Goal: Information Seeking & Learning: Learn about a topic

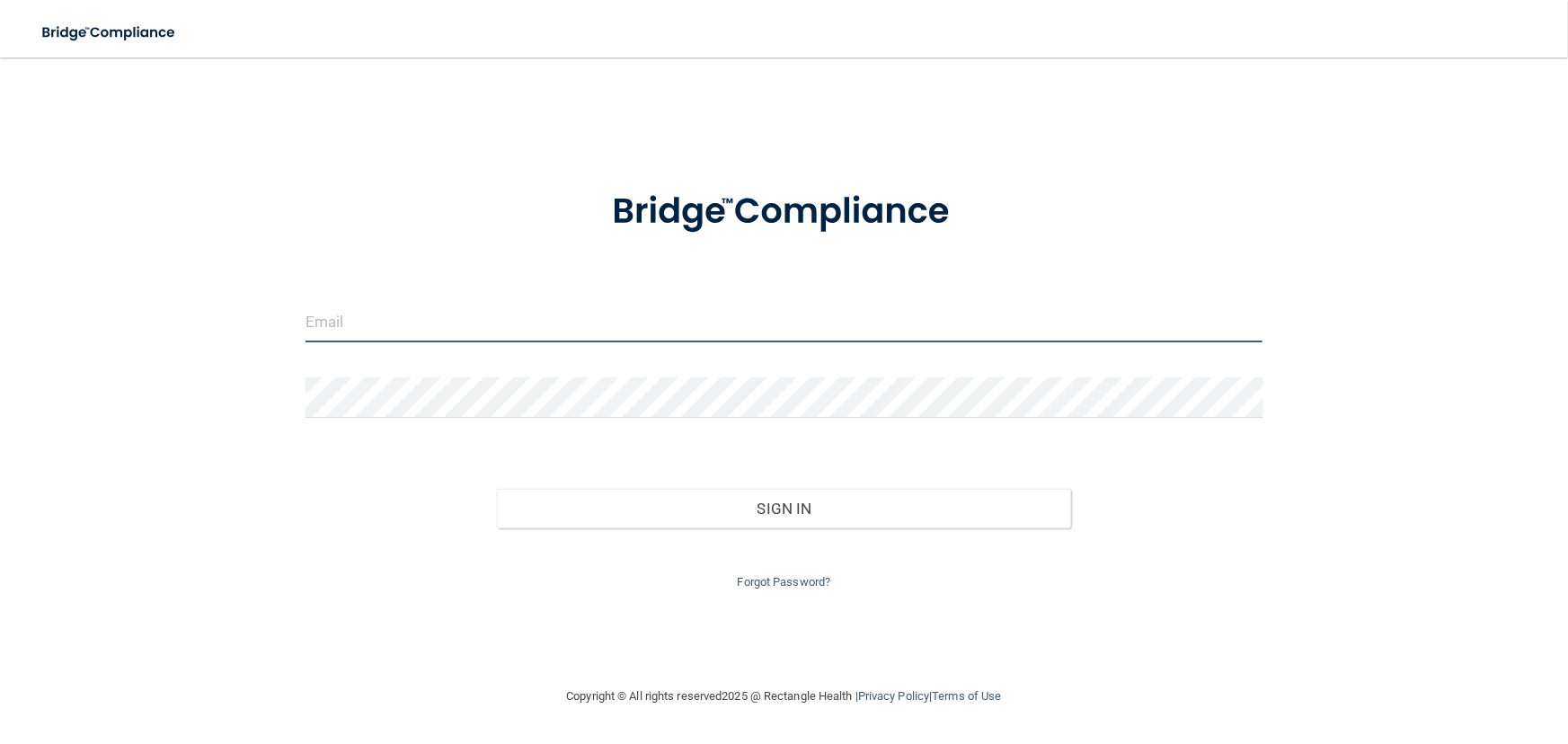
click at [670, 339] on input "email" at bounding box center [784, 322] width 958 height 40
type input "[EMAIL_ADDRESS][DOMAIN_NAME]"
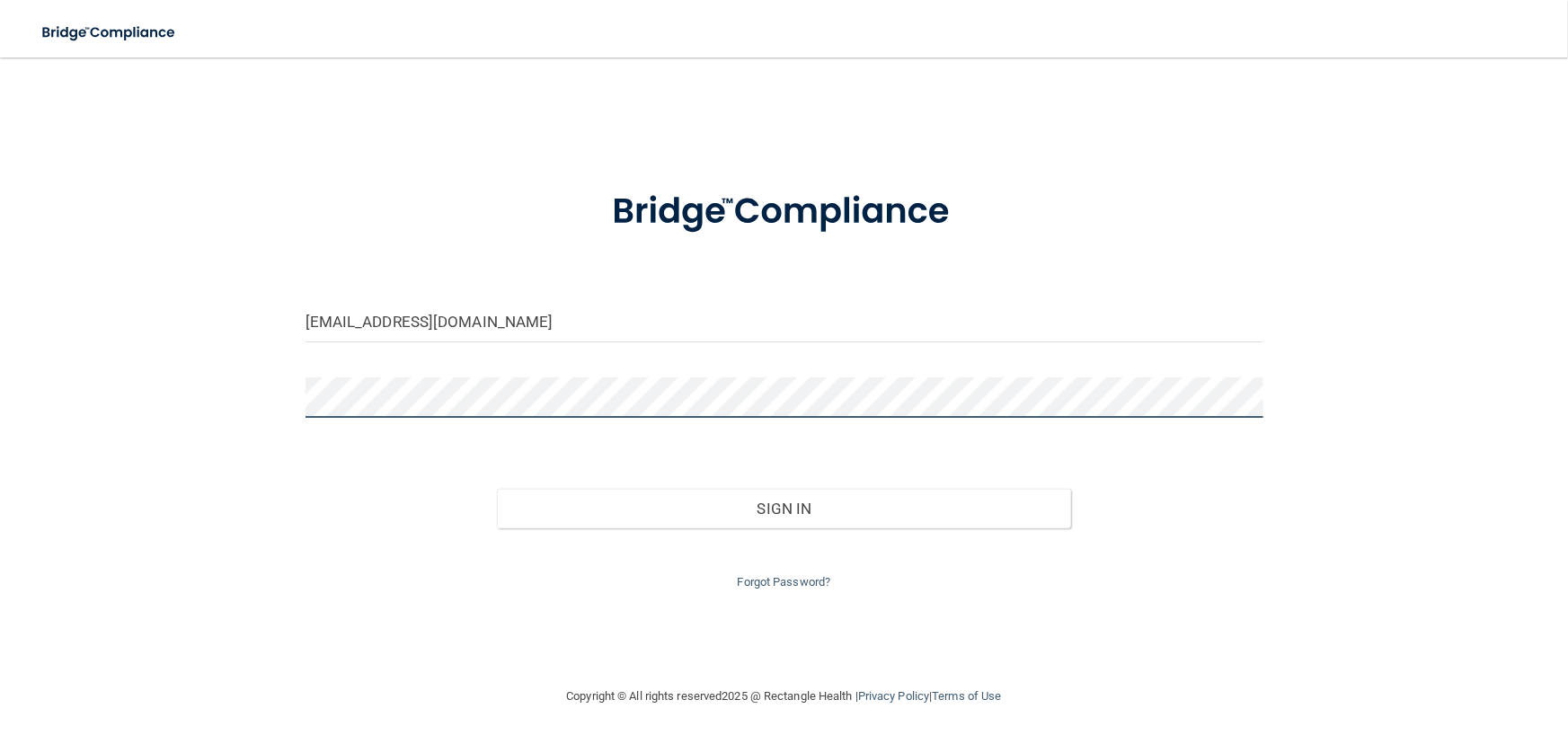
click at [497, 489] on button "Sign In" at bounding box center [783, 509] width 574 height 40
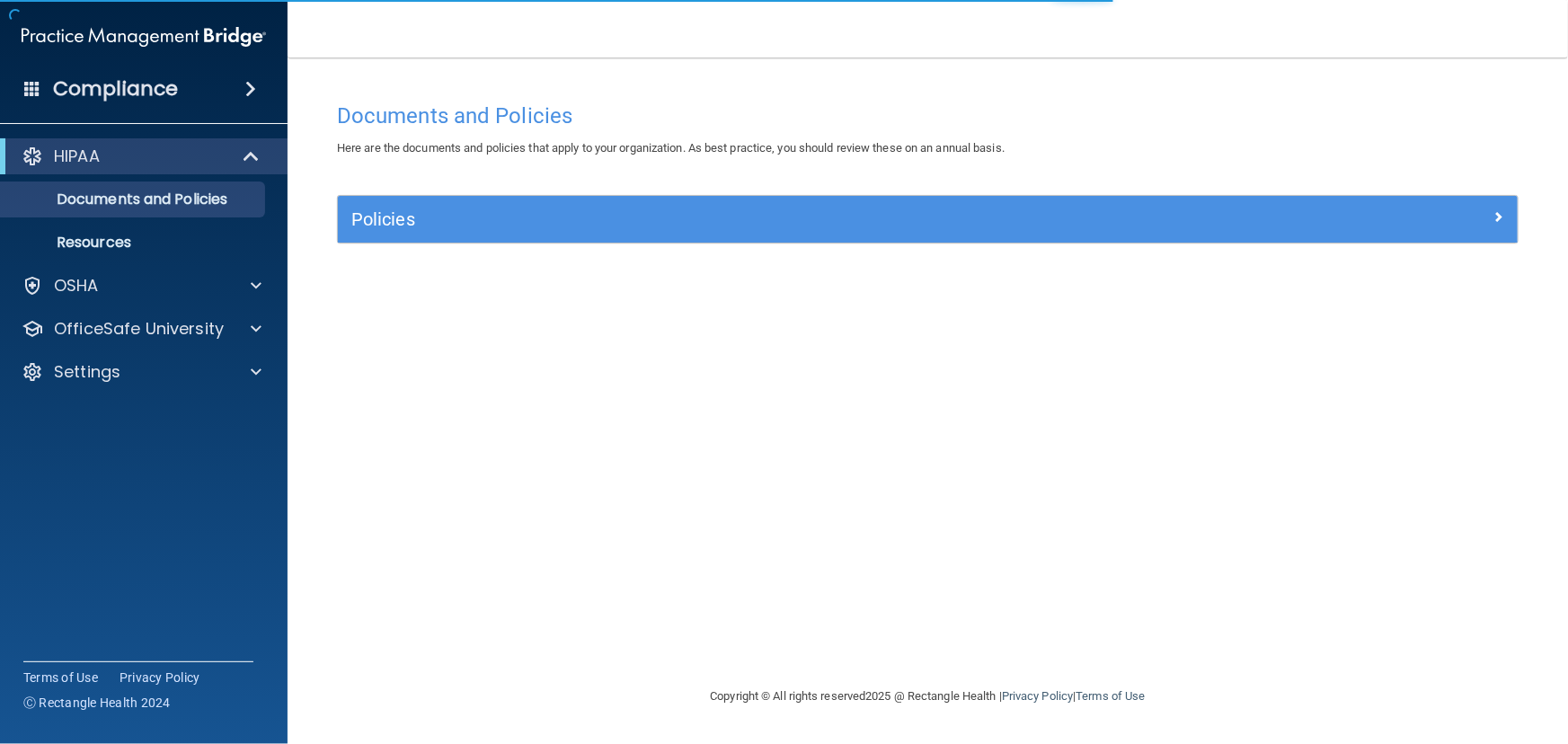
drag, startPoint x: 994, startPoint y: 183, endPoint x: 986, endPoint y: 207, distance: 25.3
click at [993, 187] on div "Documents and Policies Here are the documents and policies that apply to your o…" at bounding box center [927, 389] width 1208 height 592
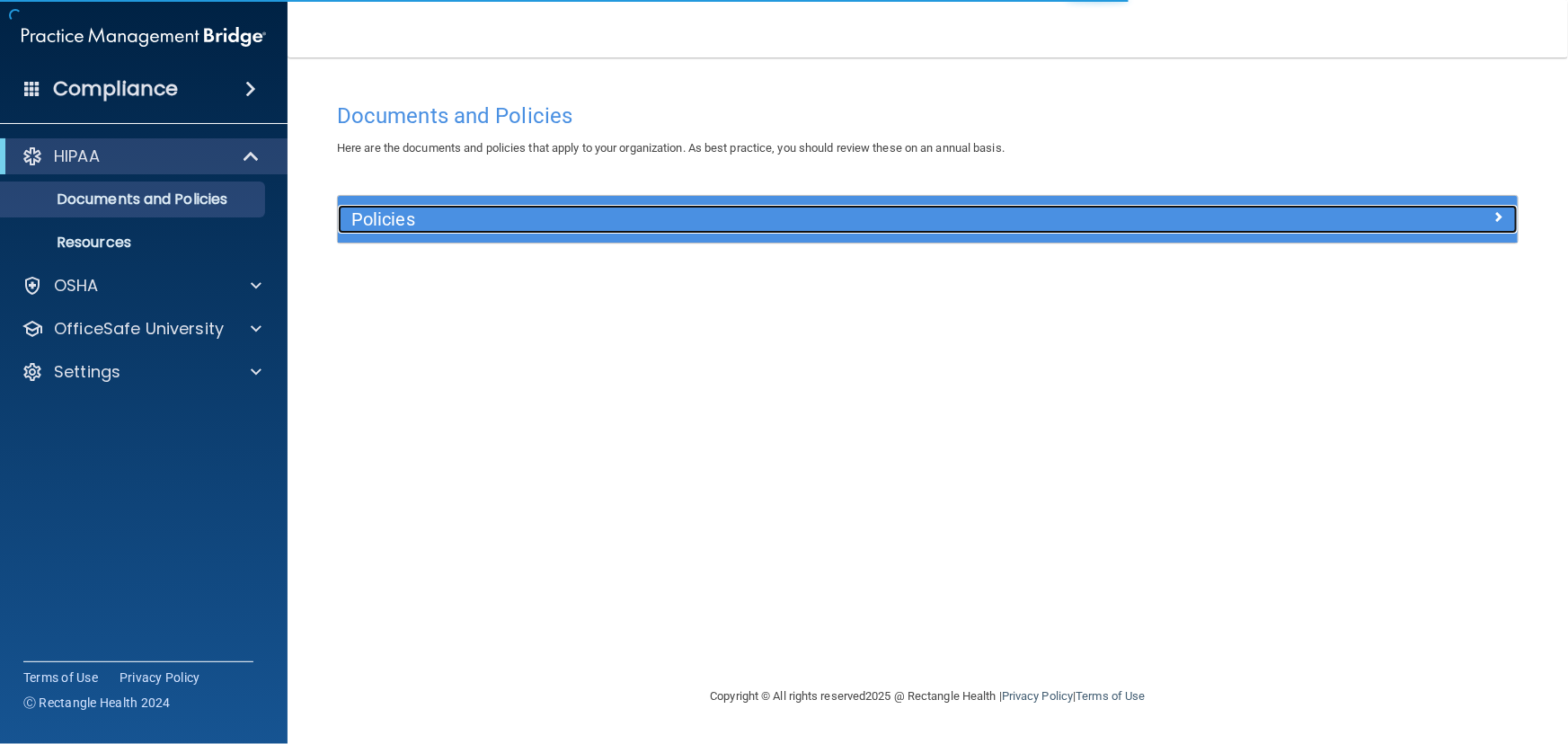
click at [985, 207] on div "Policies" at bounding box center [780, 219] width 885 height 29
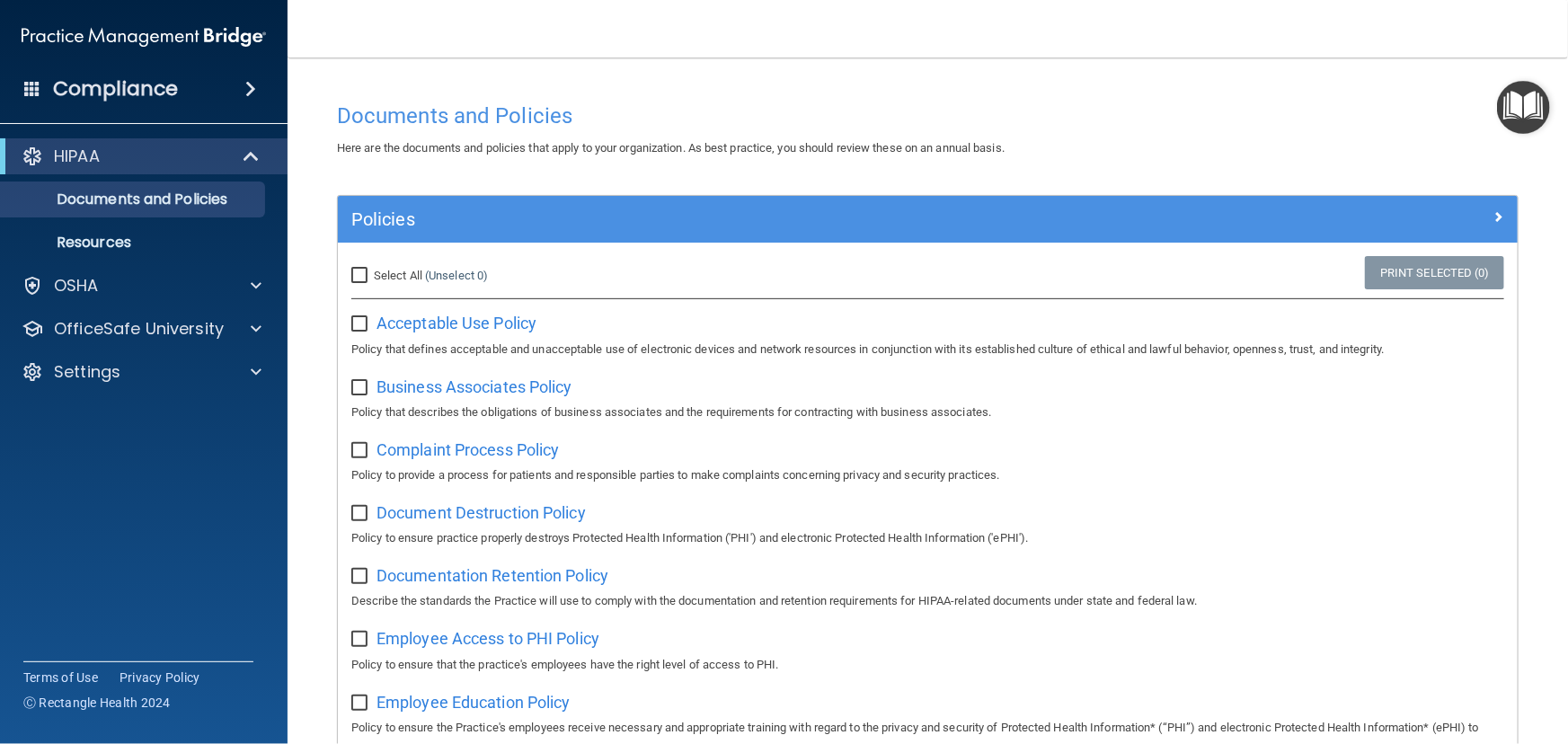
drag, startPoint x: 363, startPoint y: 279, endPoint x: 371, endPoint y: 283, distance: 8.9
click at [363, 279] on input "Select All (Unselect 0) Unselect All" at bounding box center [362, 275] width 20 height 14
checkbox input "true"
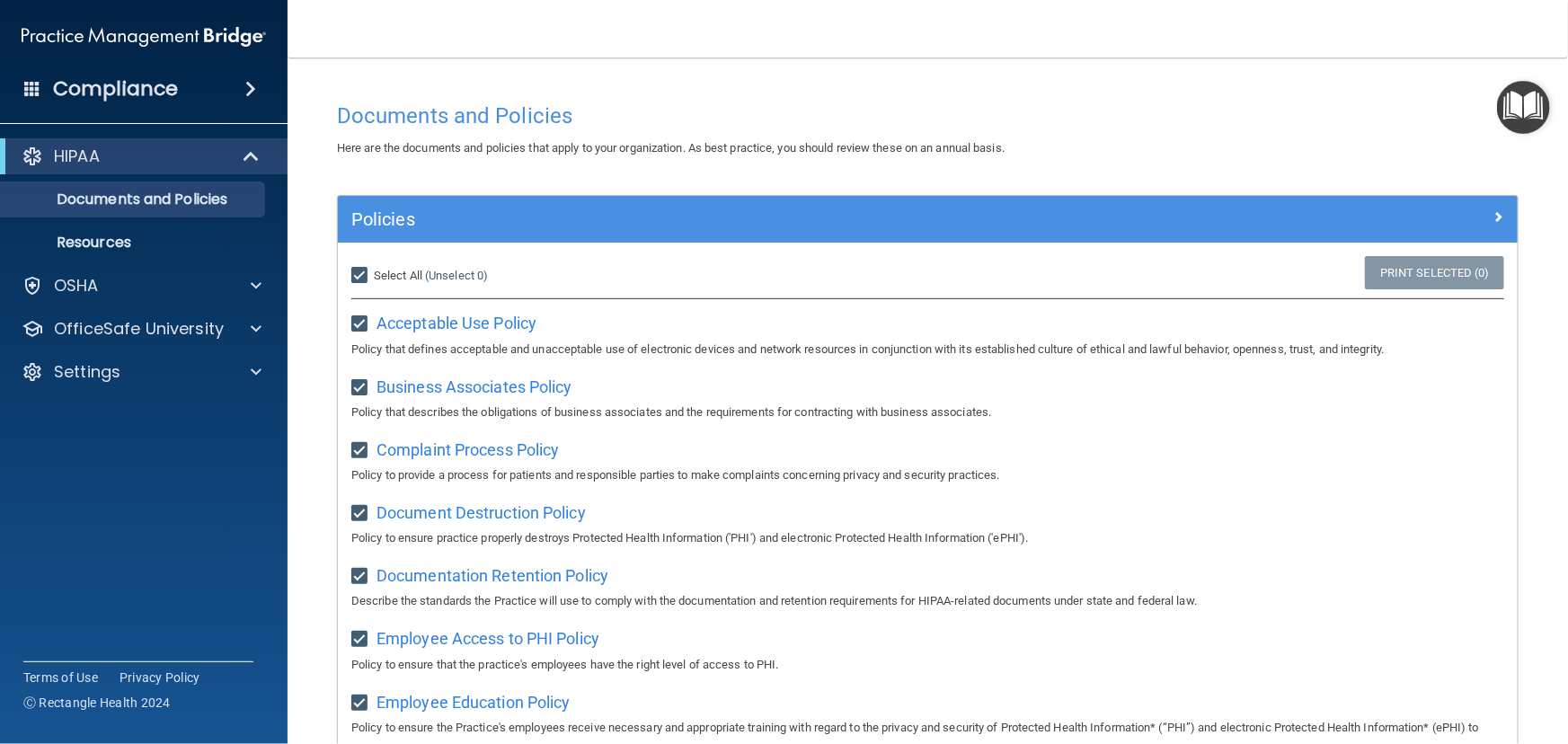
checkbox input "true"
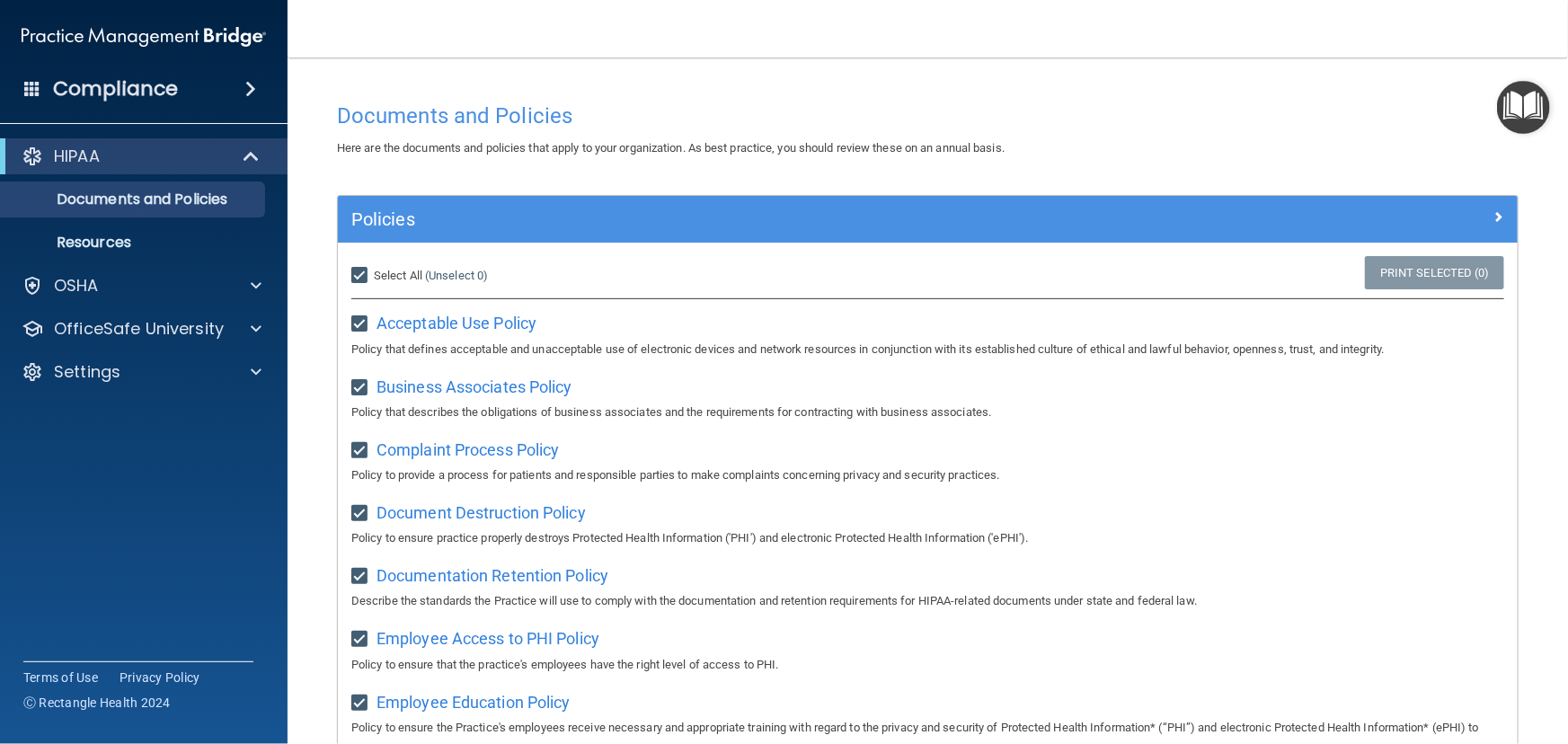
checkbox input "true"
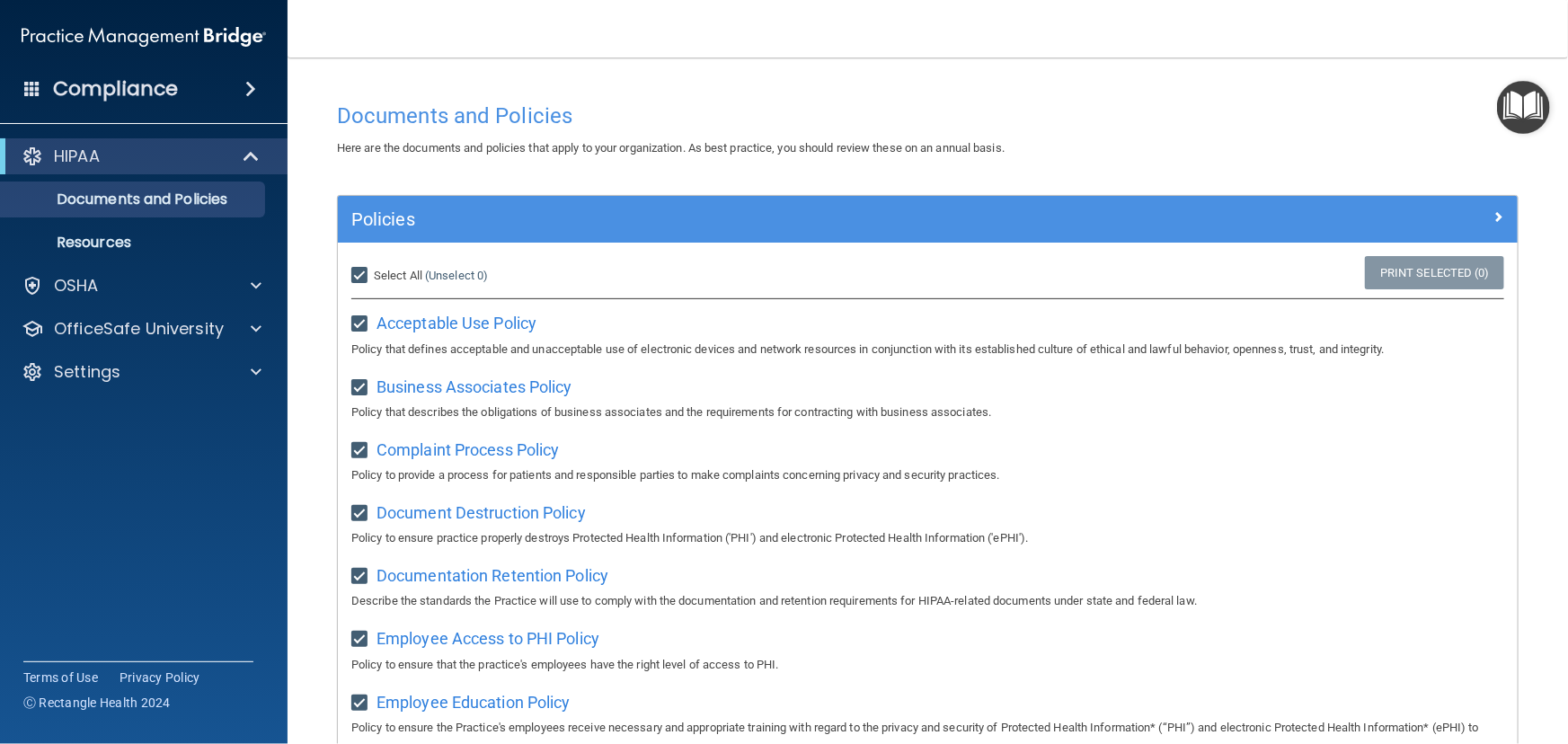
checkbox input "true"
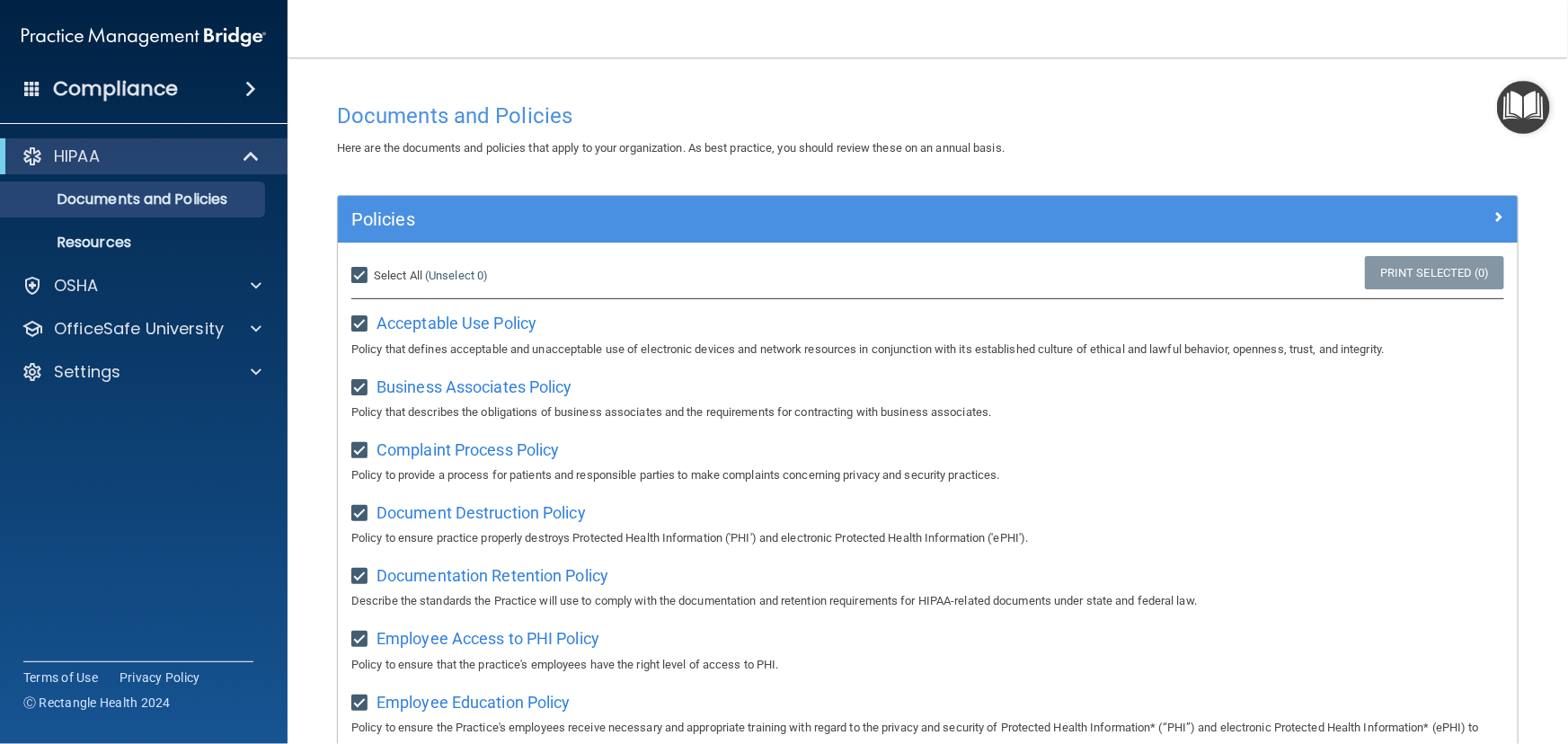
checkbox input "true"
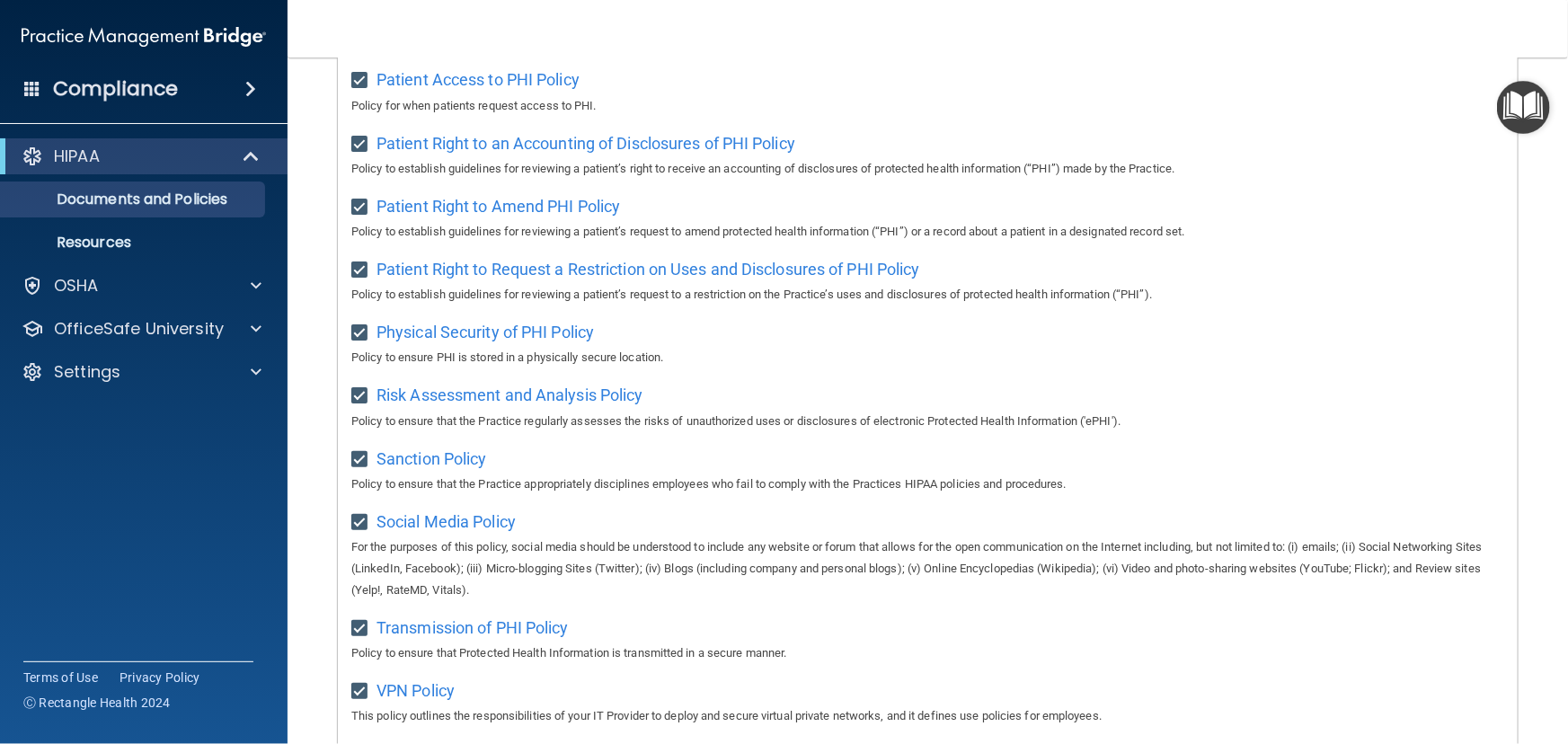
scroll to position [1065, 0]
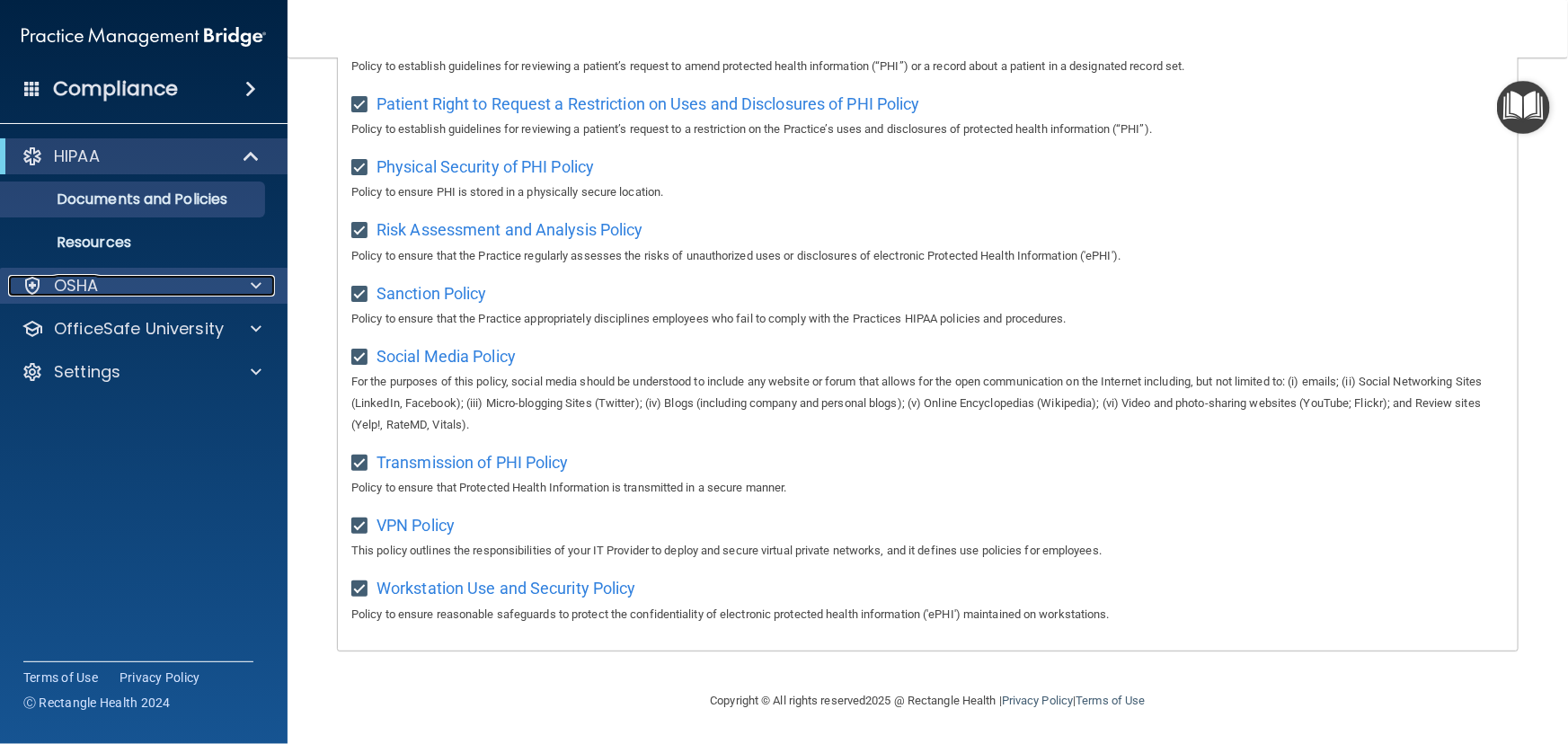
click at [140, 280] on div "OSHA" at bounding box center [120, 286] width 223 height 21
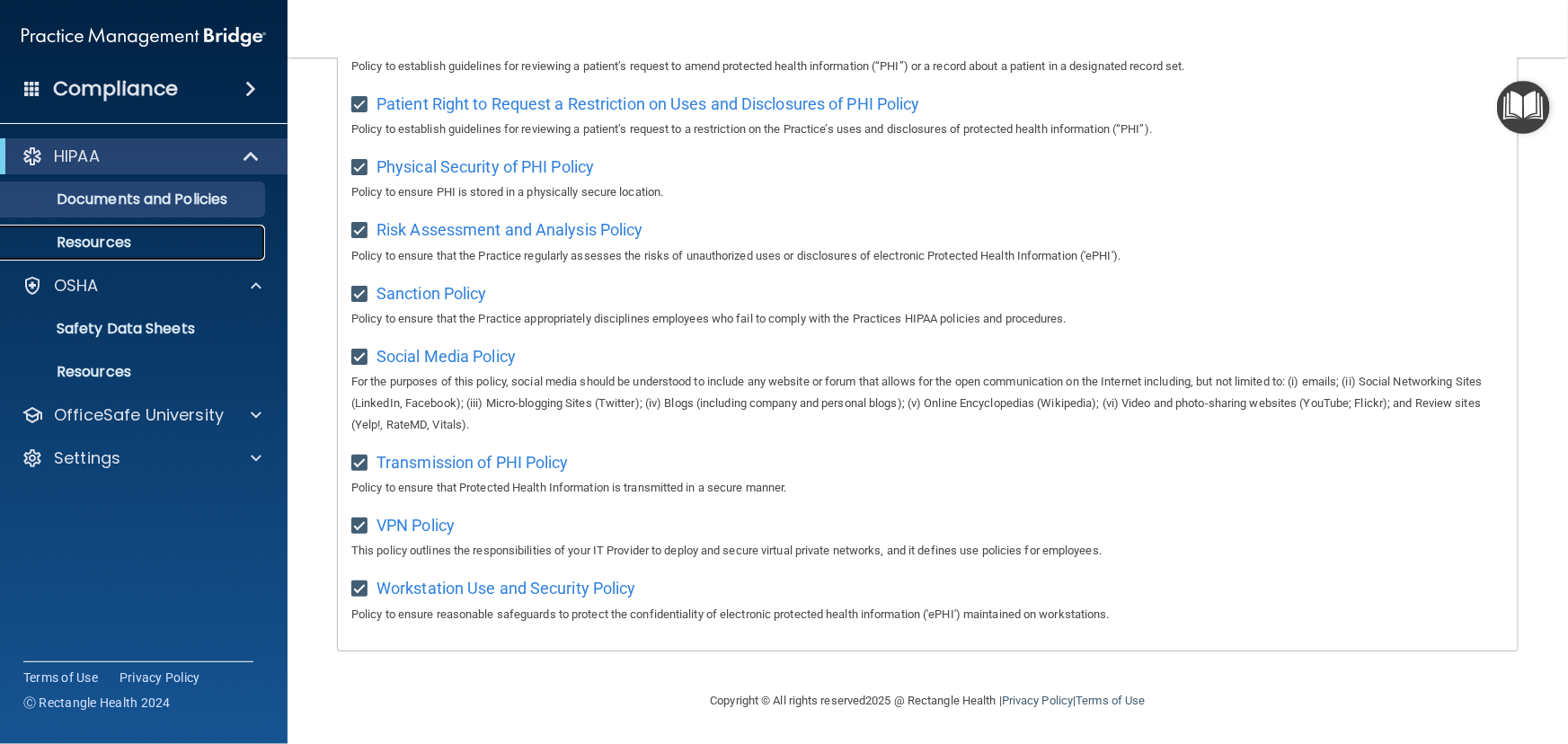
click at [112, 230] on link "Resources" at bounding box center [124, 243] width 283 height 36
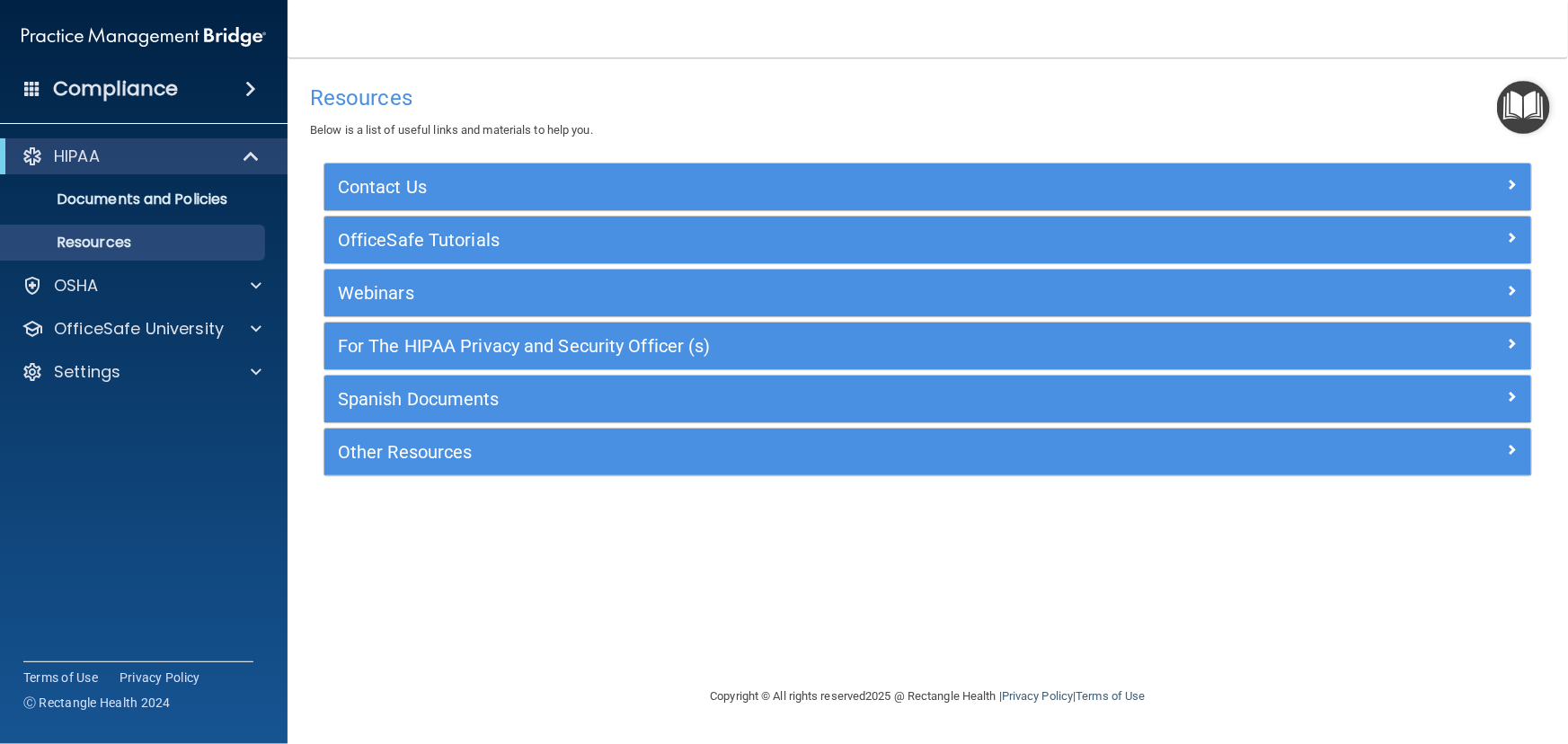
click at [116, 218] on ul "Documents and Policies Report an Incident Business Associates Emergency Plannin…" at bounding box center [145, 217] width 326 height 86
click at [117, 192] on p "Documents and Policies" at bounding box center [135, 199] width 246 height 18
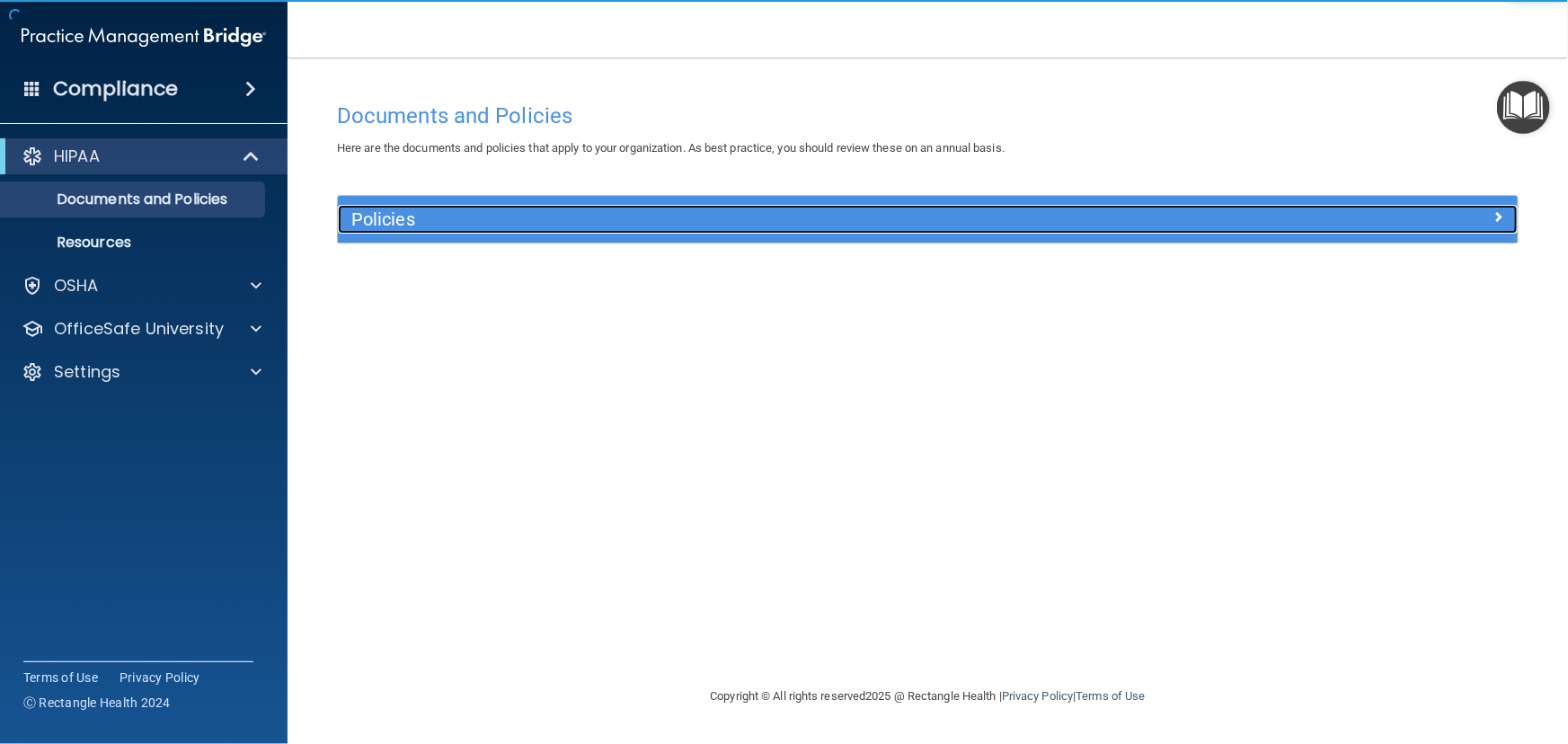
click at [535, 228] on h5 "Policies" at bounding box center [780, 219] width 858 height 20
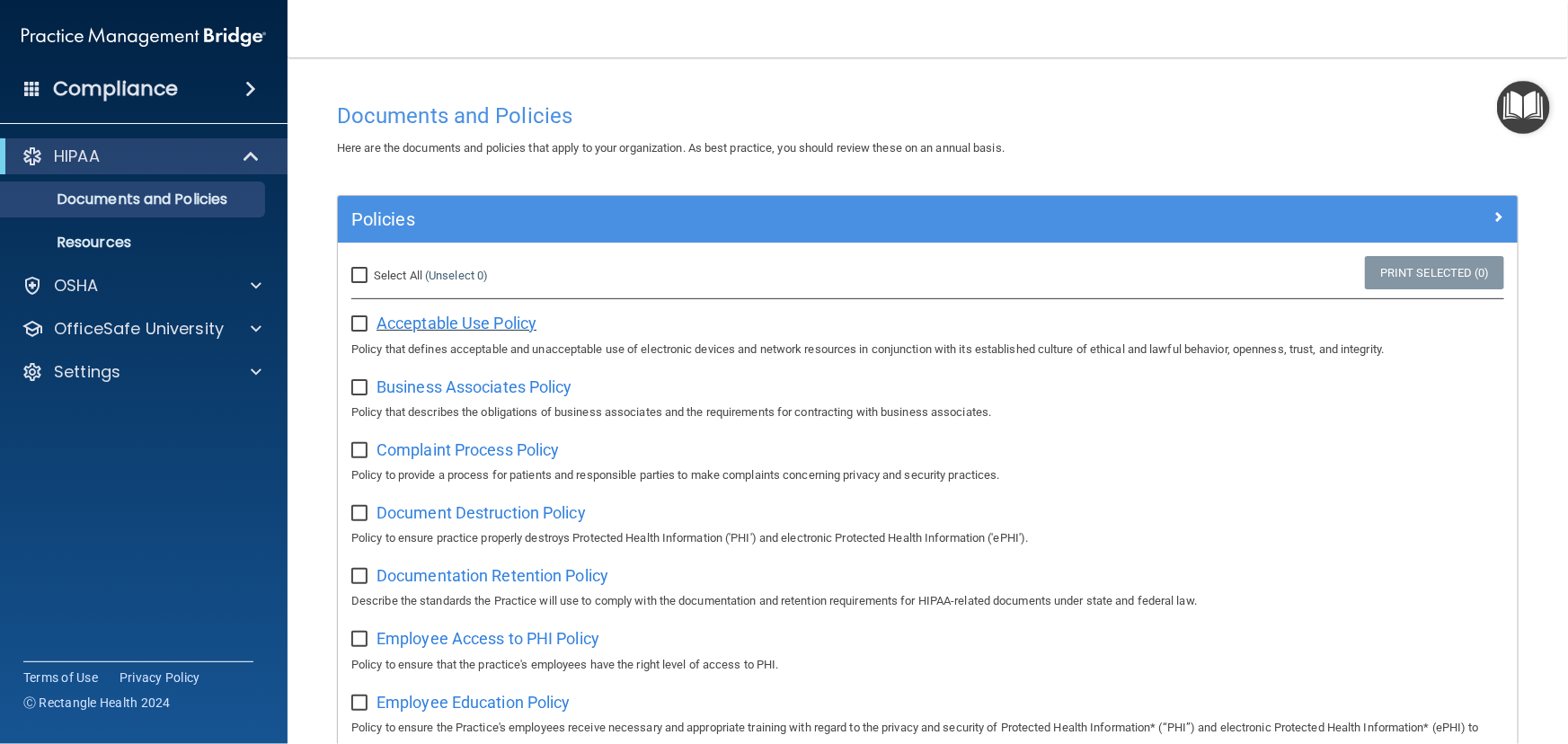
click at [405, 313] on span "Acceptable Use Policy" at bounding box center [457, 323] width 160 height 19
click at [87, 268] on div "OSHA" at bounding box center [144, 286] width 288 height 36
click at [107, 331] on p "OfficeSafe University" at bounding box center [139, 328] width 170 height 21
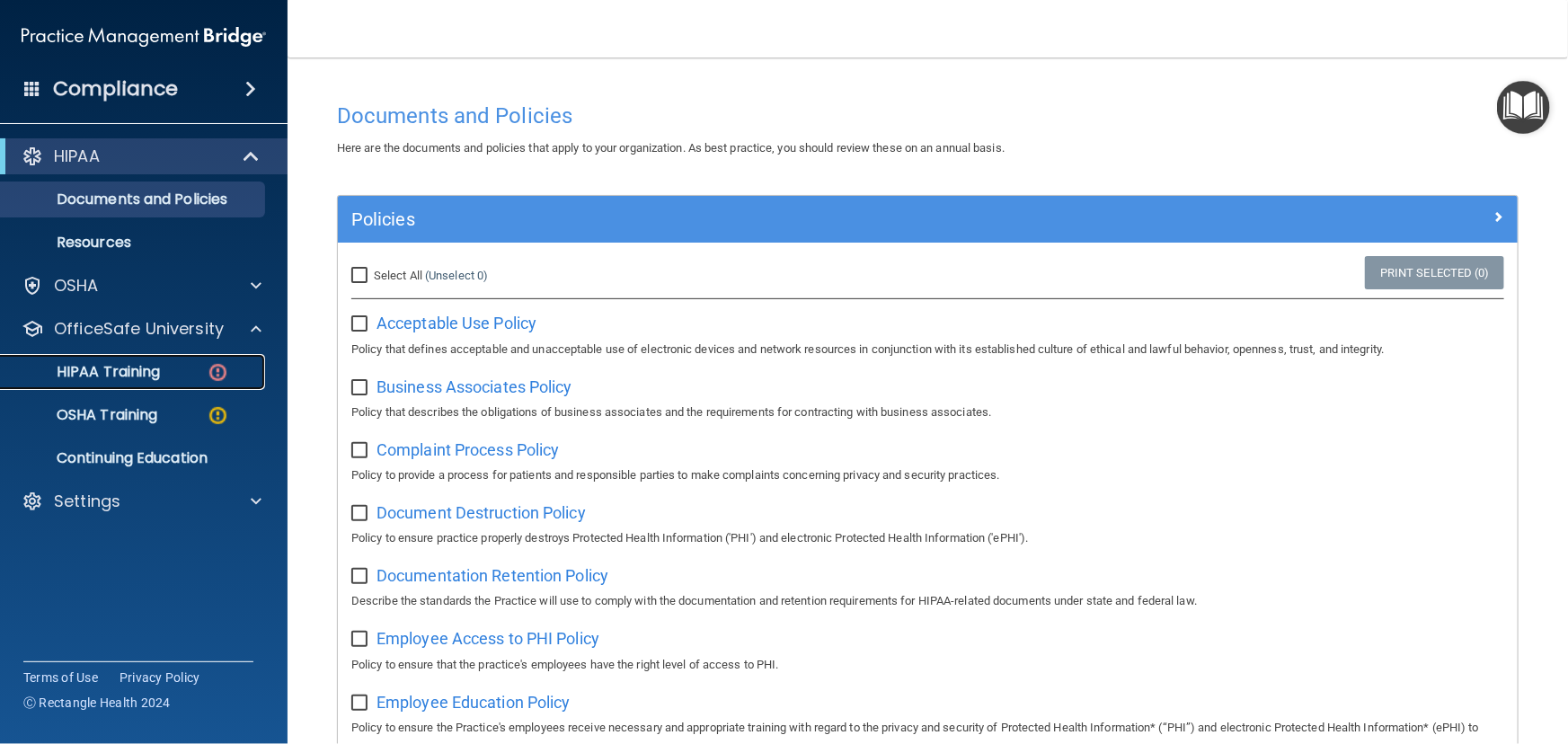
click at [136, 375] on p "HIPAA Training" at bounding box center [86, 371] width 148 height 18
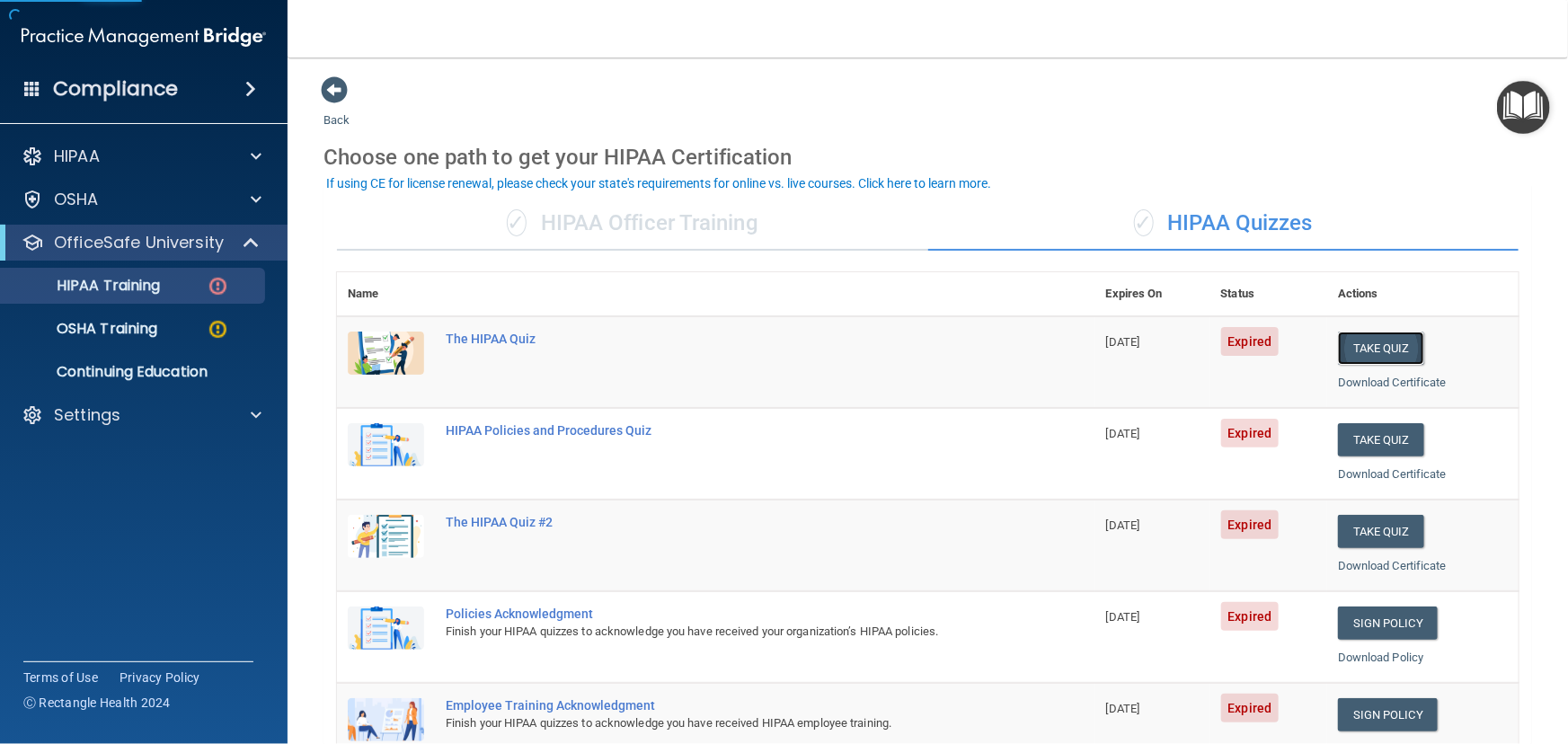
click at [1375, 346] on button "Take Quiz" at bounding box center [1381, 349] width 86 height 33
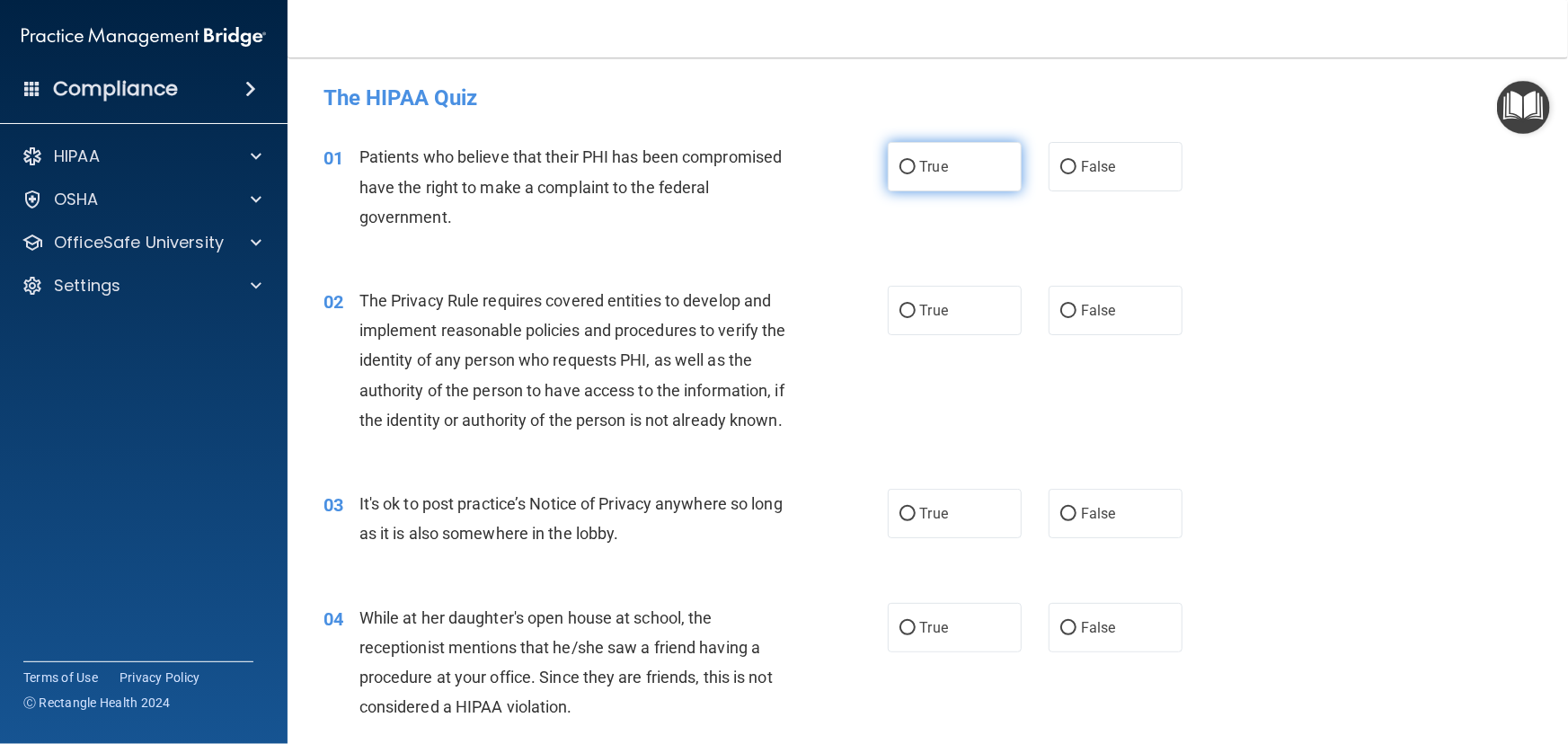
click at [925, 172] on span "True" at bounding box center [934, 166] width 28 height 17
click at [916, 172] on input "True" at bounding box center [907, 167] width 16 height 13
radio input "true"
click at [950, 329] on label "True" at bounding box center [955, 310] width 134 height 49
click at [916, 318] on input "True" at bounding box center [907, 312] width 16 height 13
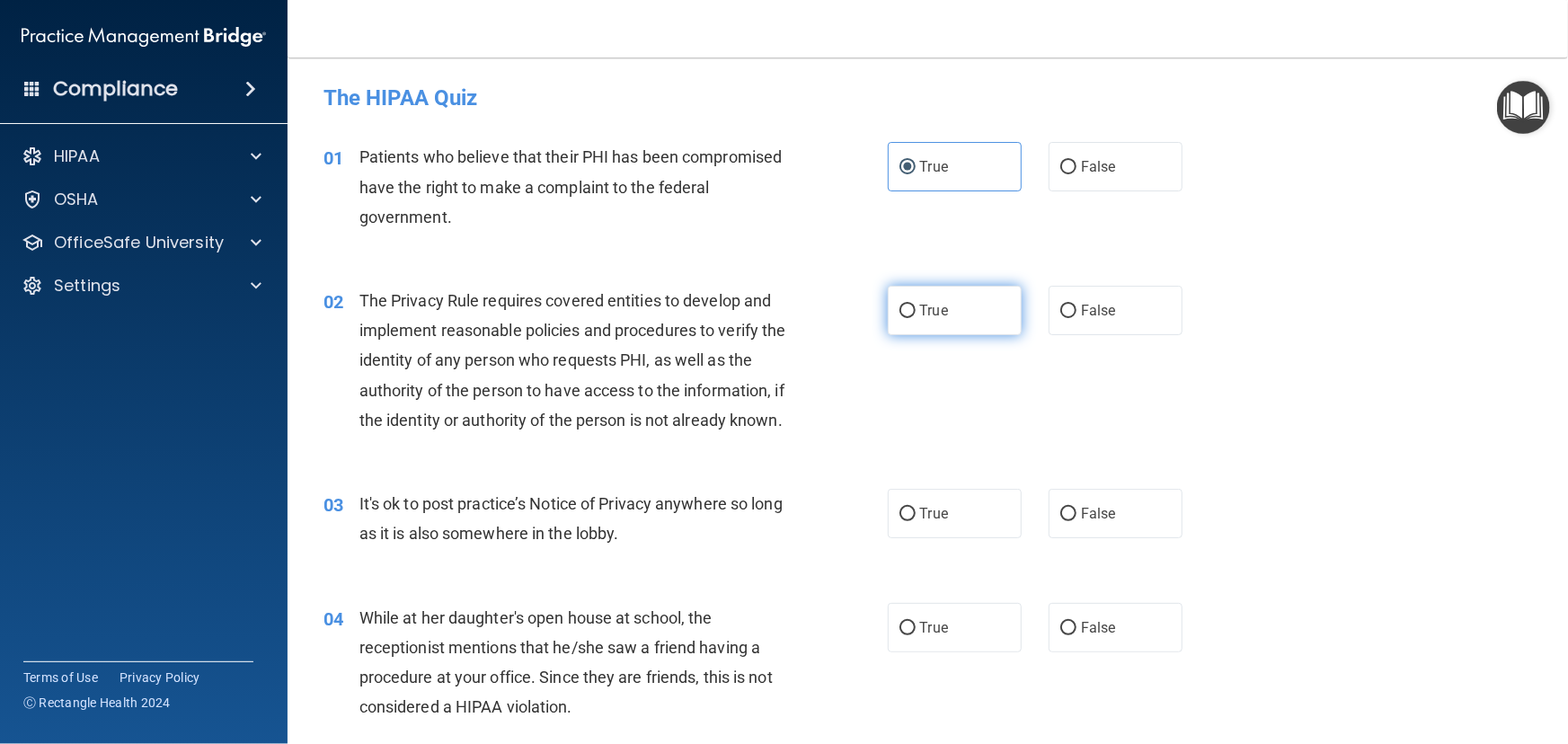
radio input "true"
click at [928, 522] on span "True" at bounding box center [934, 513] width 28 height 17
click at [916, 521] on input "True" at bounding box center [907, 514] width 16 height 13
radio input "true"
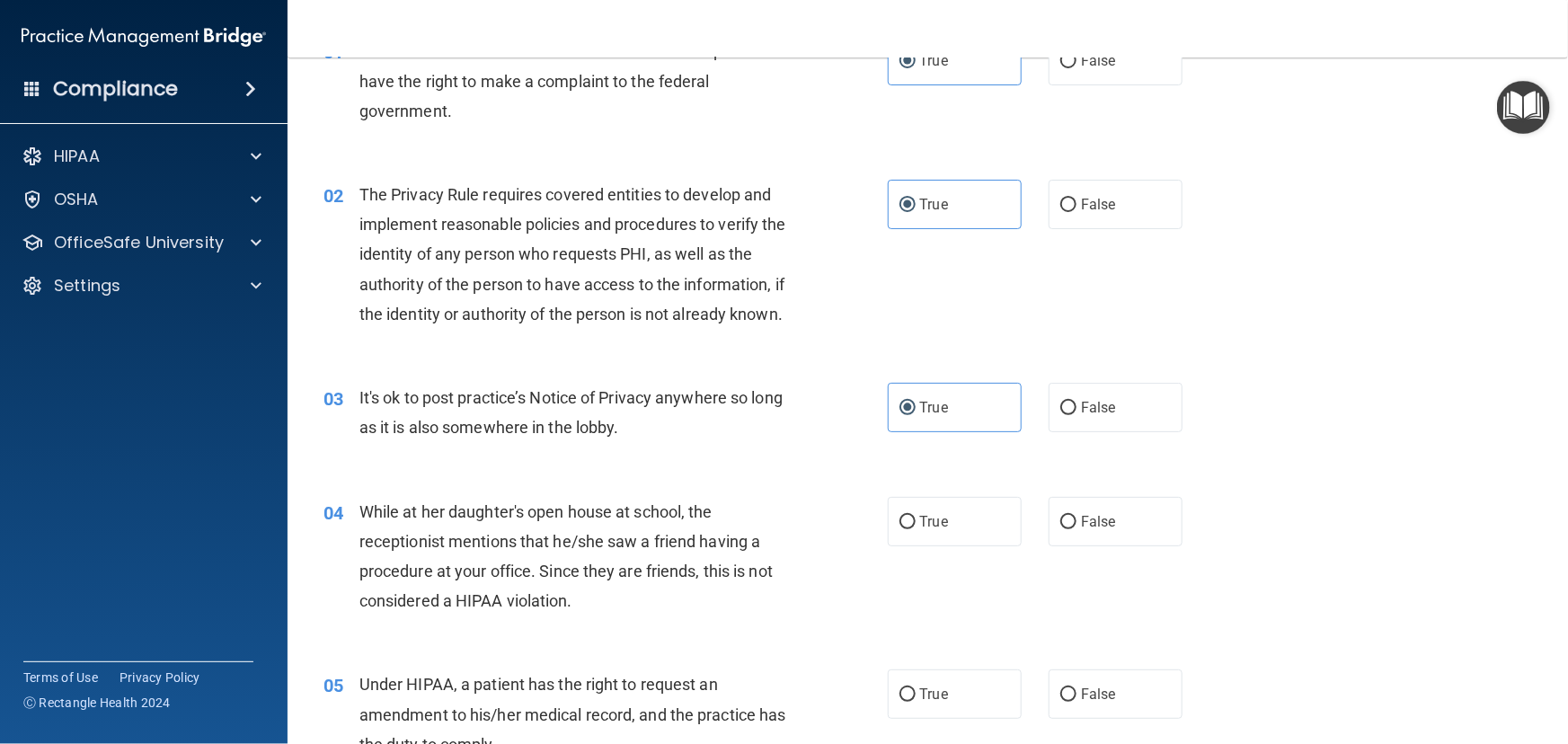
scroll to position [326, 0]
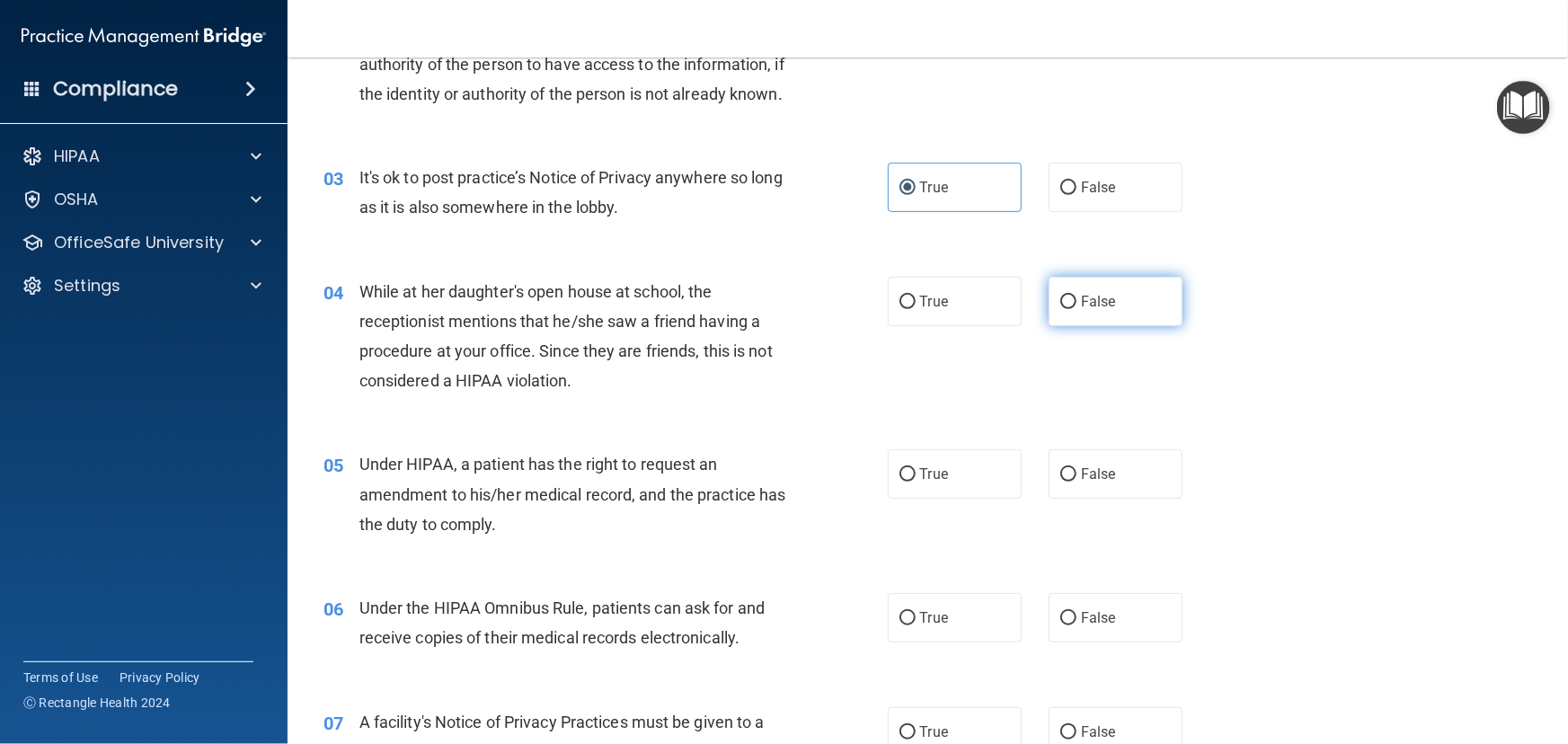
click at [1060, 309] on input "False" at bounding box center [1068, 302] width 16 height 13
radio input "true"
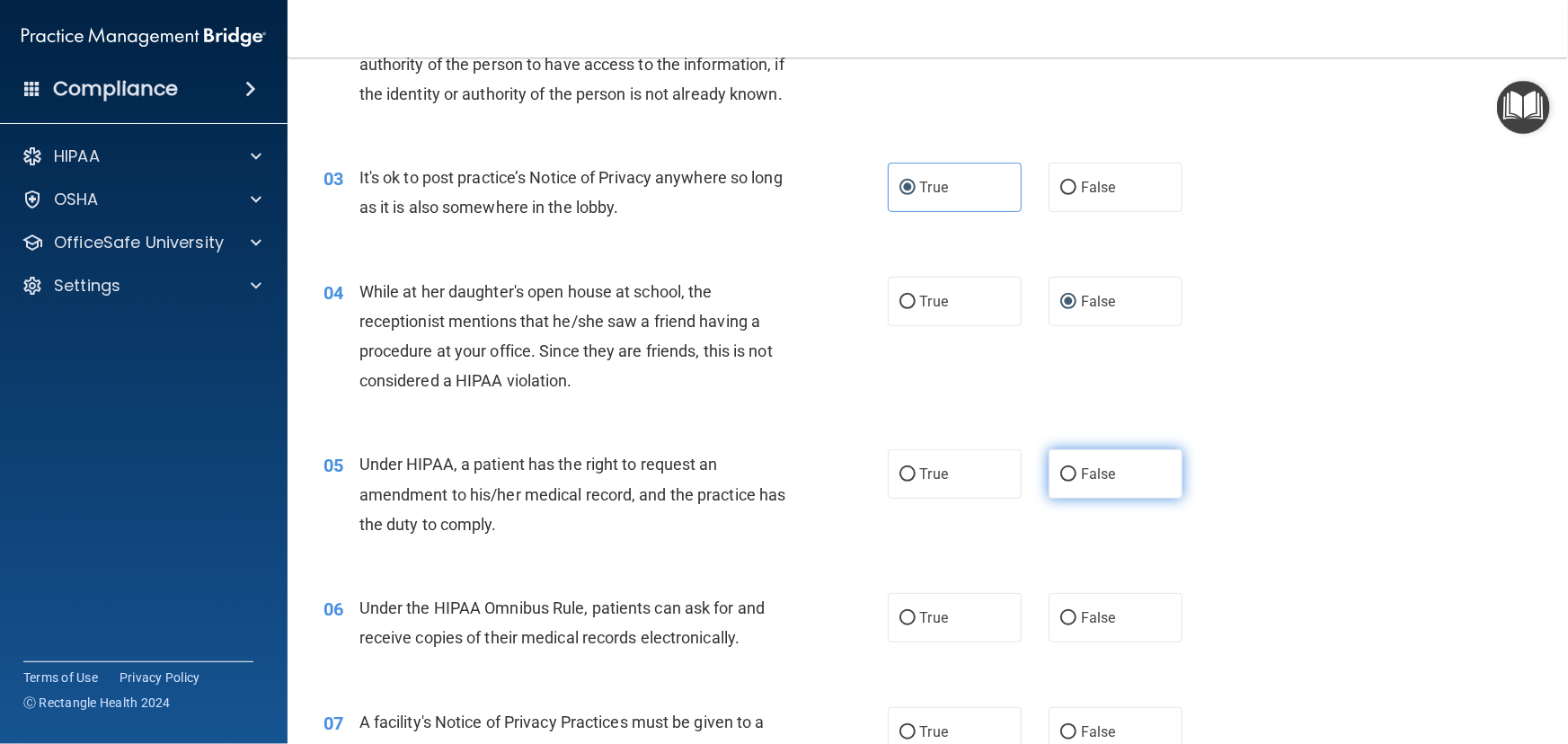
click at [1105, 483] on span "False" at bounding box center [1098, 473] width 35 height 17
click at [1076, 482] on input "False" at bounding box center [1068, 474] width 16 height 13
radio input "true"
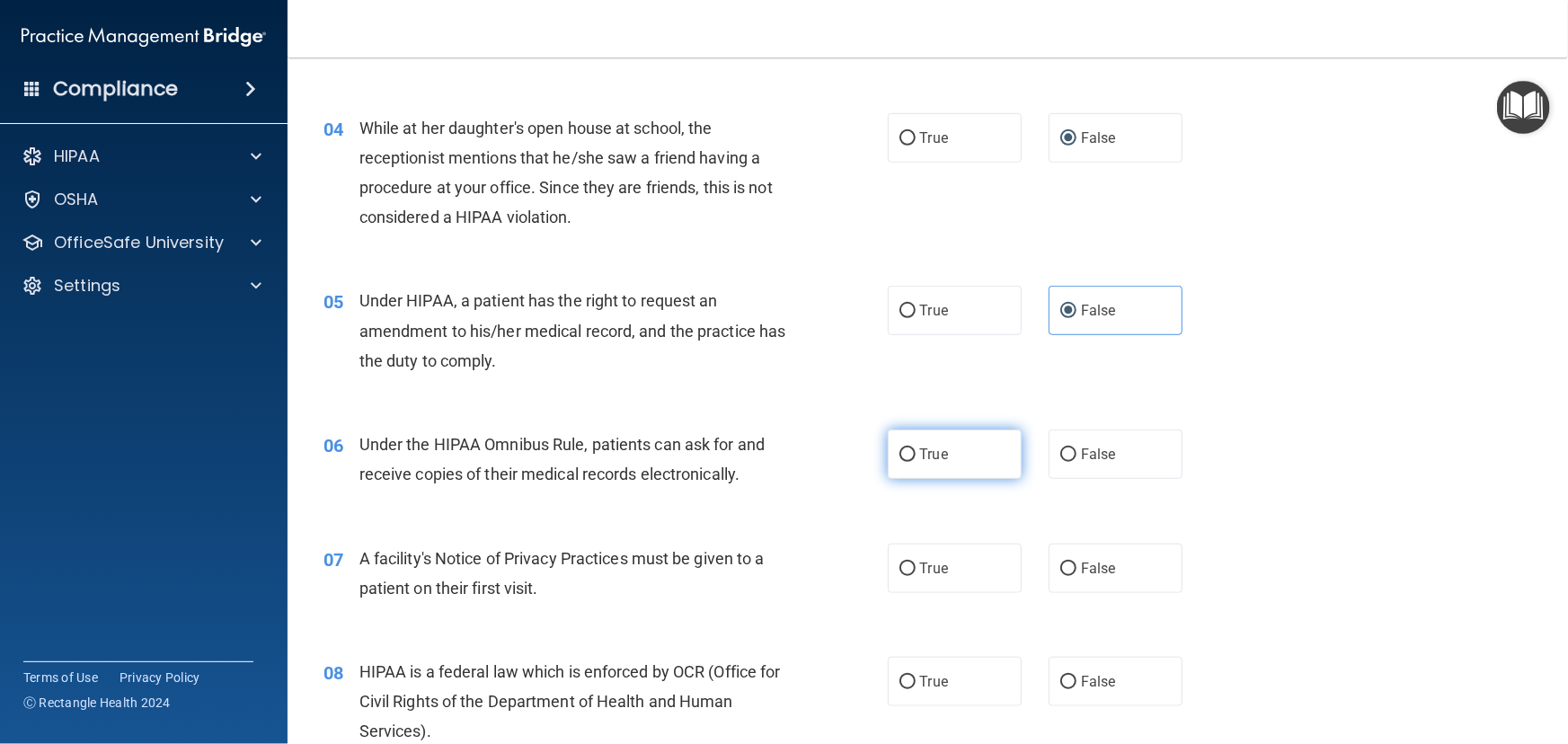
click at [963, 477] on label "True" at bounding box center [955, 454] width 134 height 49
click at [916, 462] on input "True" at bounding box center [907, 455] width 16 height 13
radio input "true"
drag, startPoint x: 933, startPoint y: 585, endPoint x: 910, endPoint y: 620, distance: 41.9
click at [934, 586] on label "True" at bounding box center [955, 568] width 134 height 49
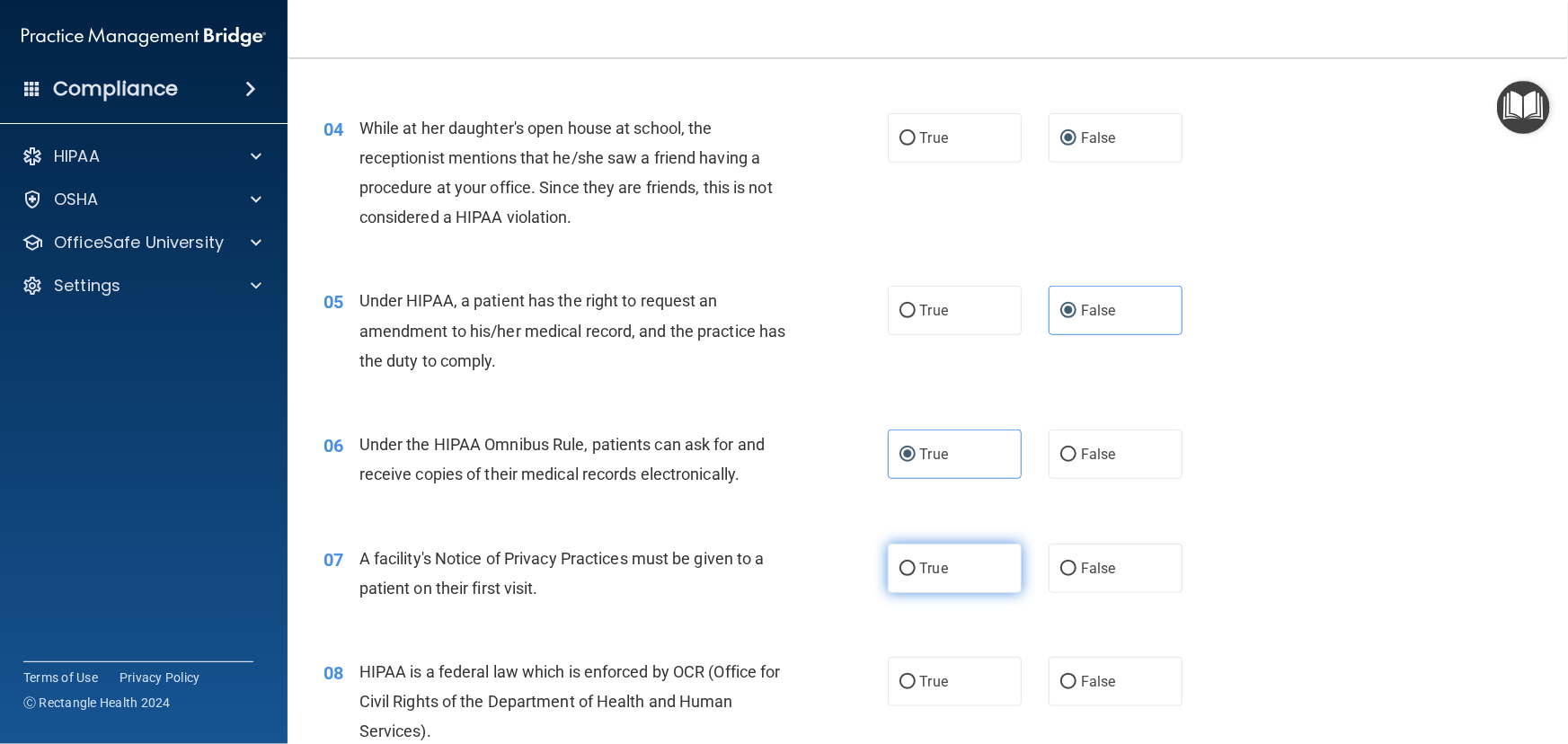
click at [916, 576] on input "True" at bounding box center [907, 569] width 16 height 13
radio input "true"
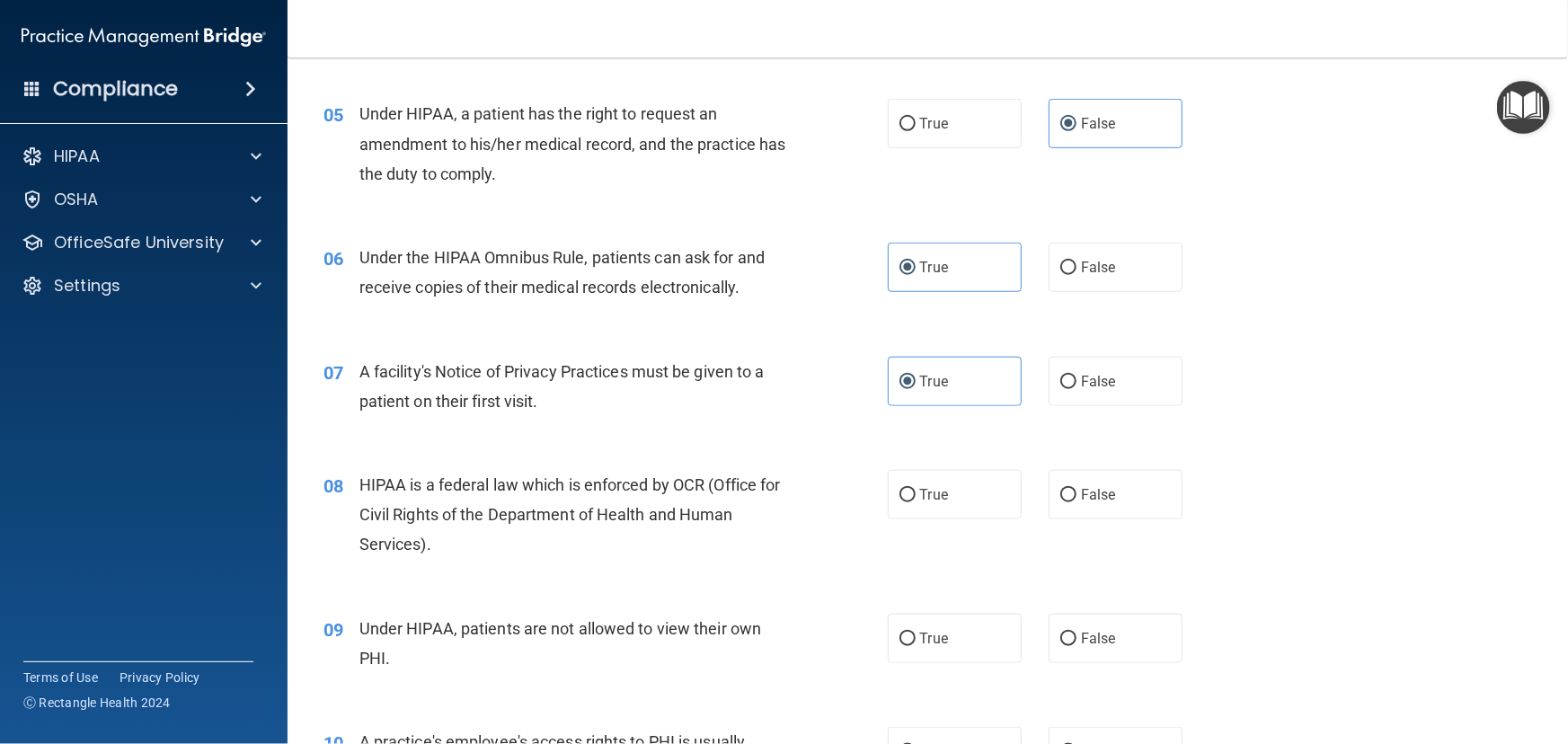
scroll to position [817, 0]
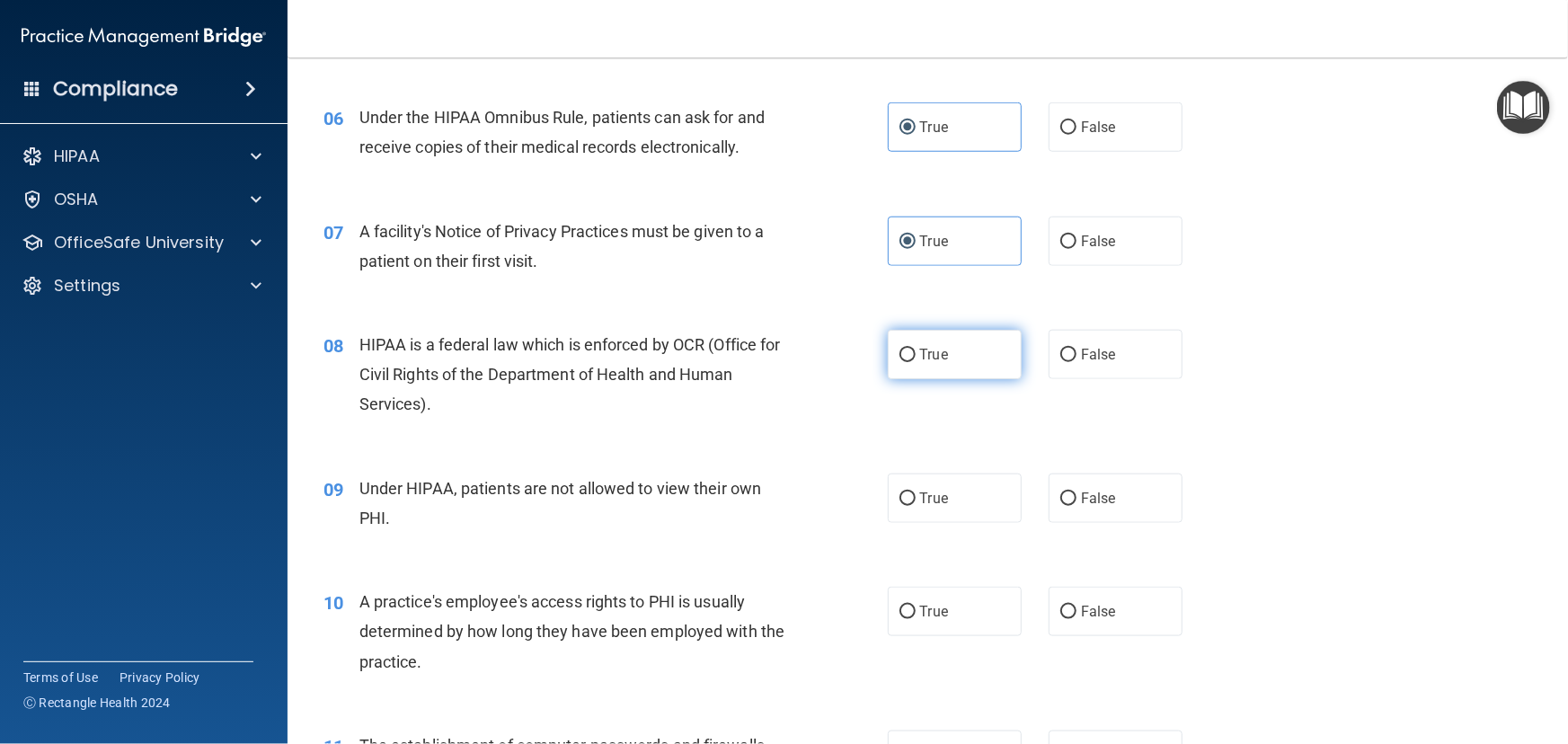
click at [987, 379] on label "True" at bounding box center [955, 354] width 134 height 49
click at [916, 362] on input "True" at bounding box center [907, 355] width 16 height 13
radio input "true"
click at [1049, 523] on label "False" at bounding box center [1116, 498] width 134 height 49
click at [1060, 506] on input "False" at bounding box center [1068, 498] width 16 height 13
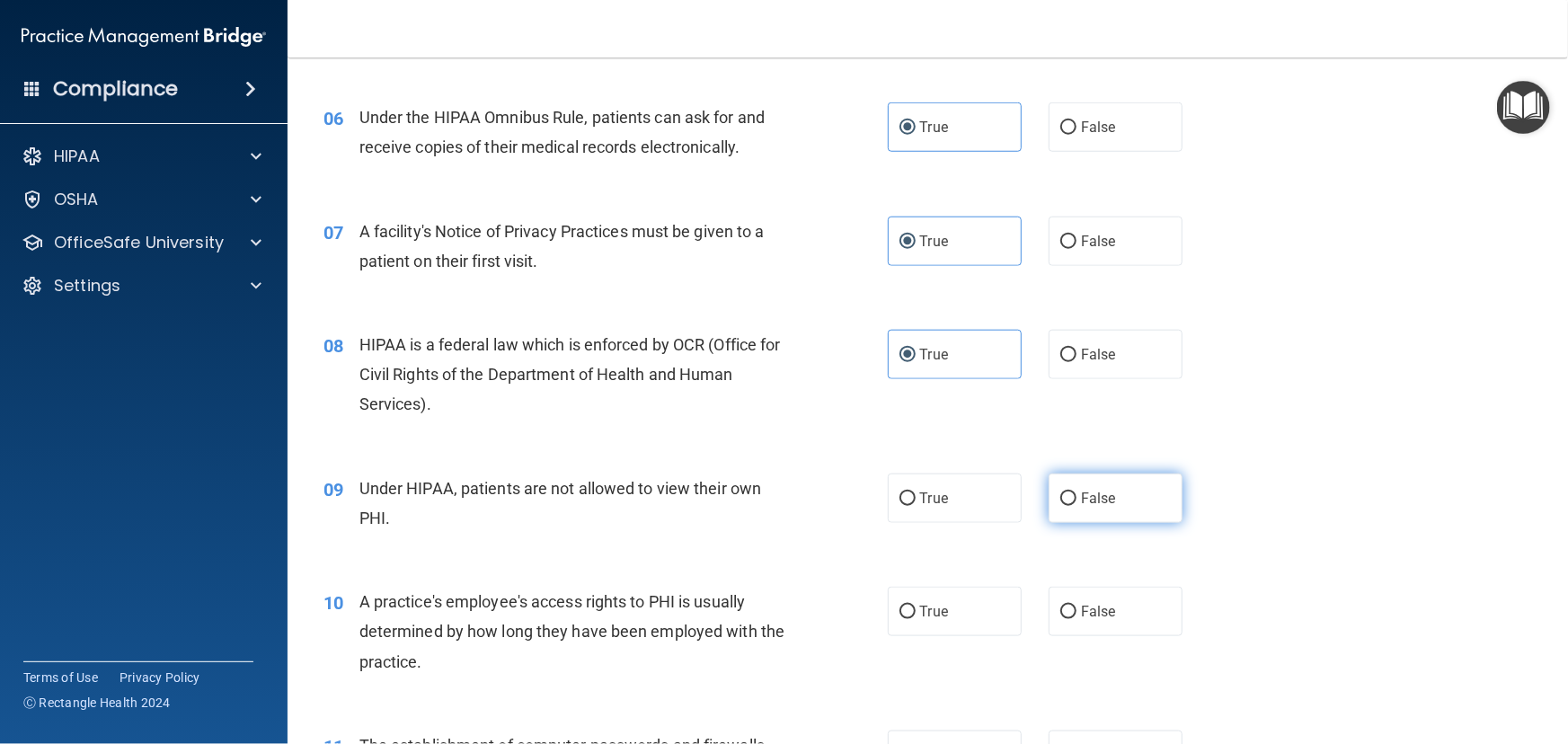
radio input "true"
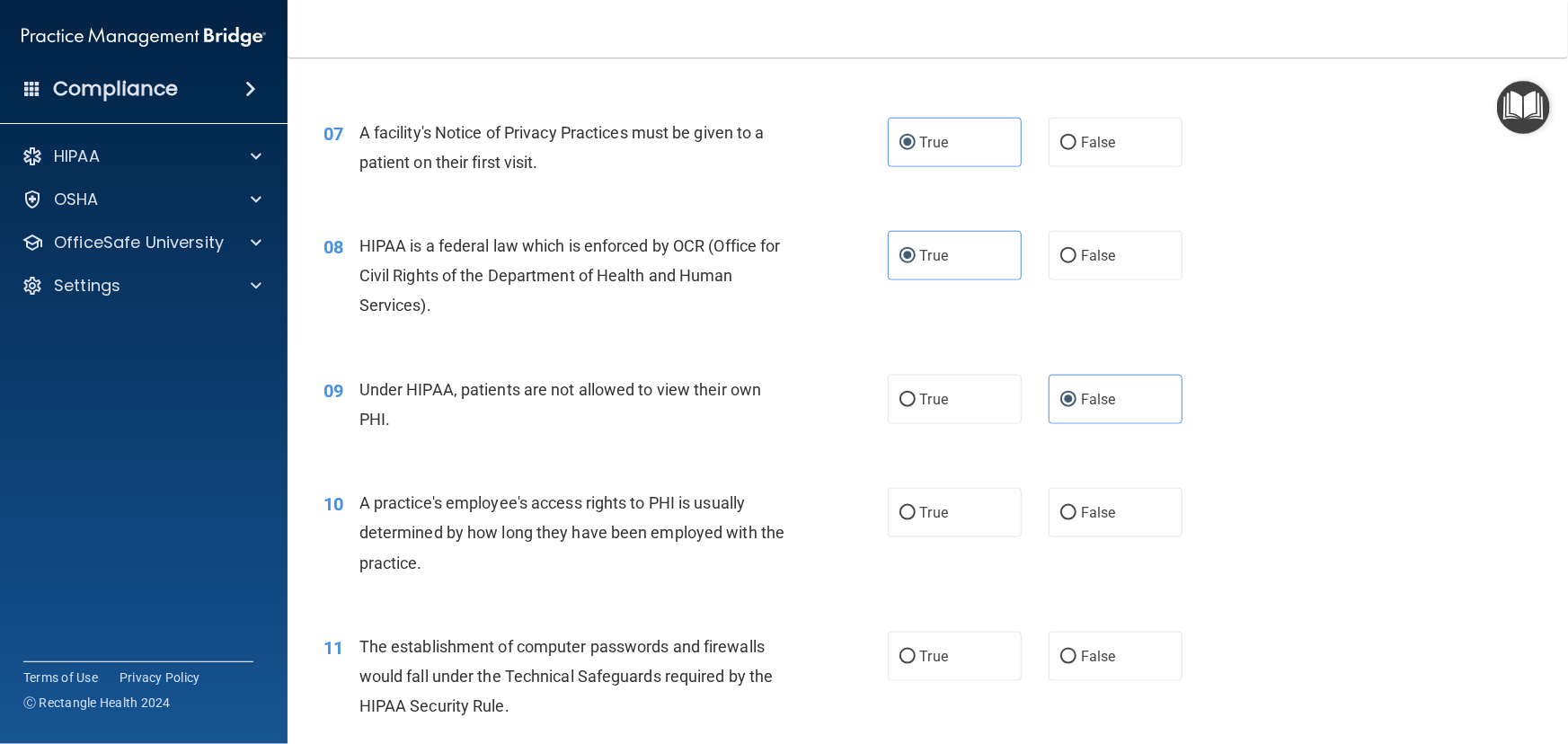
scroll to position [1061, 0]
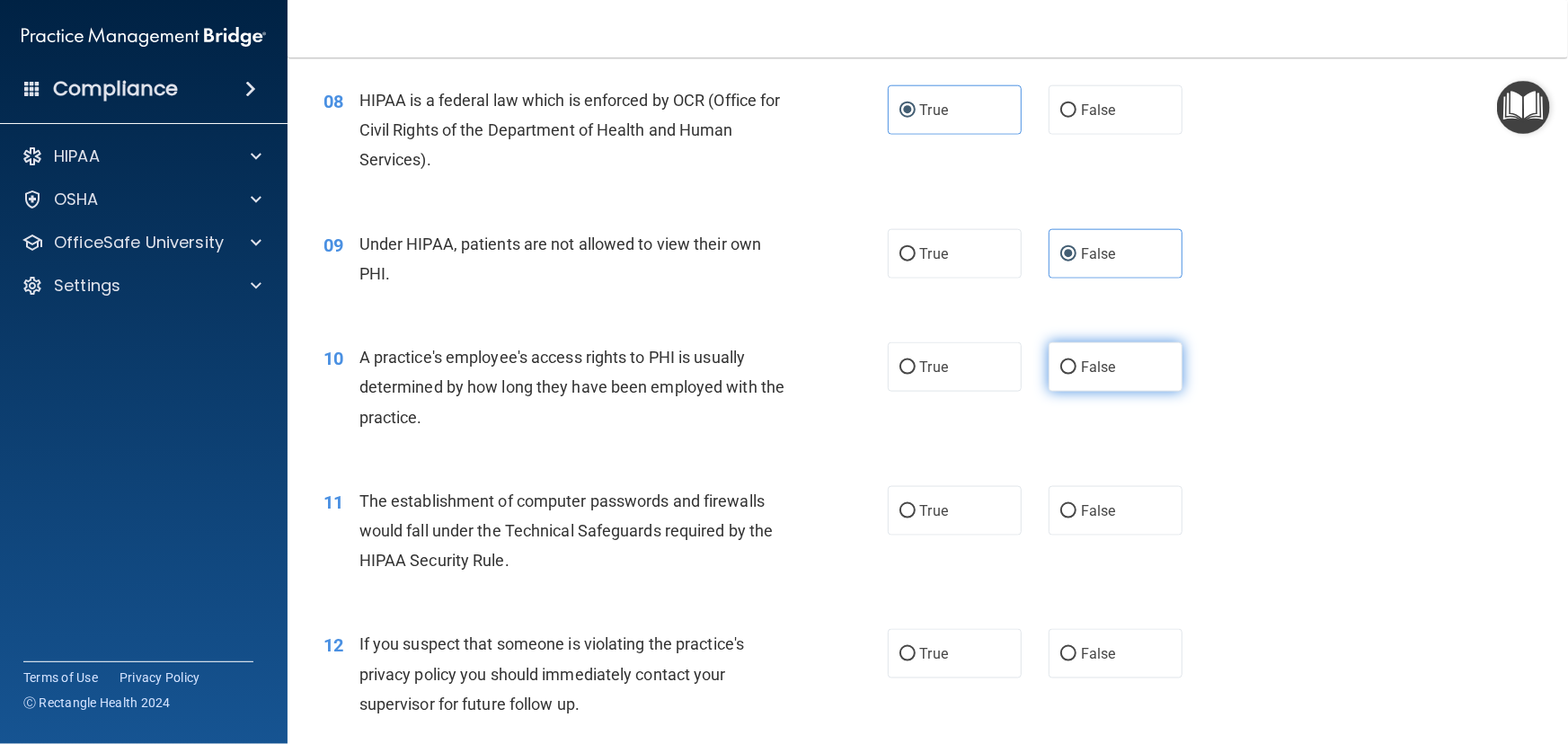
click at [1105, 385] on label "False" at bounding box center [1116, 366] width 134 height 49
click at [1076, 375] on input "False" at bounding box center [1068, 367] width 16 height 13
radio input "true"
click at [909, 536] on label "True" at bounding box center [955, 511] width 134 height 49
click at [909, 518] on input "True" at bounding box center [907, 512] width 16 height 13
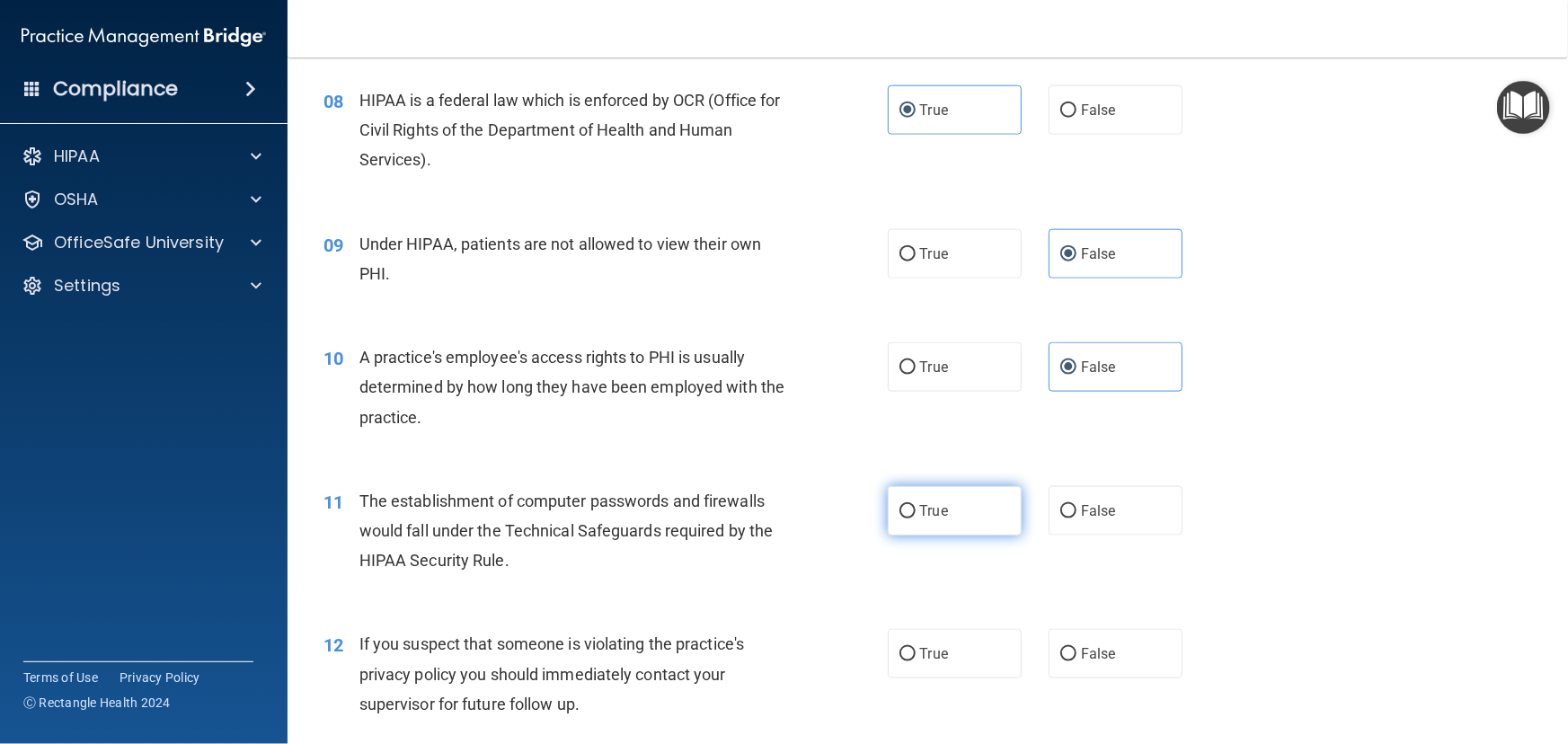
radio input "true"
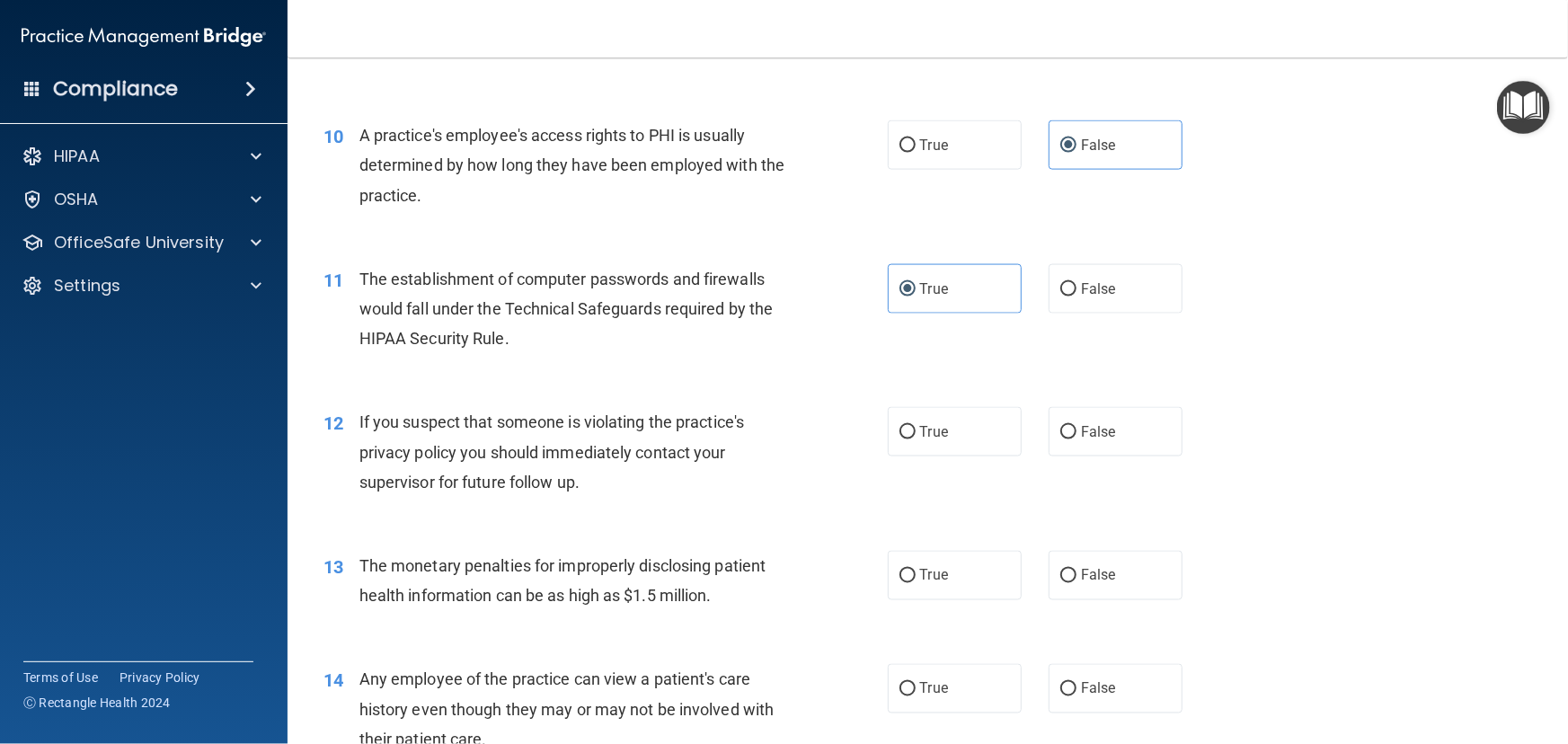
scroll to position [1307, 0]
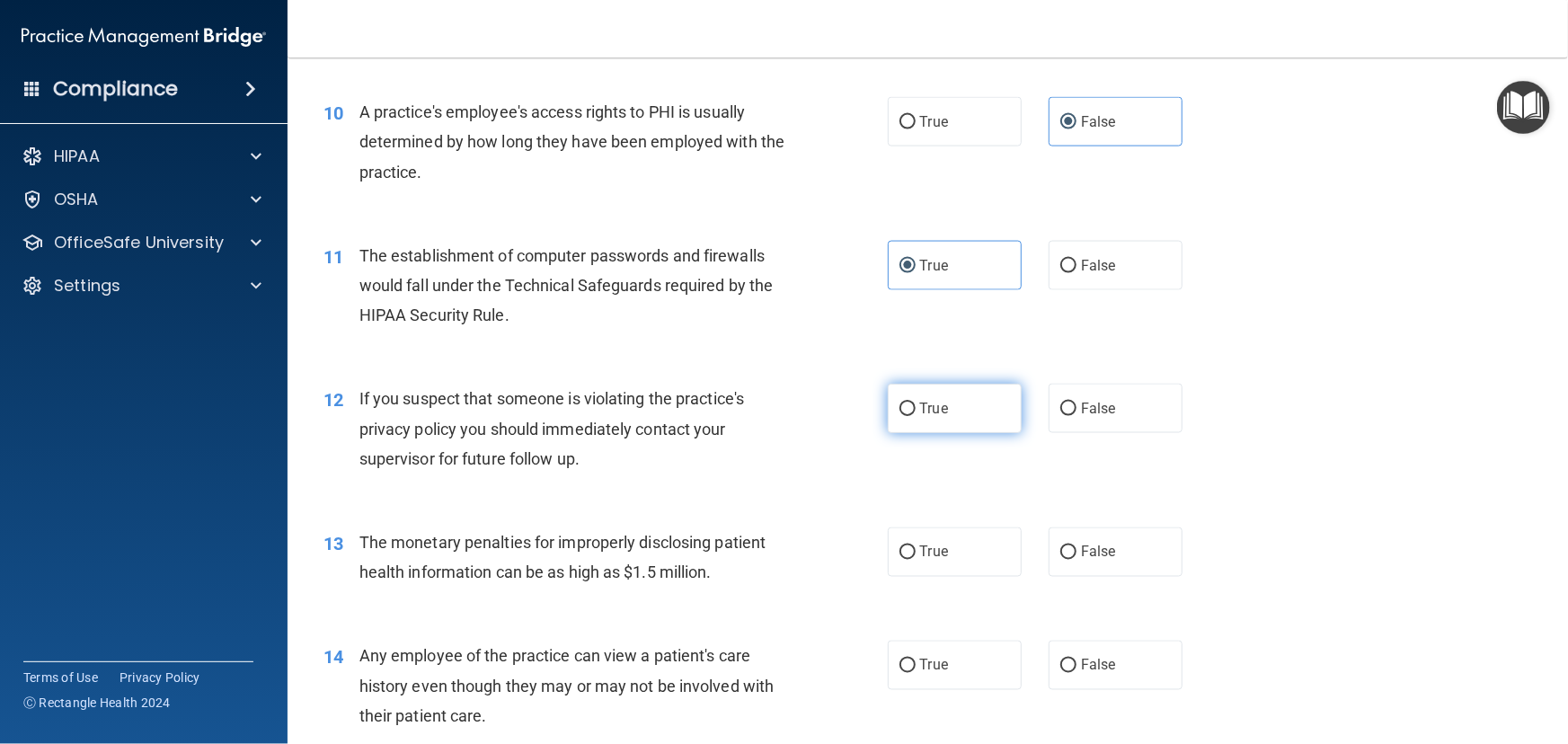
click at [899, 416] on input "True" at bounding box center [907, 409] width 16 height 13
radio input "true"
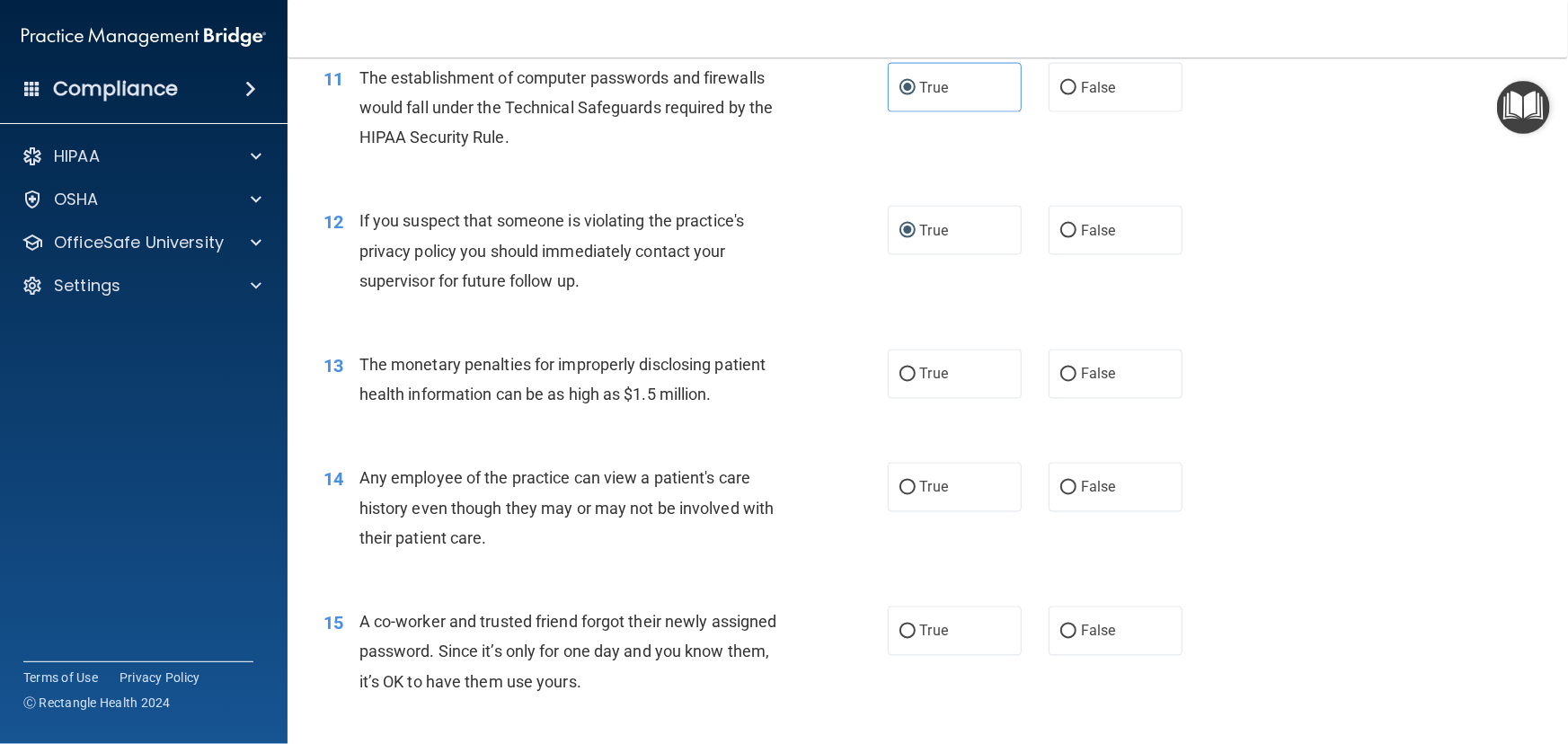
scroll to position [1552, 0]
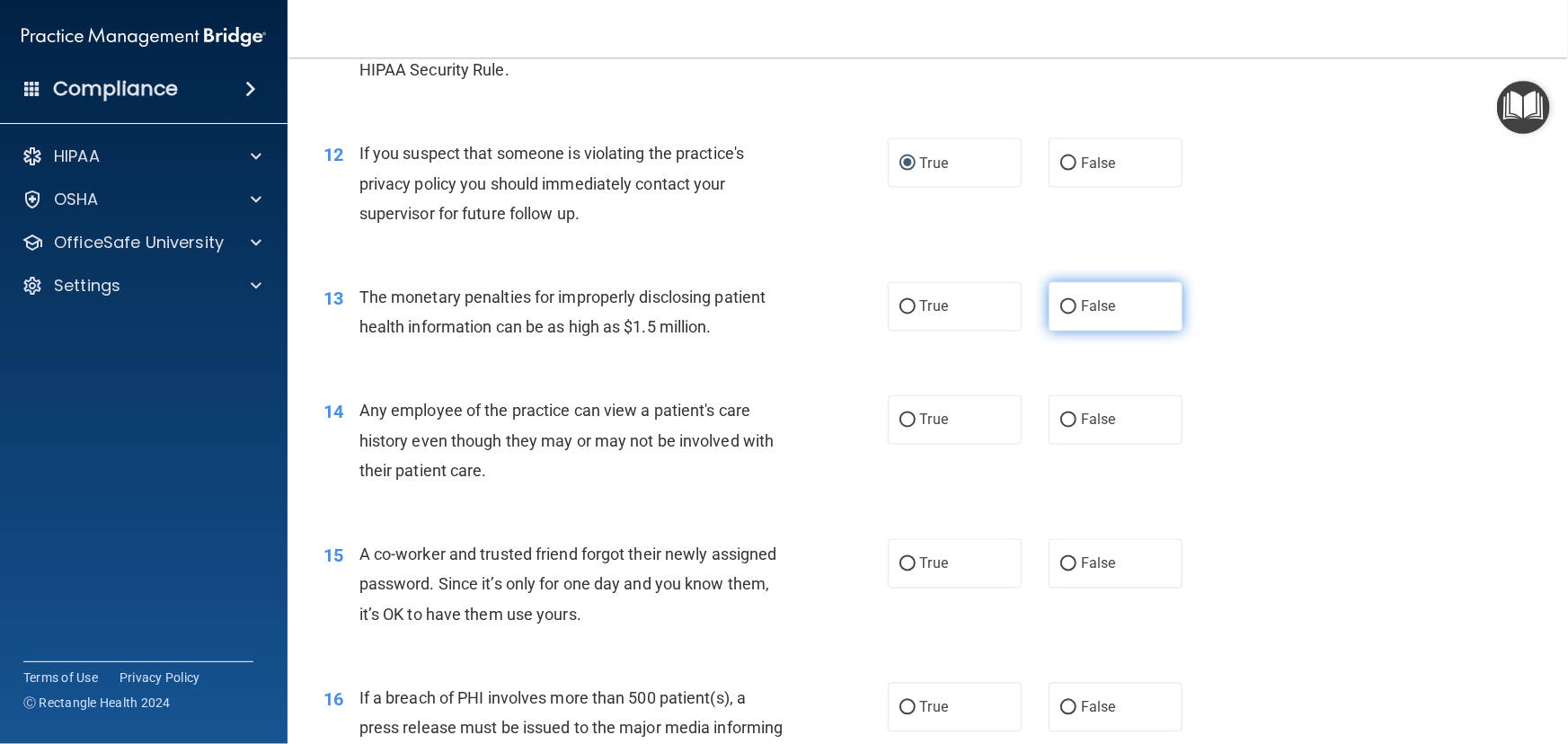
click at [1093, 315] on span "False" at bounding box center [1098, 307] width 35 height 17
click at [1076, 314] on input "False" at bounding box center [1068, 308] width 16 height 13
radio input "true"
click at [990, 445] on label "True" at bounding box center [955, 419] width 134 height 49
click at [916, 428] on input "True" at bounding box center [907, 420] width 16 height 13
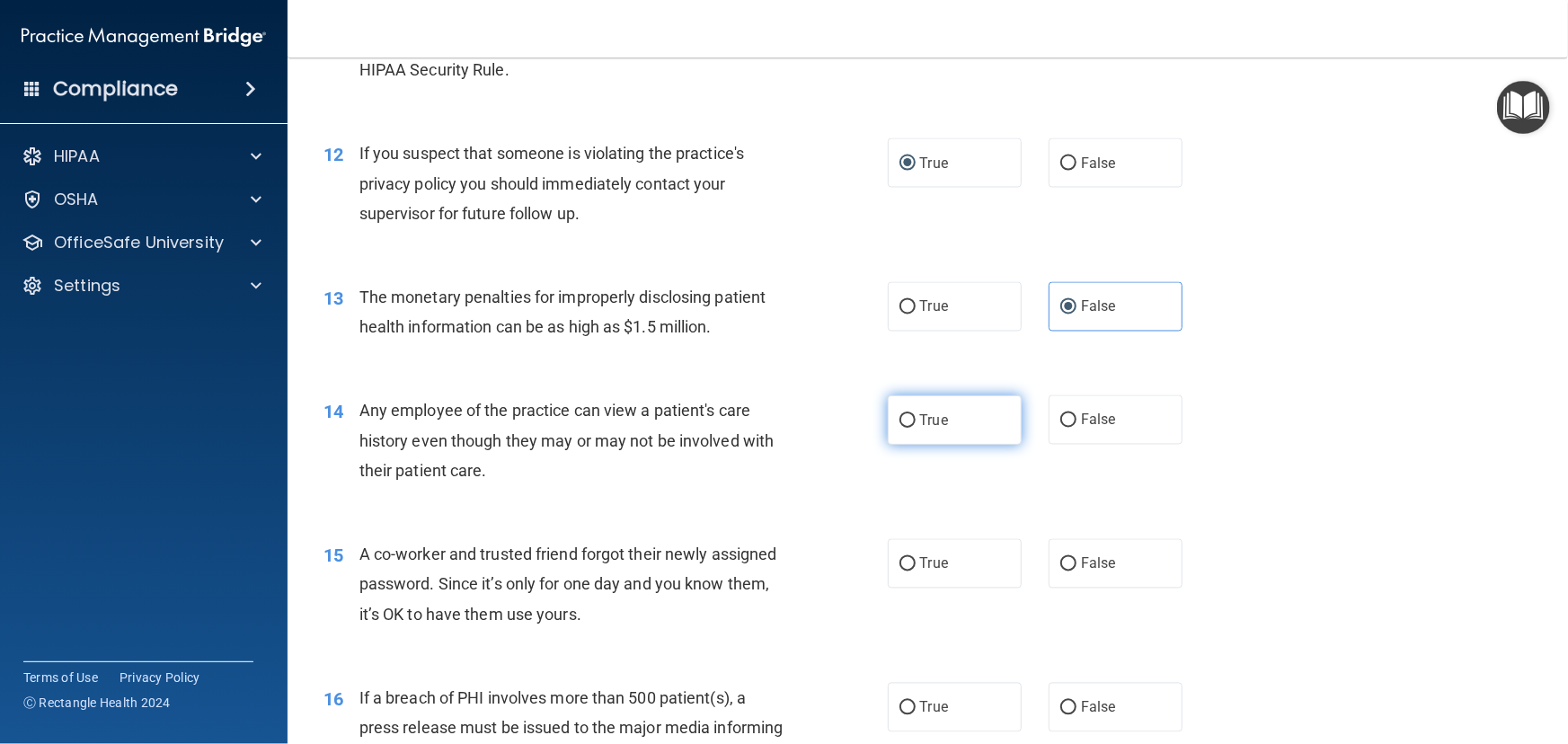
radio input "true"
click at [1127, 582] on label "False" at bounding box center [1116, 564] width 134 height 49
click at [1076, 571] on input "False" at bounding box center [1068, 565] width 16 height 13
radio input "true"
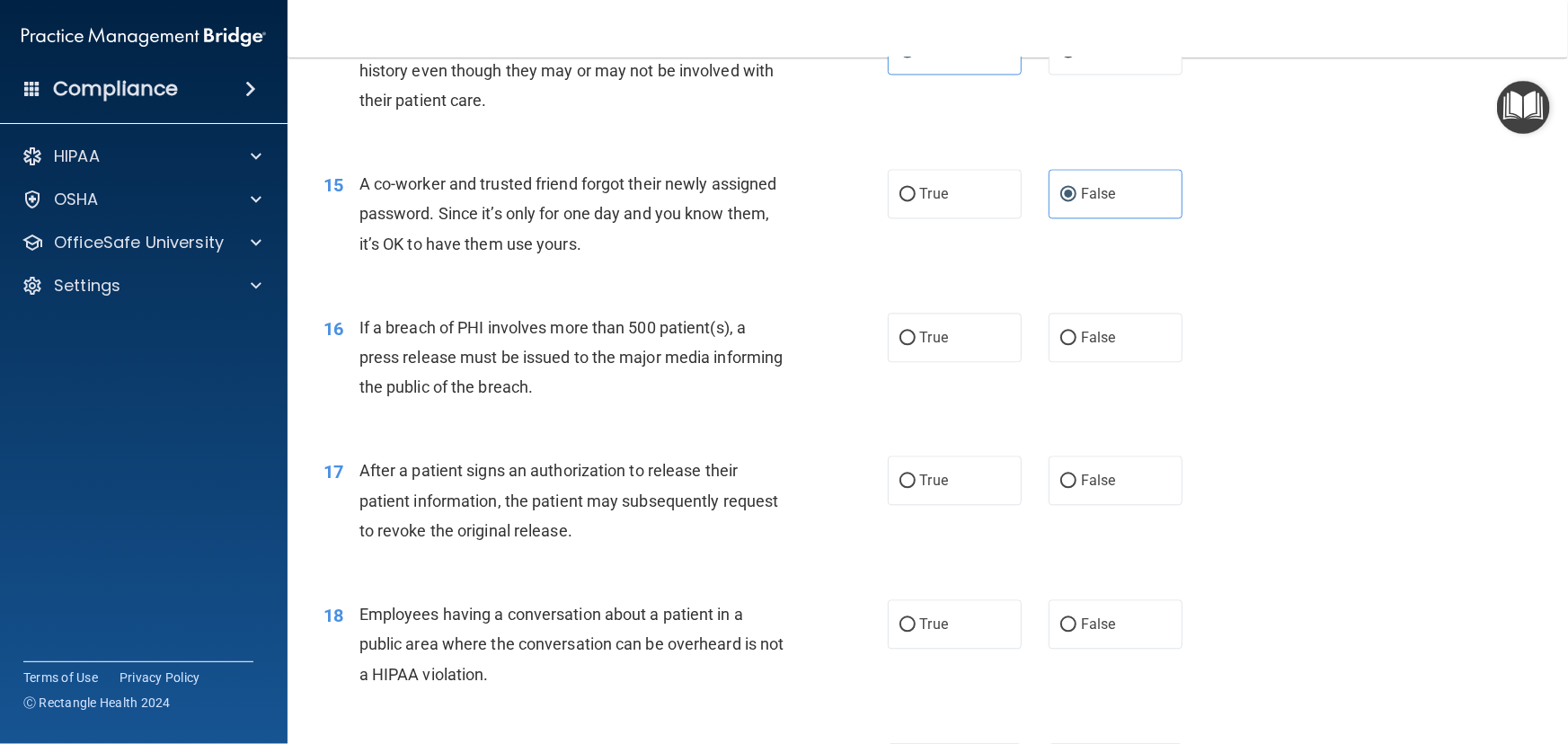
scroll to position [1960, 0]
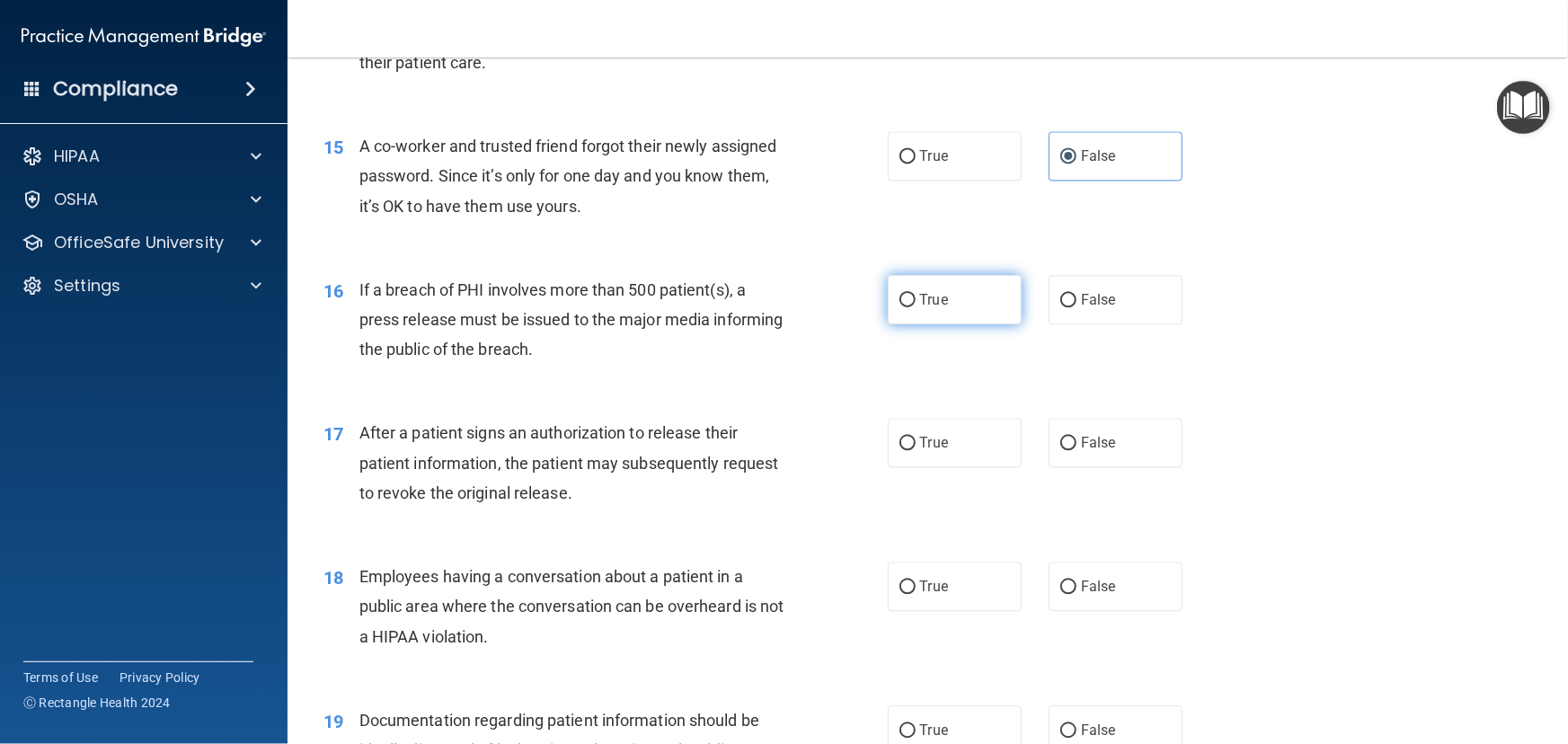
click at [985, 325] on label "True" at bounding box center [955, 299] width 134 height 49
click at [916, 307] on input "True" at bounding box center [907, 300] width 16 height 13
radio input "true"
click at [967, 467] on label "True" at bounding box center [955, 442] width 134 height 49
click at [916, 450] on input "True" at bounding box center [907, 444] width 16 height 13
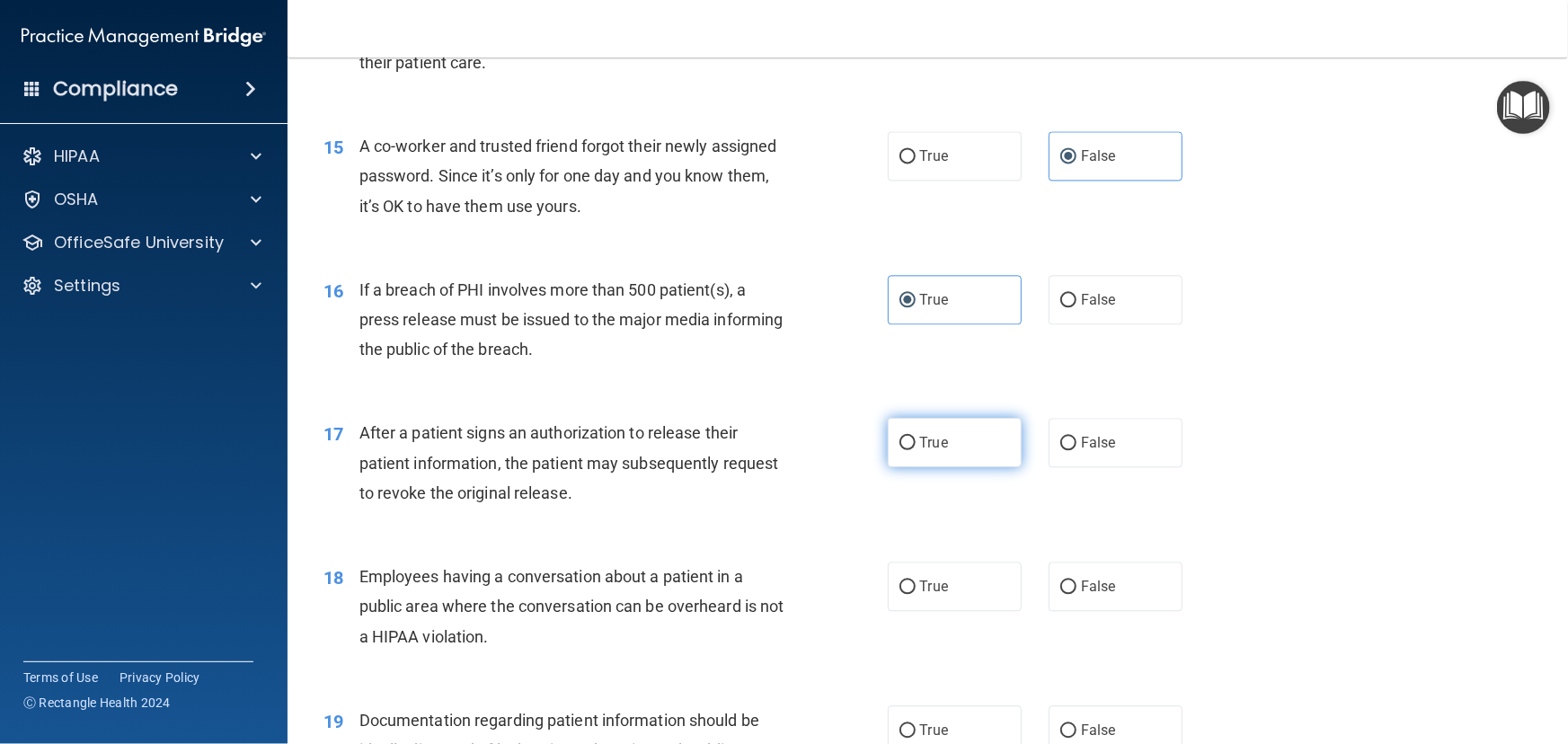
radio input "true"
click at [1105, 595] on span "False" at bounding box center [1098, 586] width 35 height 17
click at [1076, 594] on input "False" at bounding box center [1068, 587] width 16 height 13
radio input "true"
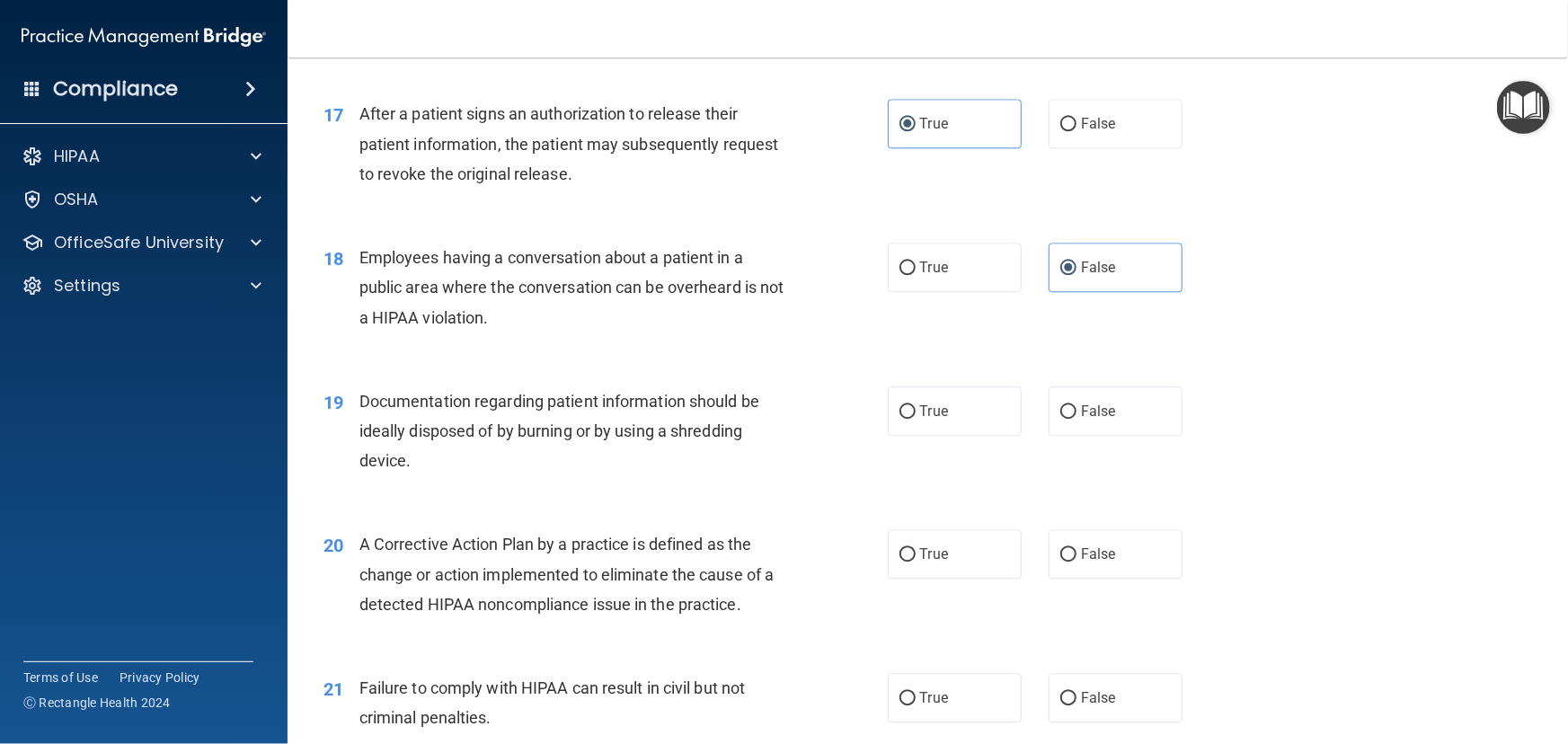
scroll to position [2369, 0]
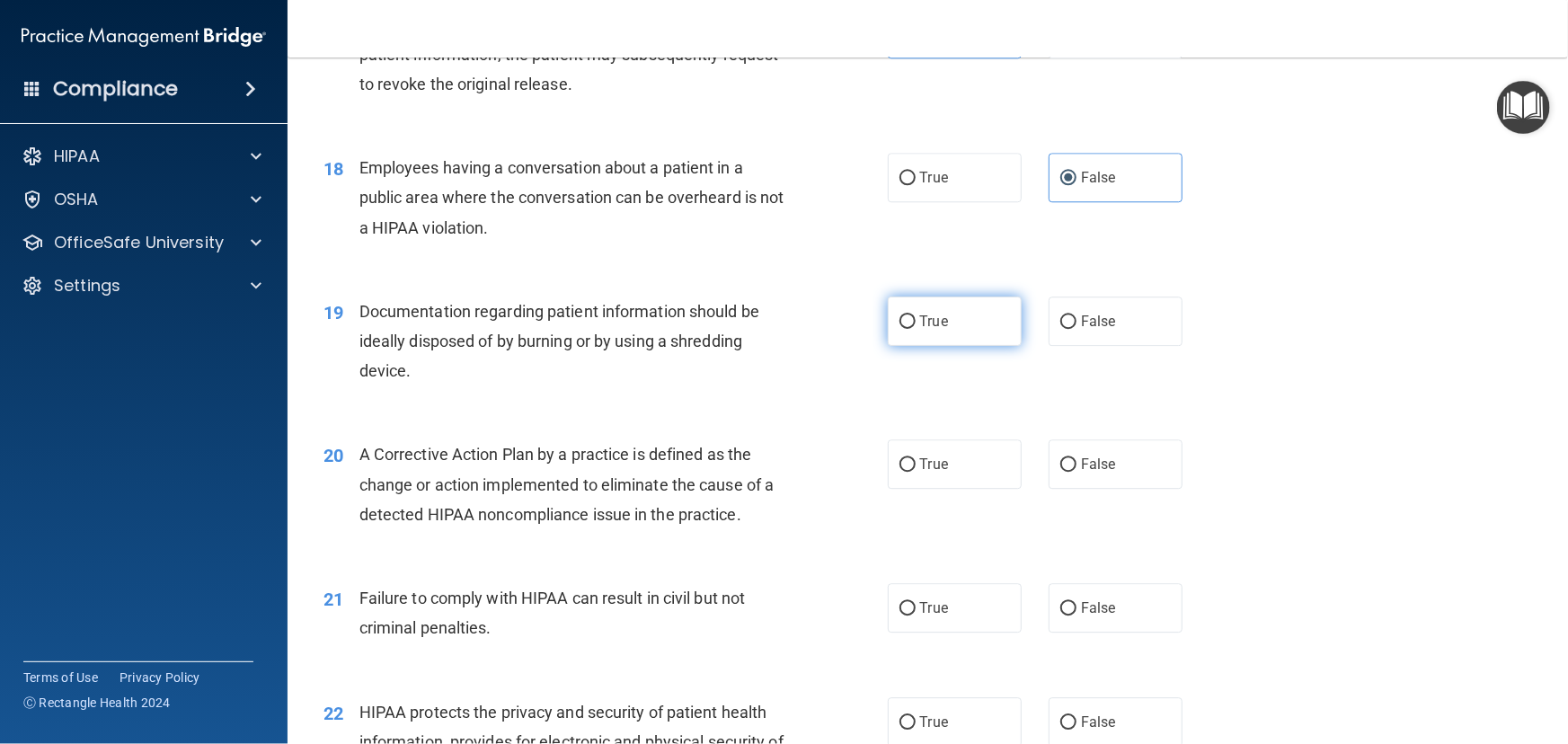
drag, startPoint x: 866, startPoint y: 360, endPoint x: 918, endPoint y: 359, distance: 52.0
click at [1209, 297] on ng-form "19 Documentation regarding patient information should be ideally disposed of by…" at bounding box center [1209, 297] width 0 height 0
click at [926, 346] on label "True" at bounding box center [955, 321] width 134 height 49
click at [916, 329] on input "True" at bounding box center [907, 322] width 16 height 13
radio input "true"
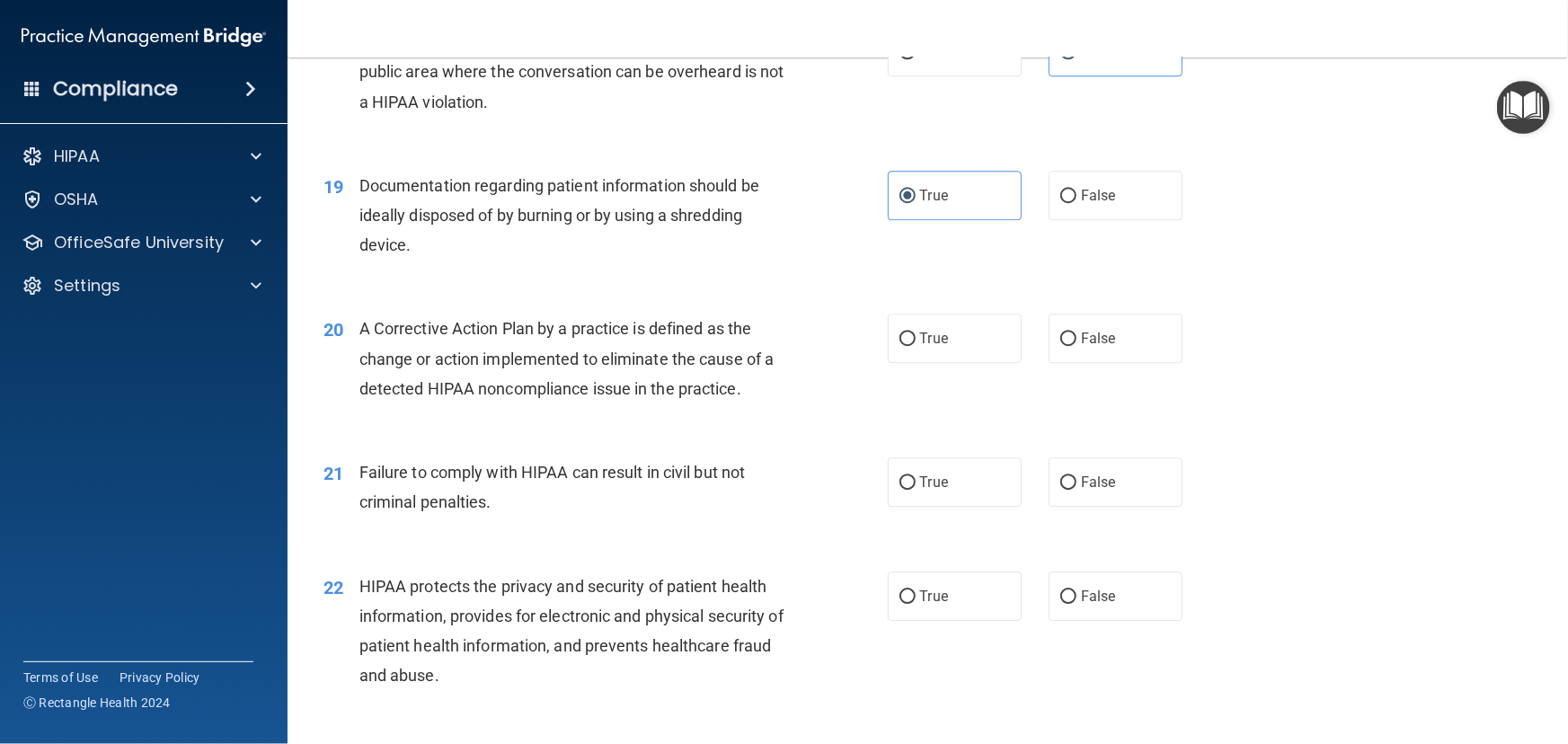
scroll to position [2532, 0]
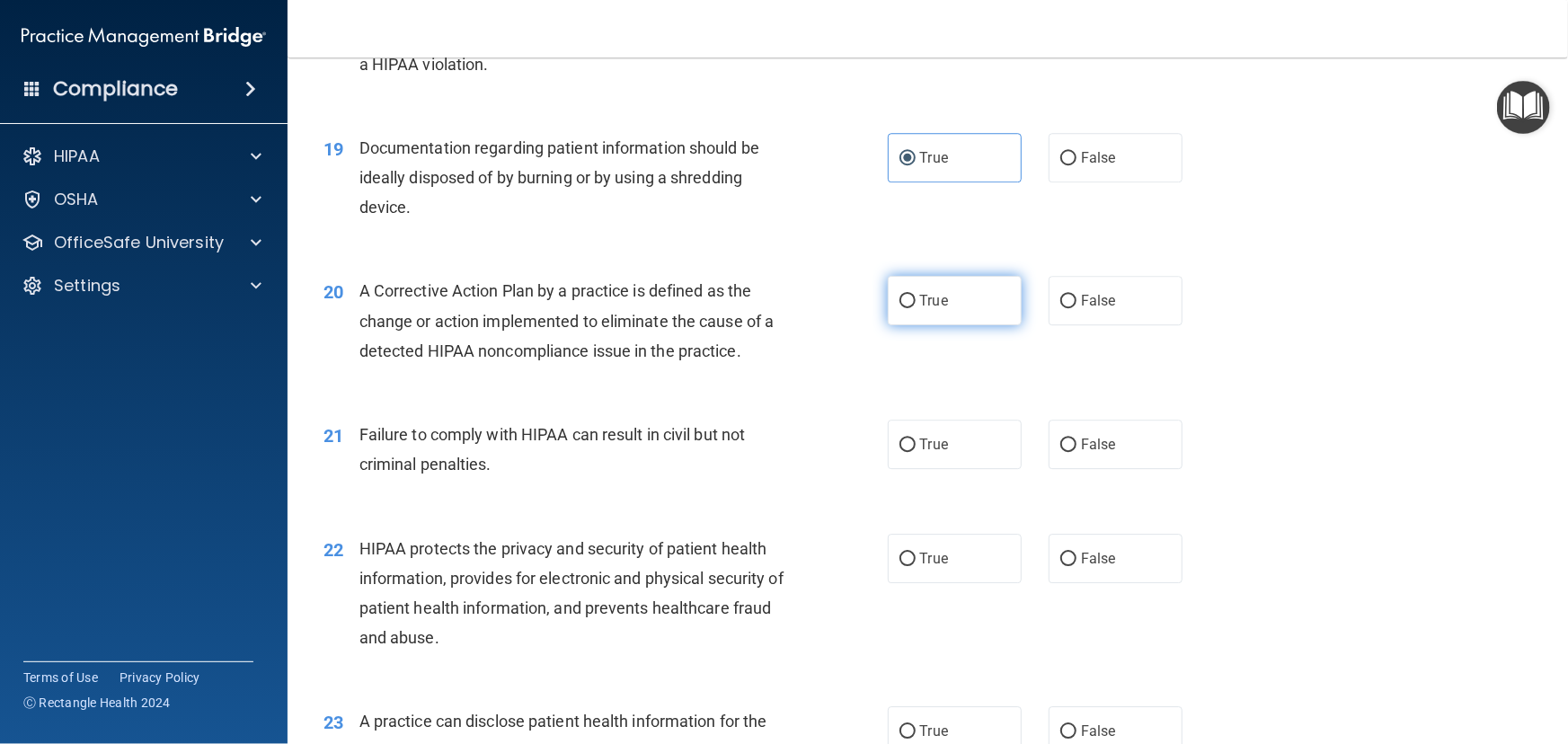
click at [940, 324] on label "True" at bounding box center [955, 300] width 134 height 49
click at [916, 308] on input "True" at bounding box center [907, 301] width 16 height 13
radio input "true"
drag, startPoint x: 1080, startPoint y: 460, endPoint x: 1095, endPoint y: 460, distance: 15.0
click at [1095, 460] on label "False" at bounding box center [1116, 444] width 134 height 49
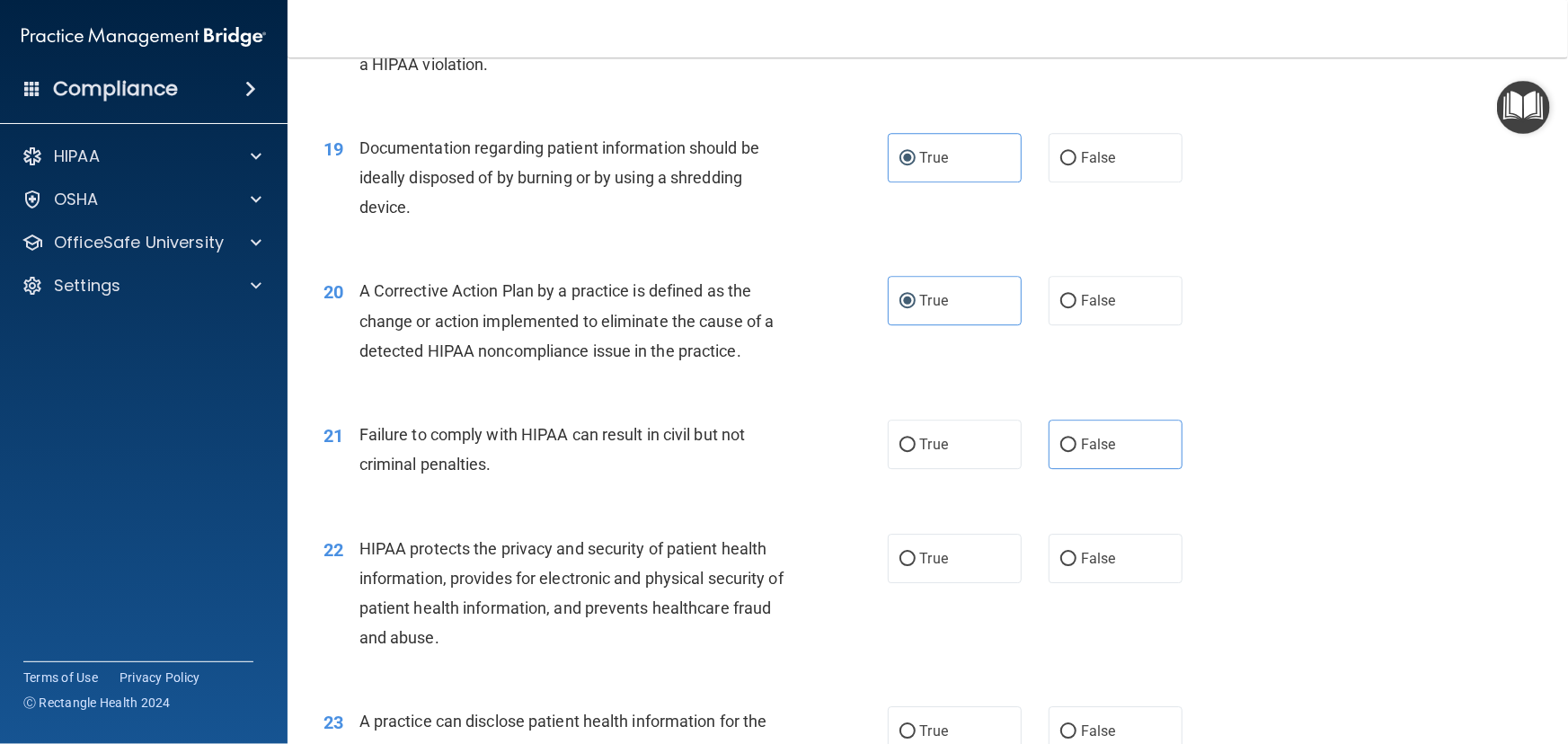
drag, startPoint x: 1114, startPoint y: 463, endPoint x: 997, endPoint y: 525, distance: 132.4
click at [1110, 467] on label "False" at bounding box center [1116, 444] width 134 height 49
click at [1076, 452] on input "False" at bounding box center [1068, 445] width 16 height 13
radio input "true"
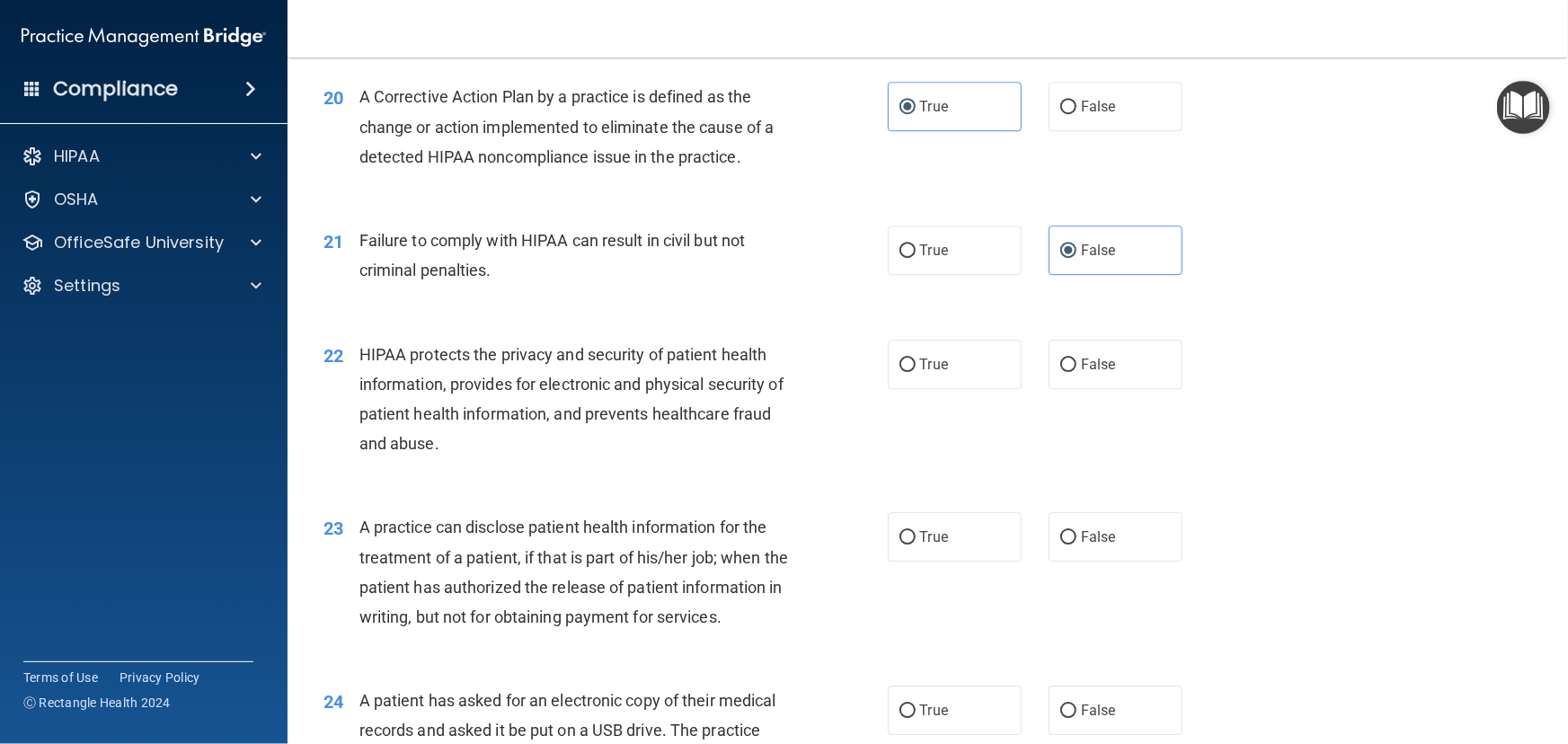
scroll to position [2776, 0]
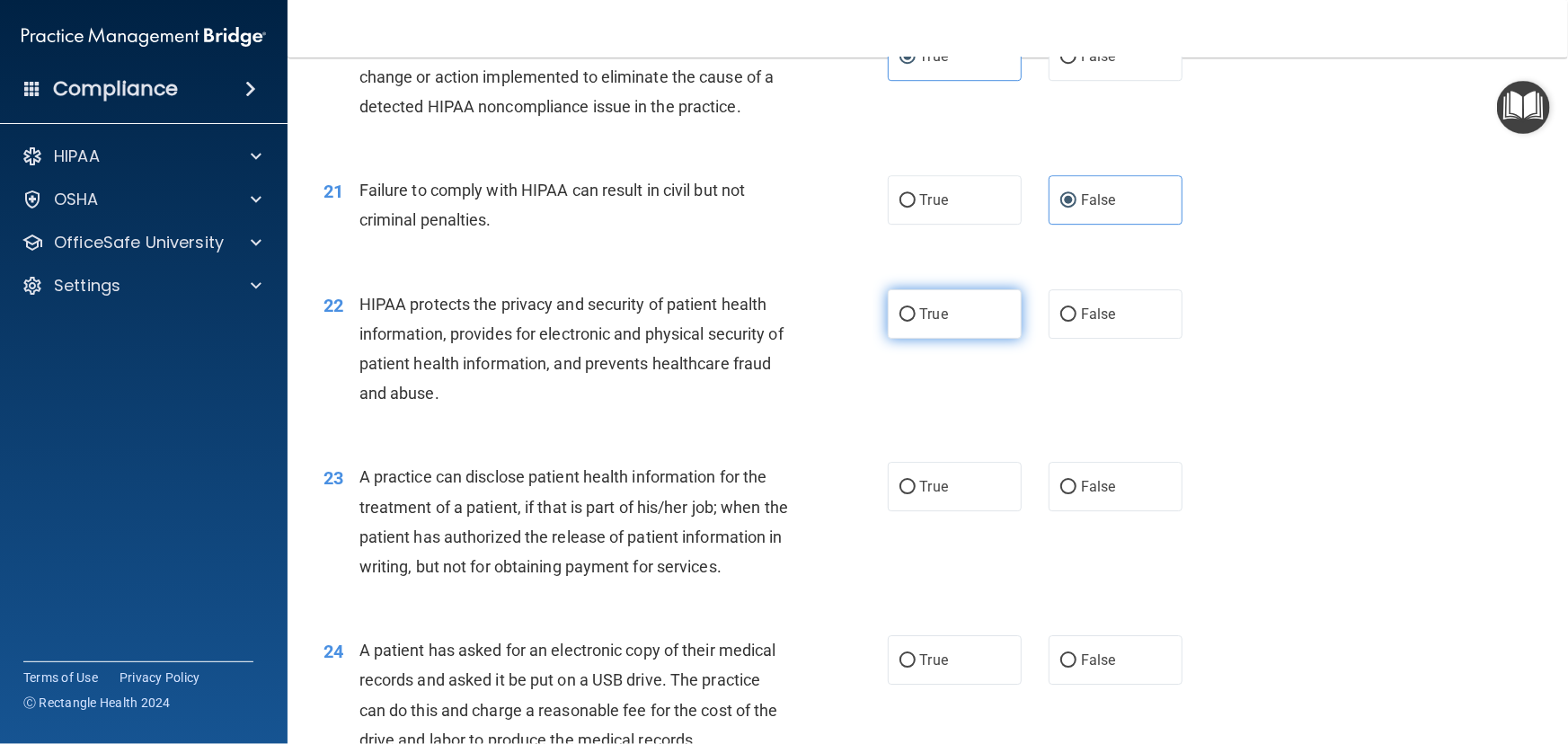
drag, startPoint x: 884, startPoint y: 348, endPoint x: 897, endPoint y: 357, distance: 15.8
click at [888, 339] on label "True" at bounding box center [955, 313] width 134 height 49
click at [899, 322] on input "True" at bounding box center [907, 314] width 16 height 13
radio input "true"
click at [943, 512] on label "True" at bounding box center [955, 486] width 134 height 49
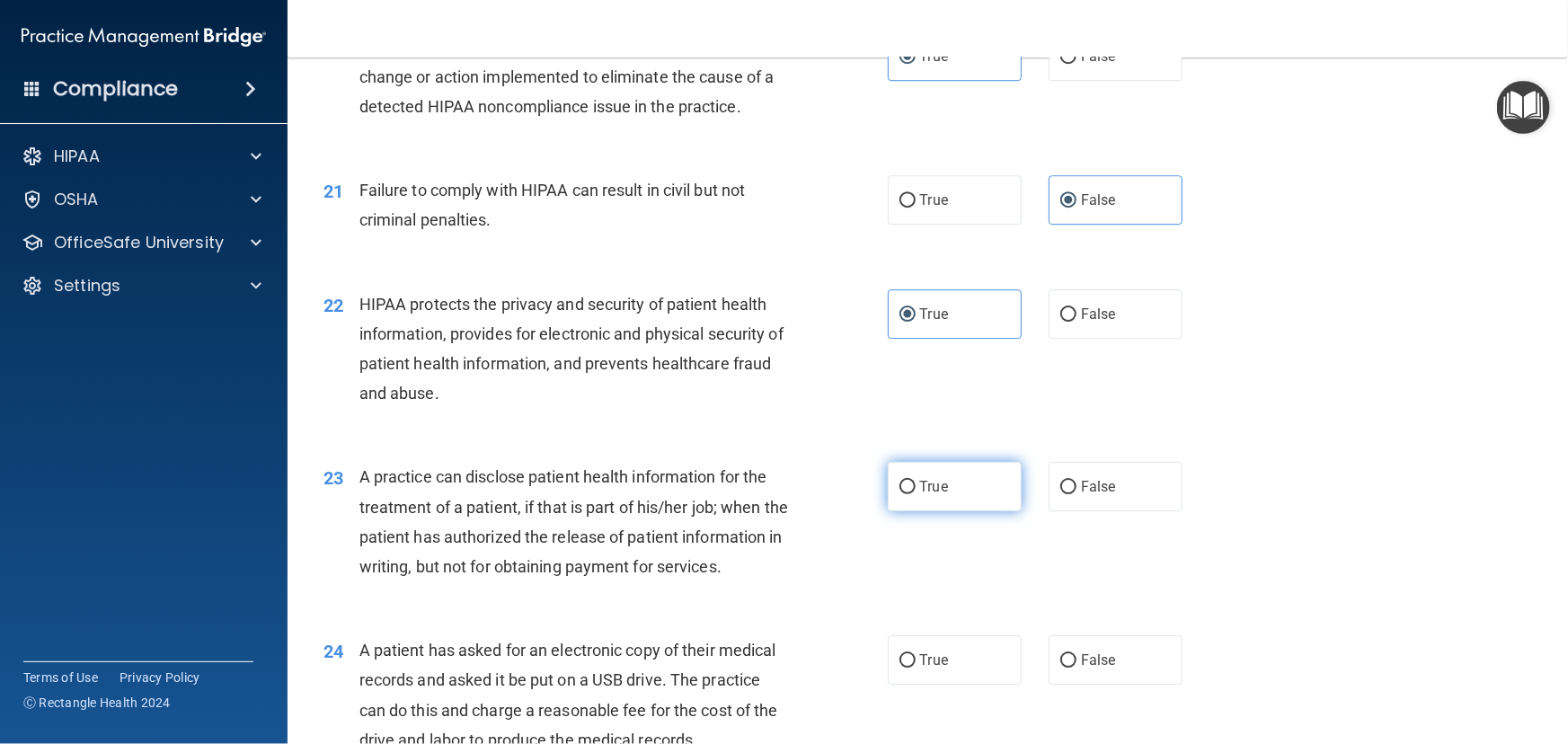
click at [916, 494] on input "True" at bounding box center [907, 487] width 16 height 13
radio input "true"
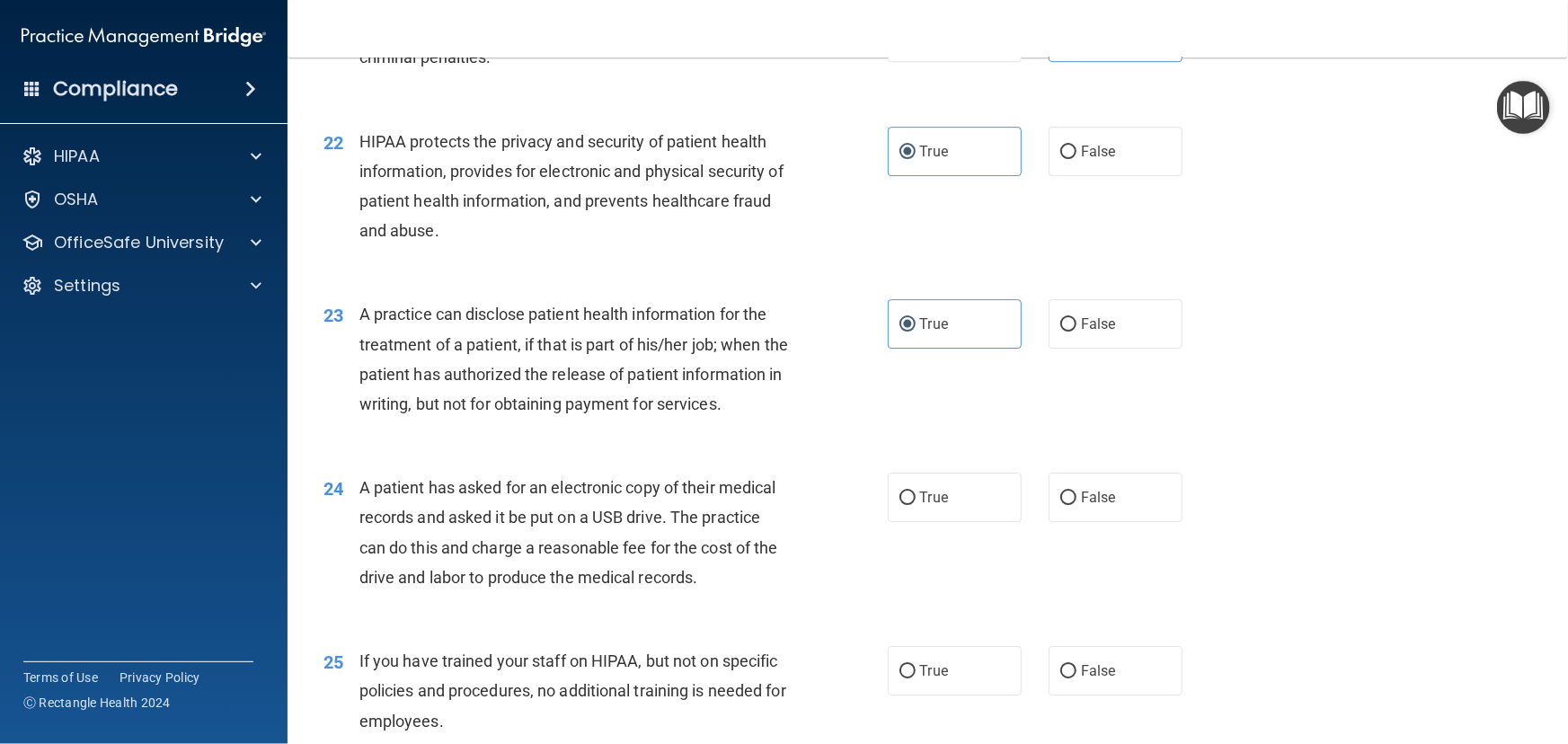
scroll to position [2940, 0]
click at [1070, 348] on label "False" at bounding box center [1116, 323] width 134 height 49
click at [1070, 331] on input "False" at bounding box center [1068, 324] width 16 height 13
radio input "true"
radio input "false"
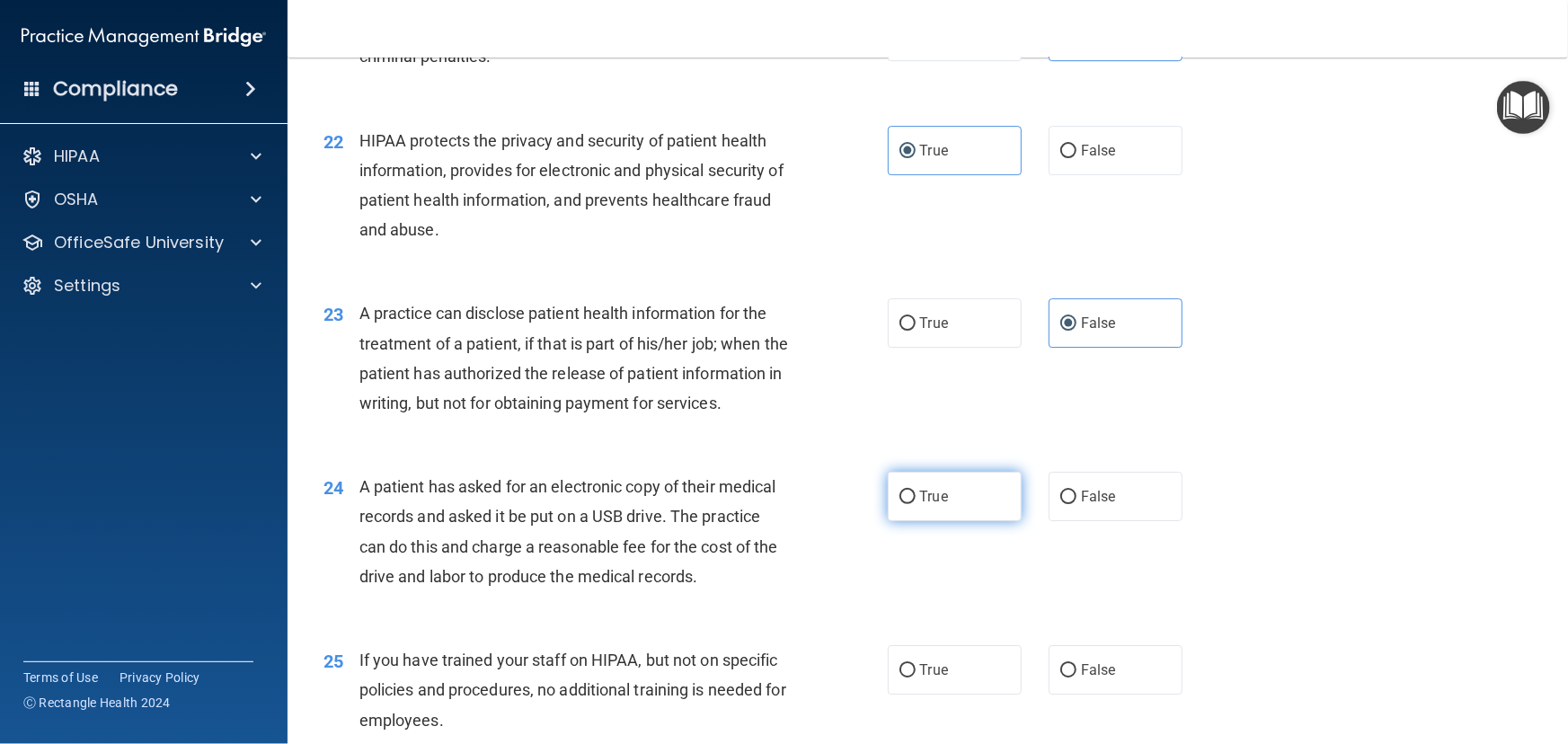
click at [923, 521] on label "True" at bounding box center [955, 496] width 134 height 49
click at [916, 504] on input "True" at bounding box center [907, 498] width 16 height 13
radio input "true"
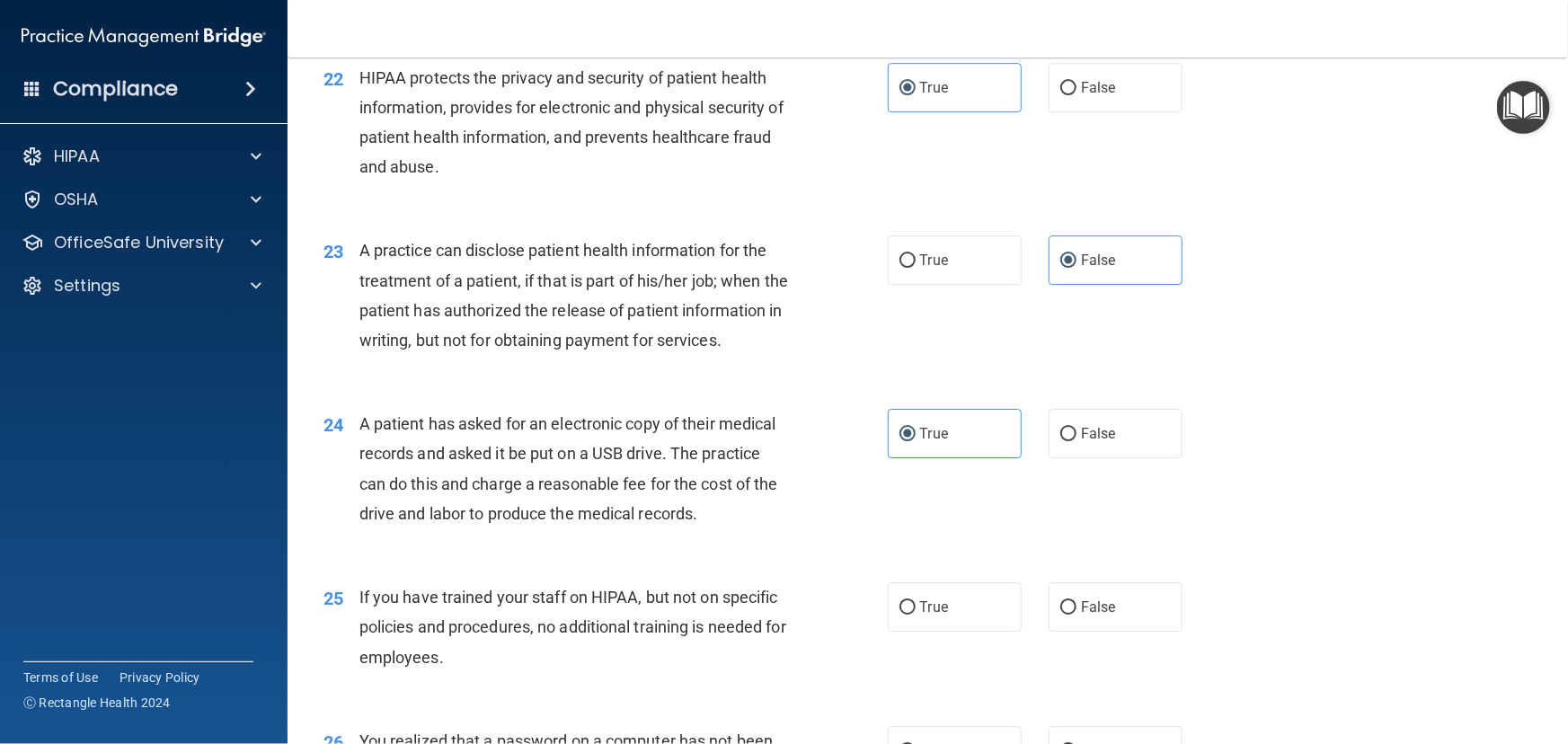
scroll to position [3267, 0]
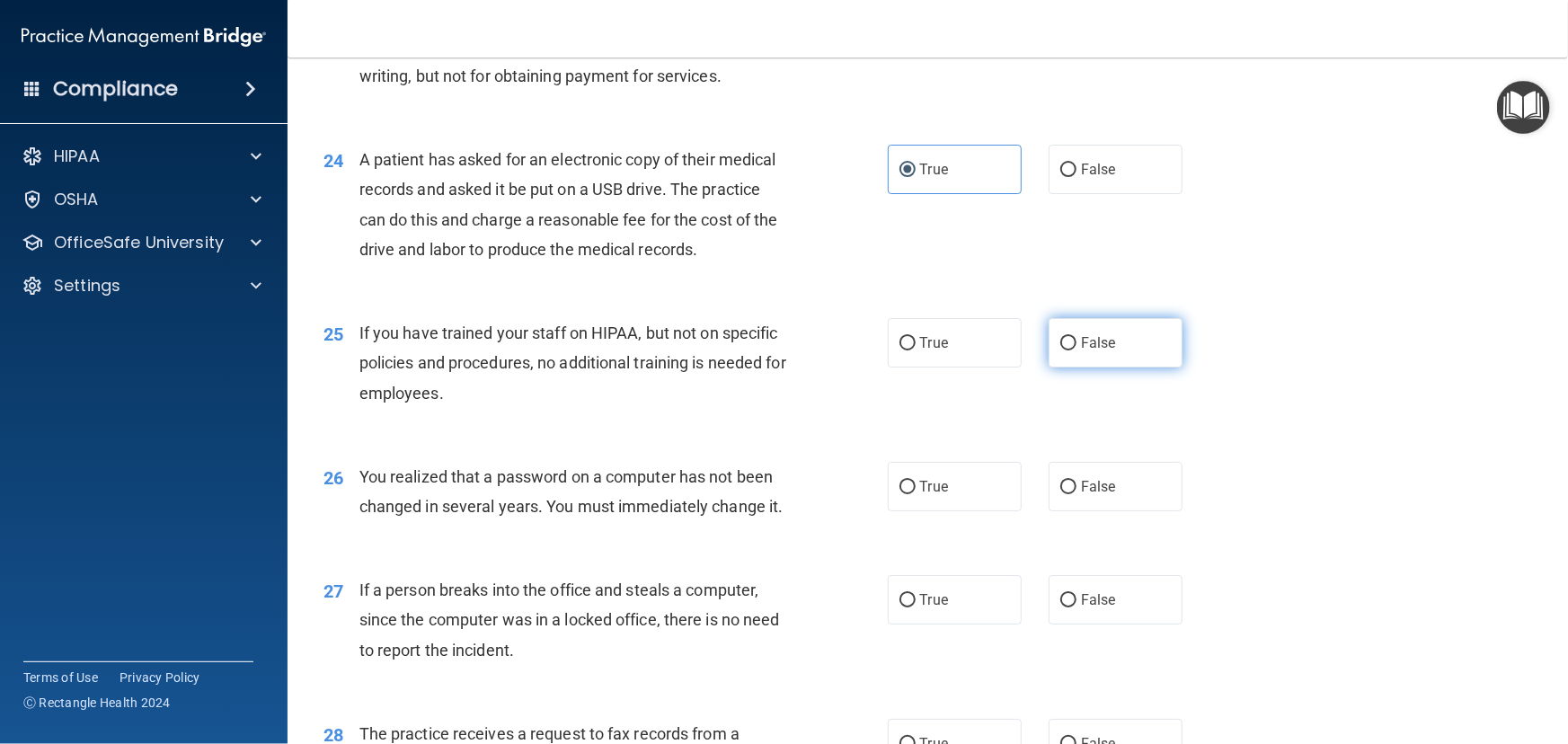
click at [1116, 367] on label "False" at bounding box center [1116, 342] width 134 height 49
click at [1076, 351] on input "False" at bounding box center [1068, 343] width 16 height 13
radio input "true"
click at [961, 512] on label "True" at bounding box center [955, 486] width 134 height 49
click at [916, 494] on input "True" at bounding box center [907, 487] width 16 height 13
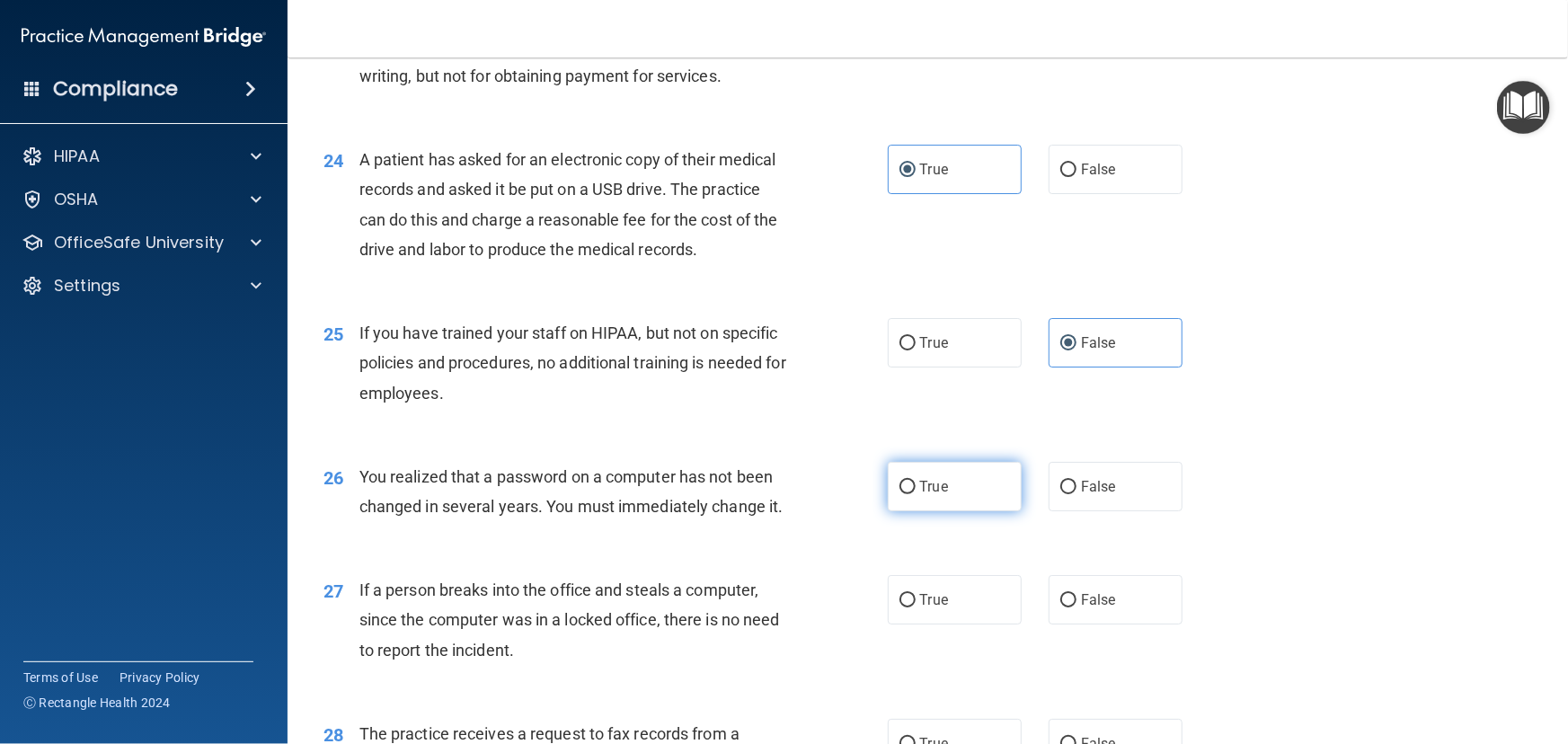
radio input "true"
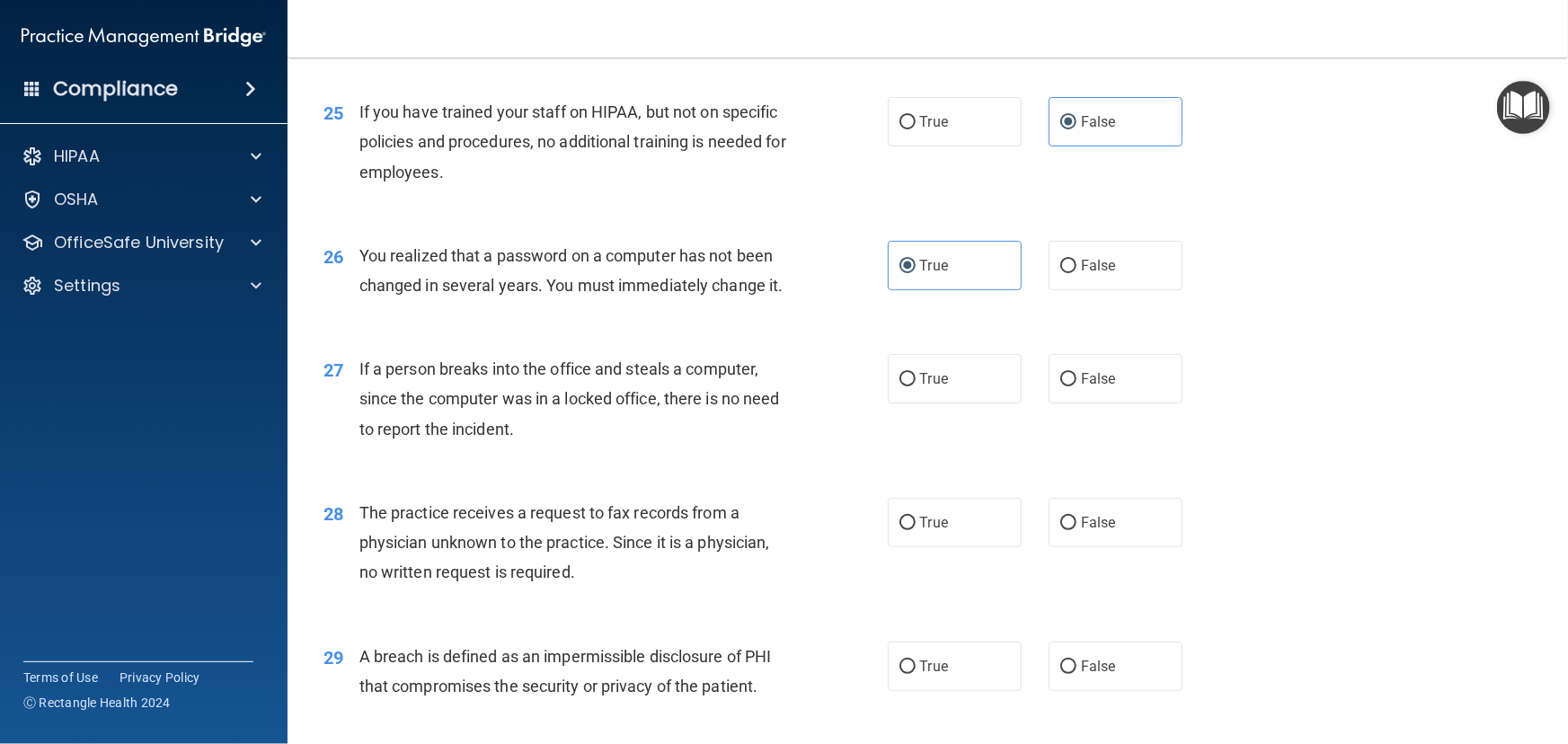
scroll to position [3513, 0]
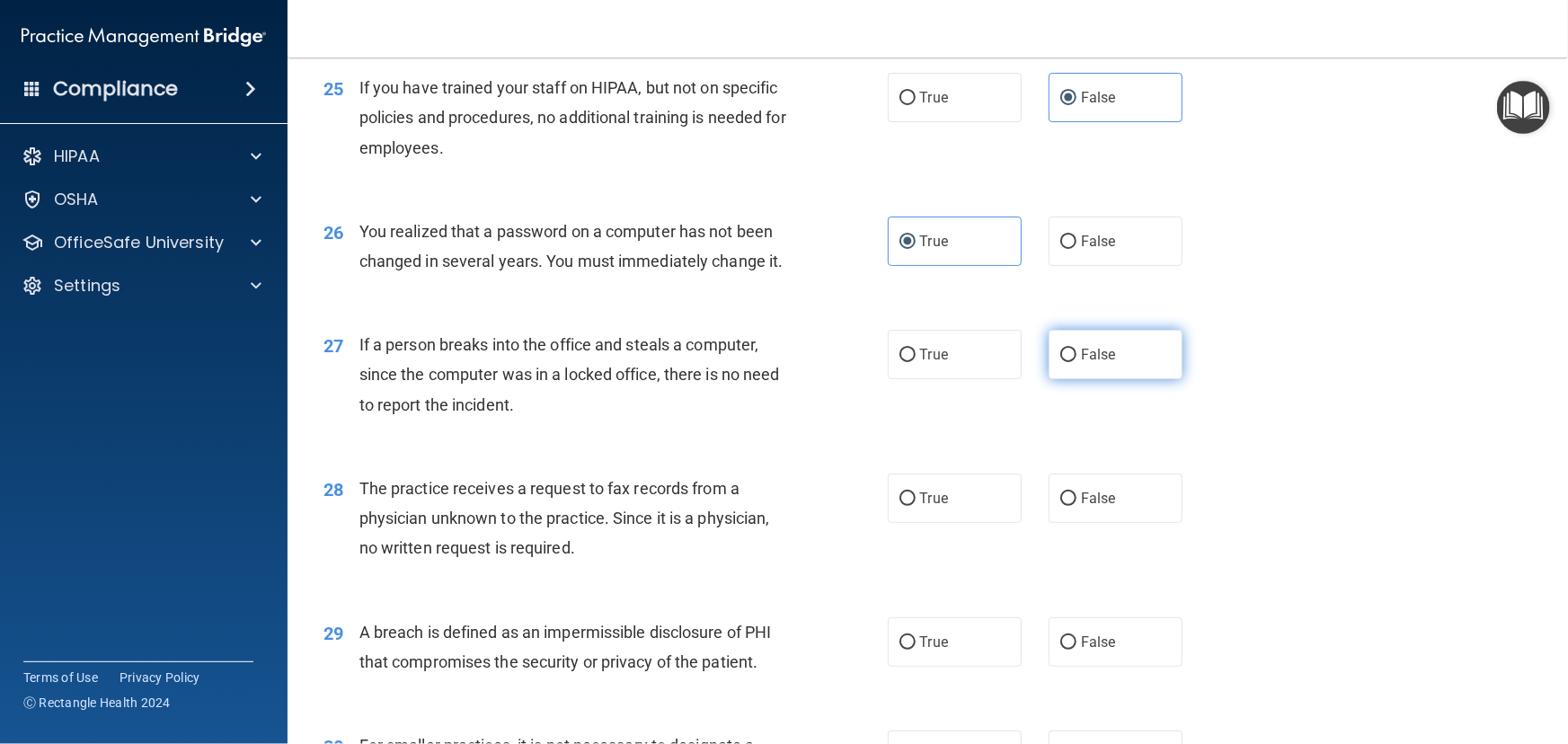
click at [1068, 362] on input "False" at bounding box center [1068, 355] width 16 height 13
radio input "true"
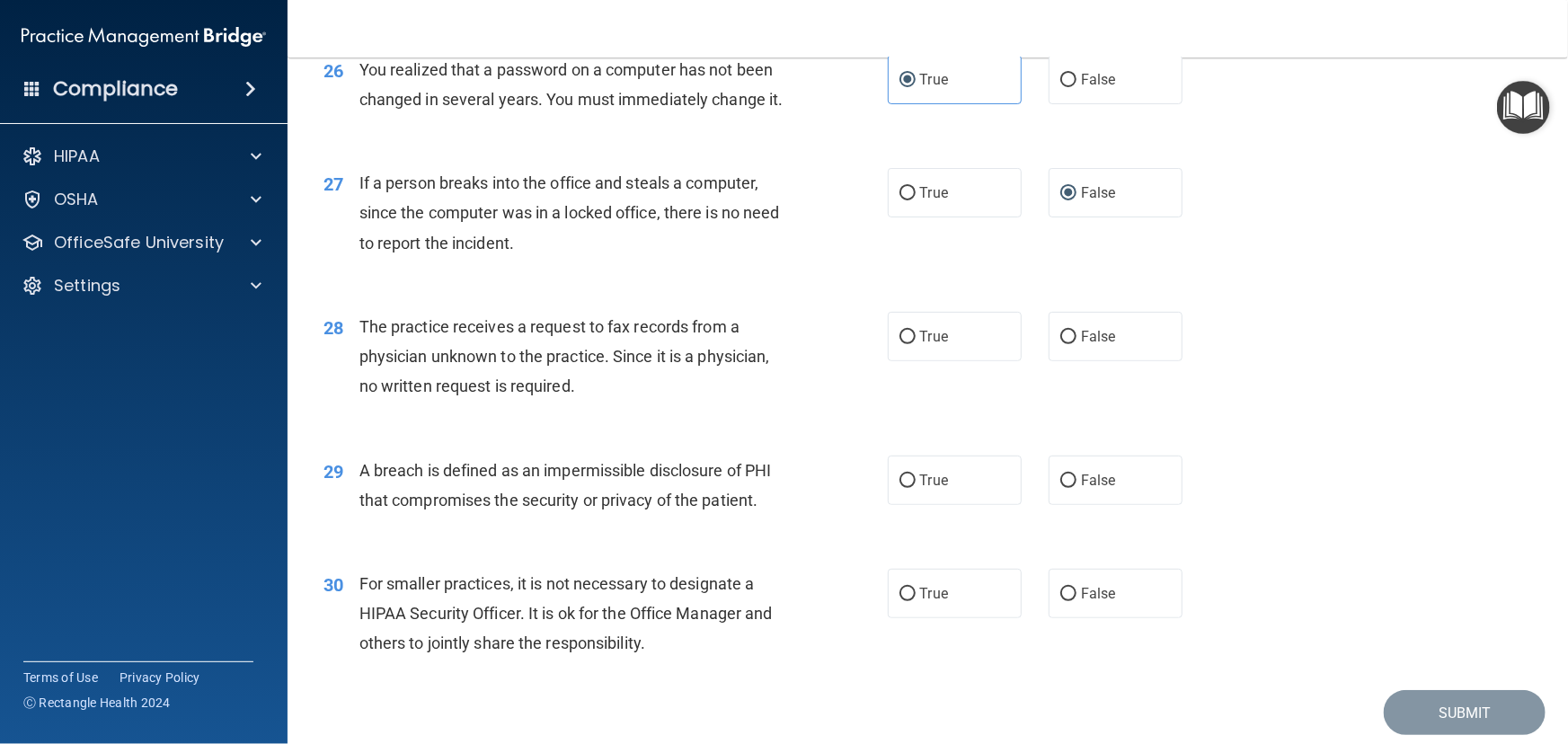
scroll to position [3675, 0]
click at [1071, 360] on label "False" at bounding box center [1116, 335] width 134 height 49
click at [1071, 343] on input "False" at bounding box center [1068, 337] width 16 height 13
radio input "true"
click at [951, 504] on label "True" at bounding box center [955, 479] width 134 height 49
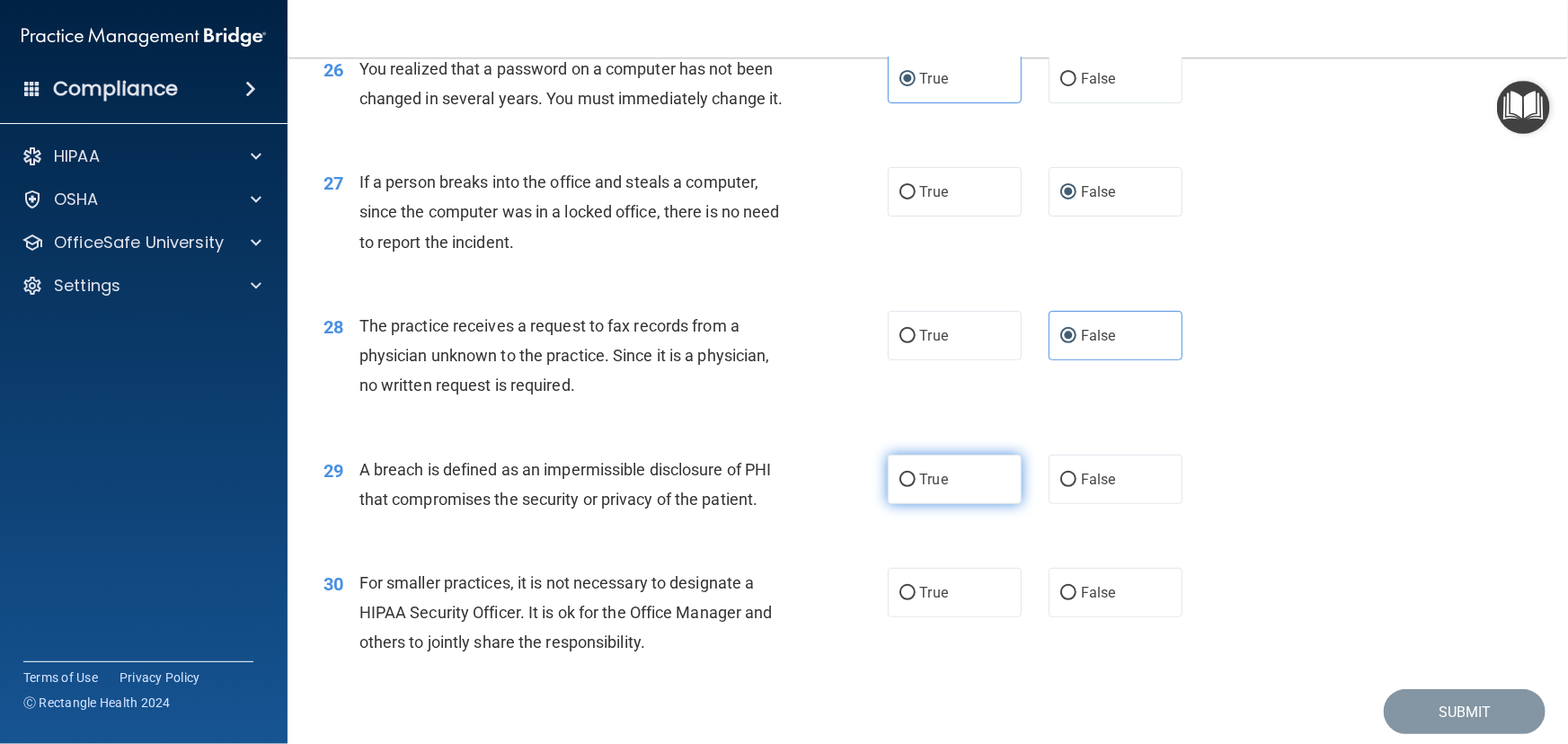
click at [916, 487] on input "True" at bounding box center [907, 480] width 16 height 13
radio input "true"
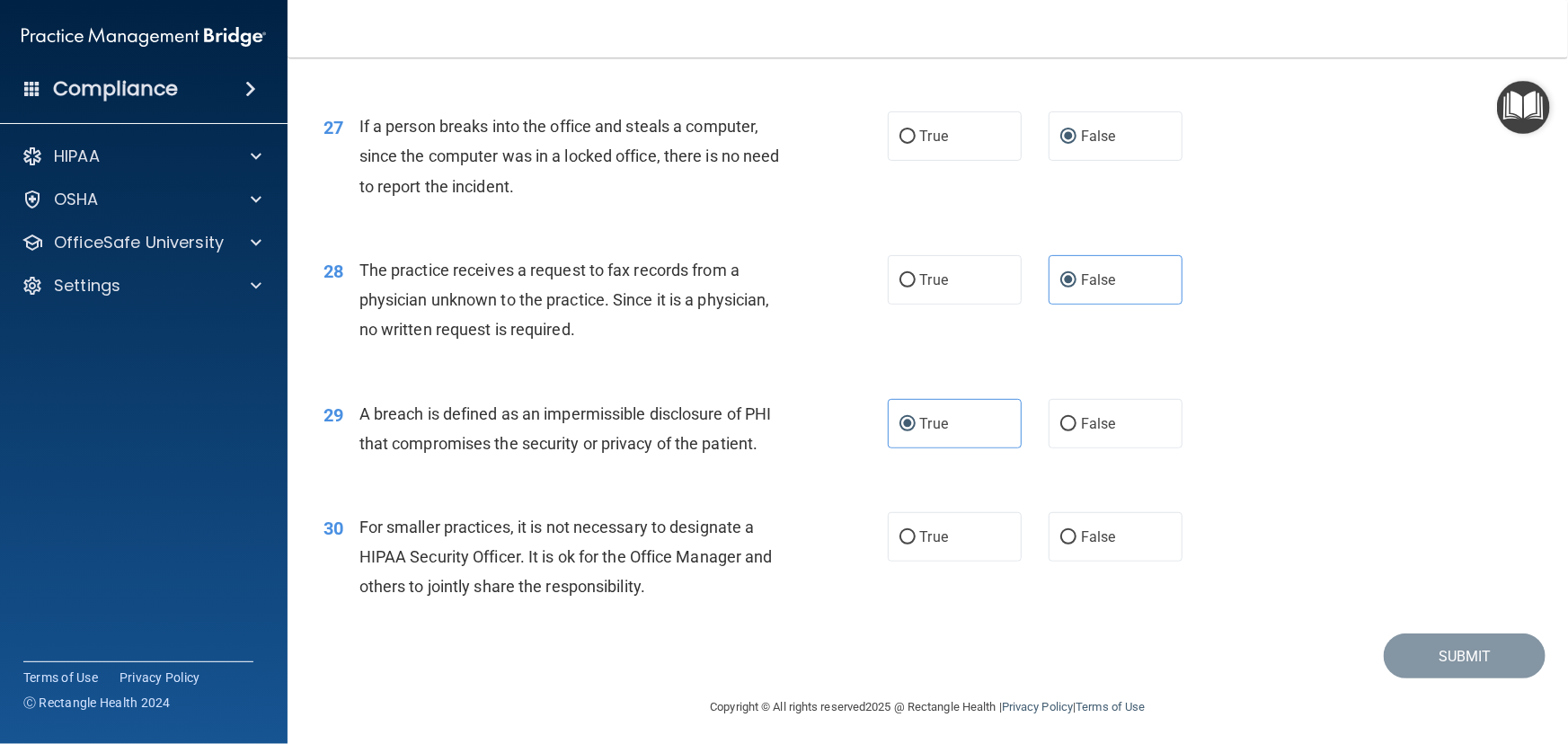
scroll to position [3795, 0]
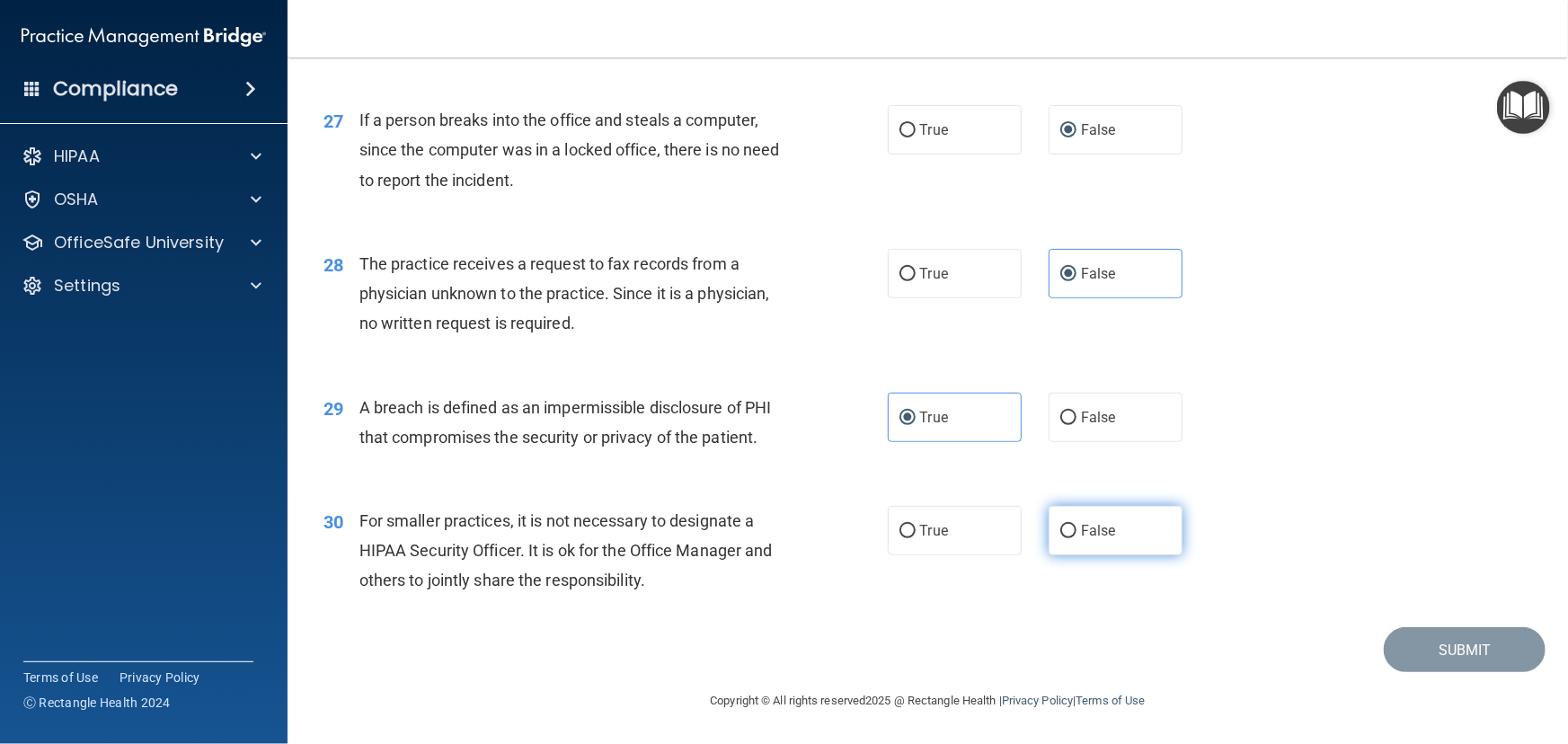
click at [1107, 530] on span "False" at bounding box center [1098, 530] width 35 height 17
click at [1076, 530] on input "False" at bounding box center [1068, 531] width 16 height 13
radio input "true"
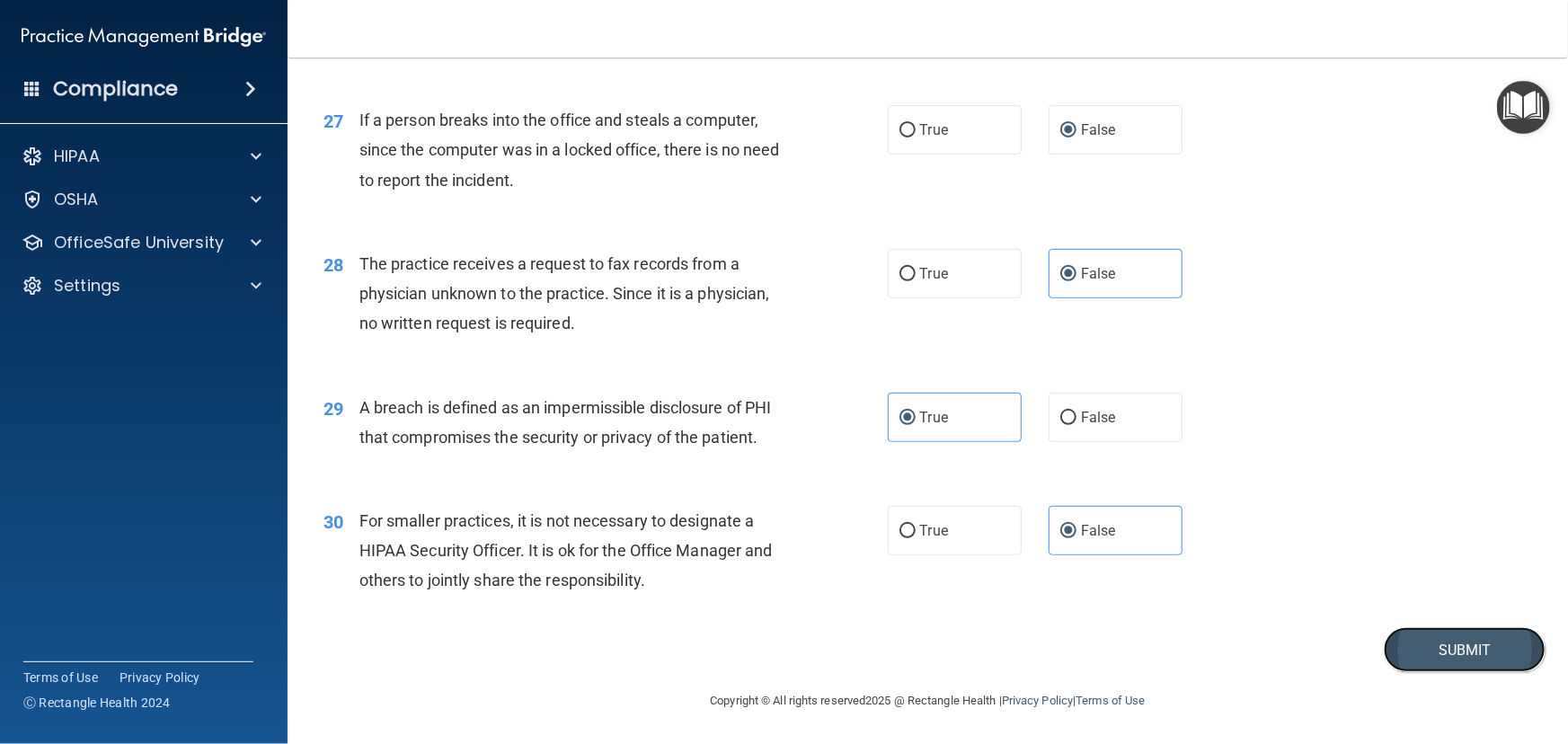
click at [1457, 654] on button "Submit" at bounding box center [1465, 649] width 162 height 46
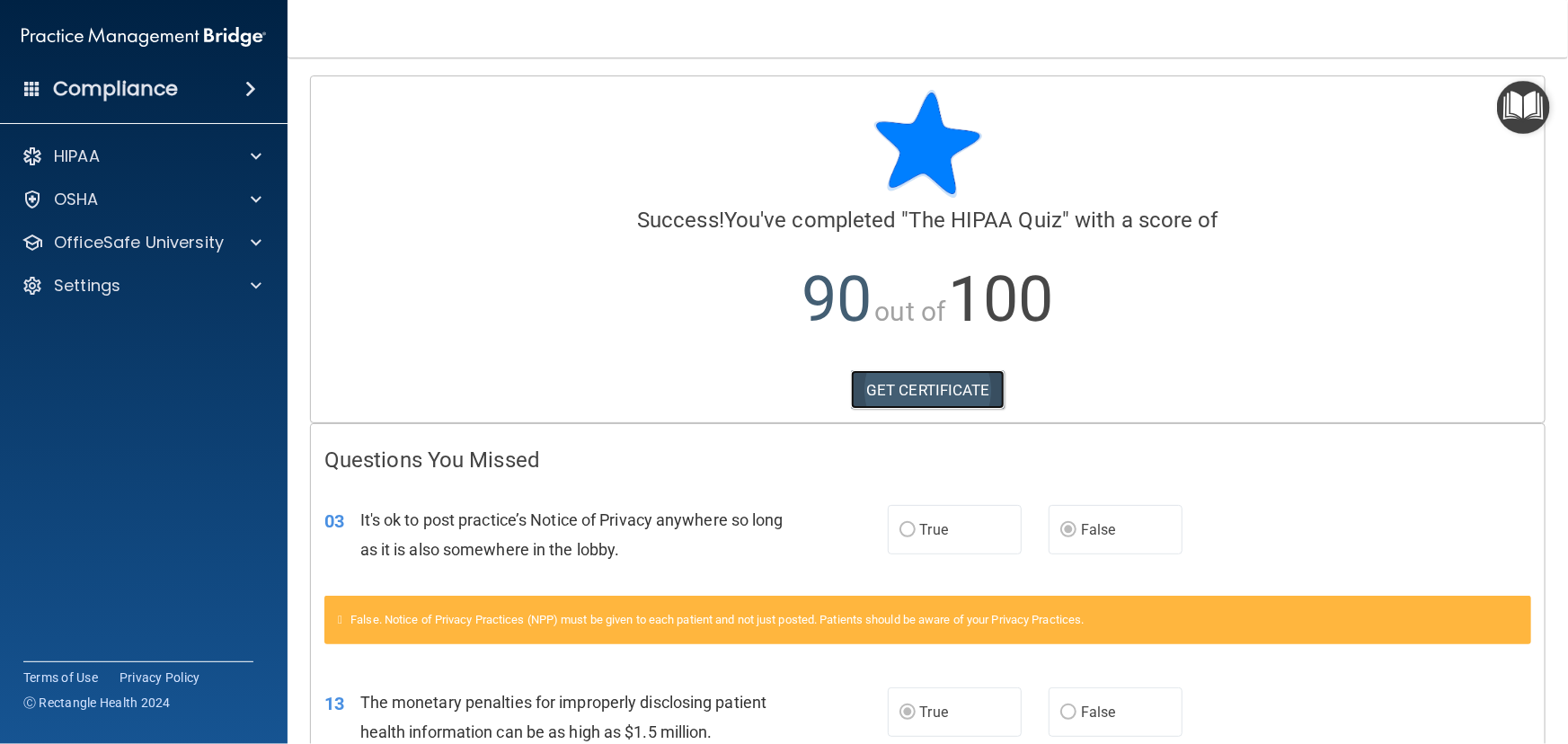
click at [940, 398] on link "GET CERTIFICATE" at bounding box center [927, 390] width 153 height 40
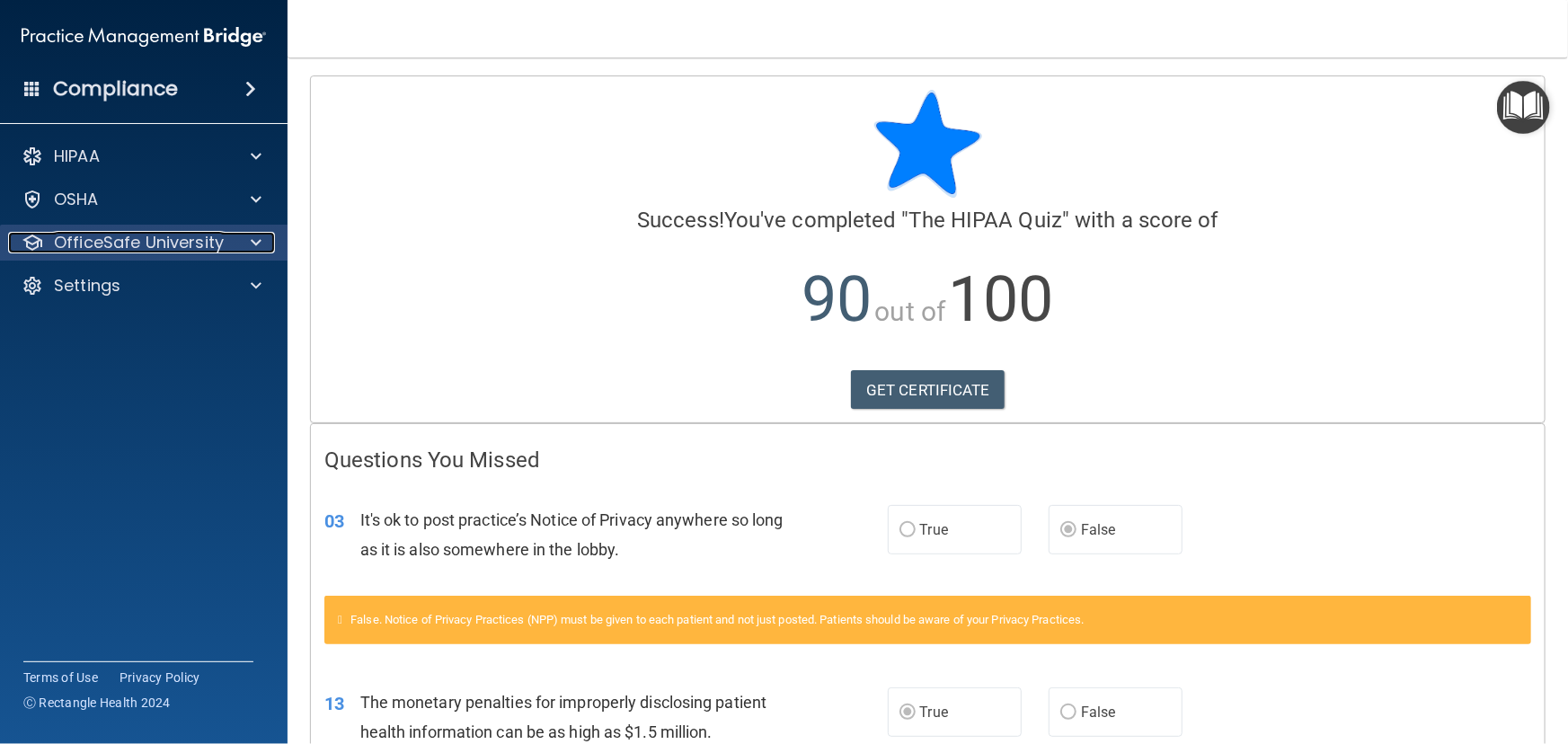
click at [136, 244] on p "OfficeSafe University" at bounding box center [139, 242] width 170 height 21
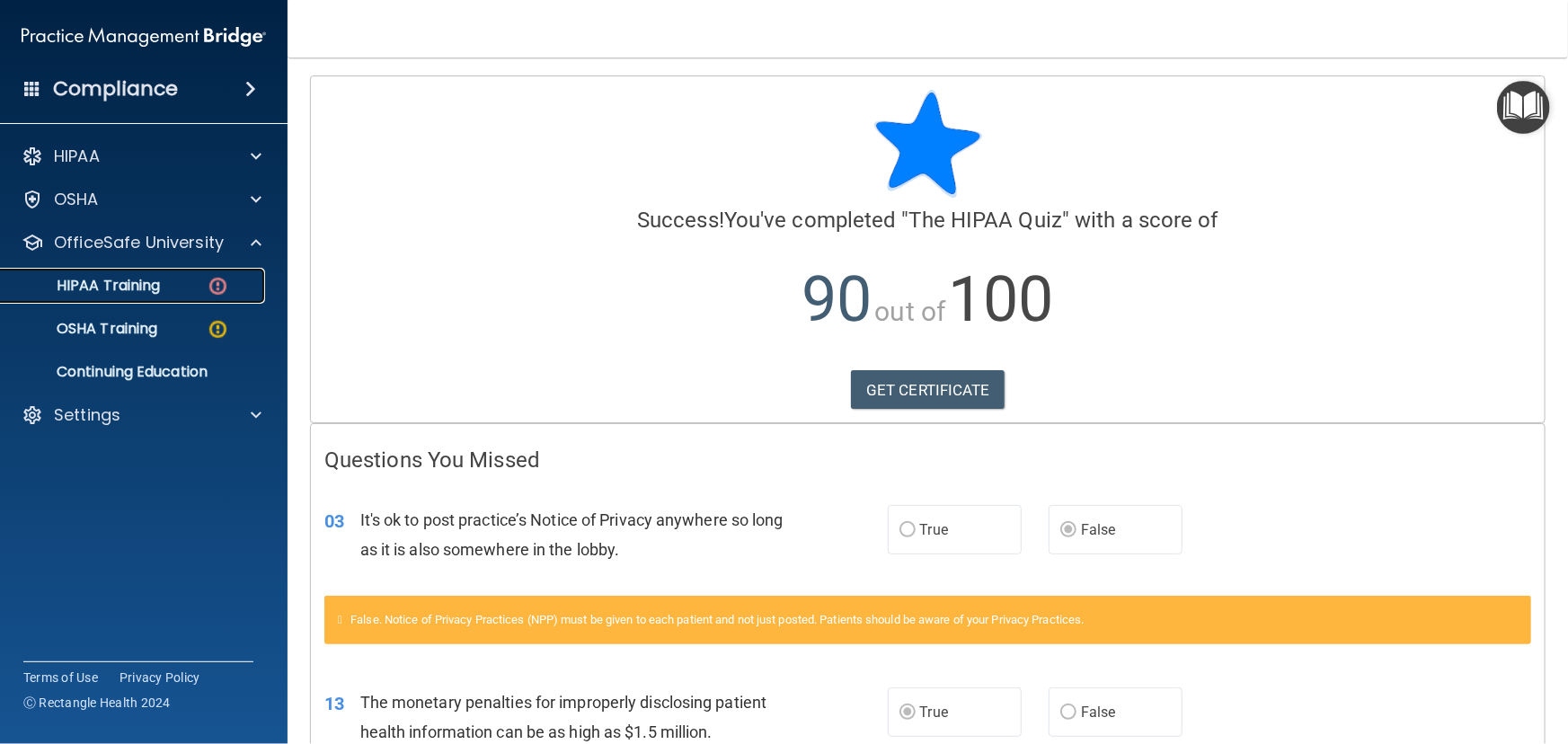
click at [178, 271] on link "HIPAA Training" at bounding box center [124, 286] width 283 height 36
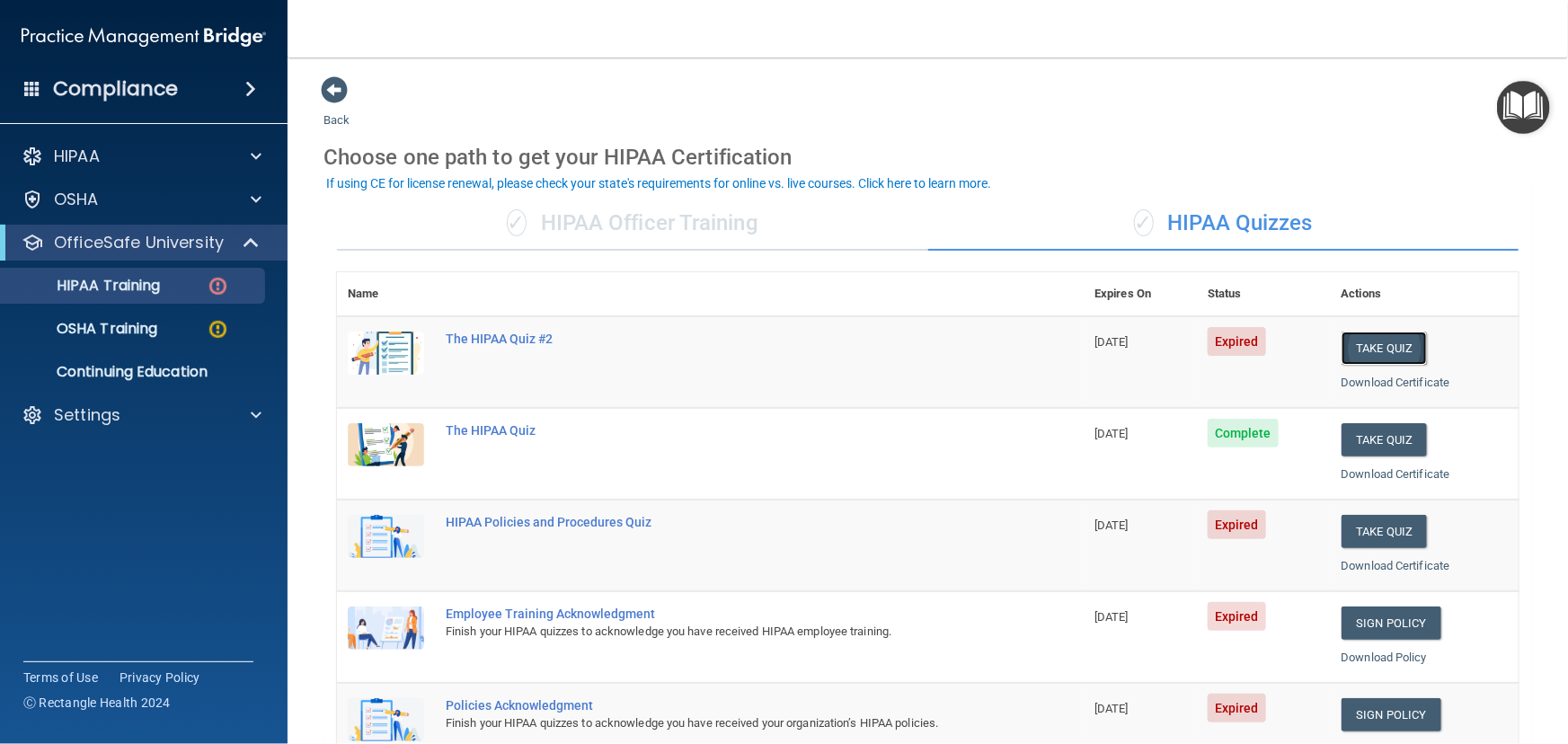
click at [1392, 351] on button "Take Quiz" at bounding box center [1384, 349] width 86 height 33
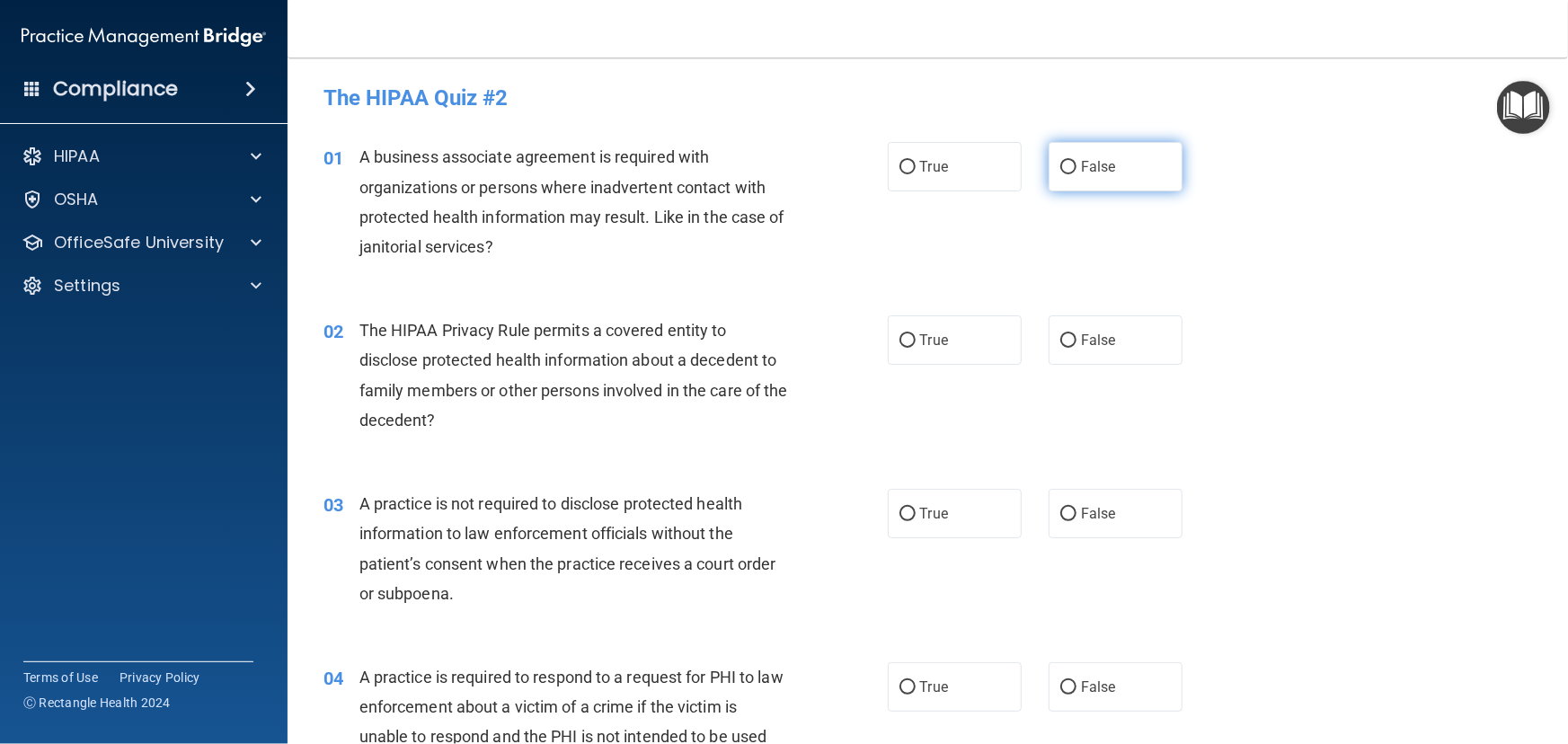
click at [1081, 159] on span "False" at bounding box center [1098, 166] width 35 height 17
click at [1075, 161] on input "False" at bounding box center [1068, 167] width 16 height 13
radio input "true"
click at [968, 350] on label "True" at bounding box center [955, 339] width 134 height 49
click at [916, 348] on input "True" at bounding box center [907, 340] width 16 height 13
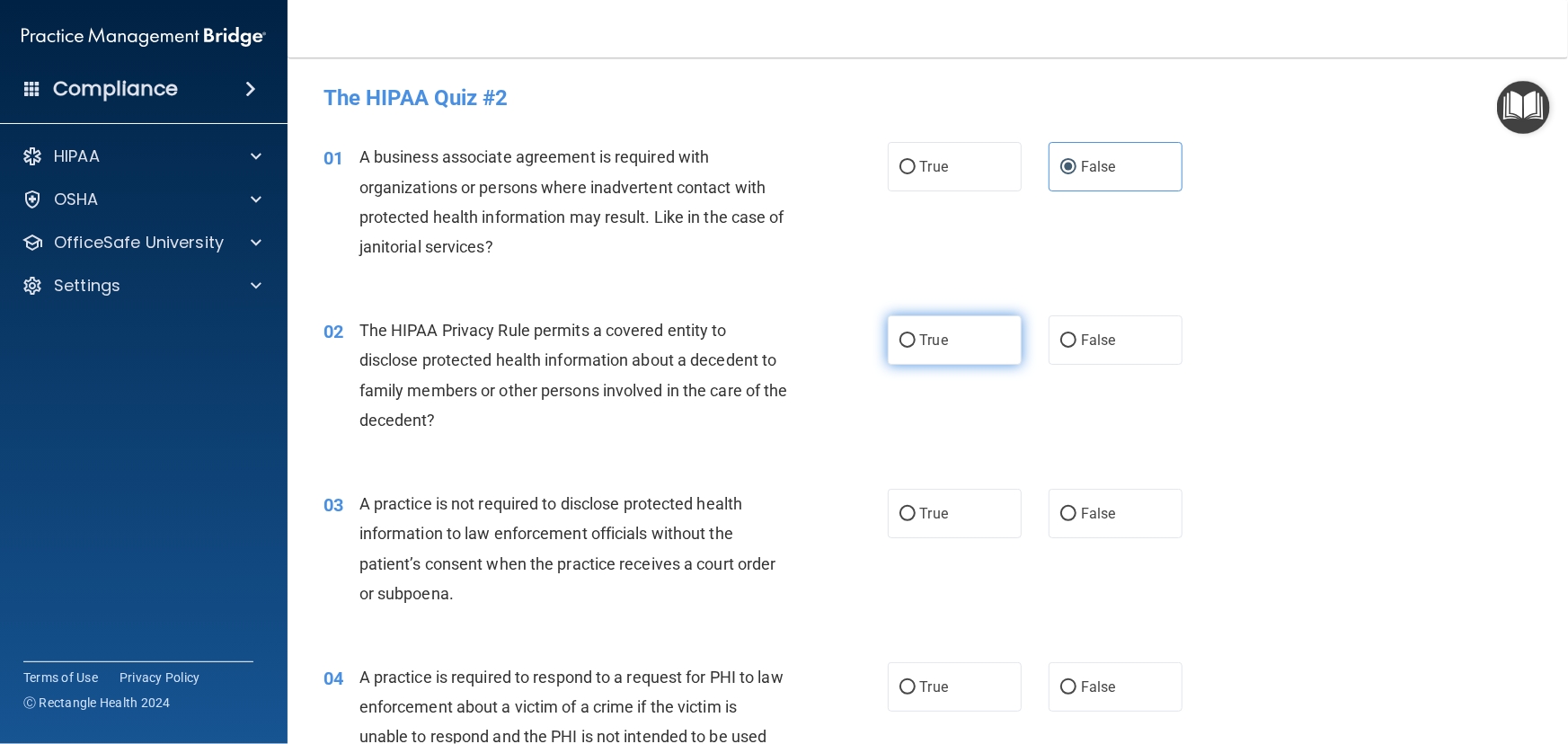
radio input "true"
click at [1094, 527] on label "False" at bounding box center [1116, 513] width 134 height 49
click at [1076, 521] on input "False" at bounding box center [1068, 514] width 16 height 13
radio input "true"
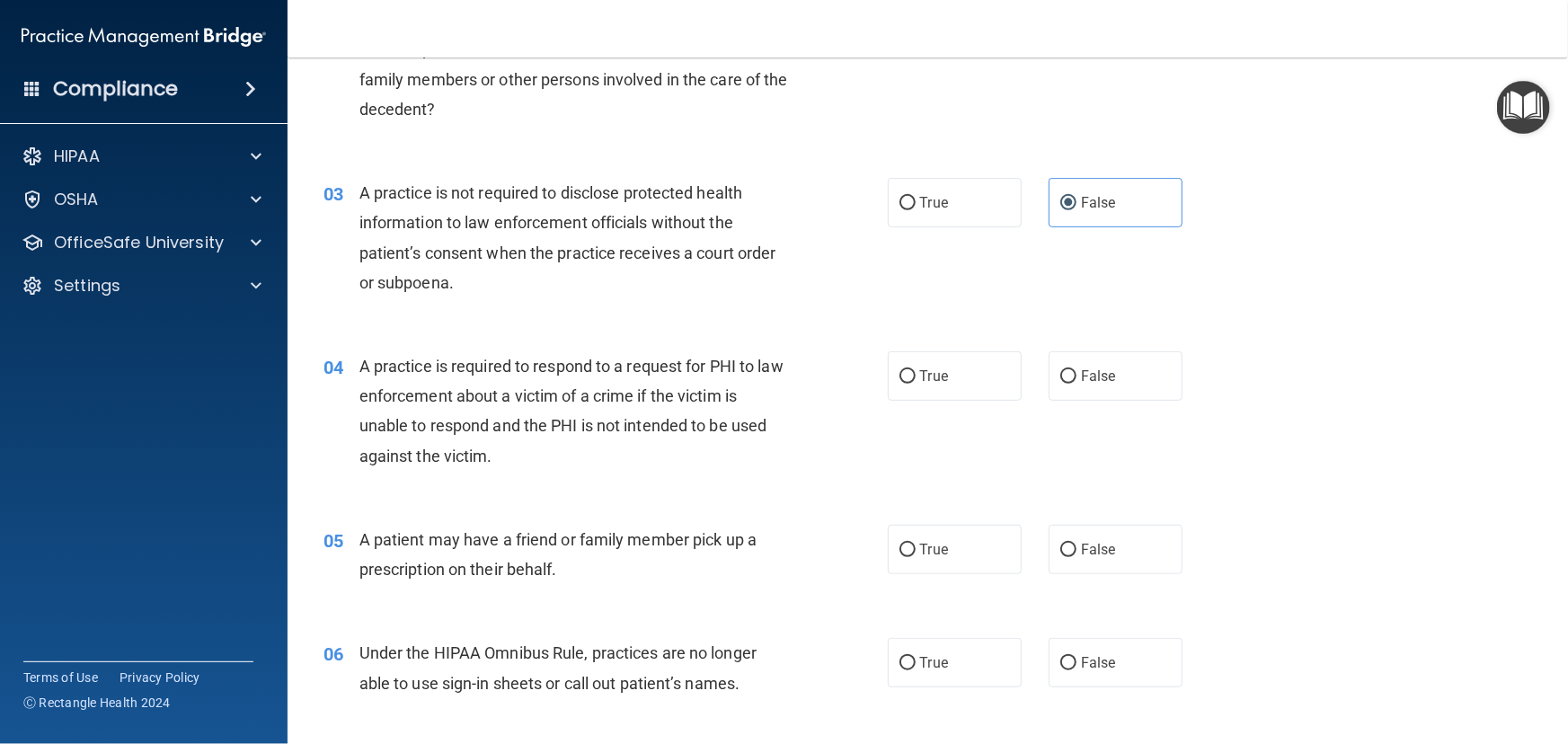
scroll to position [326, 0]
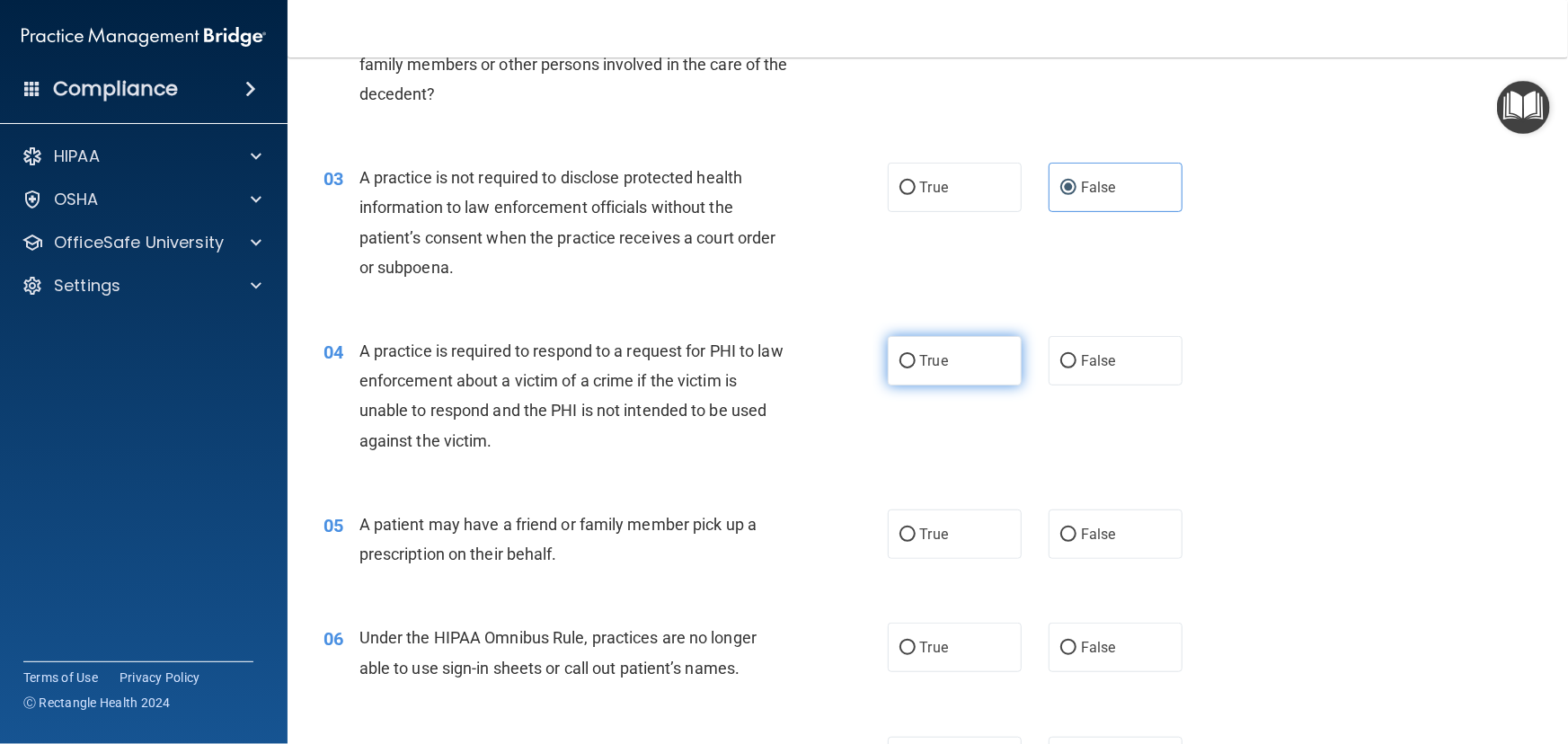
click at [907, 366] on input "True" at bounding box center [907, 362] width 16 height 13
radio input "true"
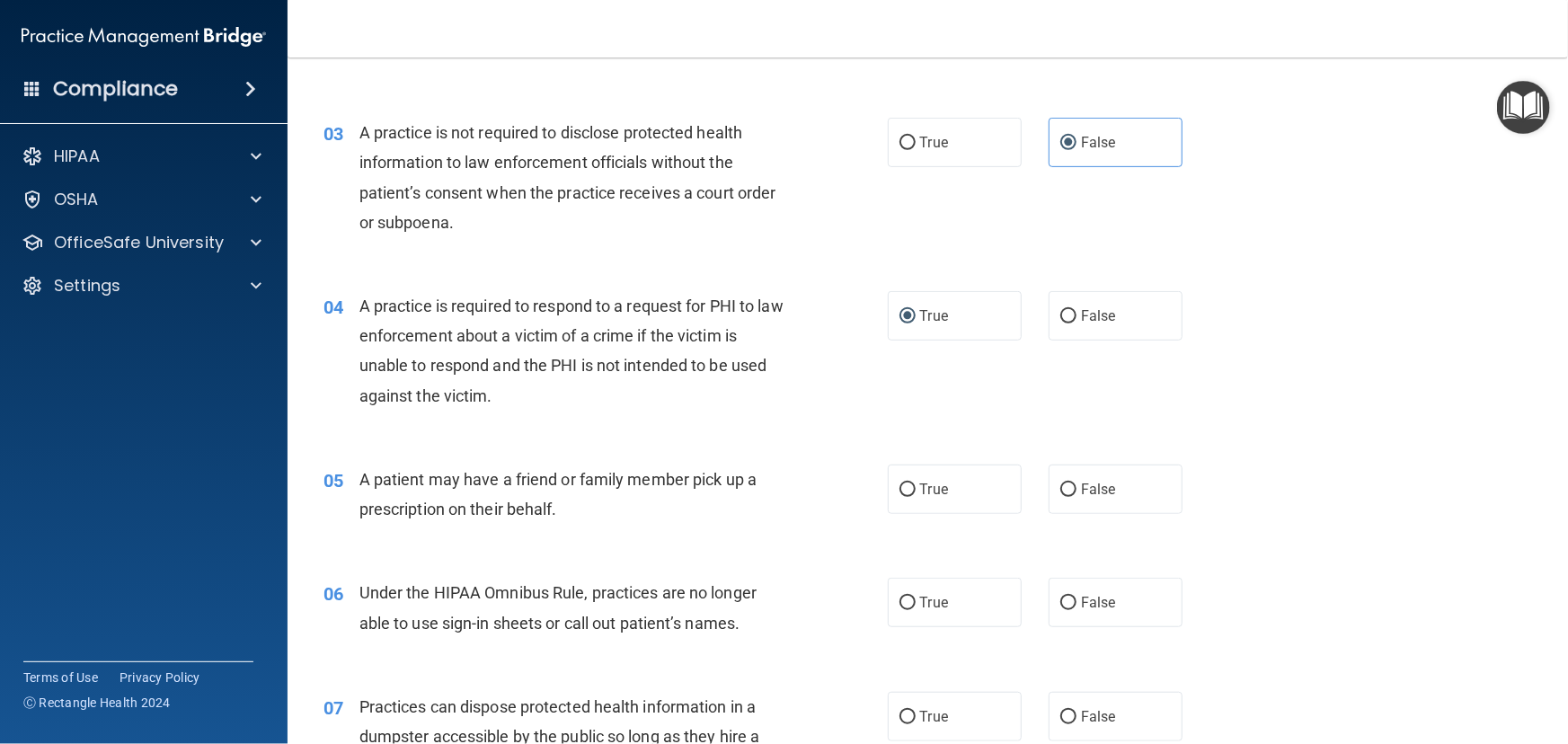
scroll to position [490, 0]
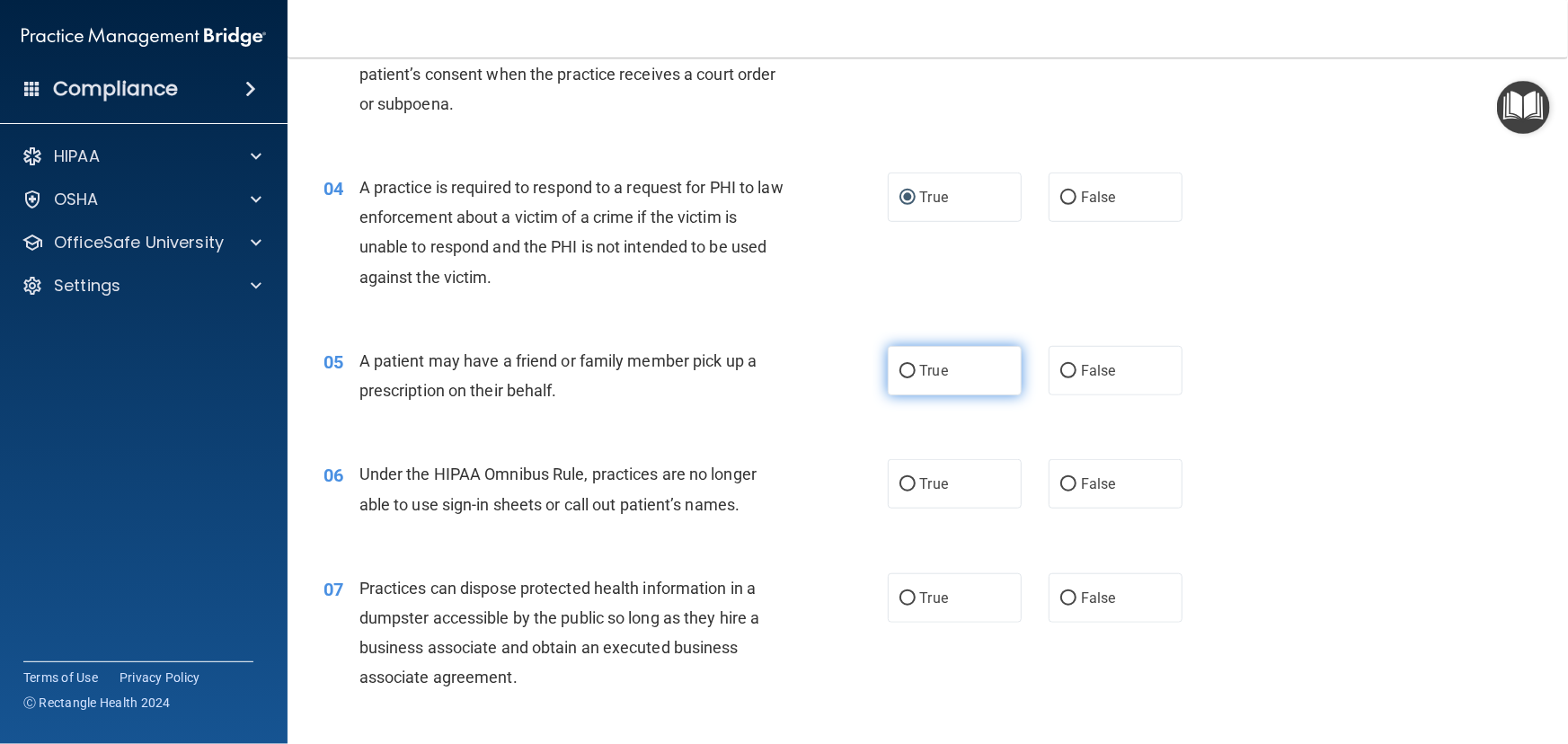
click at [957, 381] on label "True" at bounding box center [955, 370] width 134 height 49
click at [916, 379] on input "True" at bounding box center [907, 371] width 16 height 13
radio input "true"
click at [1079, 473] on label "False" at bounding box center [1116, 484] width 134 height 49
click at [1076, 478] on input "False" at bounding box center [1068, 485] width 16 height 13
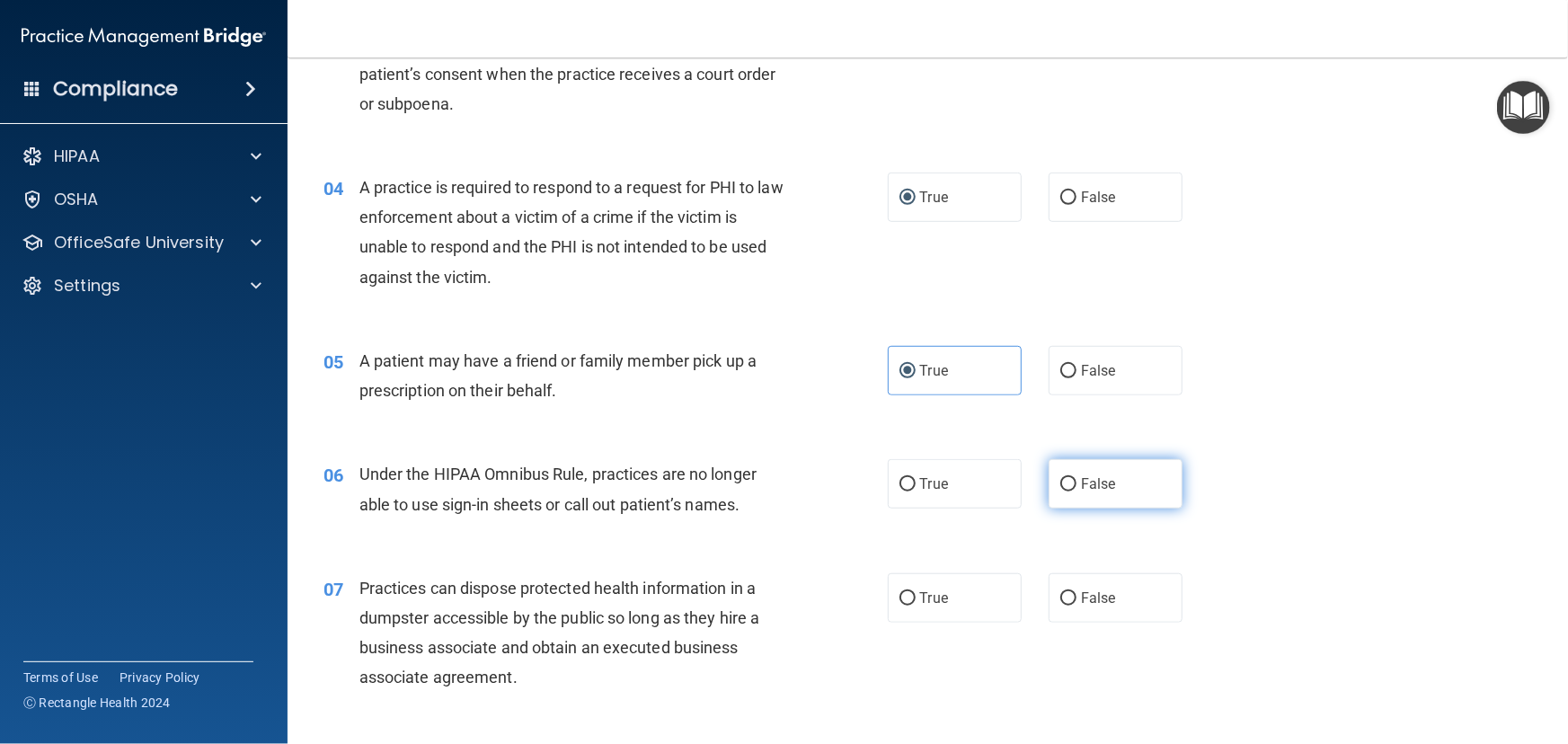
radio input "true"
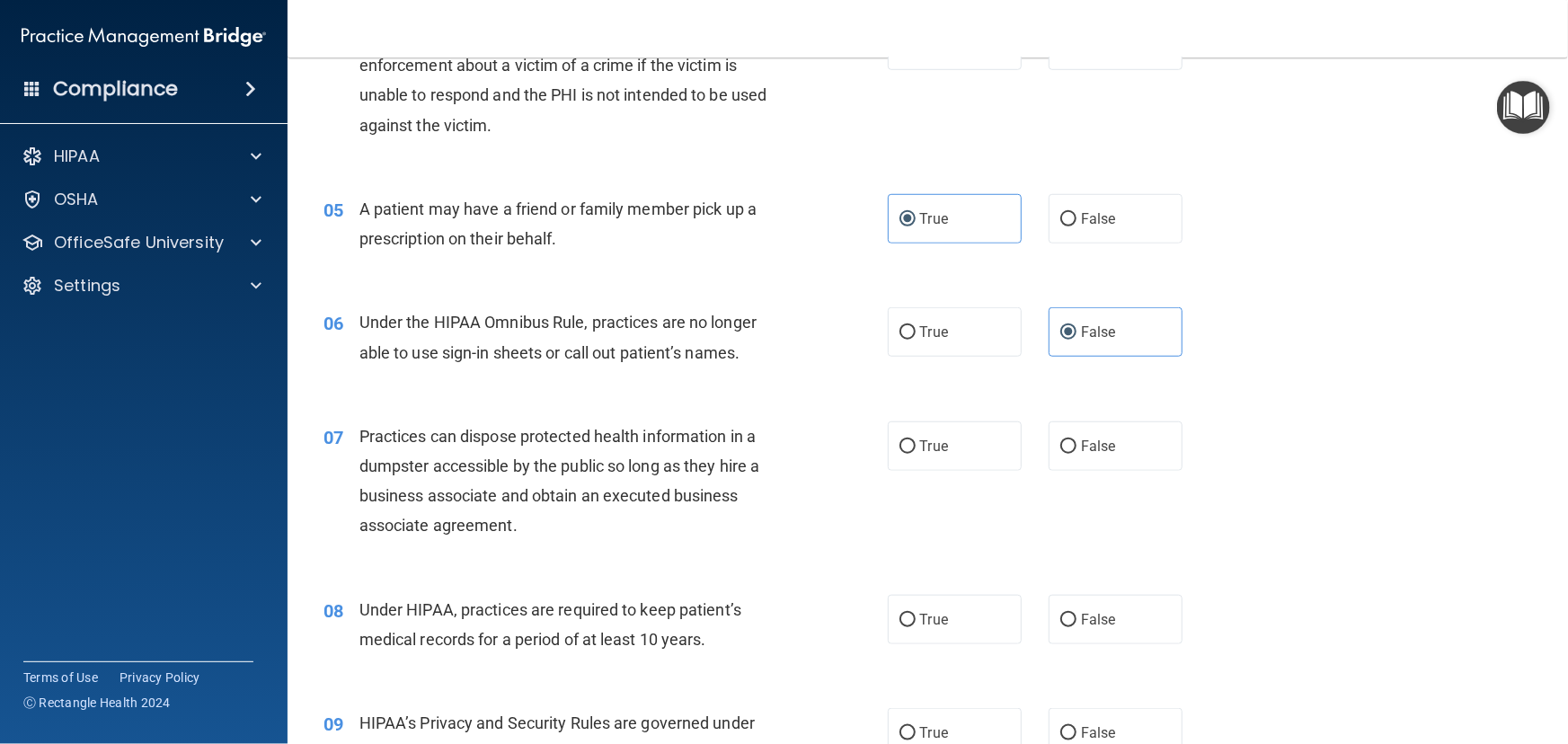
scroll to position [653, 0]
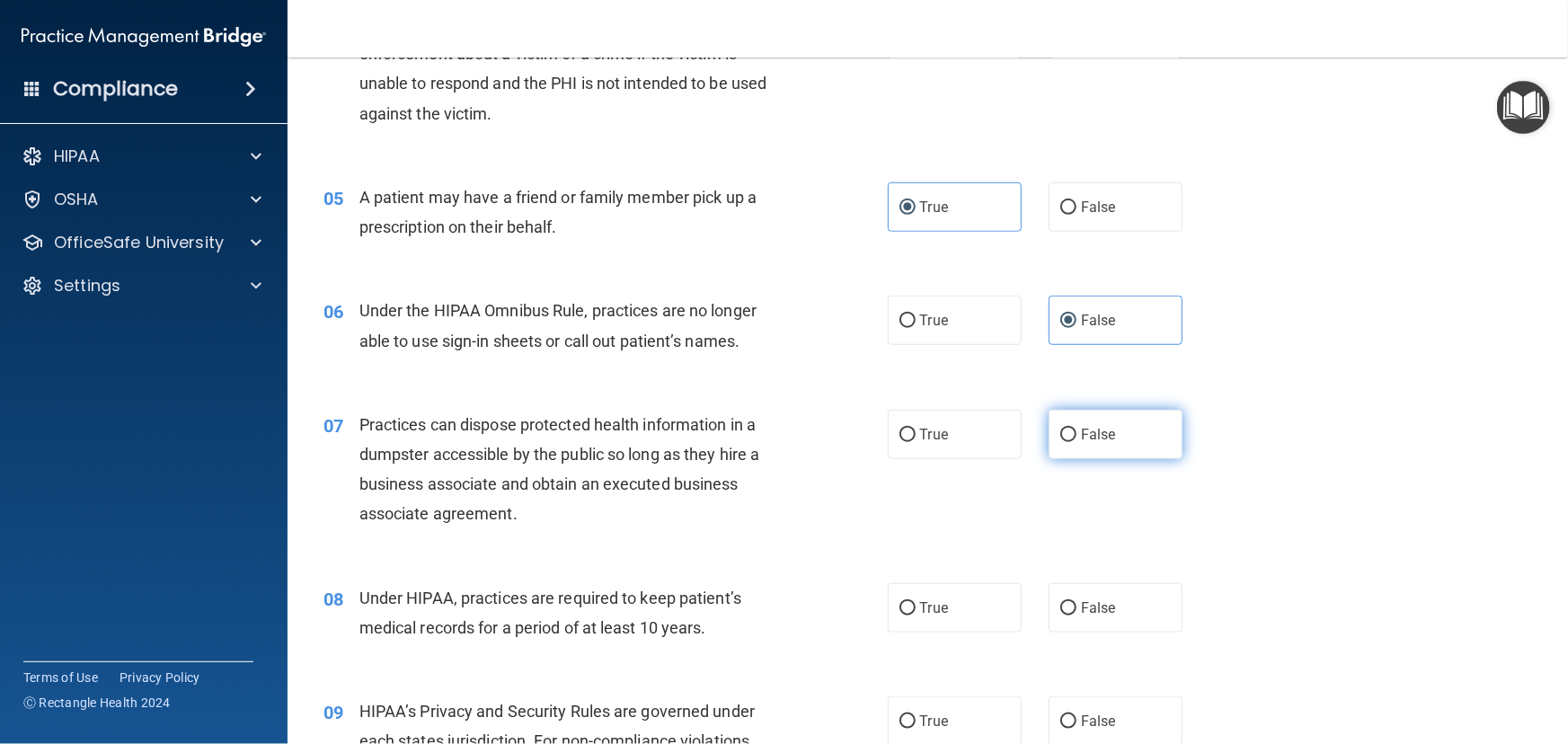
click at [1114, 439] on label "False" at bounding box center [1116, 434] width 134 height 49
click at [1076, 439] on input "False" at bounding box center [1068, 435] width 16 height 13
radio input "true"
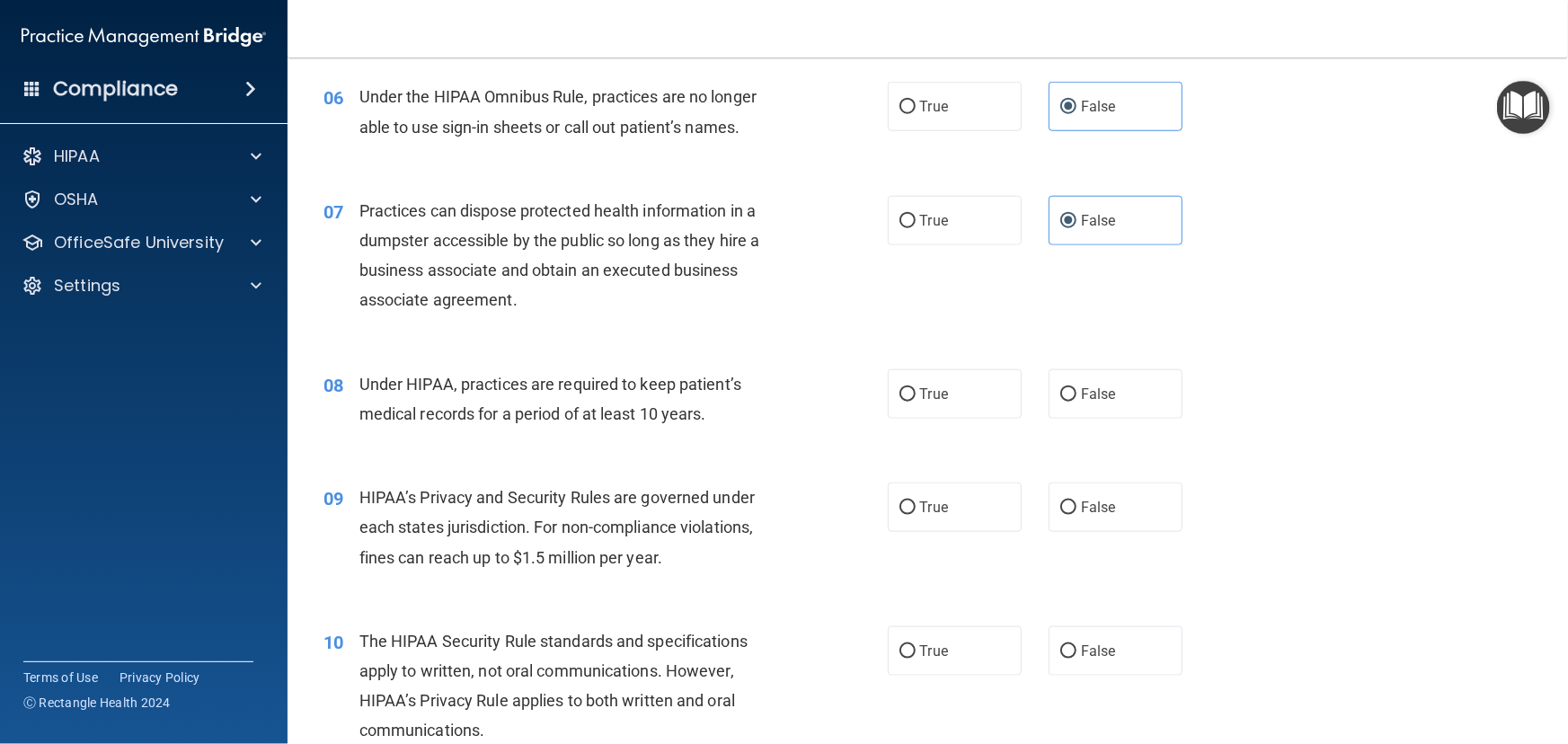
scroll to position [898, 0]
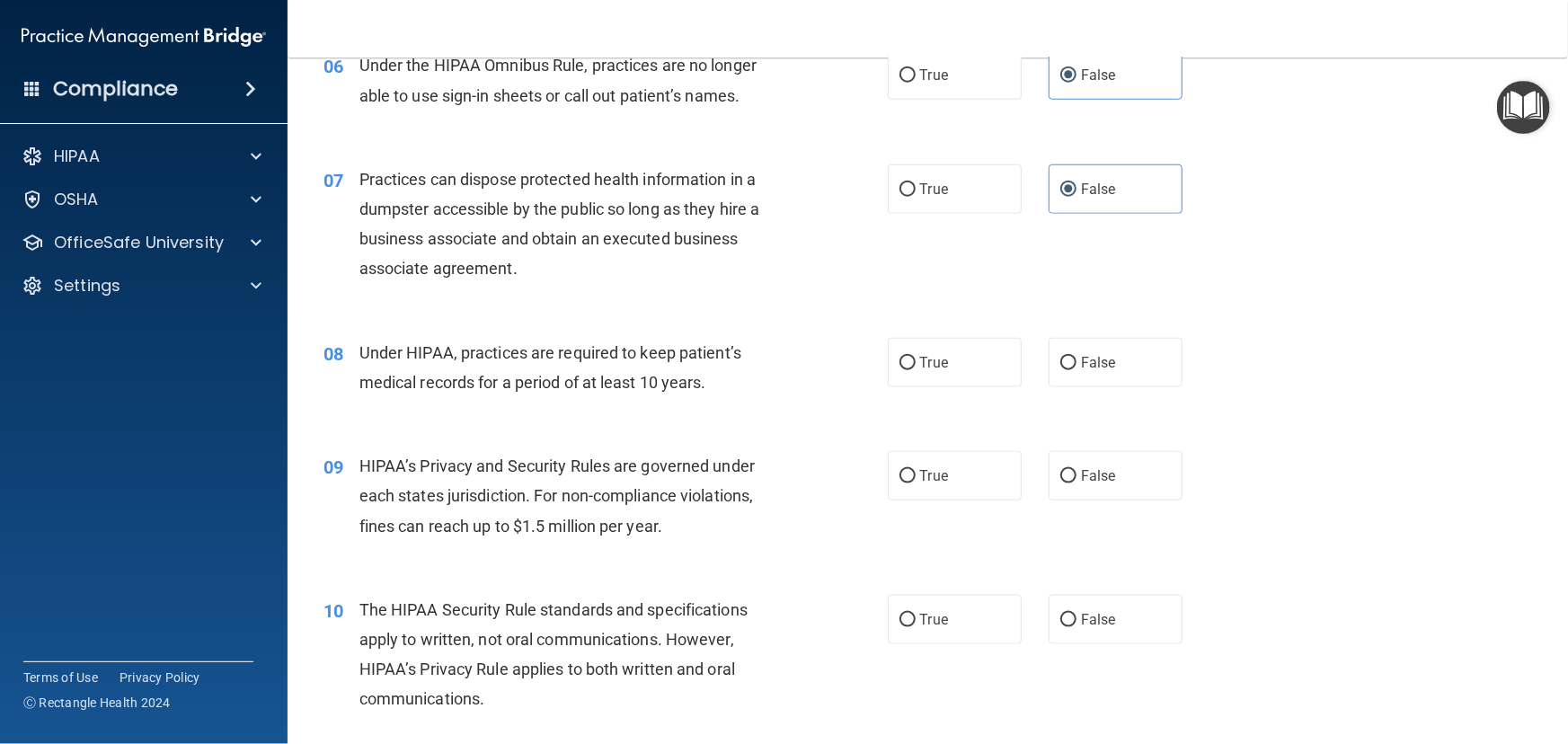
drag, startPoint x: 1110, startPoint y: 358, endPoint x: 1059, endPoint y: 400, distance: 66.1
click at [1111, 359] on label "False" at bounding box center [1116, 362] width 134 height 49
click at [1076, 359] on input "False" at bounding box center [1068, 364] width 16 height 13
radio input "true"
click at [973, 493] on label "True" at bounding box center [955, 475] width 134 height 49
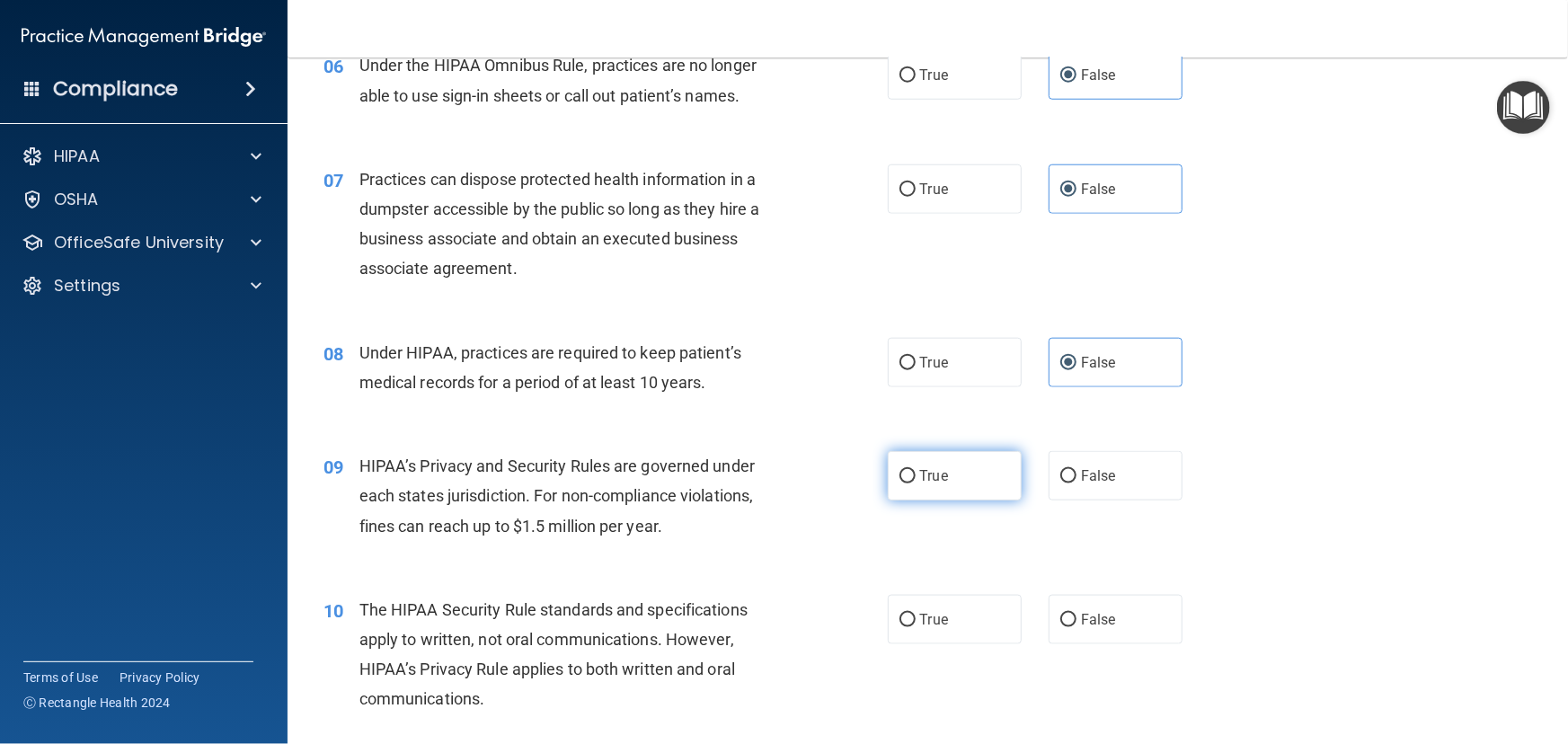
click at [916, 484] on input "True" at bounding box center [907, 476] width 16 height 13
radio input "true"
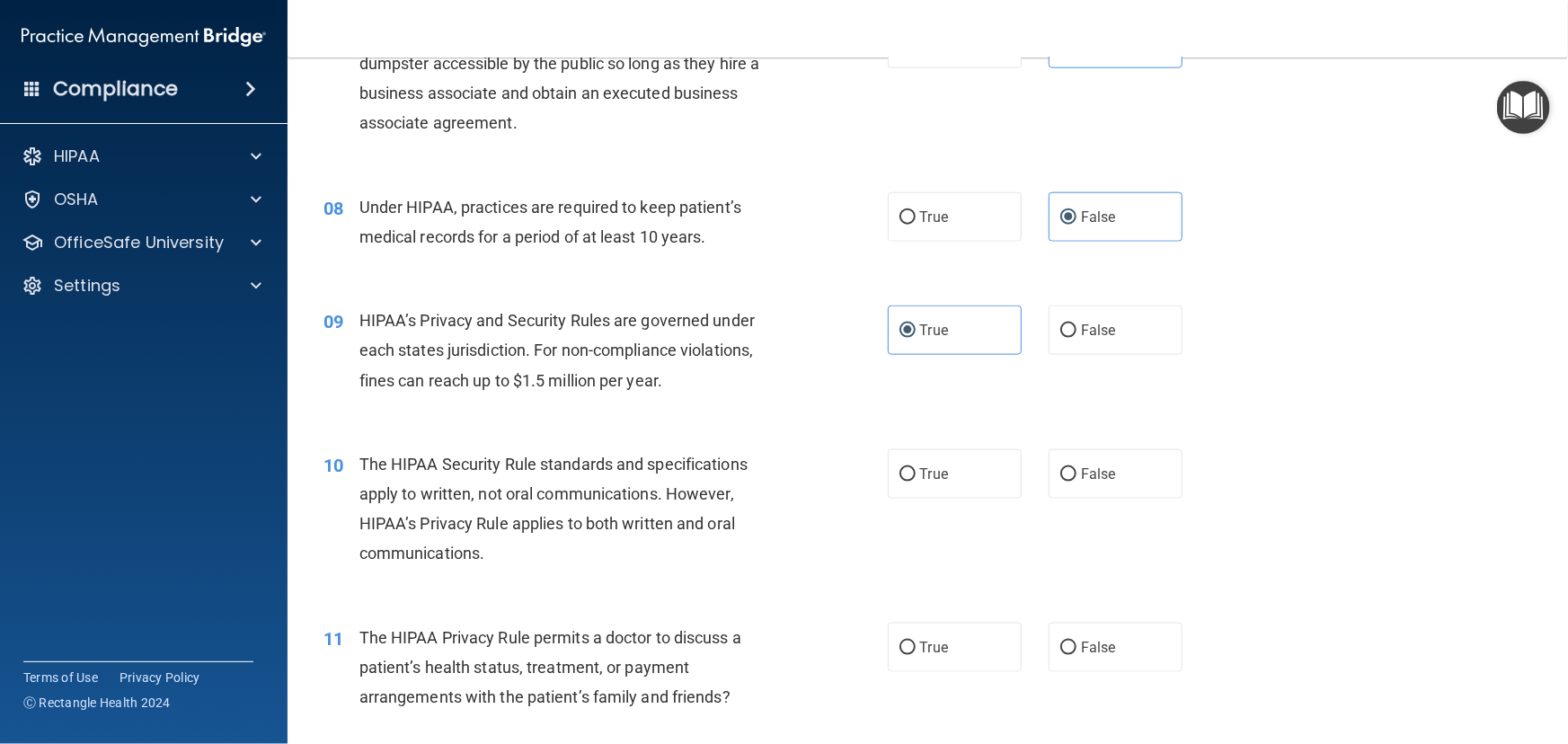
scroll to position [1061, 0]
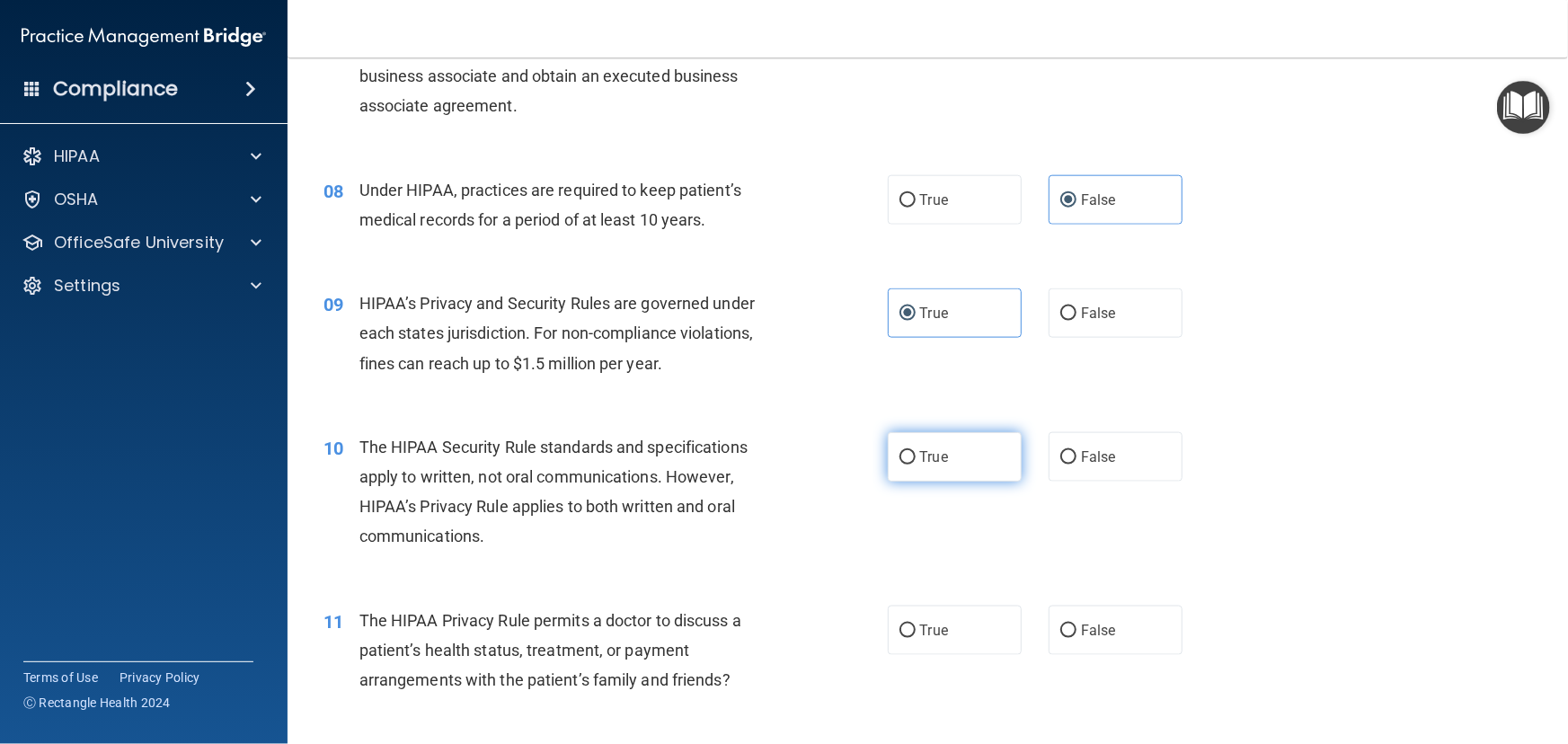
click at [956, 461] on label "True" at bounding box center [955, 457] width 134 height 49
click at [916, 461] on input "True" at bounding box center [907, 458] width 16 height 13
radio input "true"
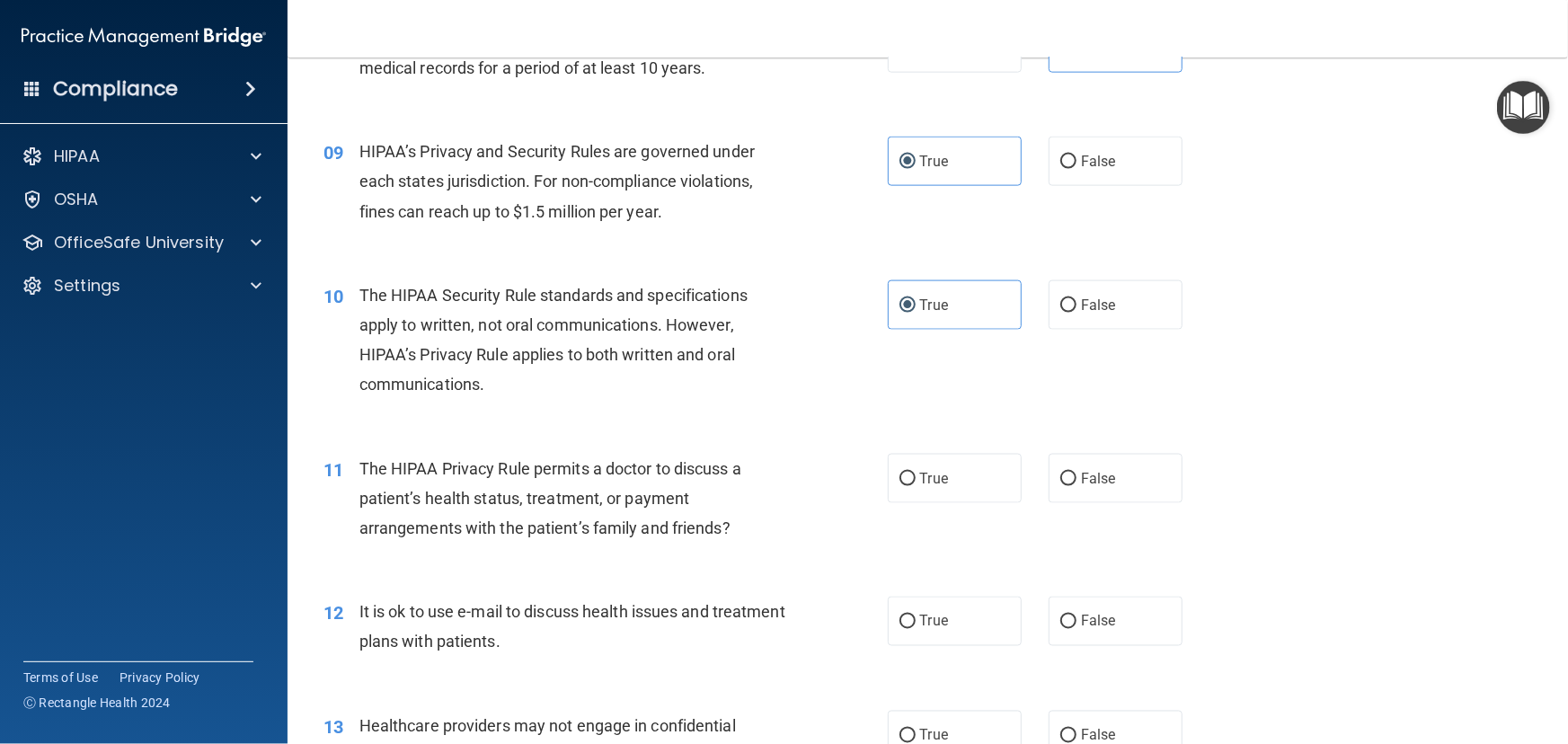
scroll to position [1225, 0]
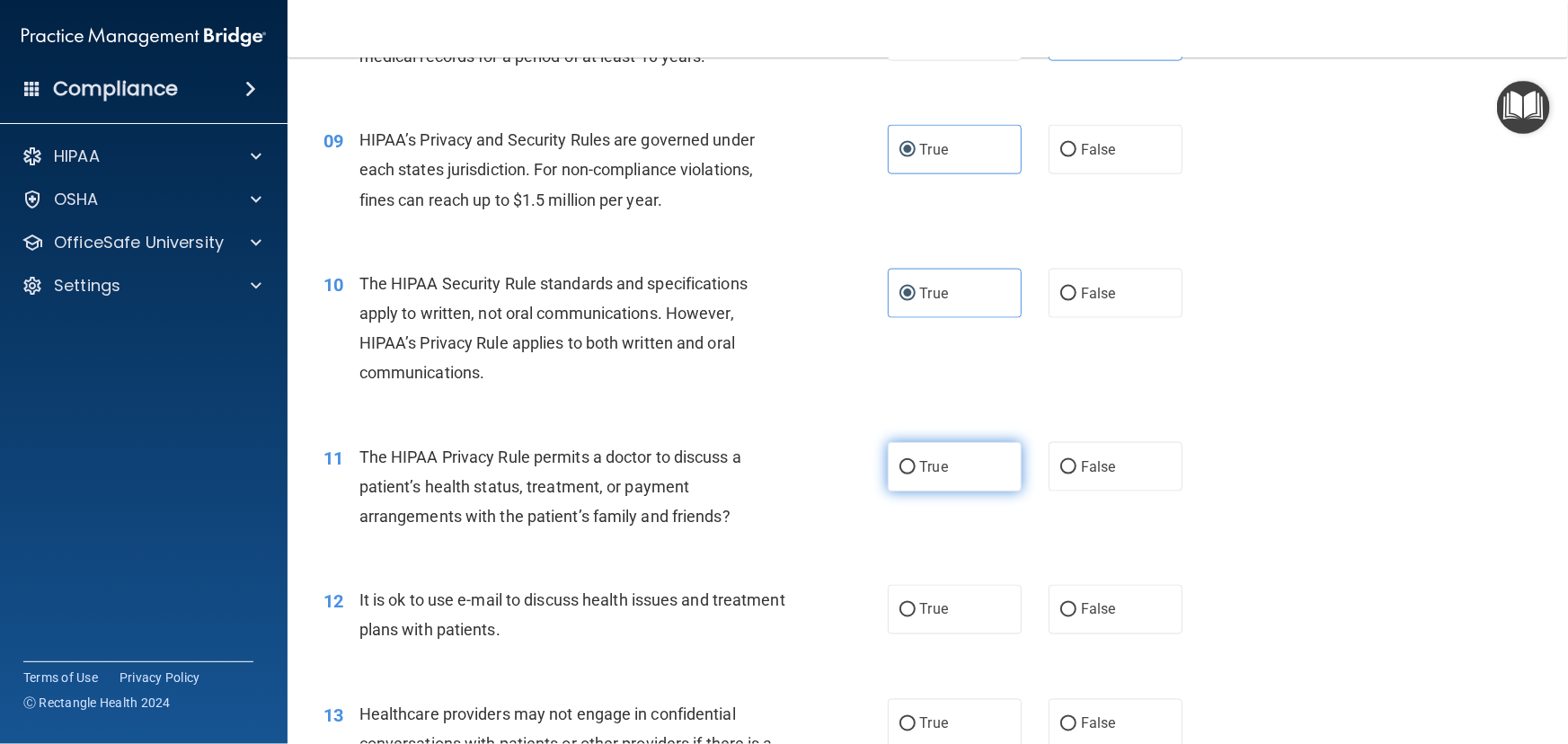
click at [945, 476] on label "True" at bounding box center [955, 466] width 134 height 49
click at [916, 474] on input "True" at bounding box center [907, 468] width 16 height 13
radio input "true"
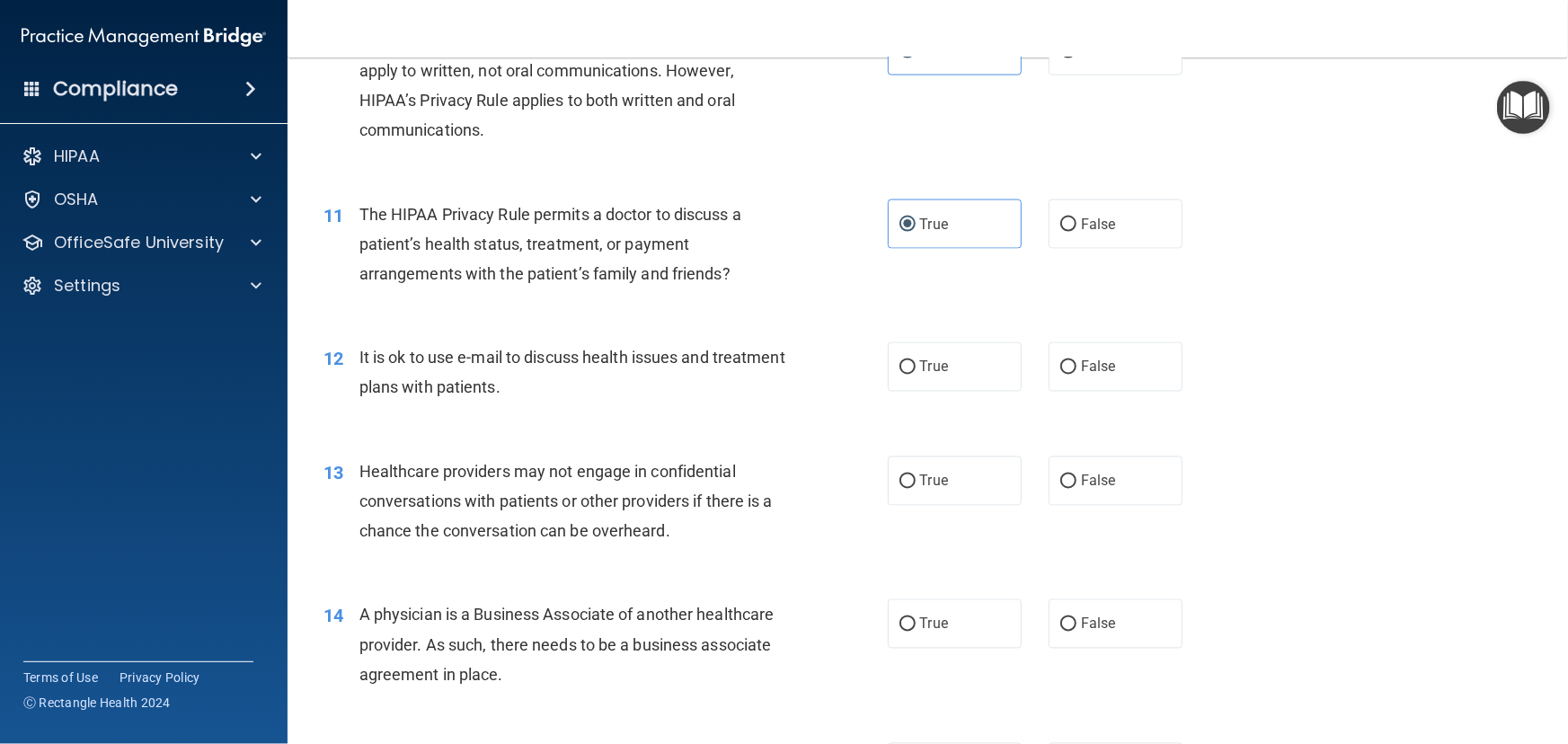
scroll to position [1470, 0]
click at [946, 360] on label "True" at bounding box center [955, 364] width 134 height 49
click at [916, 360] on input "True" at bounding box center [907, 365] width 16 height 13
radio input "true"
click at [971, 487] on label "True" at bounding box center [955, 478] width 134 height 49
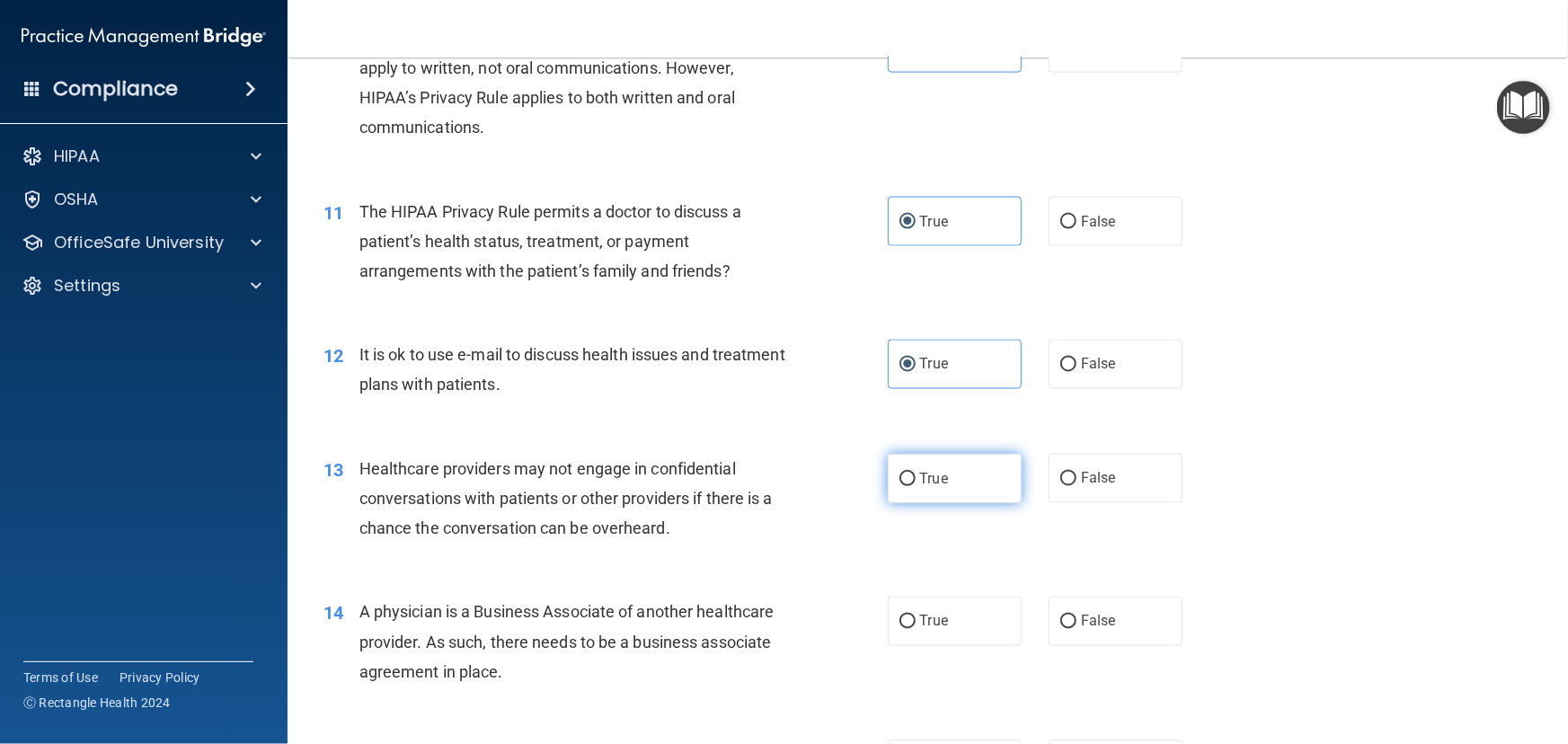
click at [916, 486] on input "True" at bounding box center [907, 479] width 16 height 13
radio input "true"
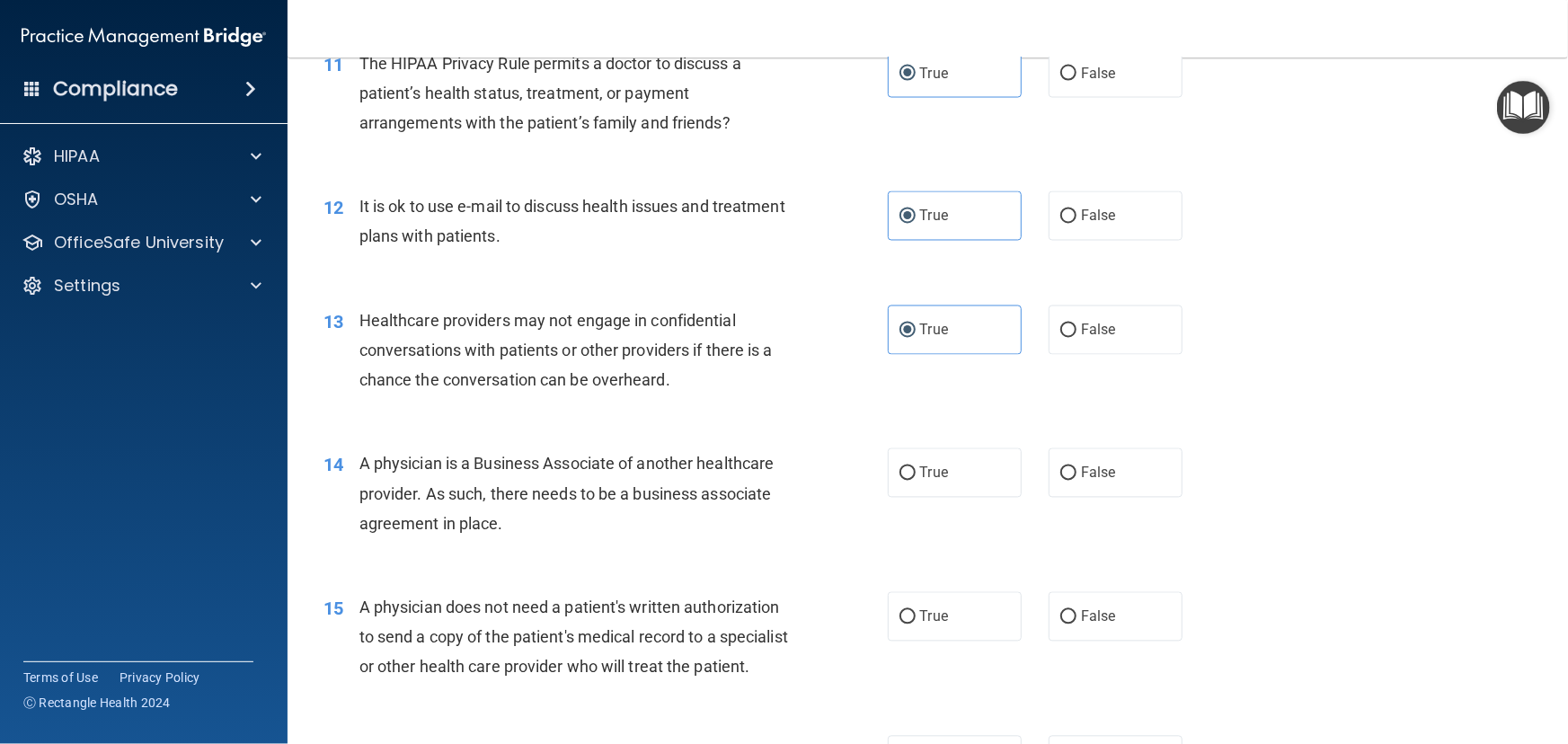
scroll to position [1633, 0]
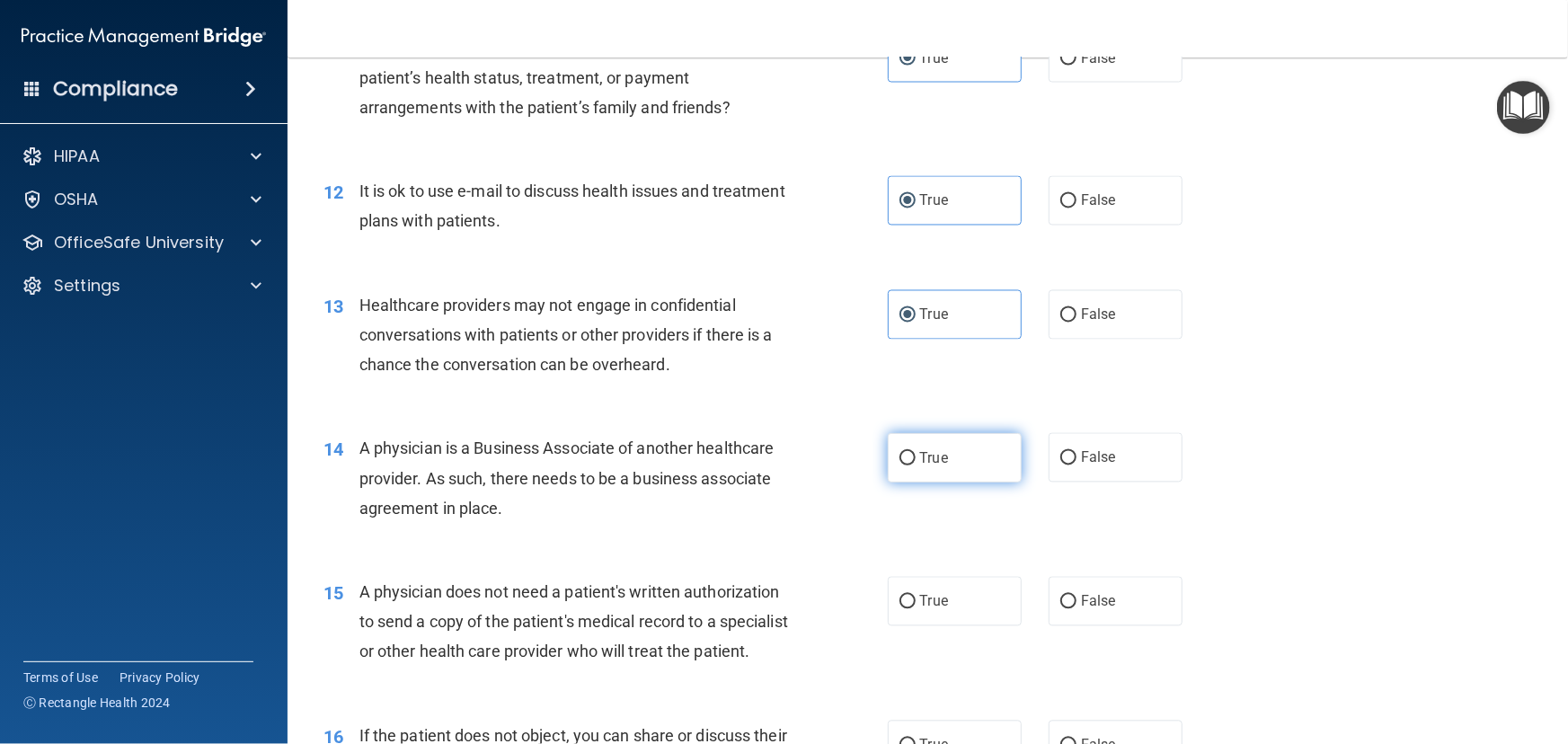
click at [941, 466] on label "True" at bounding box center [955, 458] width 134 height 49
click at [916, 465] on input "True" at bounding box center [907, 458] width 16 height 13
radio input "true"
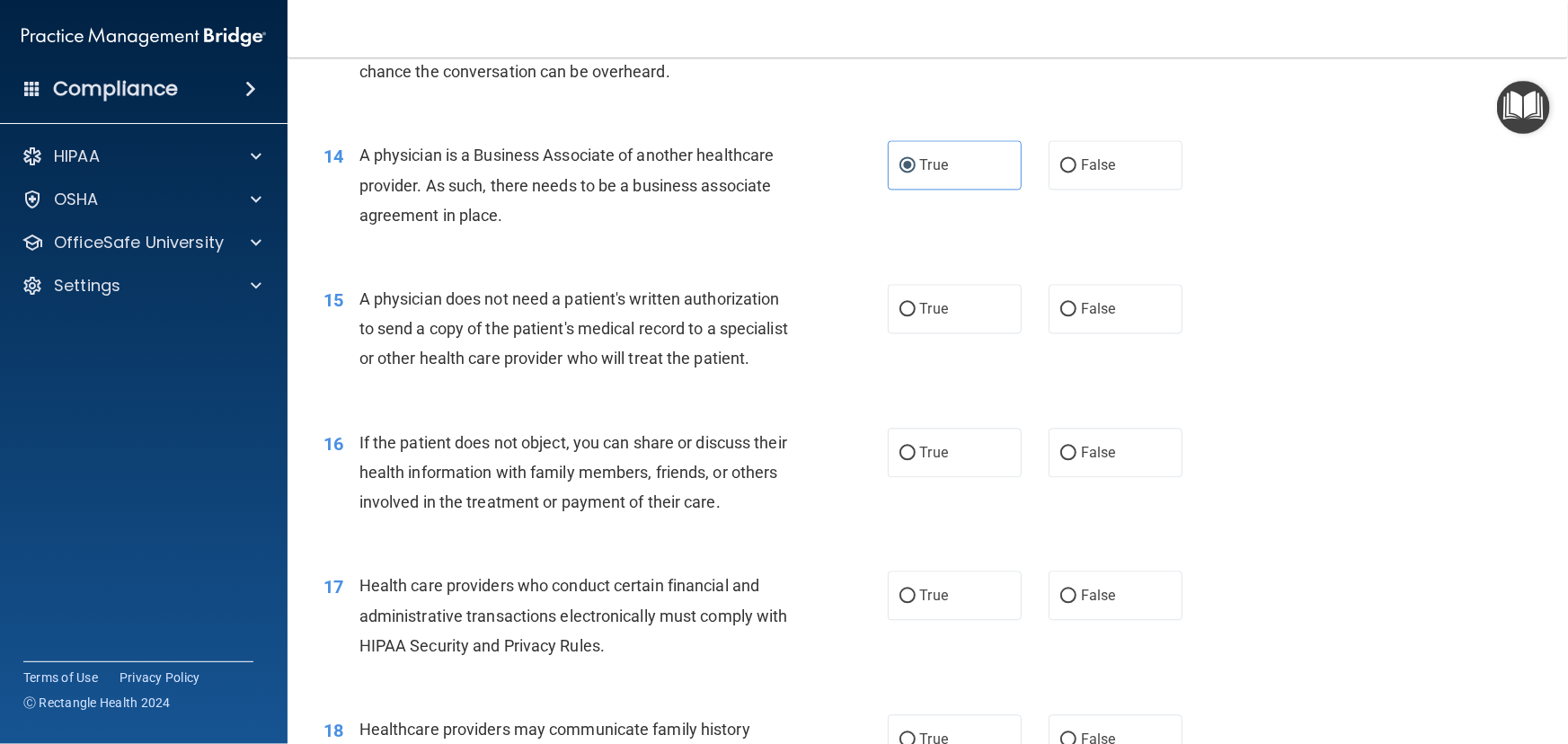
scroll to position [1960, 0]
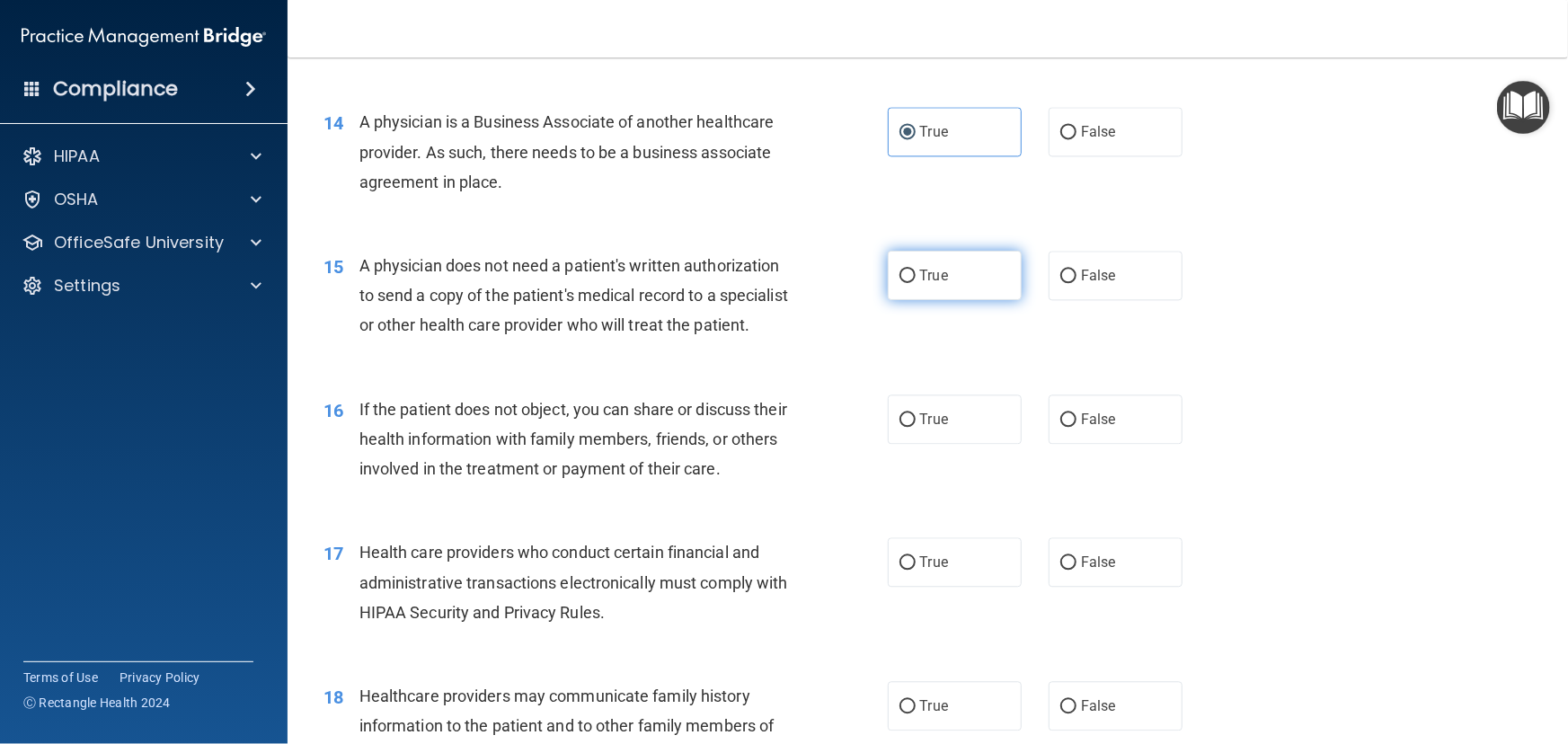
click at [948, 287] on label "True" at bounding box center [955, 275] width 134 height 49
click at [916, 283] on input "True" at bounding box center [907, 276] width 16 height 13
radio input "true"
click at [909, 438] on label "True" at bounding box center [955, 418] width 134 height 49
click at [909, 427] on input "True" at bounding box center [907, 419] width 16 height 13
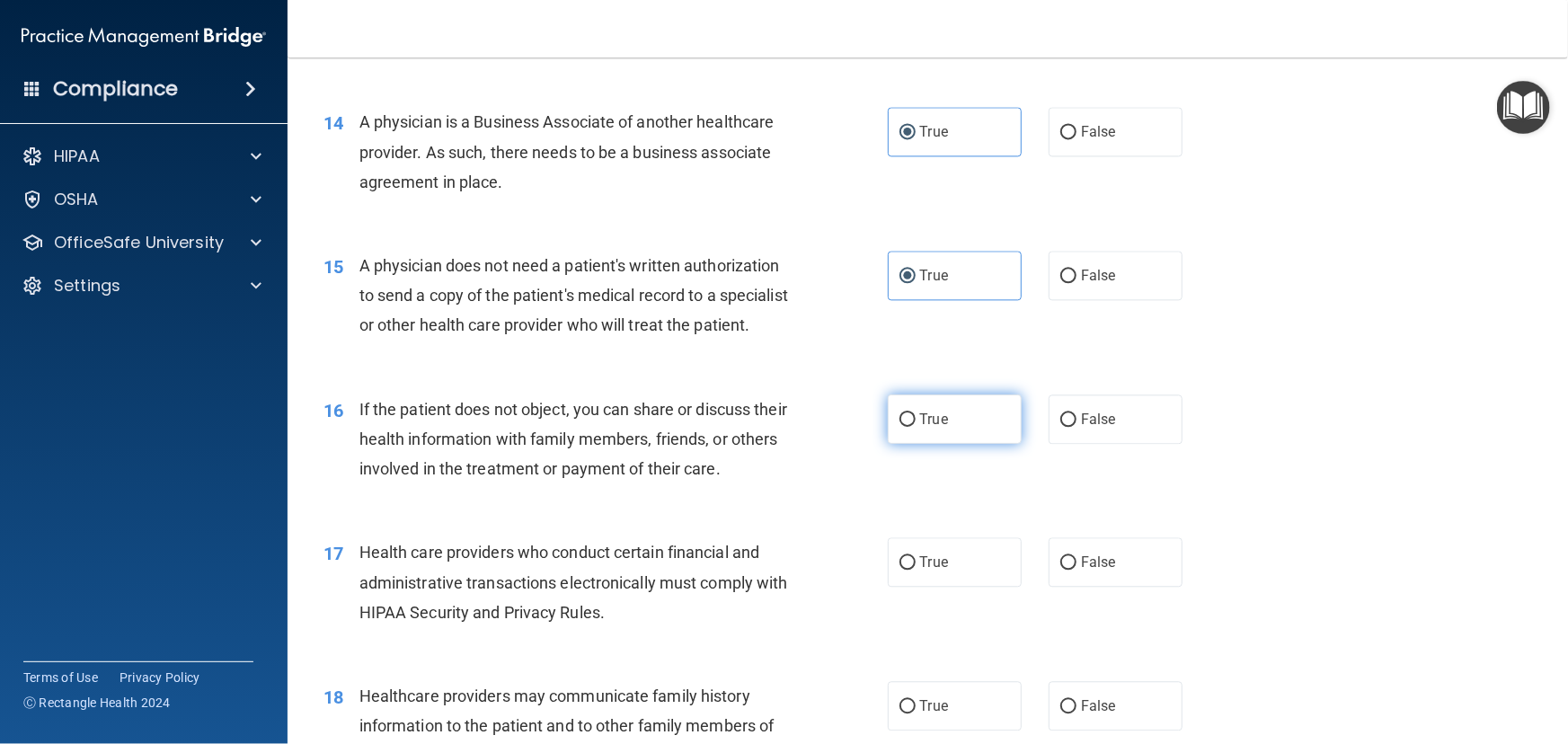
radio input "true"
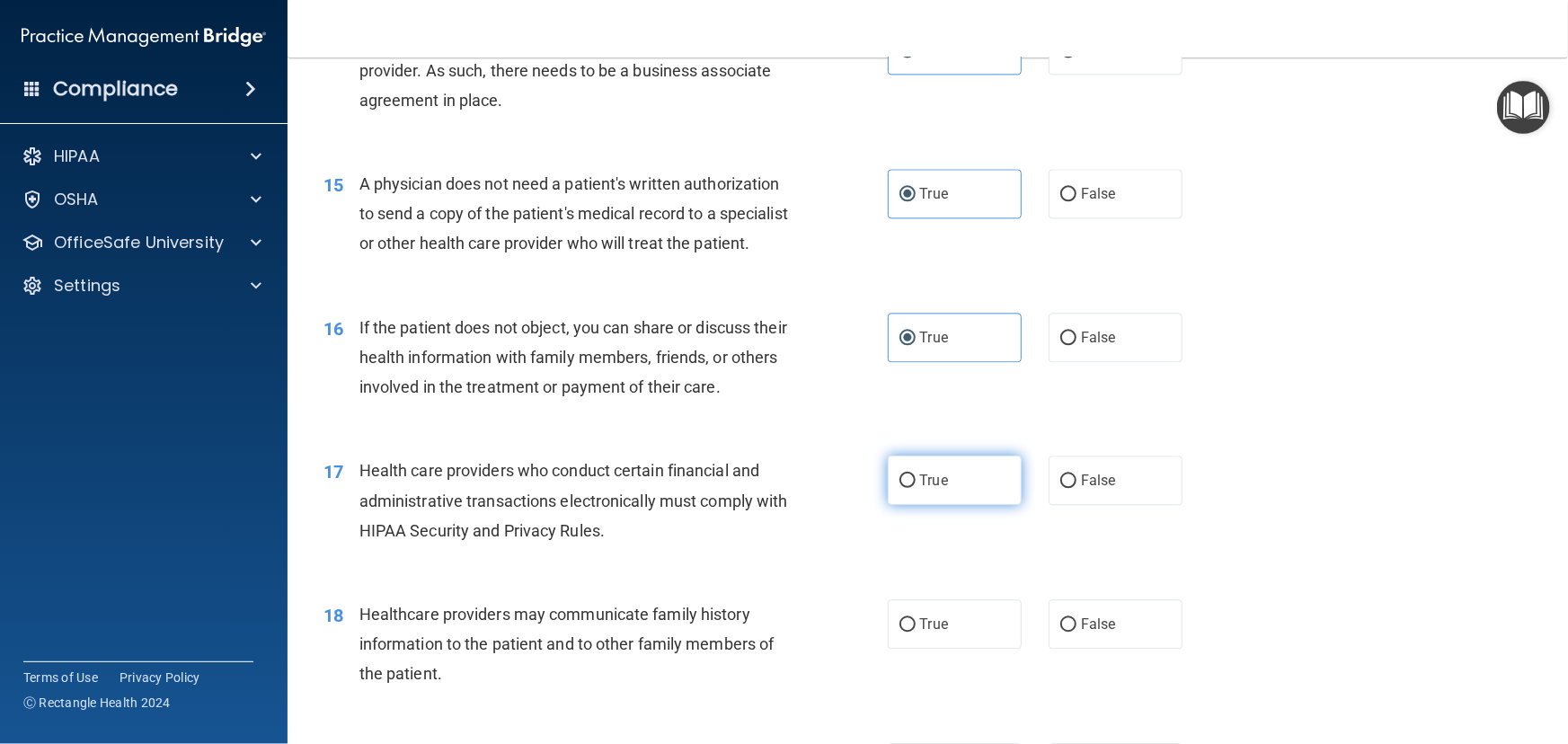
click at [935, 489] on span "True" at bounding box center [934, 480] width 28 height 17
click at [916, 488] on input "True" at bounding box center [907, 481] width 16 height 13
radio input "true"
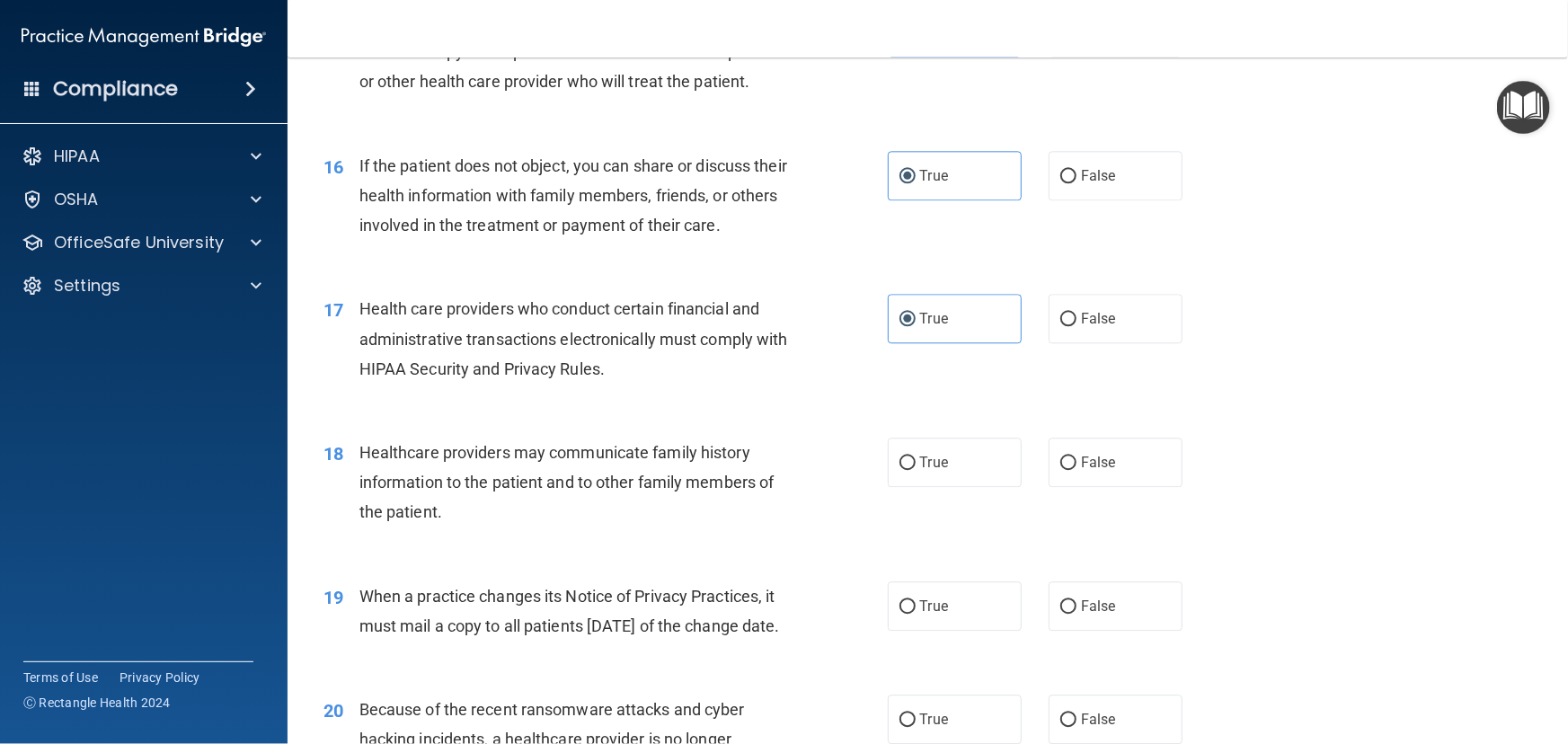
scroll to position [2205, 0]
click at [999, 485] on label "True" at bounding box center [955, 460] width 134 height 49
click at [916, 468] on input "True" at bounding box center [907, 461] width 16 height 13
radio input "true"
click at [1104, 613] on span "False" at bounding box center [1098, 604] width 35 height 17
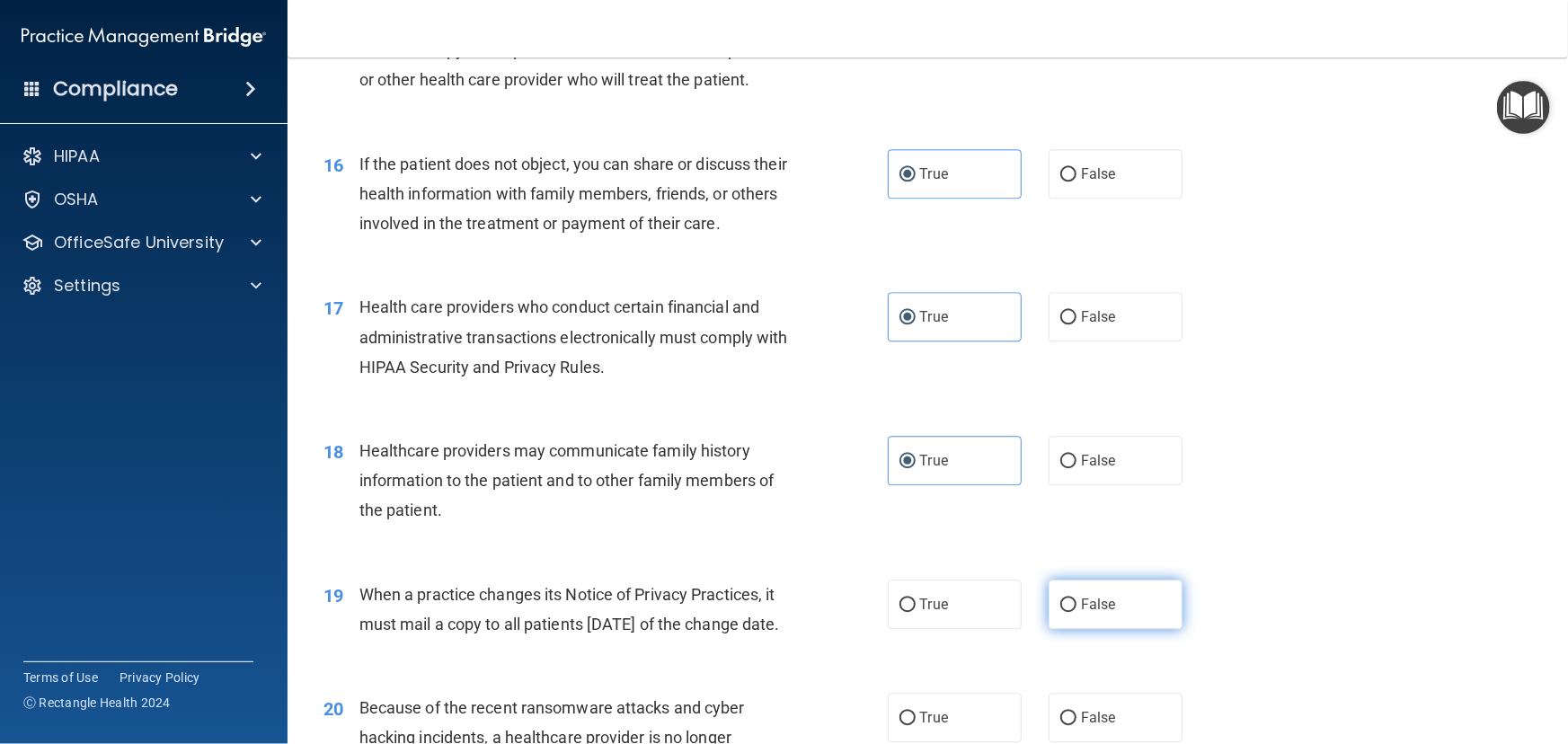
click at [1076, 612] on input "False" at bounding box center [1068, 604] width 16 height 13
radio input "true"
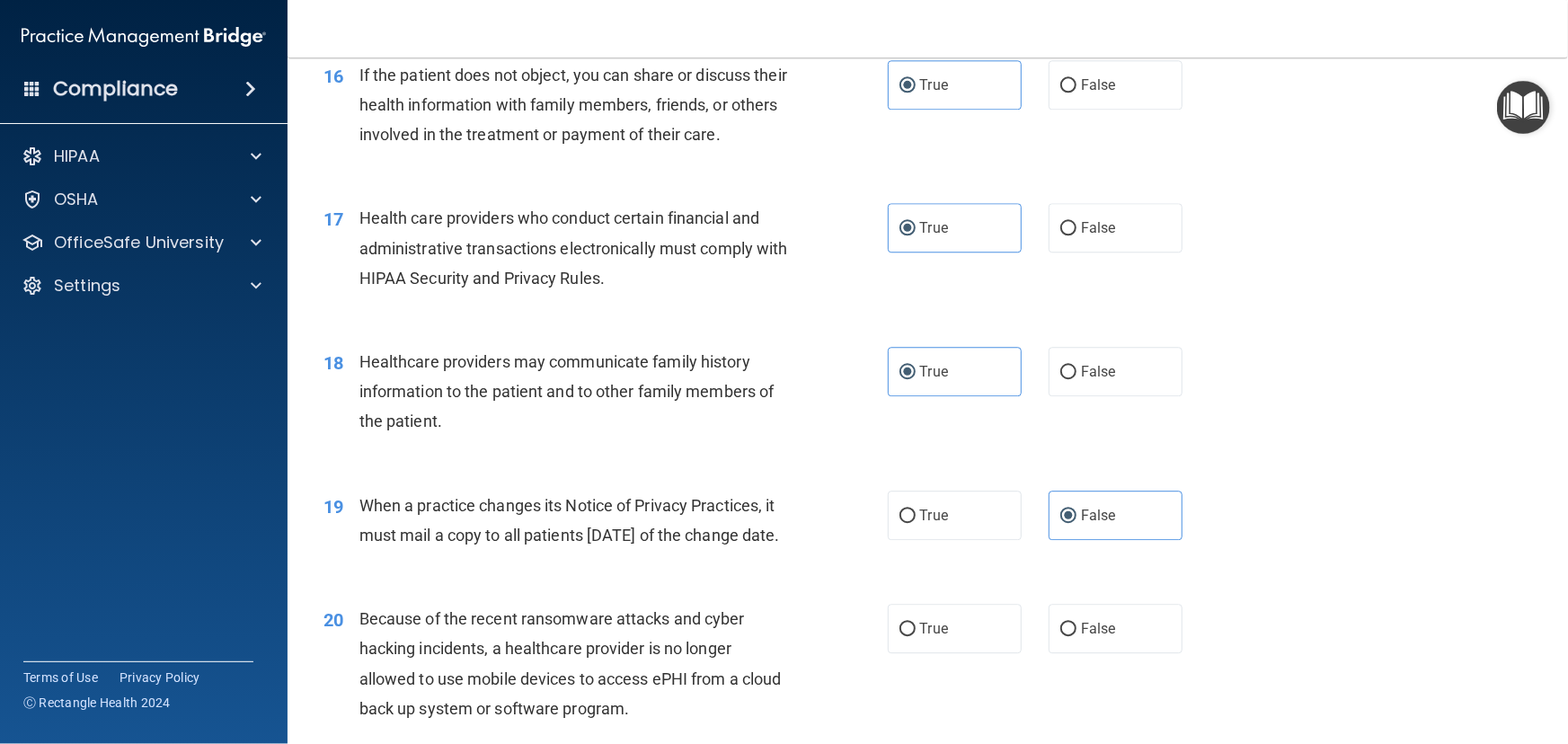
scroll to position [2532, 0]
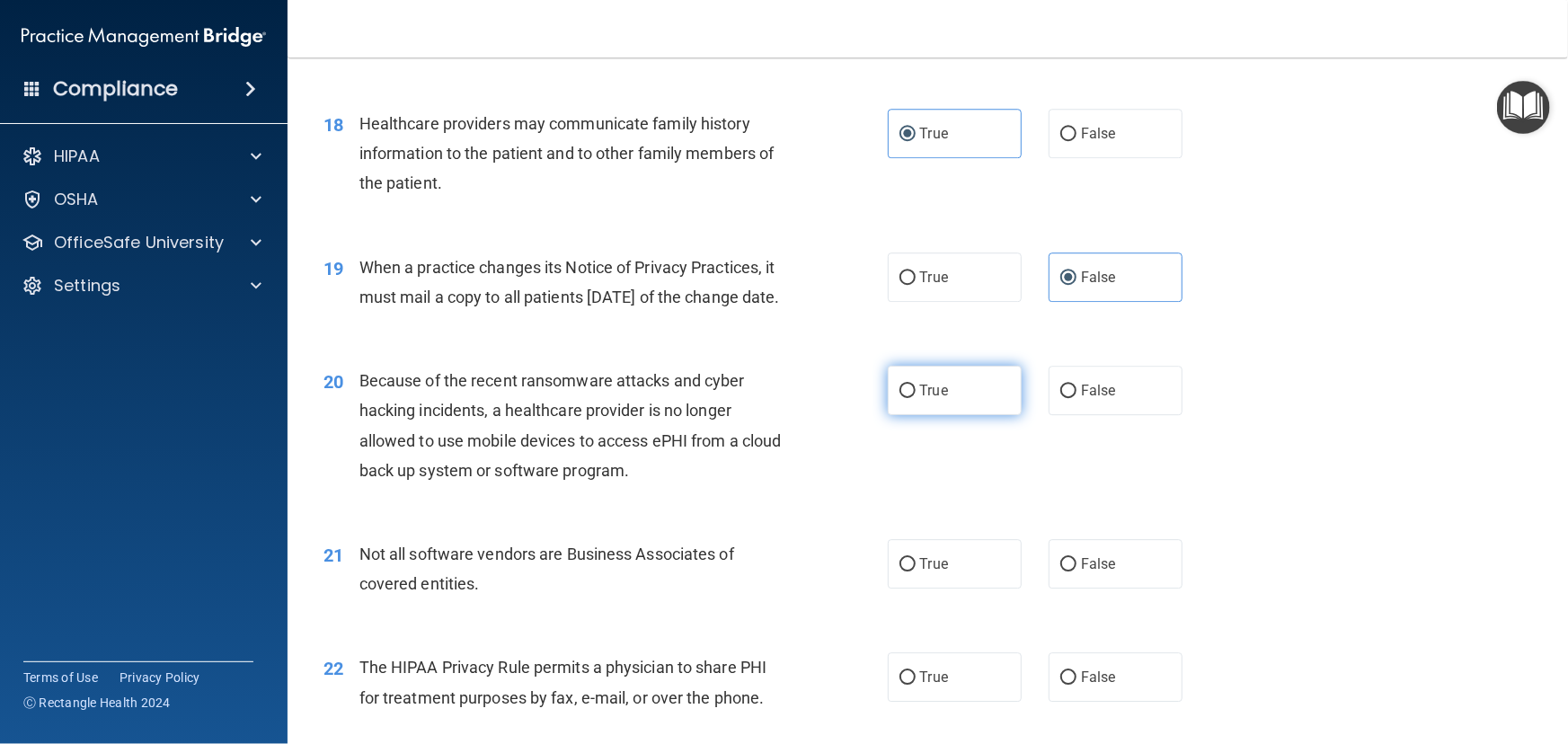
click at [1013, 415] on label "True" at bounding box center [955, 390] width 134 height 49
click at [916, 398] on input "True" at bounding box center [907, 392] width 16 height 13
radio input "true"
click at [1081, 399] on span "False" at bounding box center [1098, 391] width 35 height 17
click at [1076, 398] on input "False" at bounding box center [1068, 392] width 16 height 13
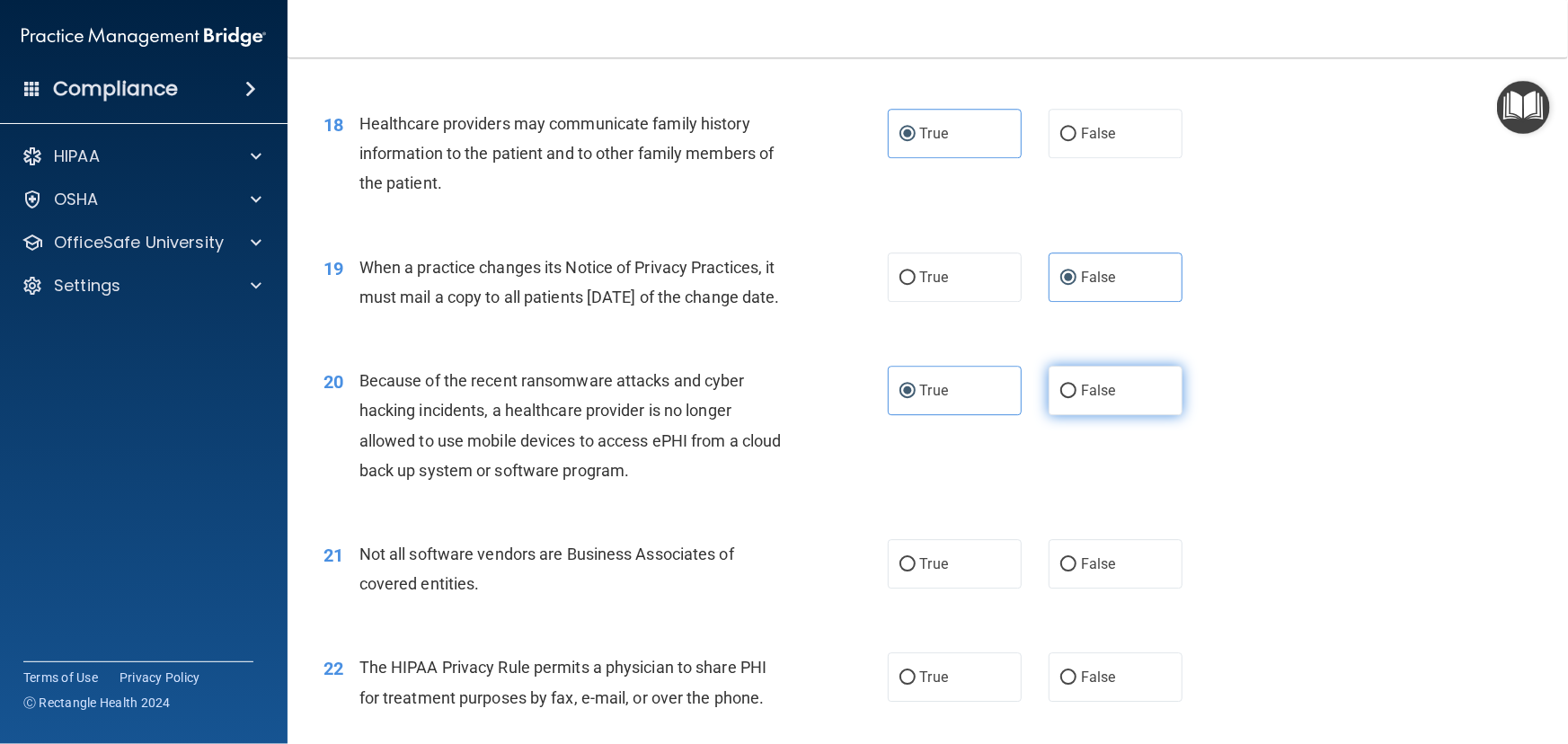
radio input "true"
radio input "false"
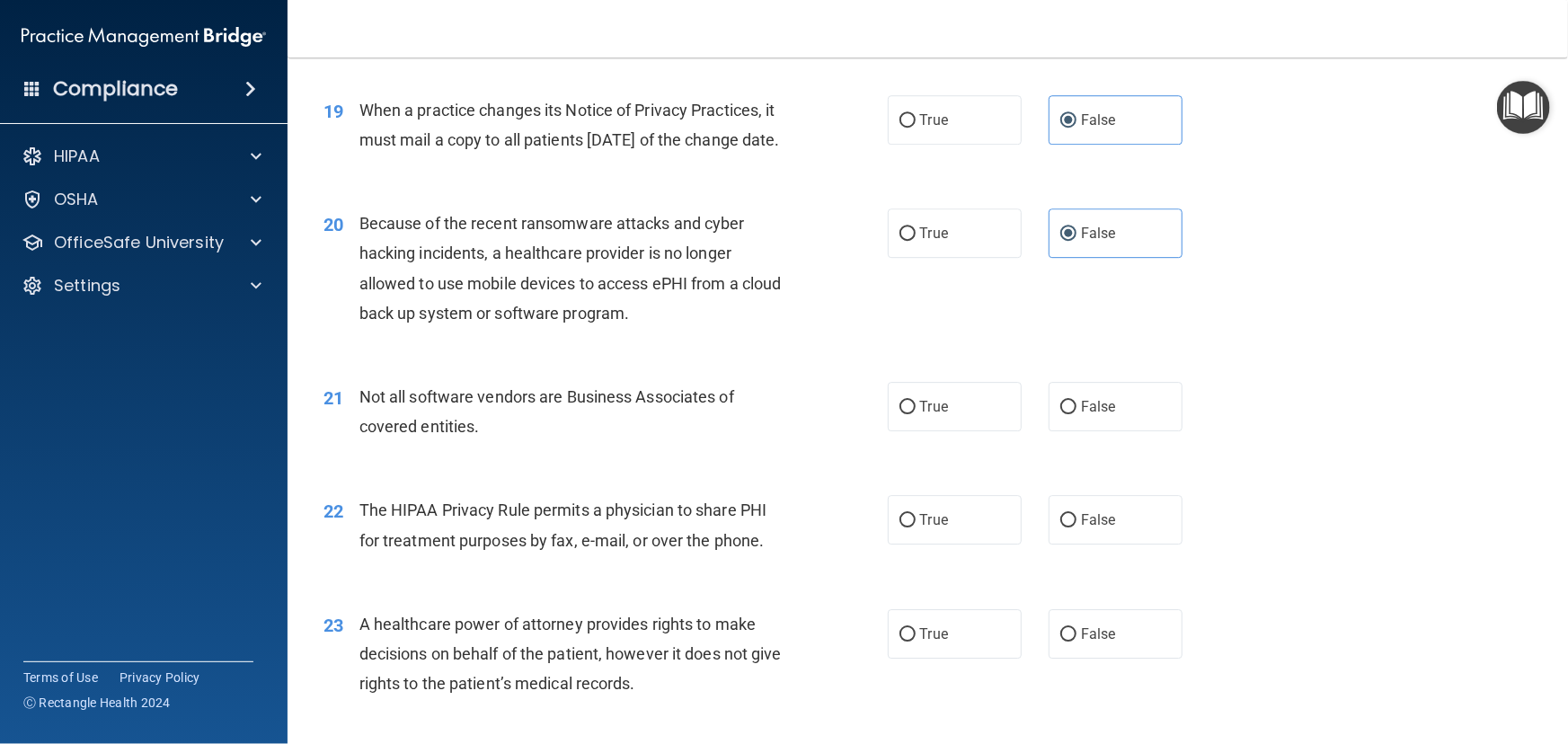
scroll to position [2695, 0]
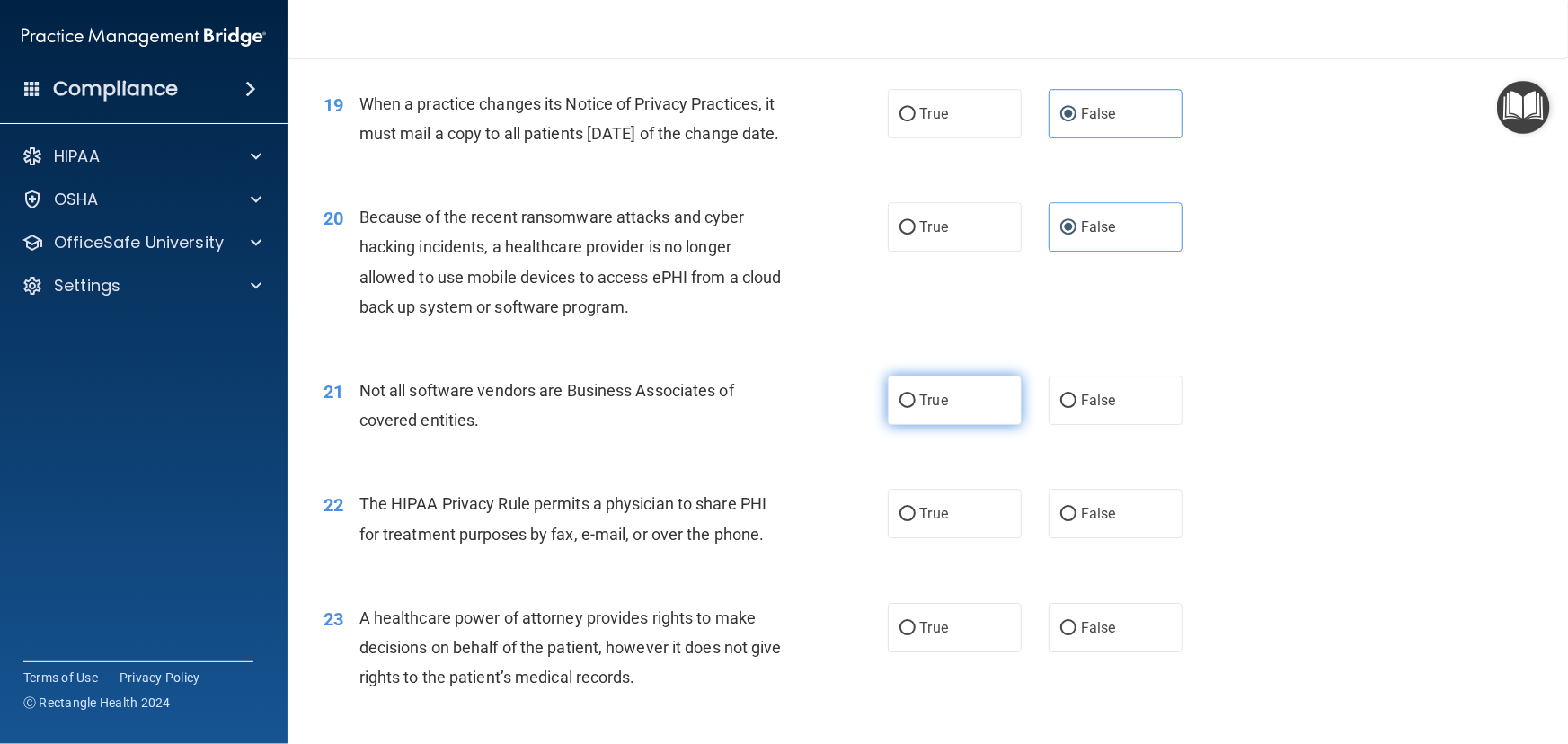
click at [923, 425] on label "True" at bounding box center [955, 400] width 134 height 49
click at [916, 408] on input "True" at bounding box center [907, 401] width 16 height 13
radio input "true"
click at [960, 538] on label "True" at bounding box center [955, 513] width 134 height 49
click at [916, 521] on input "True" at bounding box center [907, 514] width 16 height 13
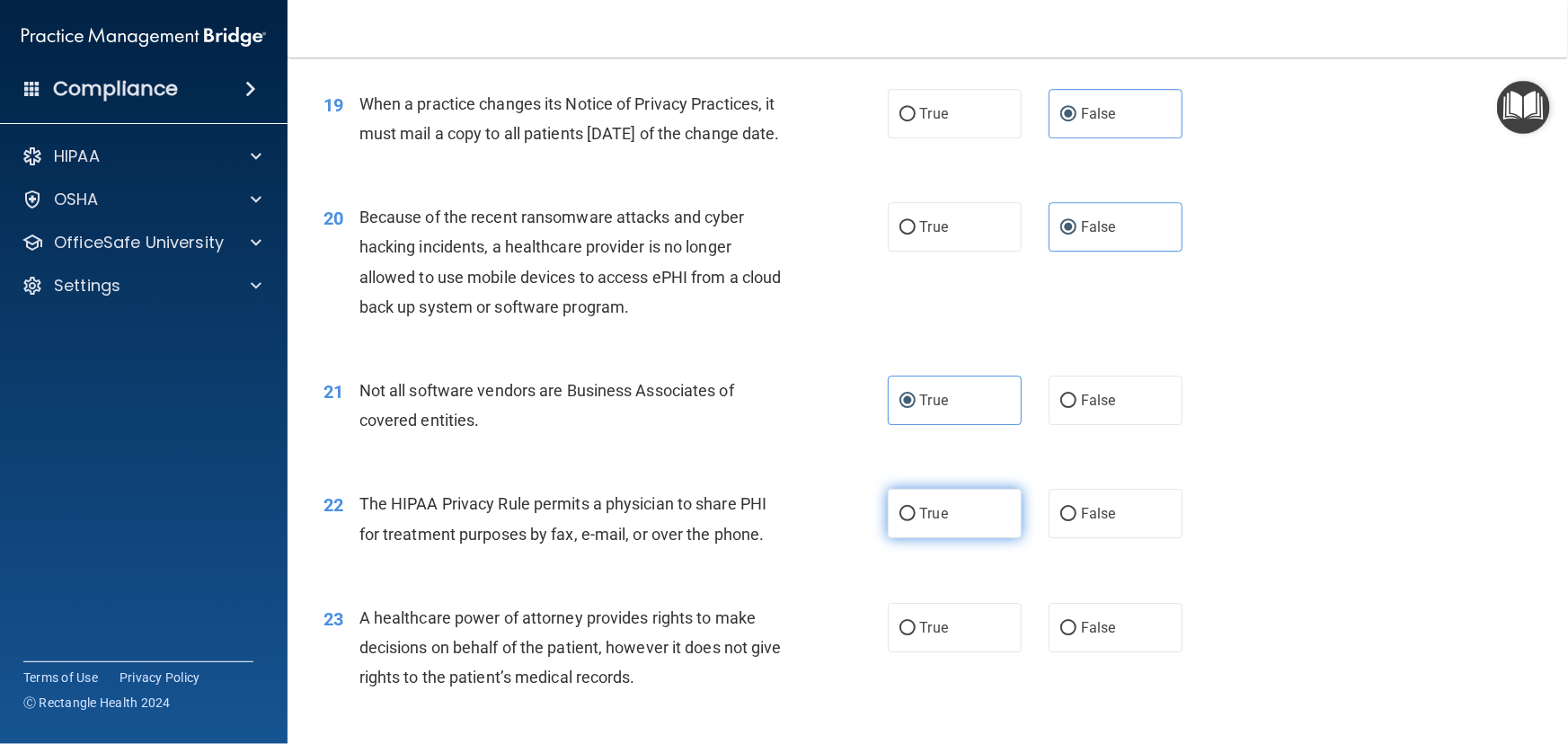
radio input "true"
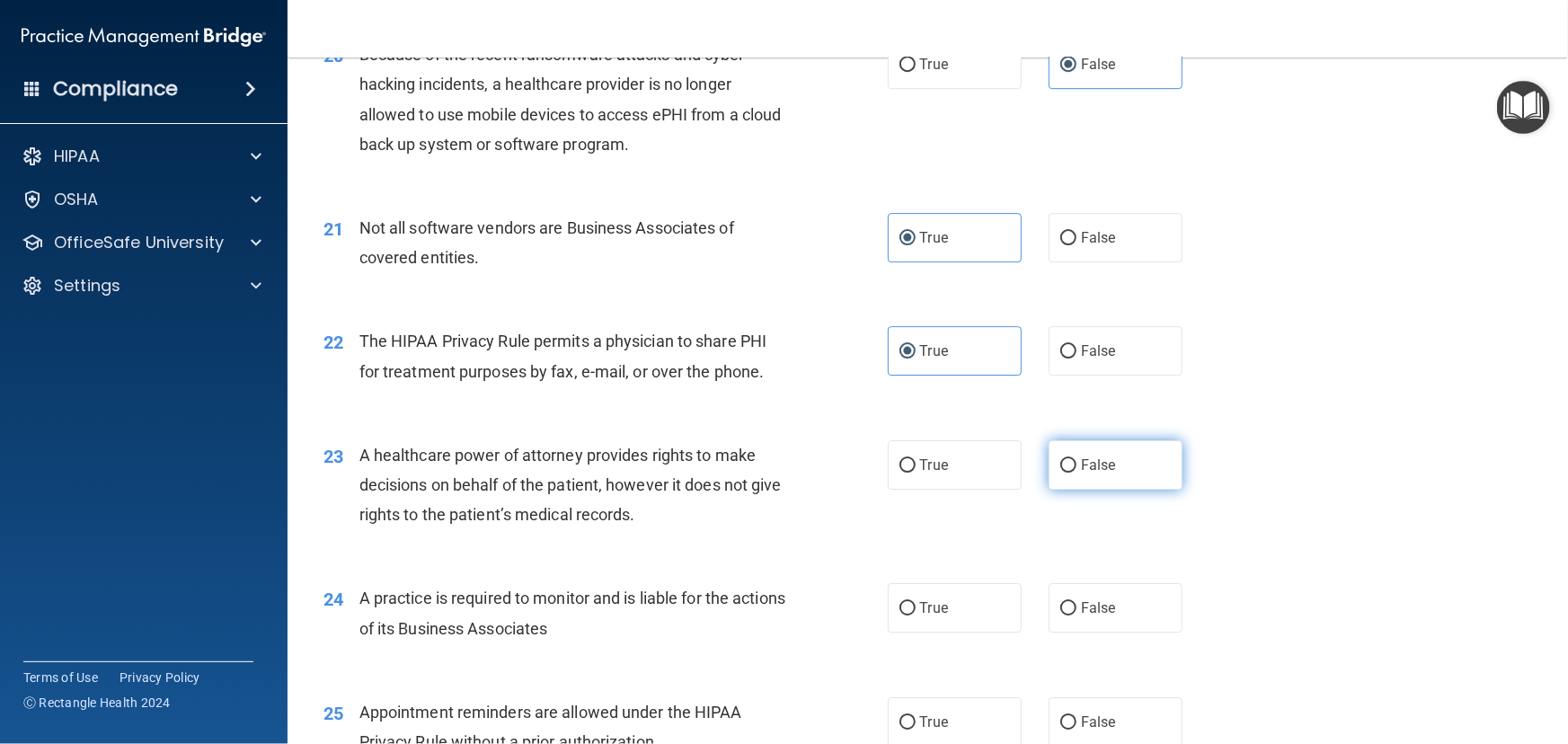
click at [1098, 473] on span "False" at bounding box center [1098, 465] width 35 height 17
click at [1076, 472] on input "False" at bounding box center [1068, 466] width 16 height 13
radio input "true"
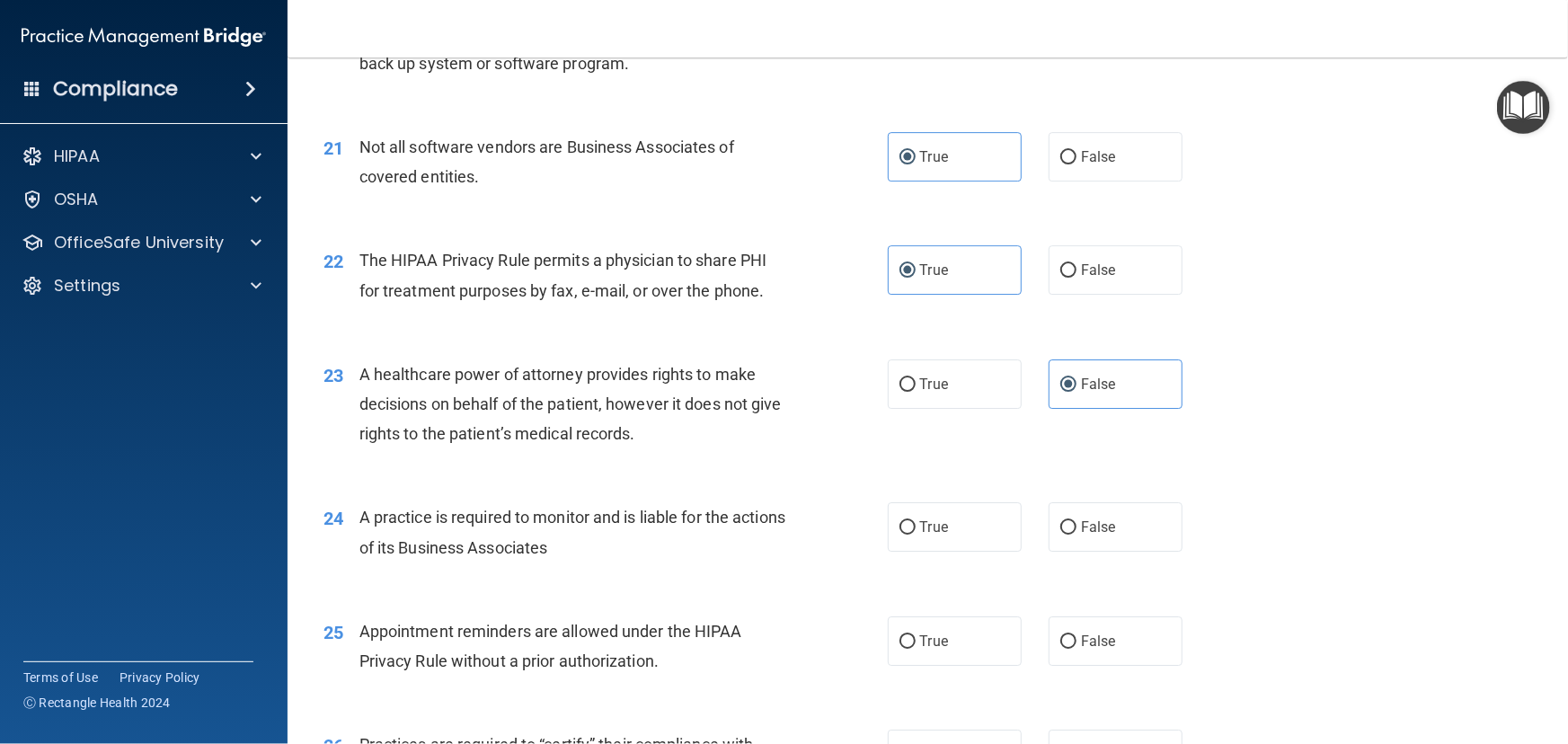
scroll to position [3103, 0]
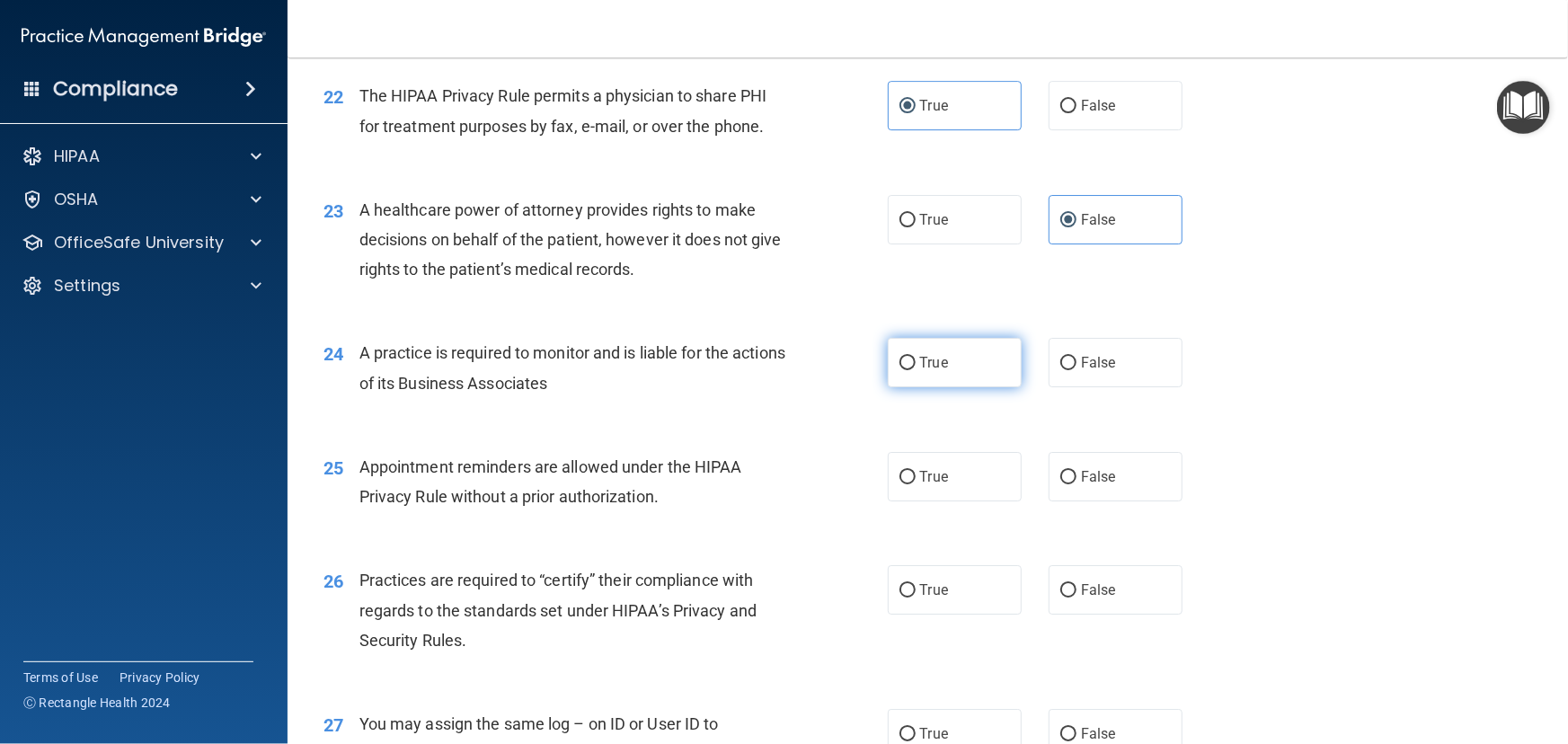
click at [952, 387] on label "True" at bounding box center [955, 362] width 134 height 49
click at [916, 370] on input "True" at bounding box center [907, 364] width 16 height 13
radio input "true"
click at [1123, 387] on label "False" at bounding box center [1116, 362] width 134 height 49
click at [1076, 370] on input "False" at bounding box center [1068, 364] width 16 height 13
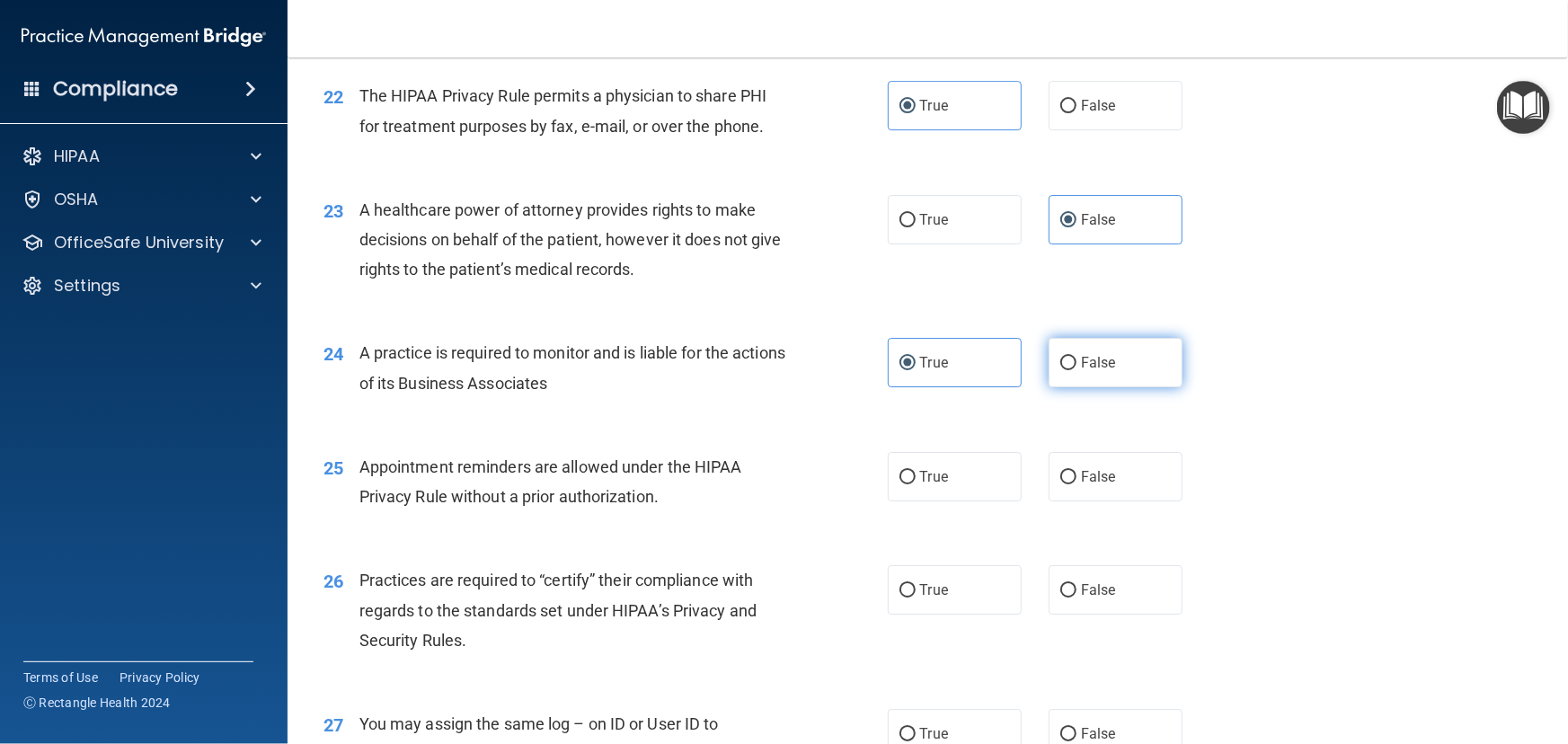
radio input "true"
radio input "false"
click at [958, 501] on label "True" at bounding box center [955, 476] width 134 height 49
click at [916, 485] on input "True" at bounding box center [907, 477] width 16 height 13
radio input "true"
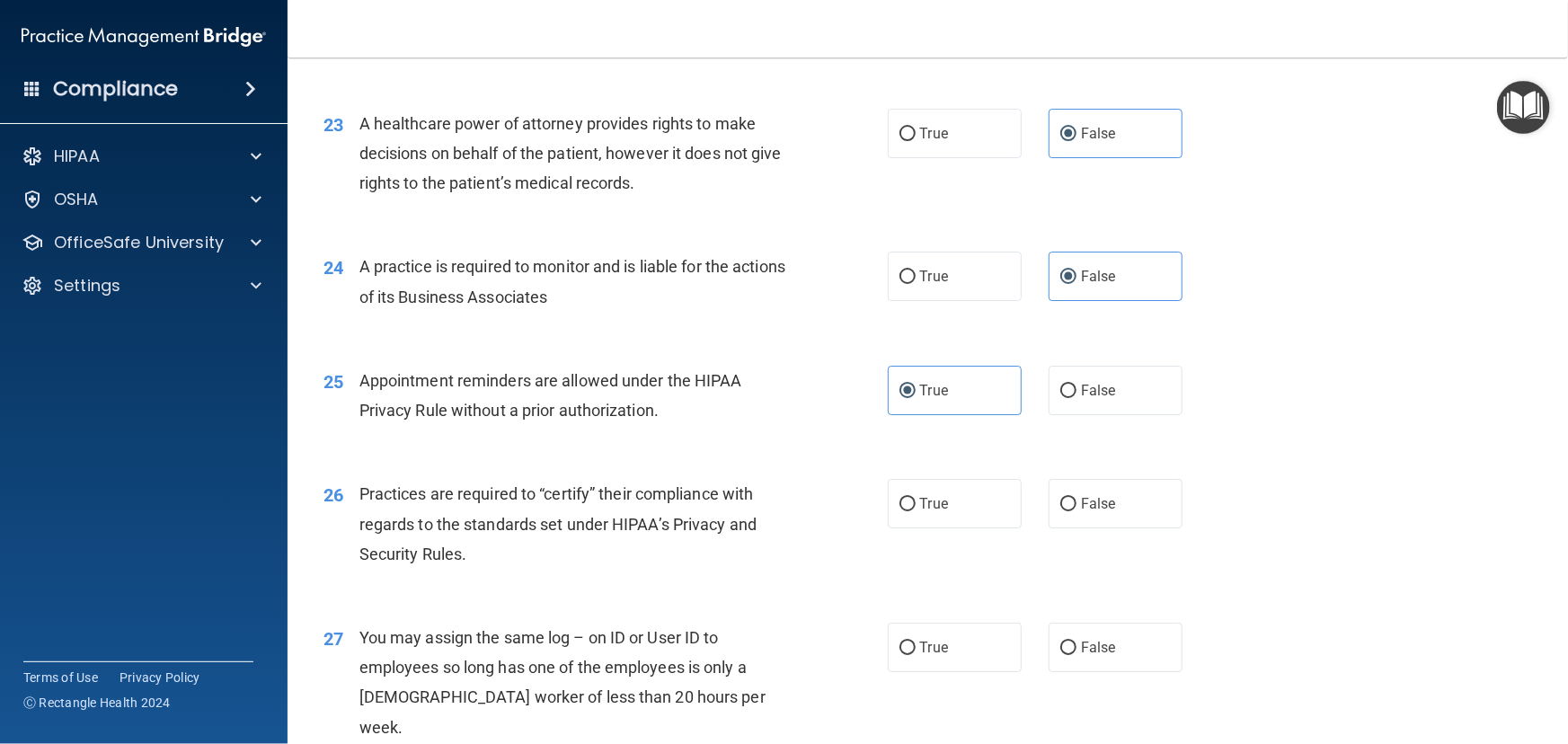
scroll to position [3267, 0]
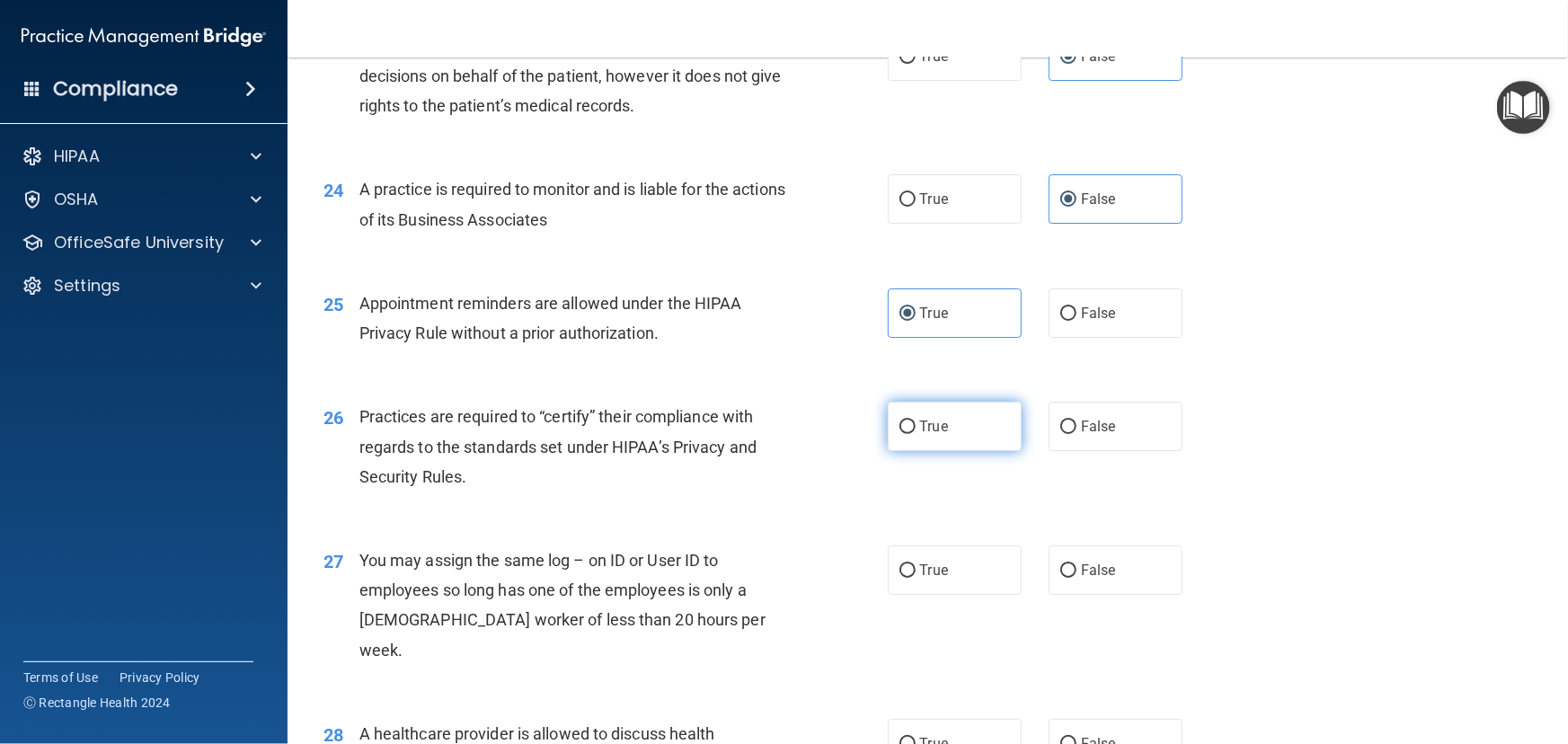
click at [948, 451] on label "True" at bounding box center [955, 426] width 134 height 49
click at [916, 434] on input "True" at bounding box center [907, 427] width 16 height 13
radio input "true"
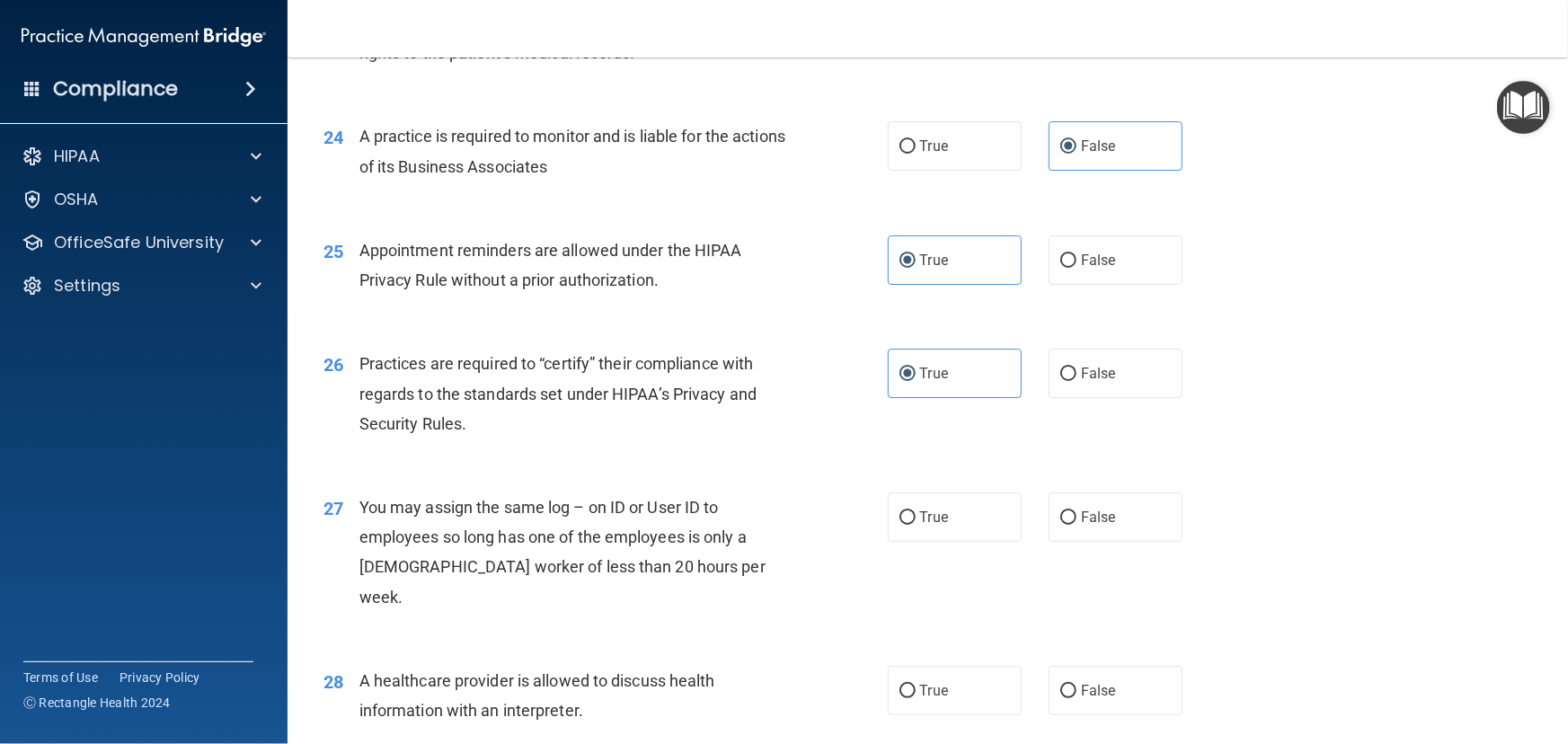
scroll to position [3349, 0]
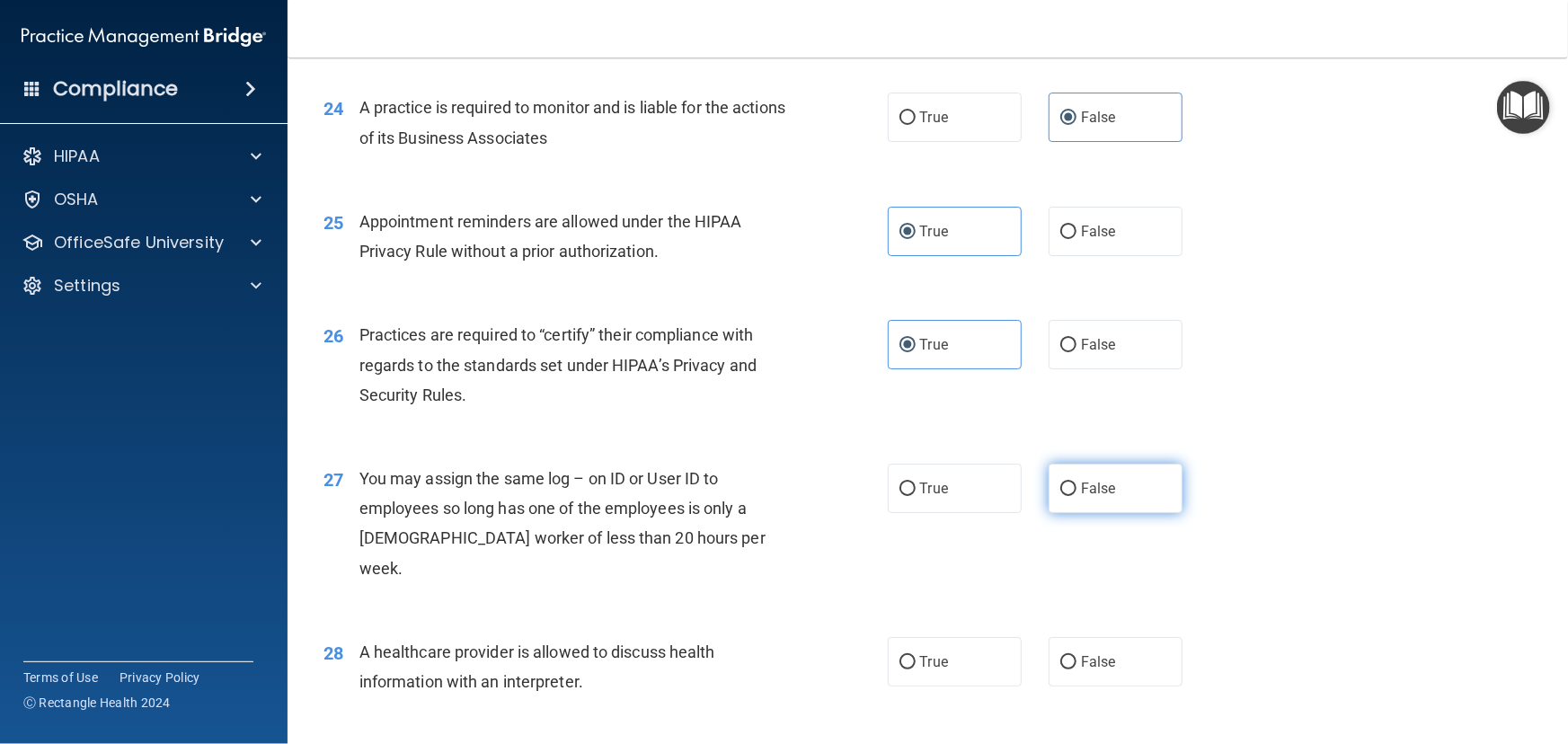
click at [1145, 513] on label "False" at bounding box center [1116, 488] width 134 height 49
click at [1076, 496] on input "False" at bounding box center [1068, 489] width 16 height 13
radio input "true"
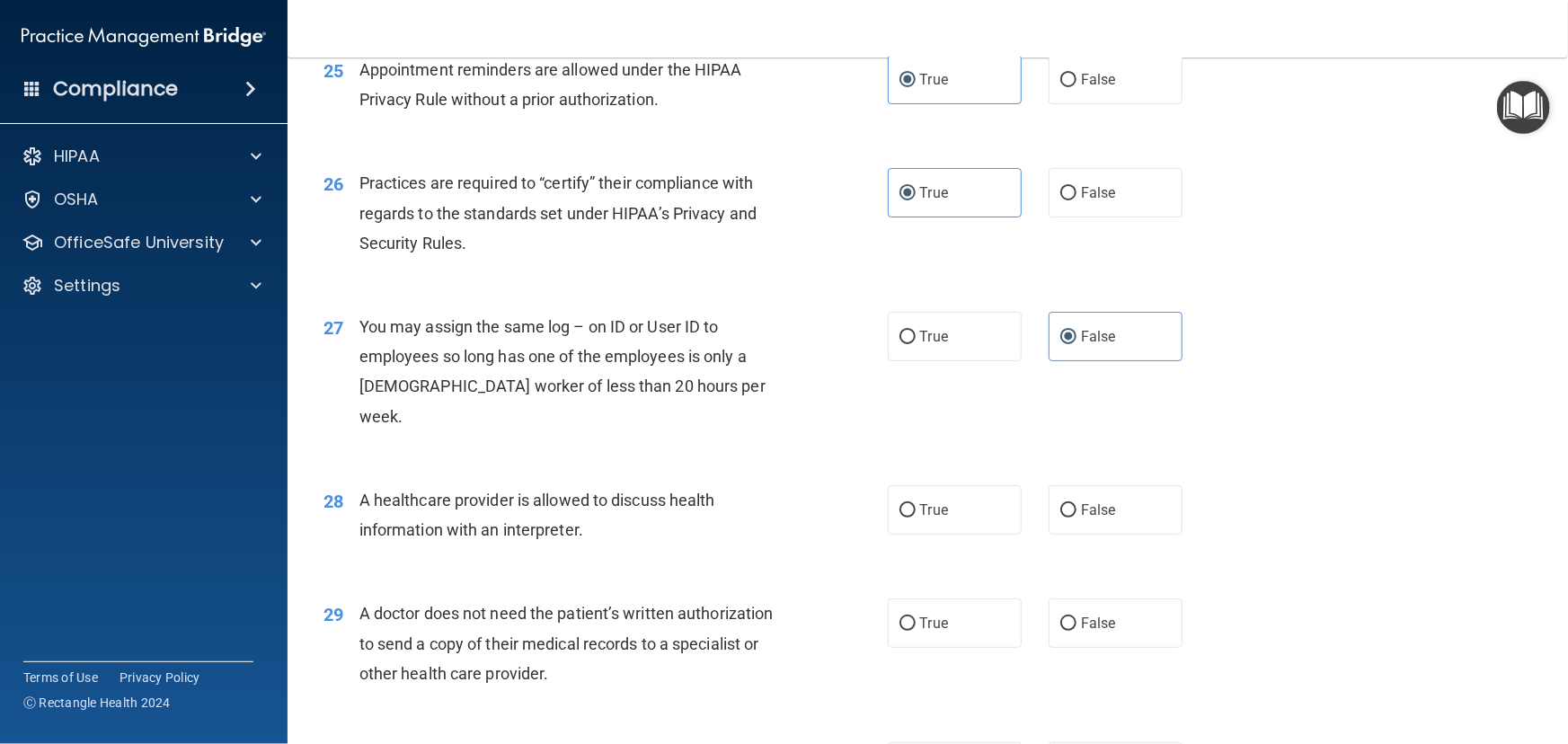
scroll to position [3513, 0]
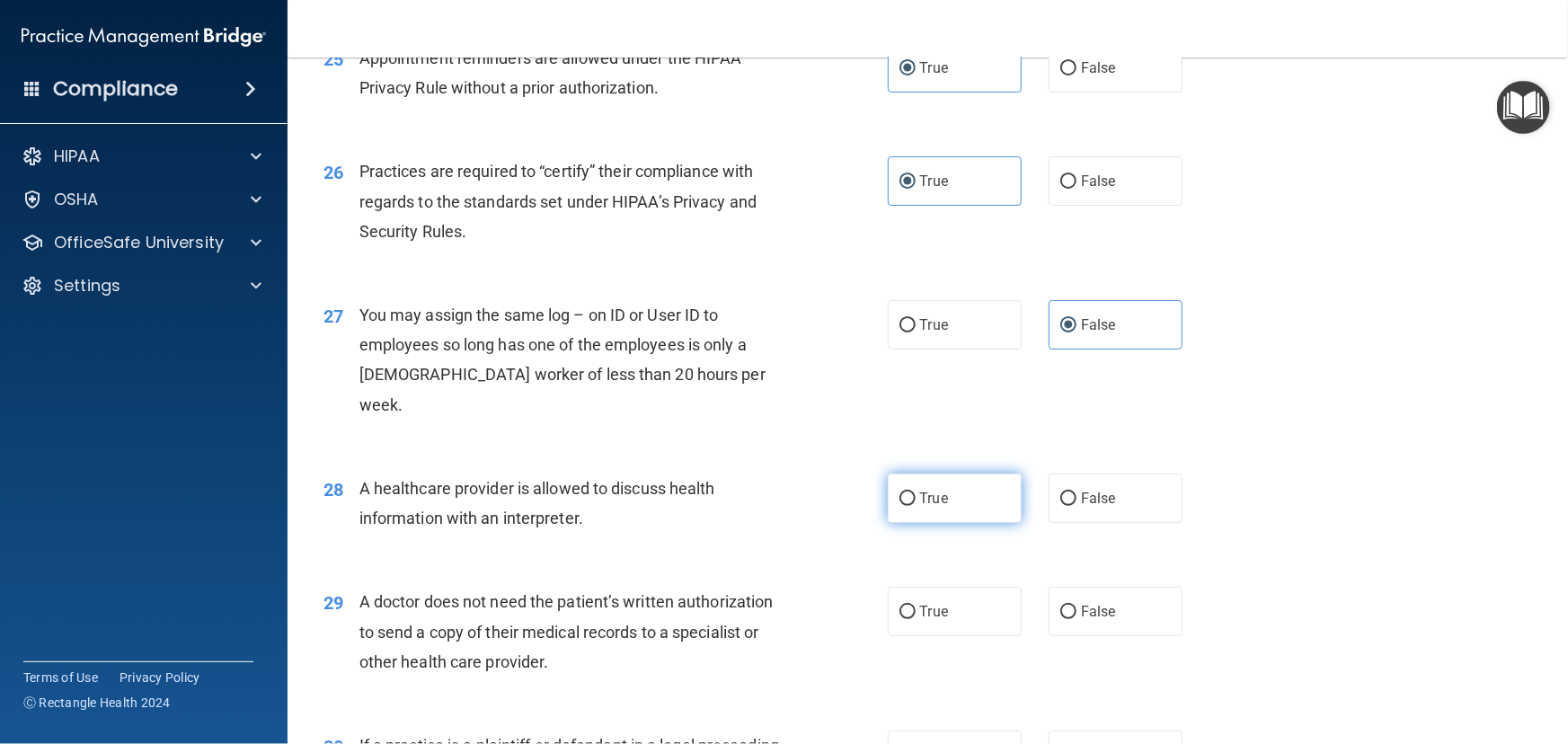
click at [962, 523] on label "True" at bounding box center [955, 498] width 134 height 49
click at [916, 506] on input "True" at bounding box center [907, 498] width 16 height 13
radio input "true"
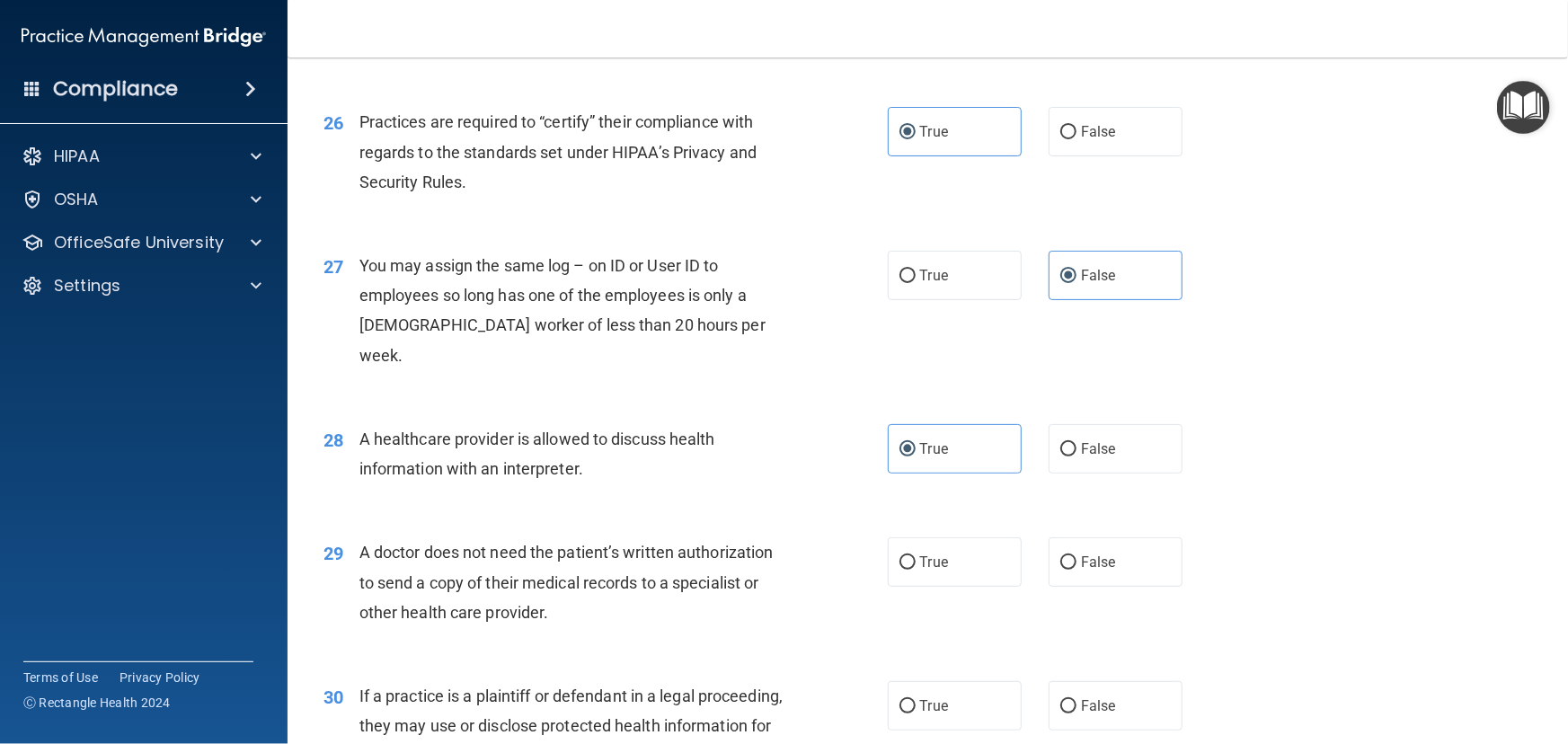
scroll to position [3675, 0]
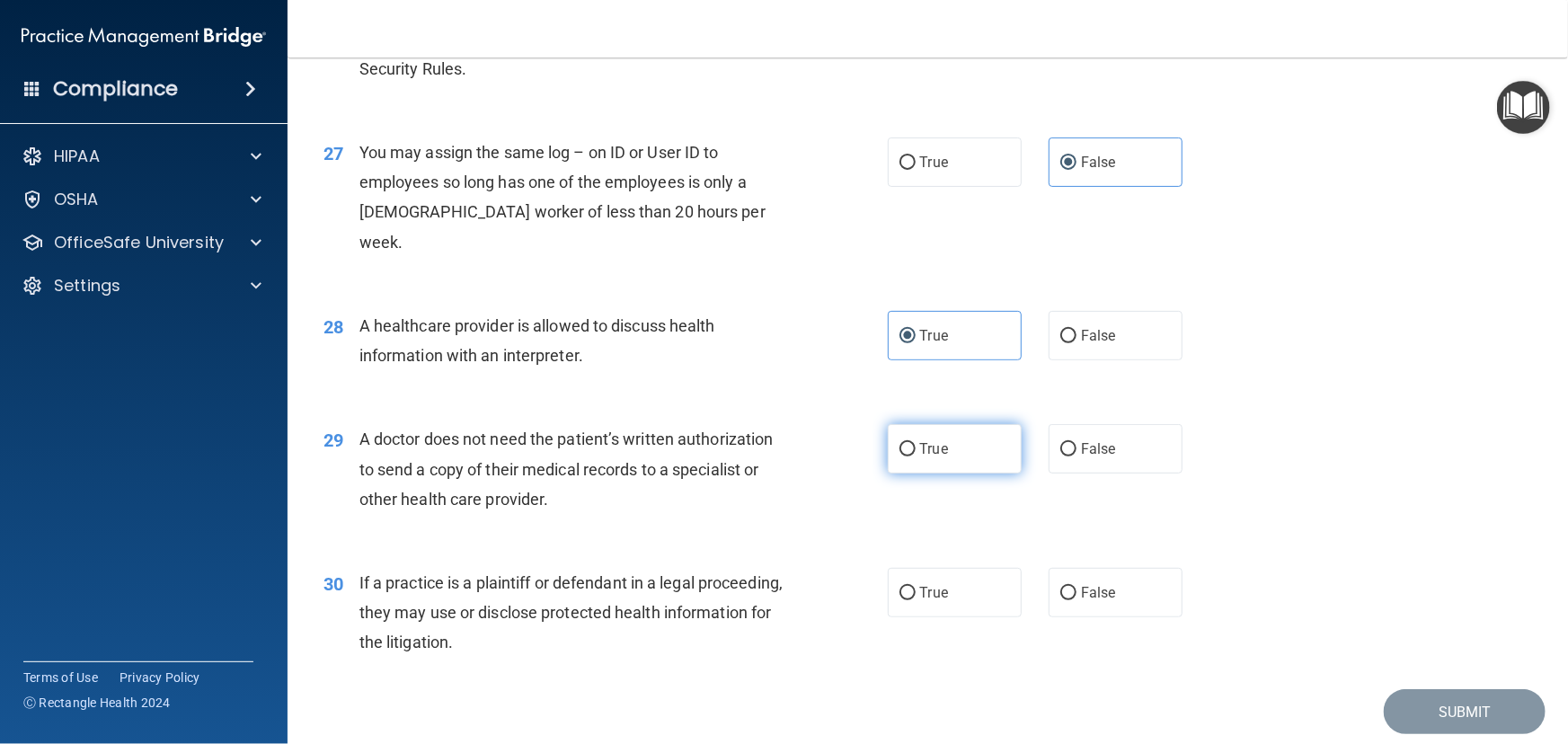
click at [981, 473] on label "True" at bounding box center [955, 448] width 134 height 49
click at [916, 457] on input "True" at bounding box center [907, 449] width 16 height 13
radio input "true"
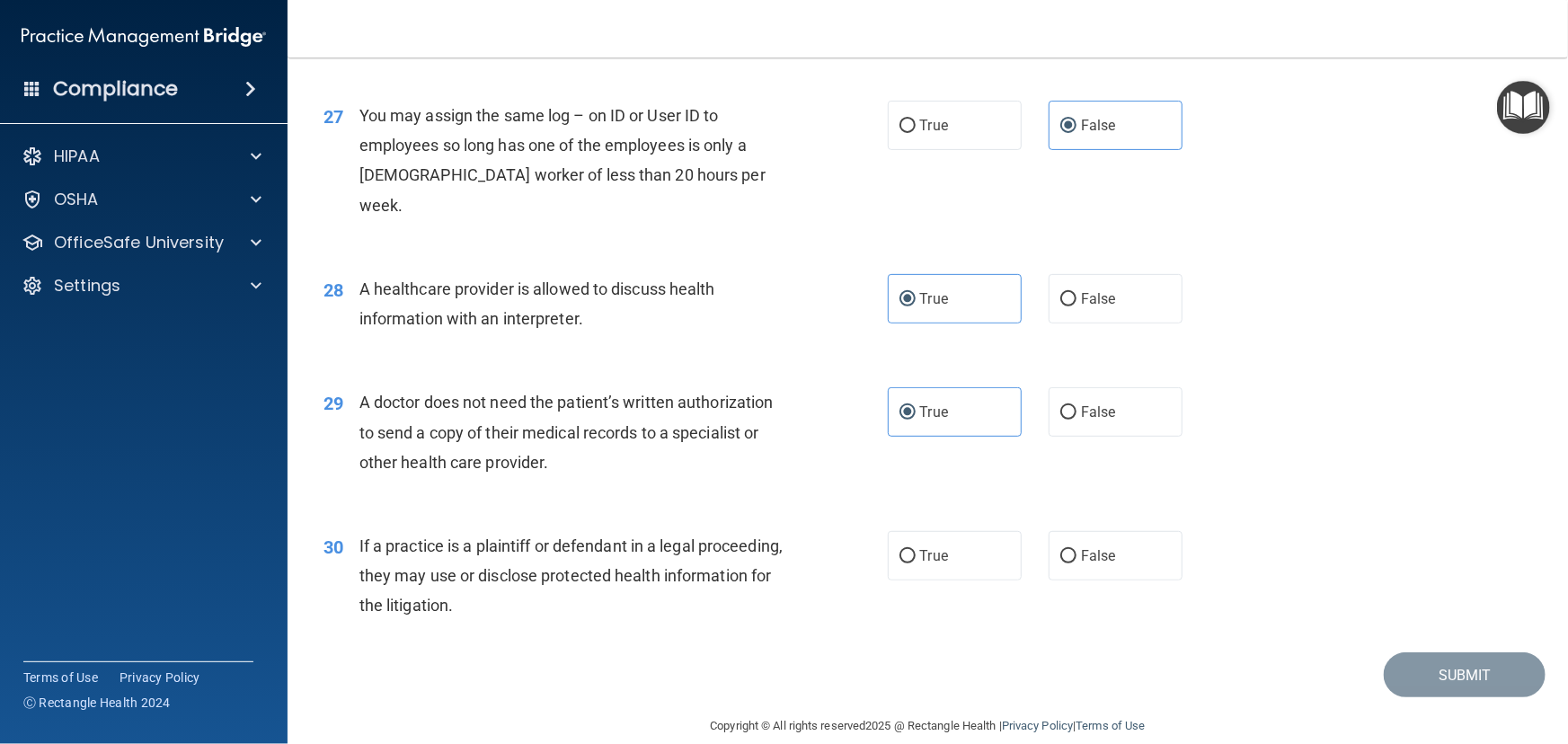
scroll to position [3765, 0]
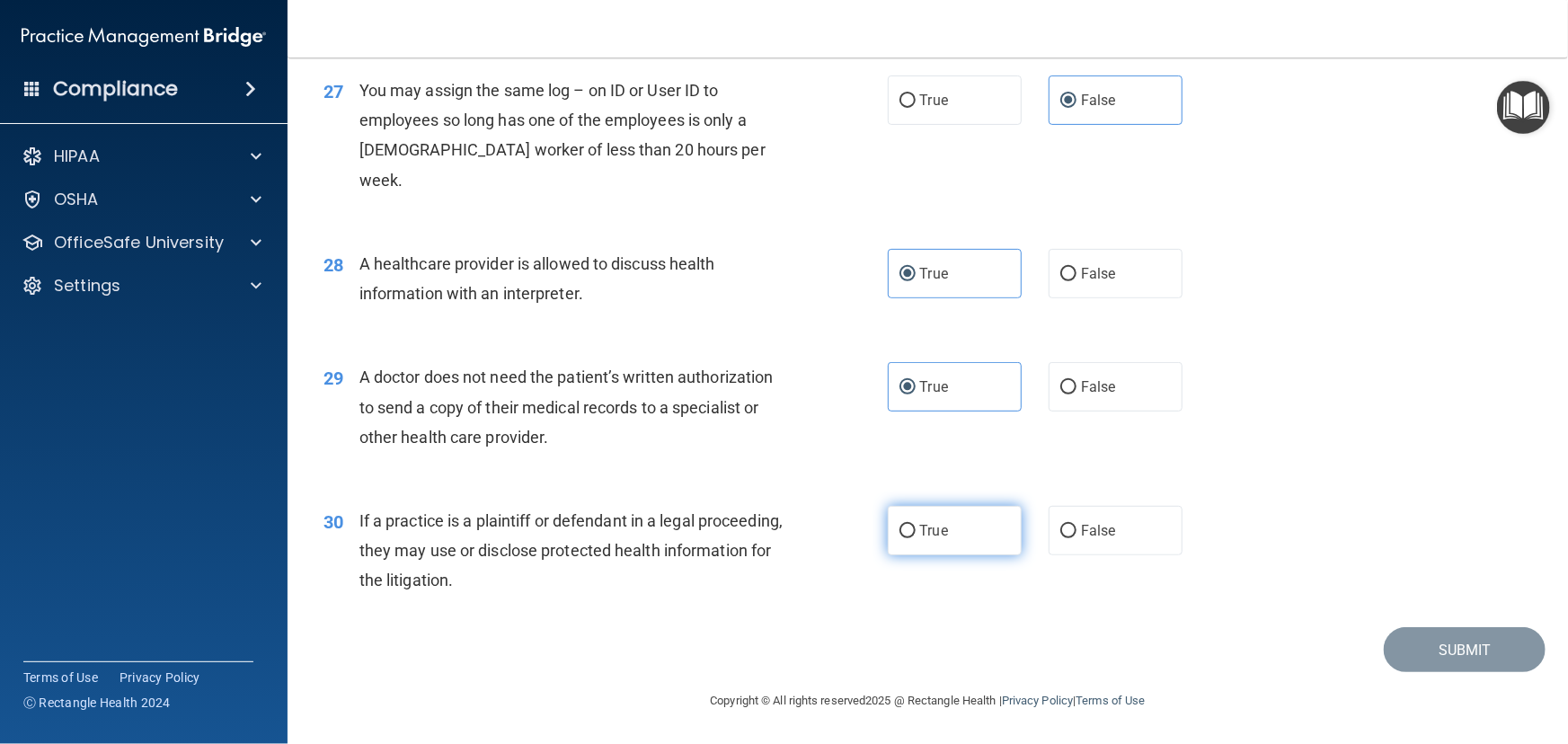
click at [932, 536] on span "True" at bounding box center [934, 530] width 28 height 17
click at [916, 536] on input "True" at bounding box center [907, 531] width 16 height 13
radio input "true"
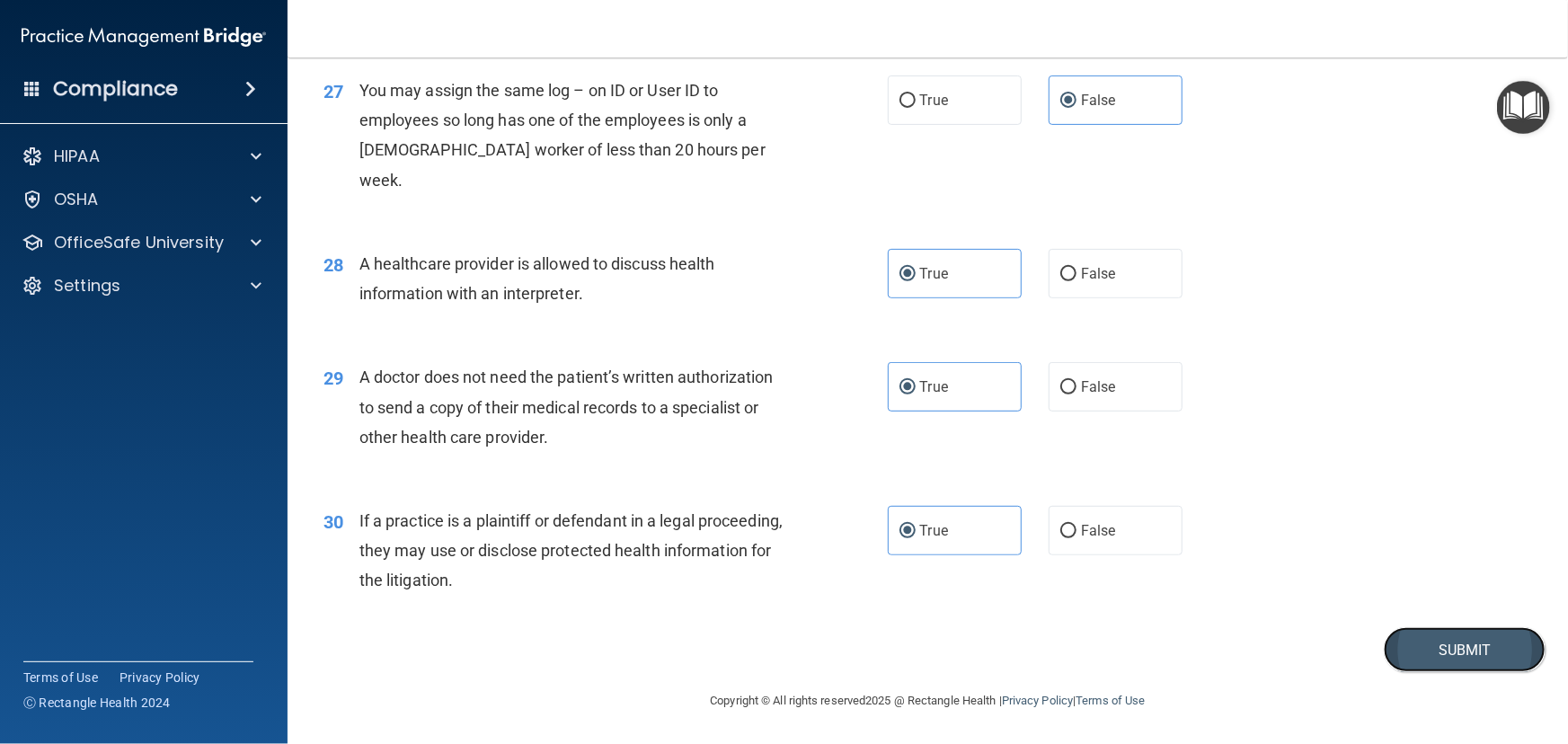
click at [1405, 647] on button "Submit" at bounding box center [1465, 649] width 162 height 46
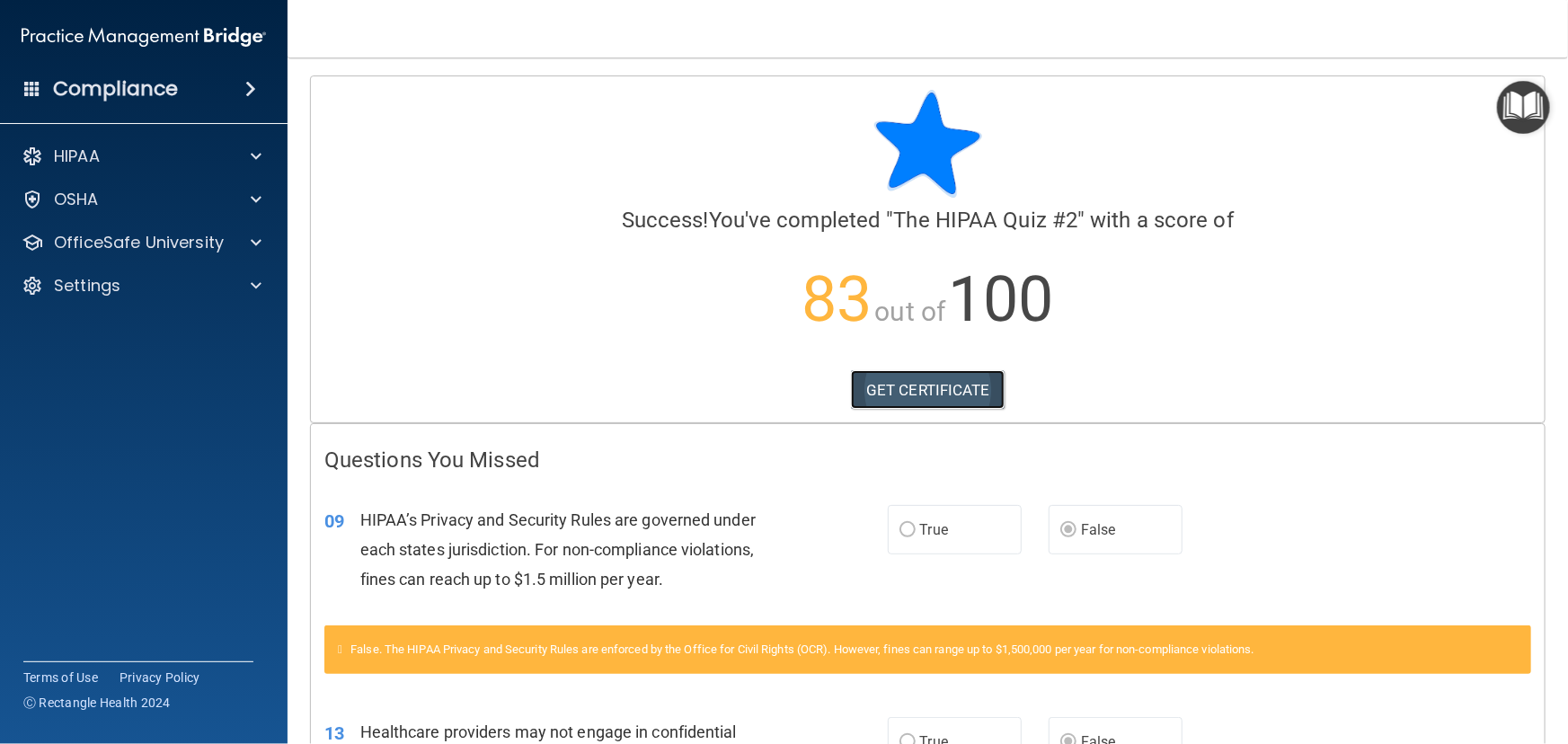
click at [918, 402] on link "GET CERTIFICATE" at bounding box center [927, 390] width 153 height 40
click at [139, 254] on div "OfficeSafe University" at bounding box center [144, 243] width 288 height 36
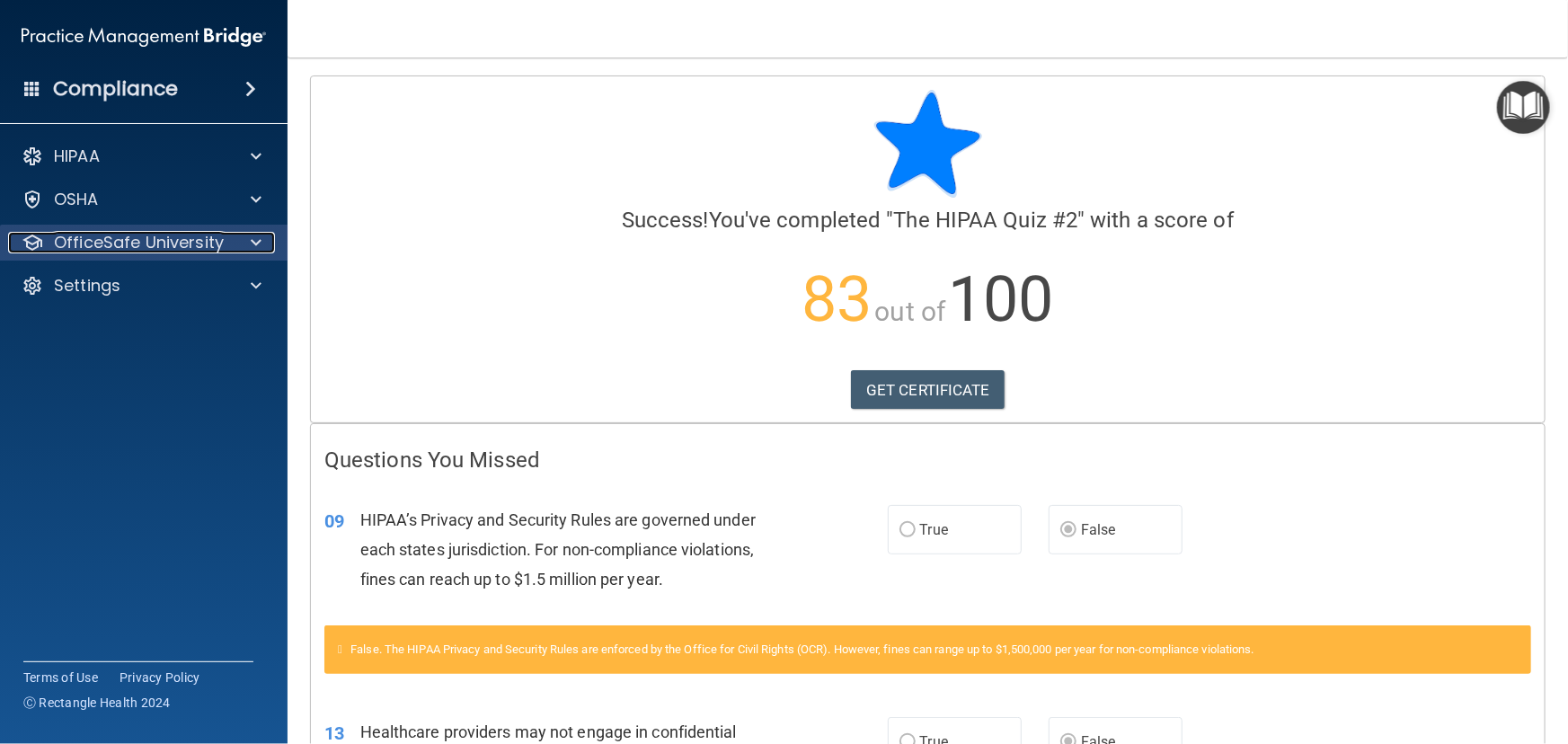
click at [213, 250] on p "OfficeSafe University" at bounding box center [139, 242] width 170 height 21
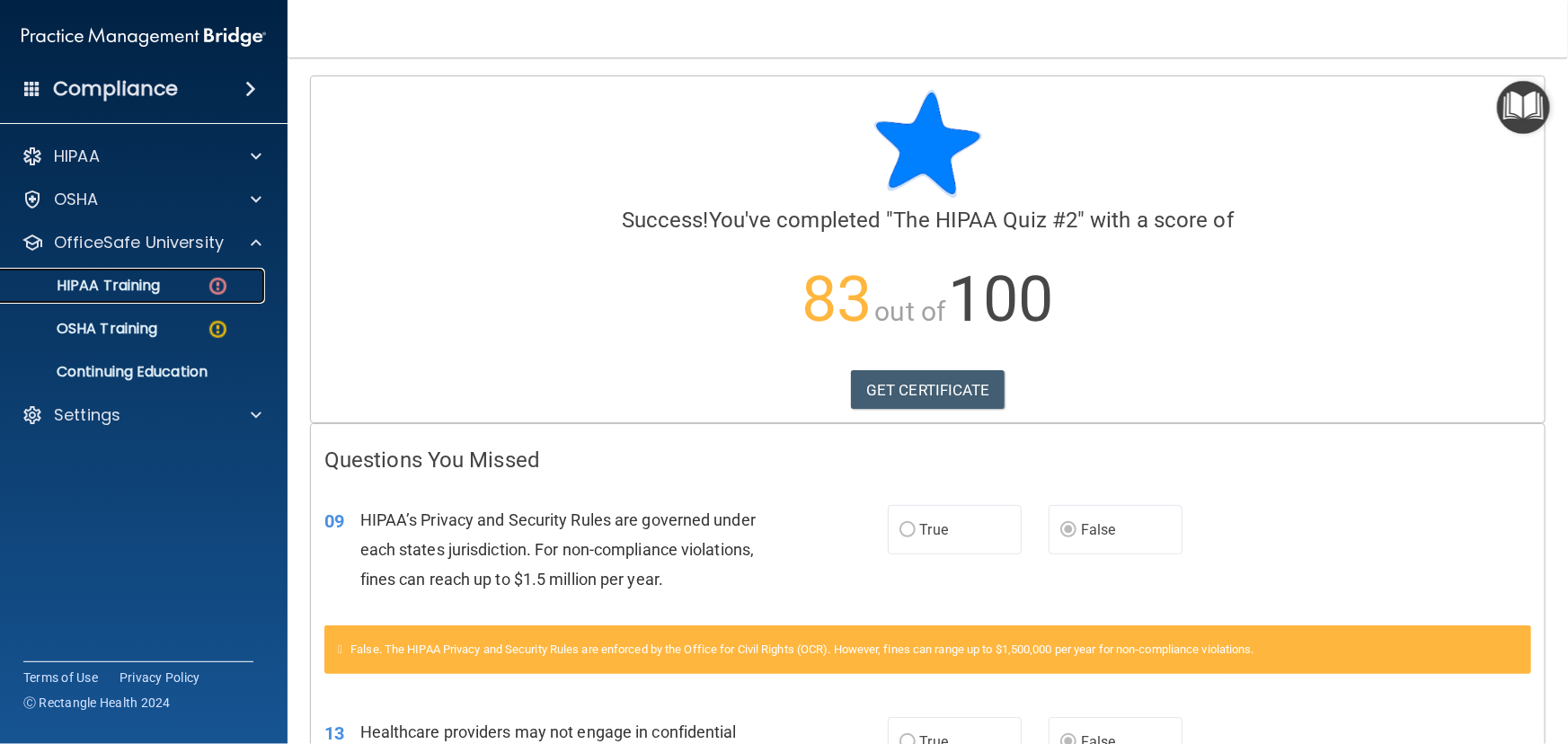
click at [218, 290] on img at bounding box center [218, 286] width 22 height 22
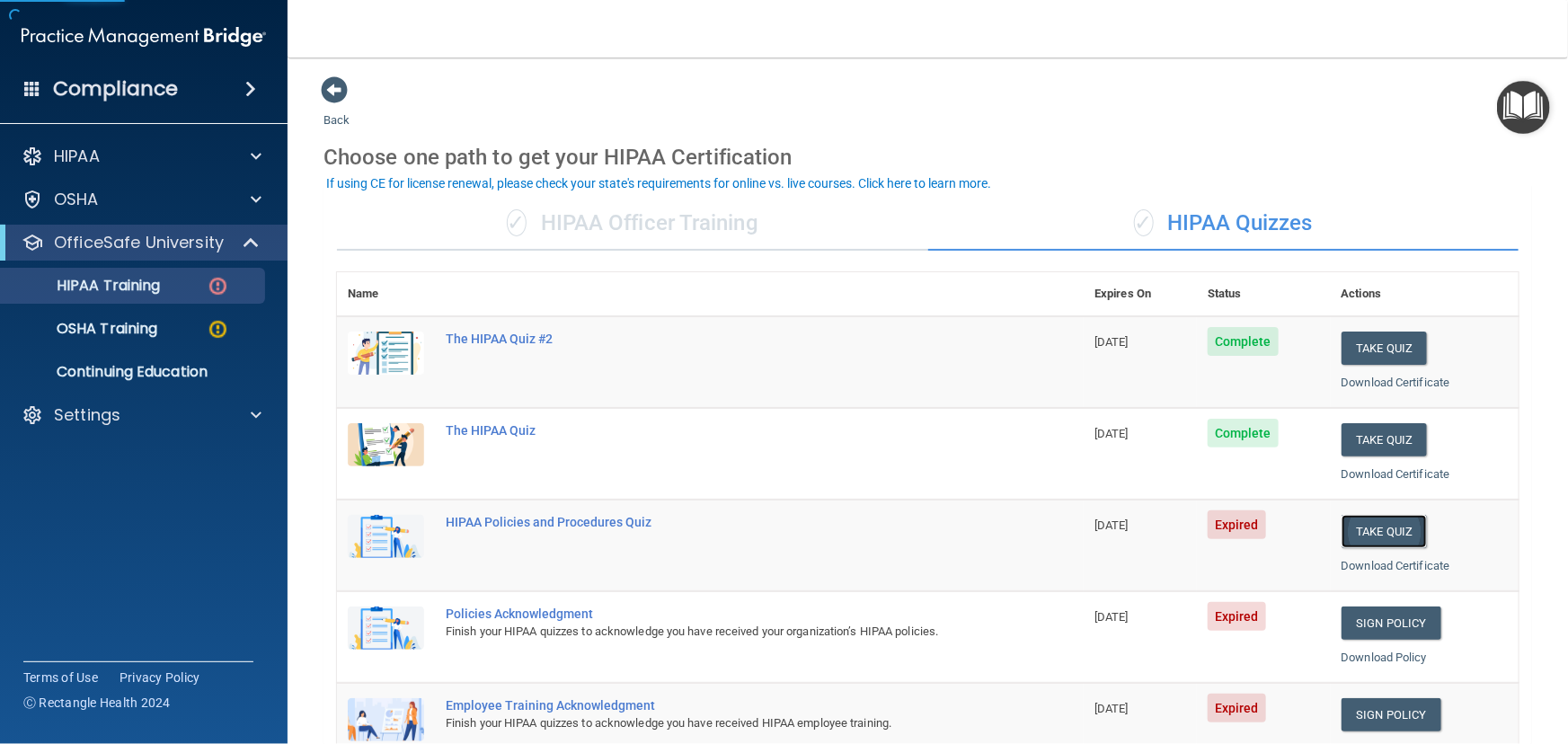
click at [1354, 544] on button "Take Quiz" at bounding box center [1384, 532] width 86 height 33
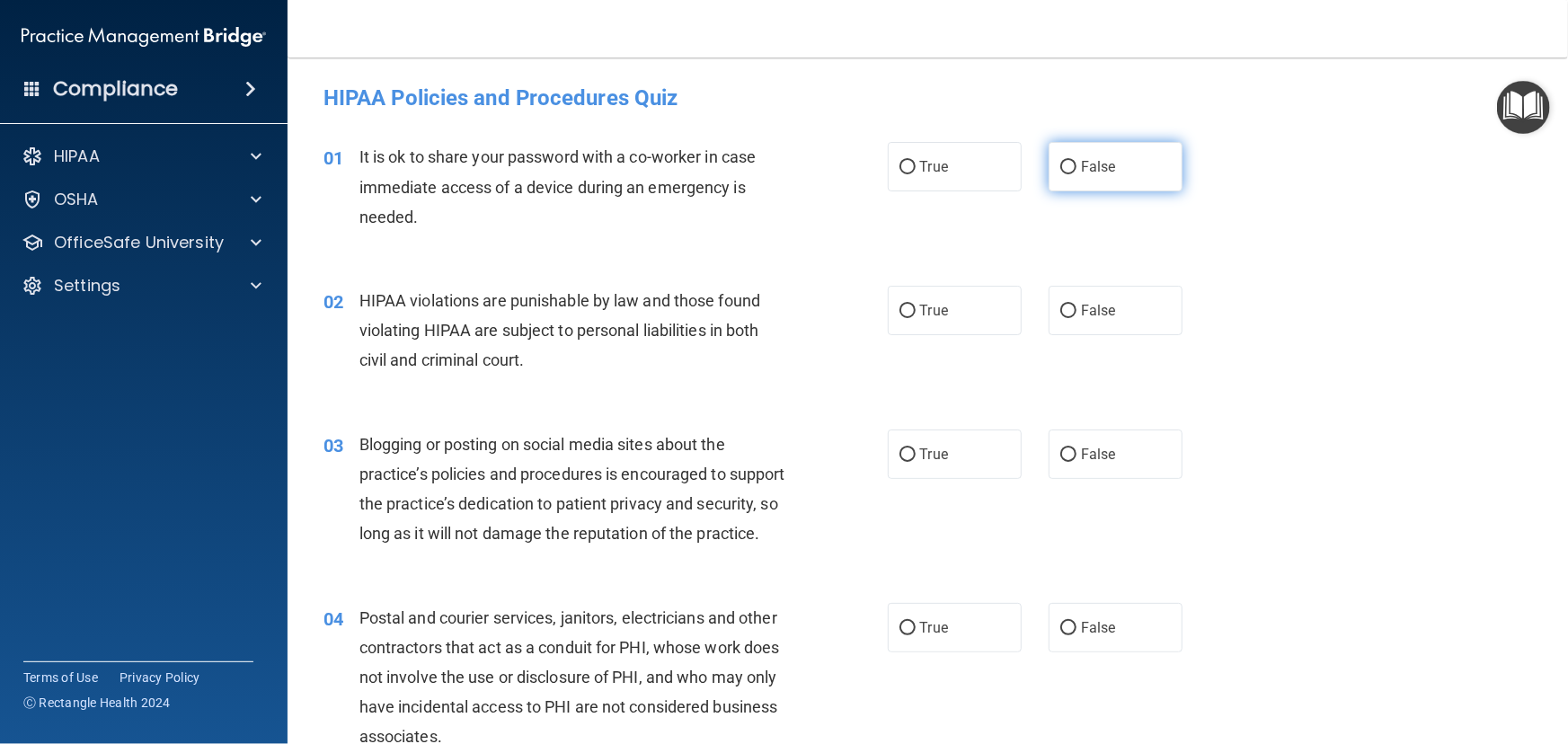
click at [1163, 166] on label "False" at bounding box center [1116, 166] width 134 height 49
click at [1076, 166] on input "False" at bounding box center [1068, 167] width 16 height 13
radio input "true"
click at [910, 313] on label "True" at bounding box center [955, 310] width 134 height 49
click at [910, 313] on input "True" at bounding box center [907, 312] width 16 height 13
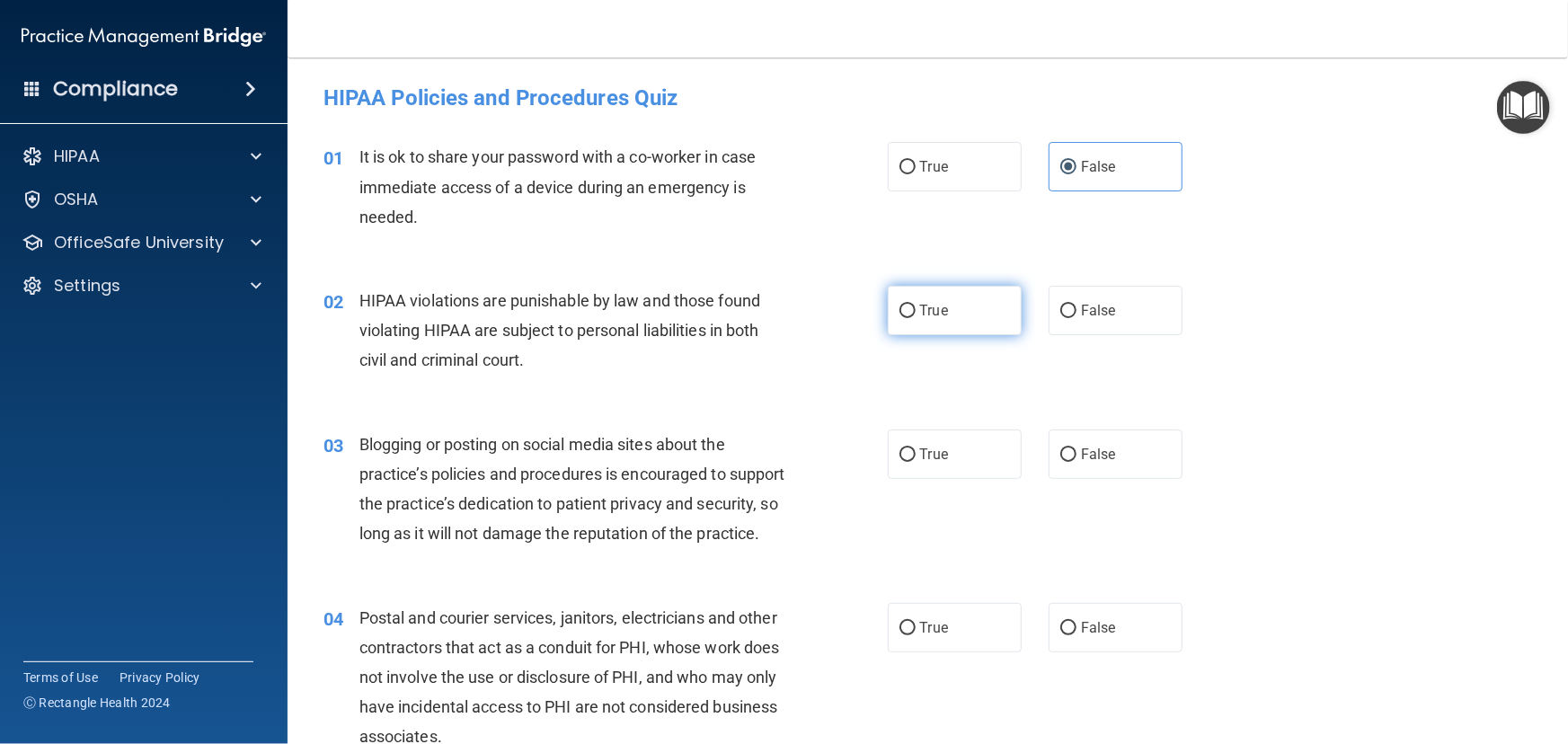
radio input "true"
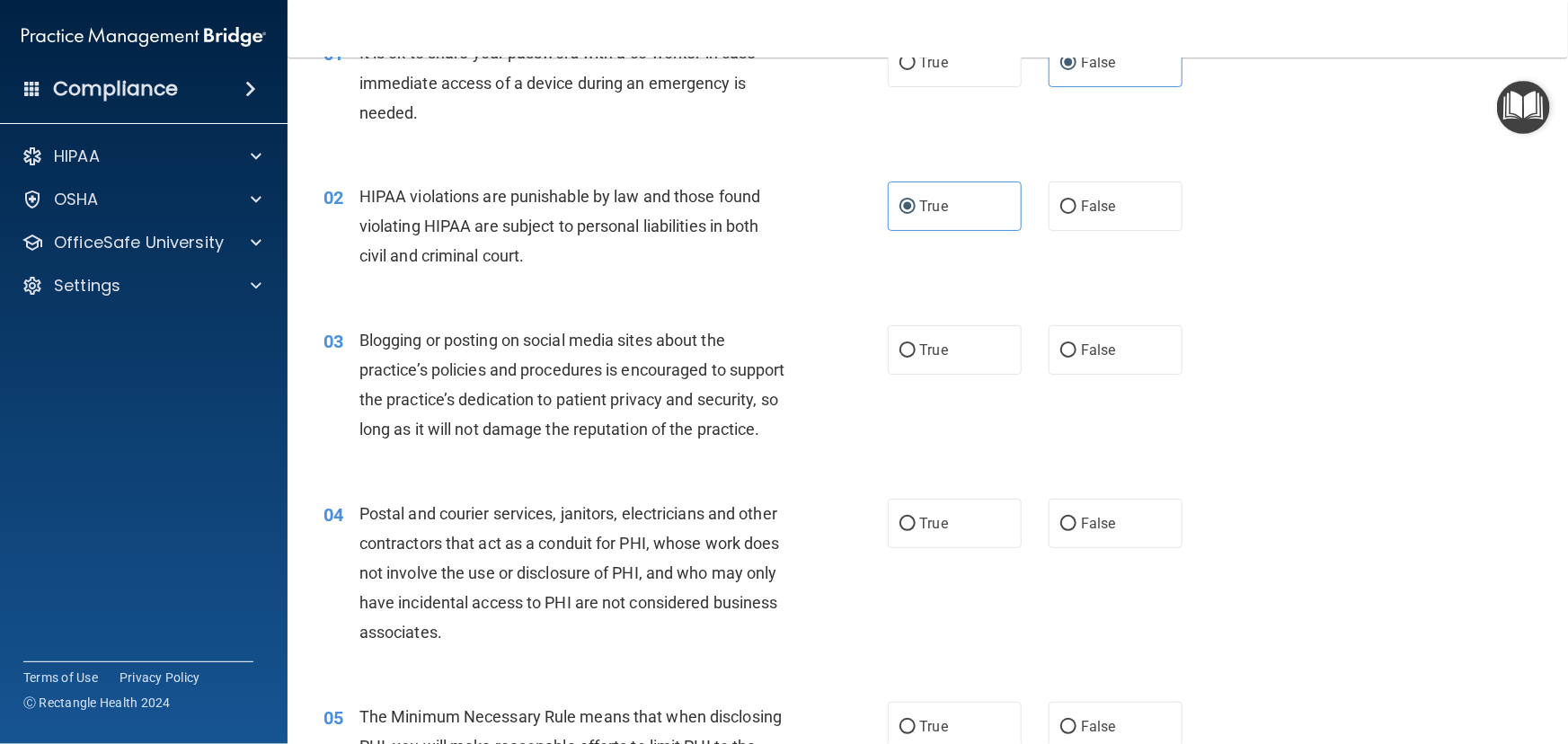
scroll to position [245, 0]
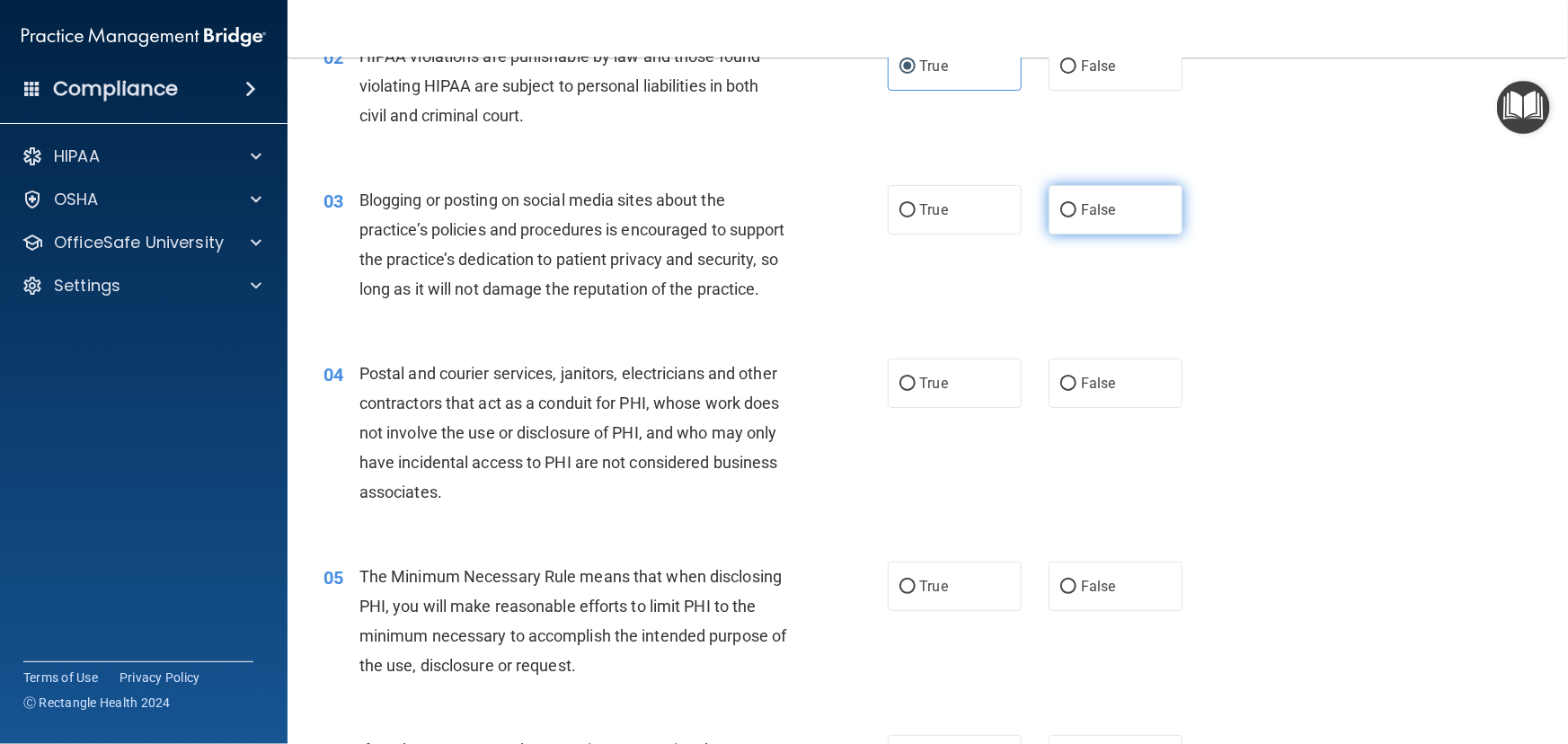
click at [1079, 194] on label "False" at bounding box center [1116, 209] width 134 height 49
click at [1076, 204] on input "False" at bounding box center [1068, 210] width 16 height 13
radio input "true"
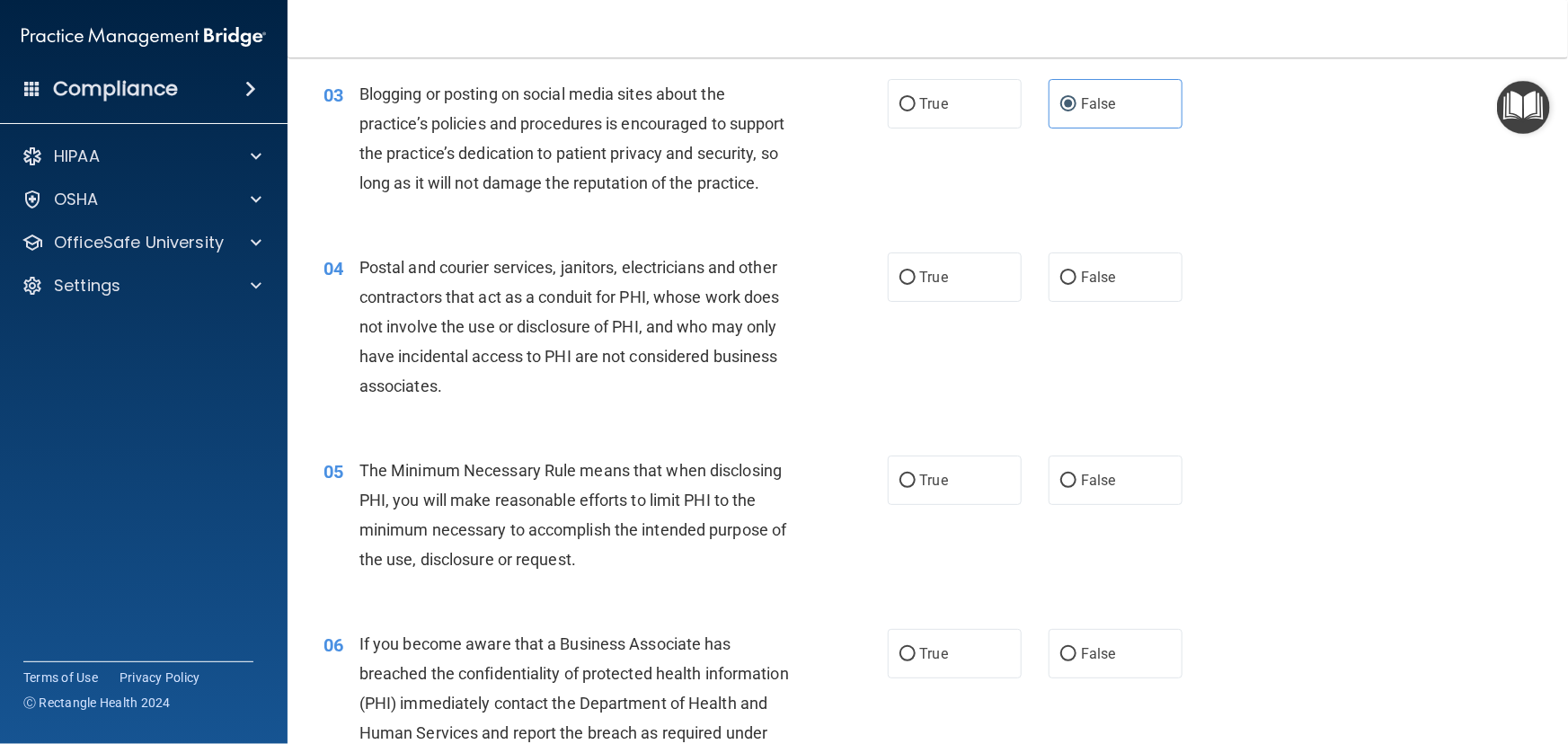
scroll to position [490, 0]
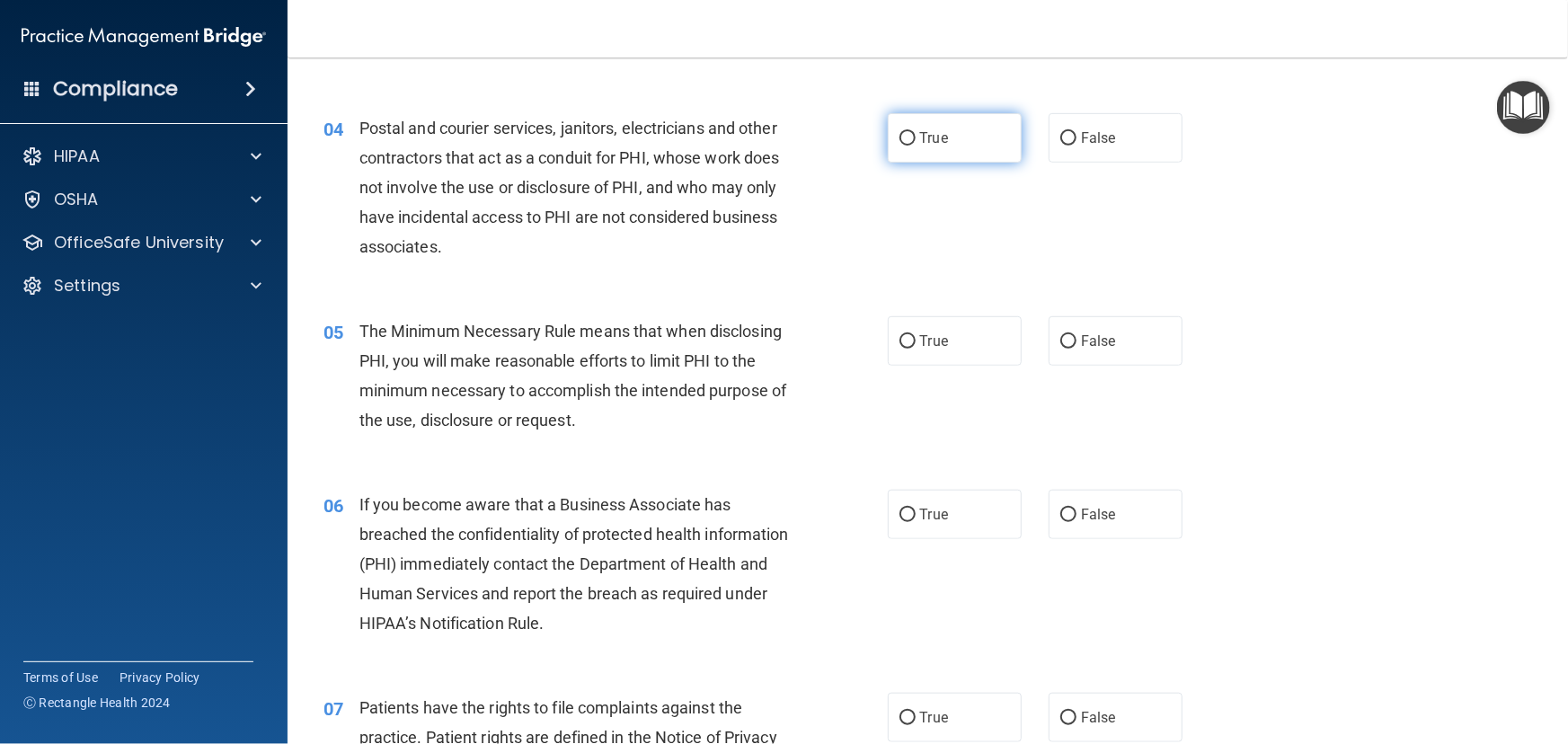
click at [927, 146] on span "True" at bounding box center [934, 138] width 28 height 17
click at [916, 146] on input "True" at bounding box center [907, 139] width 16 height 13
radio input "true"
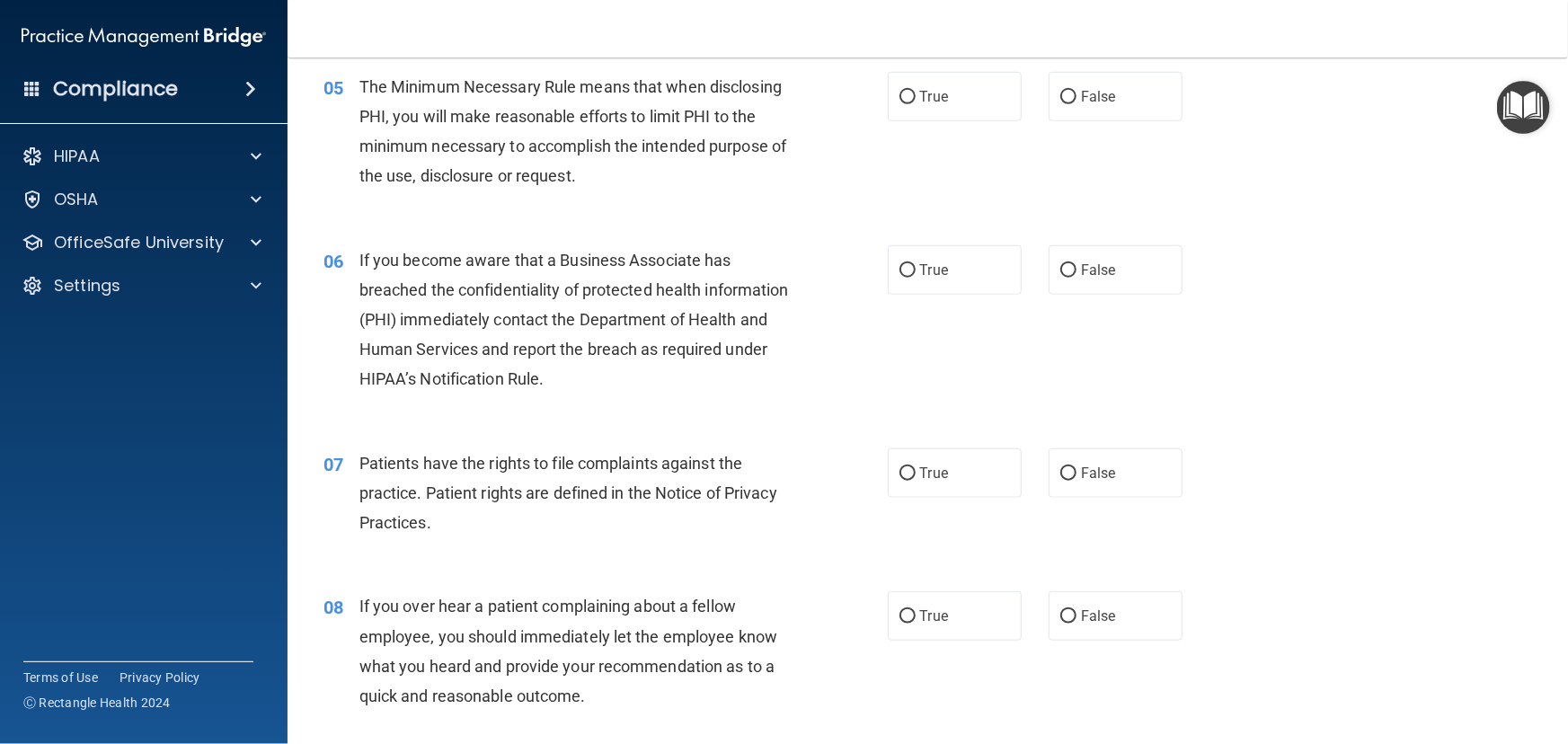
scroll to position [735, 0]
click at [931, 104] on span "True" at bounding box center [934, 96] width 28 height 17
click at [916, 103] on input "True" at bounding box center [907, 97] width 16 height 13
radio input "true"
click at [925, 278] on span "True" at bounding box center [934, 269] width 28 height 17
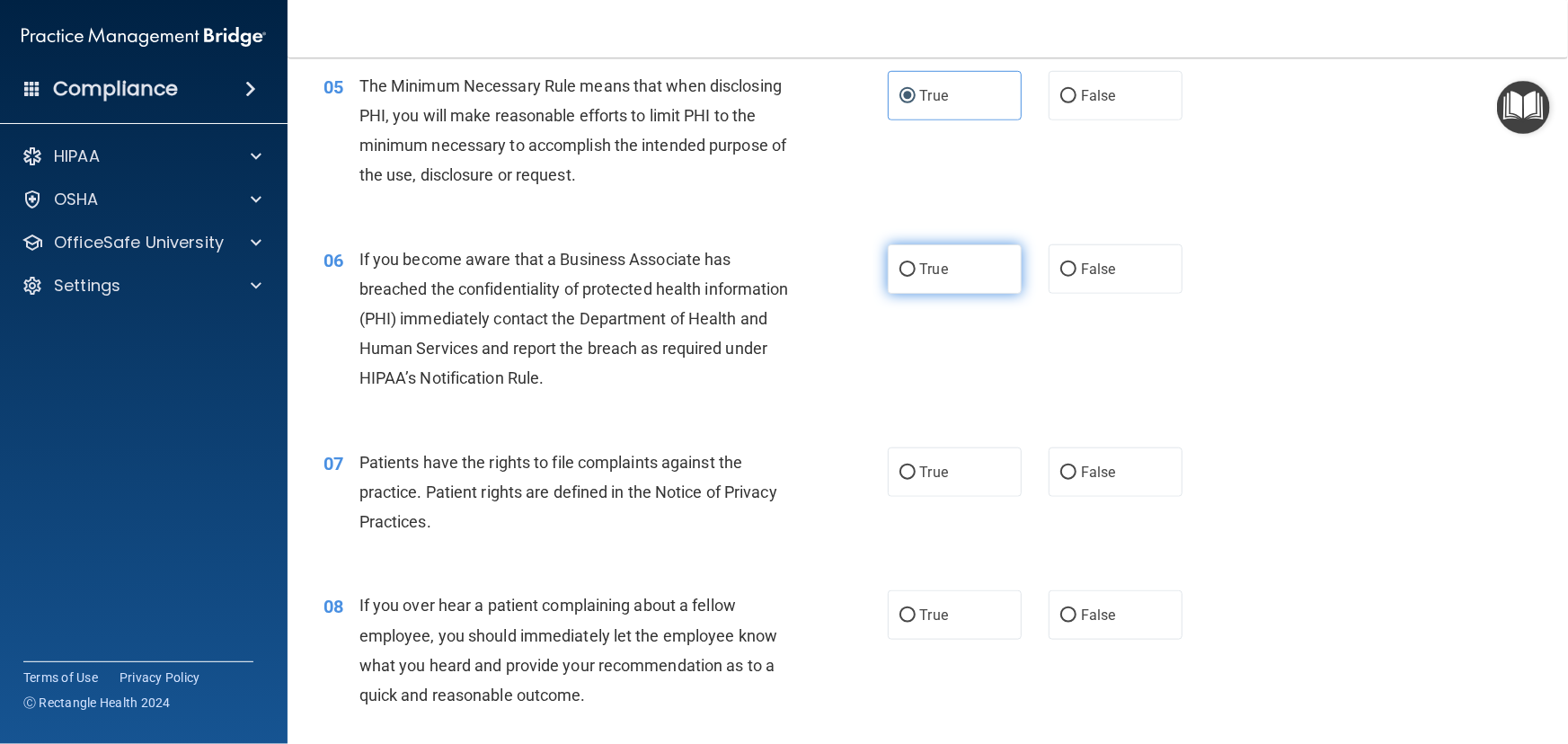
click at [916, 277] on input "True" at bounding box center [907, 270] width 16 height 13
radio input "true"
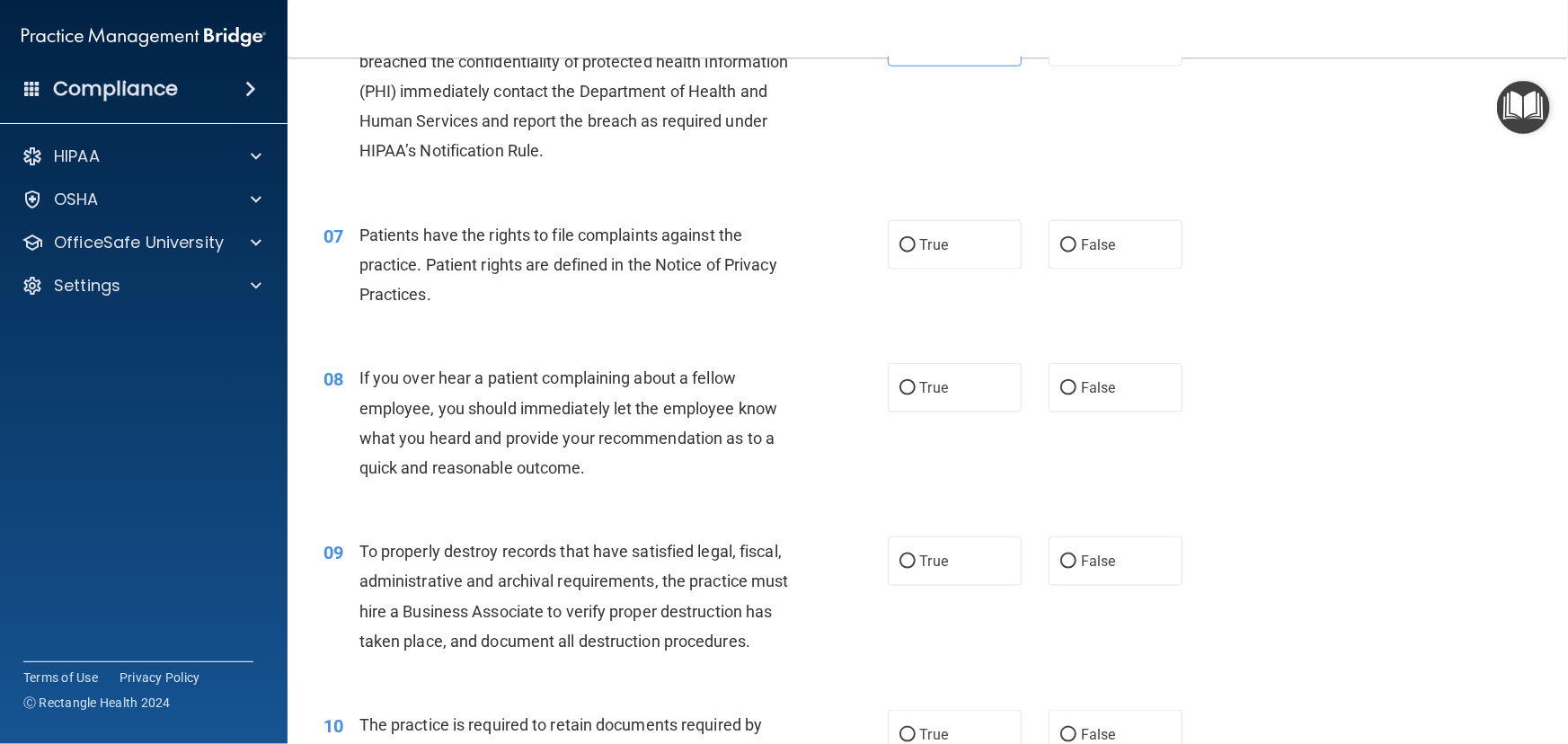
scroll to position [979, 0]
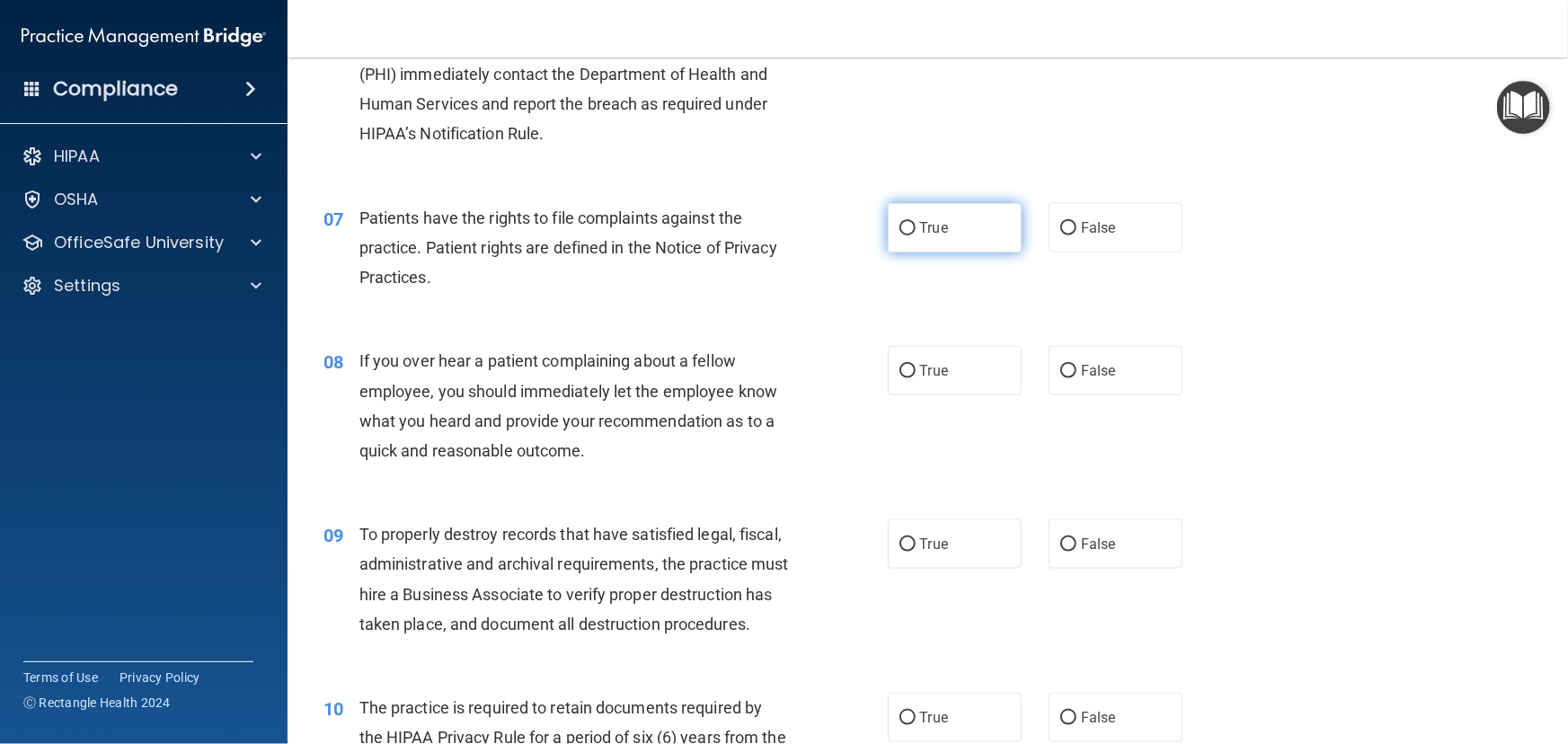
click at [976, 252] on label "True" at bounding box center [955, 227] width 134 height 49
click at [916, 235] on input "True" at bounding box center [907, 229] width 16 height 13
radio input "true"
click at [1102, 395] on label "False" at bounding box center [1116, 370] width 134 height 49
click at [1076, 379] on input "False" at bounding box center [1068, 371] width 16 height 13
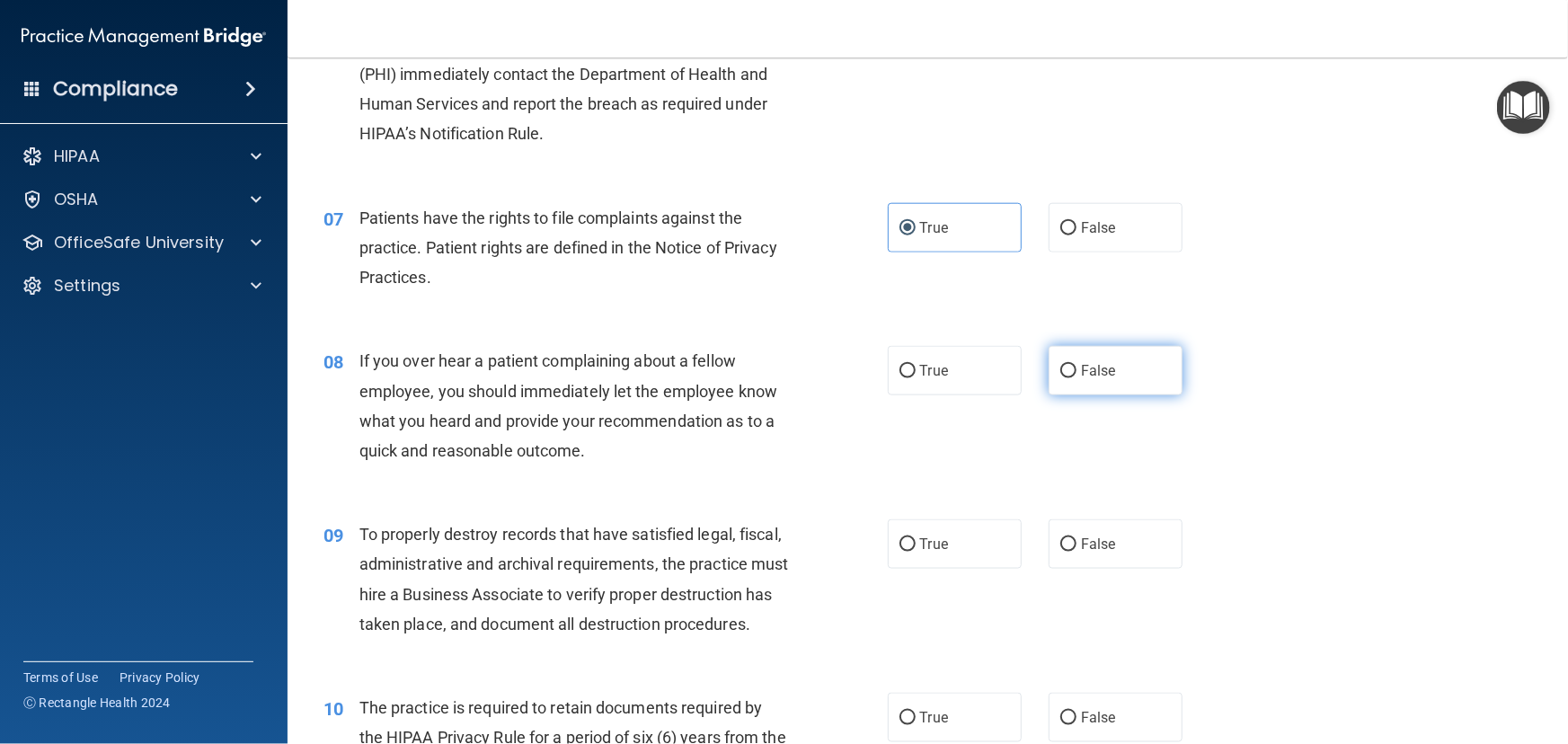
radio input "true"
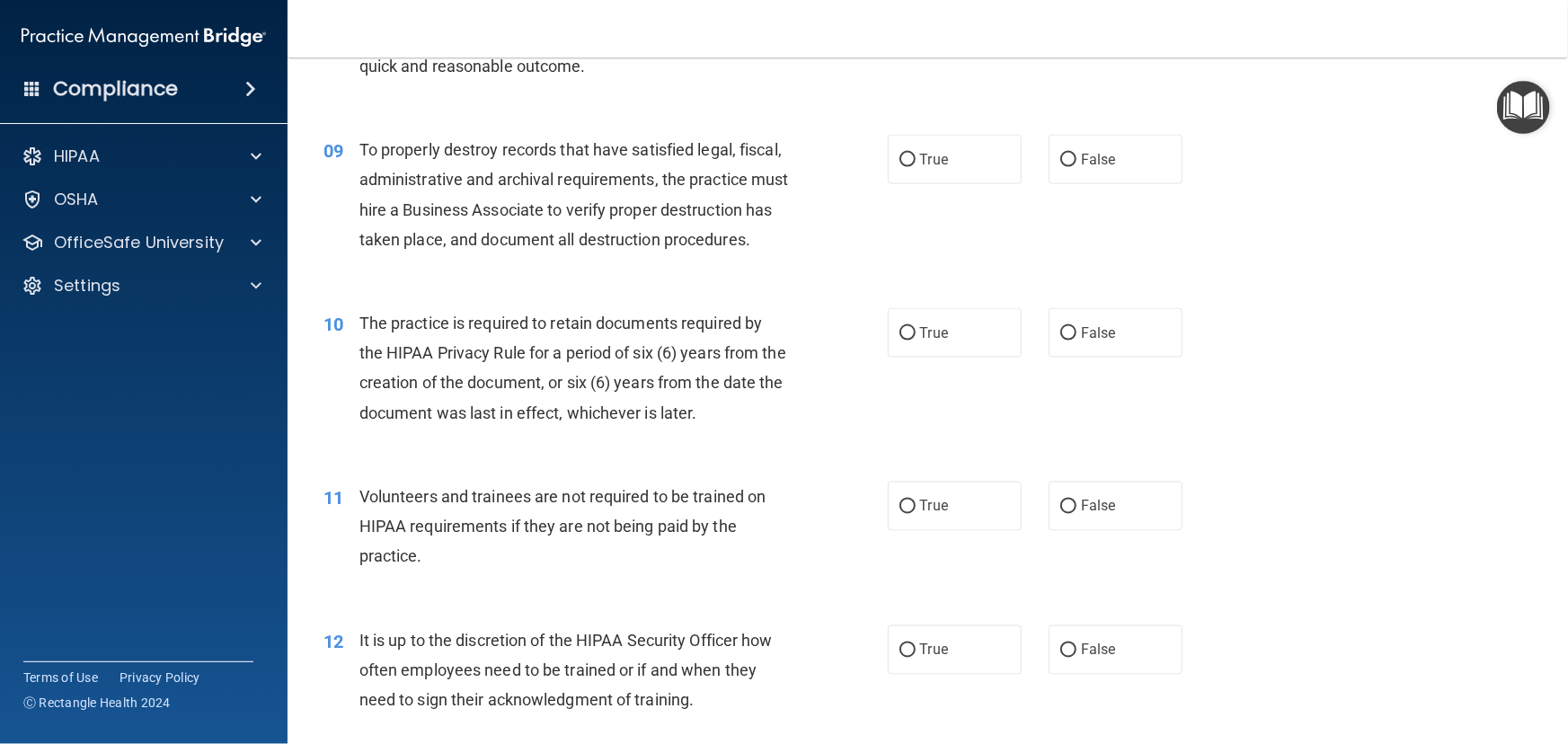
scroll to position [1388, 0]
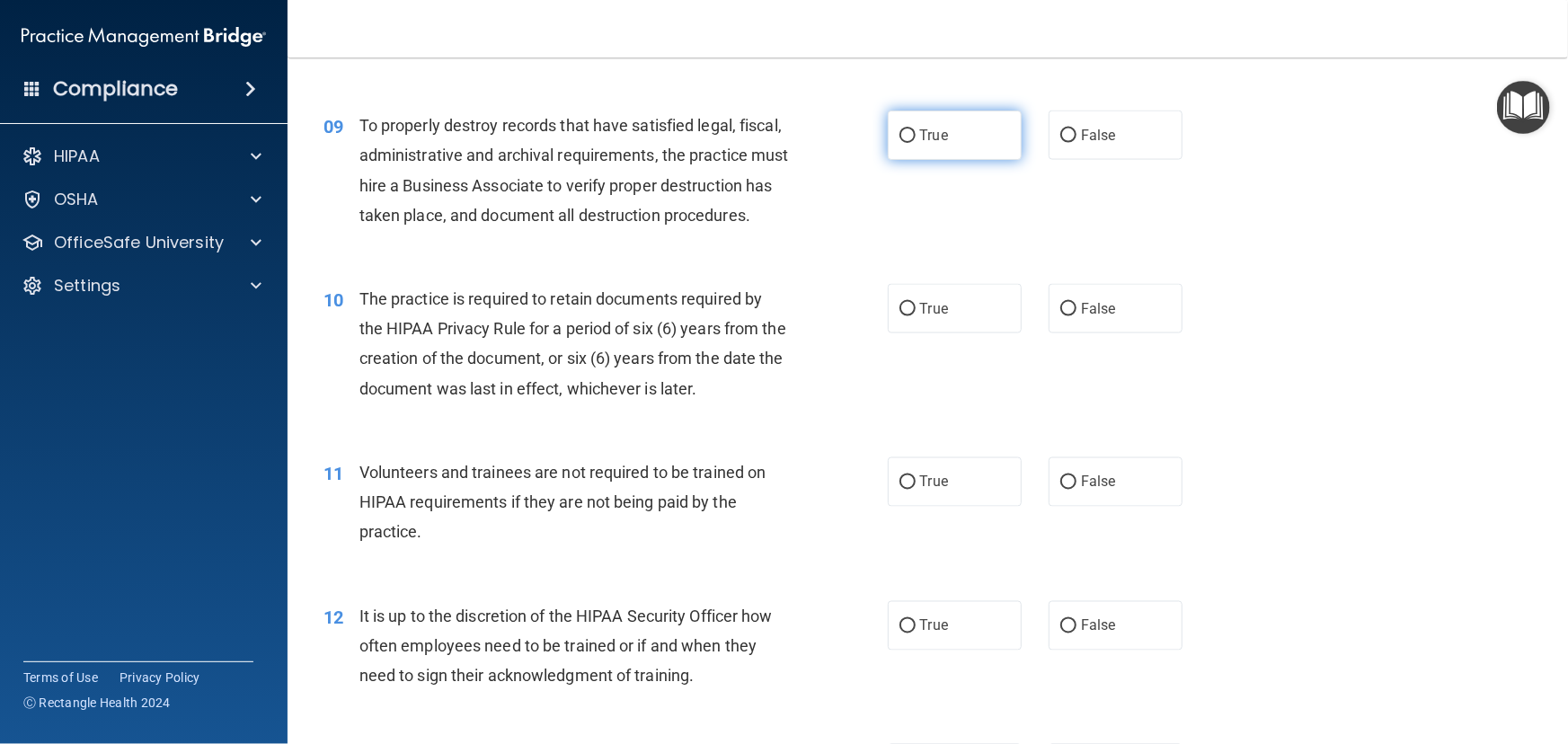
click at [920, 153] on label "True" at bounding box center [955, 135] width 134 height 49
click at [916, 143] on input "True" at bounding box center [907, 136] width 16 height 13
radio input "true"
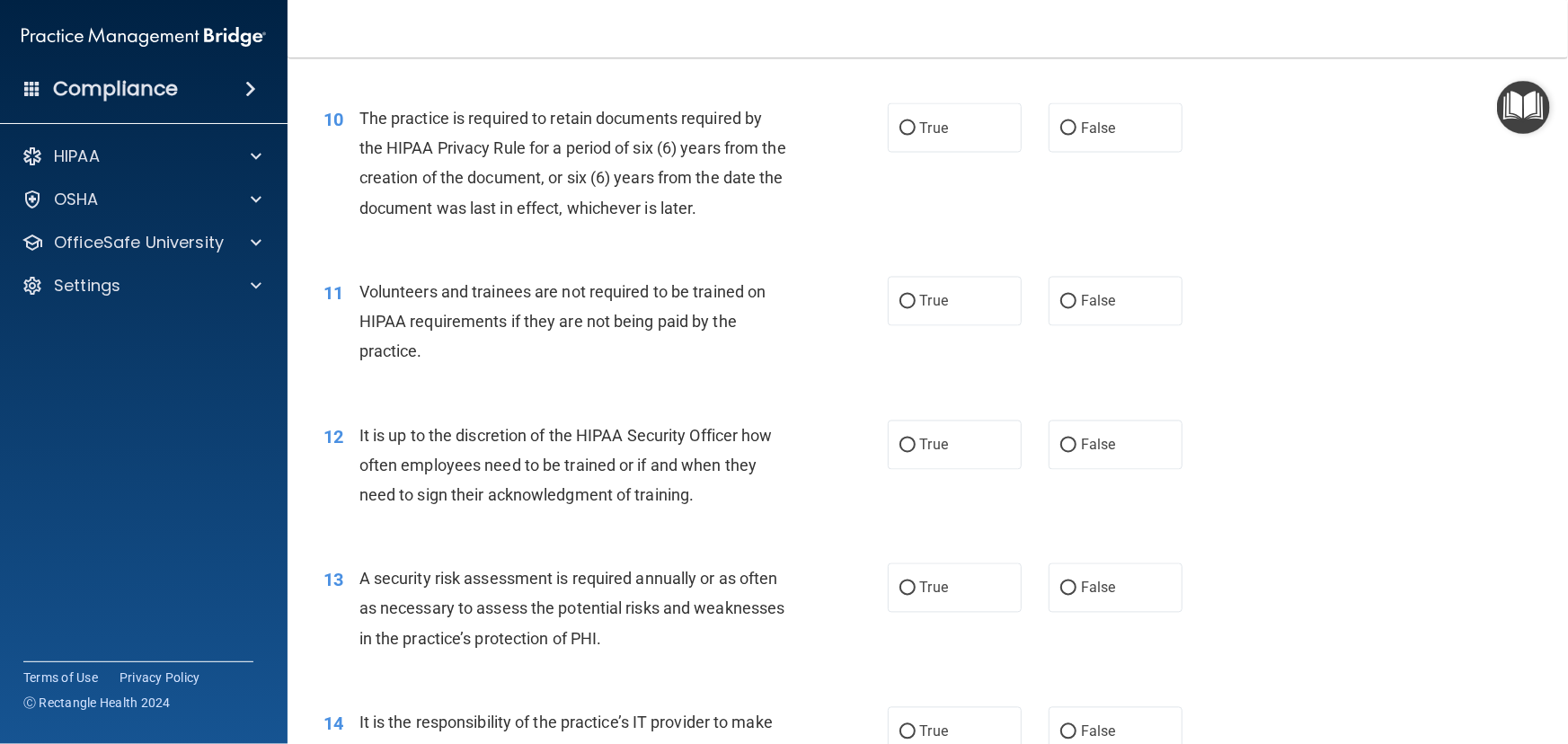
scroll to position [1633, 0]
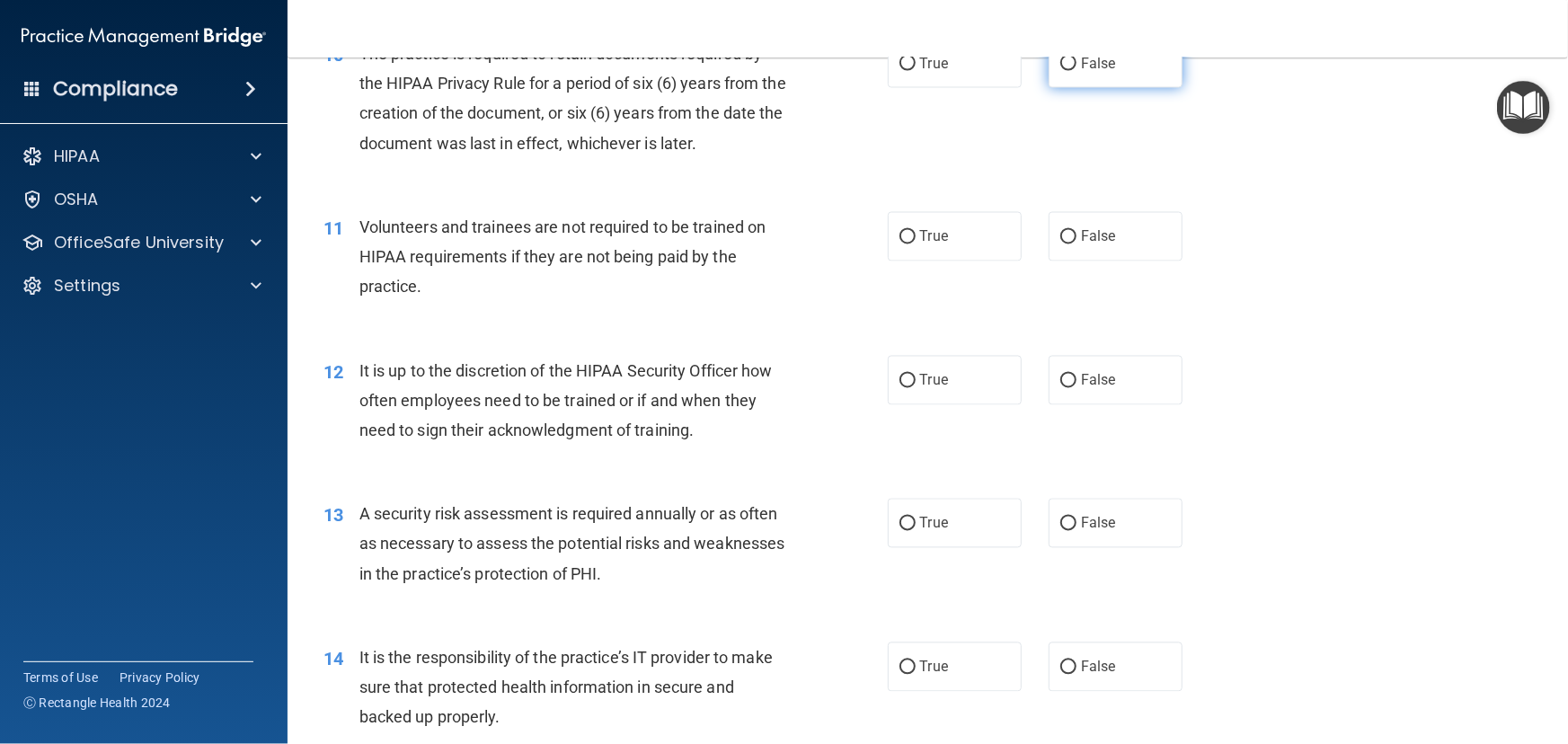
click at [1083, 72] on span "False" at bounding box center [1098, 63] width 35 height 17
click at [1076, 71] on input "False" at bounding box center [1068, 64] width 16 height 13
radio input "true"
click at [939, 261] on label "True" at bounding box center [955, 236] width 134 height 49
click at [916, 245] on input "True" at bounding box center [907, 237] width 16 height 13
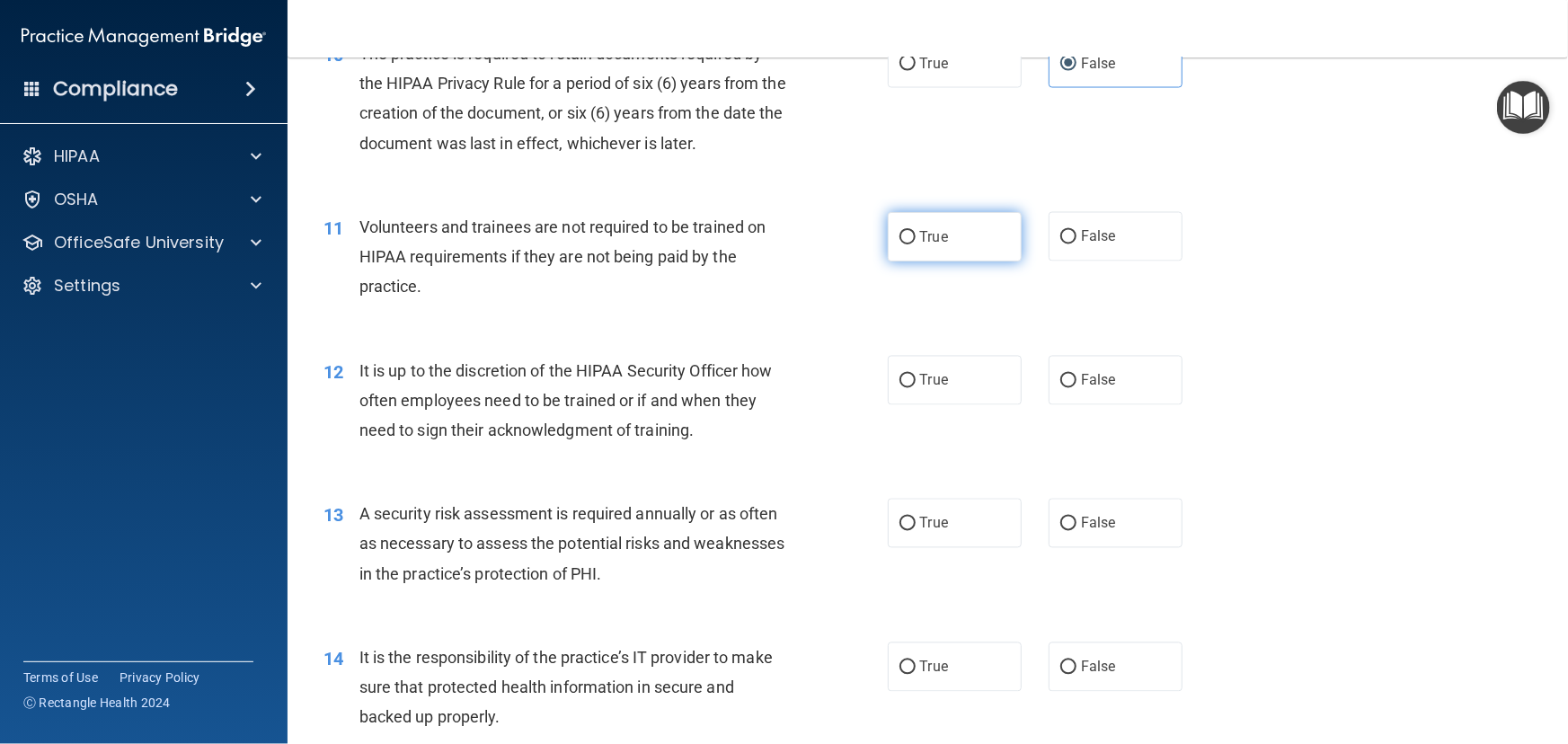
radio input "true"
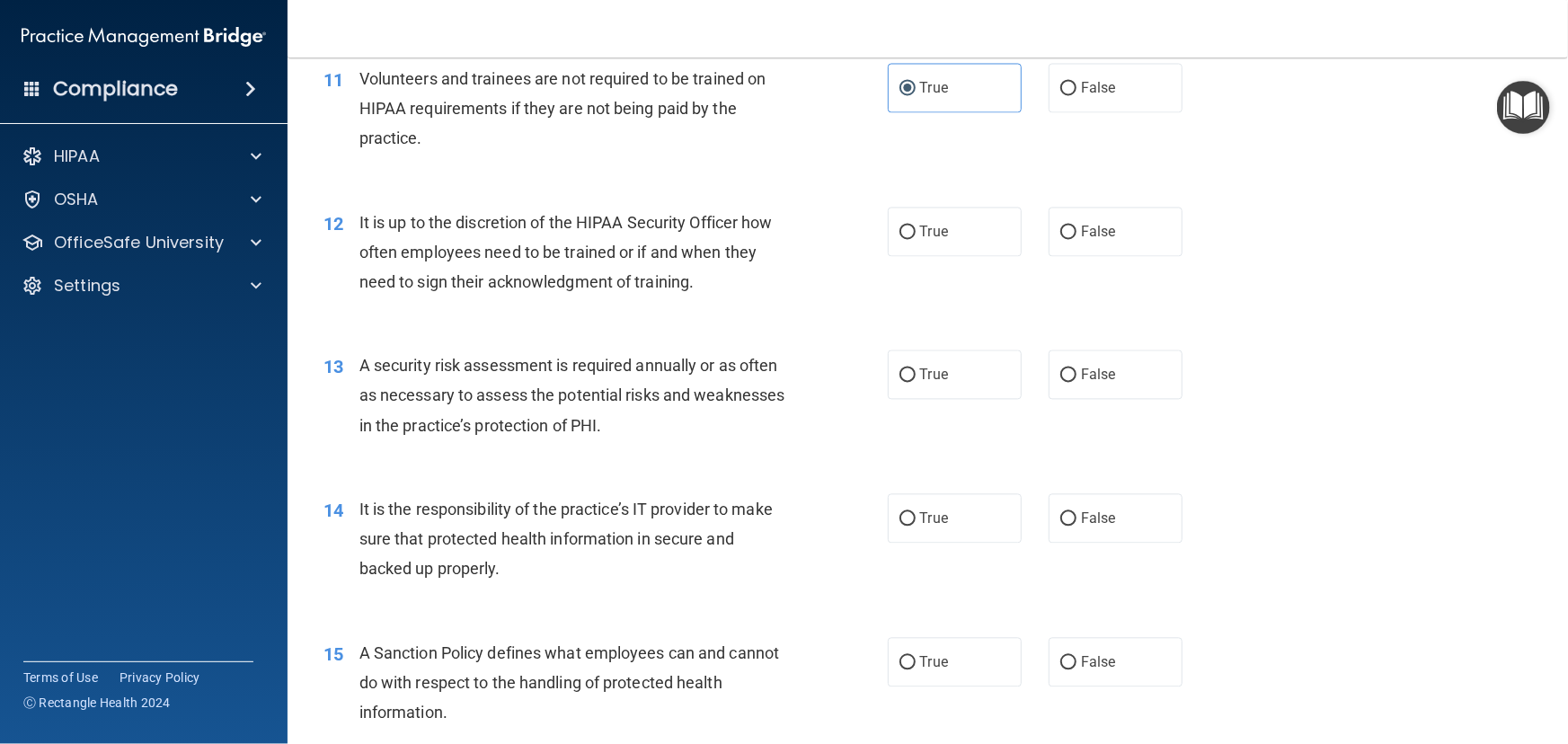
scroll to position [1797, 0]
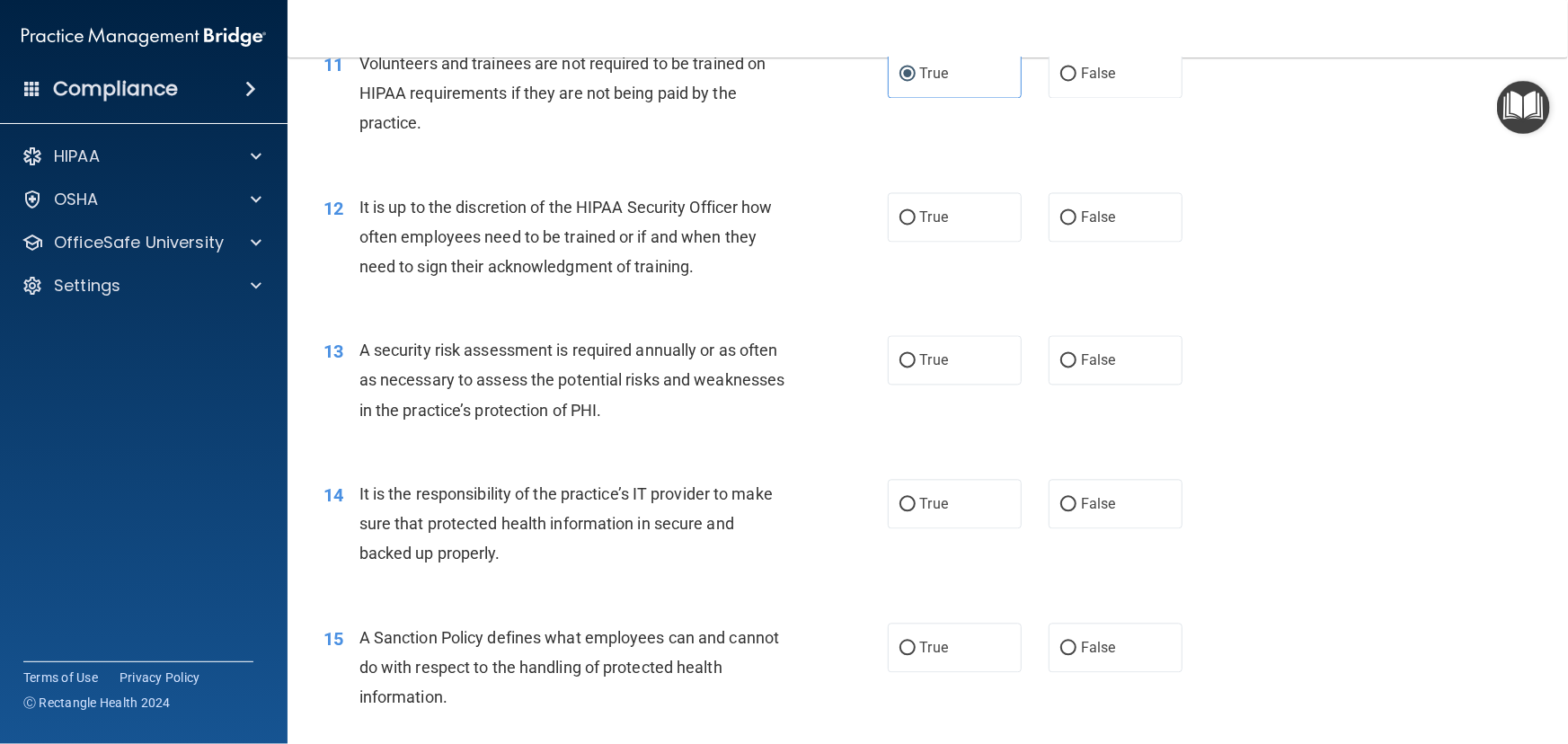
click at [1096, 247] on div "12 It is up to the discretion of the HIPAA Security Officer how often employees…" at bounding box center [927, 242] width 1235 height 144
click at [1103, 226] on span "False" at bounding box center [1098, 217] width 35 height 17
click at [1076, 225] on input "False" at bounding box center [1068, 218] width 16 height 13
radio input "true"
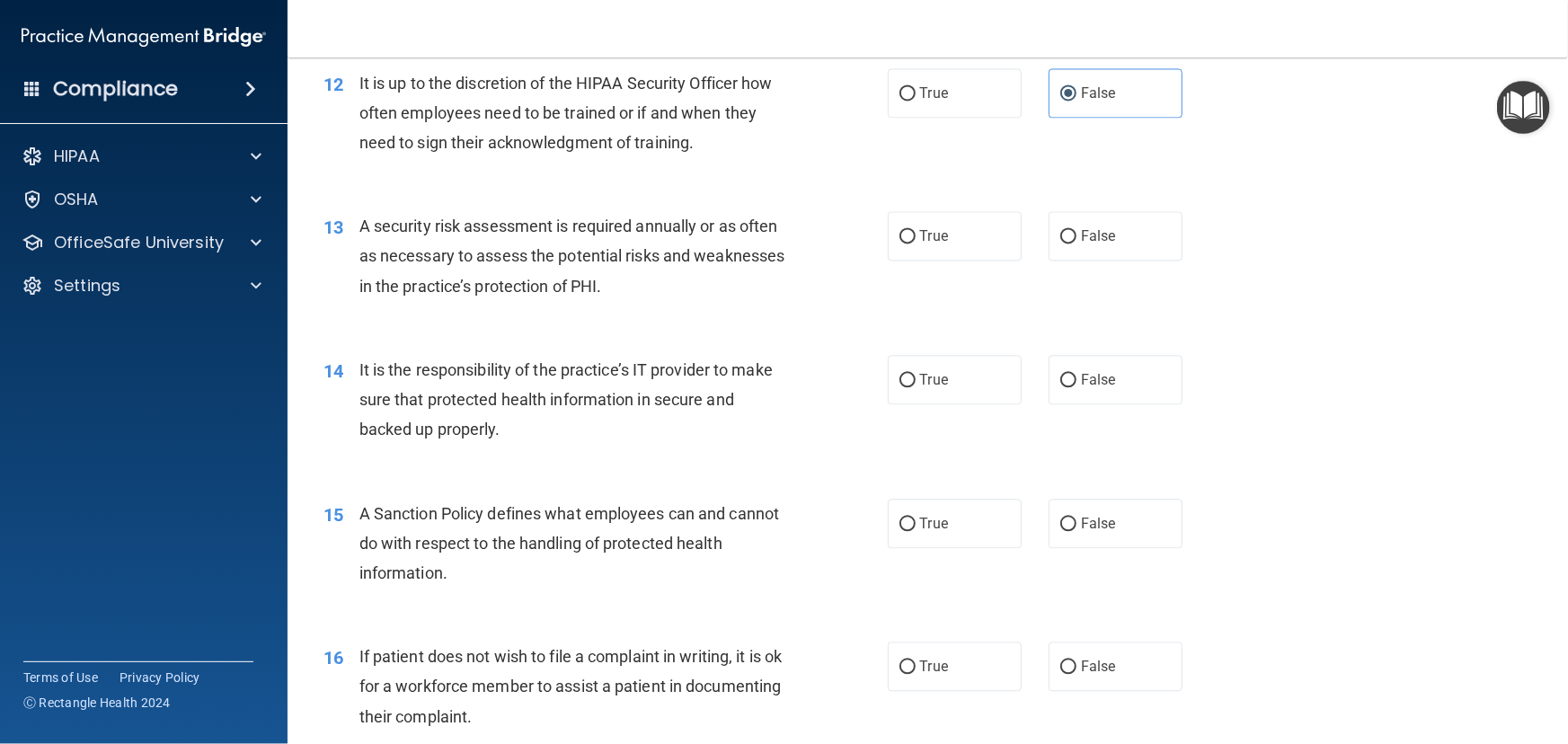
scroll to position [1960, 0]
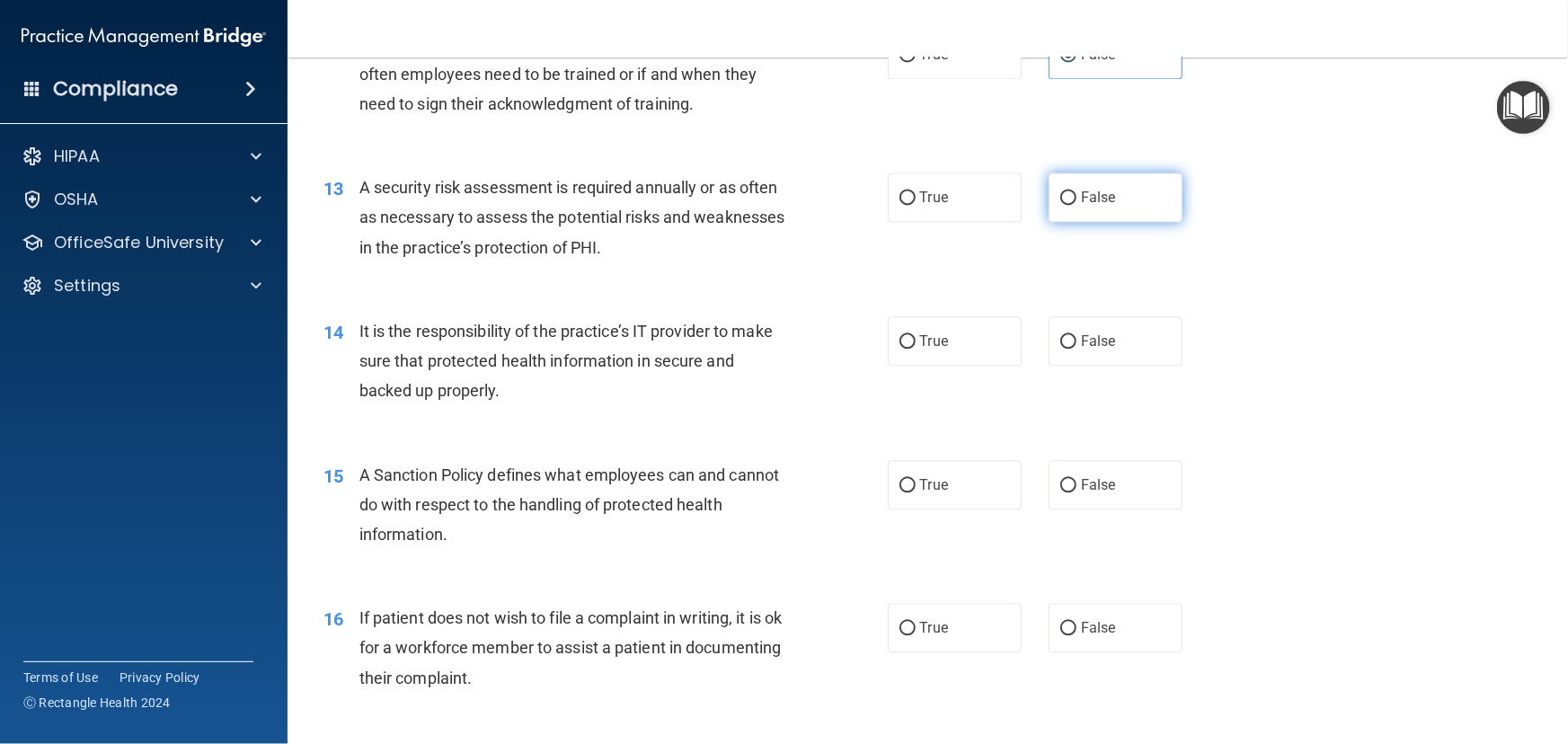
click at [1078, 222] on label "False" at bounding box center [1116, 197] width 134 height 49
click at [1076, 205] on input "False" at bounding box center [1068, 198] width 16 height 13
radio input "true"
click at [952, 222] on label "True" at bounding box center [955, 197] width 134 height 49
click at [916, 205] on input "True" at bounding box center [907, 198] width 16 height 13
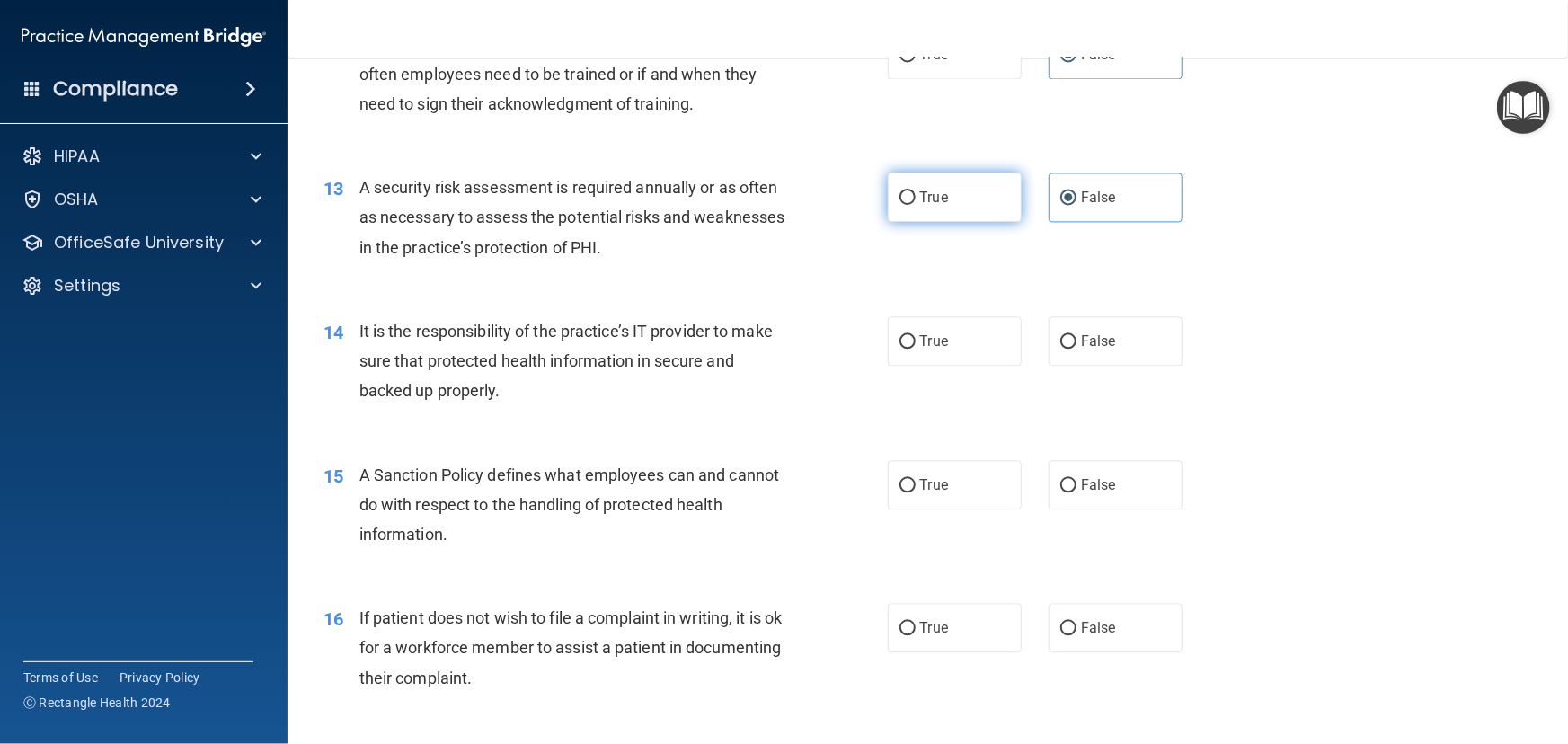
radio input "true"
radio input "false"
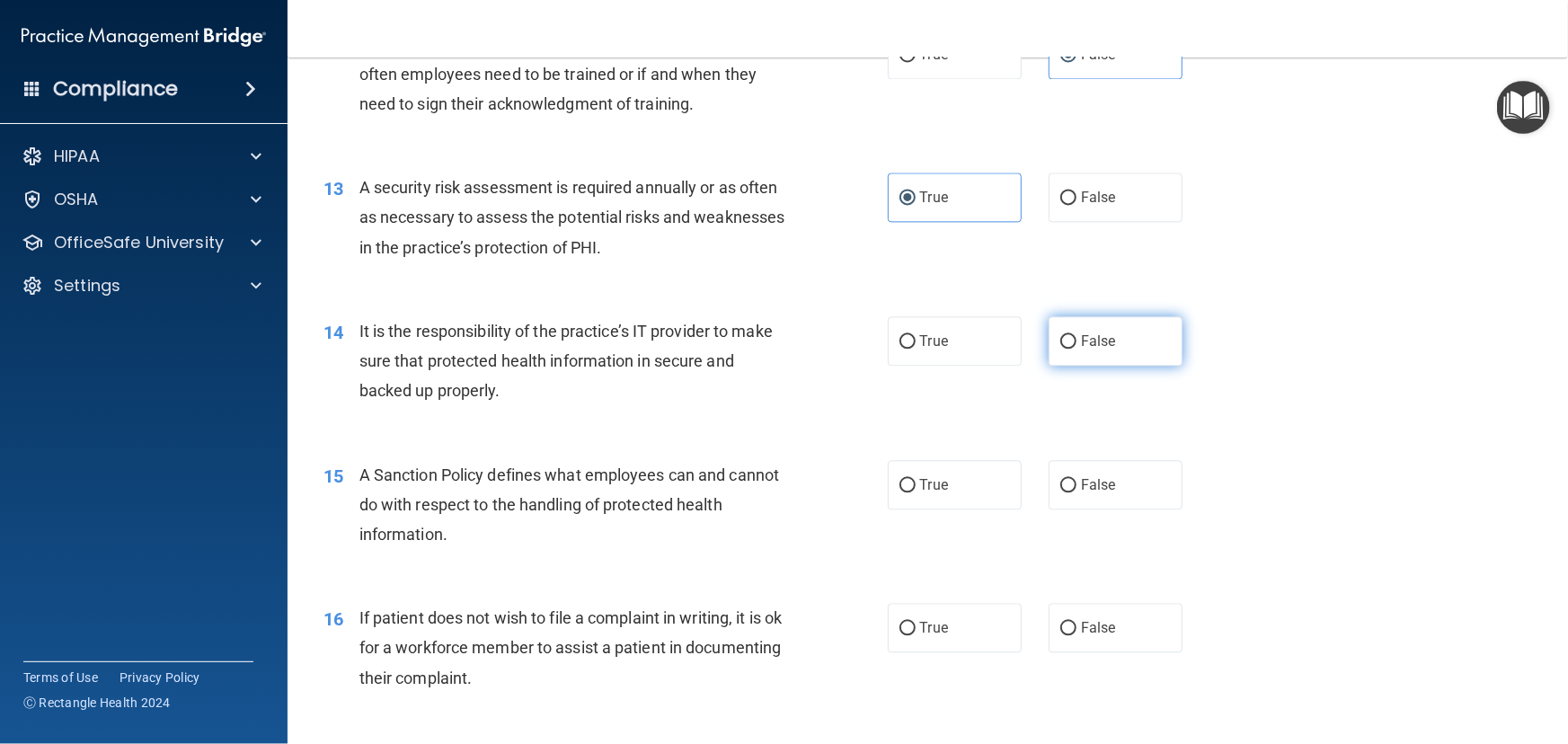
click at [1083, 350] on span "False" at bounding box center [1098, 340] width 35 height 17
click at [1076, 349] on input "False" at bounding box center [1068, 341] width 16 height 13
radio input "true"
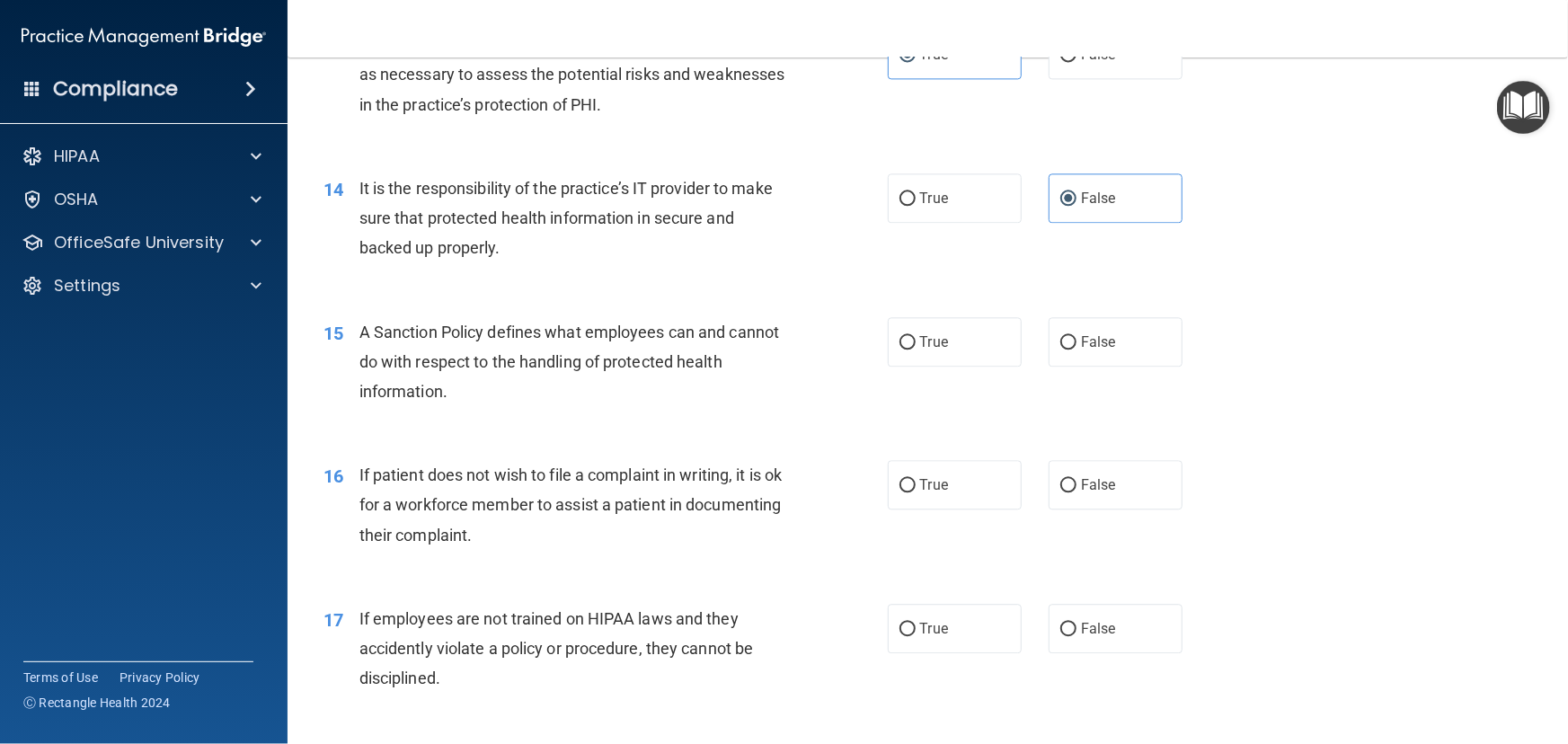
scroll to position [2123, 0]
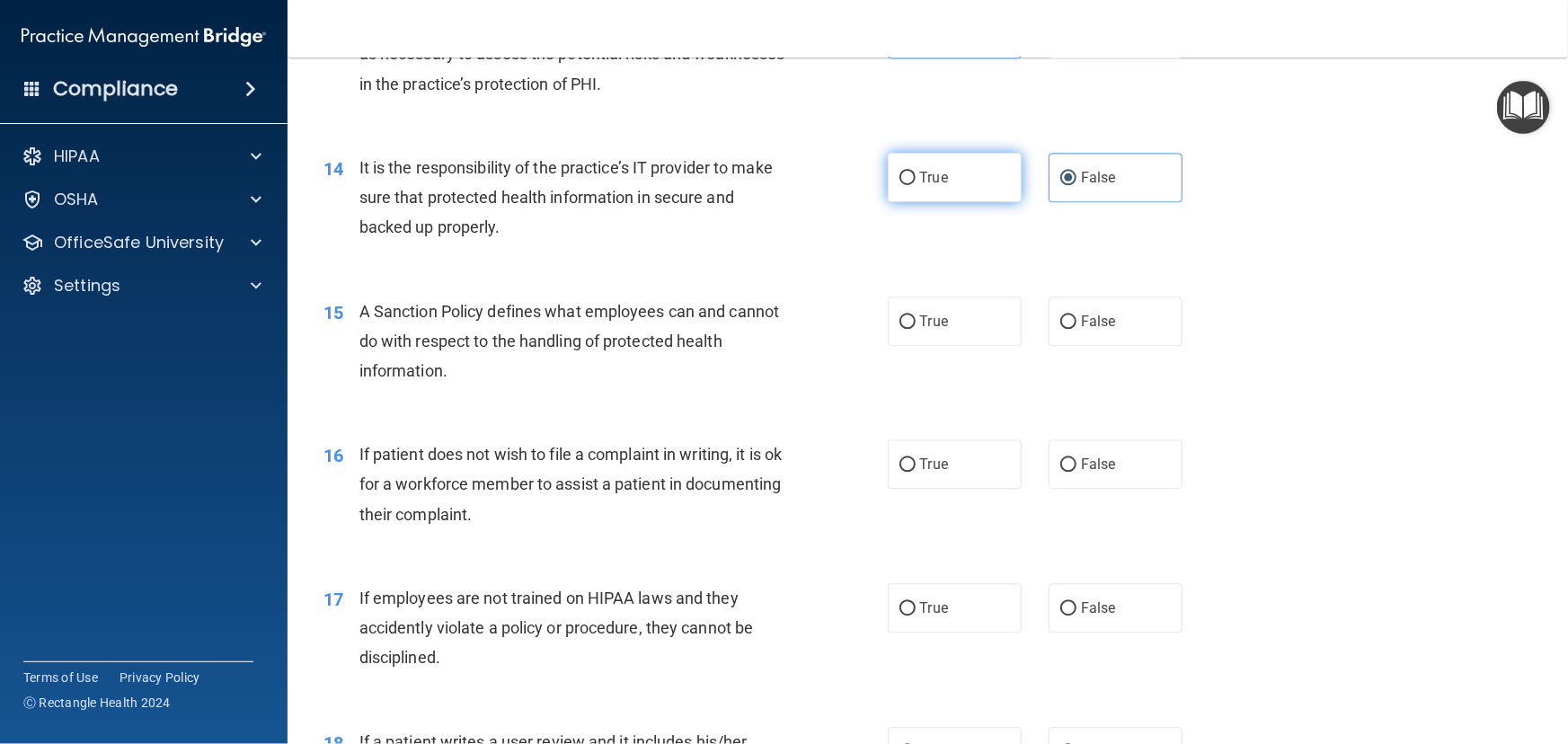
click at [932, 186] on span "True" at bounding box center [934, 178] width 28 height 17
click at [916, 185] on input "True" at bounding box center [907, 179] width 16 height 13
radio input "true"
radio input "false"
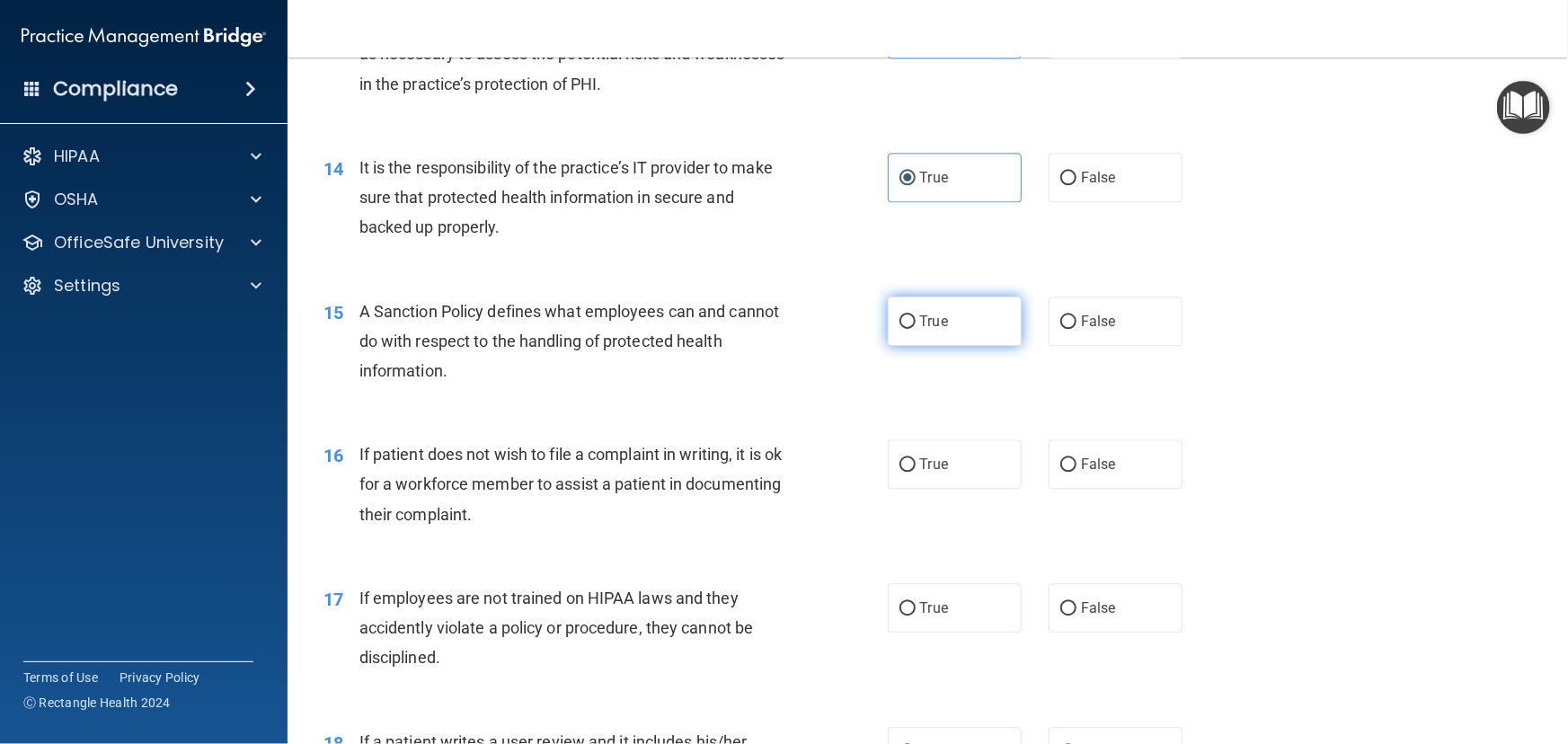
click at [932, 346] on label "True" at bounding box center [955, 321] width 134 height 49
click at [916, 329] on input "True" at bounding box center [907, 322] width 16 height 13
radio input "true"
click at [1118, 489] on label "False" at bounding box center [1116, 463] width 134 height 49
click at [1076, 472] on input "False" at bounding box center [1068, 465] width 16 height 13
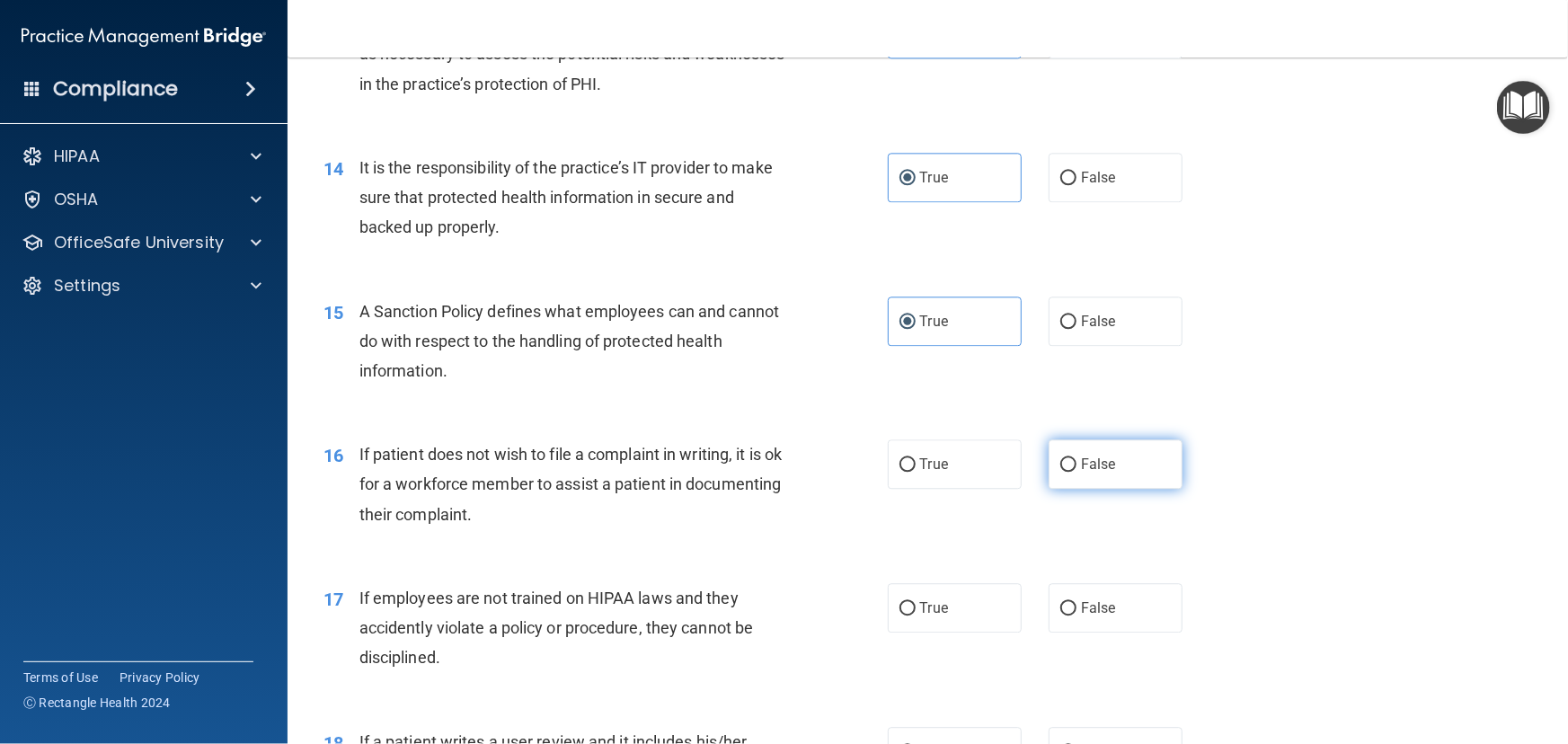
radio input "true"
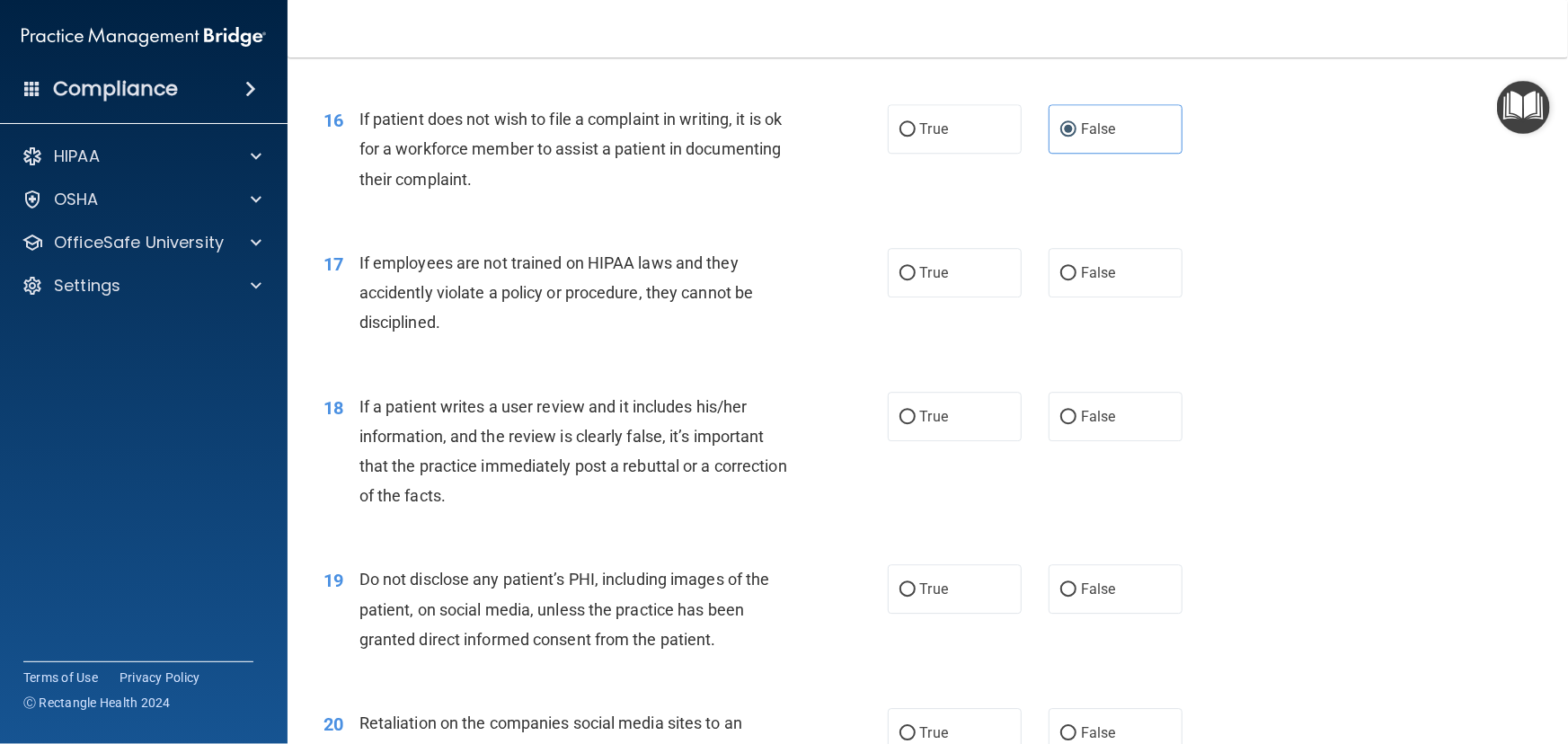
scroll to position [2532, 0]
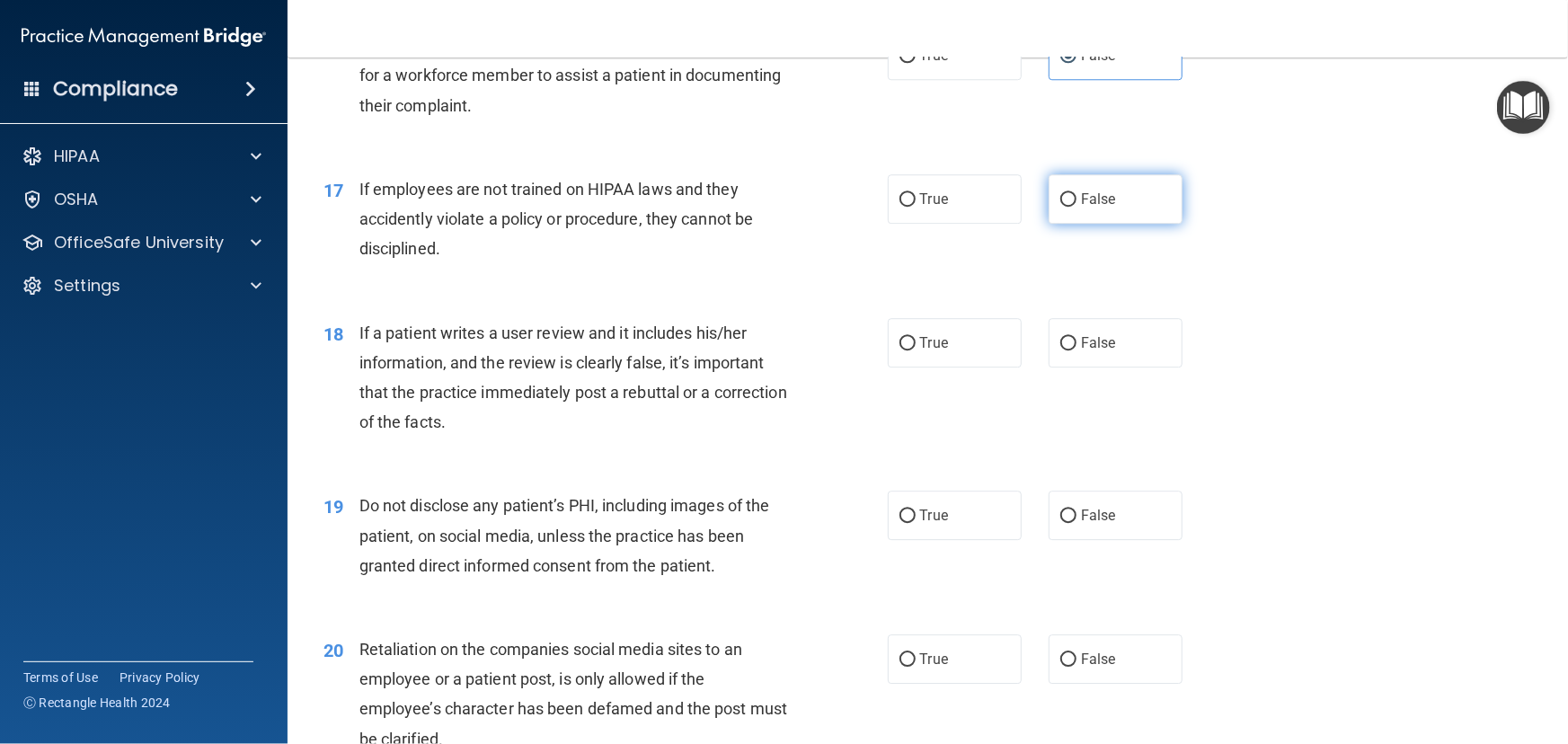
click at [1122, 224] on label "False" at bounding box center [1116, 198] width 134 height 49
click at [1076, 206] on input "False" at bounding box center [1068, 200] width 16 height 13
radio input "true"
click at [926, 352] on span "True" at bounding box center [934, 342] width 28 height 17
click at [916, 351] on input "True" at bounding box center [907, 343] width 16 height 13
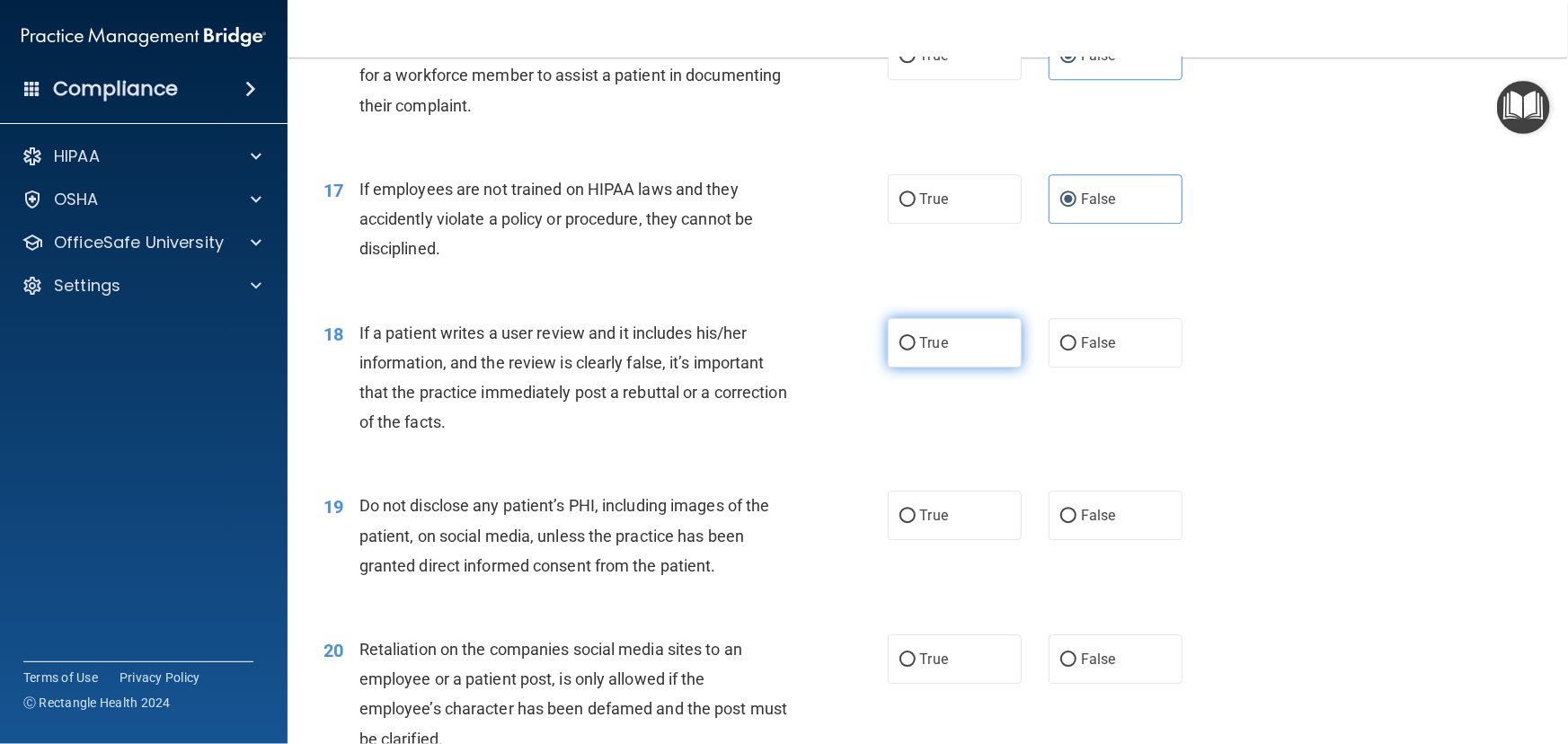
radio input "true"
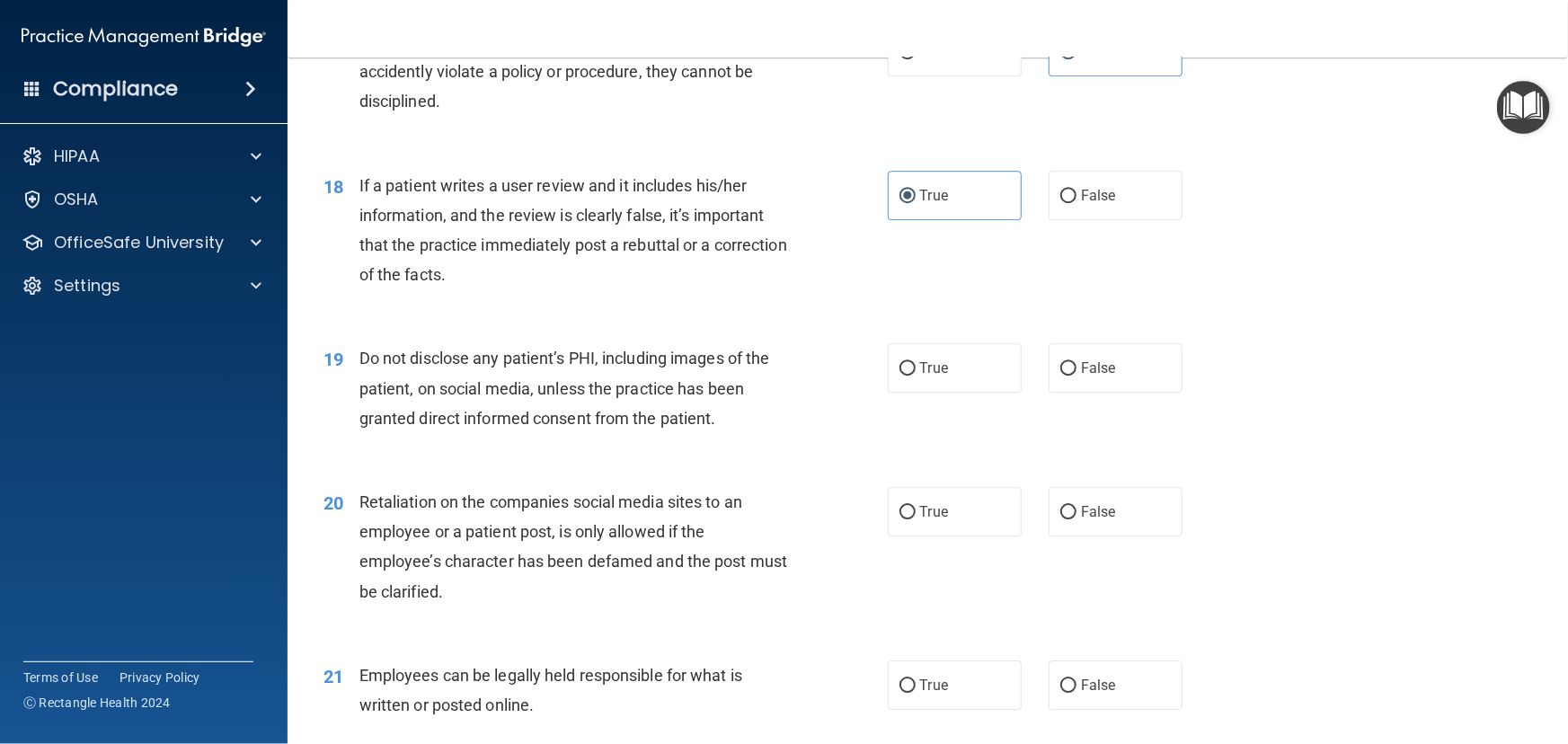
scroll to position [2695, 0]
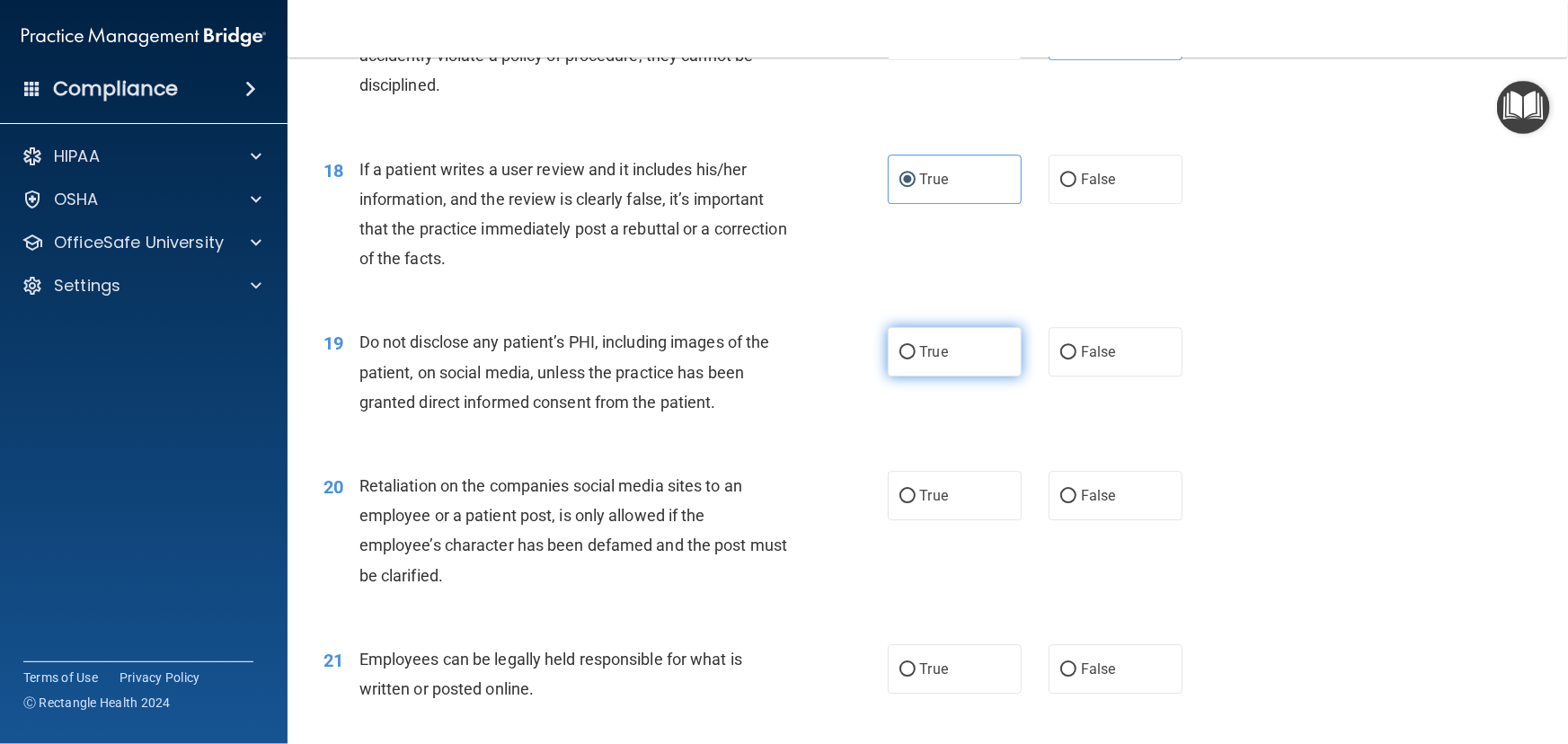
click at [937, 360] on span "True" at bounding box center [934, 352] width 28 height 17
click at [916, 359] on input "True" at bounding box center [907, 352] width 16 height 13
radio input "true"
click at [1124, 520] on label "False" at bounding box center [1116, 495] width 134 height 49
click at [1076, 503] on input "False" at bounding box center [1068, 497] width 16 height 13
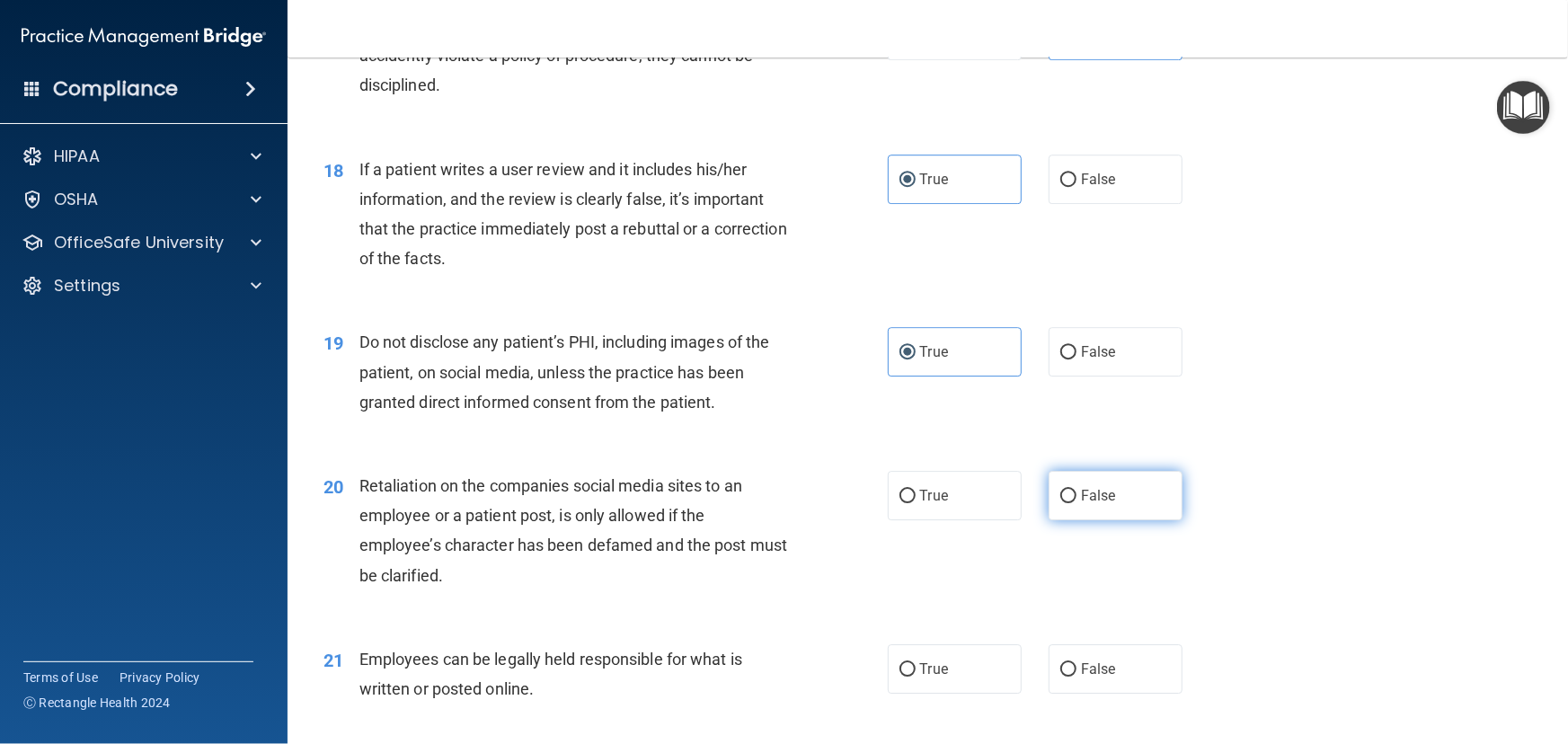
radio input "true"
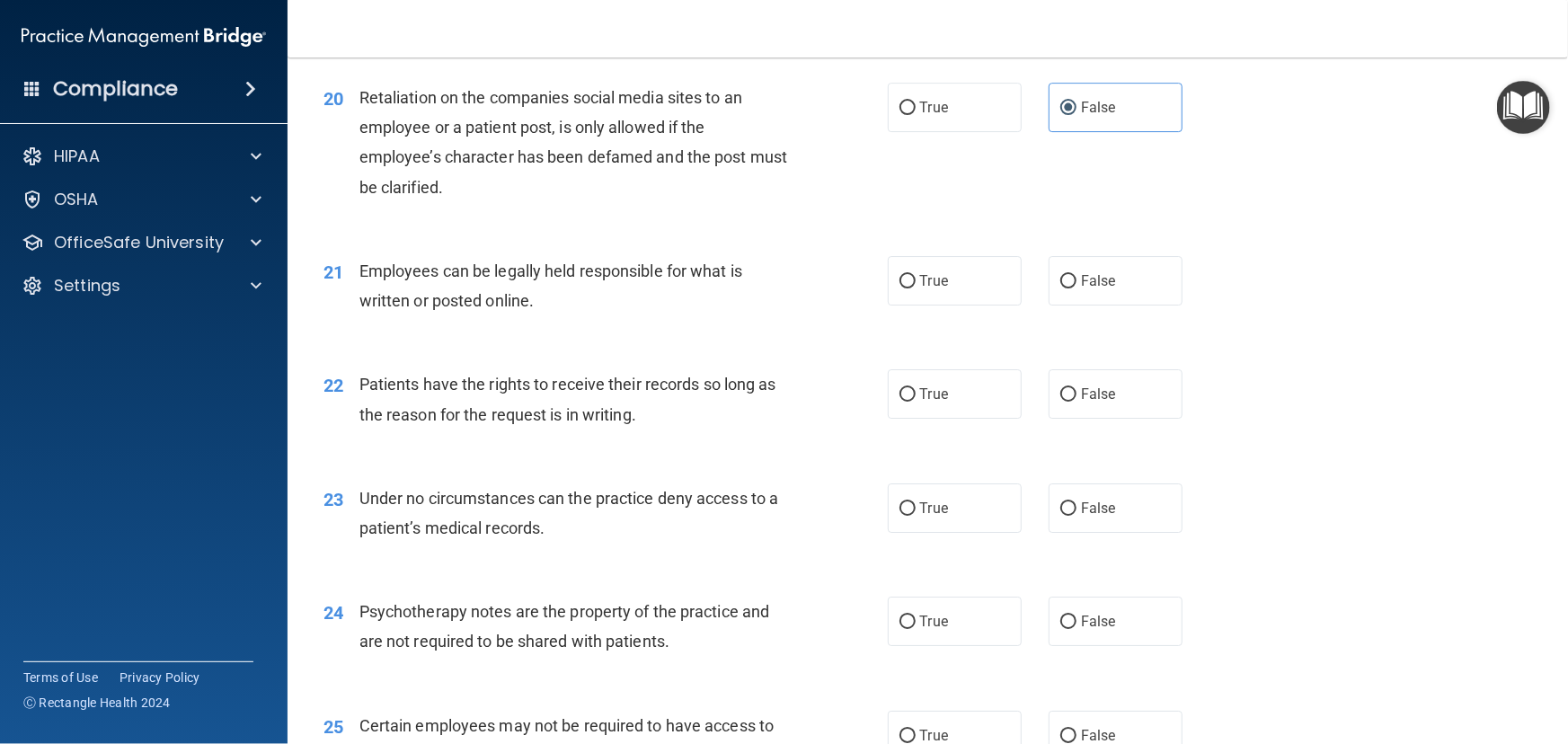
scroll to position [3103, 0]
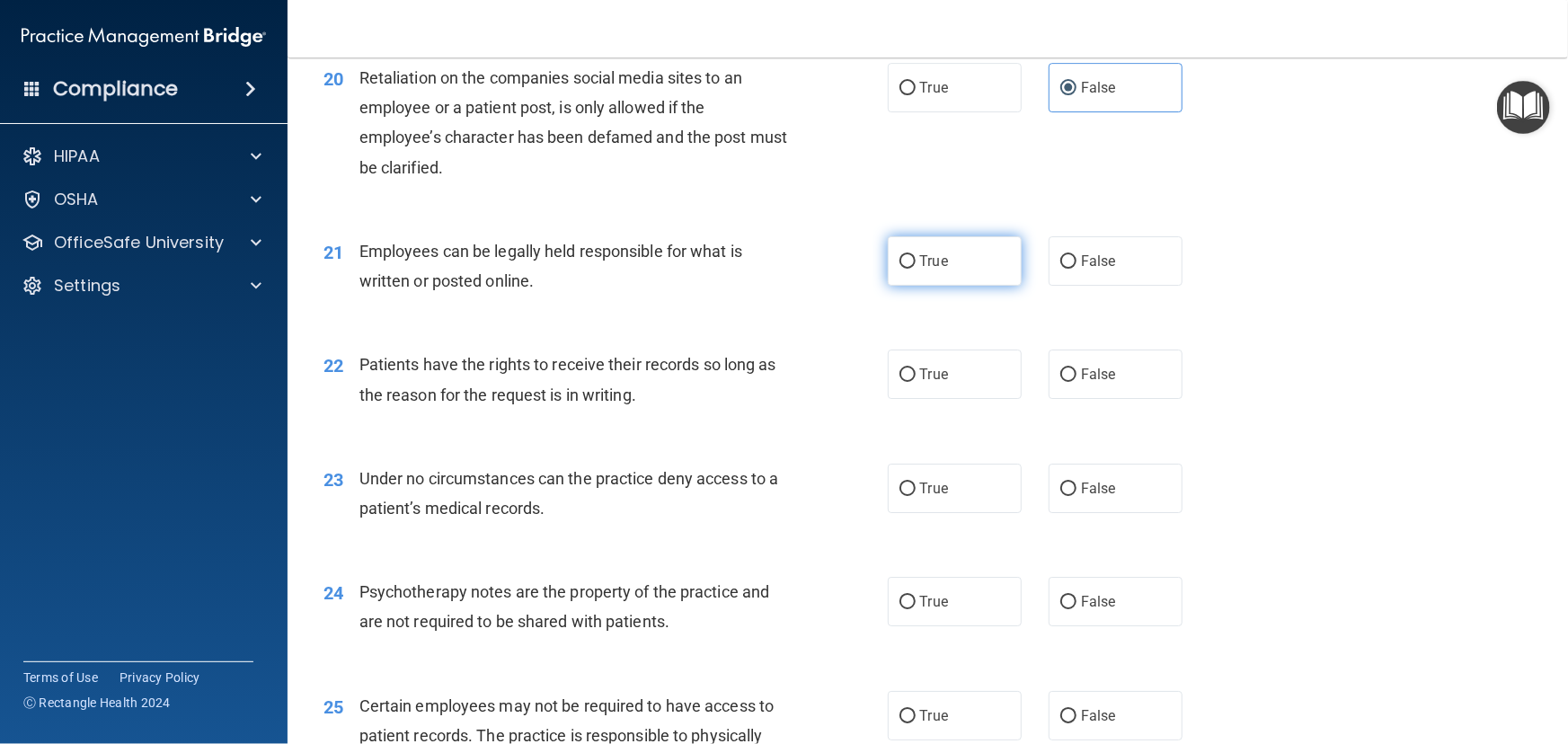
click at [910, 286] on label "True" at bounding box center [955, 260] width 134 height 49
click at [910, 269] on input "True" at bounding box center [907, 261] width 16 height 13
radio input "true"
click at [1092, 383] on span "False" at bounding box center [1098, 374] width 35 height 17
click at [1076, 382] on input "False" at bounding box center [1068, 375] width 16 height 13
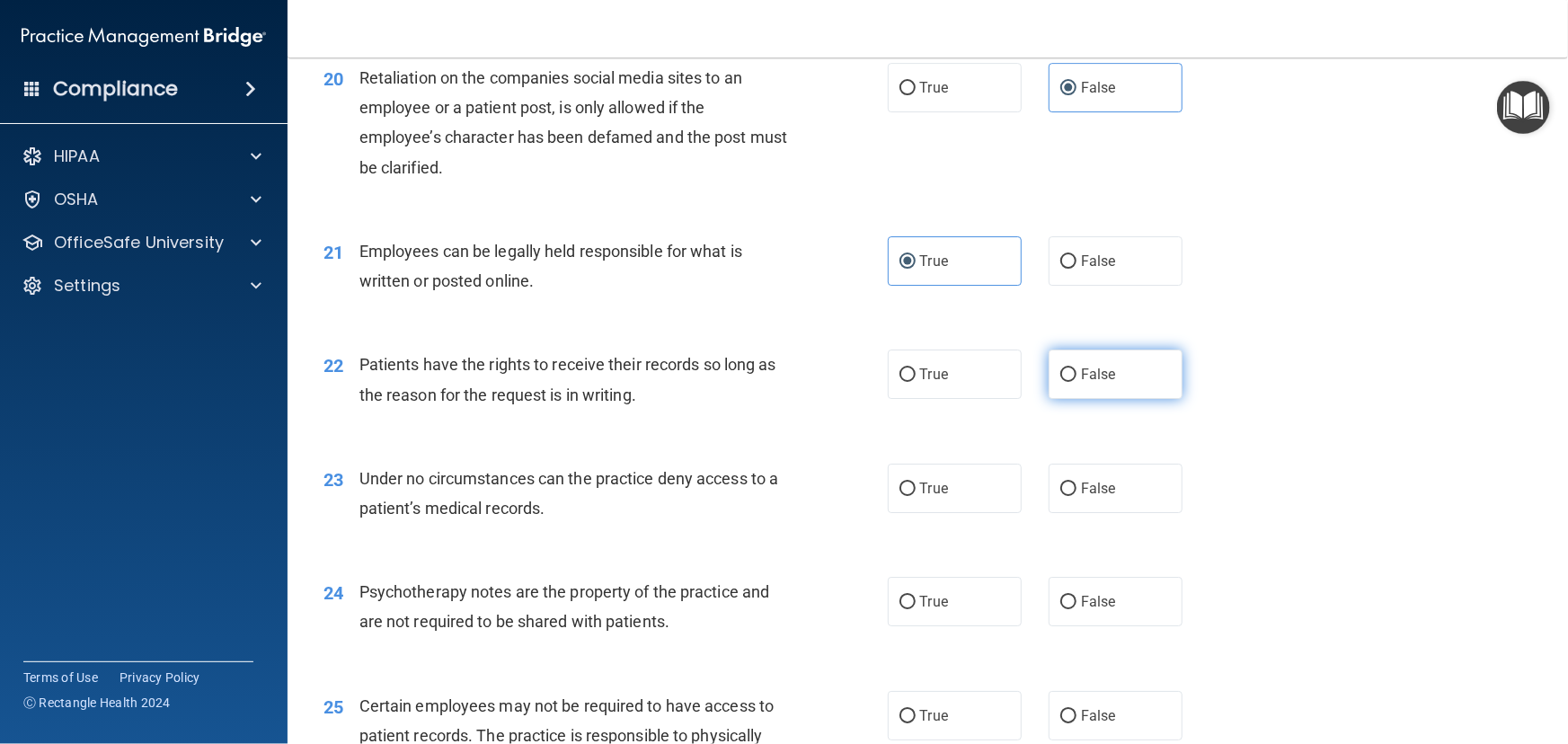
radio input "true"
click at [1129, 513] on label "False" at bounding box center [1116, 488] width 134 height 49
click at [1076, 496] on input "False" at bounding box center [1068, 489] width 16 height 13
radio input "true"
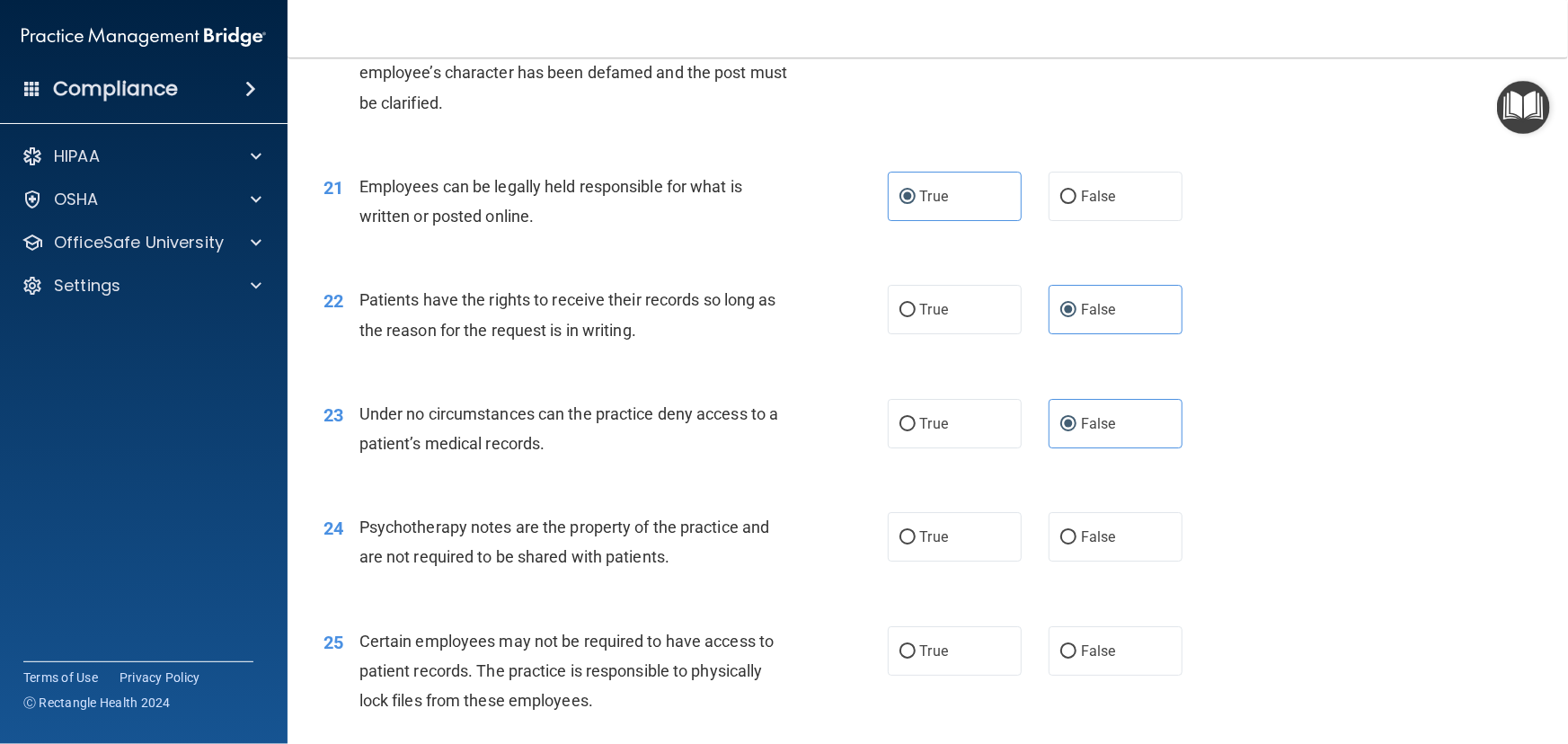
scroll to position [3267, 0]
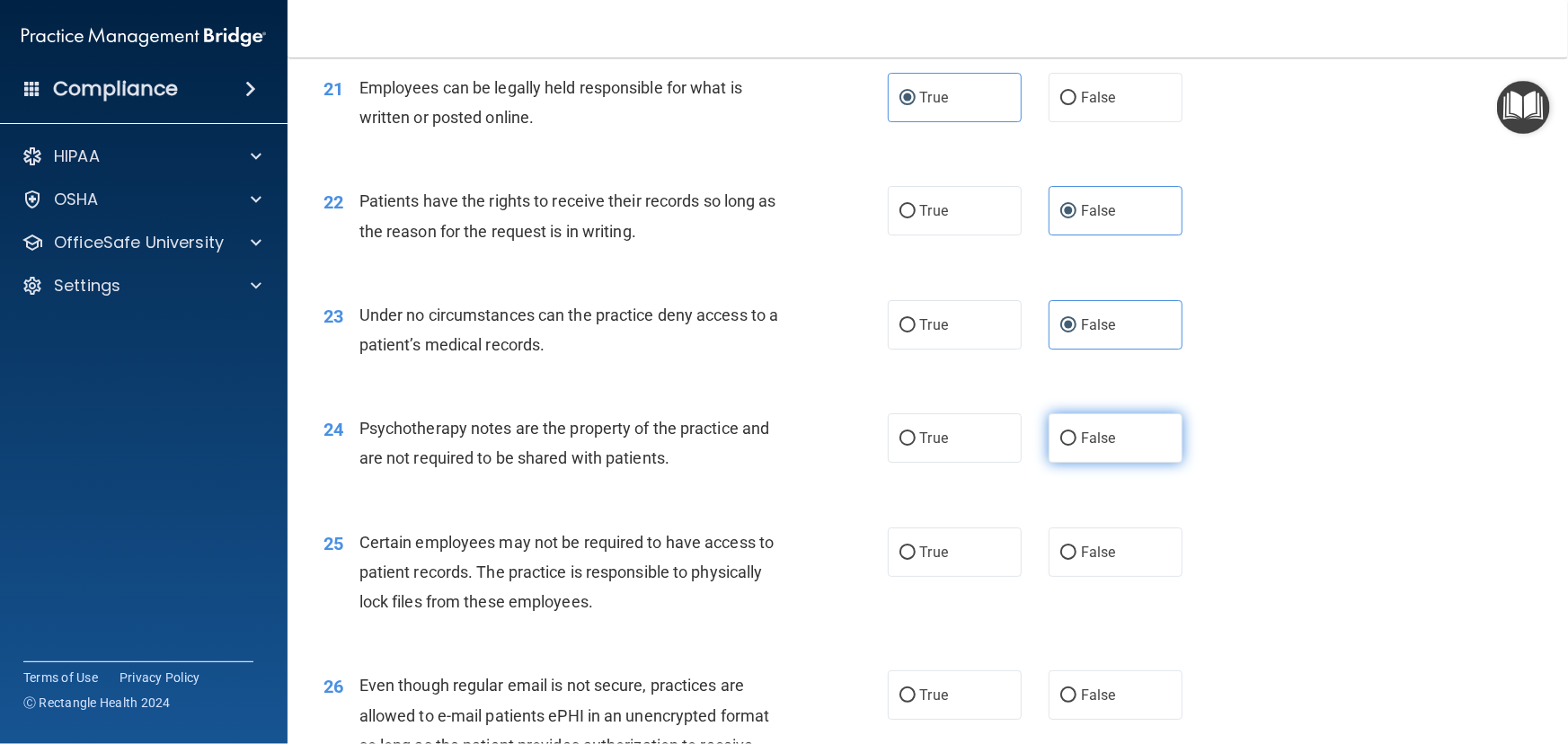
click at [1102, 446] on span "False" at bounding box center [1098, 438] width 35 height 17
click at [1076, 445] on input "False" at bounding box center [1068, 439] width 16 height 13
radio input "true"
click at [1084, 561] on span "False" at bounding box center [1098, 552] width 35 height 17
click at [1076, 560] on input "False" at bounding box center [1068, 552] width 16 height 13
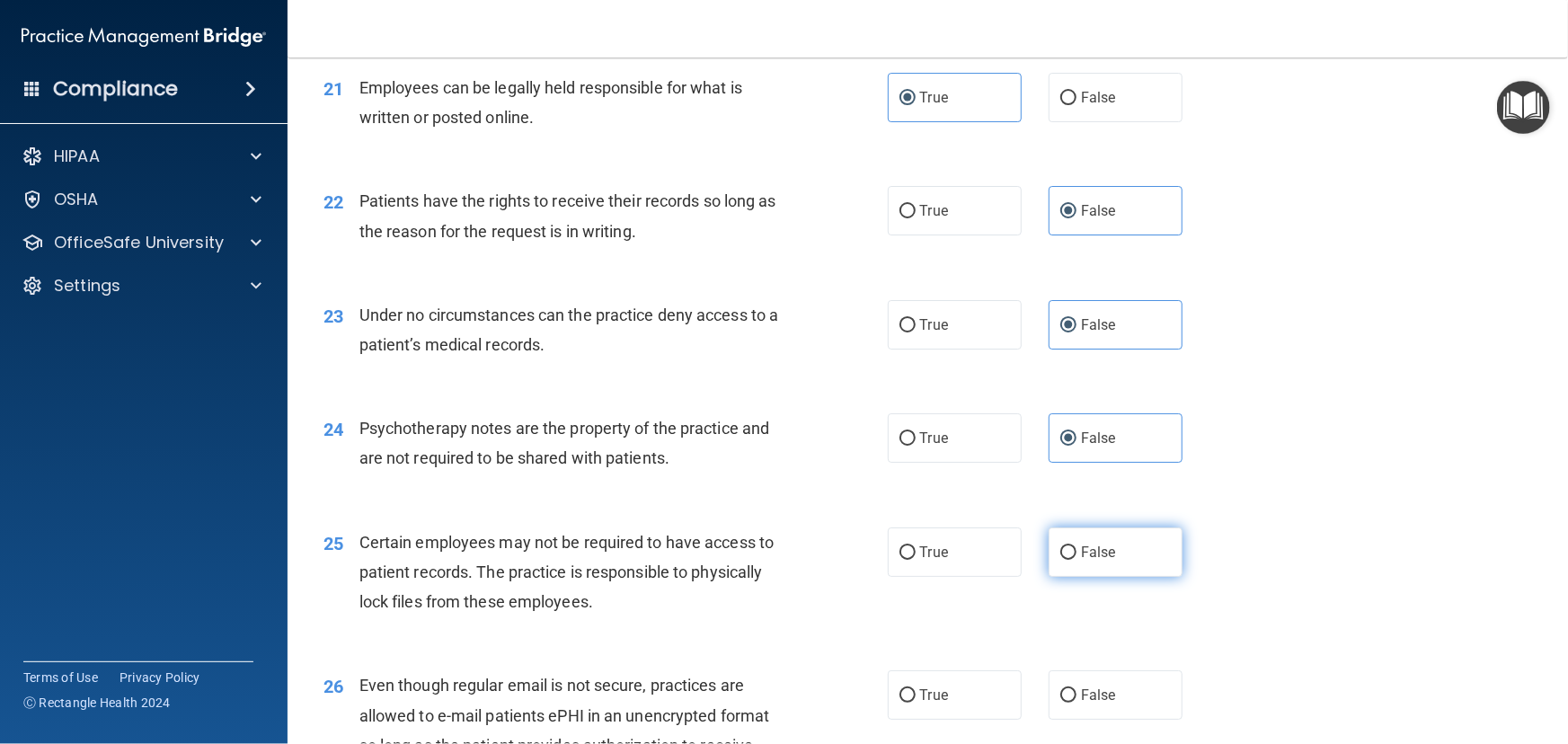
radio input "true"
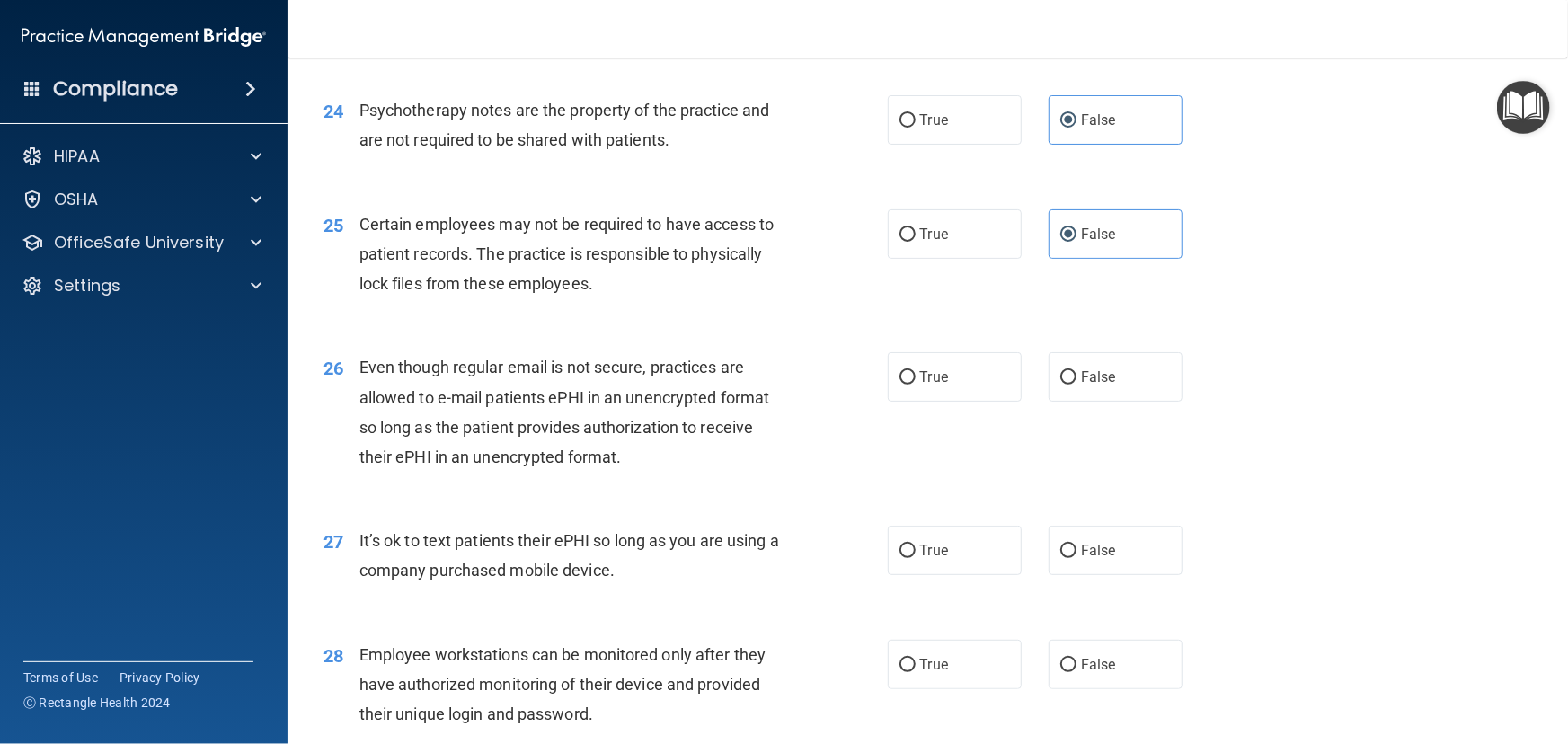
scroll to position [3594, 0]
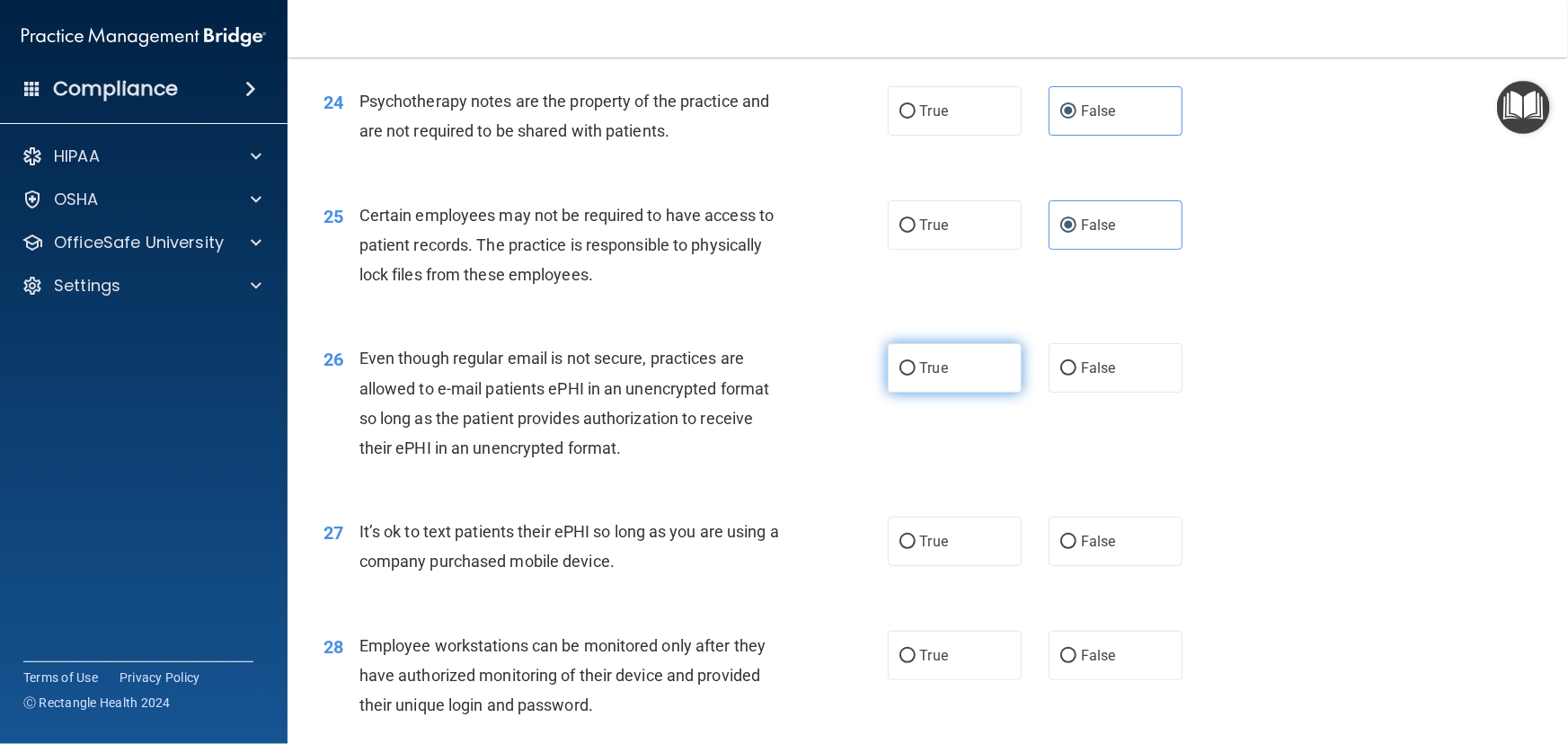
click at [962, 392] on label "True" at bounding box center [955, 367] width 134 height 49
click at [916, 376] on input "True" at bounding box center [907, 368] width 16 height 13
radio input "true"
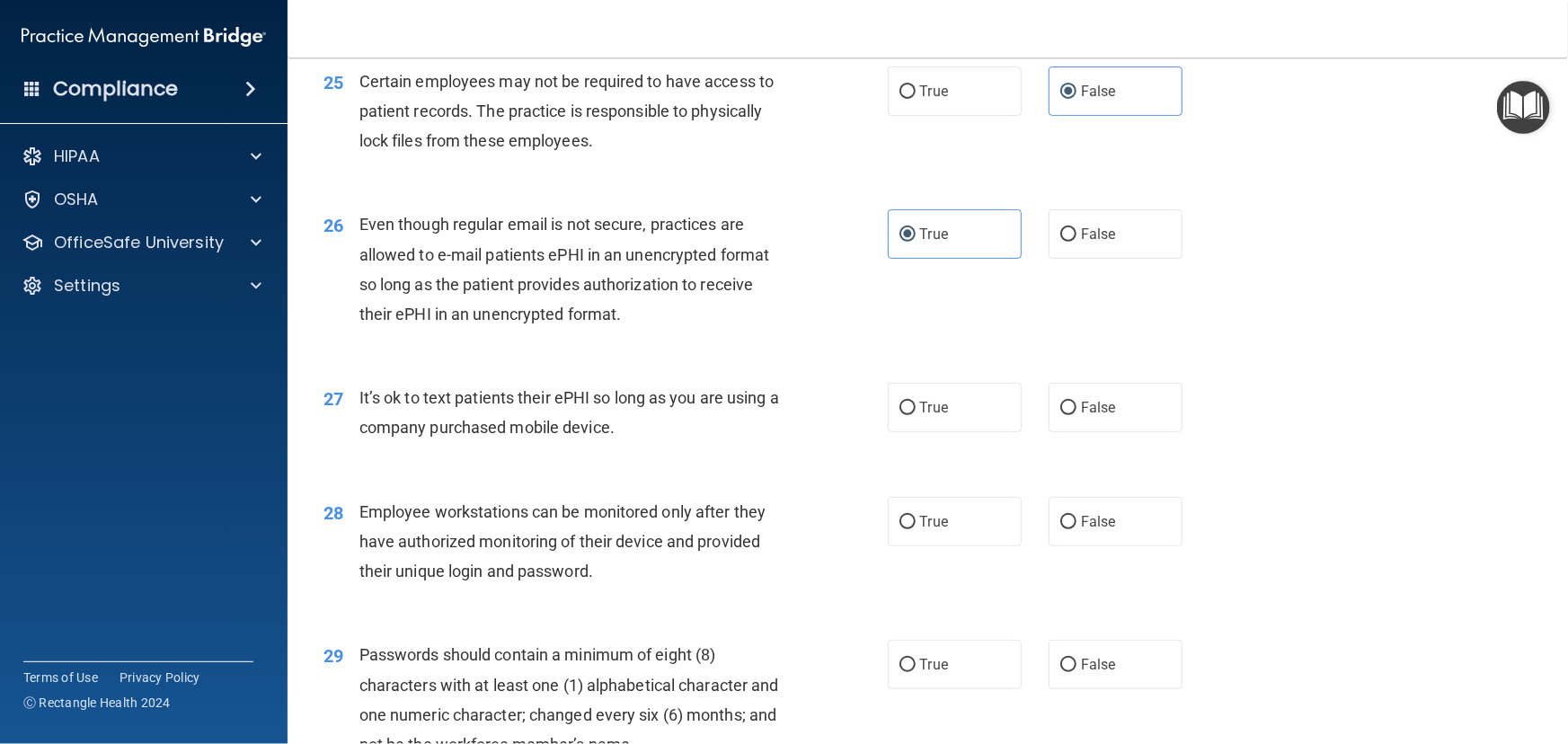
scroll to position [3757, 0]
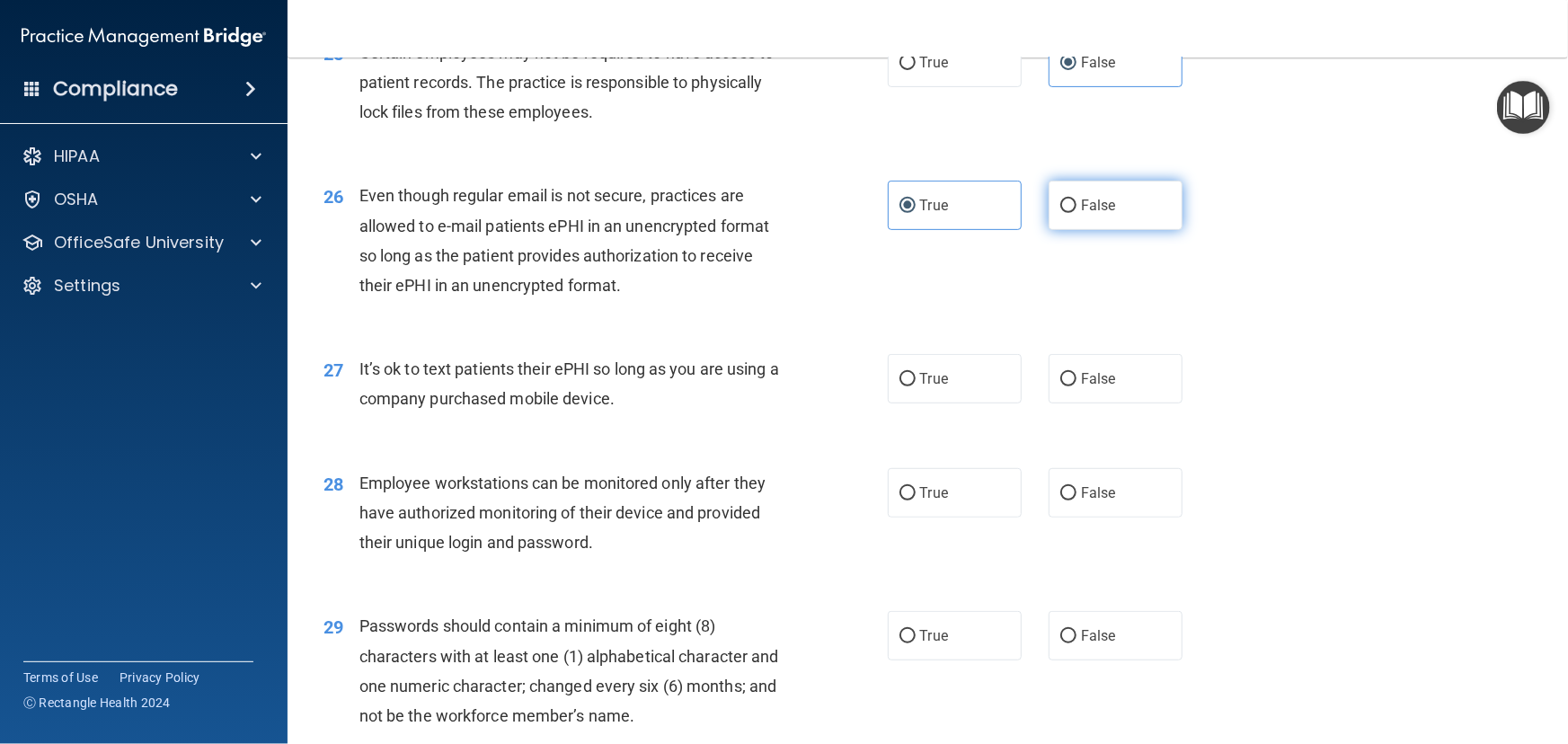
click at [1110, 230] on label "False" at bounding box center [1116, 205] width 134 height 49
click at [1076, 213] on input "False" at bounding box center [1068, 206] width 16 height 13
radio input "true"
radio input "false"
click at [1075, 404] on label "False" at bounding box center [1116, 379] width 134 height 49
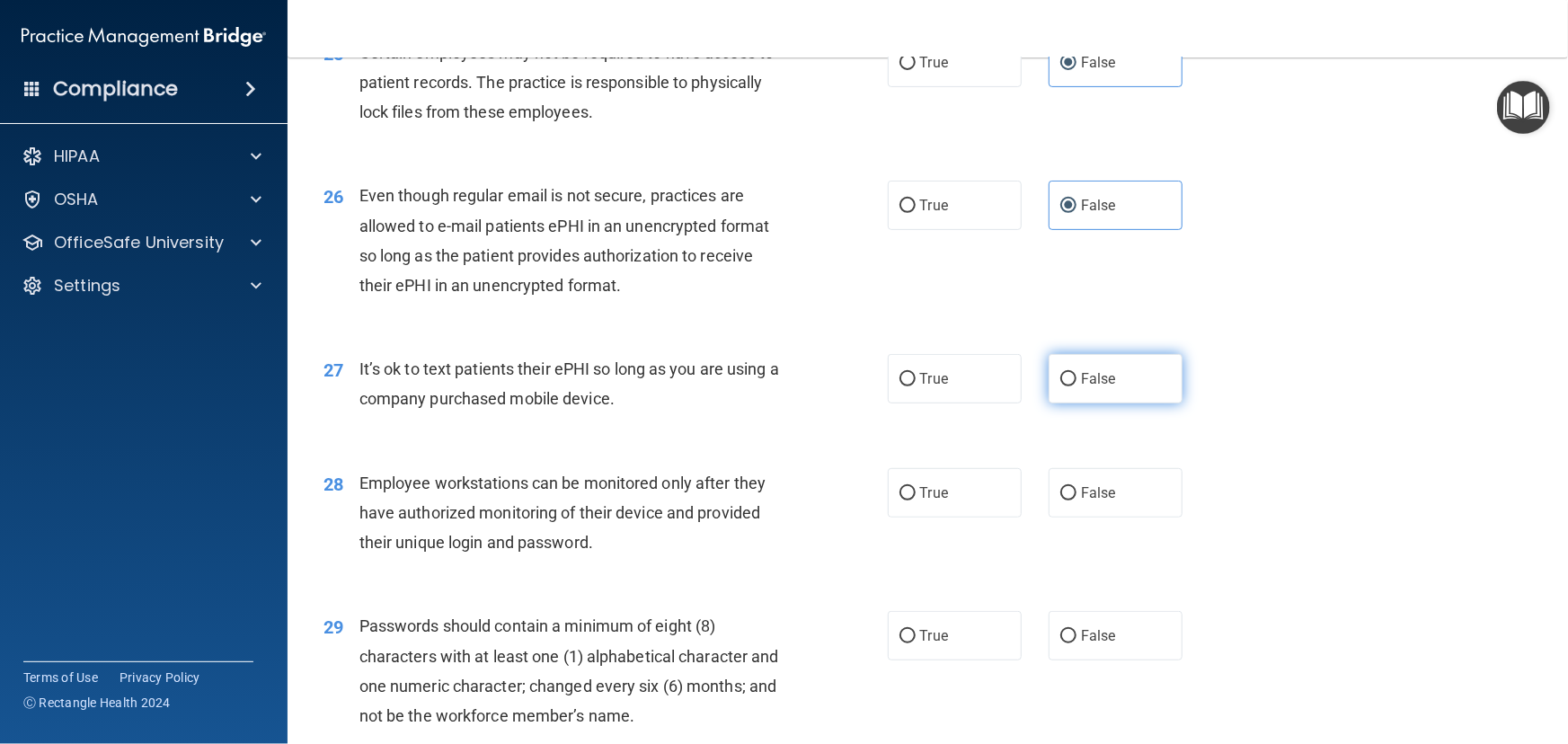
click at [1075, 386] on input "False" at bounding box center [1068, 379] width 16 height 13
radio input "true"
click at [1013, 404] on label "True" at bounding box center [955, 379] width 134 height 49
click at [916, 386] on input "True" at bounding box center [907, 379] width 16 height 13
radio input "true"
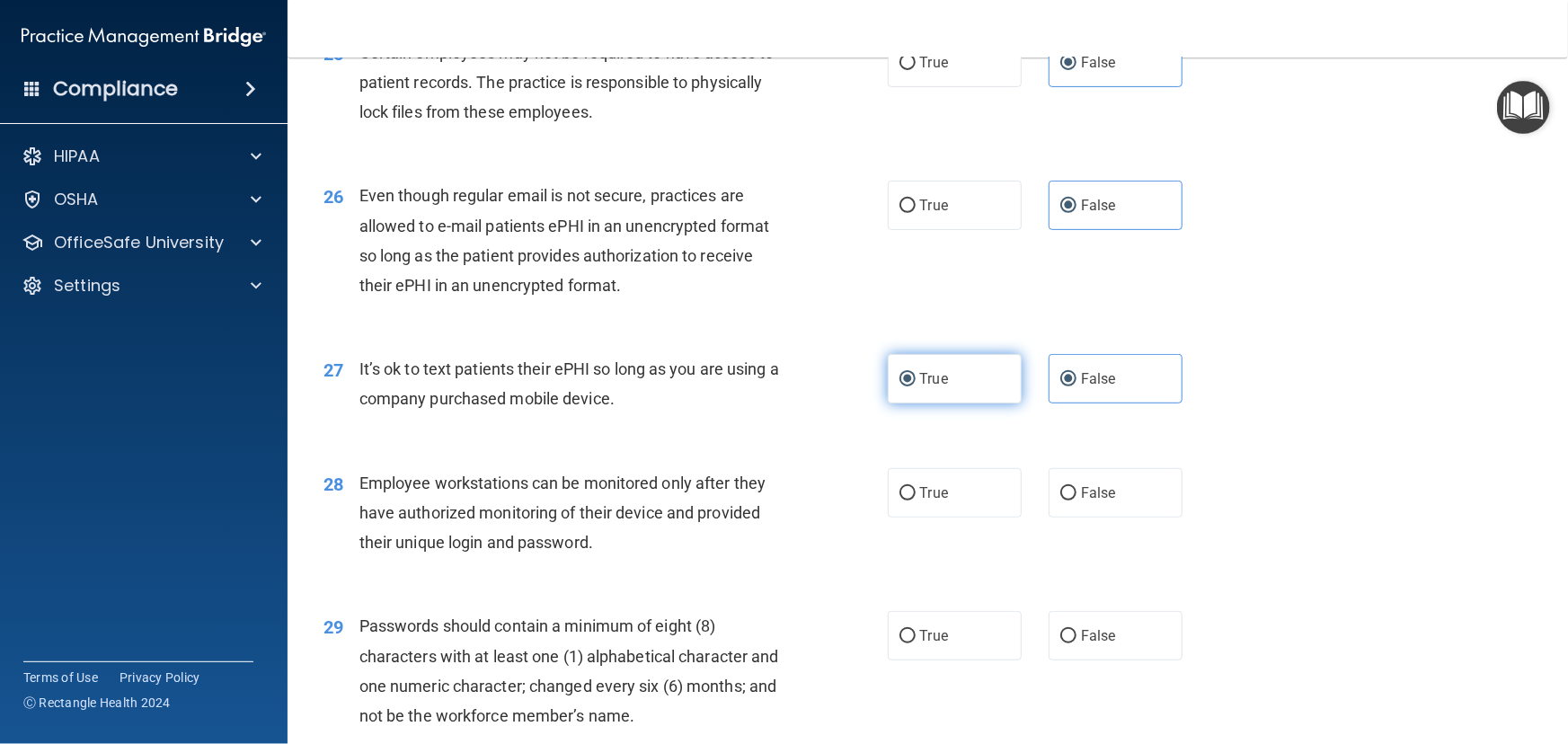
radio input "false"
click at [1093, 501] on span "False" at bounding box center [1098, 493] width 35 height 17
click at [1076, 500] on input "False" at bounding box center [1068, 494] width 16 height 13
radio input "true"
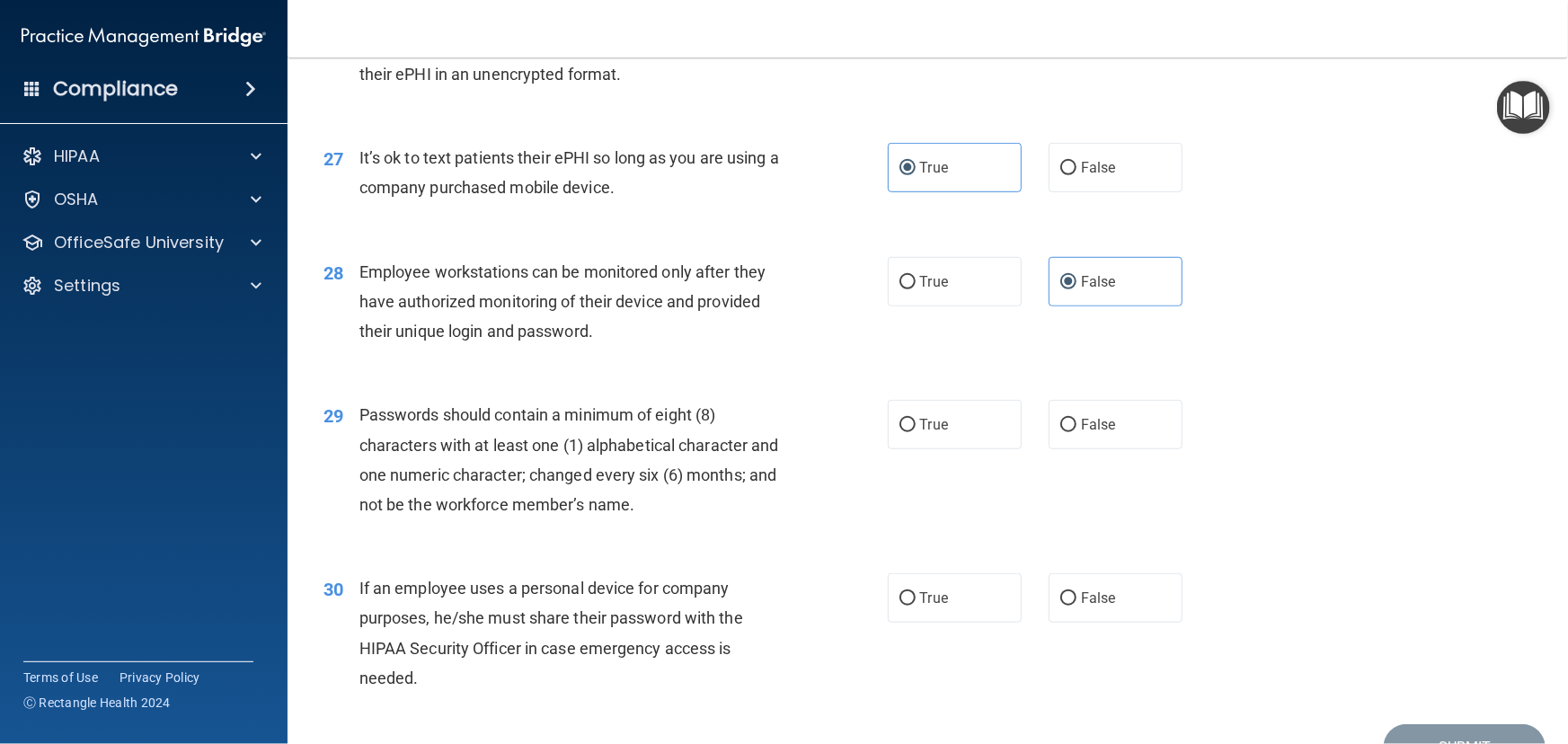
scroll to position [4002, 0]
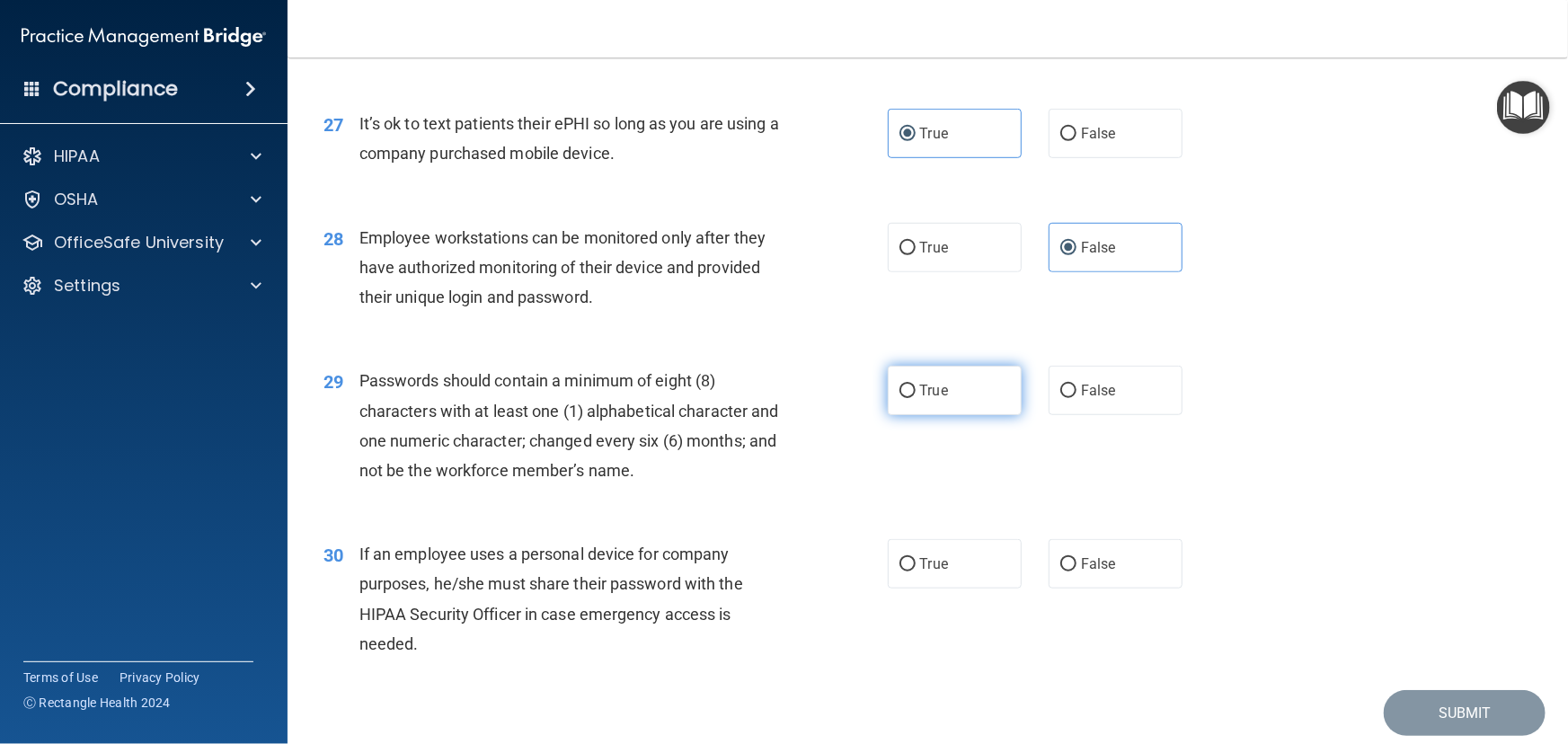
click at [913, 415] on label "True" at bounding box center [955, 390] width 134 height 49
click at [913, 398] on input "True" at bounding box center [907, 392] width 16 height 13
radio input "true"
click at [1092, 399] on span "False" at bounding box center [1098, 391] width 35 height 17
click at [1076, 398] on input "False" at bounding box center [1068, 392] width 16 height 13
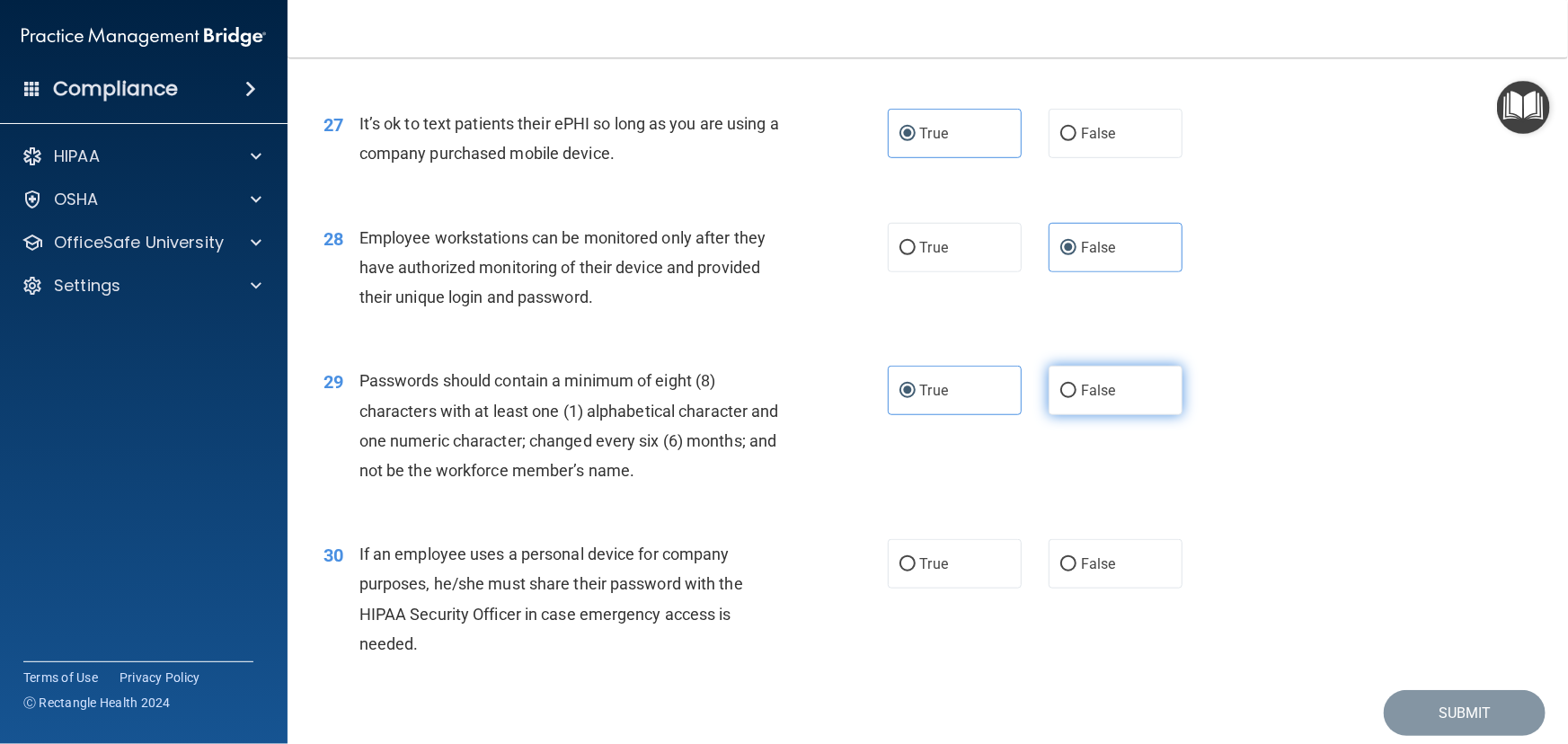
radio input "true"
radio input "false"
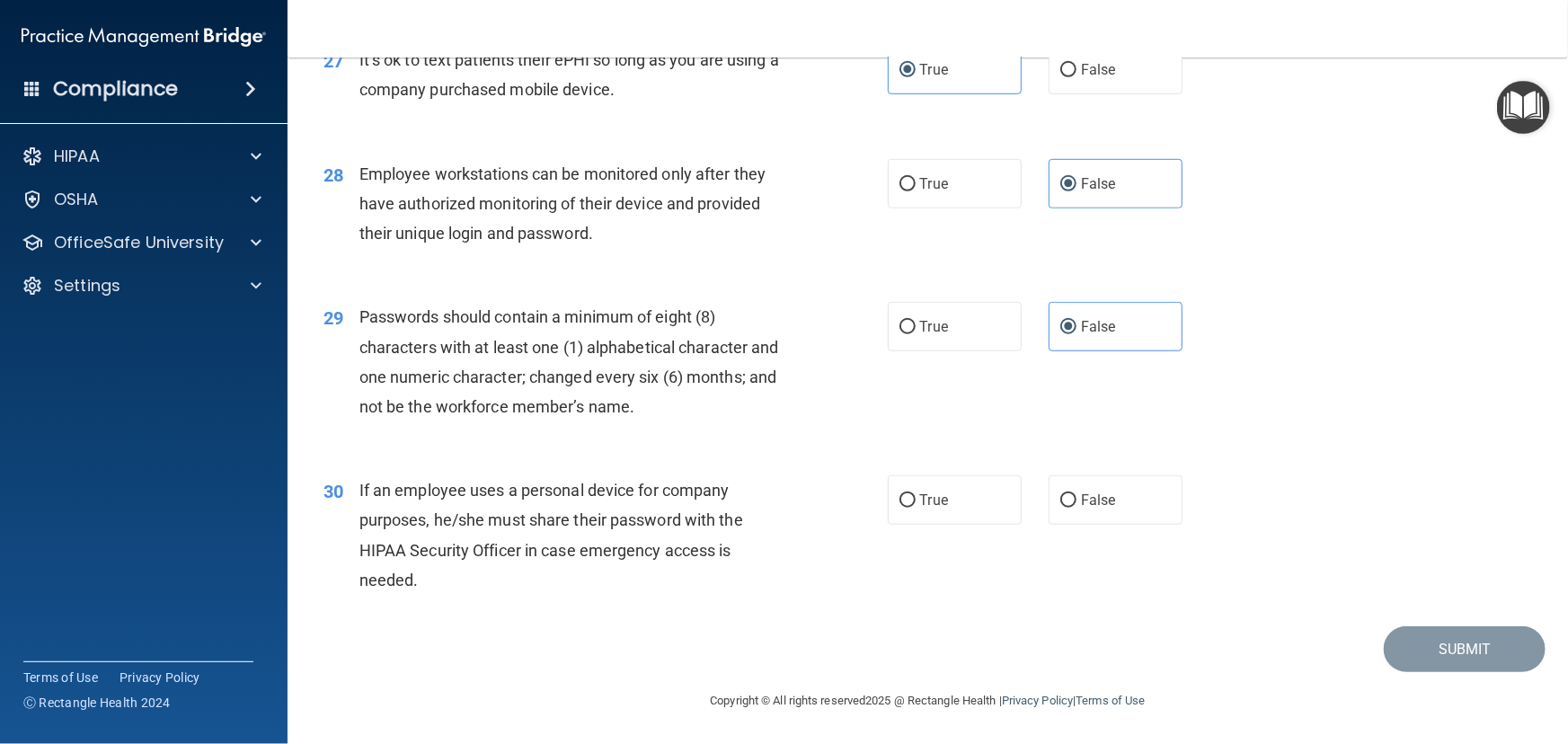
scroll to position [4124, 0]
click at [939, 509] on span "True" at bounding box center [934, 499] width 28 height 17
click at [916, 508] on input "True" at bounding box center [907, 500] width 16 height 13
radio input "true"
click at [1396, 647] on button "Submit" at bounding box center [1465, 648] width 162 height 46
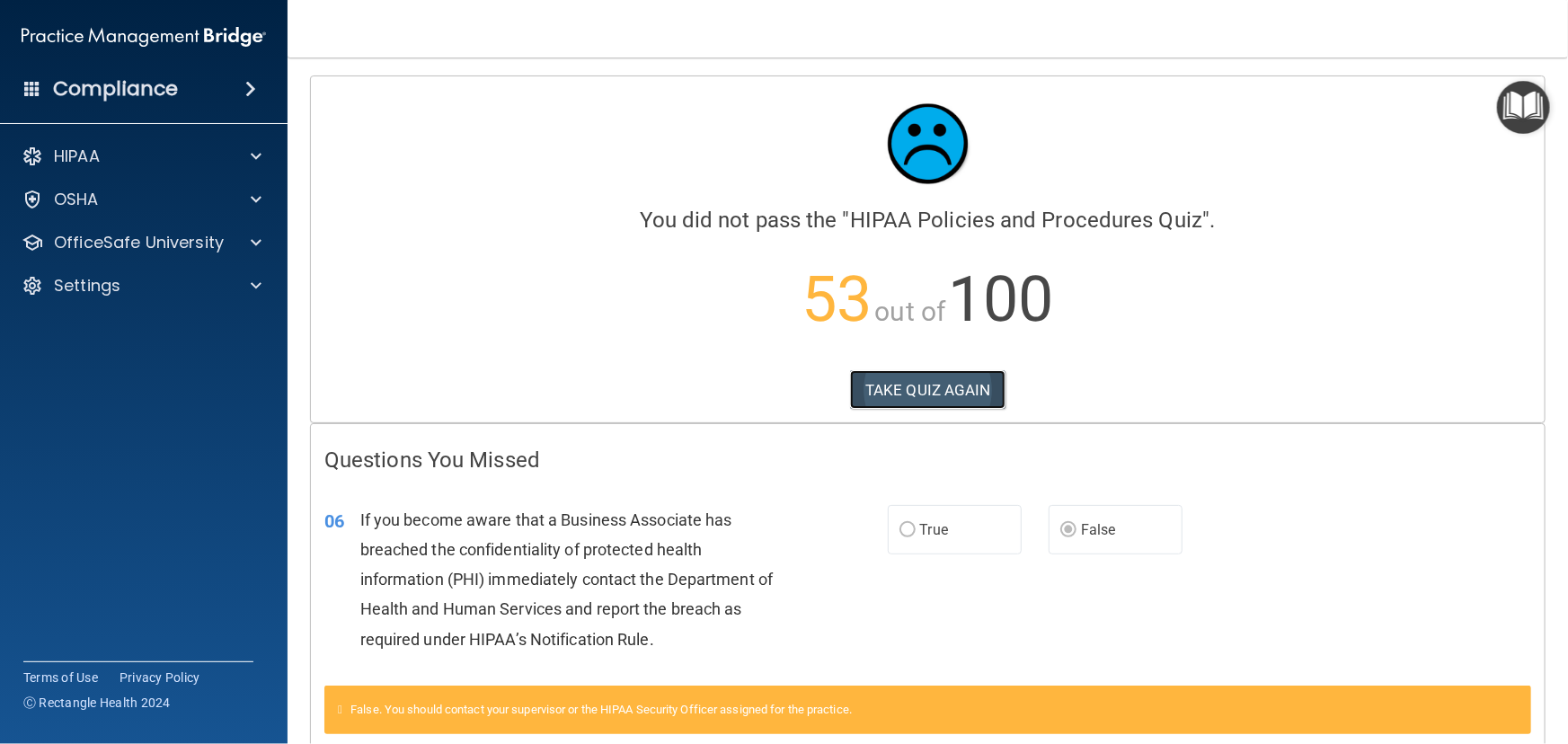
click at [968, 395] on button "TAKE QUIZ AGAIN" at bounding box center [927, 390] width 155 height 40
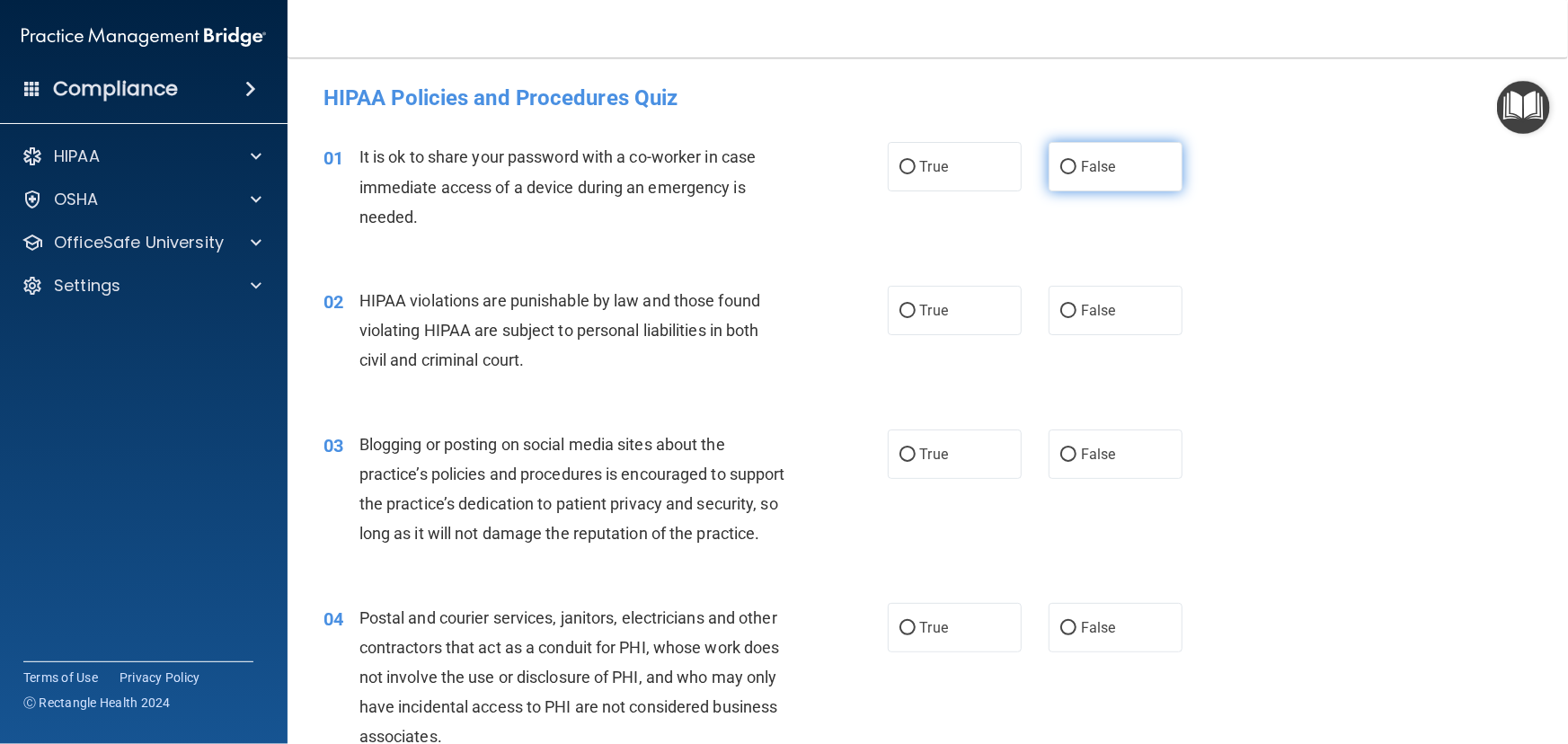
click at [1123, 182] on label "False" at bounding box center [1116, 166] width 134 height 49
click at [1076, 174] on input "False" at bounding box center [1068, 167] width 16 height 13
radio input "true"
click at [914, 325] on label "True" at bounding box center [955, 310] width 134 height 49
click at [914, 318] on input "True" at bounding box center [907, 312] width 16 height 13
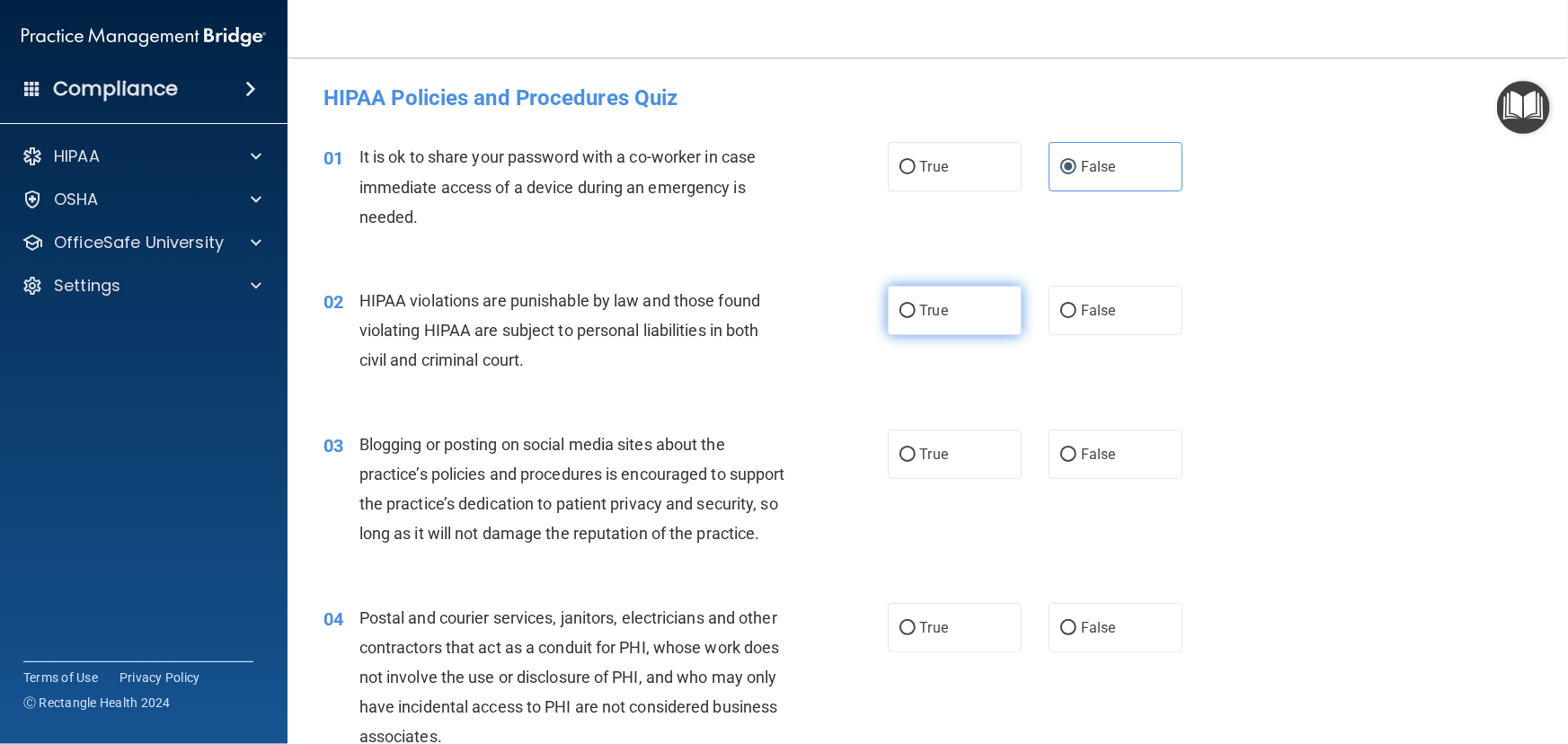
radio input "true"
drag, startPoint x: 963, startPoint y: 458, endPoint x: 1020, endPoint y: 524, distance: 87.2
click at [969, 459] on label "True" at bounding box center [955, 454] width 134 height 49
click at [916, 459] on input "True" at bounding box center [907, 455] width 16 height 13
radio input "true"
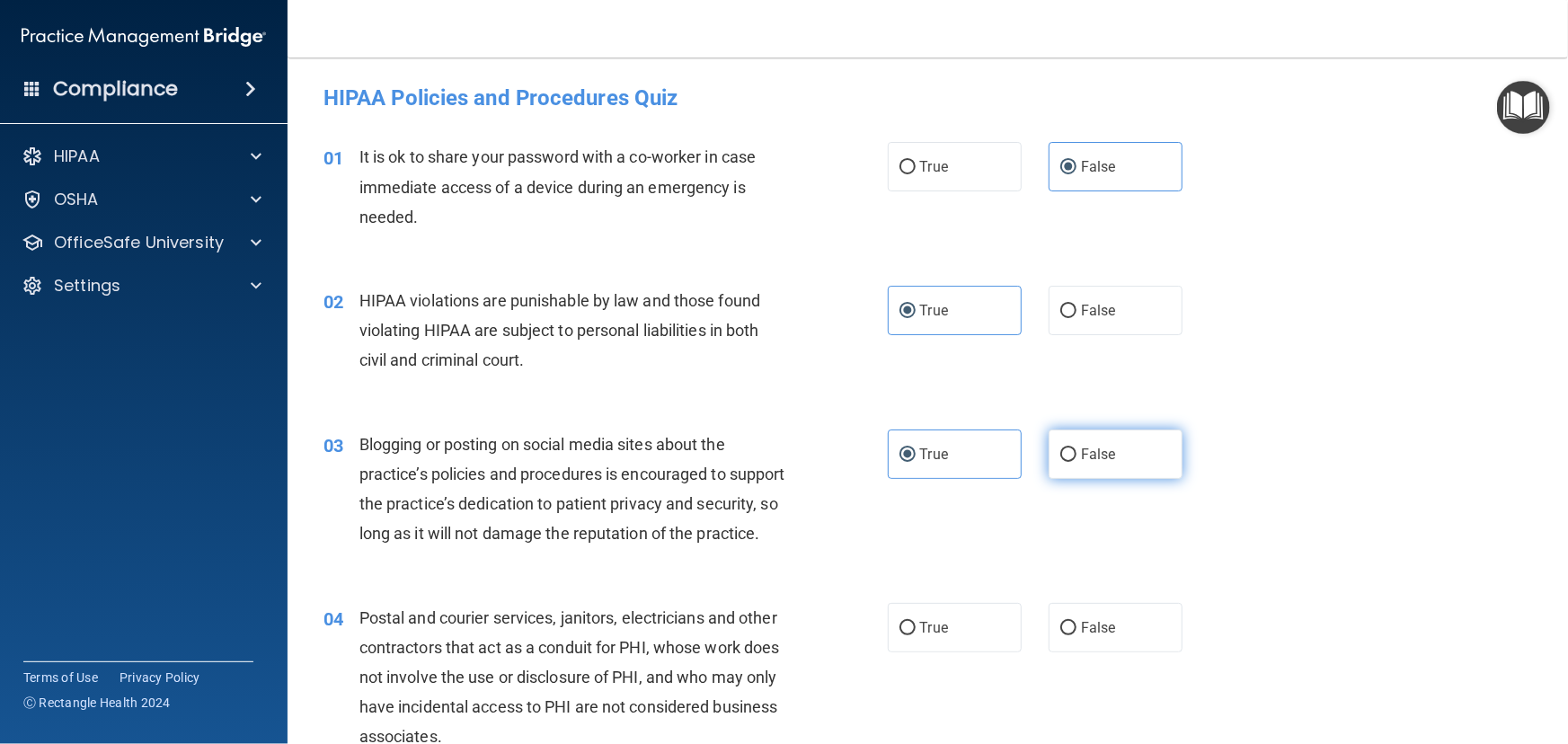
click at [1075, 464] on label "False" at bounding box center [1116, 454] width 134 height 49
click at [1075, 462] on input "False" at bounding box center [1068, 455] width 16 height 13
radio input "true"
radio input "false"
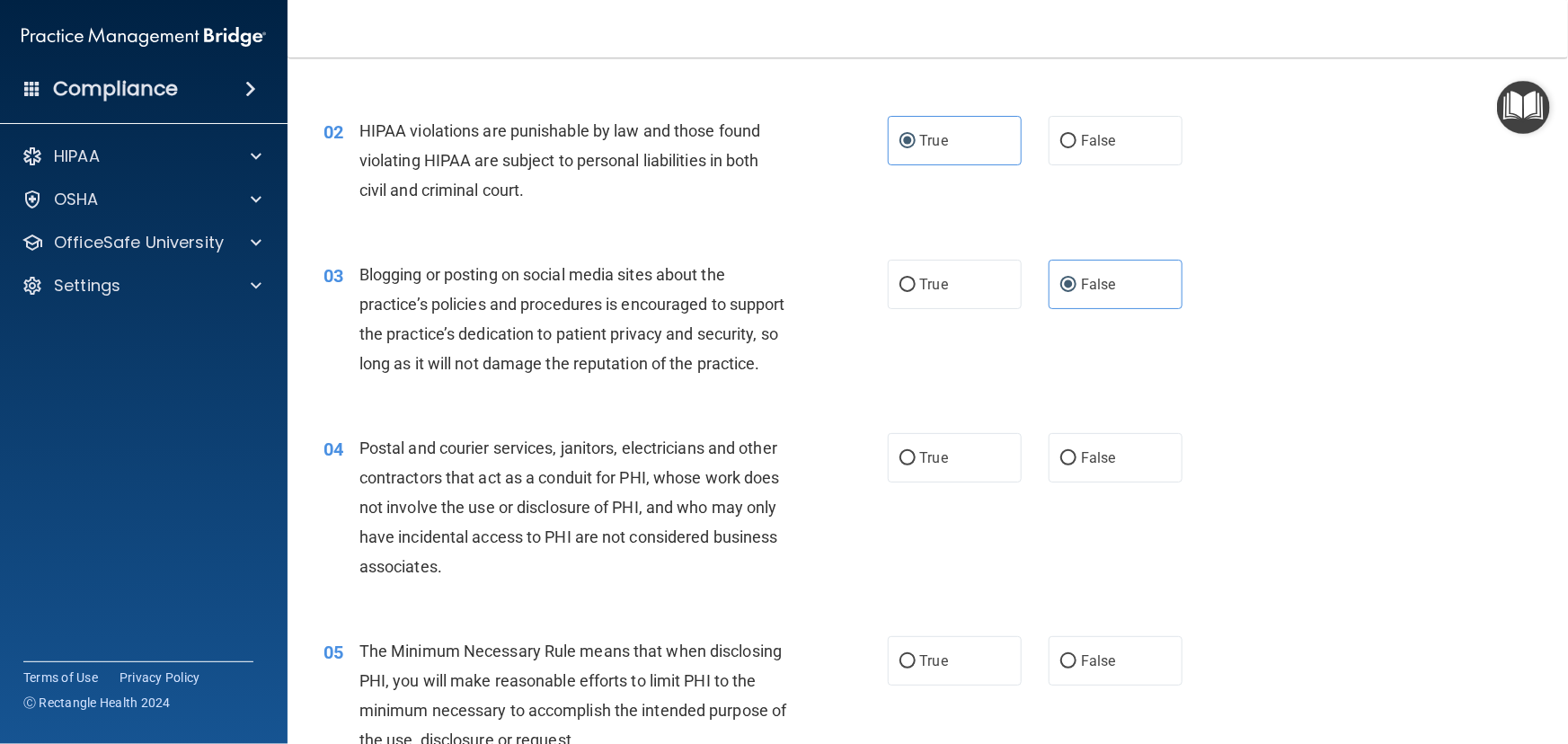
scroll to position [326, 0]
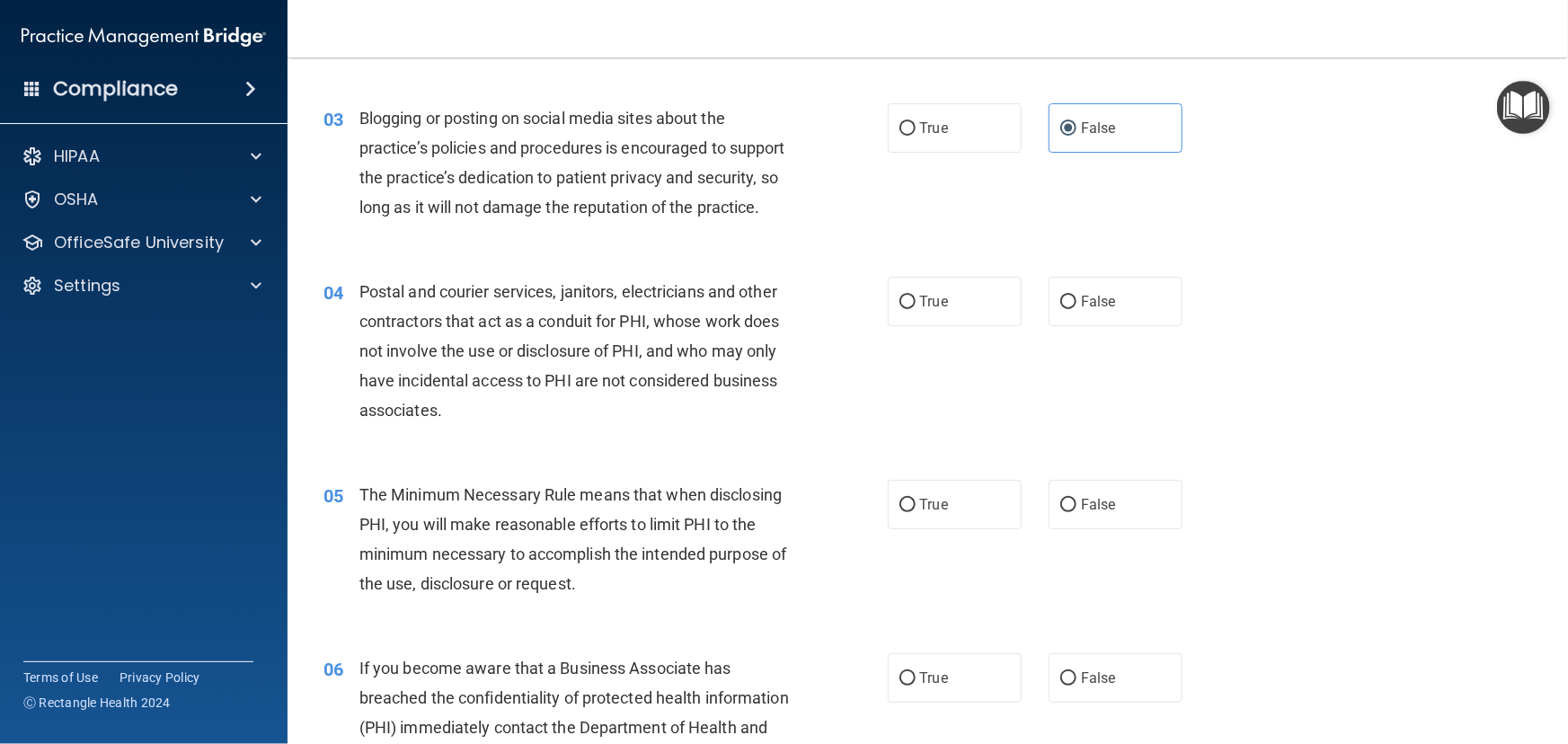
click at [880, 339] on div "04 Postal and courier services, janitors, electricians and other contractors th…" at bounding box center [605, 356] width 618 height 158
click at [895, 326] on label "True" at bounding box center [955, 301] width 134 height 49
click at [899, 309] on input "True" at bounding box center [907, 302] width 16 height 13
radio input "true"
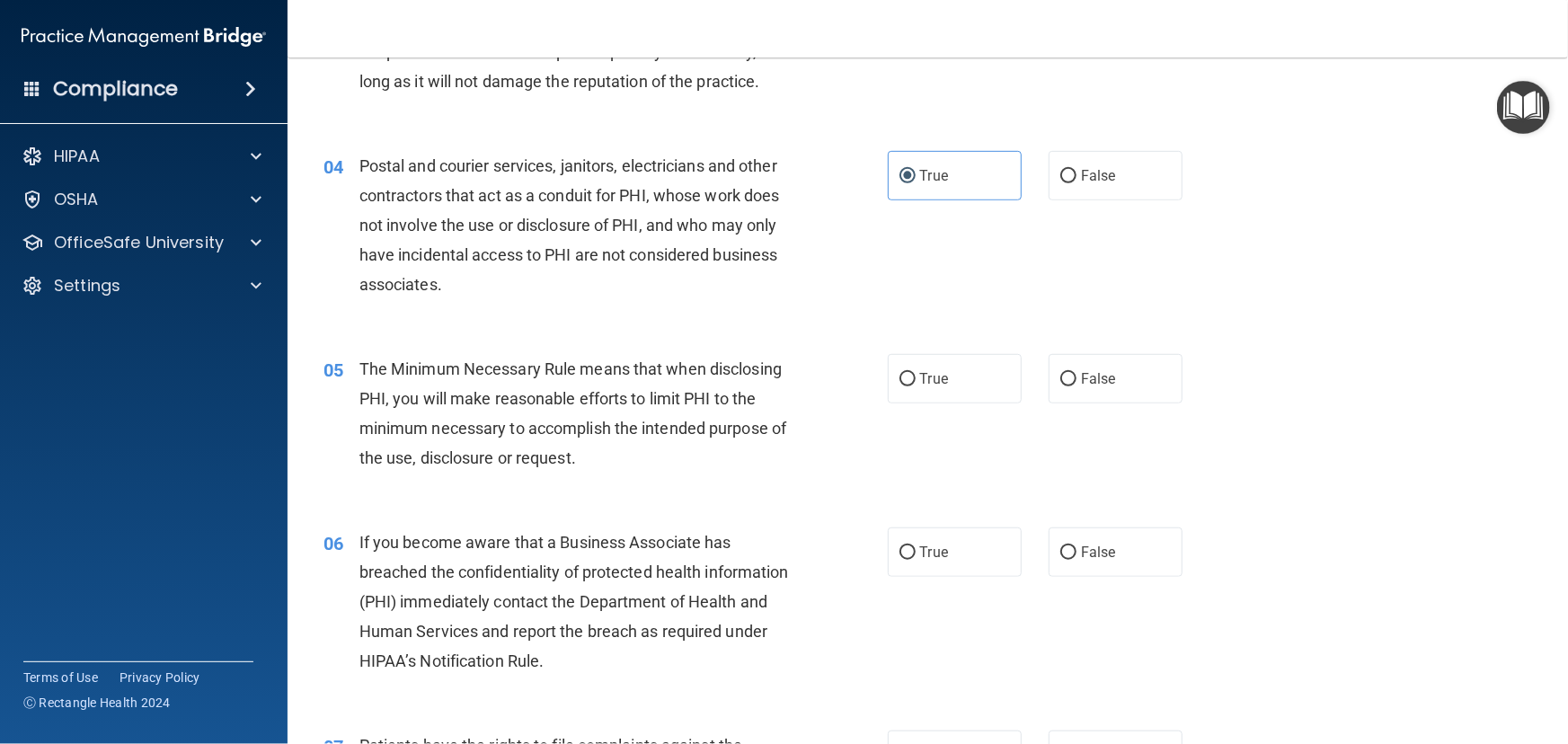
scroll to position [490, 0]
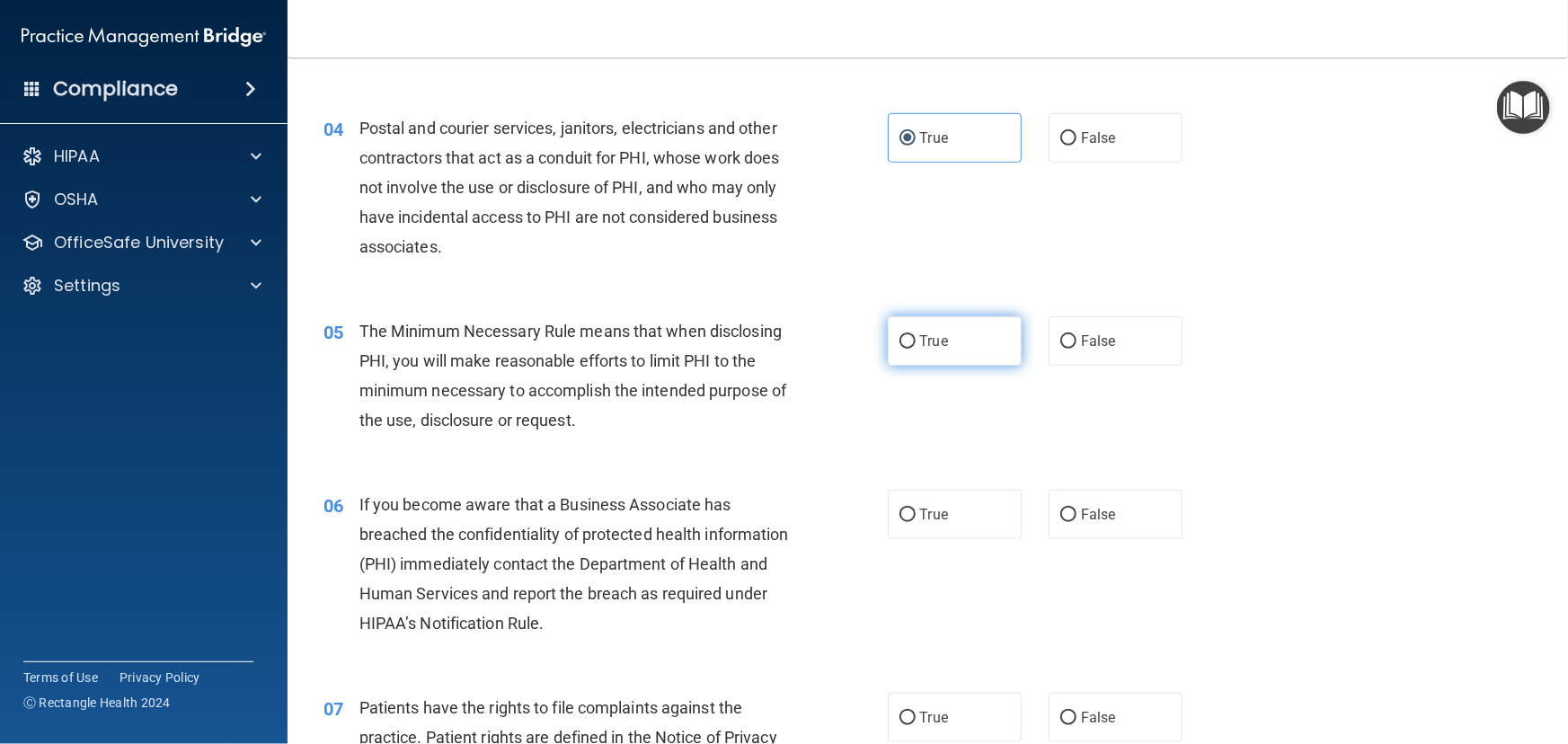
click at [921, 365] on label "True" at bounding box center [955, 340] width 134 height 49
click at [916, 349] on input "True" at bounding box center [907, 341] width 16 height 13
radio input "true"
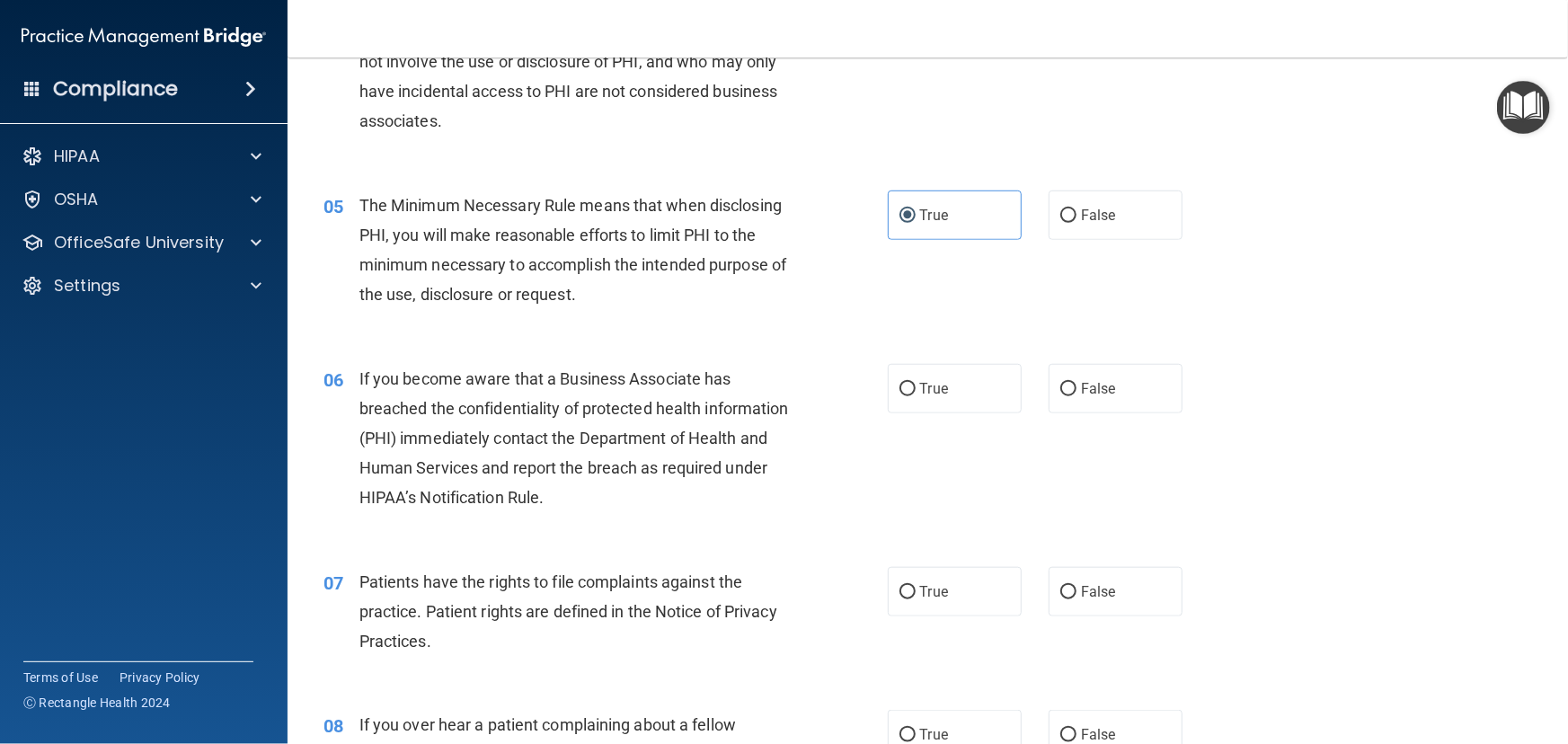
scroll to position [653, 0]
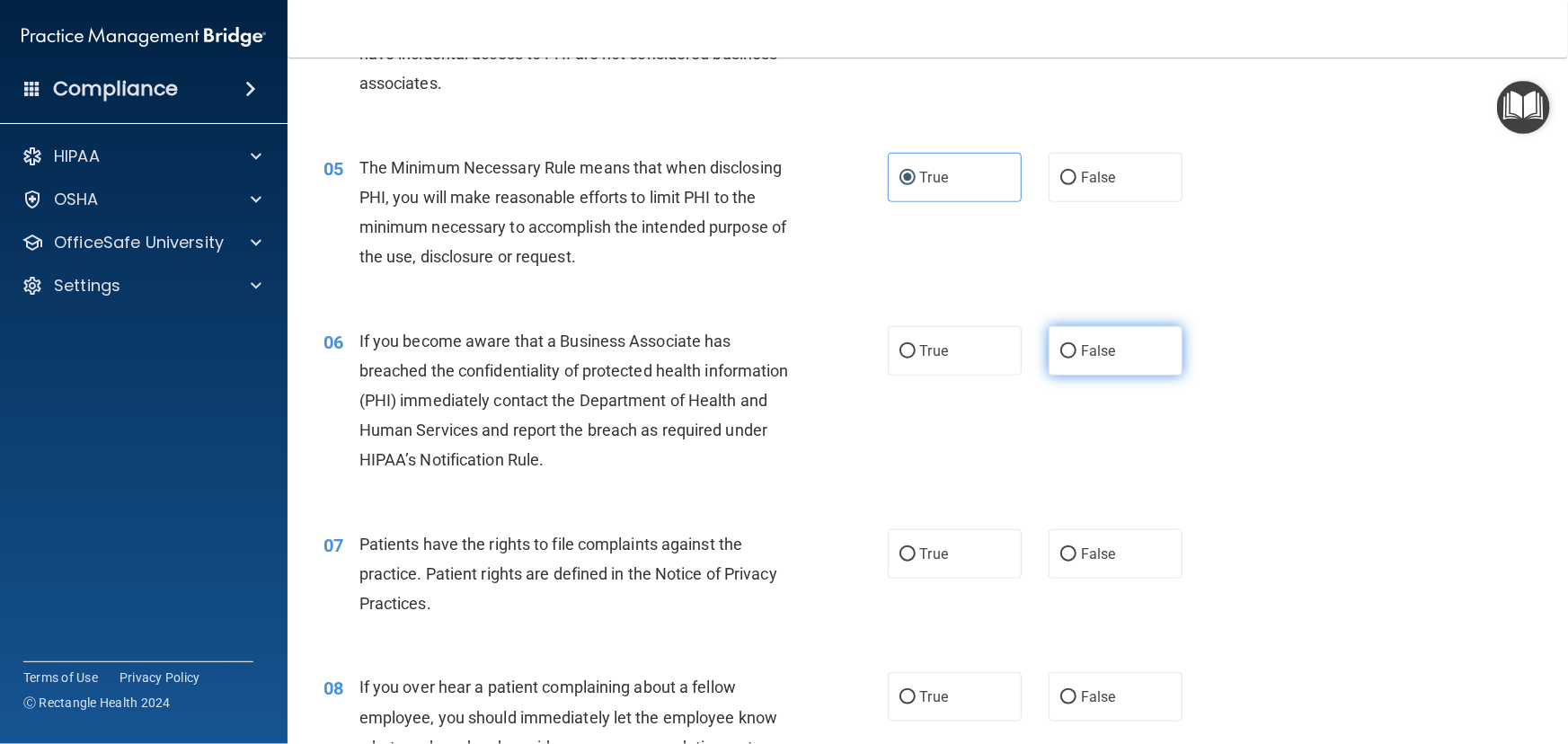
click at [1148, 376] on label "False" at bounding box center [1116, 351] width 134 height 49
click at [1076, 358] on input "False" at bounding box center [1068, 352] width 16 height 13
radio input "true"
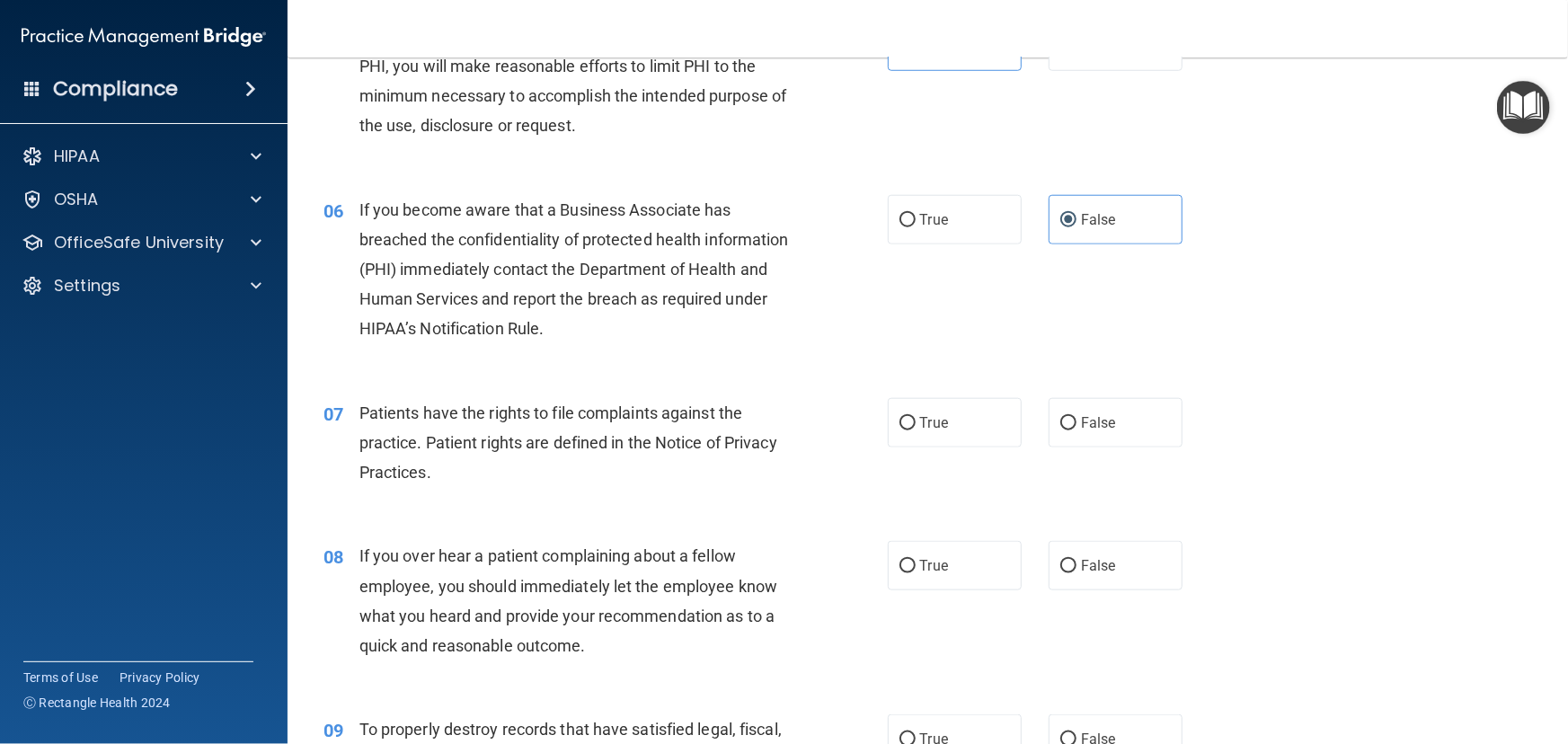
scroll to position [817, 0]
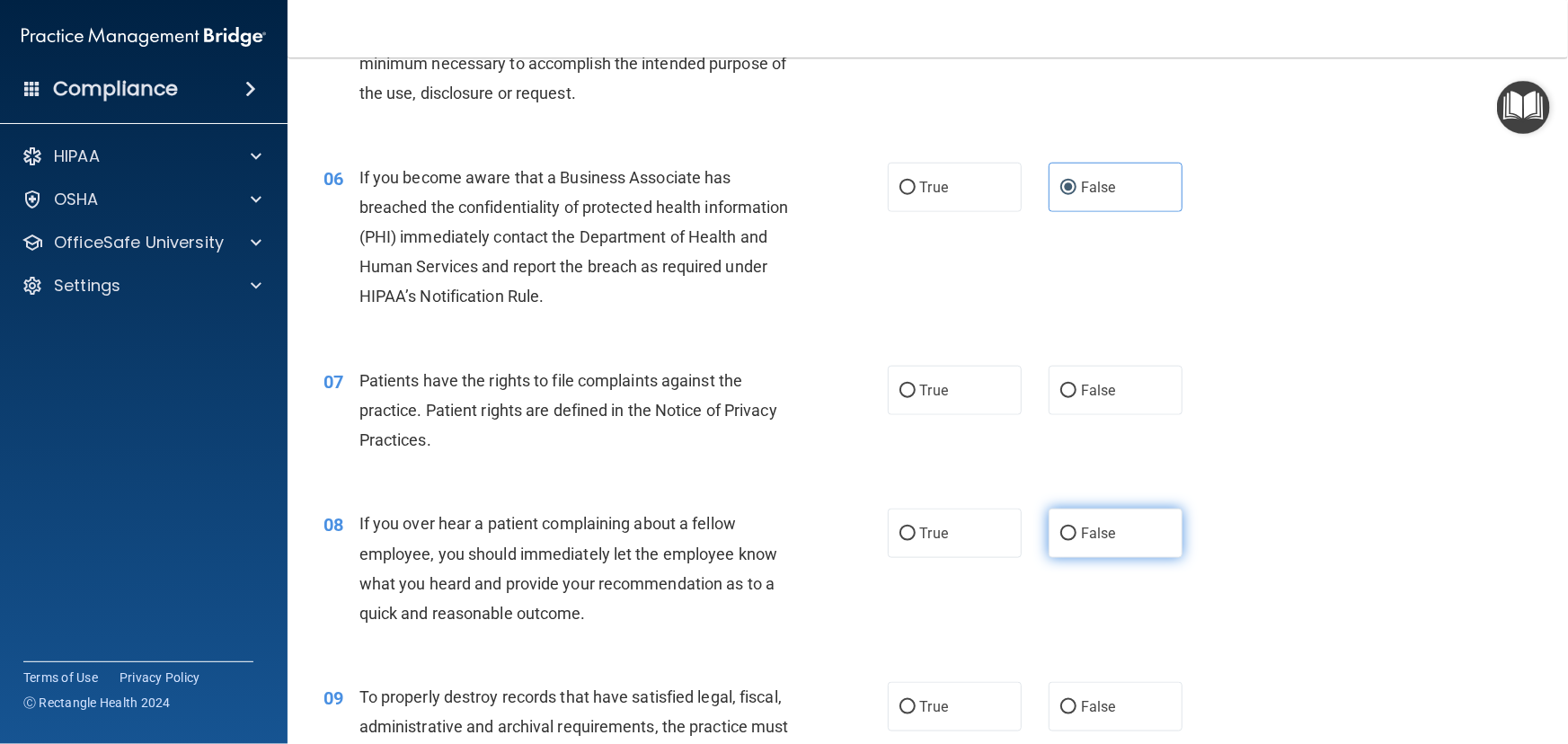
click at [1097, 558] on label "False" at bounding box center [1116, 533] width 134 height 49
click at [1076, 541] on input "False" at bounding box center [1068, 534] width 16 height 13
radio input "true"
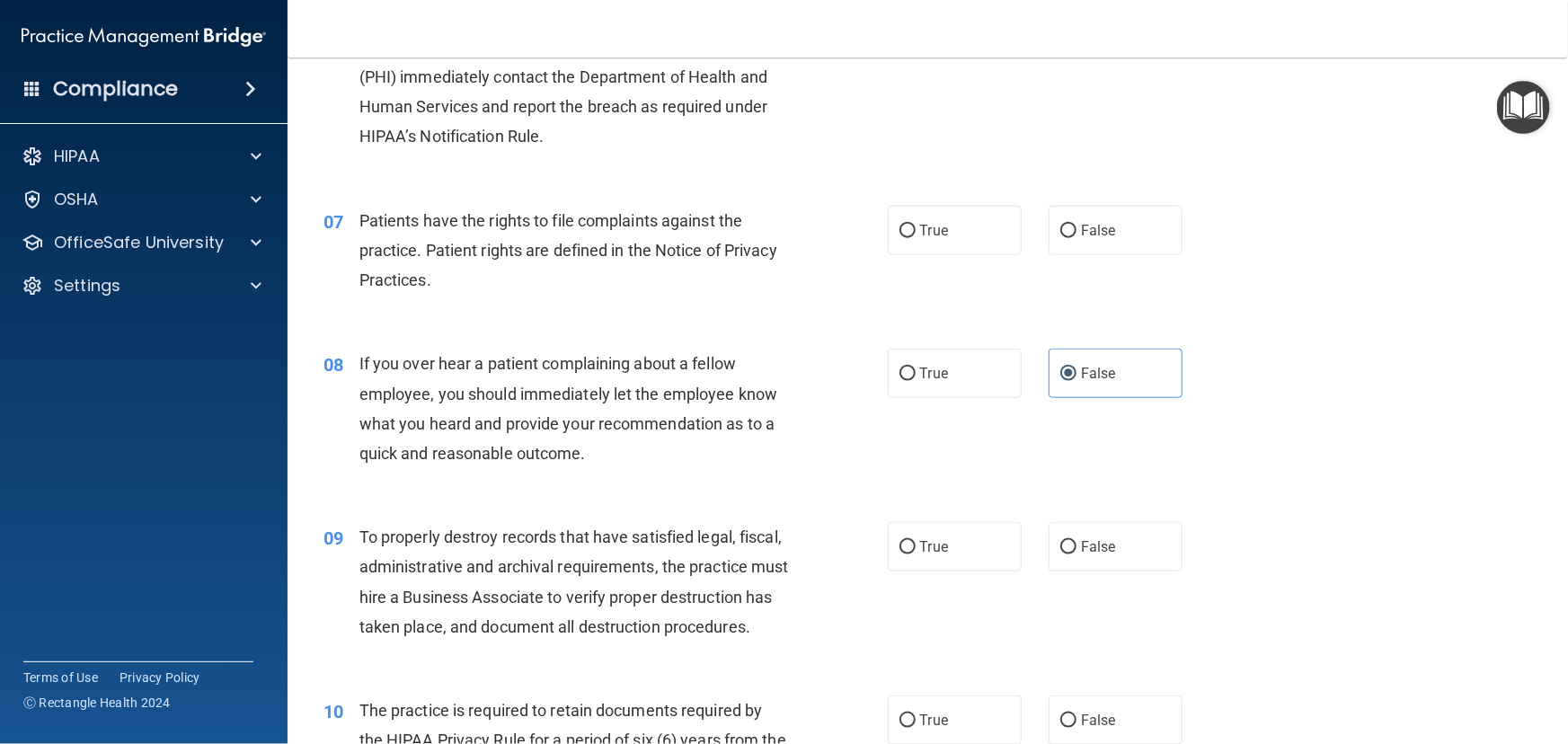
scroll to position [1061, 0]
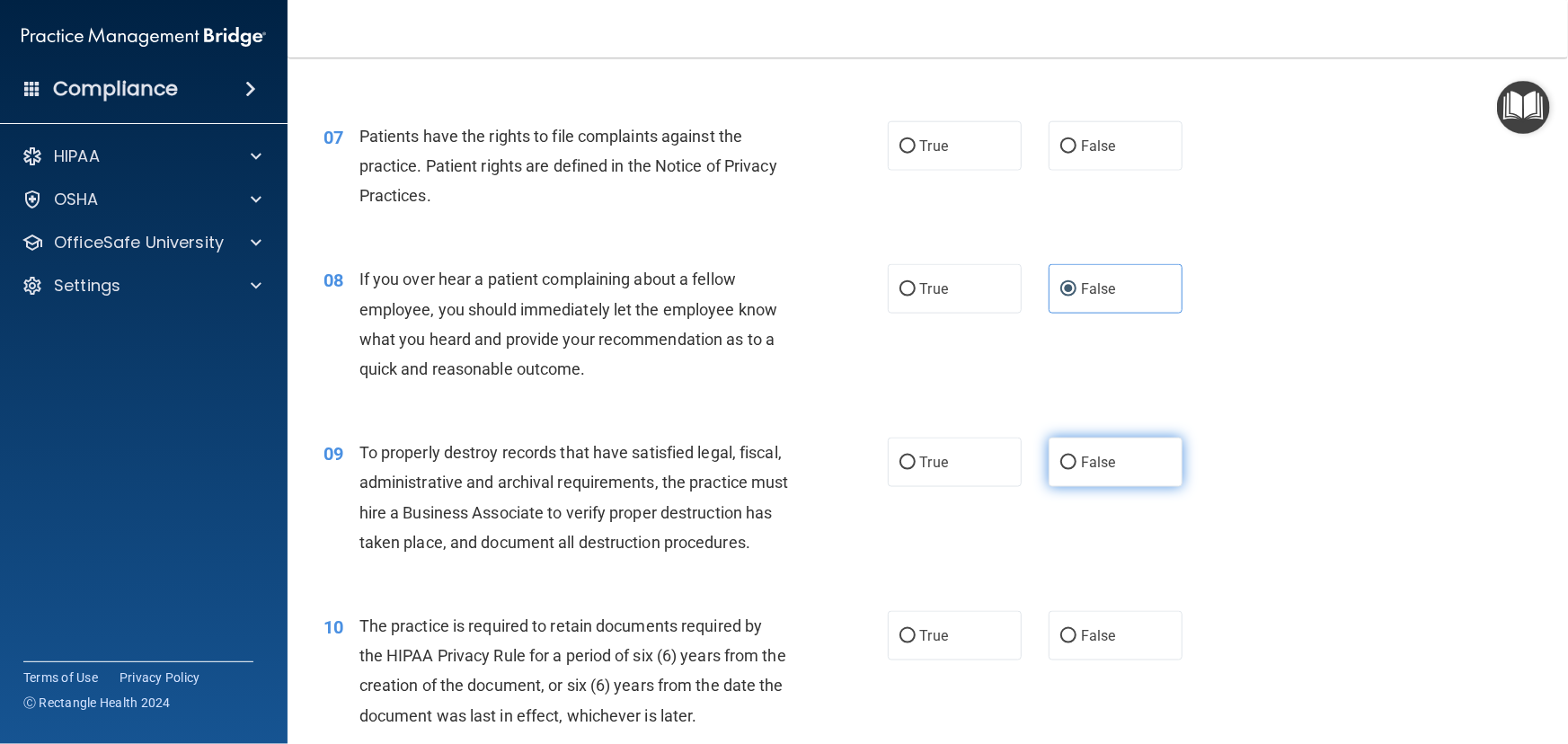
click at [1072, 475] on label "False" at bounding box center [1116, 462] width 134 height 49
click at [1072, 470] on input "False" at bounding box center [1068, 463] width 16 height 13
radio input "true"
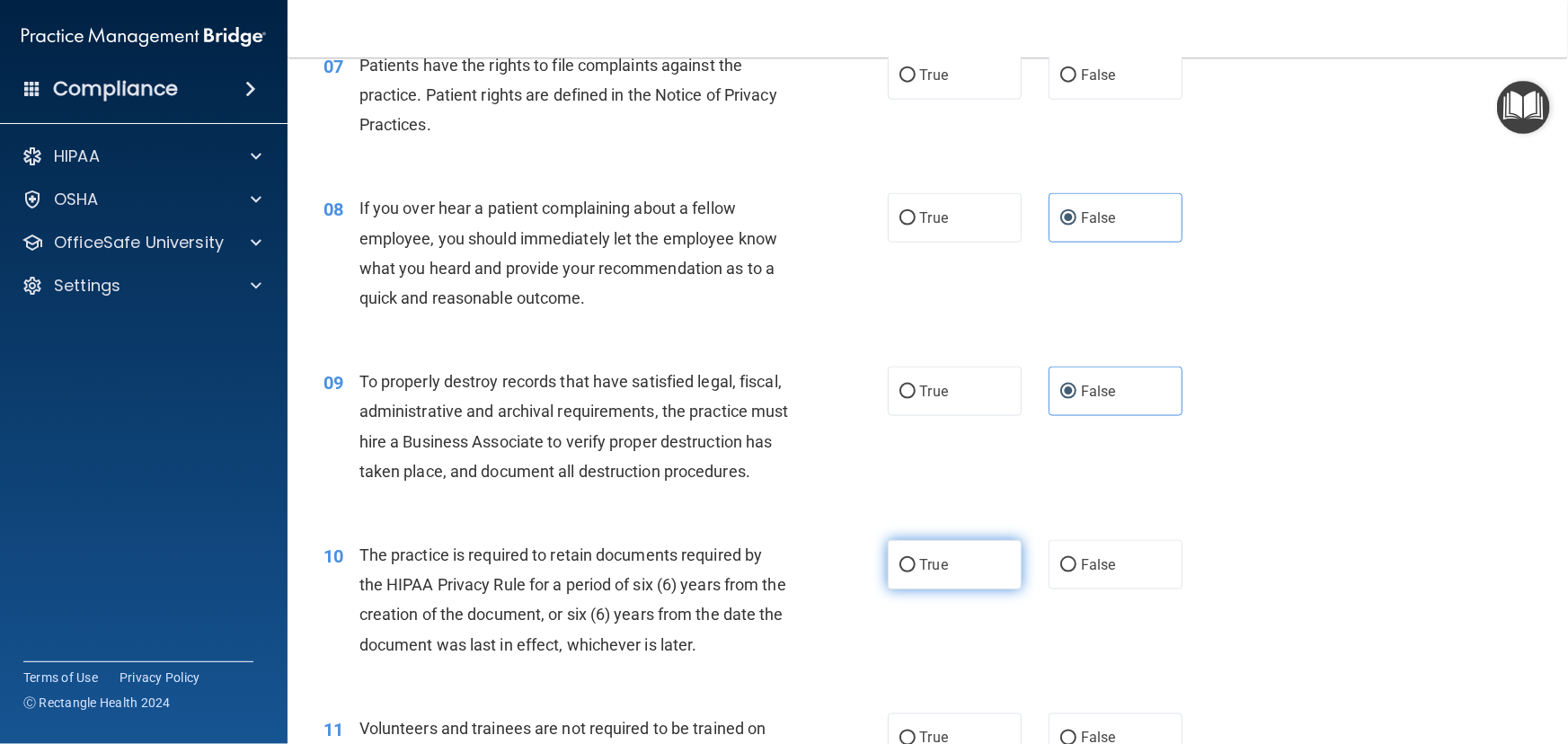
scroll to position [1225, 0]
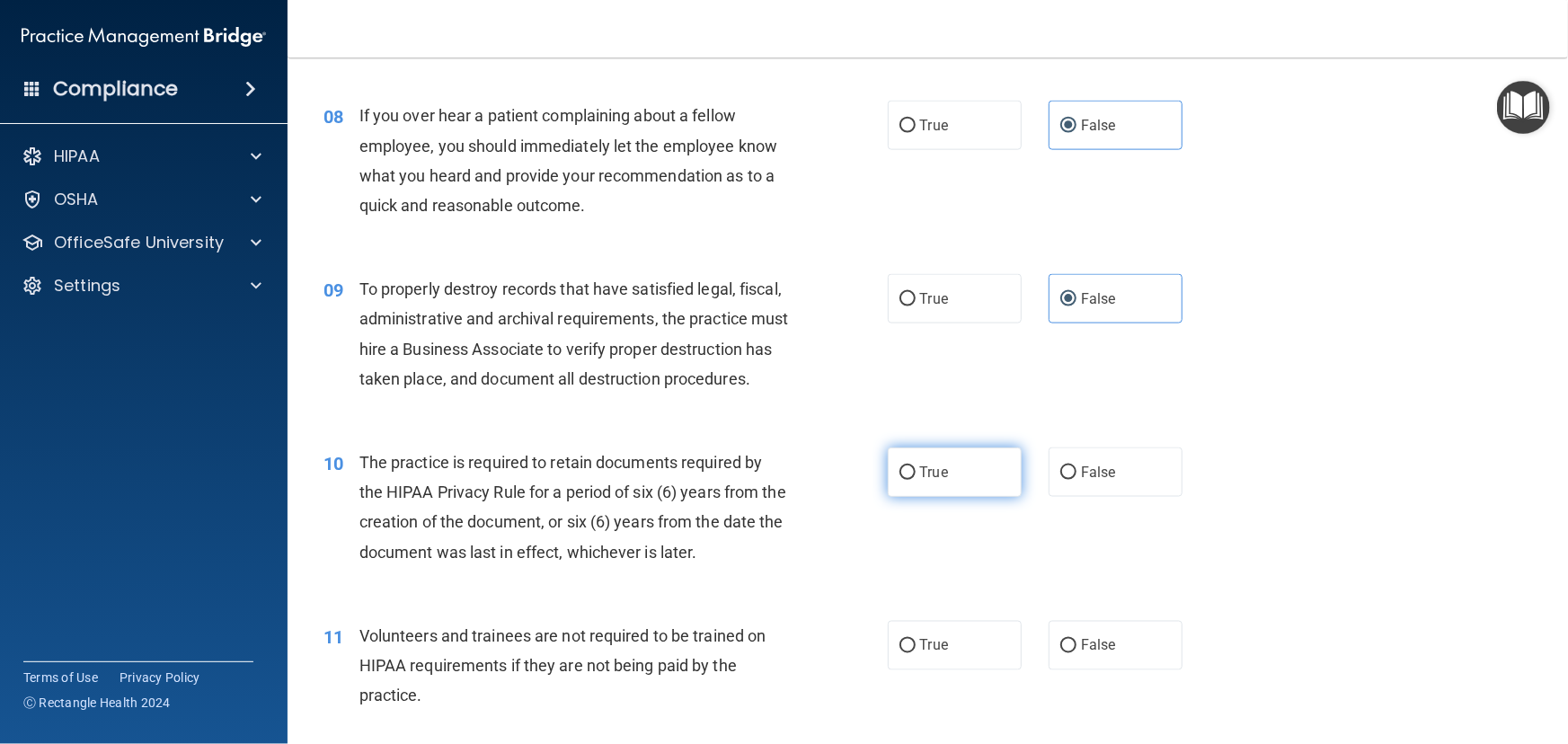
click at [942, 481] on span "True" at bounding box center [934, 472] width 28 height 17
click at [916, 480] on input "True" at bounding box center [907, 472] width 16 height 13
radio input "true"
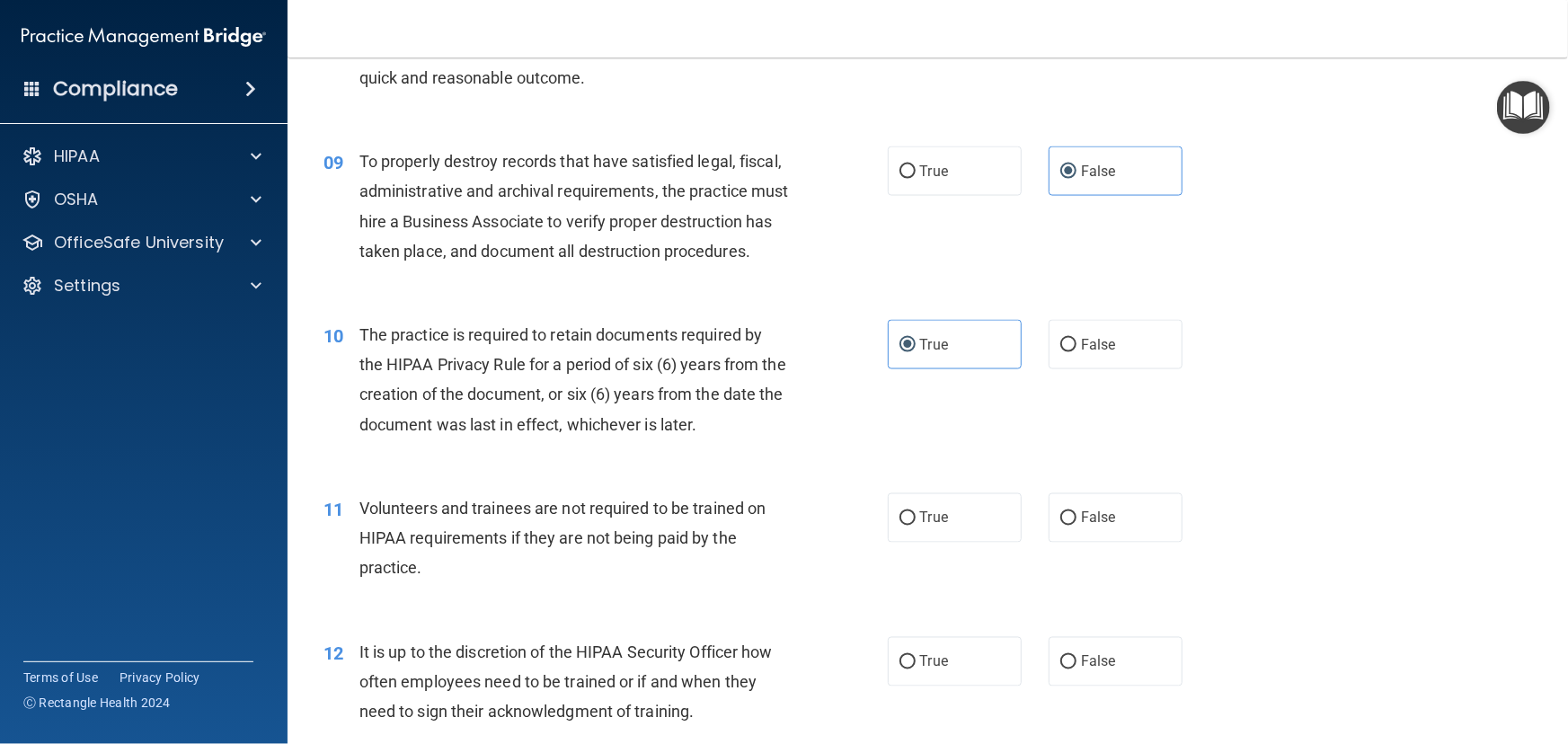
scroll to position [1388, 0]
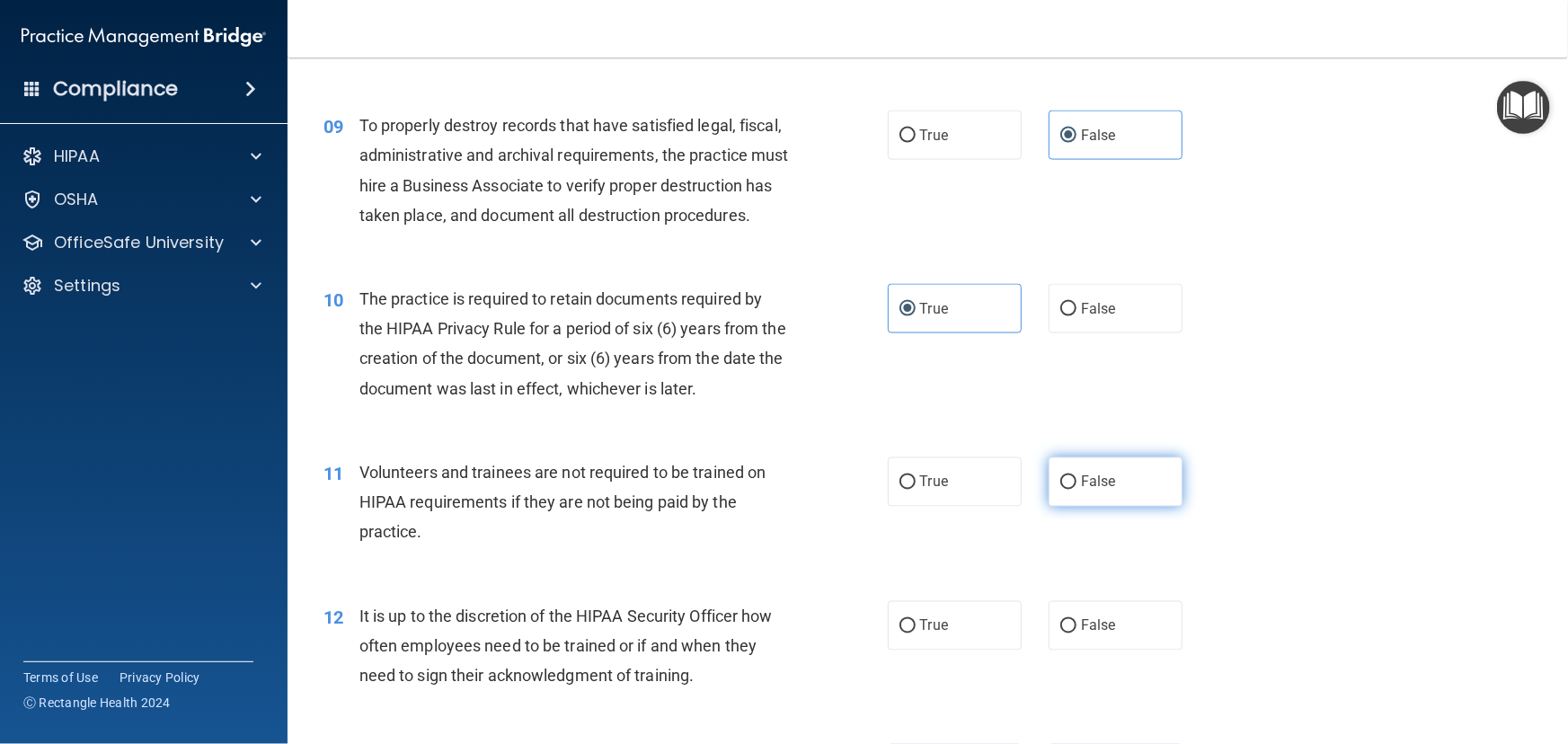
click at [1112, 507] on label "False" at bounding box center [1116, 482] width 134 height 49
click at [1076, 490] on input "False" at bounding box center [1068, 483] width 16 height 13
radio input "true"
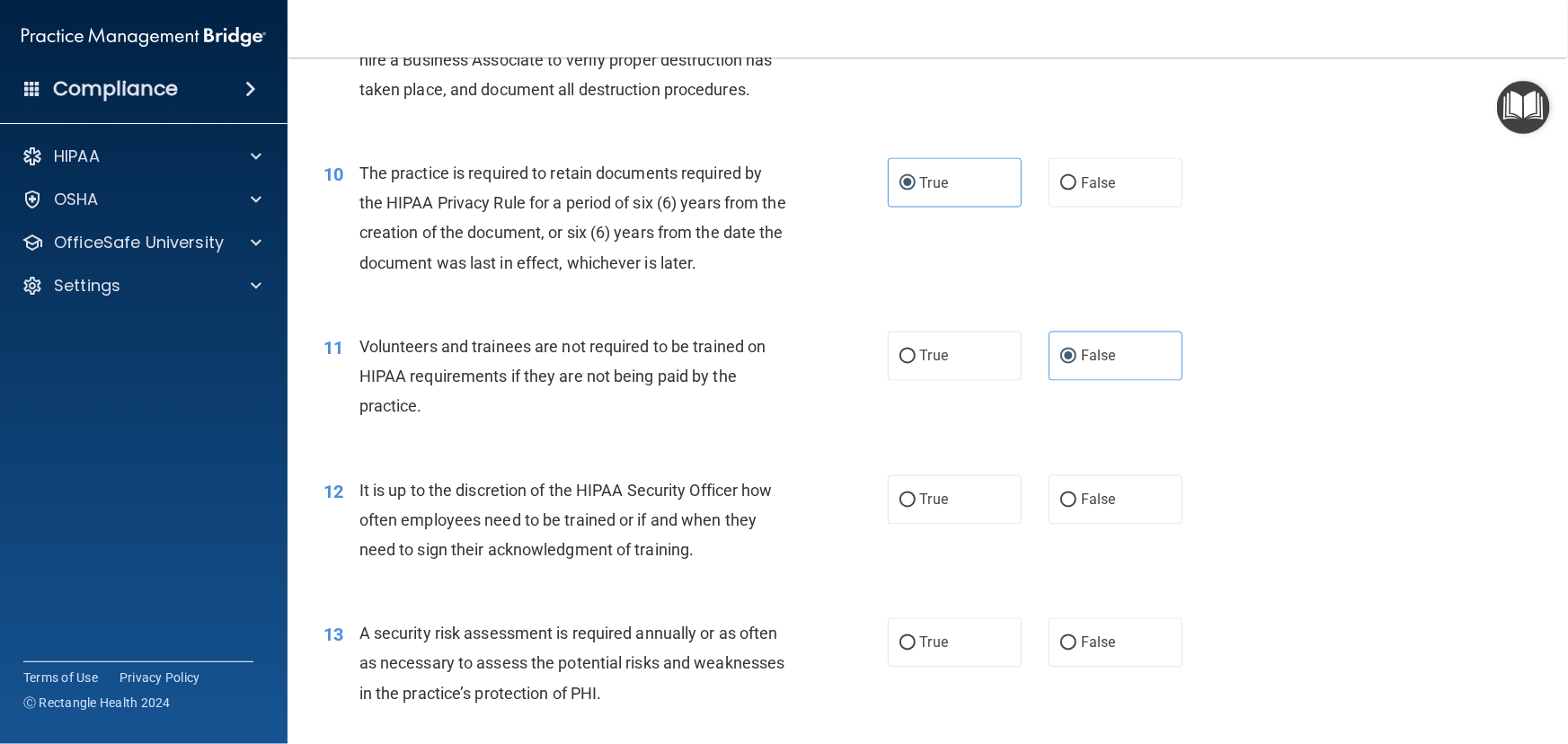
scroll to position [1552, 0]
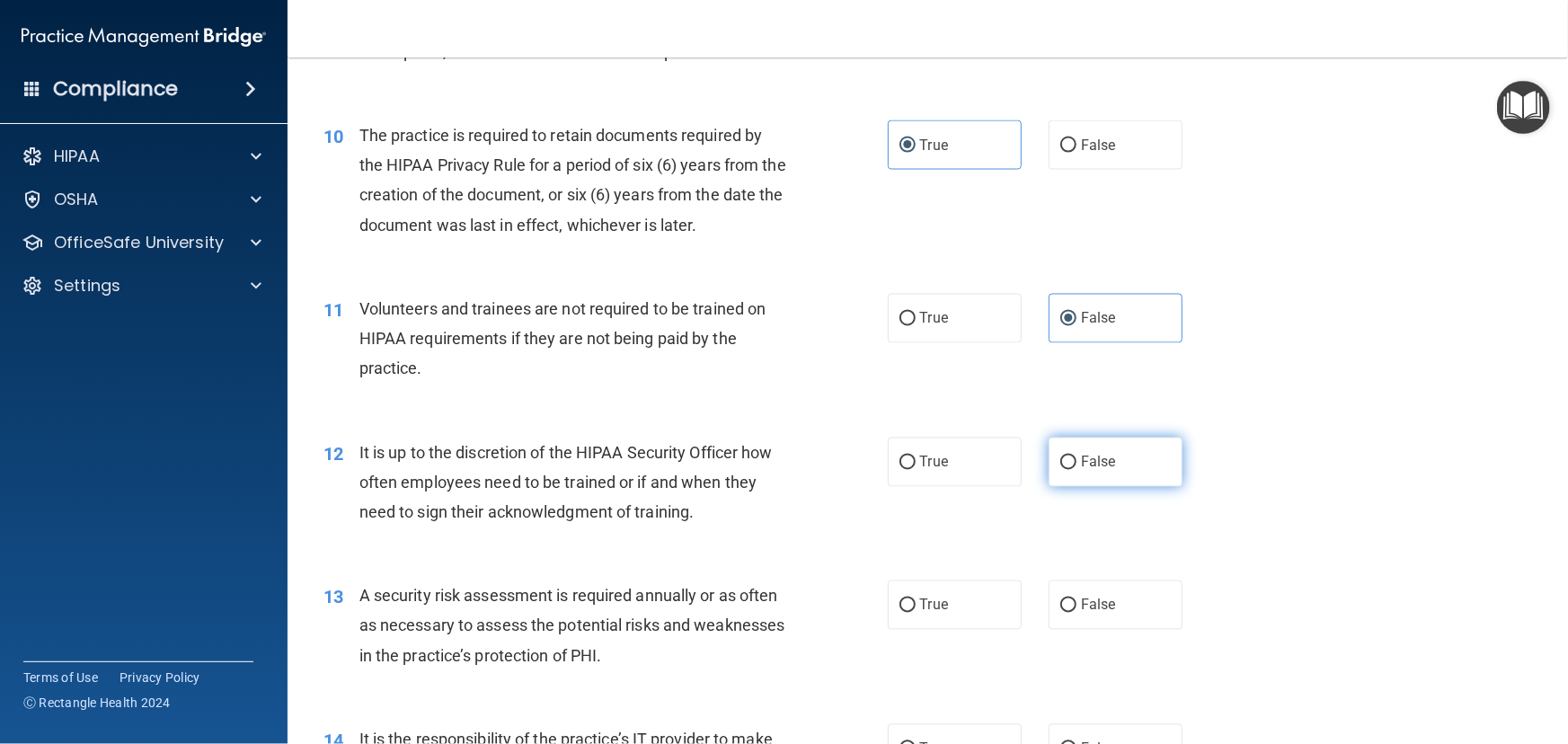
click at [1149, 487] on label "False" at bounding box center [1116, 462] width 134 height 49
click at [1076, 470] on input "False" at bounding box center [1068, 463] width 16 height 13
radio input "true"
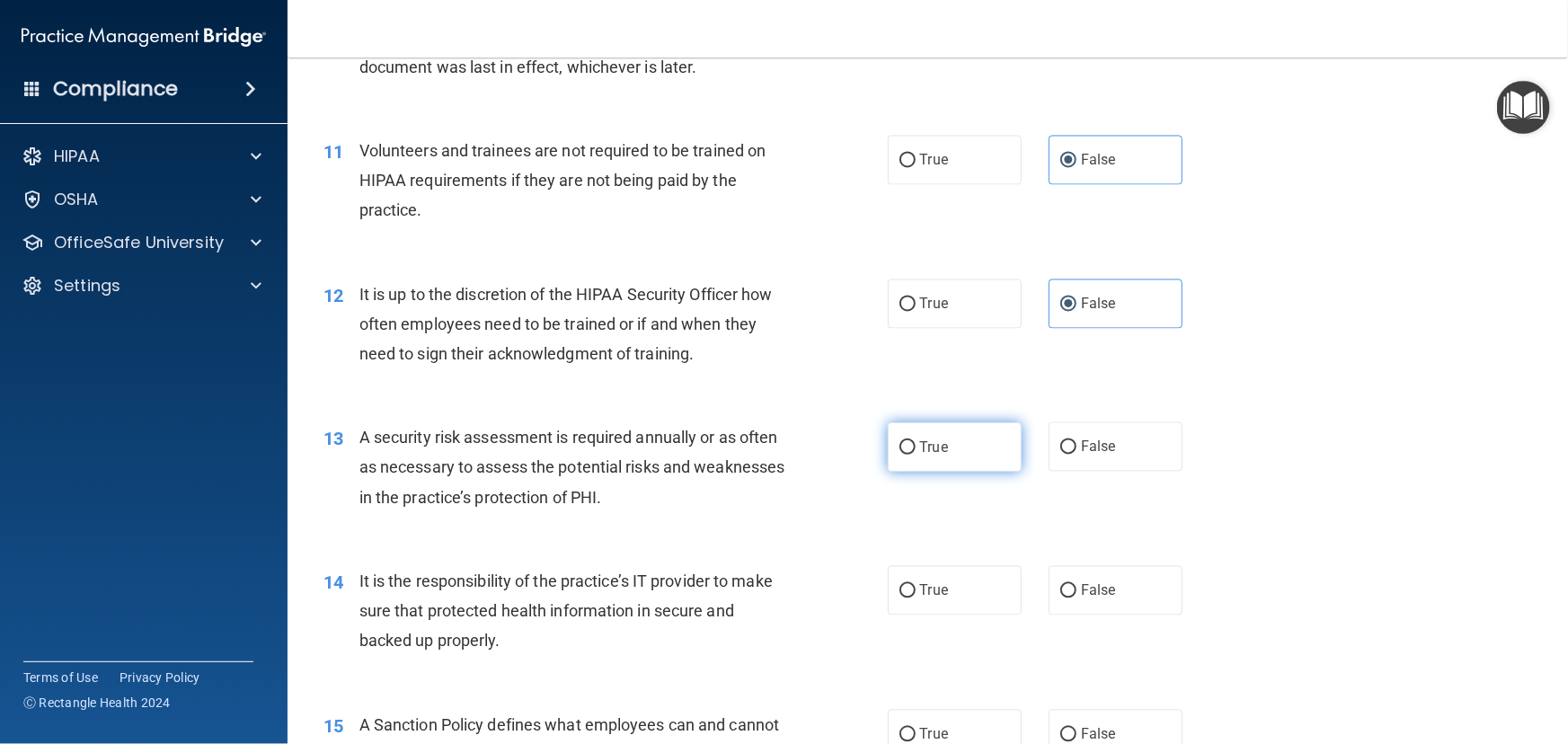
scroll to position [1715, 0]
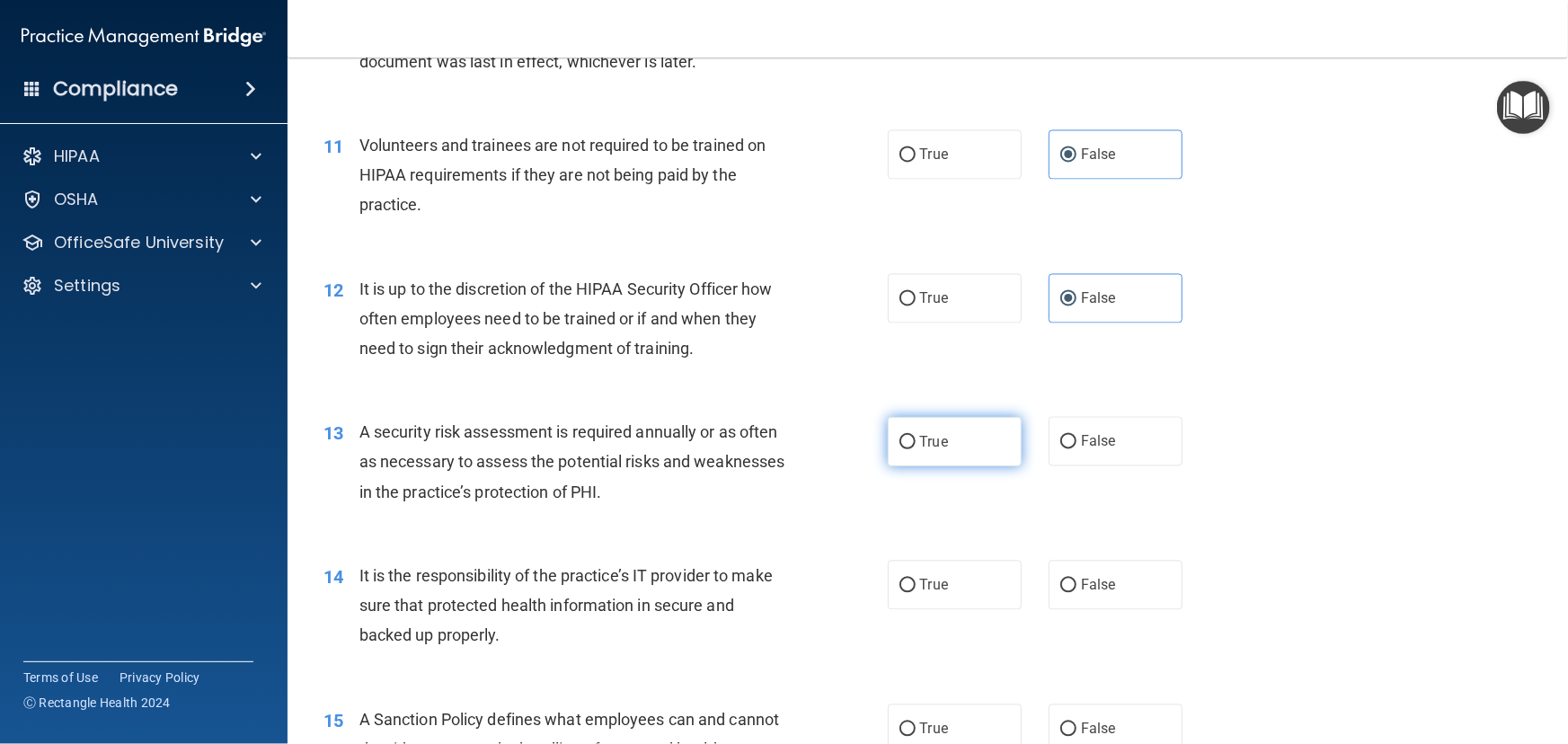
click at [982, 466] on label "True" at bounding box center [955, 441] width 134 height 49
click at [916, 449] on input "True" at bounding box center [907, 443] width 16 height 13
radio input "true"
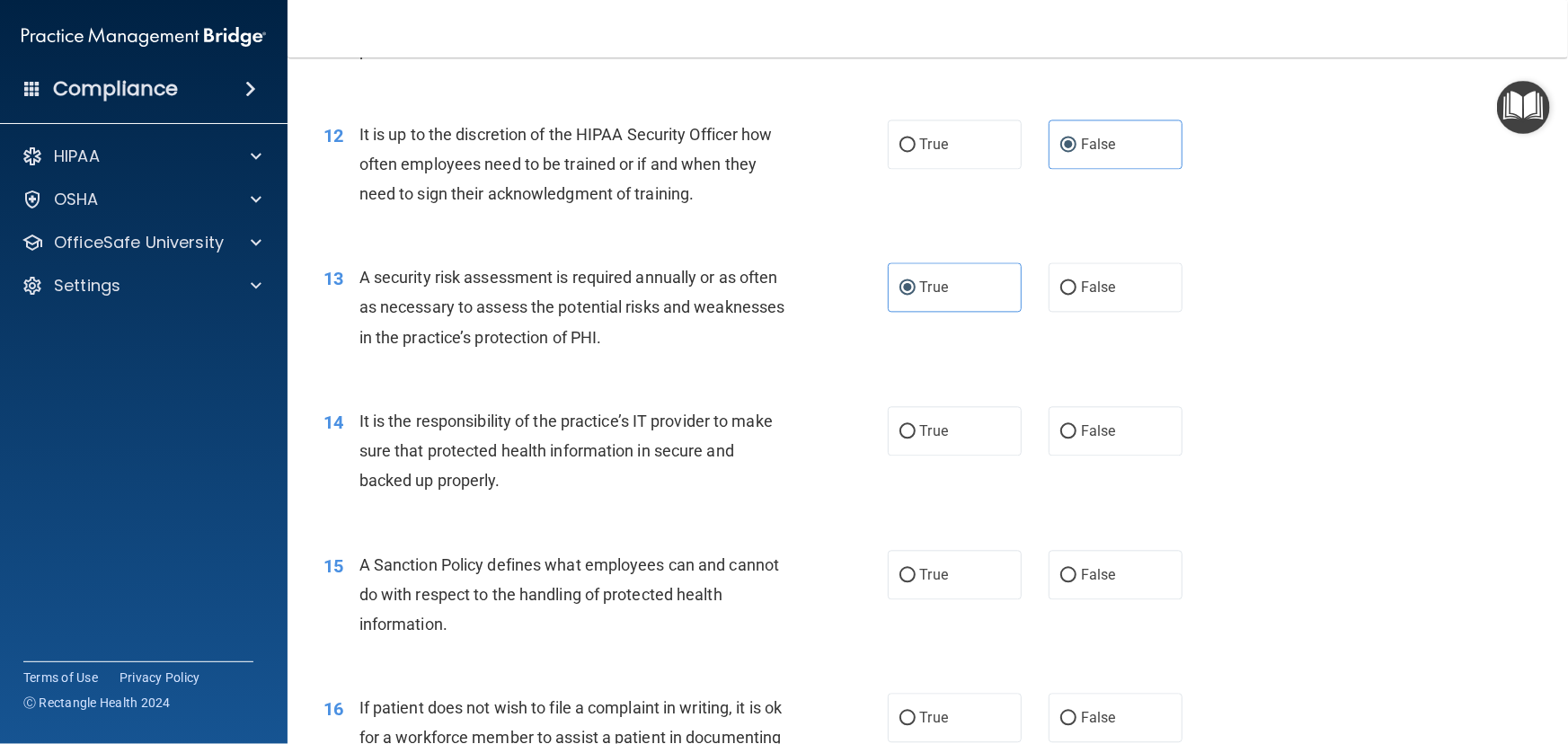
scroll to position [1878, 0]
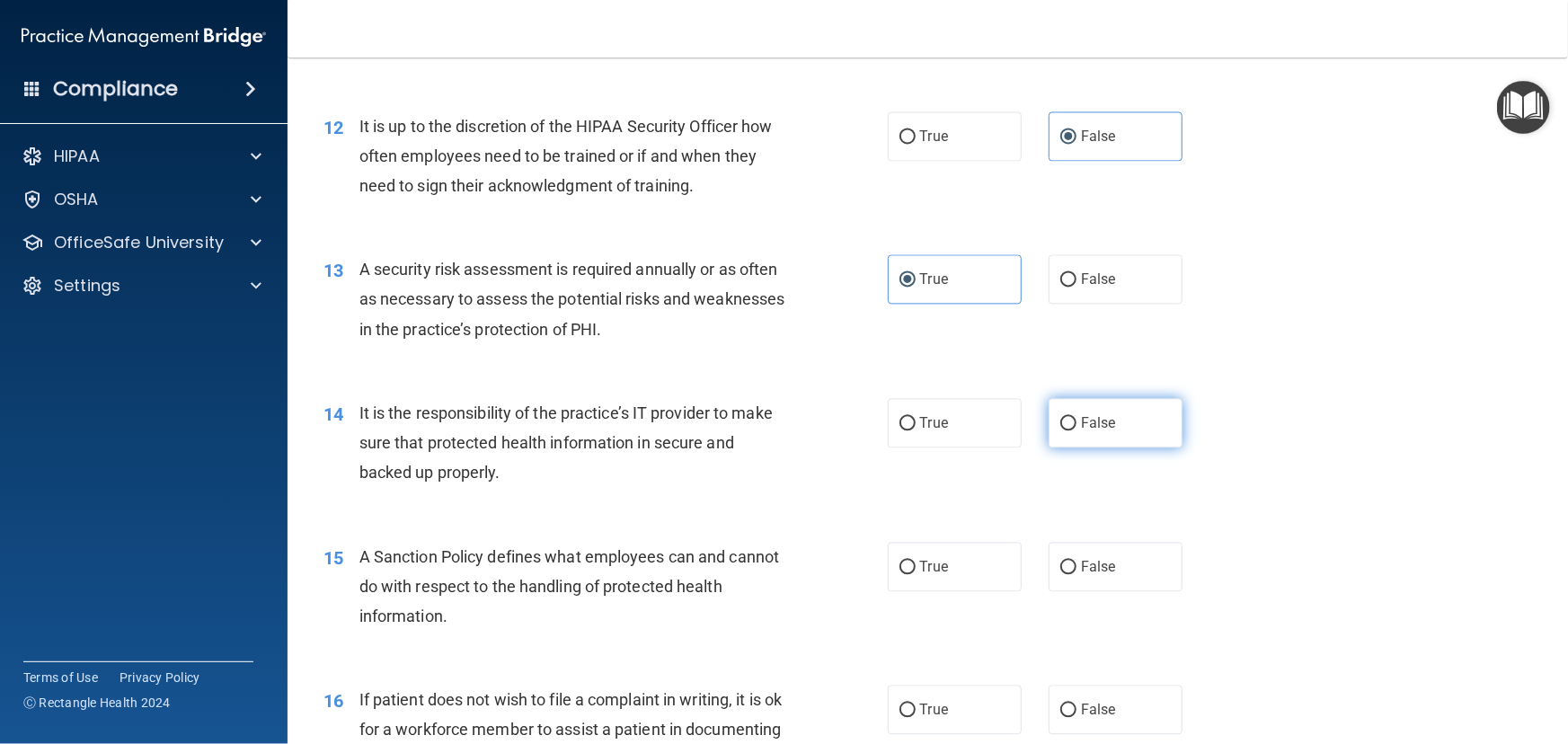
click at [1075, 447] on label "False" at bounding box center [1116, 422] width 134 height 49
click at [1075, 431] on input "False" at bounding box center [1068, 423] width 16 height 13
radio input "true"
click at [946, 447] on label "True" at bounding box center [955, 422] width 134 height 49
click at [916, 431] on input "True" at bounding box center [907, 423] width 16 height 13
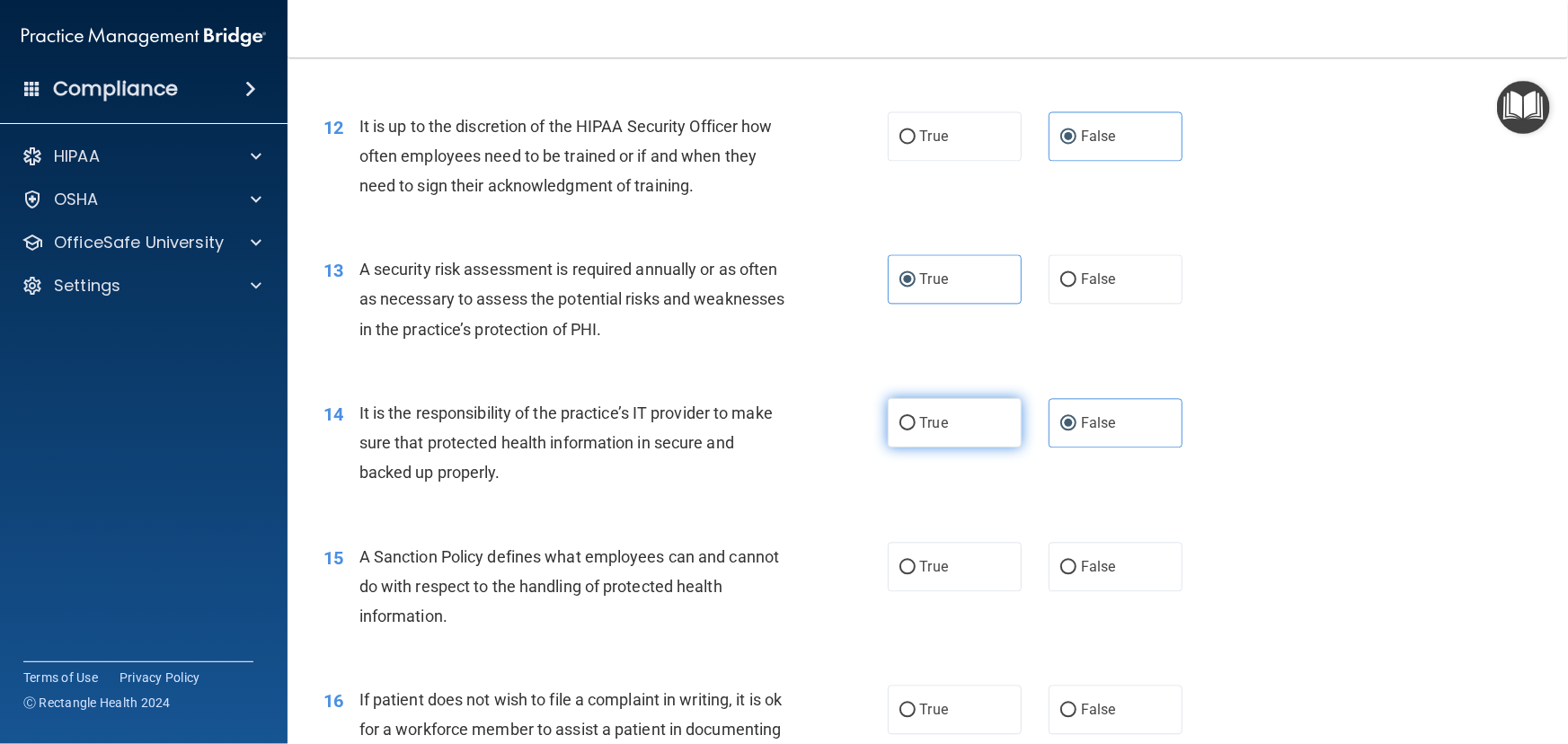
radio input "true"
radio input "false"
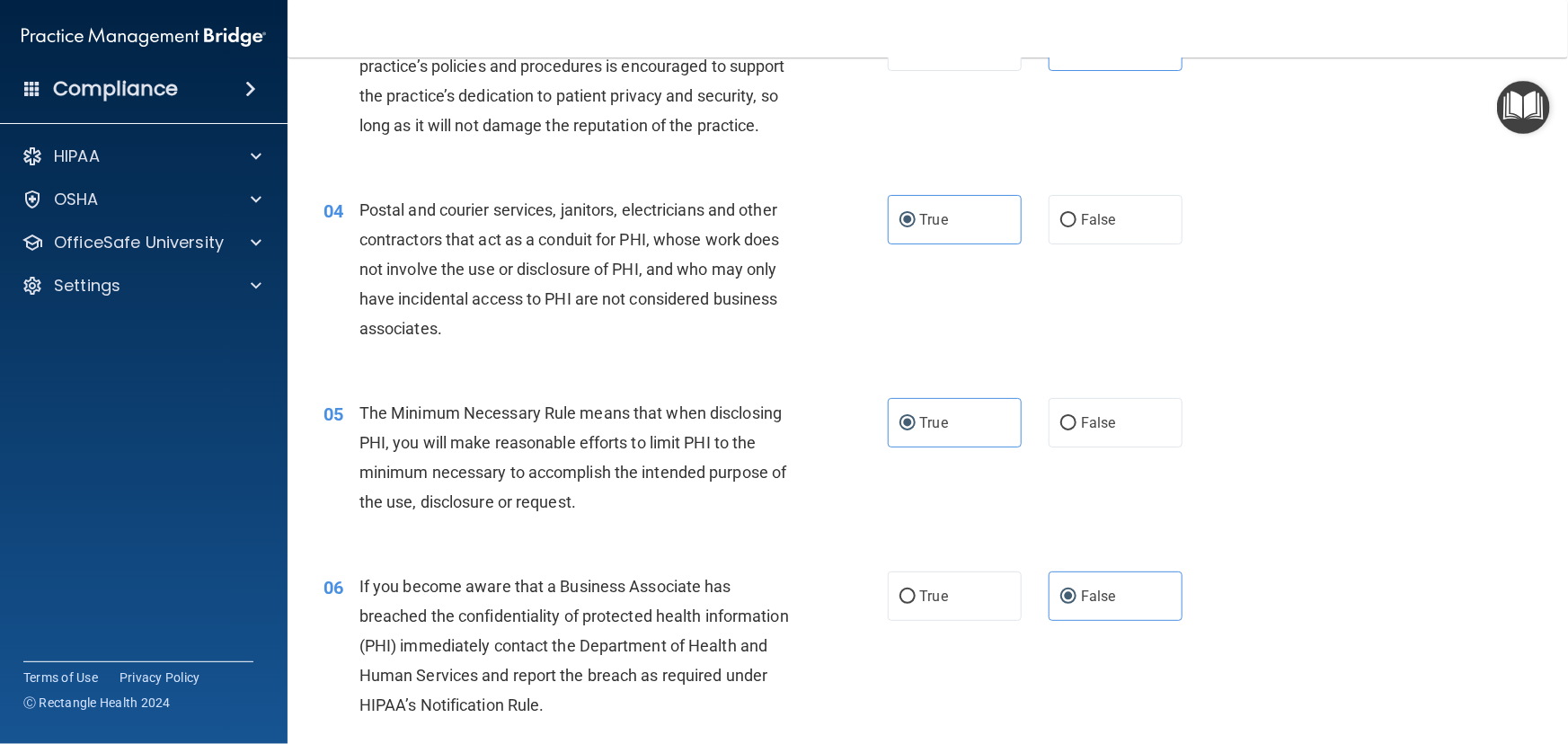
scroll to position [490, 0]
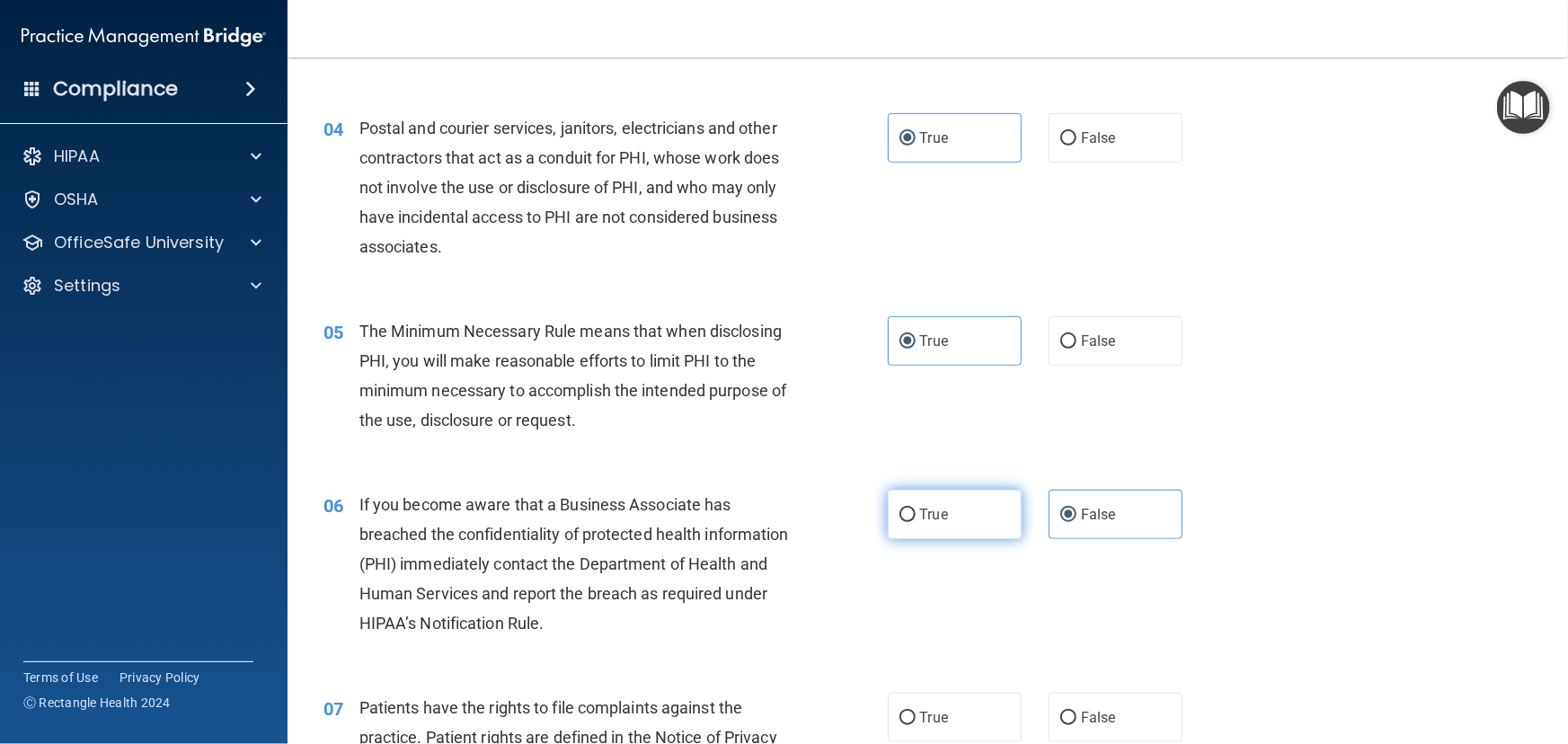
click at [979, 539] on label "True" at bounding box center [955, 514] width 134 height 49
click at [916, 522] on input "True" at bounding box center [907, 515] width 16 height 13
radio input "true"
radio input "false"
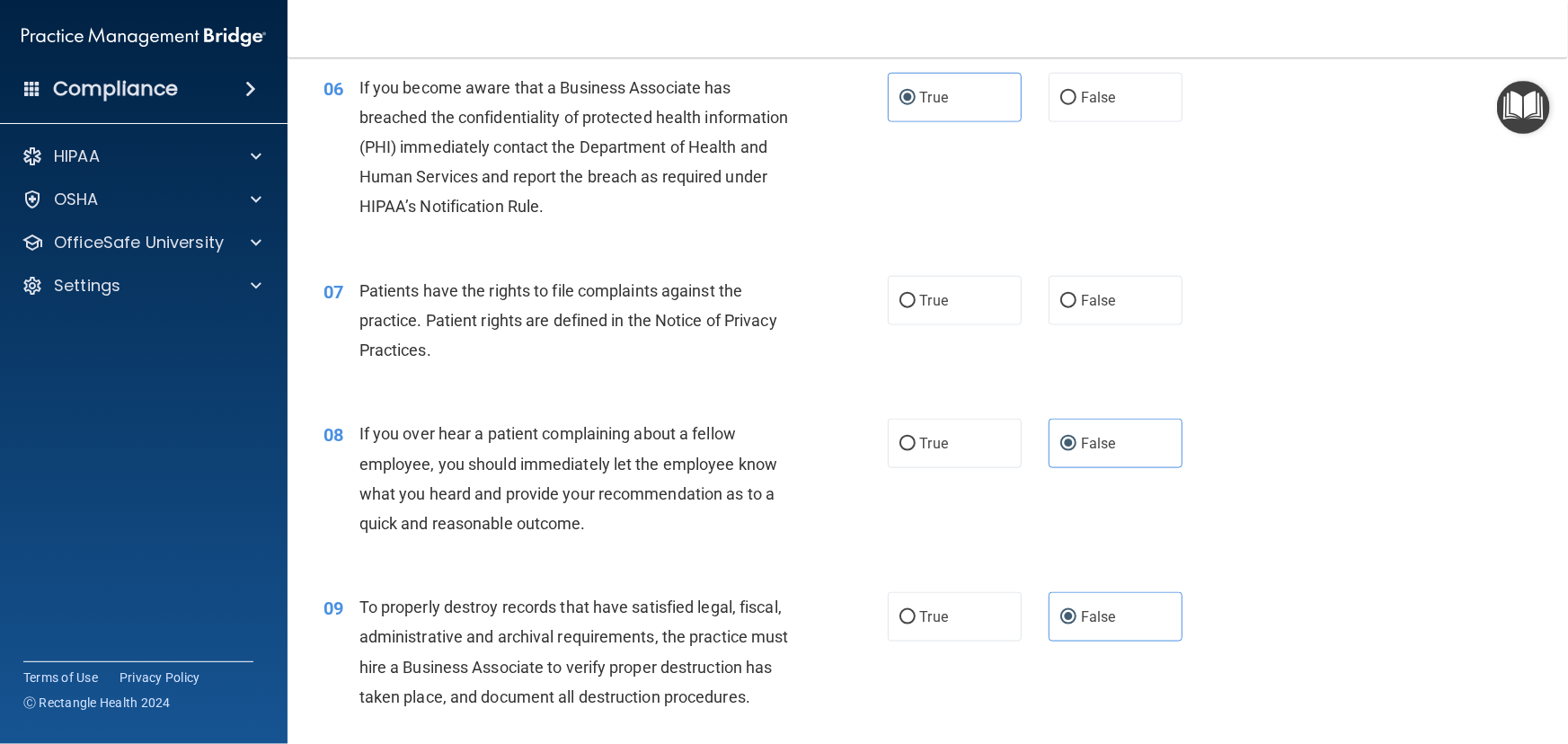
scroll to position [1061, 0]
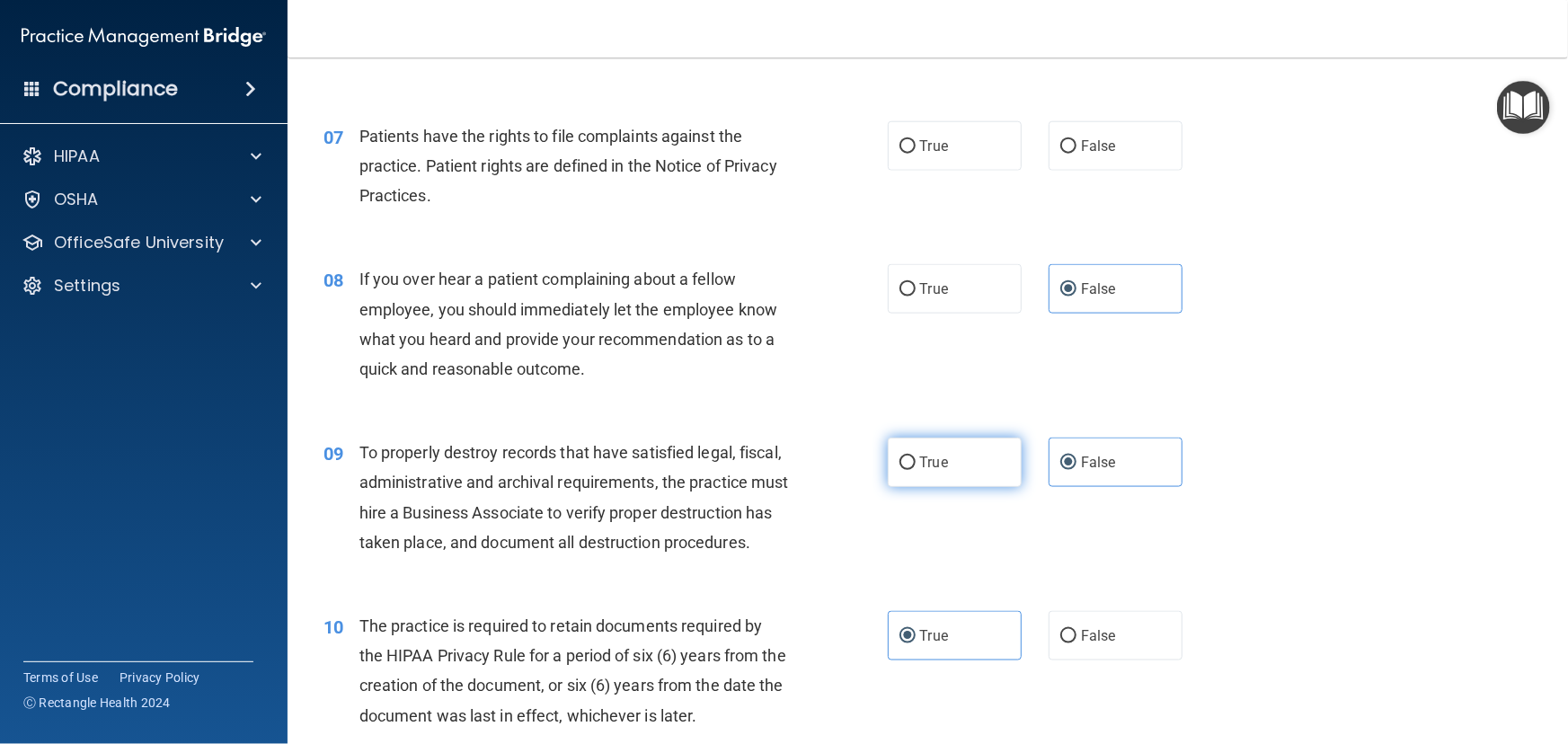
click at [907, 470] on input "True" at bounding box center [907, 463] width 16 height 13
radio input "true"
radio input "false"
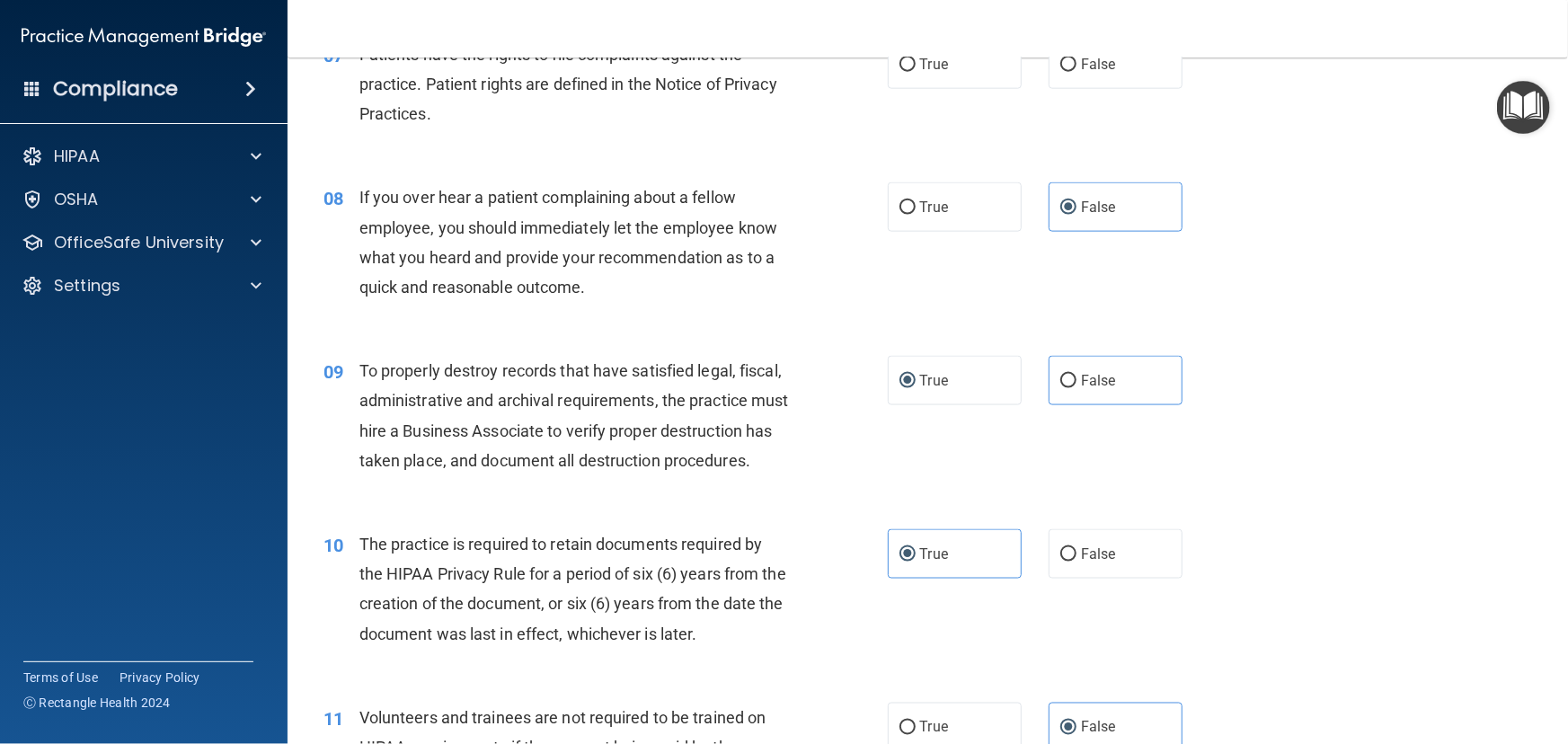
scroll to position [1225, 0]
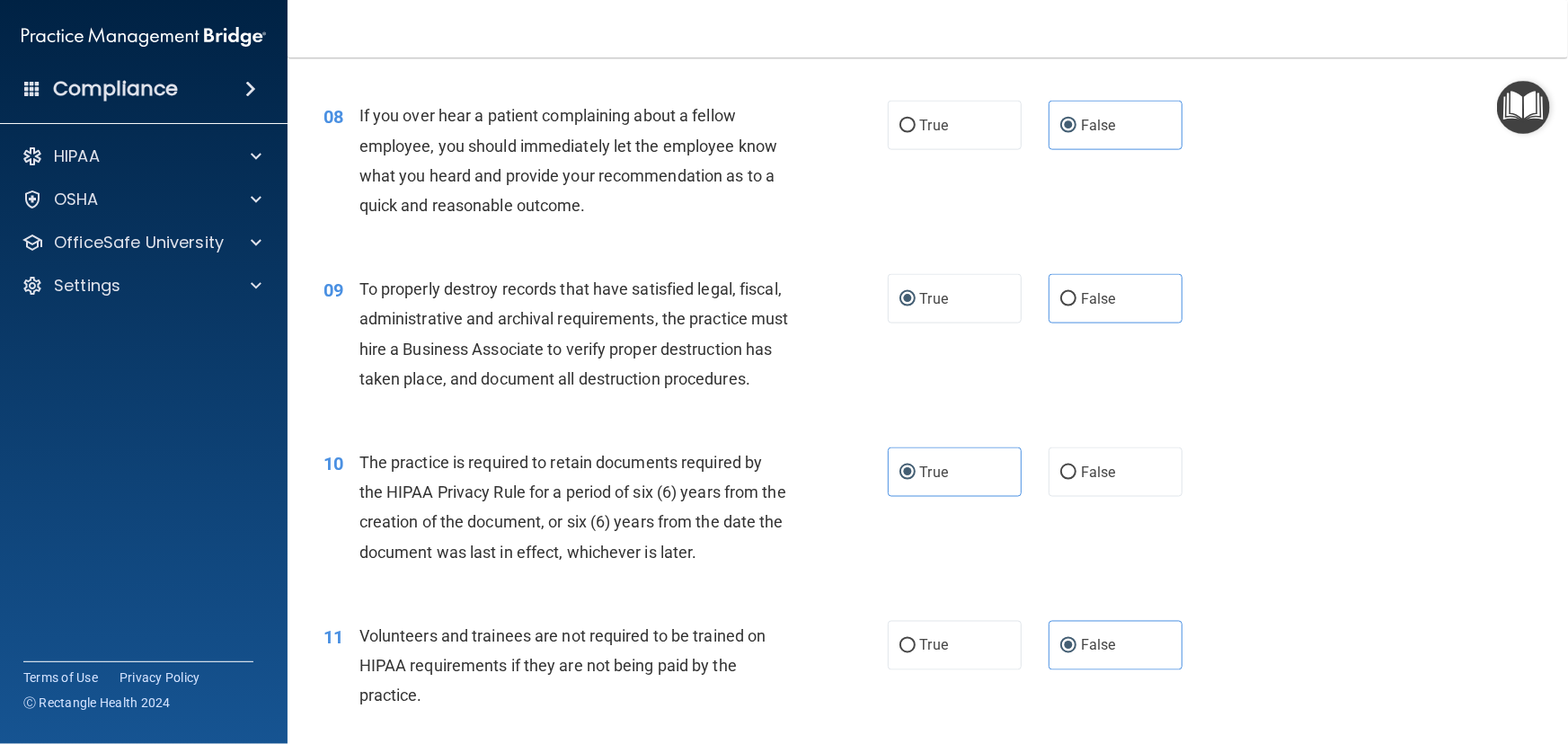
drag, startPoint x: 1082, startPoint y: 538, endPoint x: 1033, endPoint y: 570, distance: 58.5
click at [1082, 481] on span "False" at bounding box center [1098, 472] width 35 height 17
click at [1076, 480] on input "False" at bounding box center [1068, 472] width 16 height 13
radio input "true"
radio input "false"
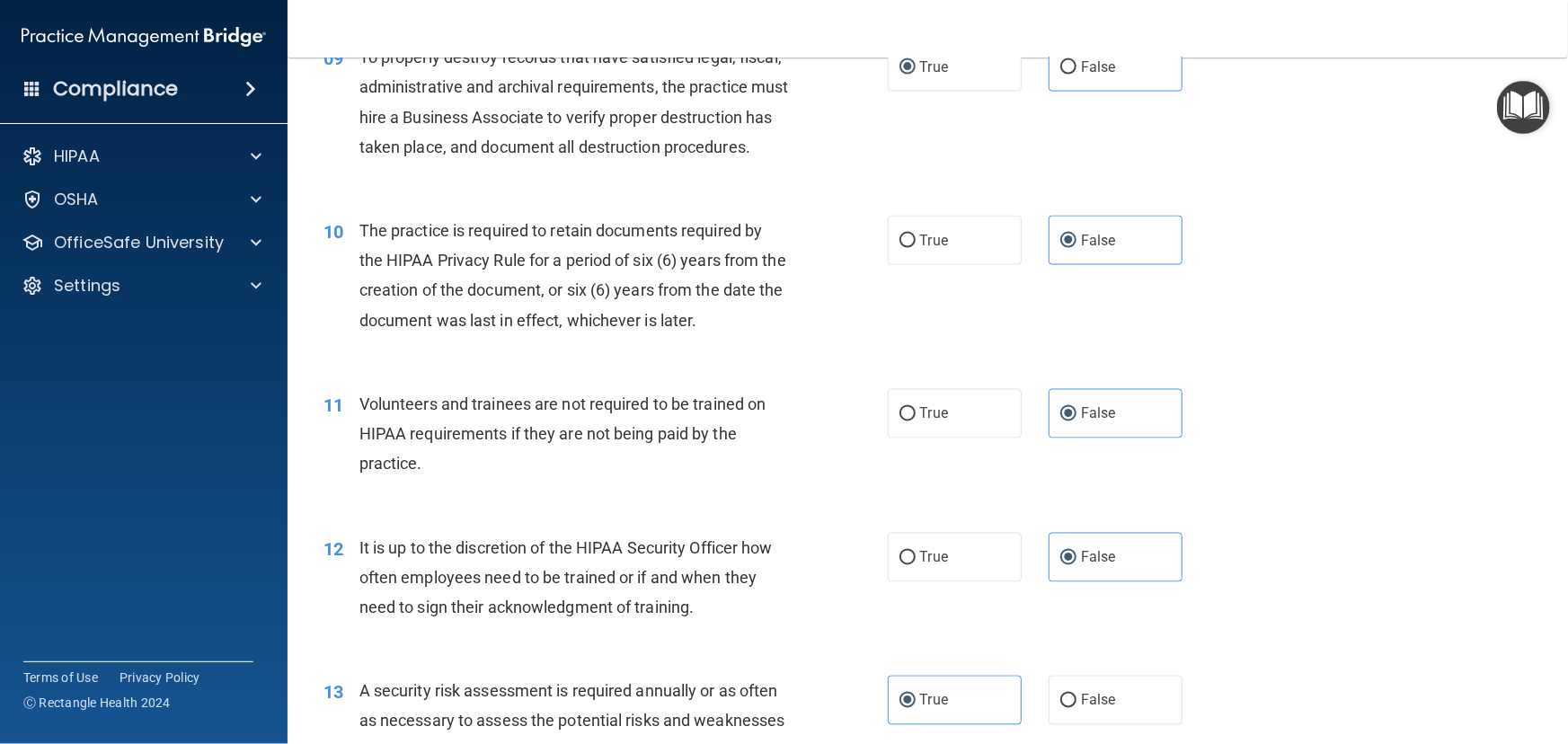
scroll to position [1470, 0]
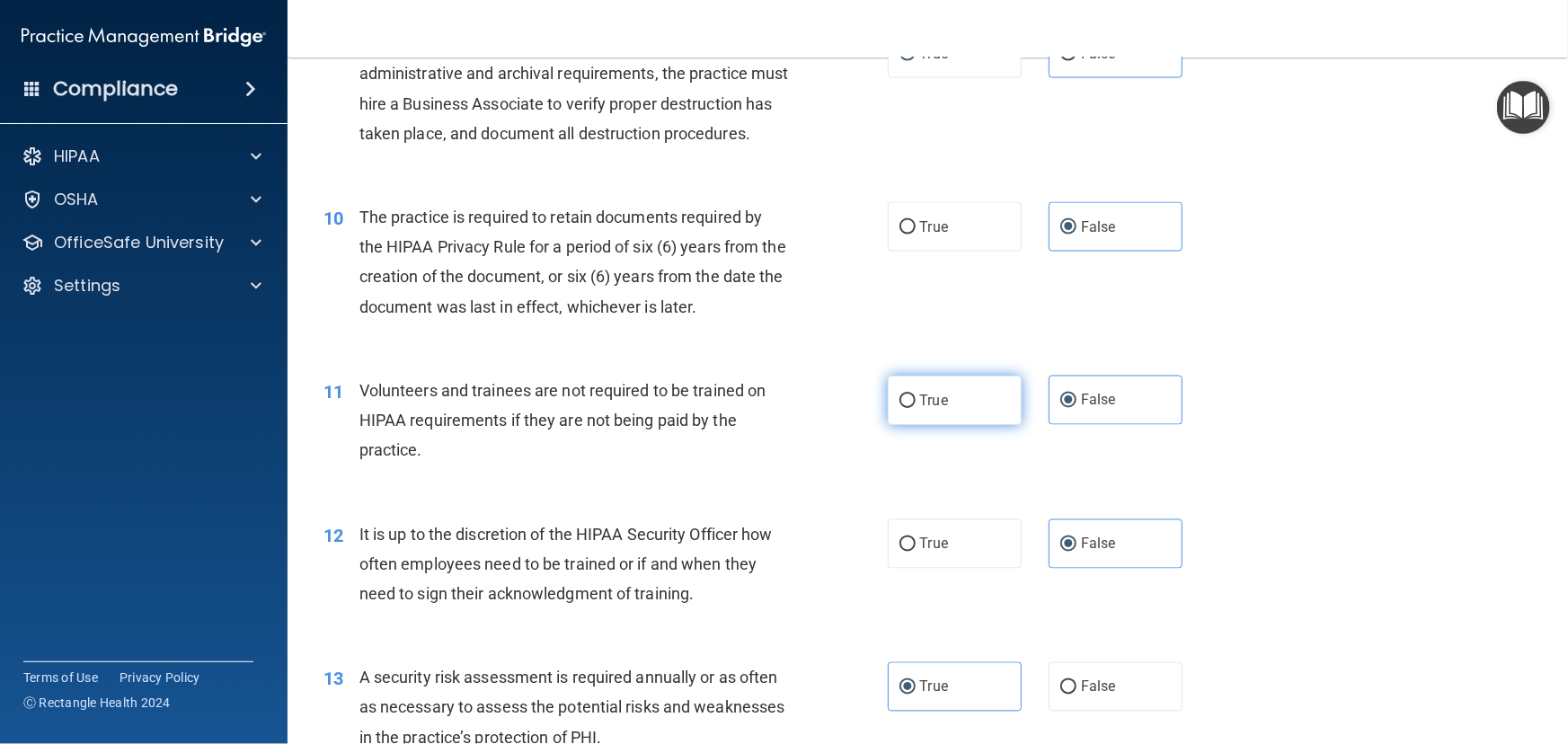
click at [991, 425] on label "True" at bounding box center [955, 400] width 134 height 49
click at [916, 408] on input "True" at bounding box center [907, 401] width 16 height 13
radio input "true"
radio input "false"
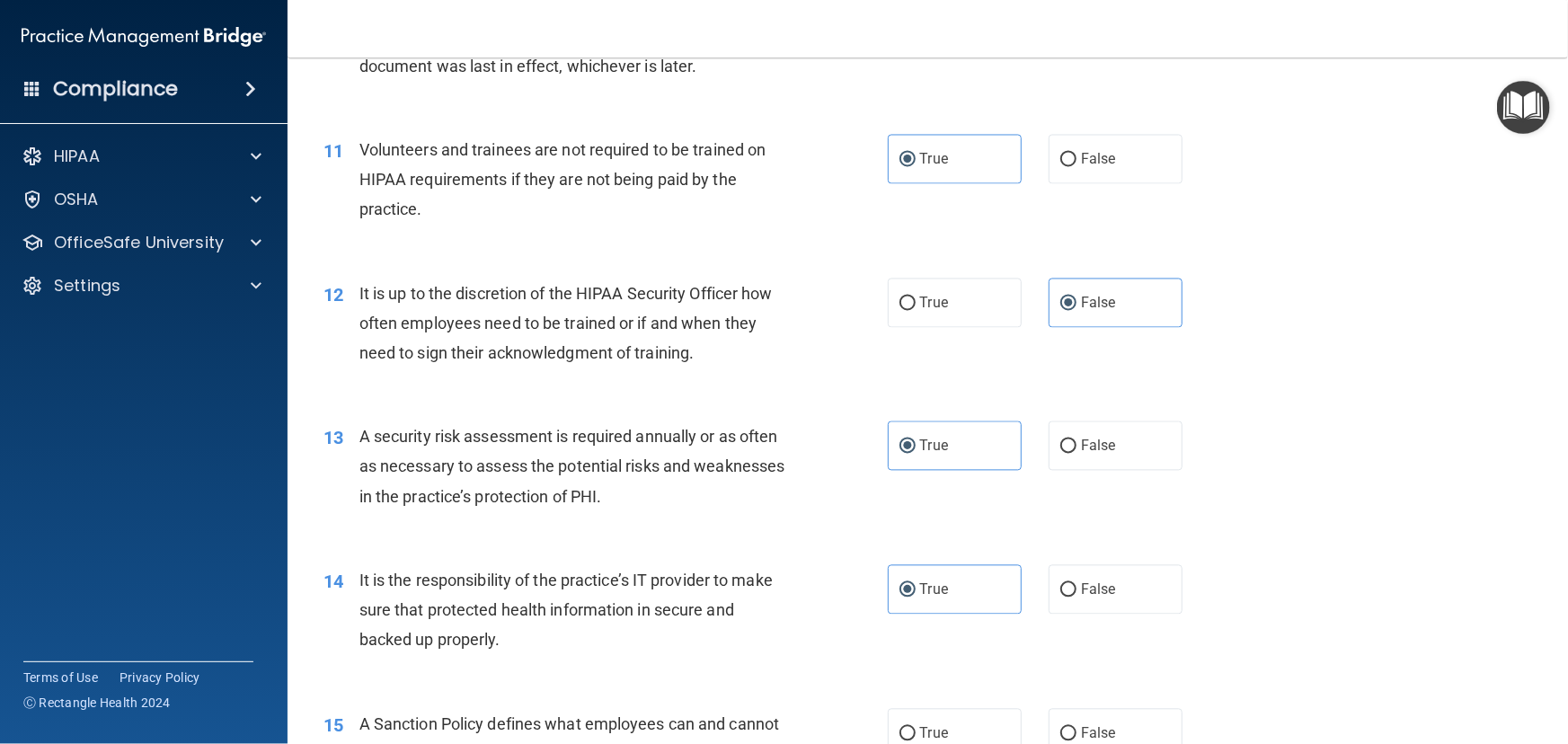
scroll to position [1715, 0]
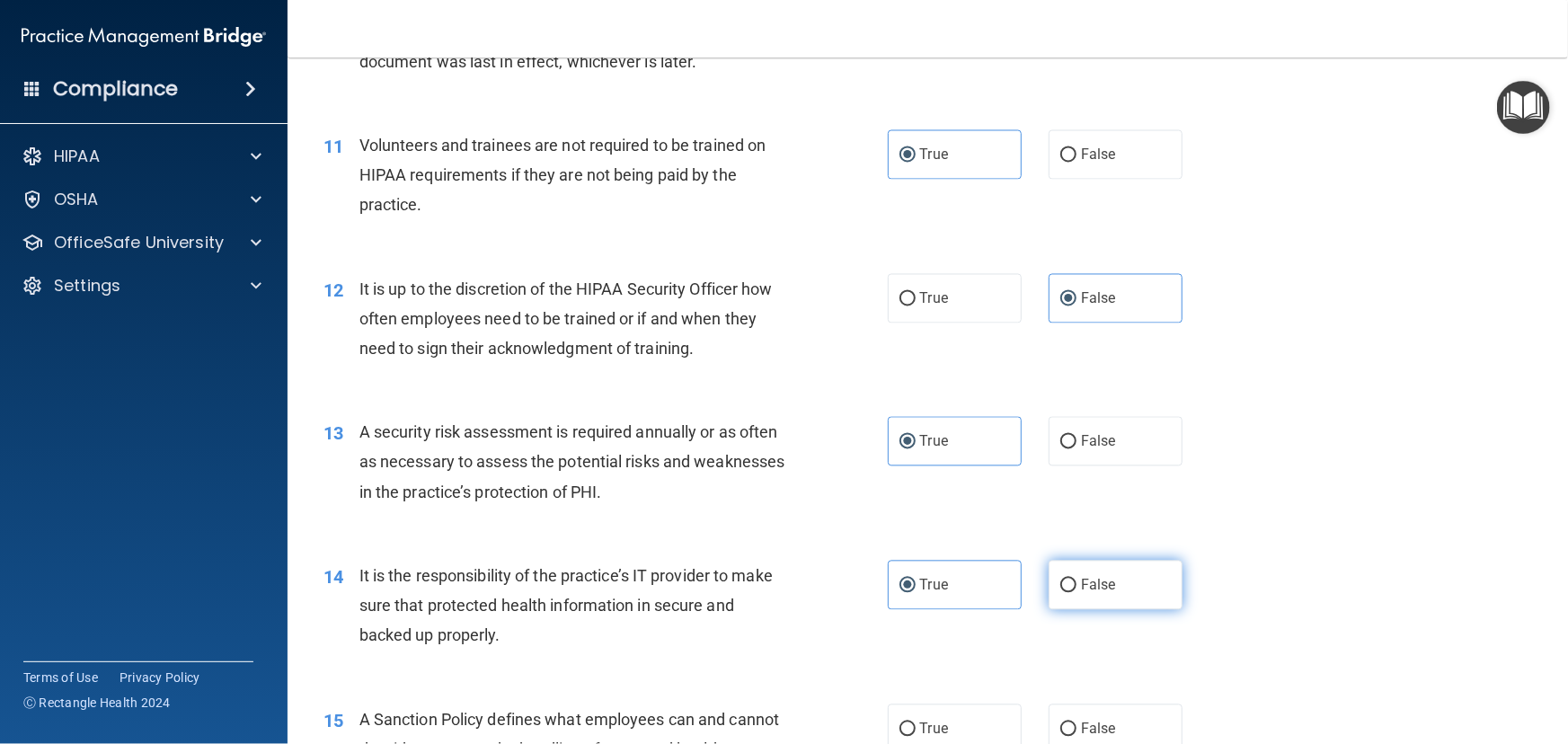
click at [1159, 610] on label "False" at bounding box center [1116, 585] width 134 height 49
click at [1076, 593] on input "False" at bounding box center [1068, 586] width 16 height 13
radio input "true"
click at [1012, 610] on label "True" at bounding box center [955, 585] width 134 height 49
click at [916, 593] on input "True" at bounding box center [907, 586] width 16 height 13
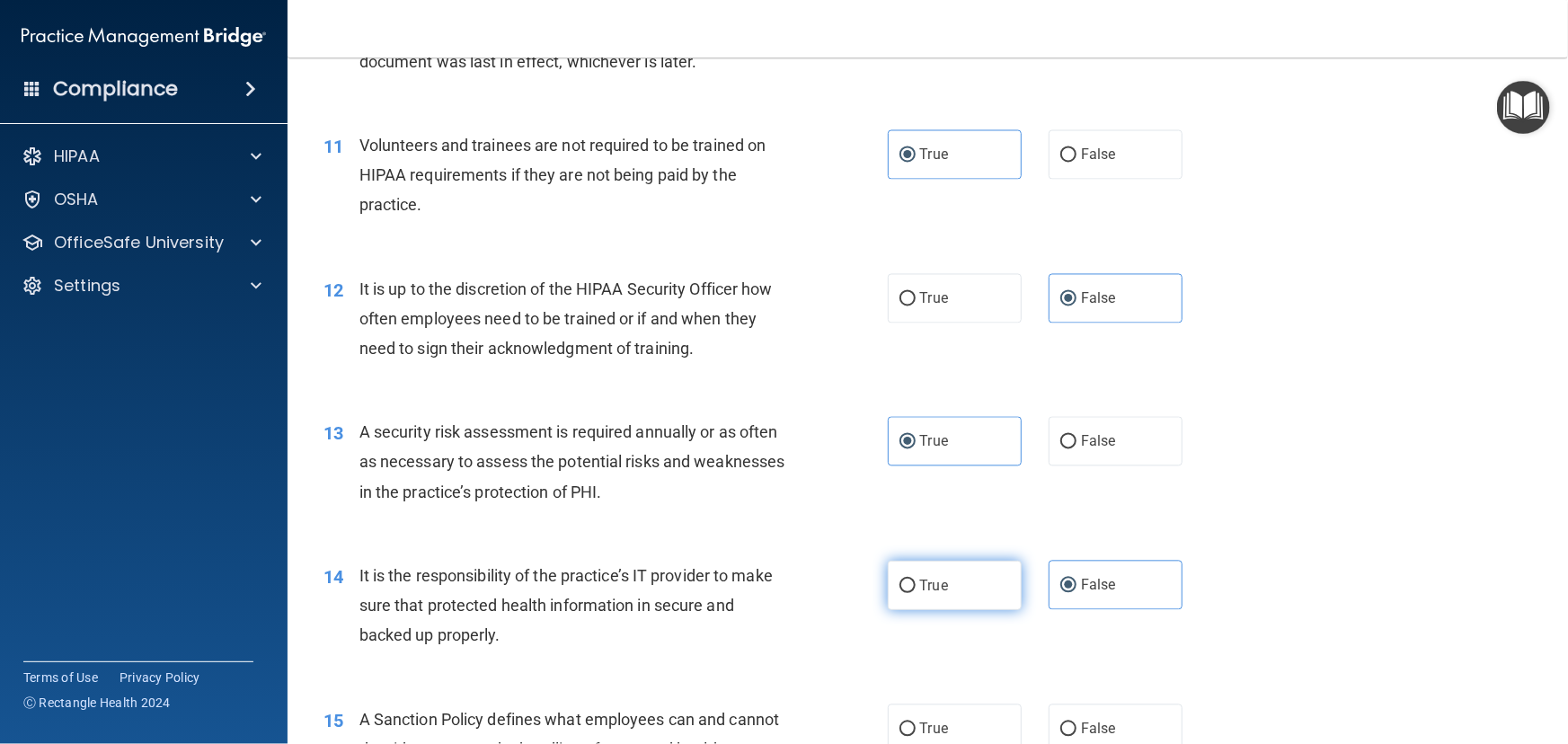
radio input "true"
radio input "false"
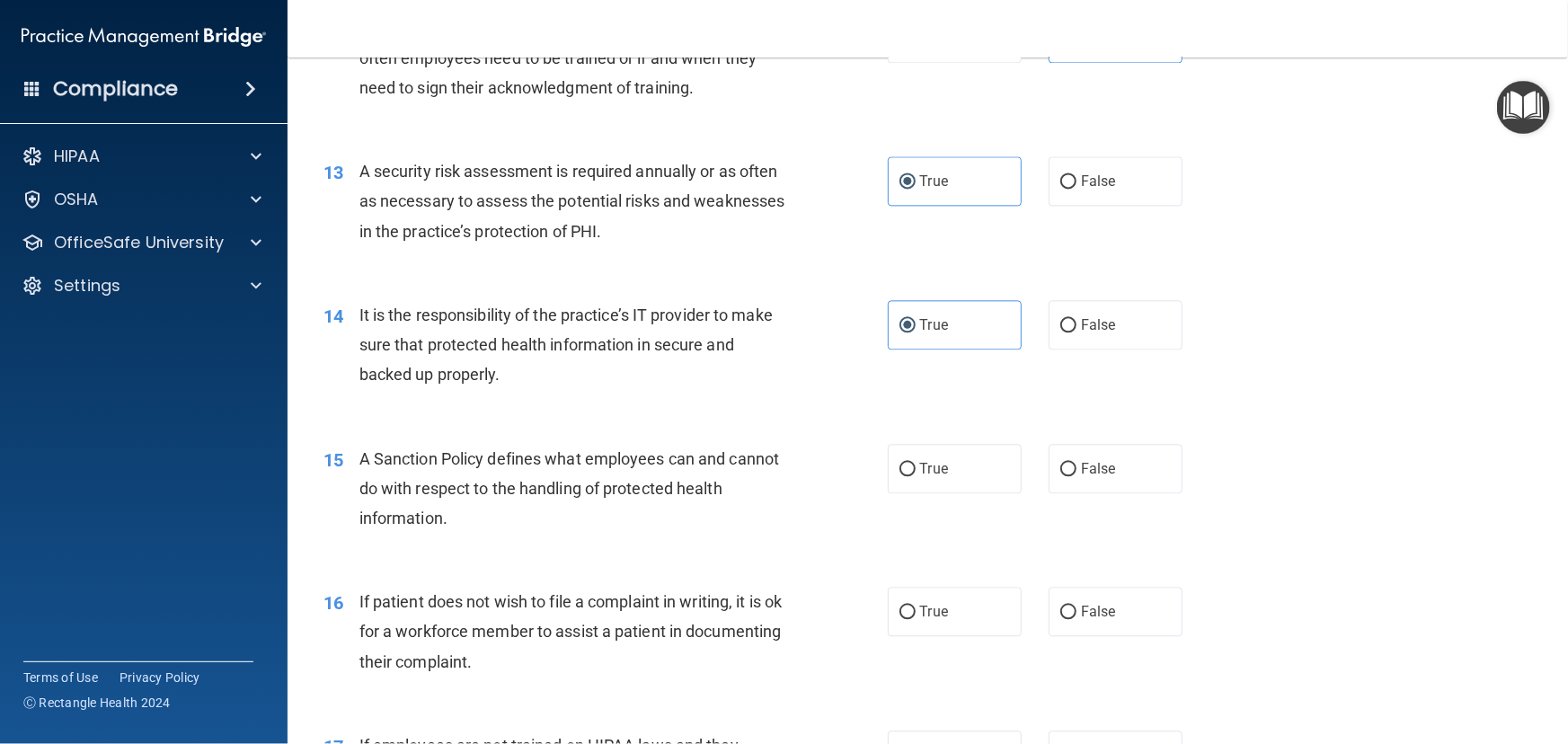
scroll to position [2041, 0]
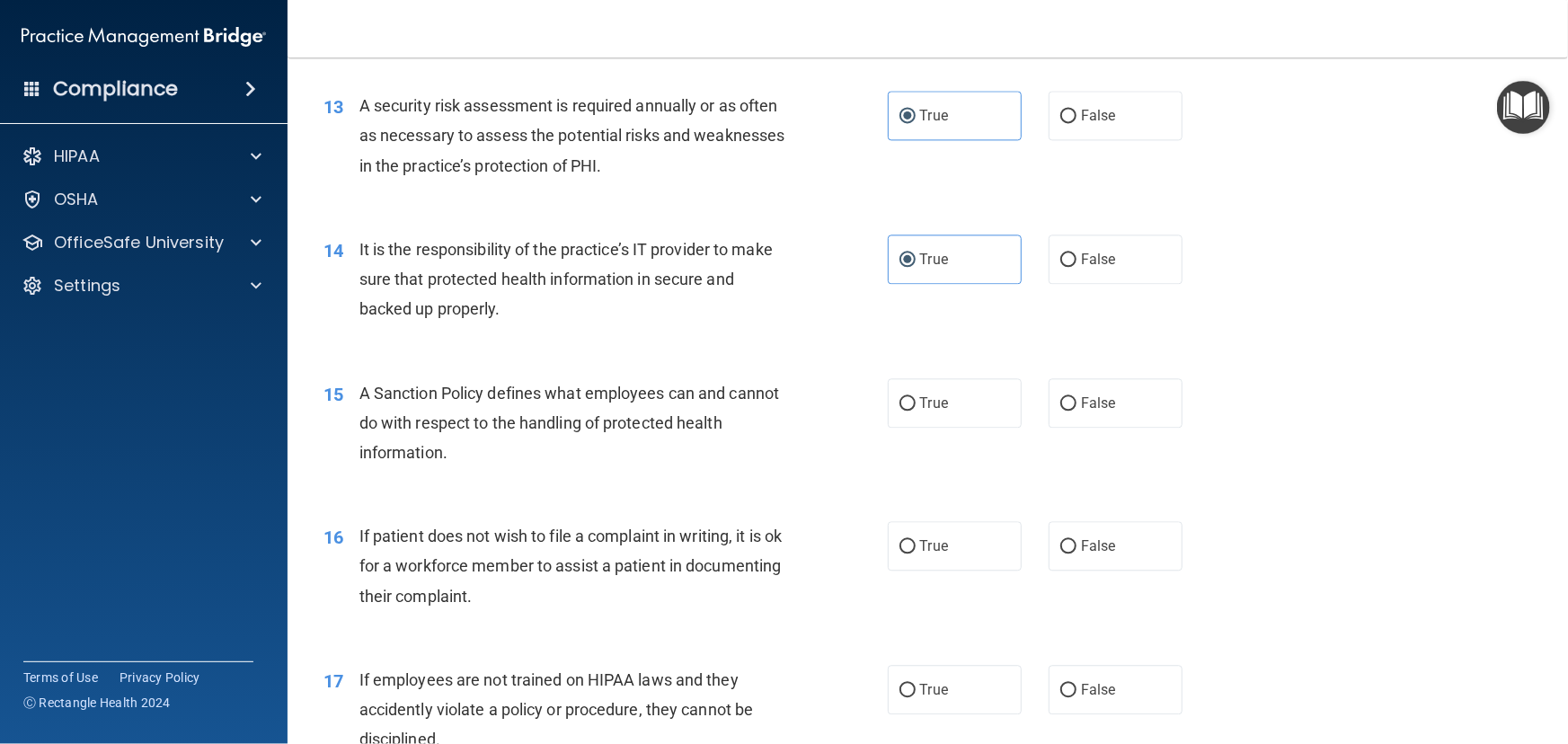
click at [984, 490] on div "15 A Sanction Policy defines what employees can and cannot do with respect to t…" at bounding box center [927, 428] width 1235 height 144
click at [943, 428] on label "True" at bounding box center [955, 403] width 134 height 49
click at [916, 411] on input "True" at bounding box center [907, 404] width 16 height 13
radio input "true"
click at [1075, 571] on label "False" at bounding box center [1116, 545] width 134 height 49
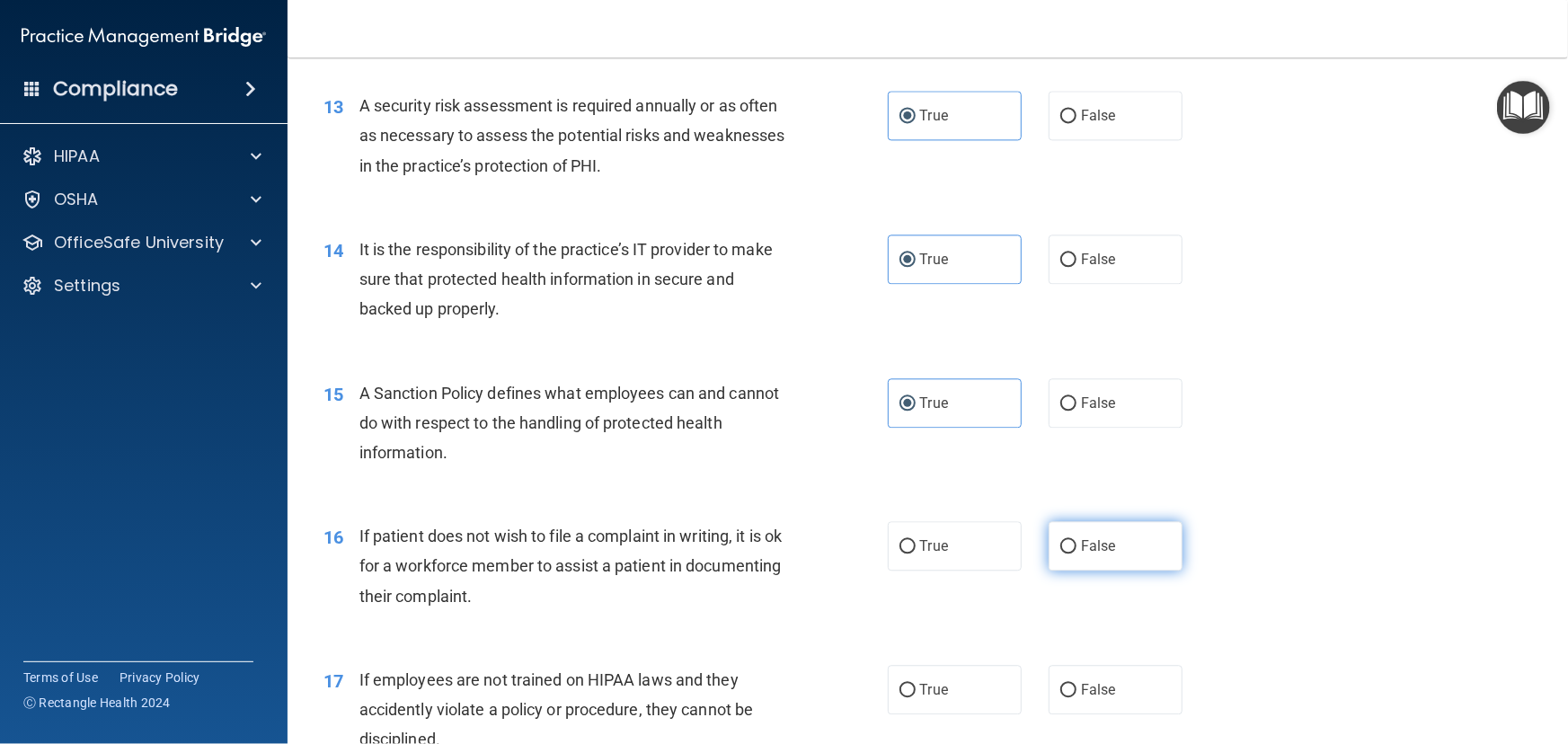
click at [1075, 553] on input "False" at bounding box center [1068, 547] width 16 height 13
radio input "true"
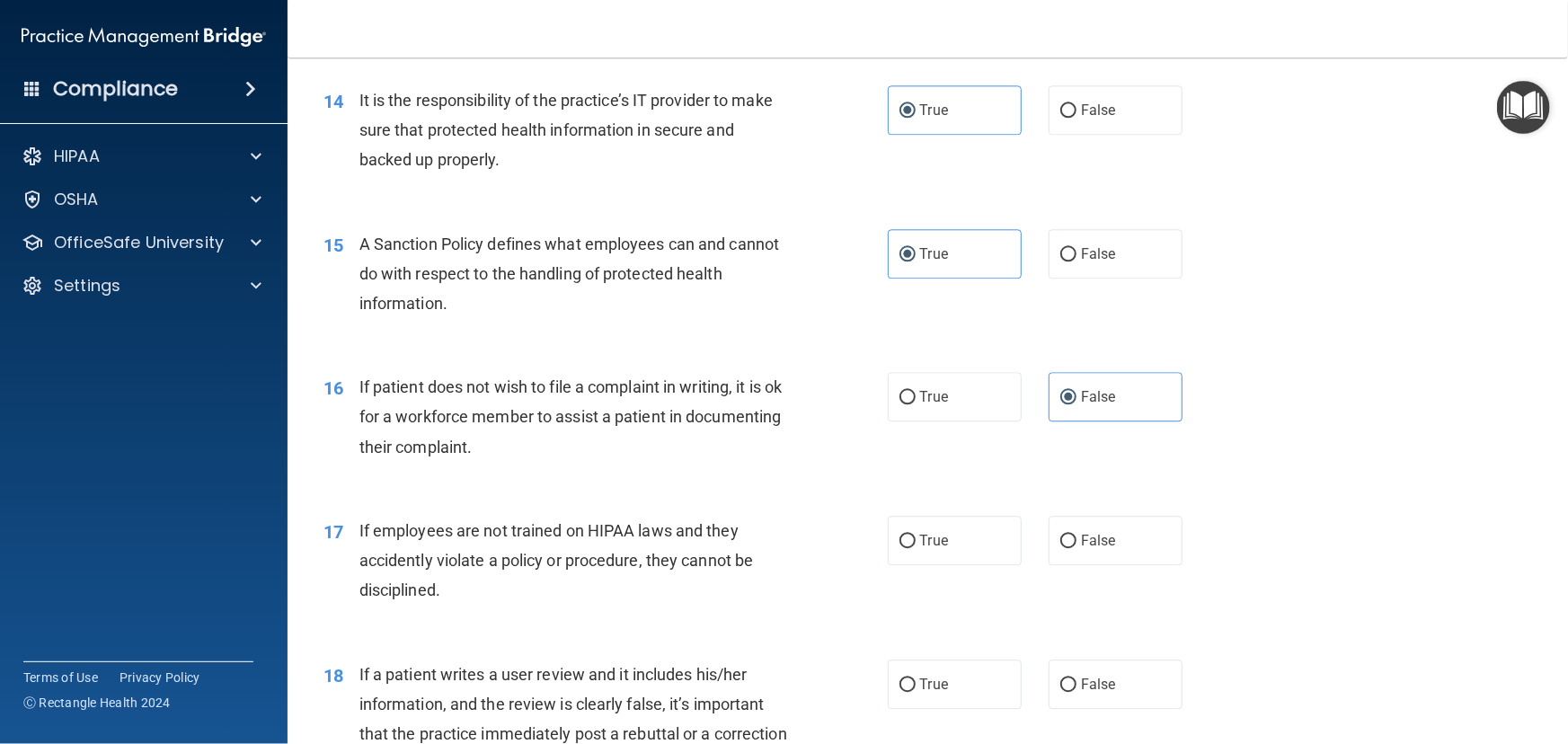
scroll to position [2205, 0]
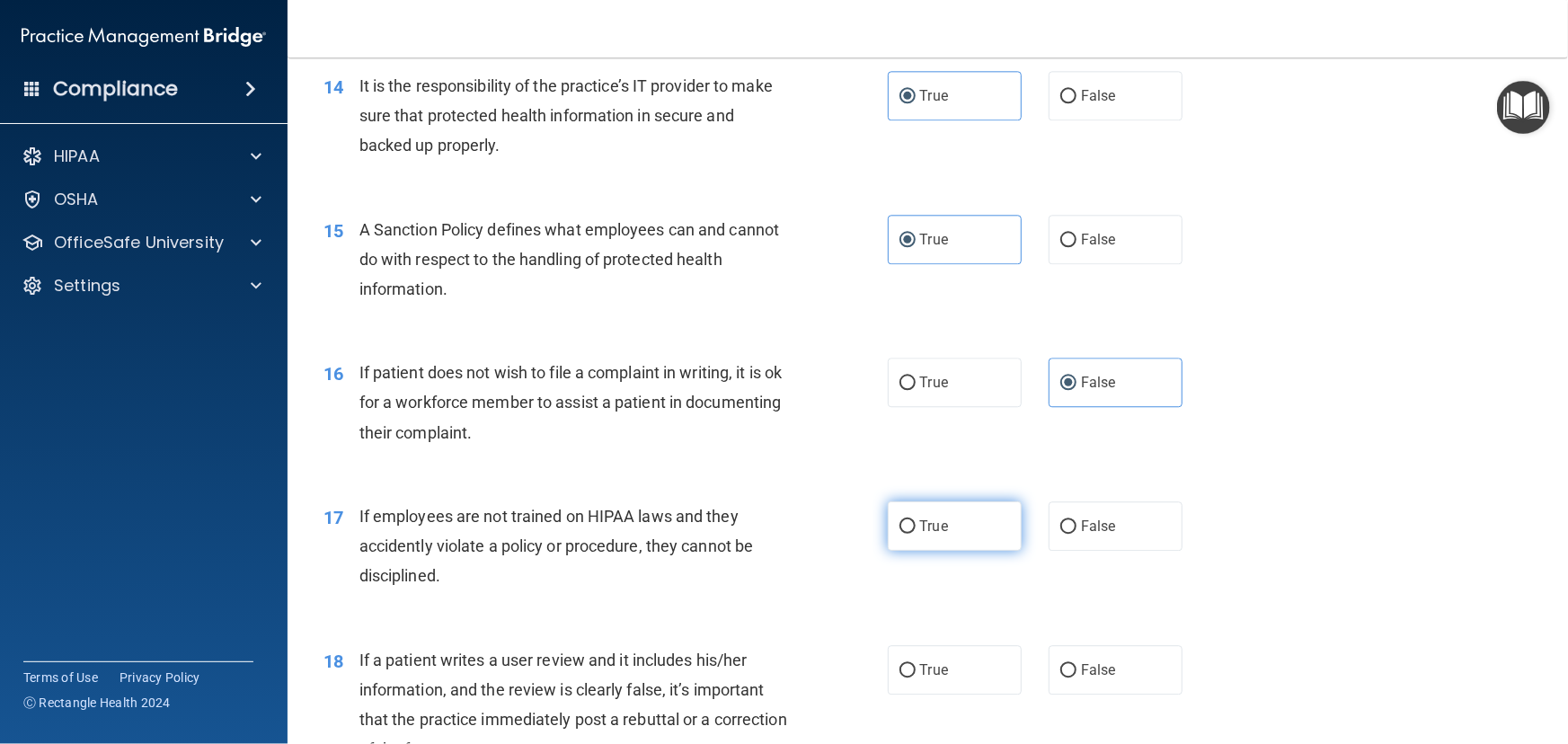
click at [994, 551] on label "True" at bounding box center [955, 525] width 134 height 49
click at [916, 534] on input "True" at bounding box center [907, 526] width 16 height 13
radio input "true"
click at [1090, 535] on span "False" at bounding box center [1098, 526] width 35 height 17
click at [1076, 534] on input "False" at bounding box center [1068, 526] width 16 height 13
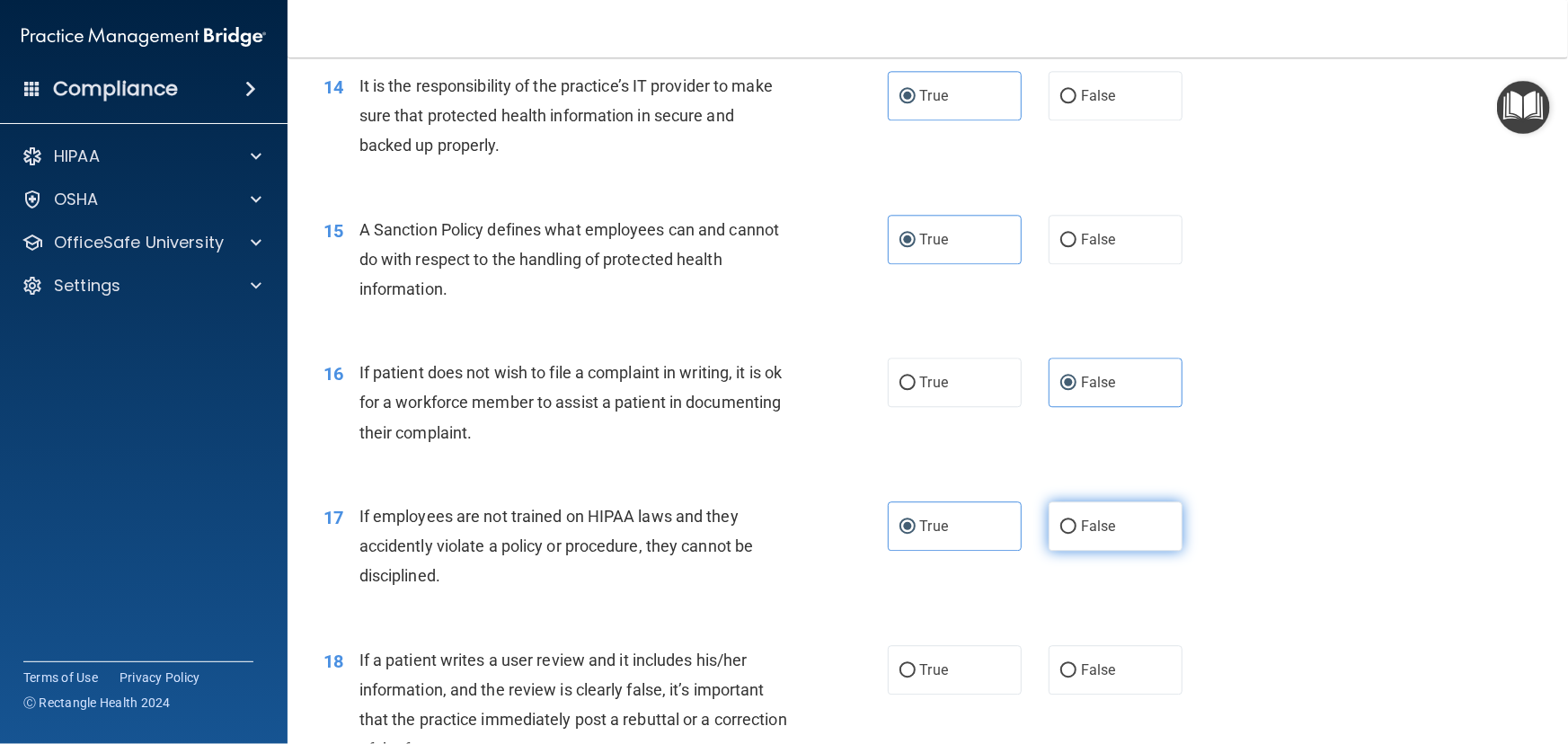
radio input "true"
radio input "false"
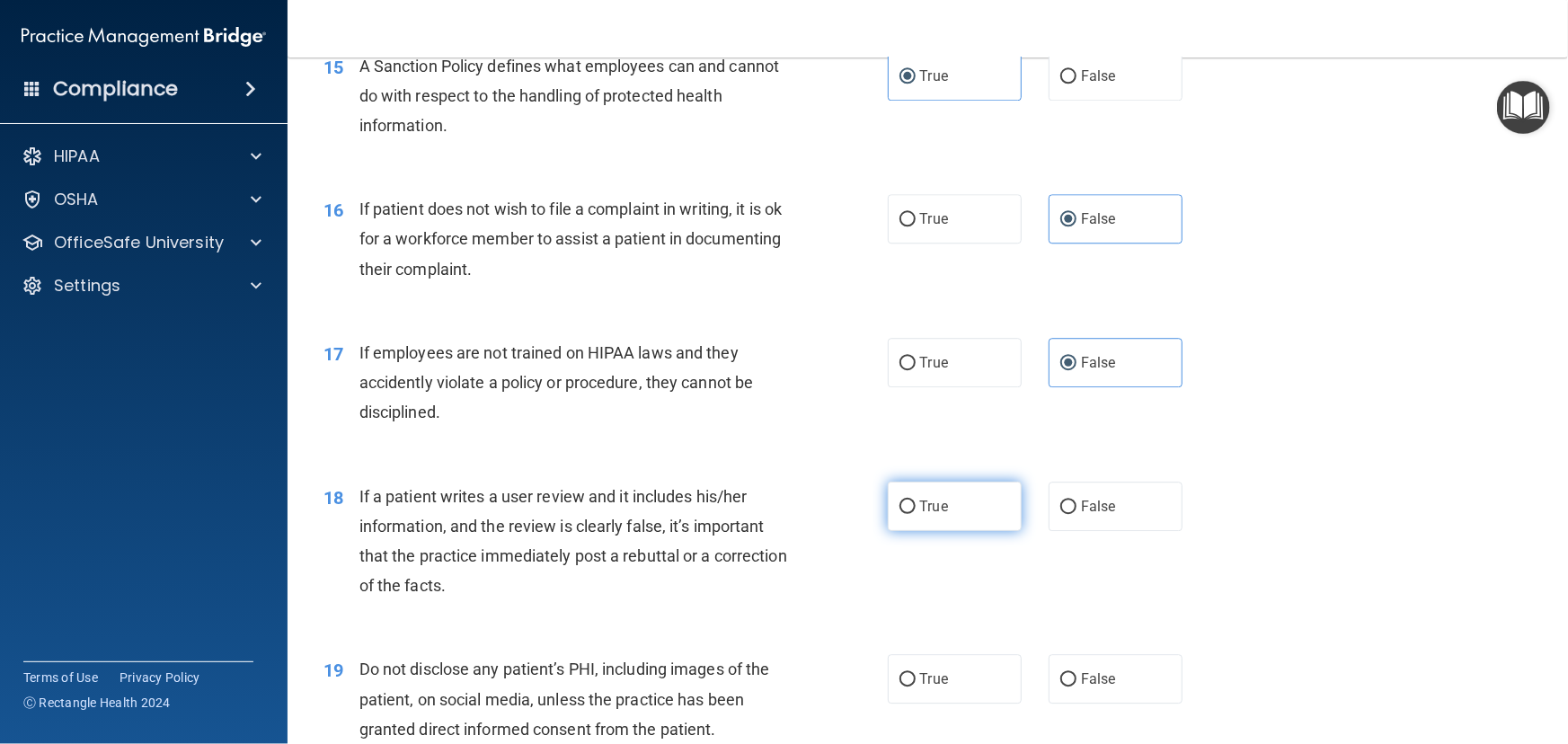
click at [920, 515] on span "True" at bounding box center [934, 506] width 28 height 17
click at [916, 514] on input "True" at bounding box center [907, 507] width 16 height 13
radio input "true"
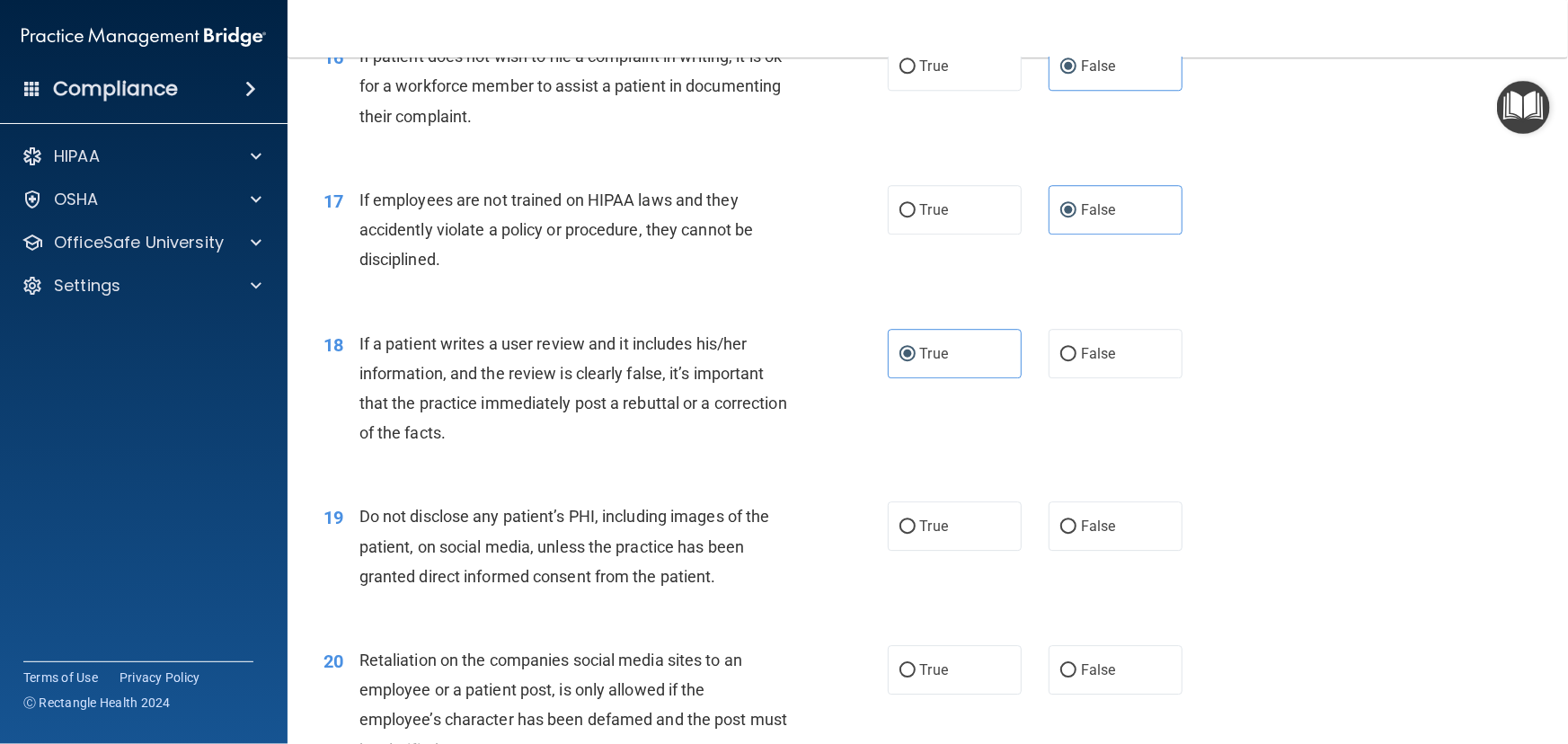
scroll to position [2614, 0]
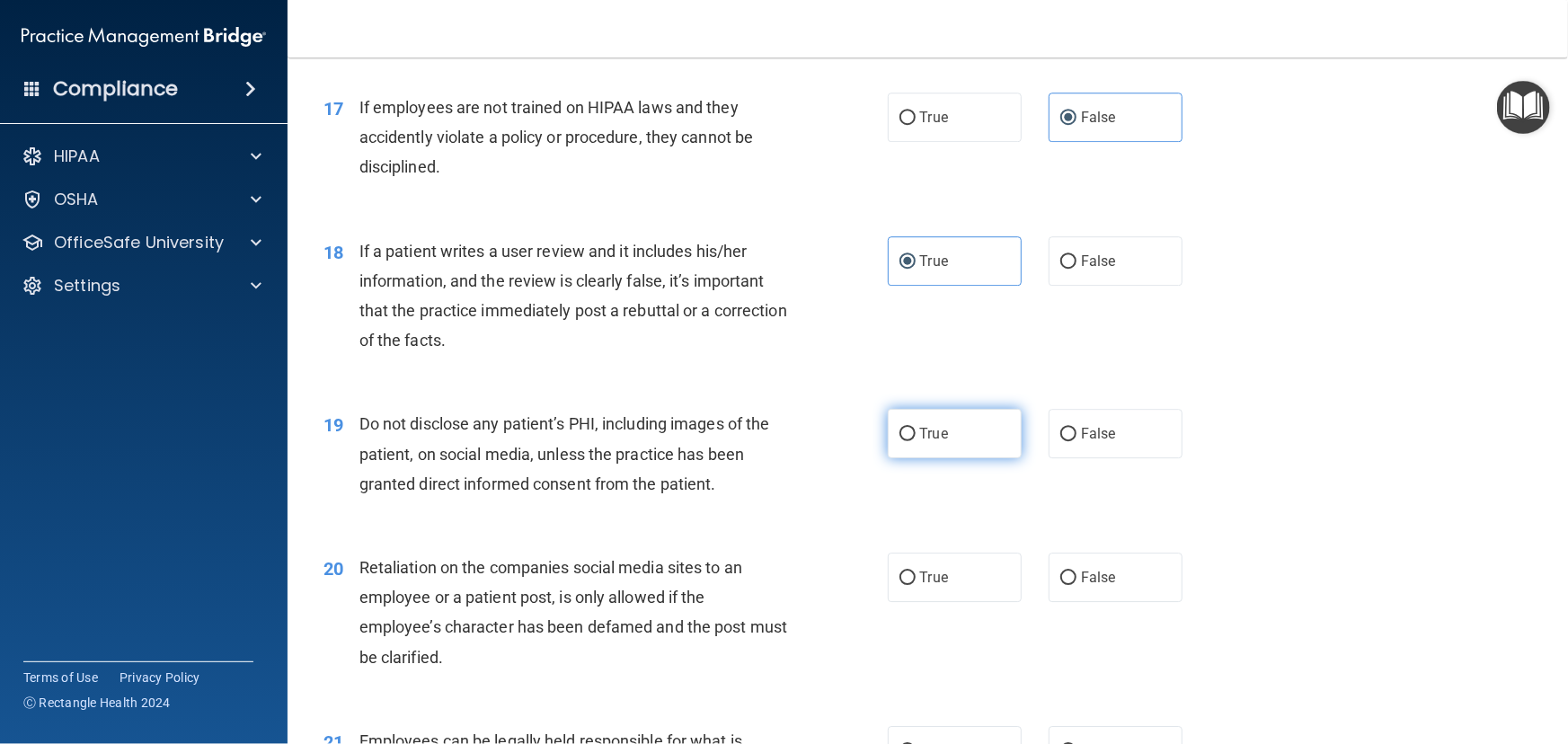
click at [937, 458] on label "True" at bounding box center [955, 433] width 134 height 49
click at [916, 441] on input "True" at bounding box center [907, 434] width 16 height 13
radio input "true"
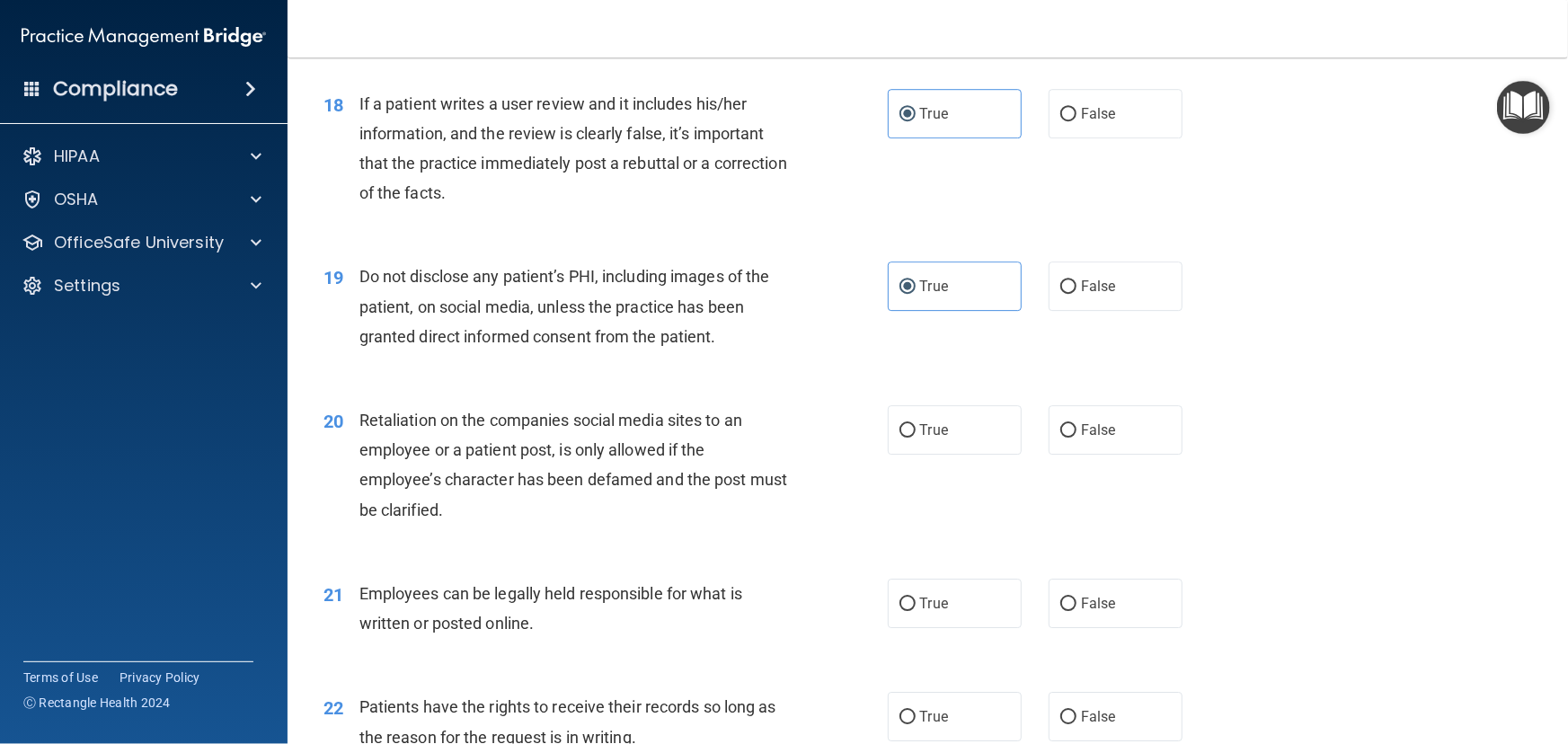
scroll to position [2858, 0]
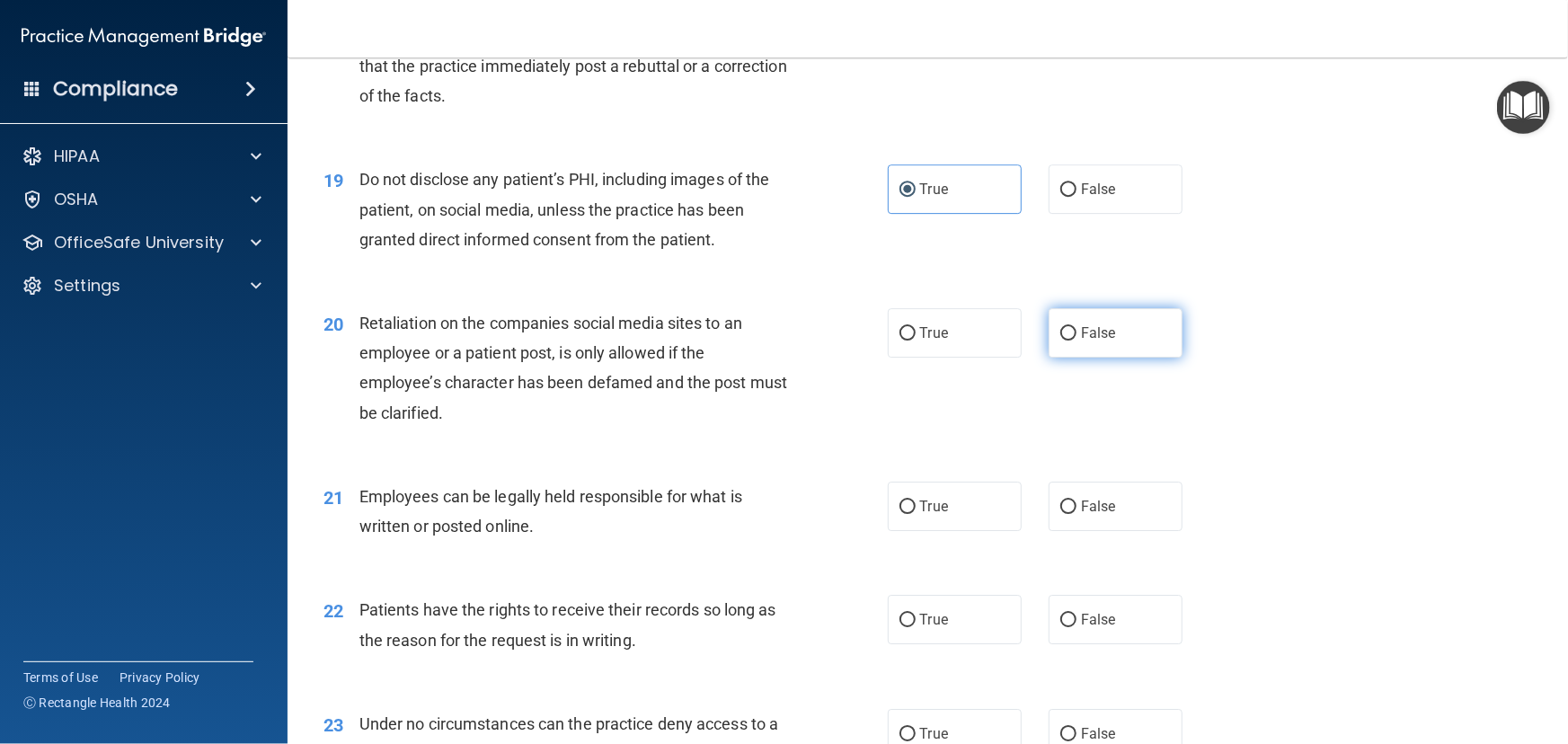
click at [1081, 341] on span "False" at bounding box center [1098, 333] width 35 height 17
click at [1076, 340] on input "False" at bounding box center [1068, 334] width 16 height 13
radio input "true"
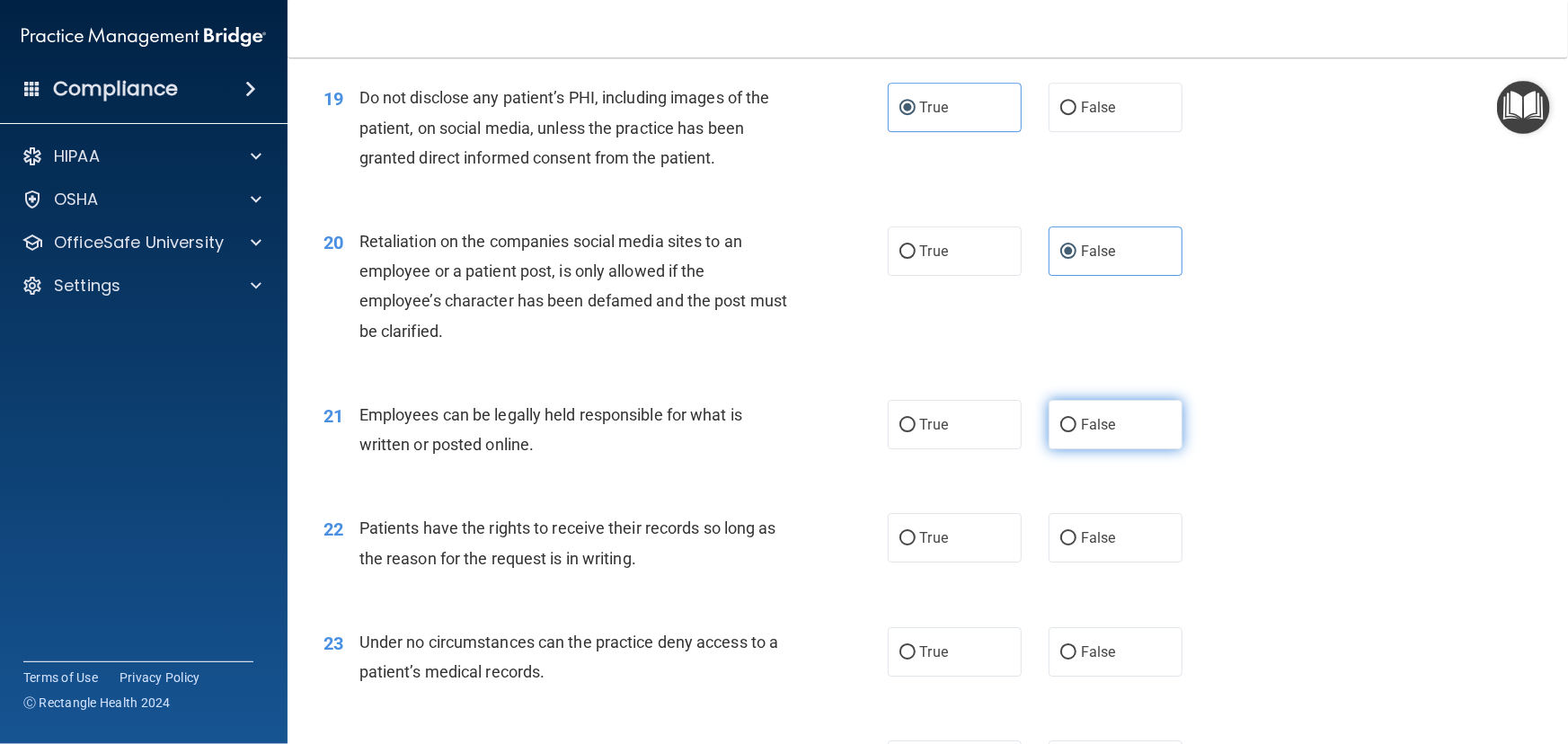
click at [1096, 433] on span "False" at bounding box center [1098, 424] width 35 height 17
click at [1076, 432] on input "False" at bounding box center [1068, 425] width 16 height 13
radio input "true"
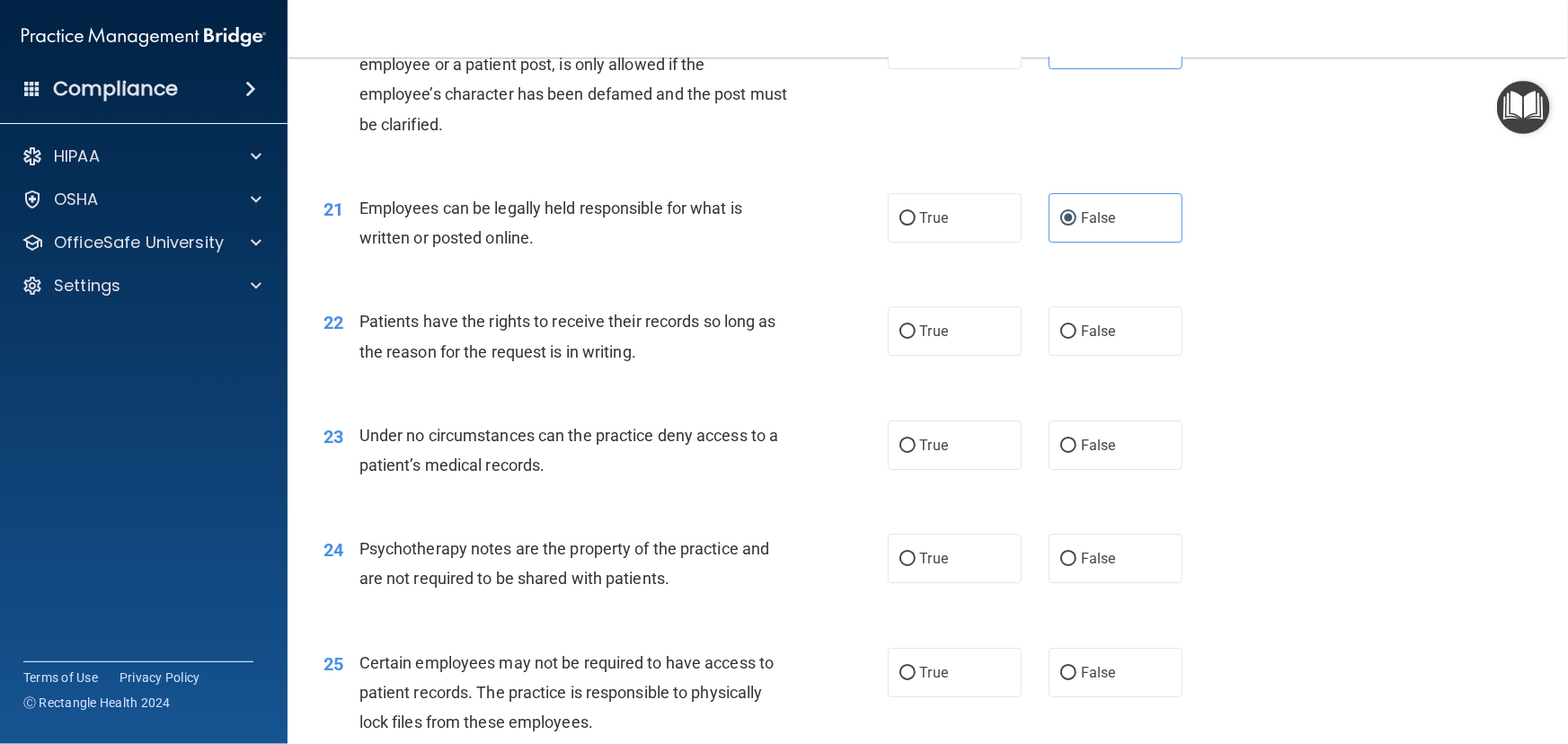
scroll to position [3185, 0]
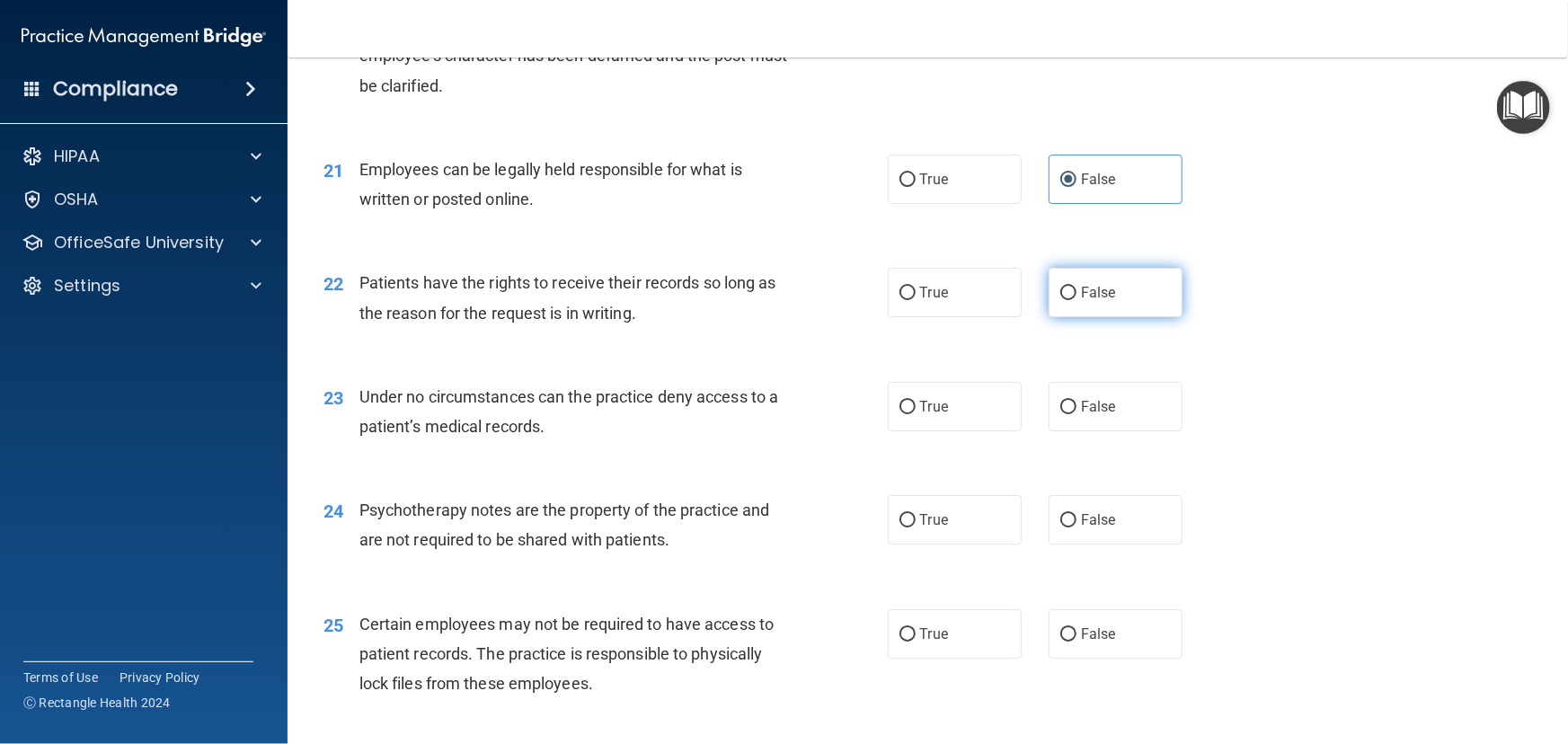
click at [1135, 317] on label "False" at bounding box center [1116, 292] width 134 height 49
click at [1076, 300] on input "False" at bounding box center [1068, 293] width 16 height 13
radio input "true"
click at [1092, 415] on span "False" at bounding box center [1098, 406] width 35 height 17
click at [1076, 414] on input "False" at bounding box center [1068, 407] width 16 height 13
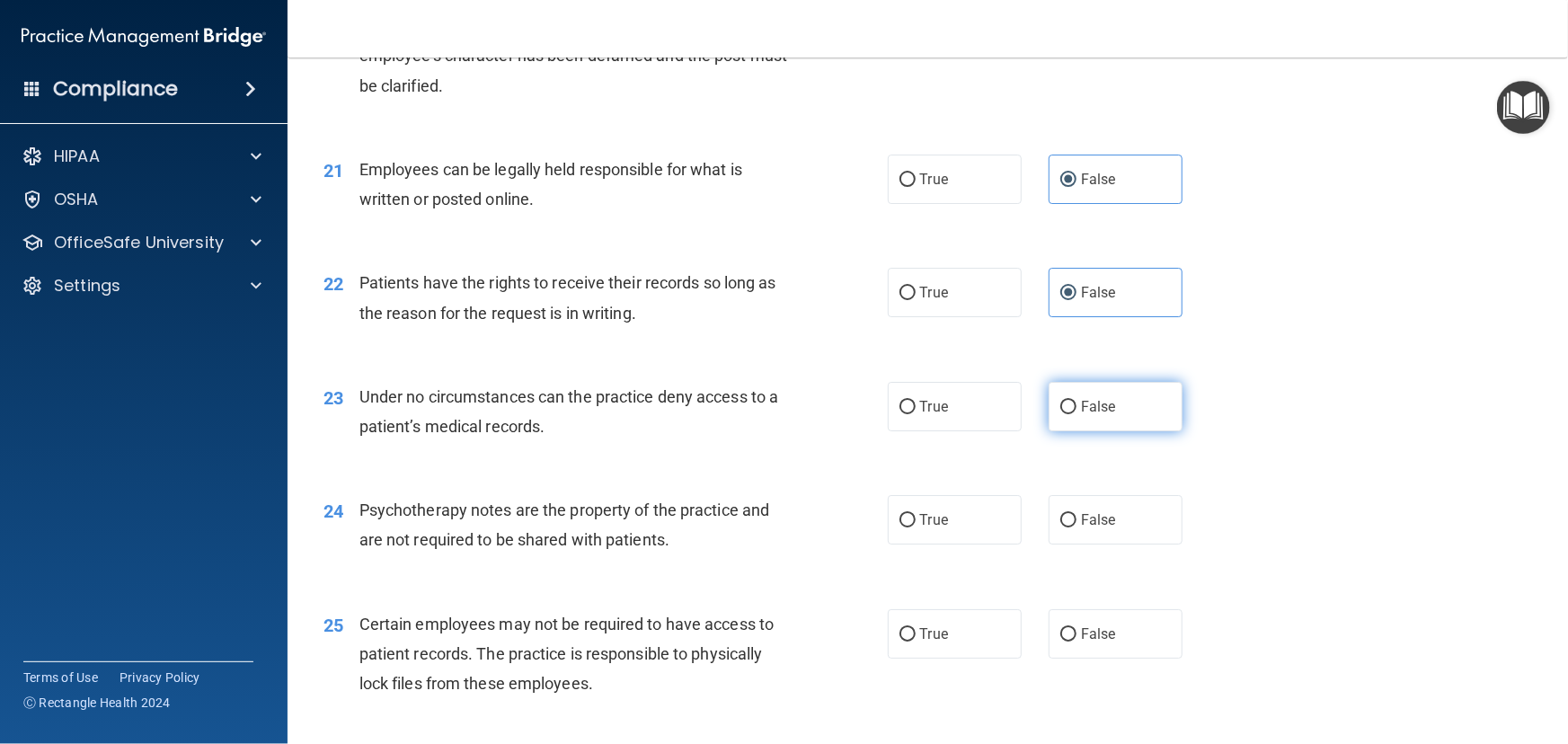
radio input "true"
click at [1060, 527] on input "False" at bounding box center [1068, 521] width 16 height 13
radio input "true"
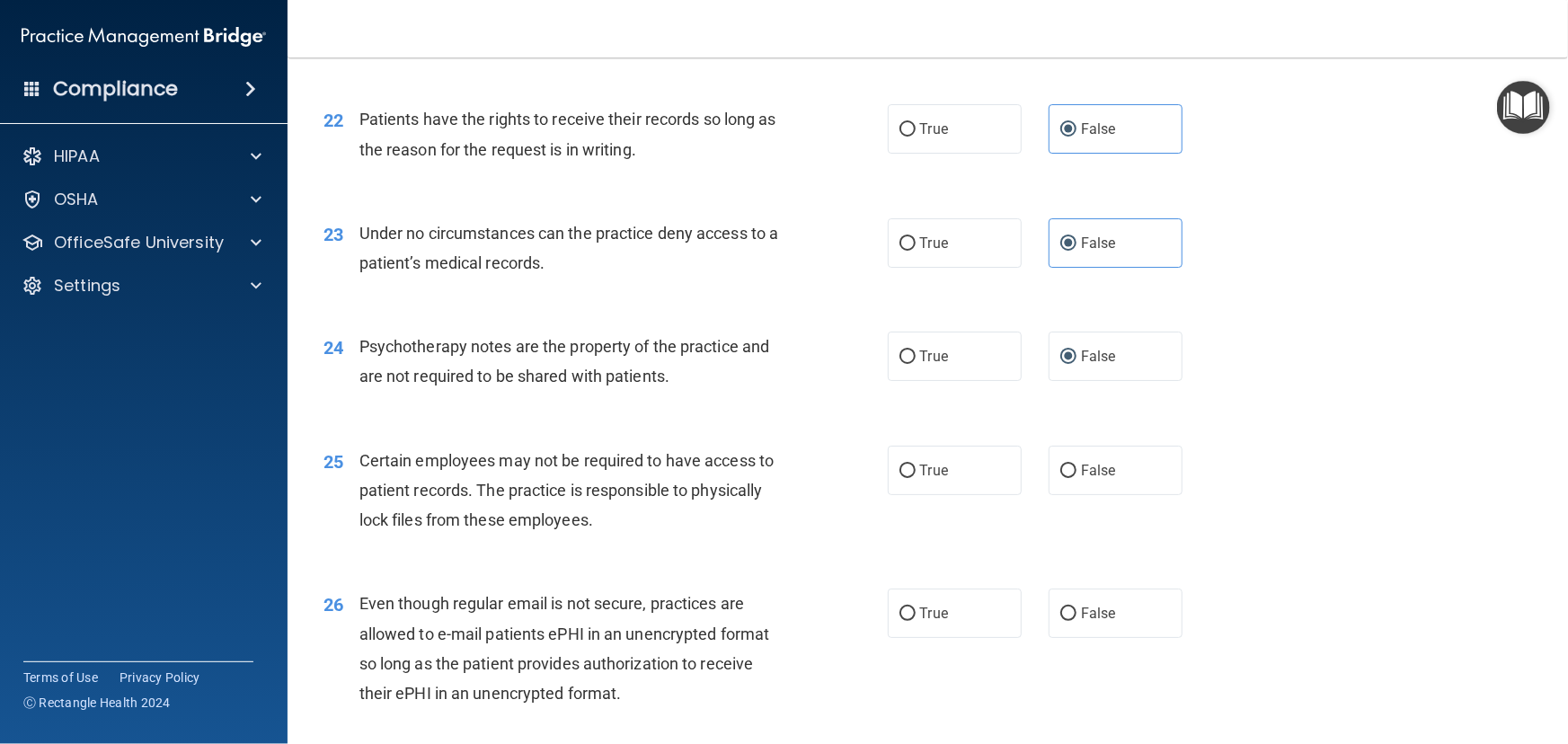
scroll to position [3431, 0]
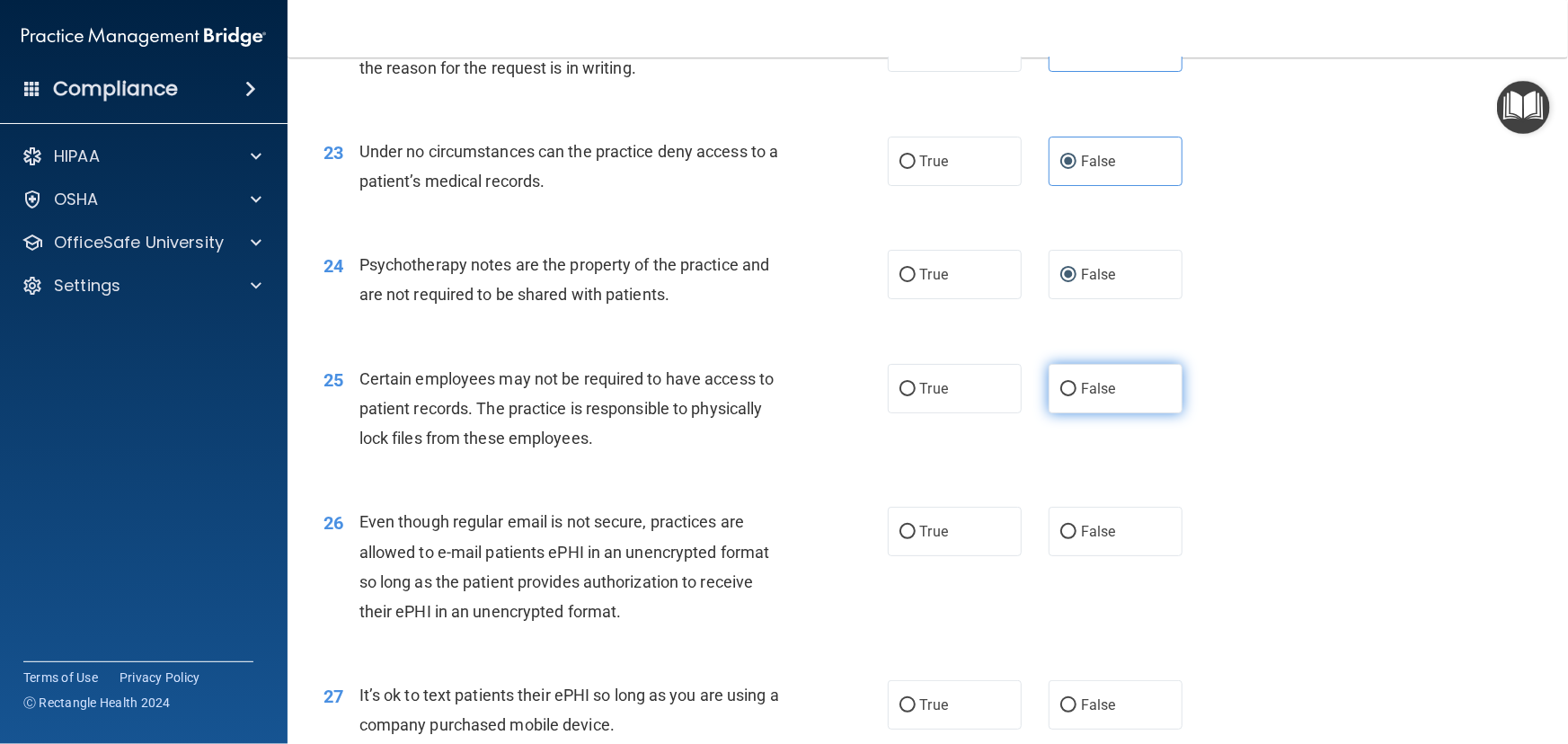
click at [1081, 397] on span "False" at bounding box center [1098, 389] width 35 height 17
click at [1076, 396] on input "False" at bounding box center [1068, 390] width 16 height 13
radio input "true"
click at [1169, 556] on label "False" at bounding box center [1116, 531] width 134 height 49
click at [1076, 539] on input "False" at bounding box center [1068, 532] width 16 height 13
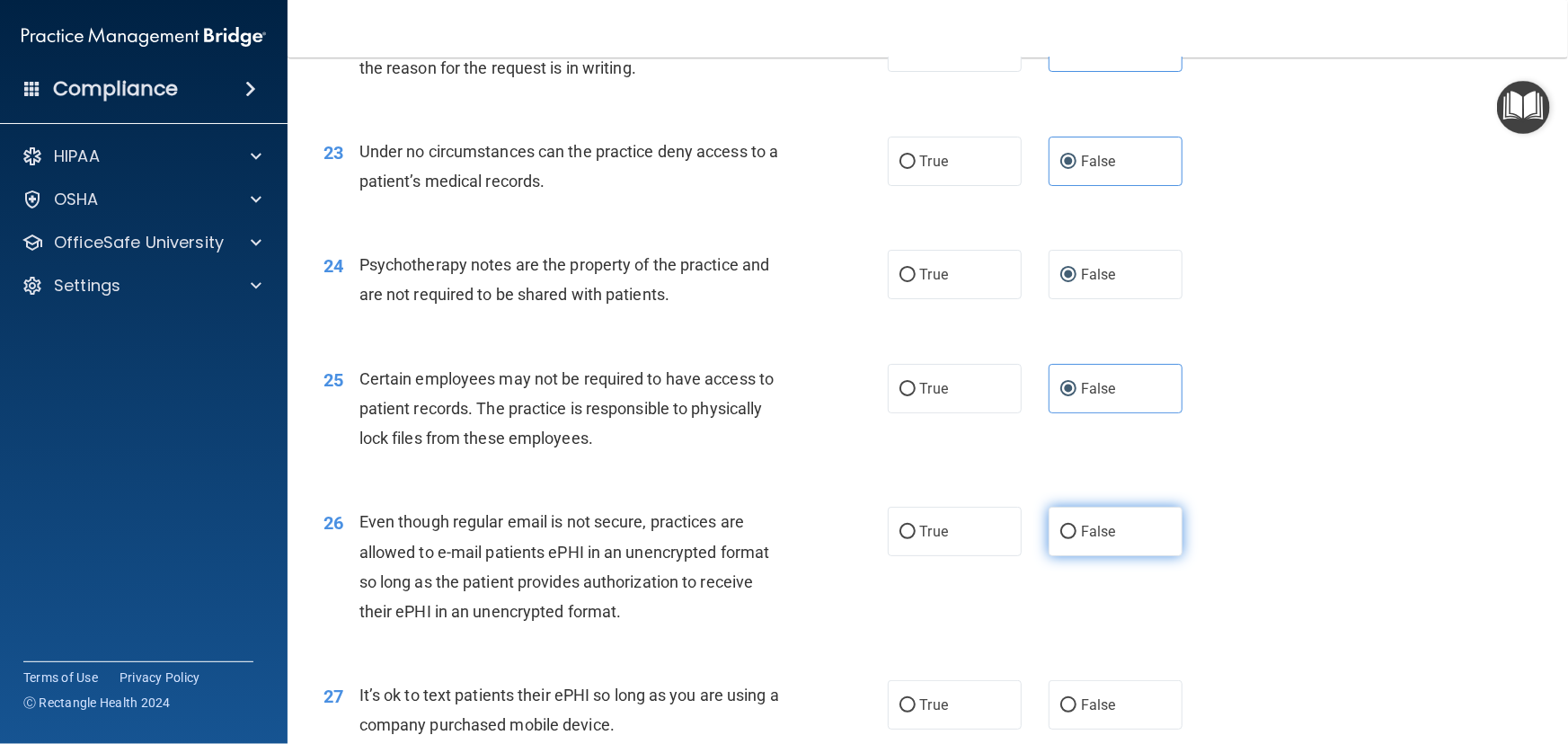
radio input "true"
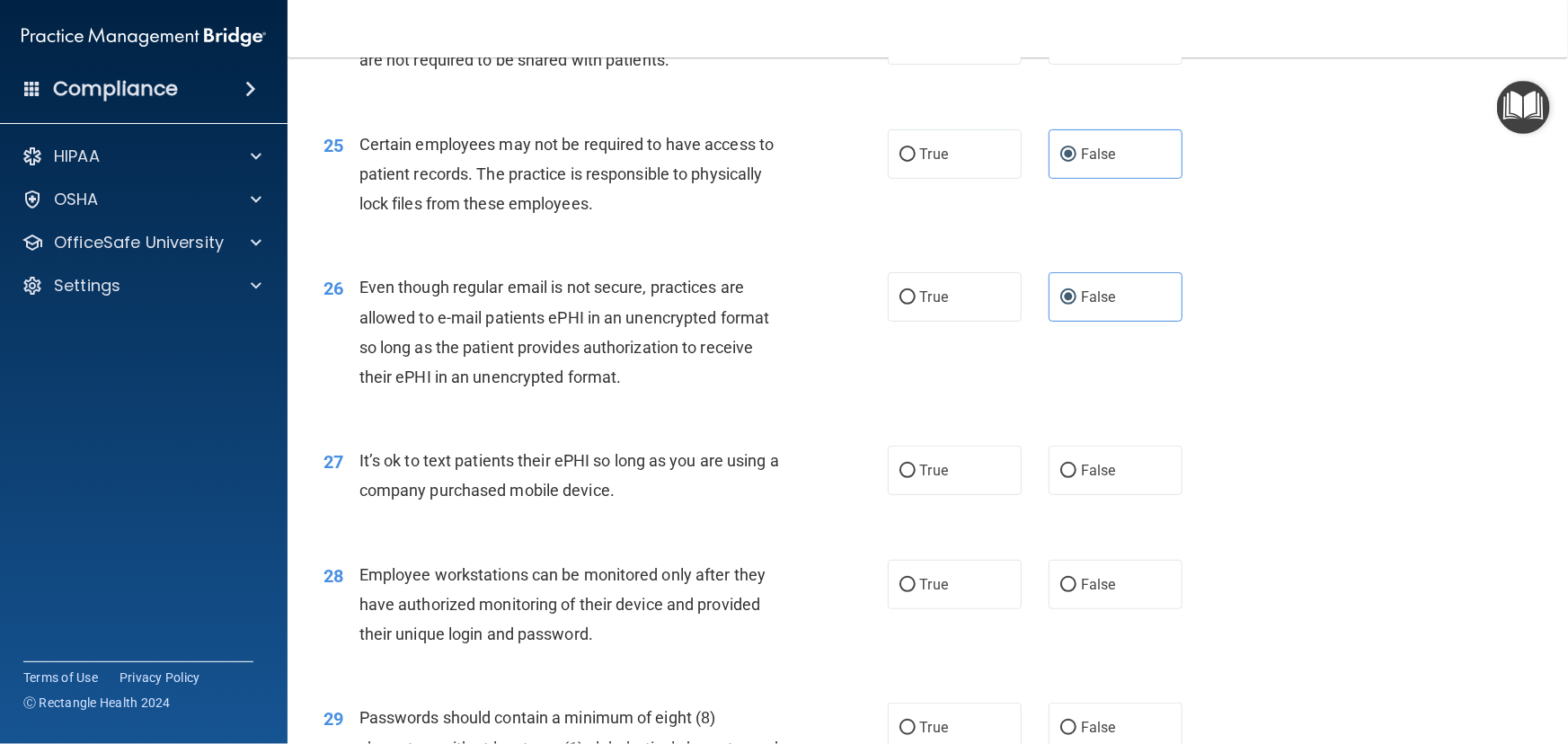
scroll to position [3675, 0]
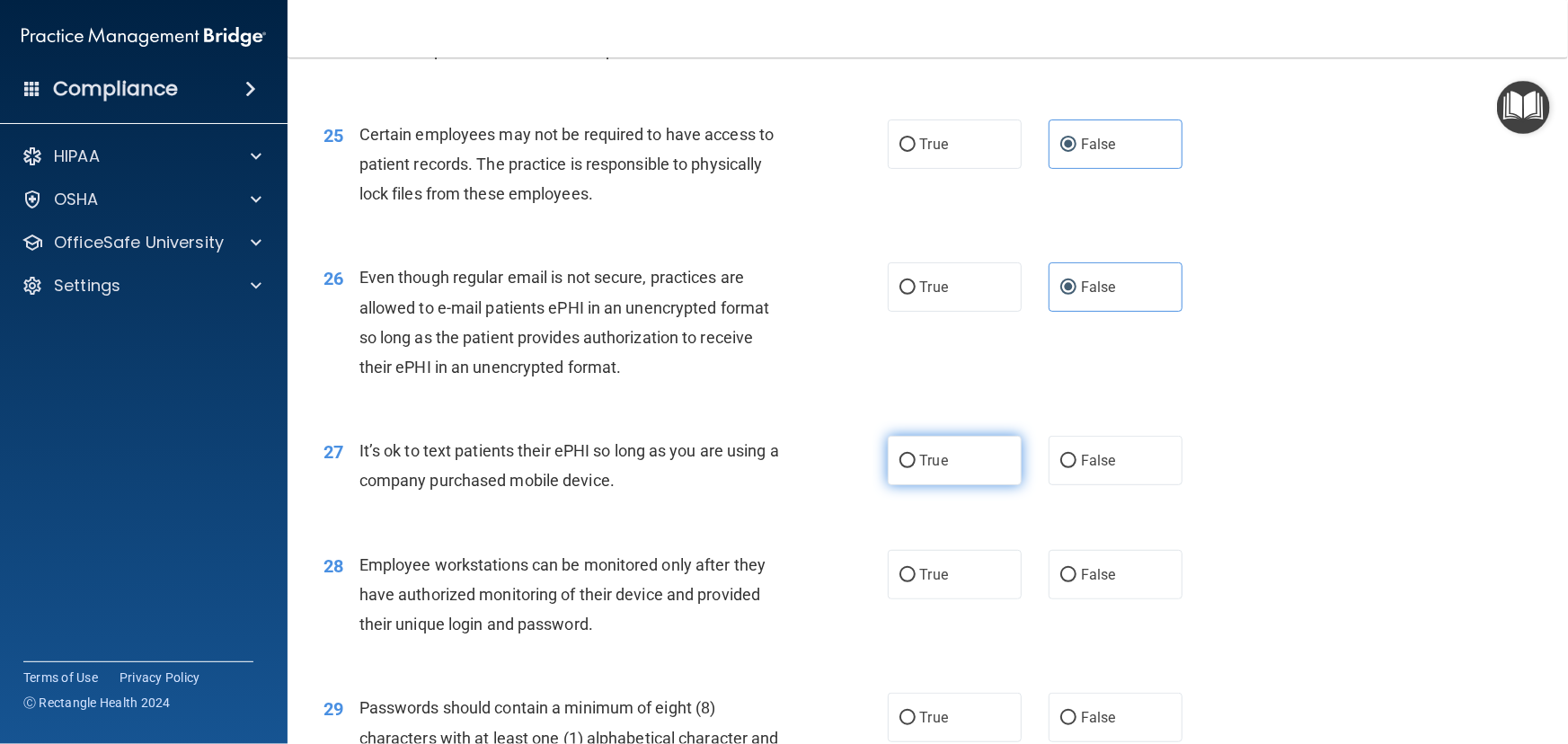
click at [973, 485] on label "True" at bounding box center [955, 460] width 134 height 49
click at [916, 468] on input "True" at bounding box center [907, 461] width 16 height 13
radio input "true"
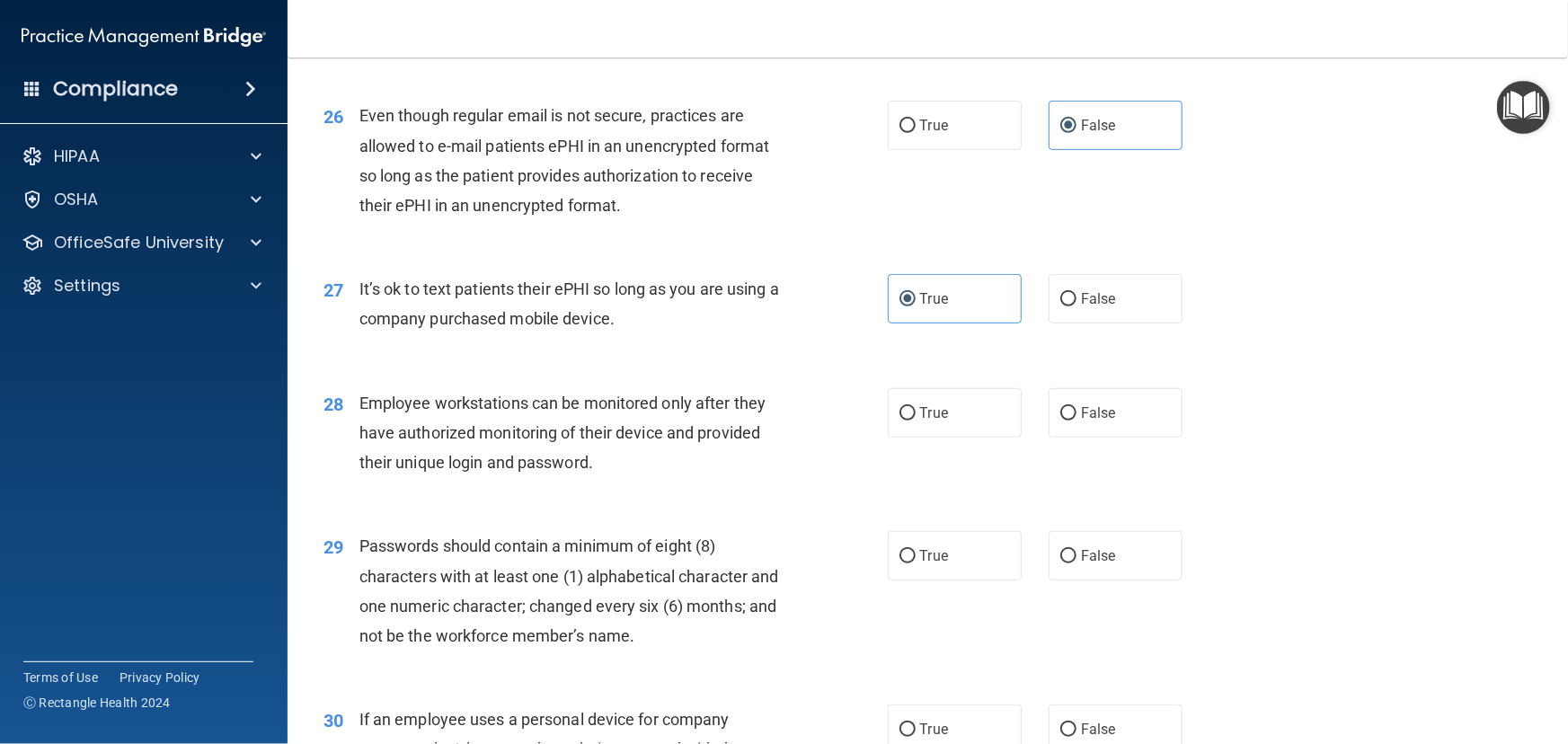
scroll to position [3838, 0]
click at [1132, 436] on label "False" at bounding box center [1116, 410] width 134 height 49
click at [1076, 418] on input "False" at bounding box center [1068, 412] width 16 height 13
radio input "true"
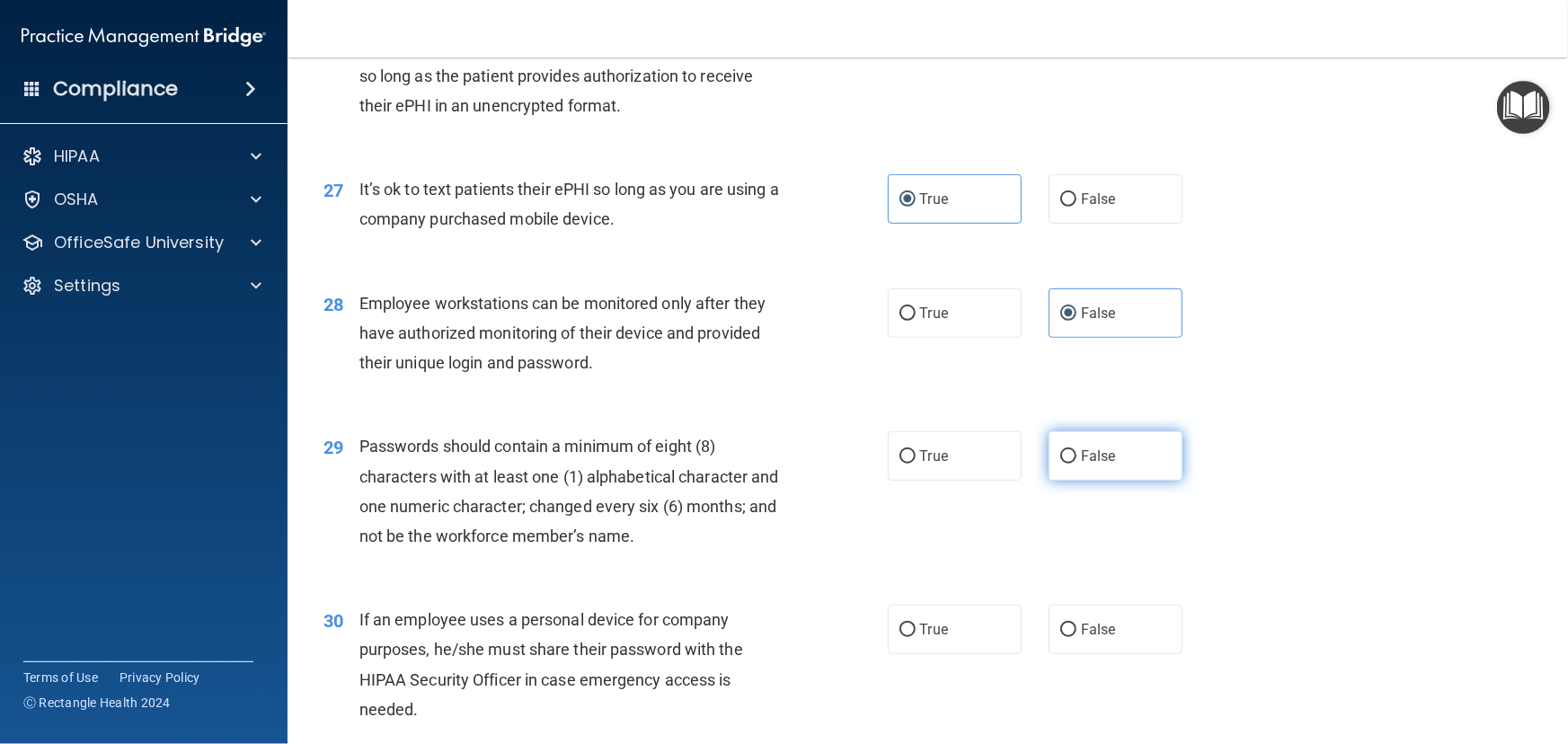
scroll to position [4084, 0]
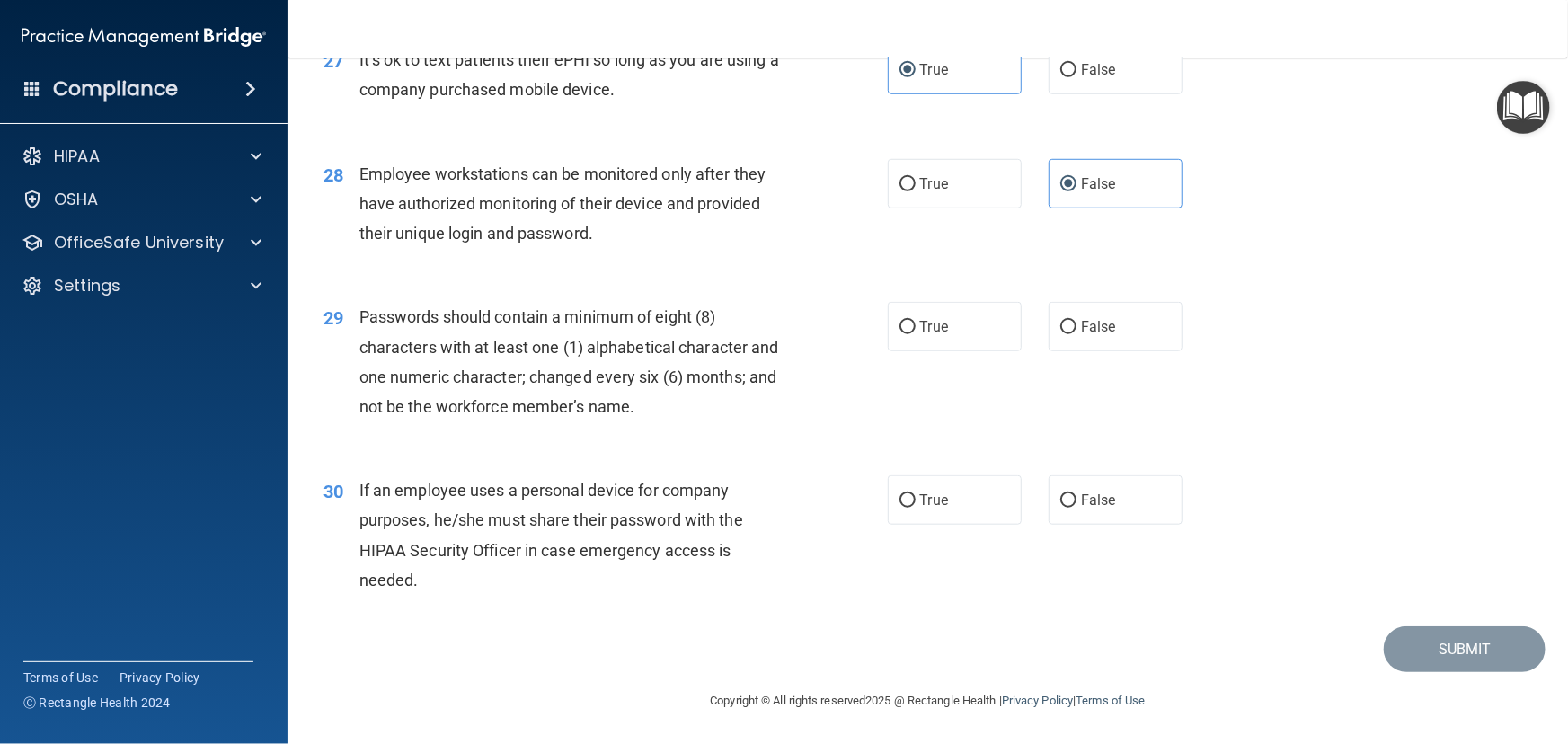
drag, startPoint x: 1092, startPoint y: 368, endPoint x: 1105, endPoint y: 427, distance: 60.4
click at [1093, 335] on span "False" at bounding box center [1098, 326] width 35 height 17
click at [1076, 334] on input "False" at bounding box center [1068, 327] width 16 height 13
radio input "true"
click at [944, 525] on label "True" at bounding box center [955, 499] width 134 height 49
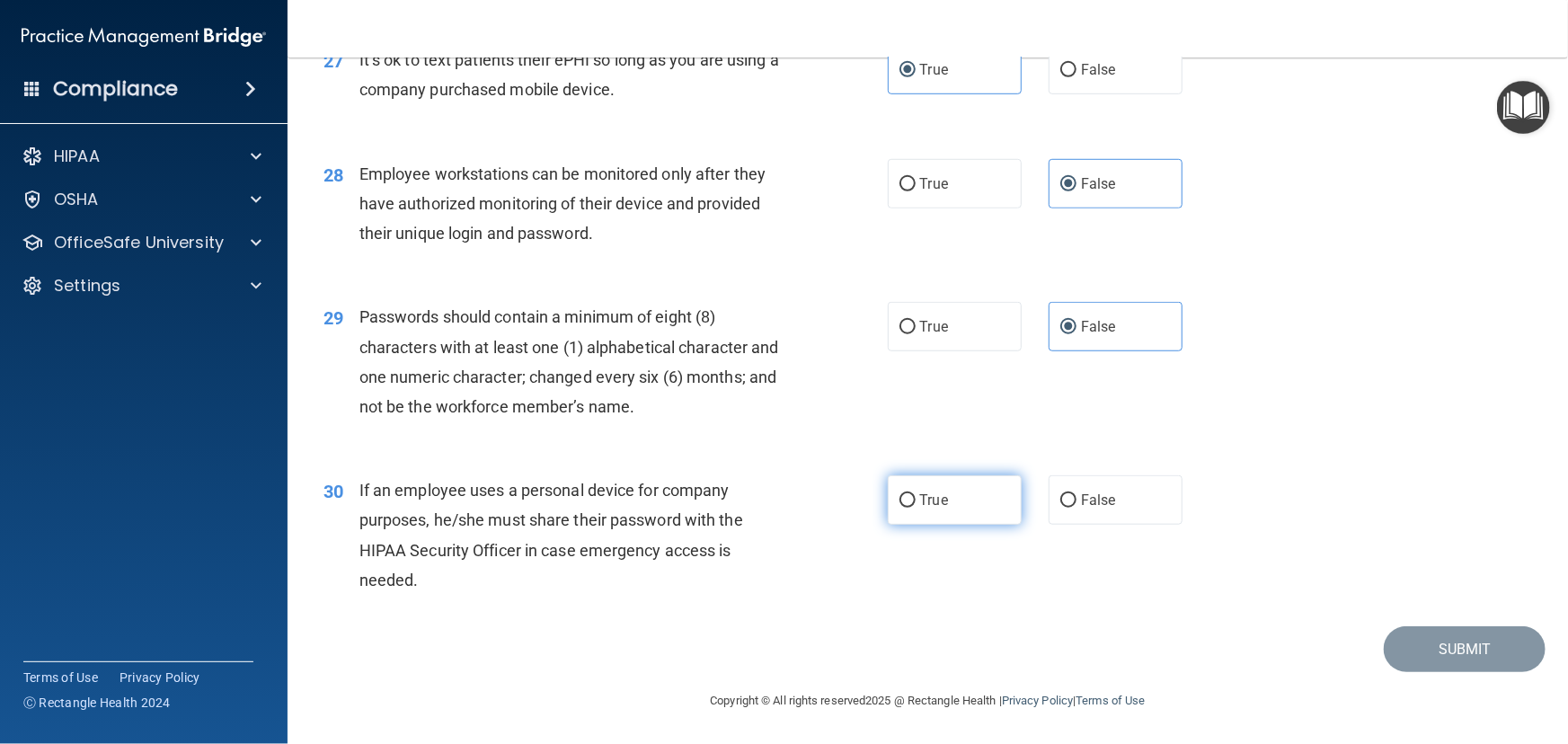
click at [916, 508] on input "True" at bounding box center [907, 500] width 16 height 13
radio input "true"
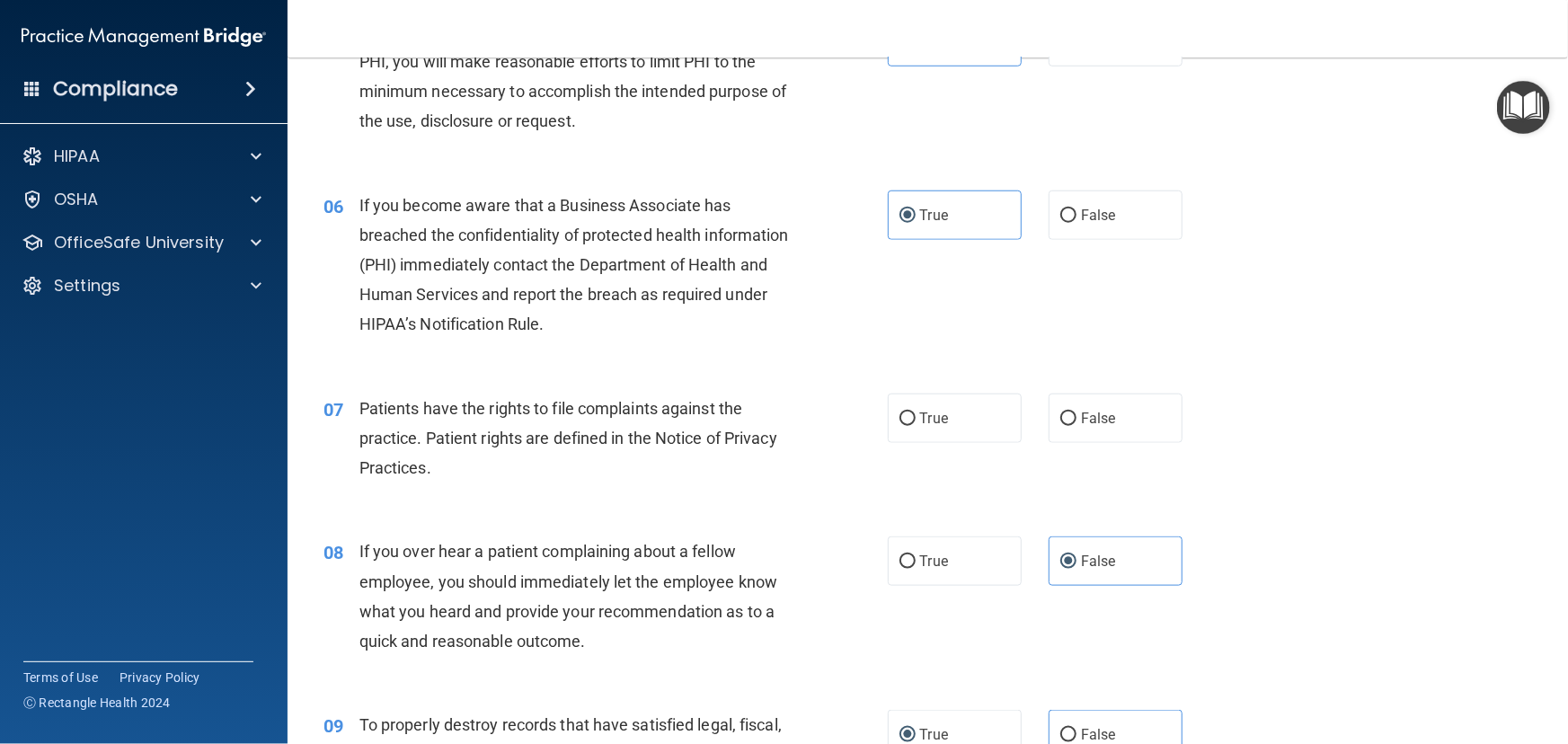
scroll to position [775, 0]
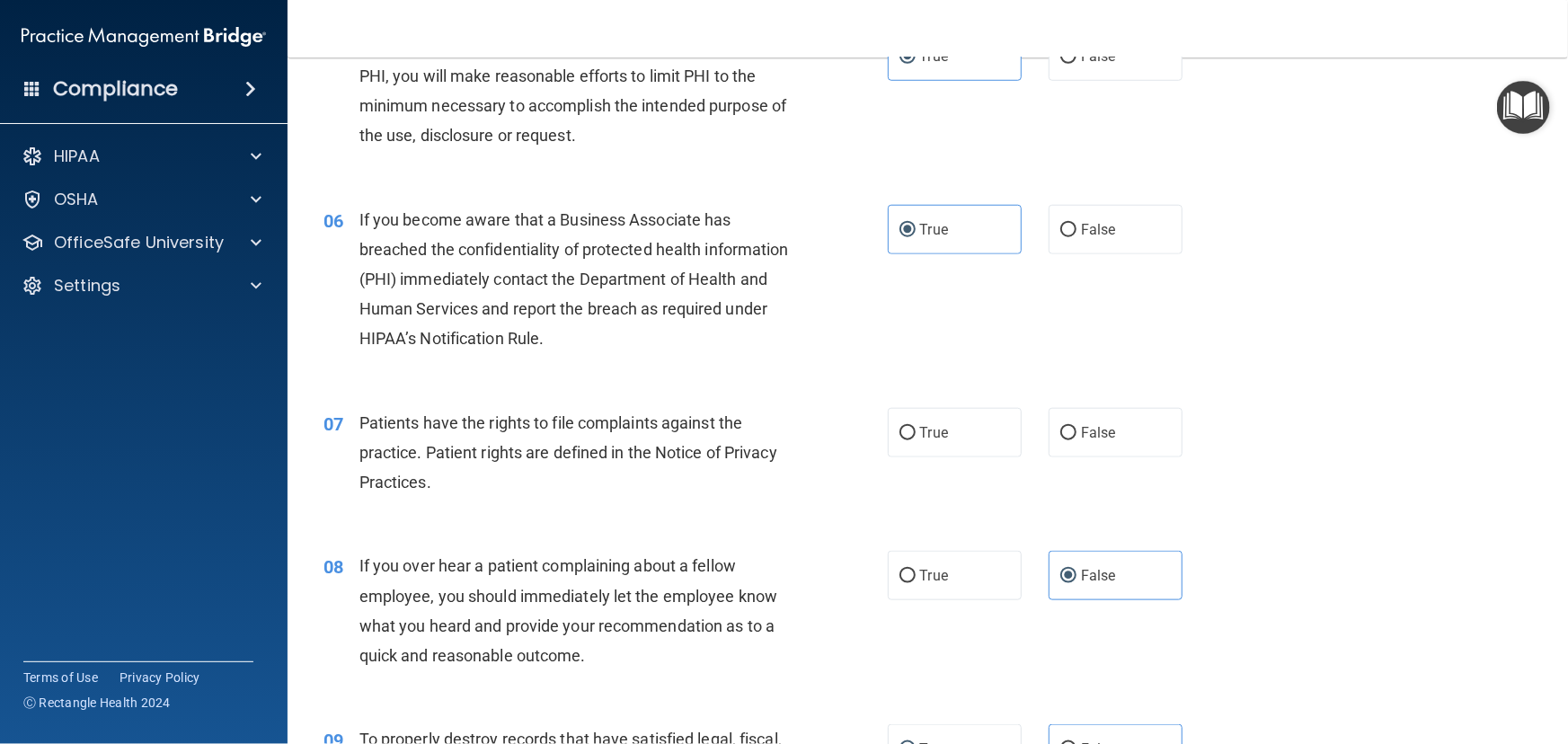
click at [965, 485] on div "07 Patients have the rights to file complaints against the practice. Patient ri…" at bounding box center [927, 457] width 1235 height 144
click at [944, 458] on label "True" at bounding box center [955, 432] width 134 height 49
click at [916, 440] on input "True" at bounding box center [907, 433] width 16 height 13
radio input "true"
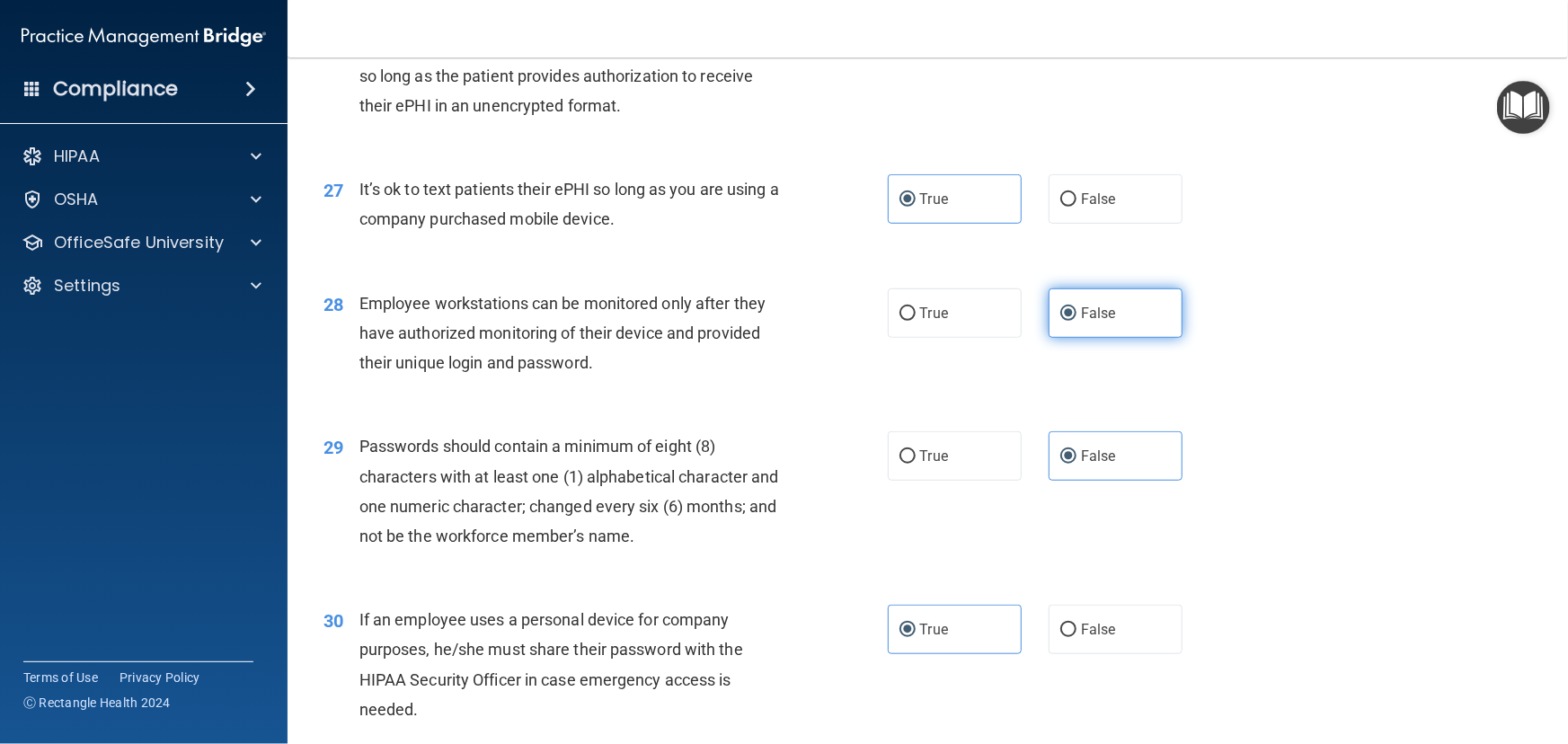
scroll to position [4084, 0]
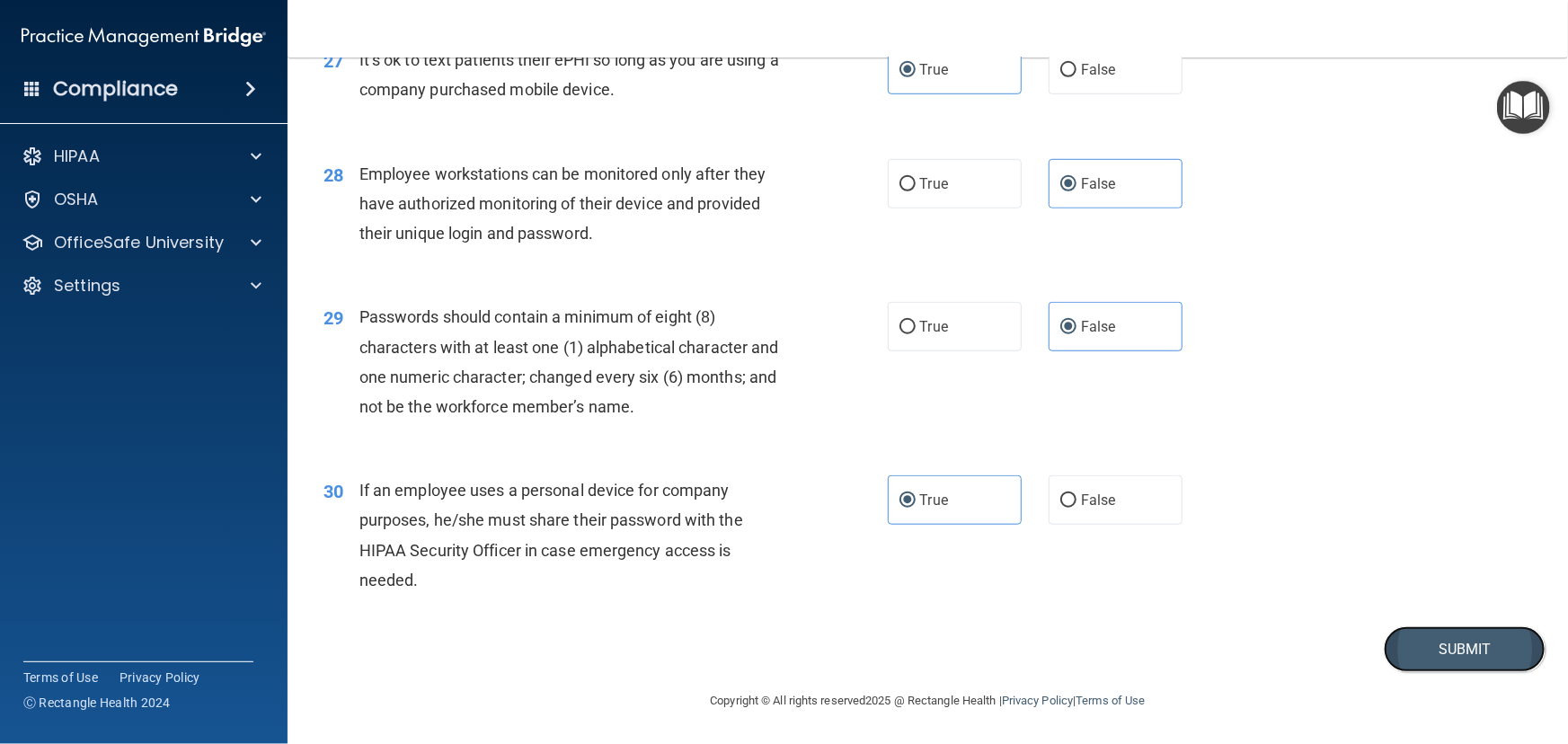
click at [1412, 672] on button "Submit" at bounding box center [1465, 648] width 162 height 46
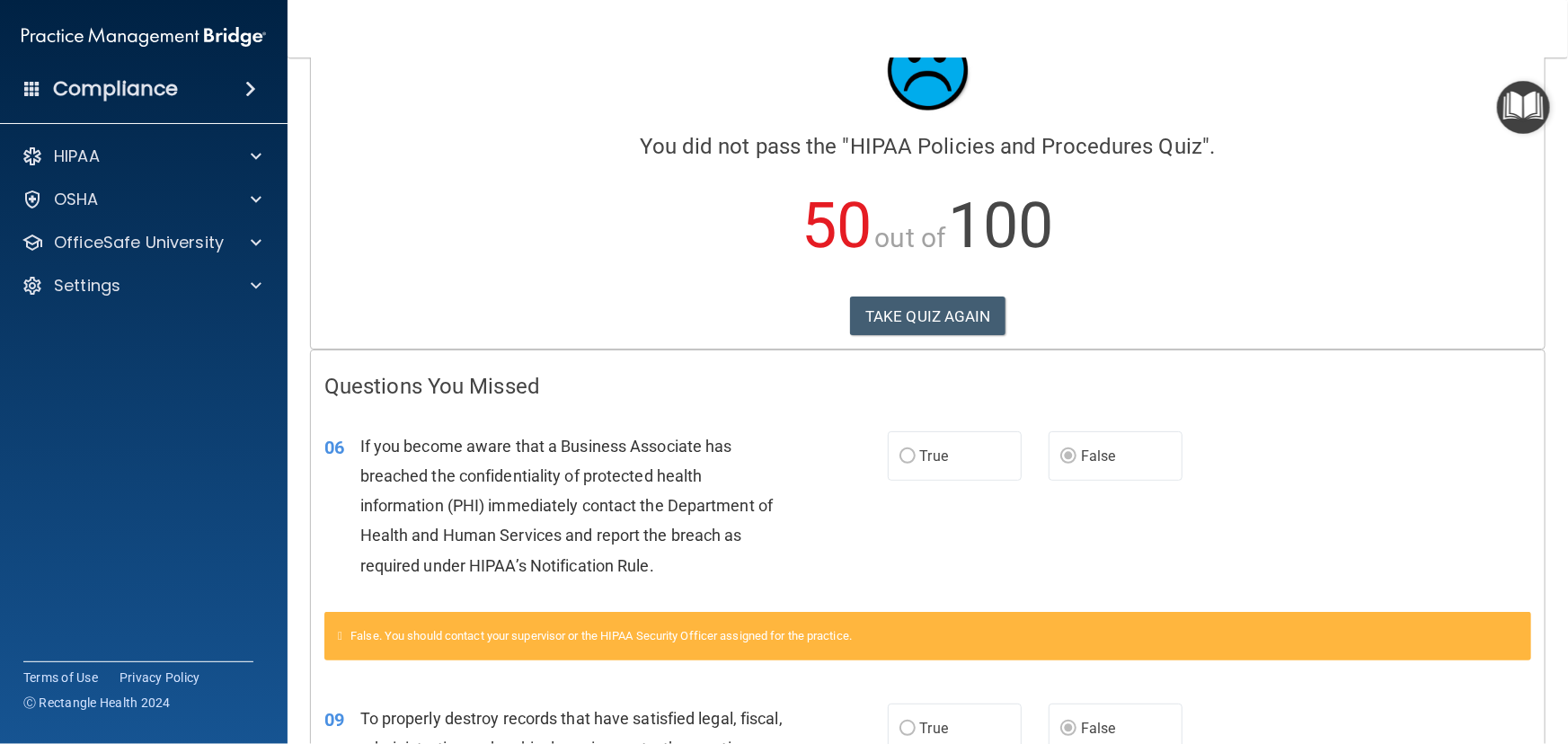
scroll to position [81, 0]
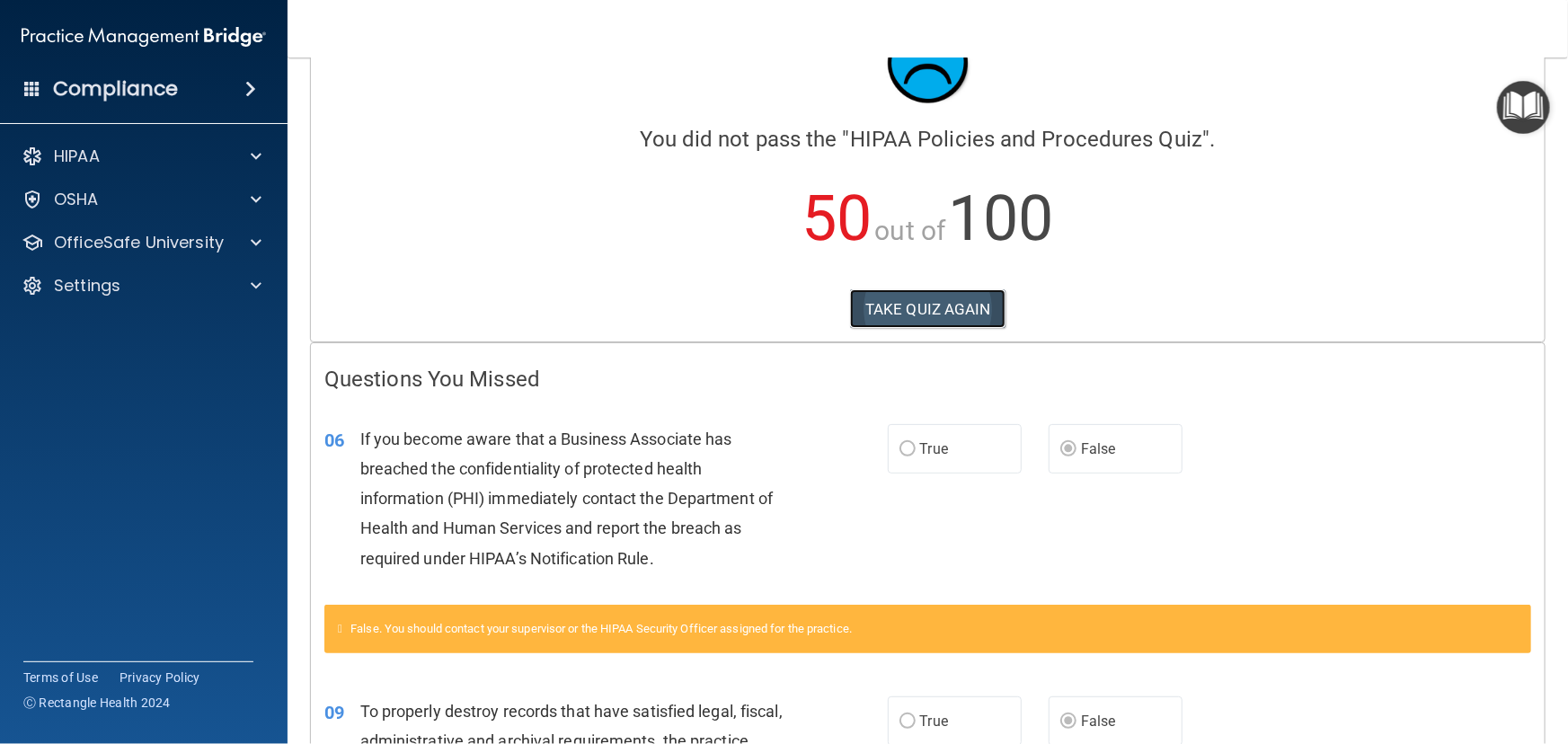
click at [860, 312] on button "TAKE QUIZ AGAIN" at bounding box center [927, 309] width 155 height 40
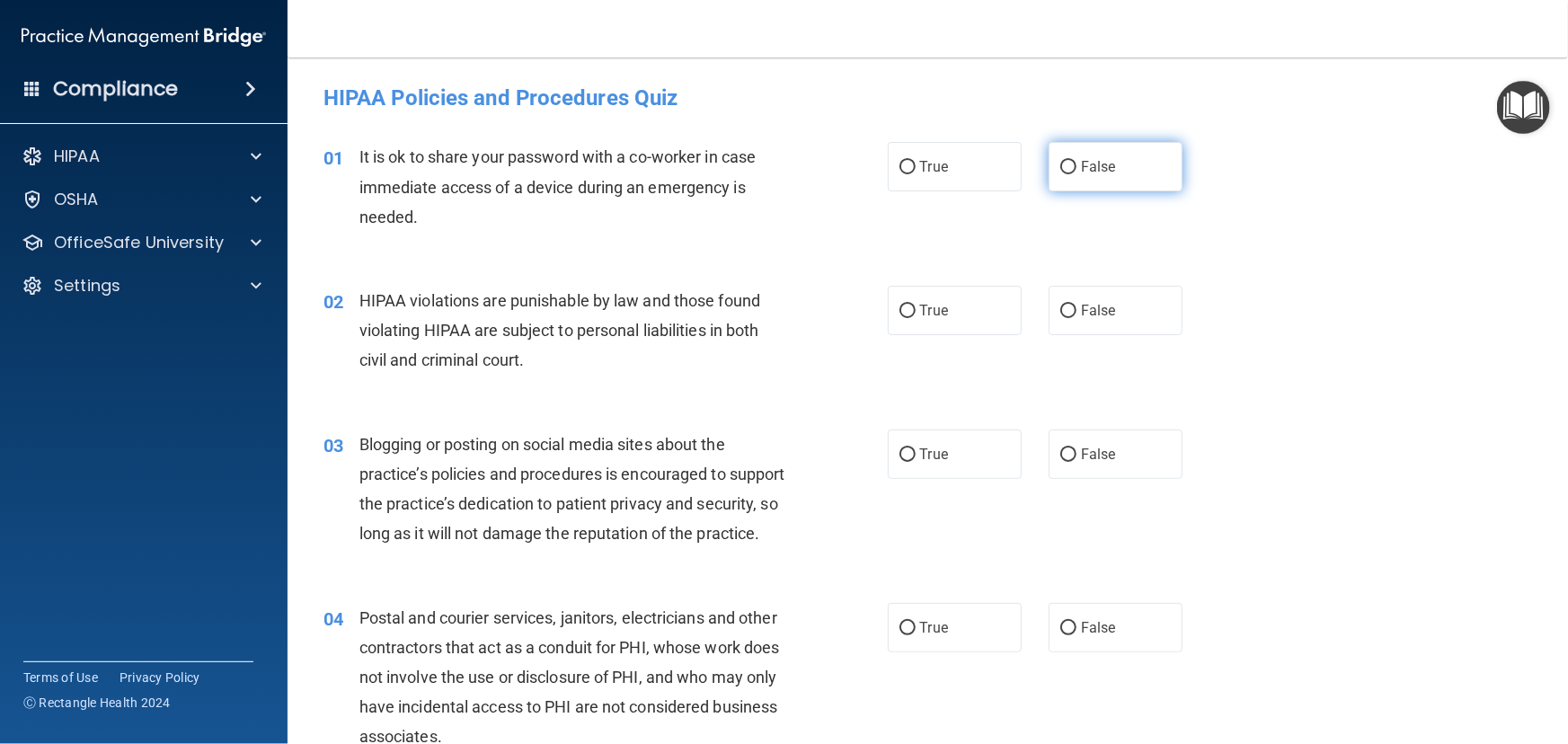
click at [1072, 176] on label "False" at bounding box center [1116, 166] width 134 height 49
click at [1072, 174] on input "False" at bounding box center [1068, 167] width 16 height 13
radio input "true"
click at [943, 309] on label "True" at bounding box center [955, 310] width 134 height 49
click at [916, 309] on input "True" at bounding box center [907, 312] width 16 height 13
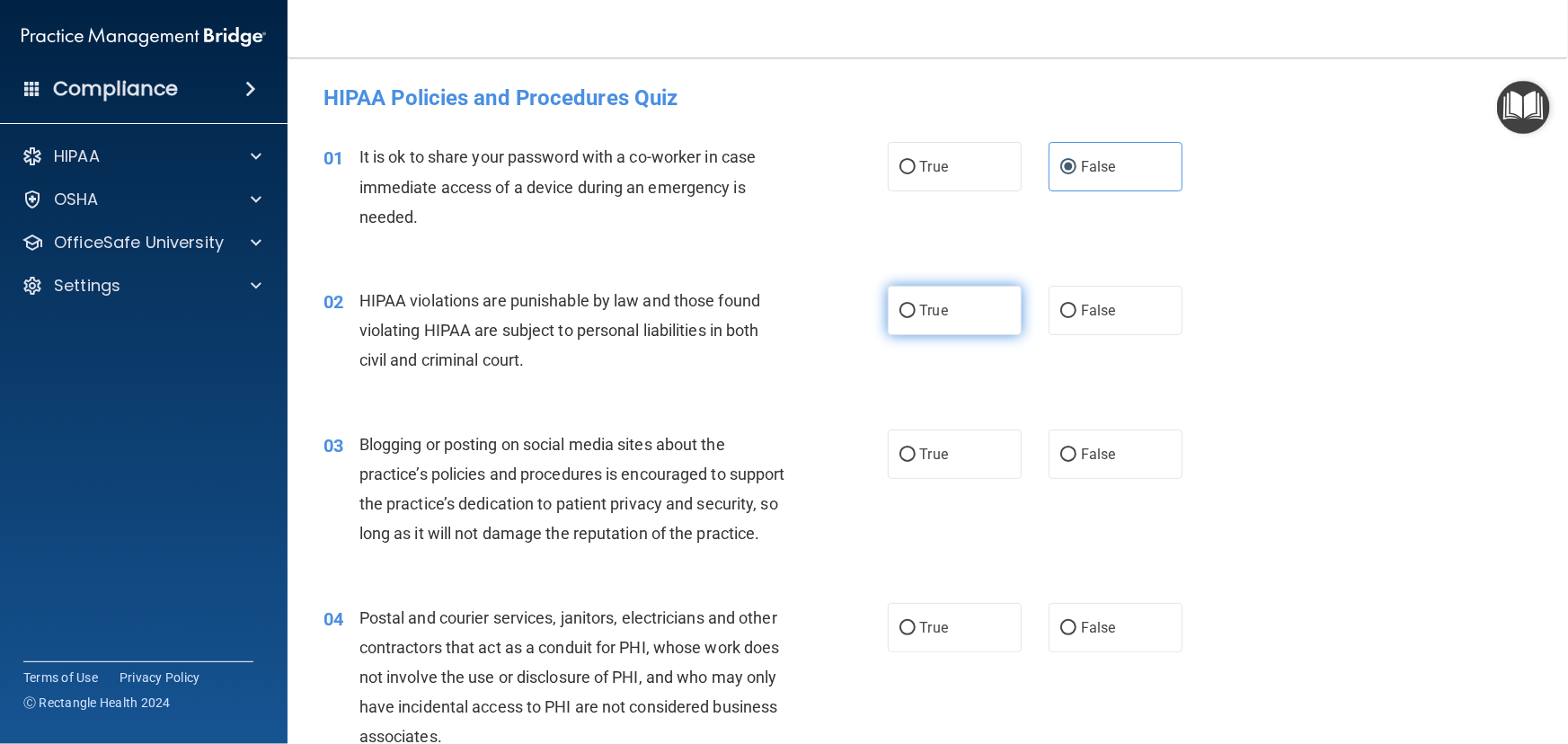
radio input "true"
click at [1070, 459] on label "False" at bounding box center [1116, 454] width 134 height 49
click at [1070, 459] on input "False" at bounding box center [1068, 455] width 16 height 13
radio input "true"
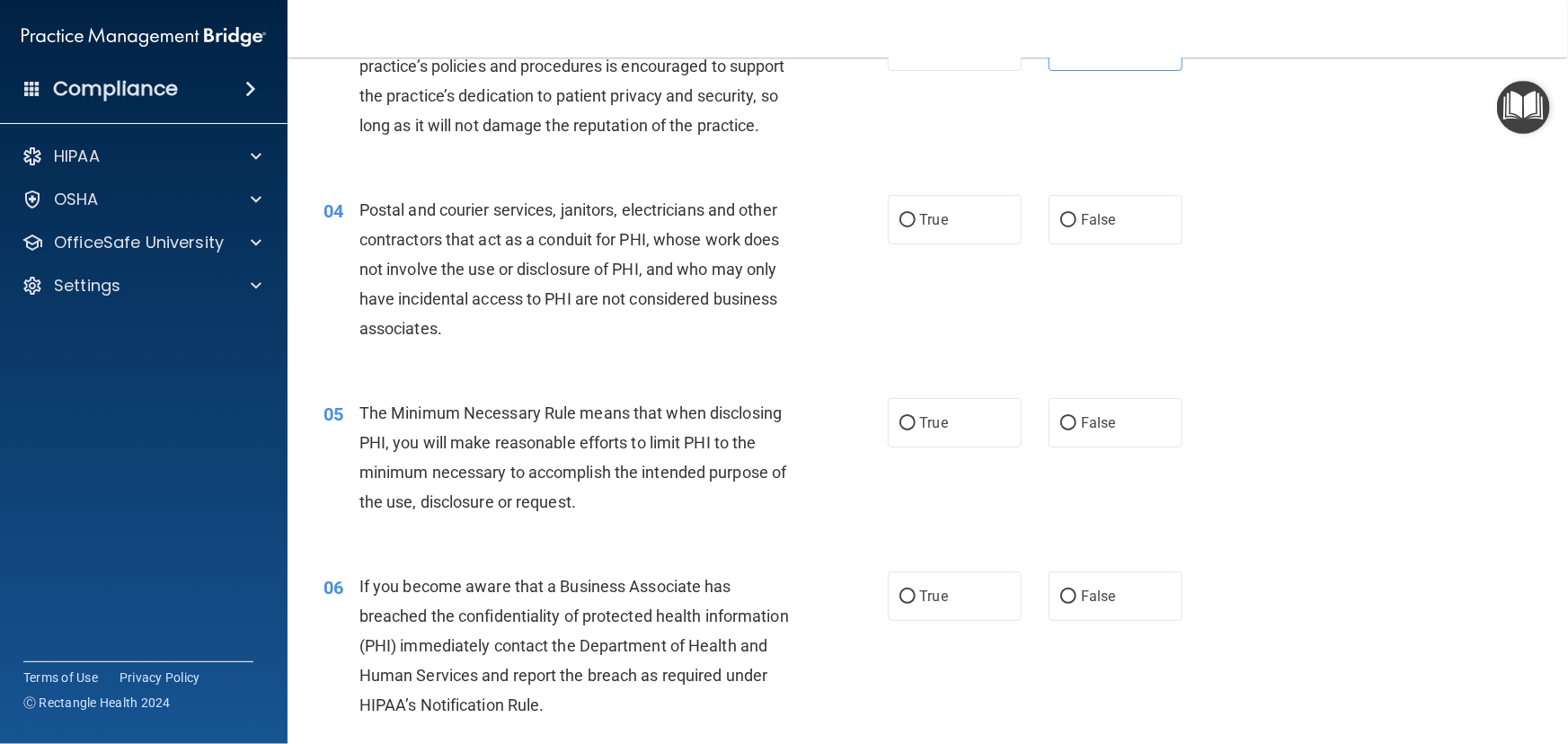
scroll to position [490, 0]
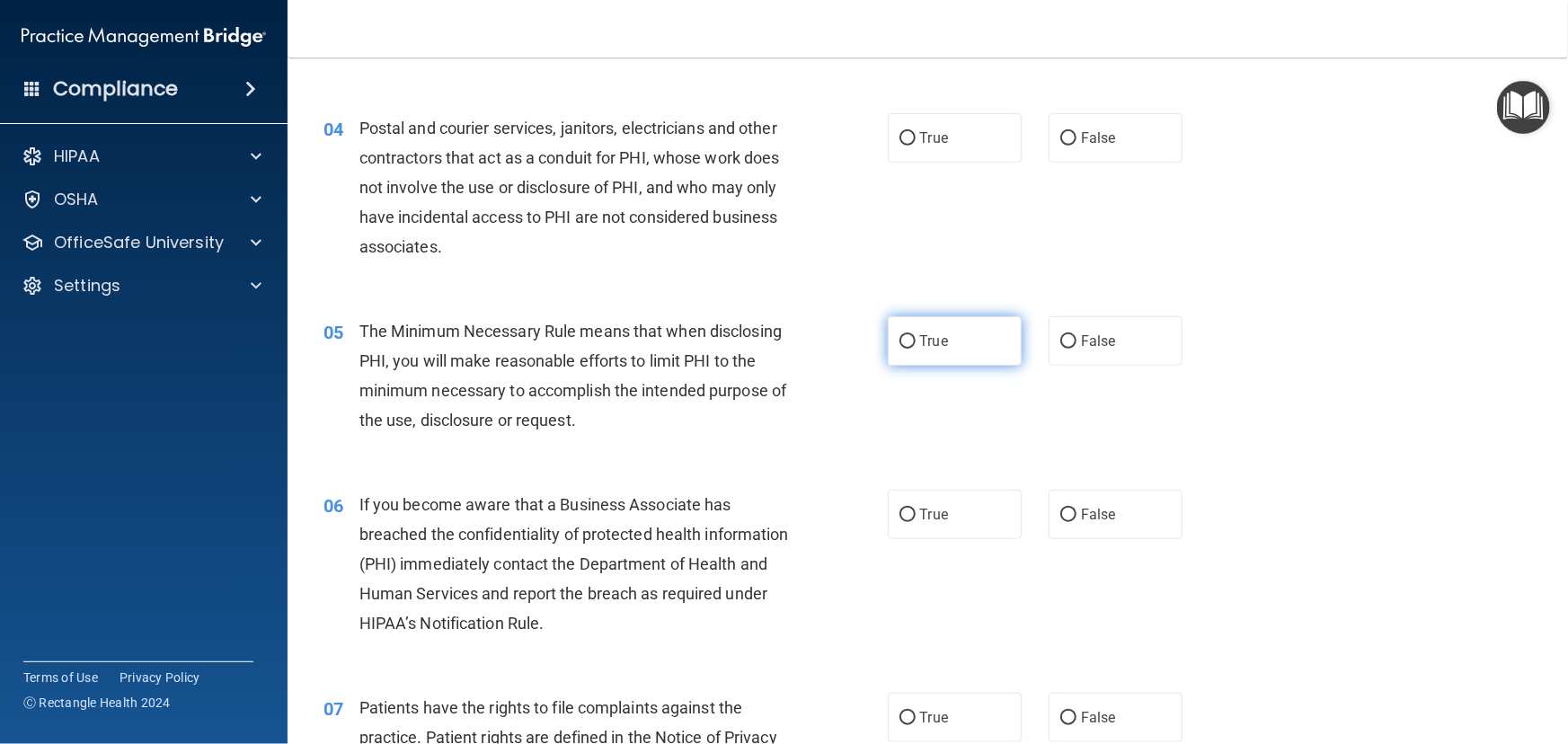
click at [952, 365] on label "True" at bounding box center [955, 340] width 134 height 49
click at [916, 349] on input "True" at bounding box center [907, 341] width 16 height 13
radio input "true"
click at [939, 539] on label "True" at bounding box center [955, 514] width 134 height 49
click at [916, 522] on input "True" at bounding box center [907, 515] width 16 height 13
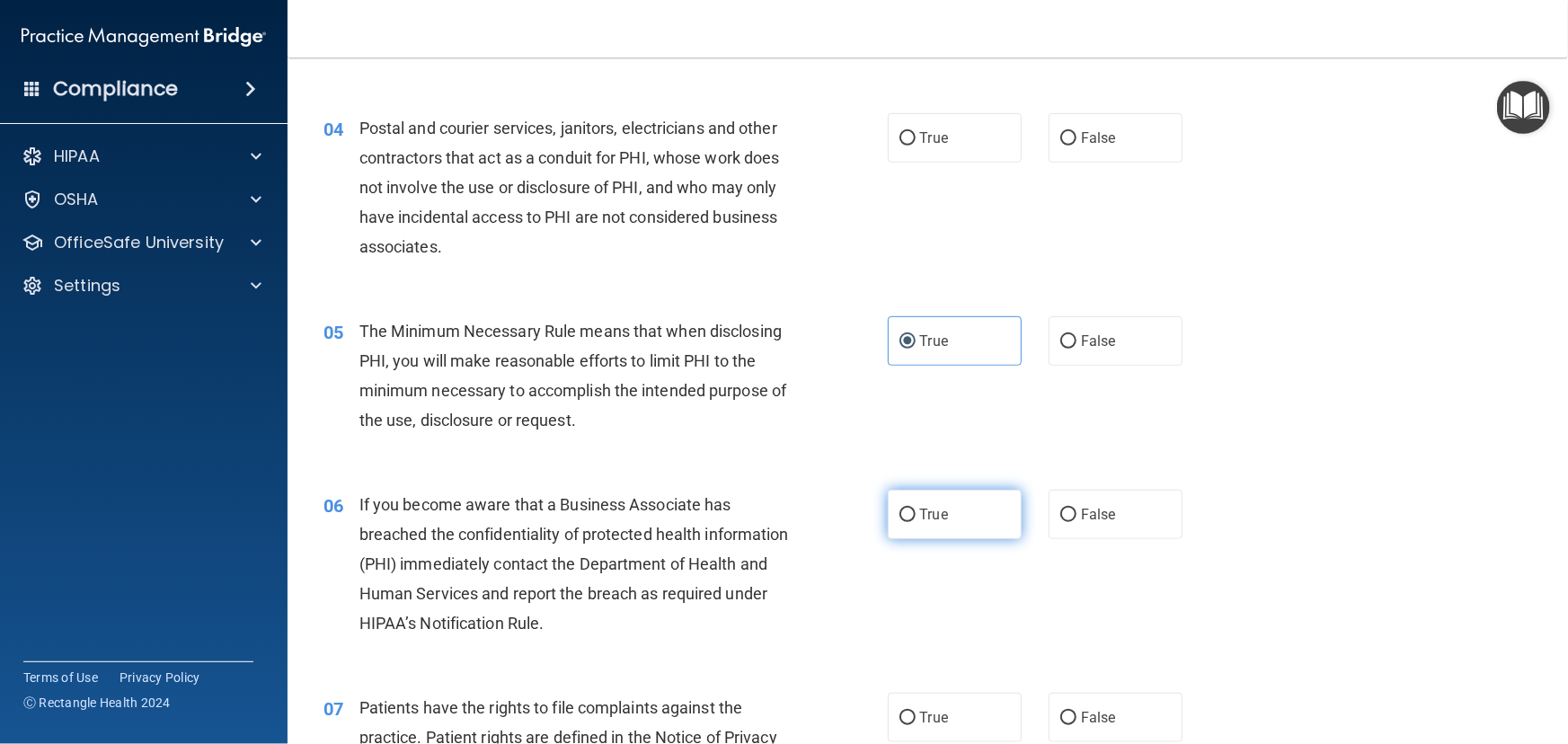
radio input "true"
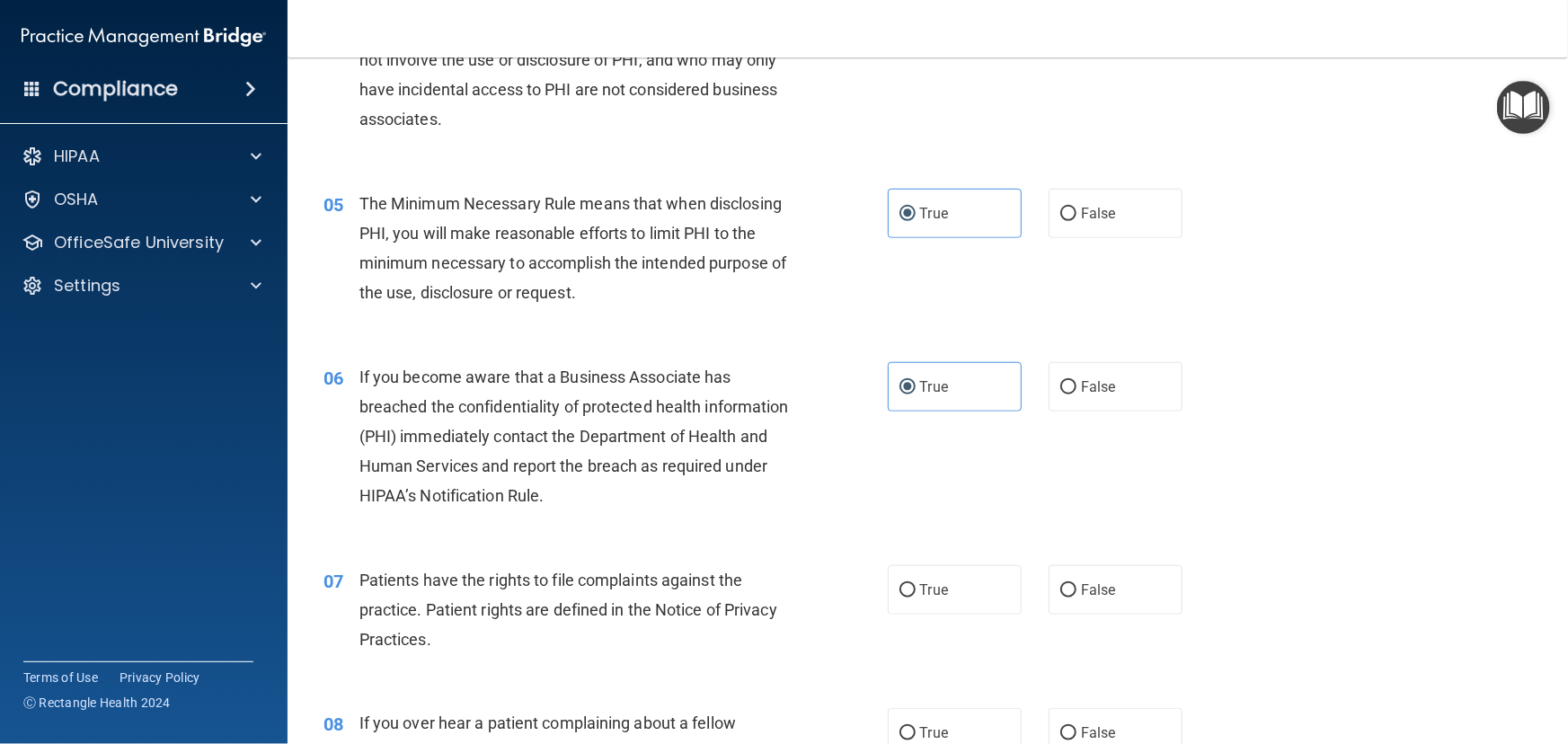
scroll to position [735, 0]
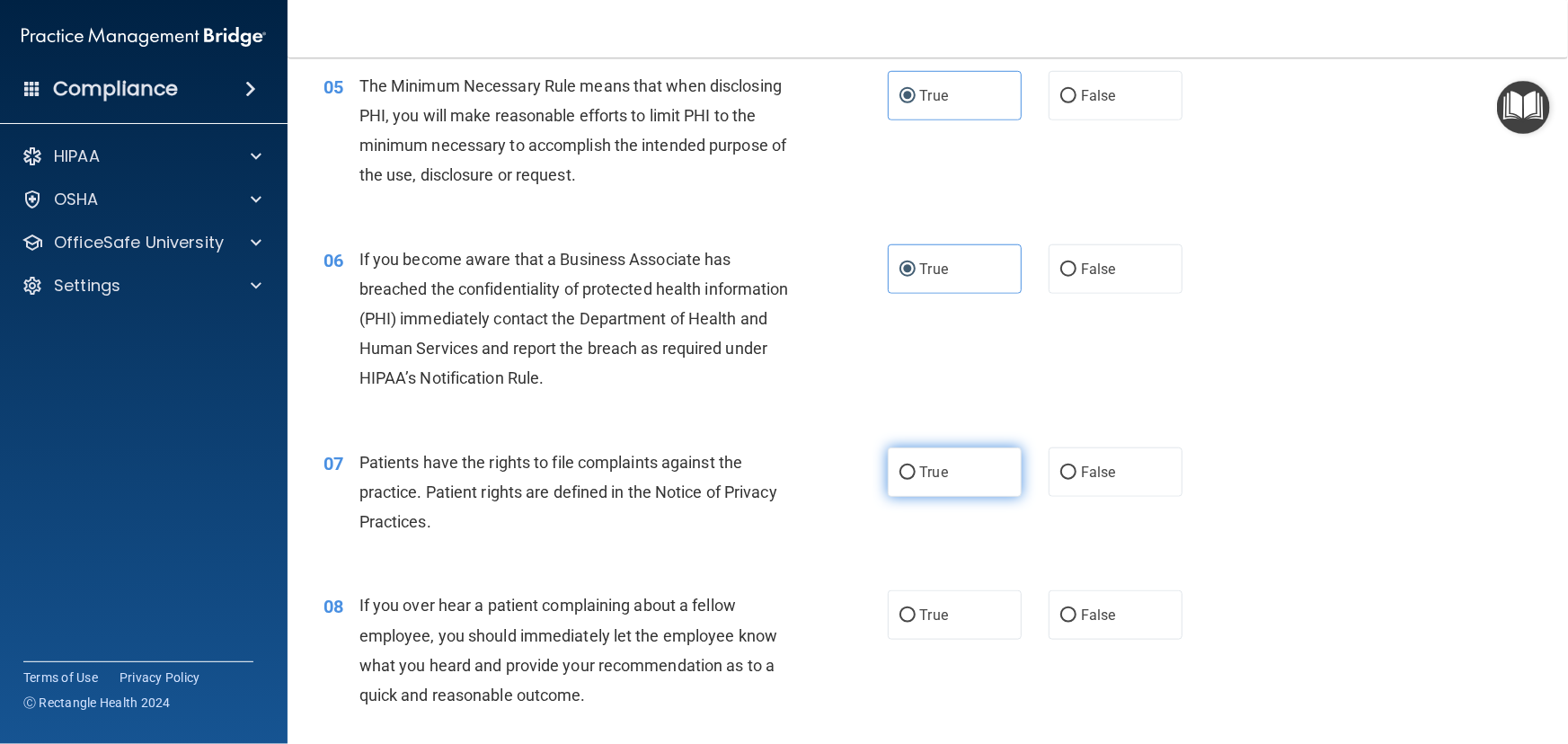
click at [965, 497] on label "True" at bounding box center [955, 472] width 134 height 49
click at [916, 480] on input "True" at bounding box center [907, 472] width 16 height 13
radio input "true"
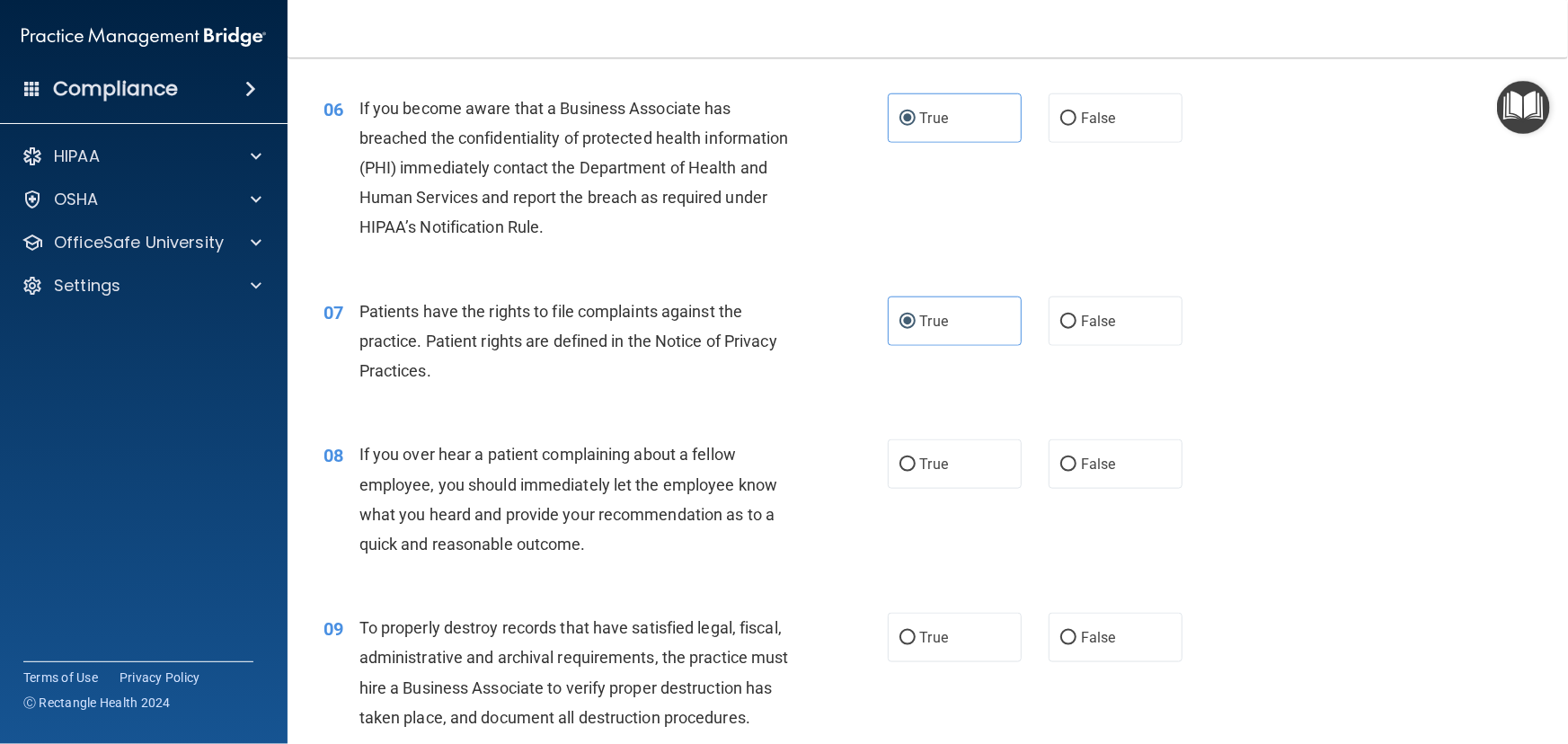
scroll to position [898, 0]
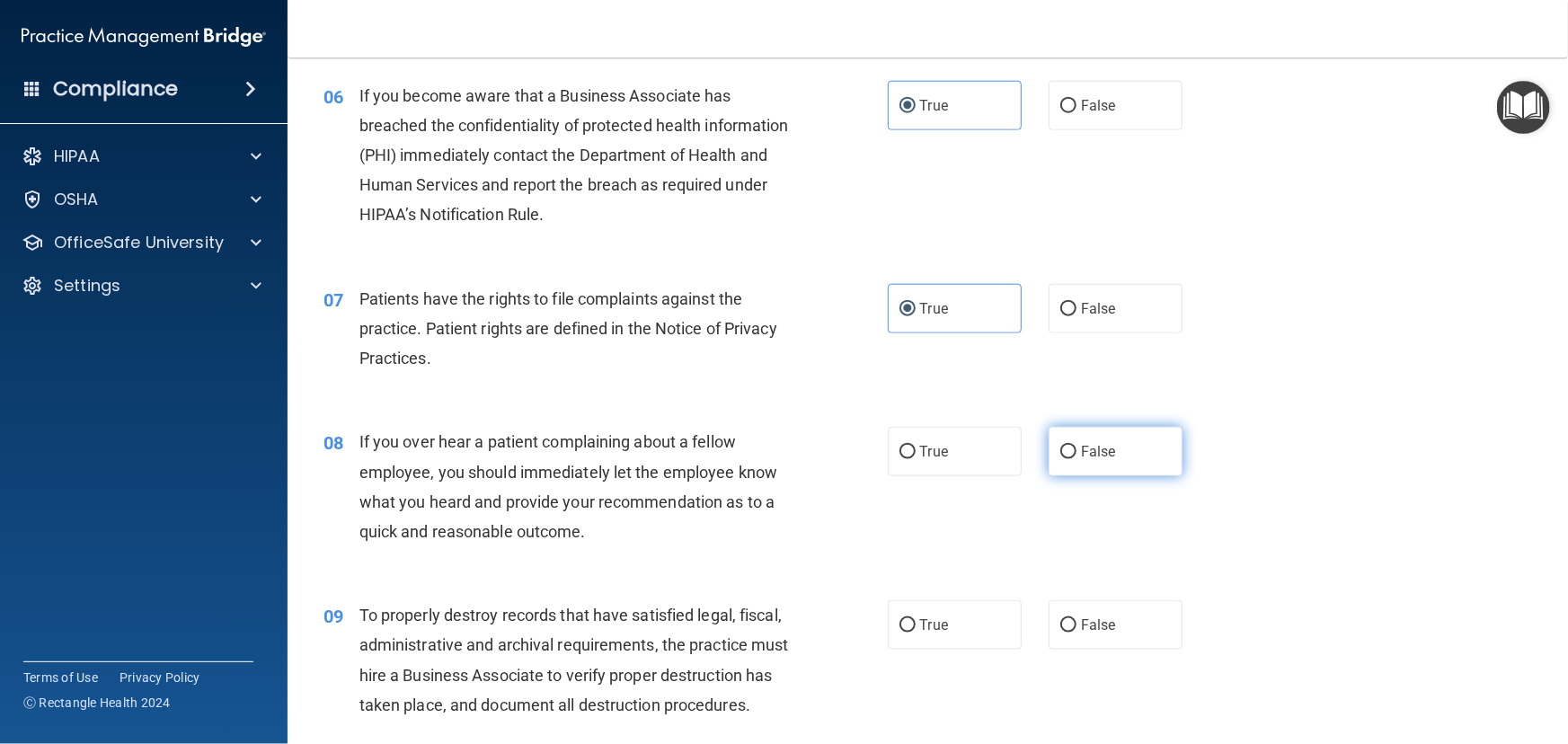
click at [1128, 475] on label "False" at bounding box center [1116, 451] width 134 height 49
click at [1076, 459] on input "False" at bounding box center [1068, 452] width 16 height 13
radio input "true"
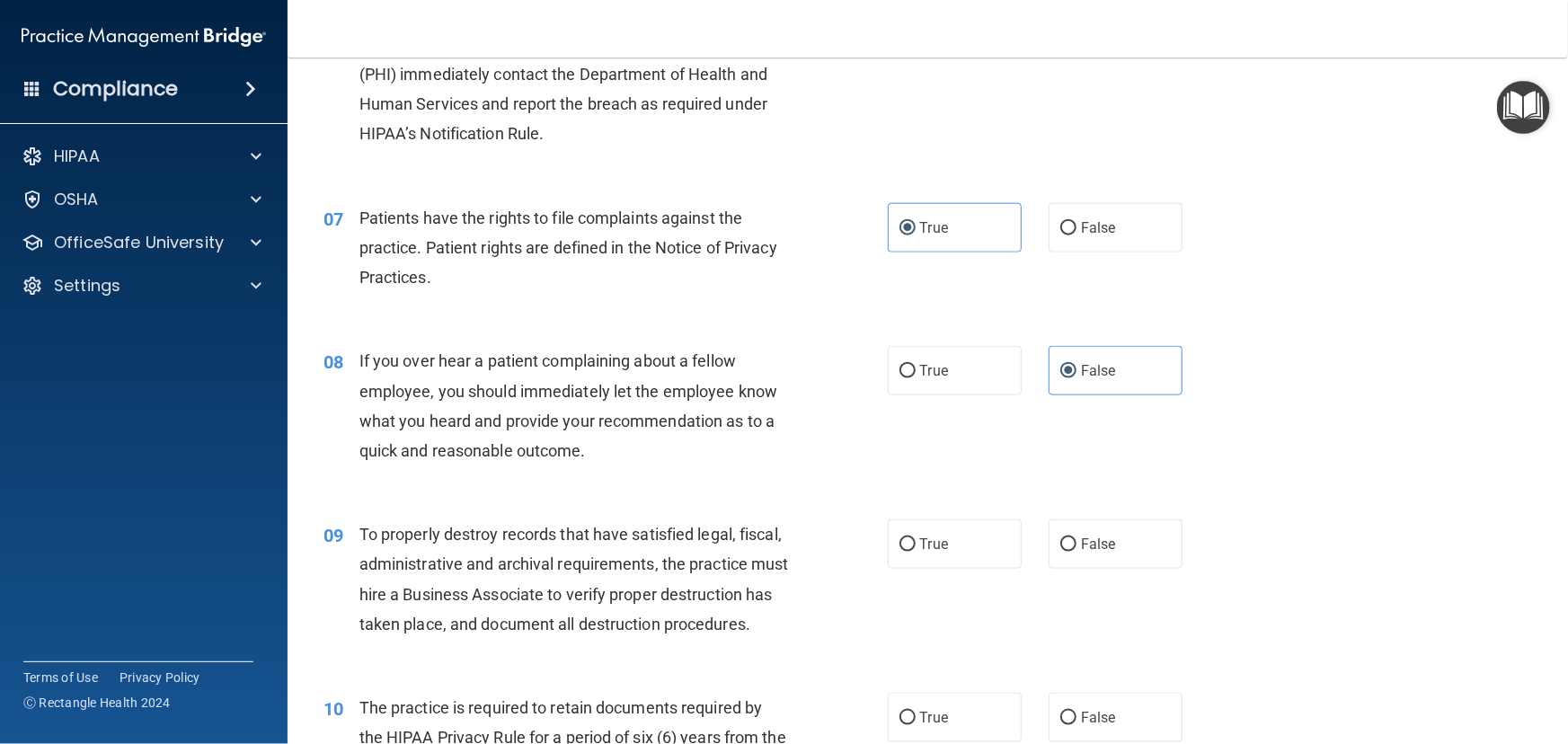
scroll to position [1061, 0]
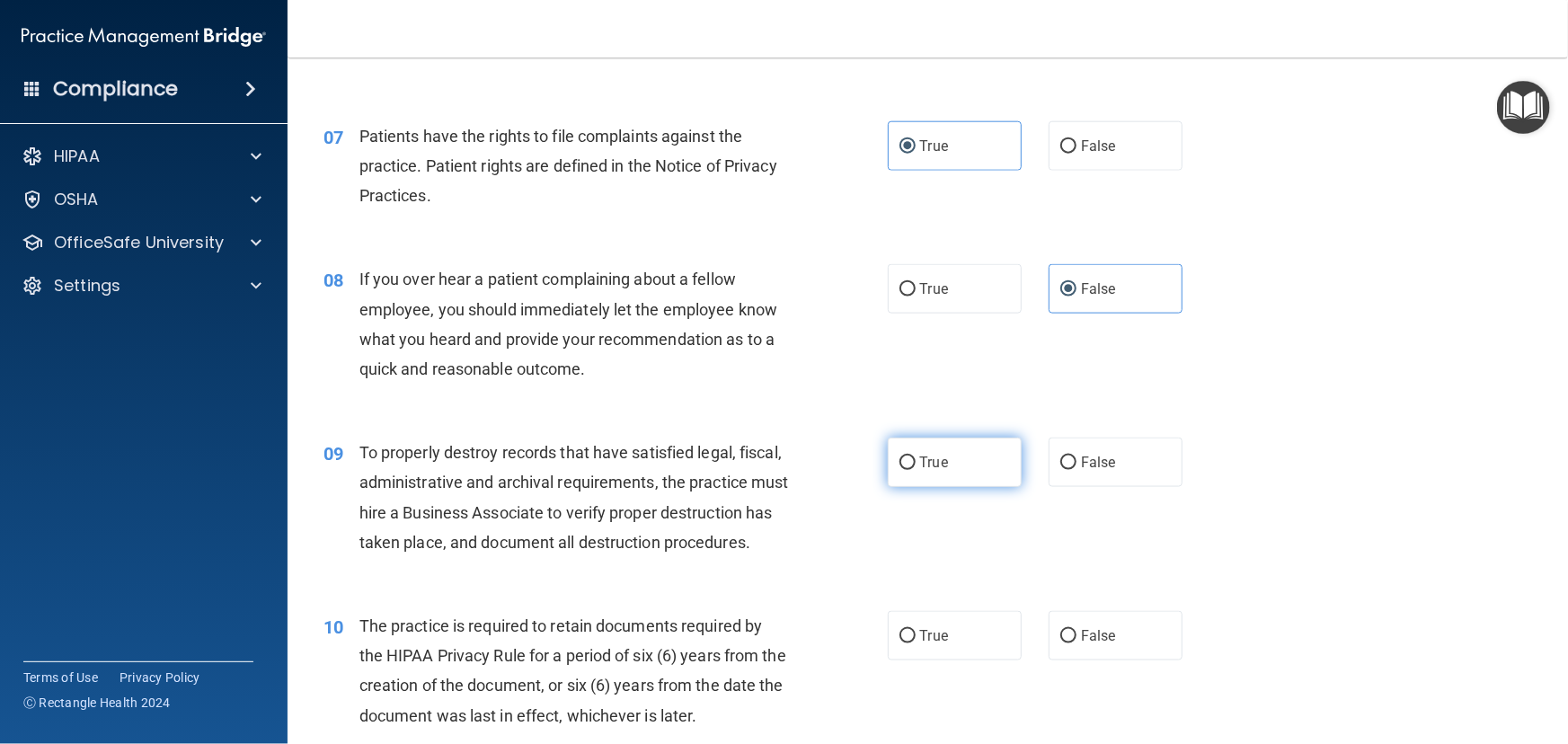
click at [920, 471] on span "True" at bounding box center [934, 462] width 28 height 17
click at [916, 470] on input "True" at bounding box center [907, 463] width 16 height 13
radio input "true"
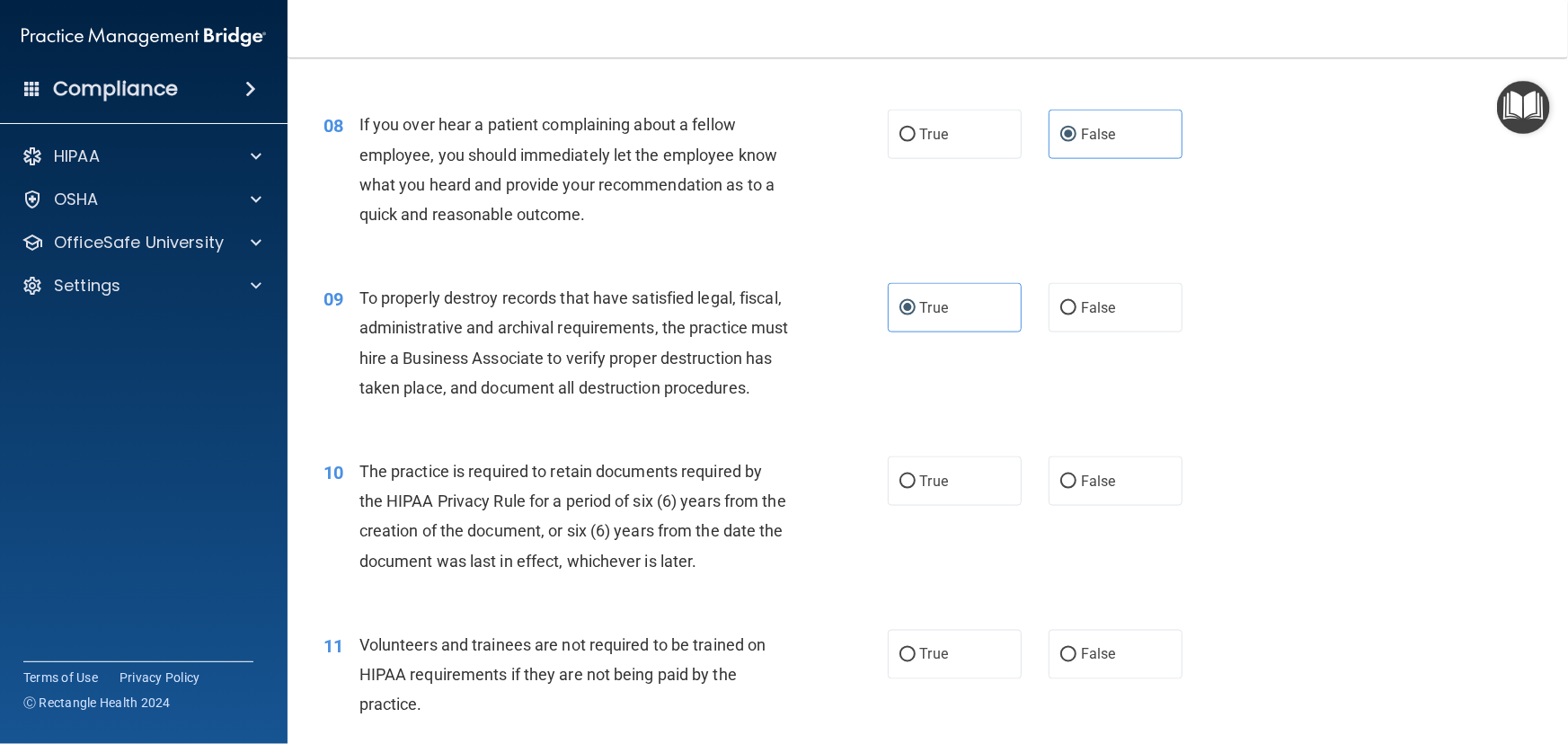
scroll to position [1225, 0]
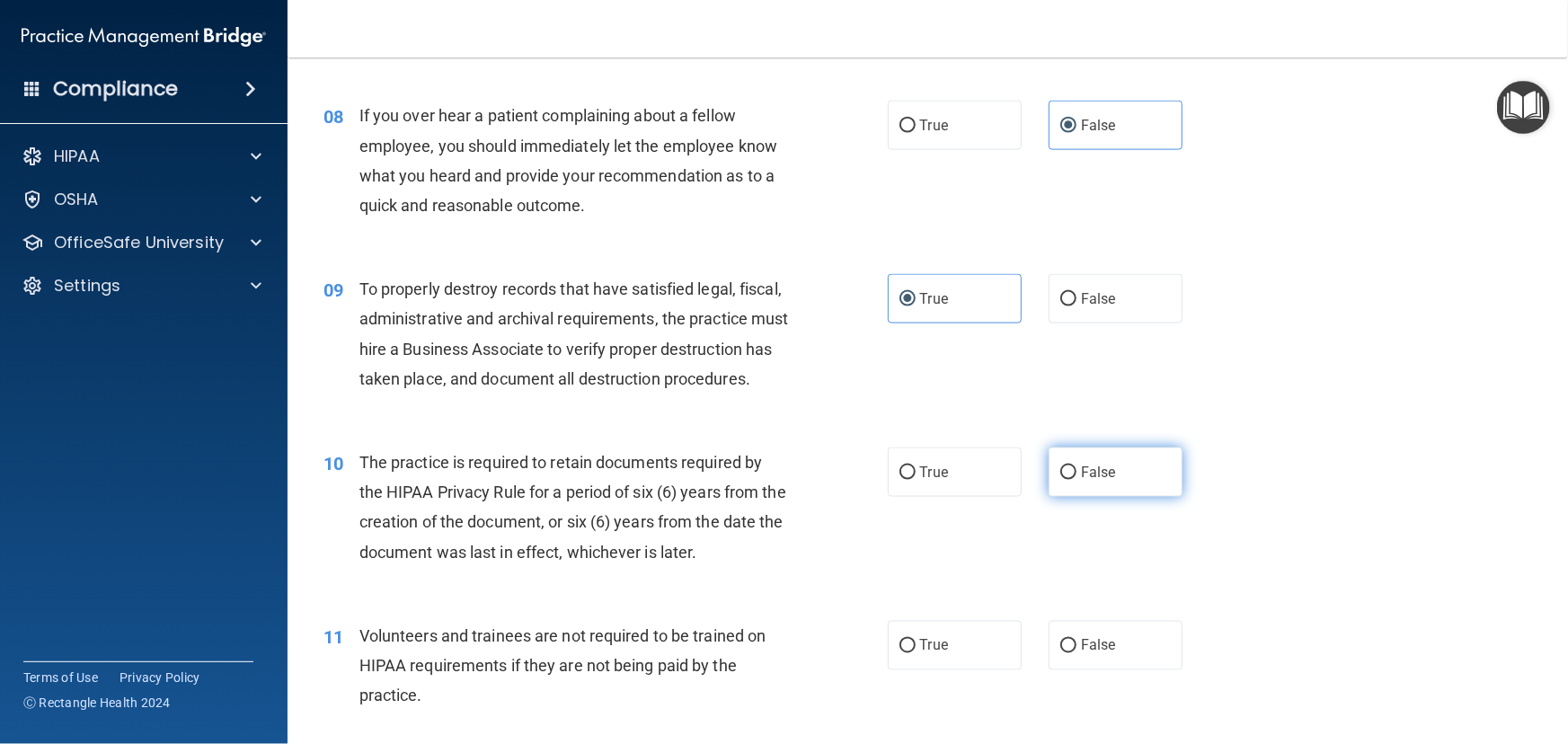
click at [1074, 497] on label "False" at bounding box center [1116, 472] width 134 height 49
click at [1074, 480] on input "False" at bounding box center [1068, 472] width 16 height 13
radio input "true"
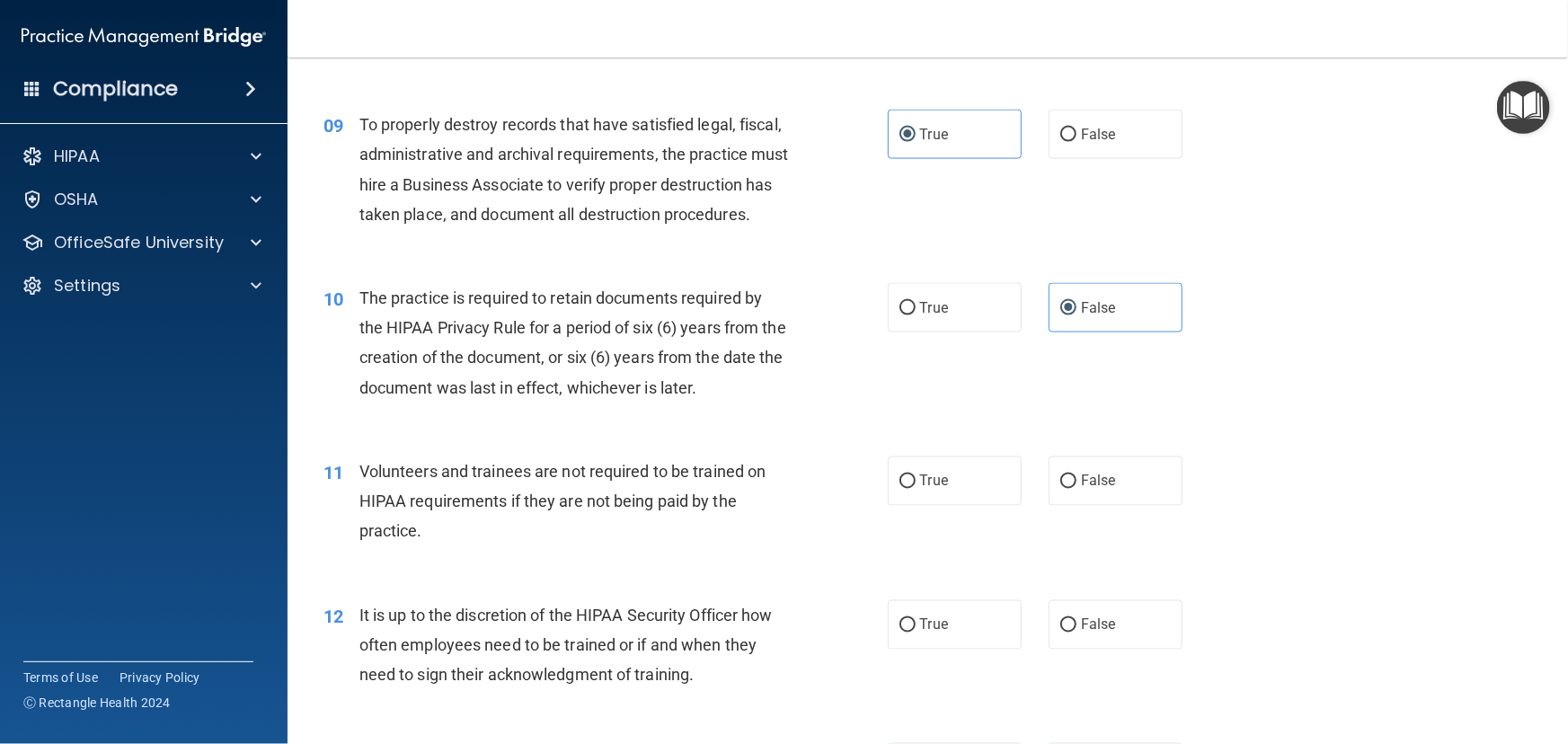
scroll to position [1470, 0]
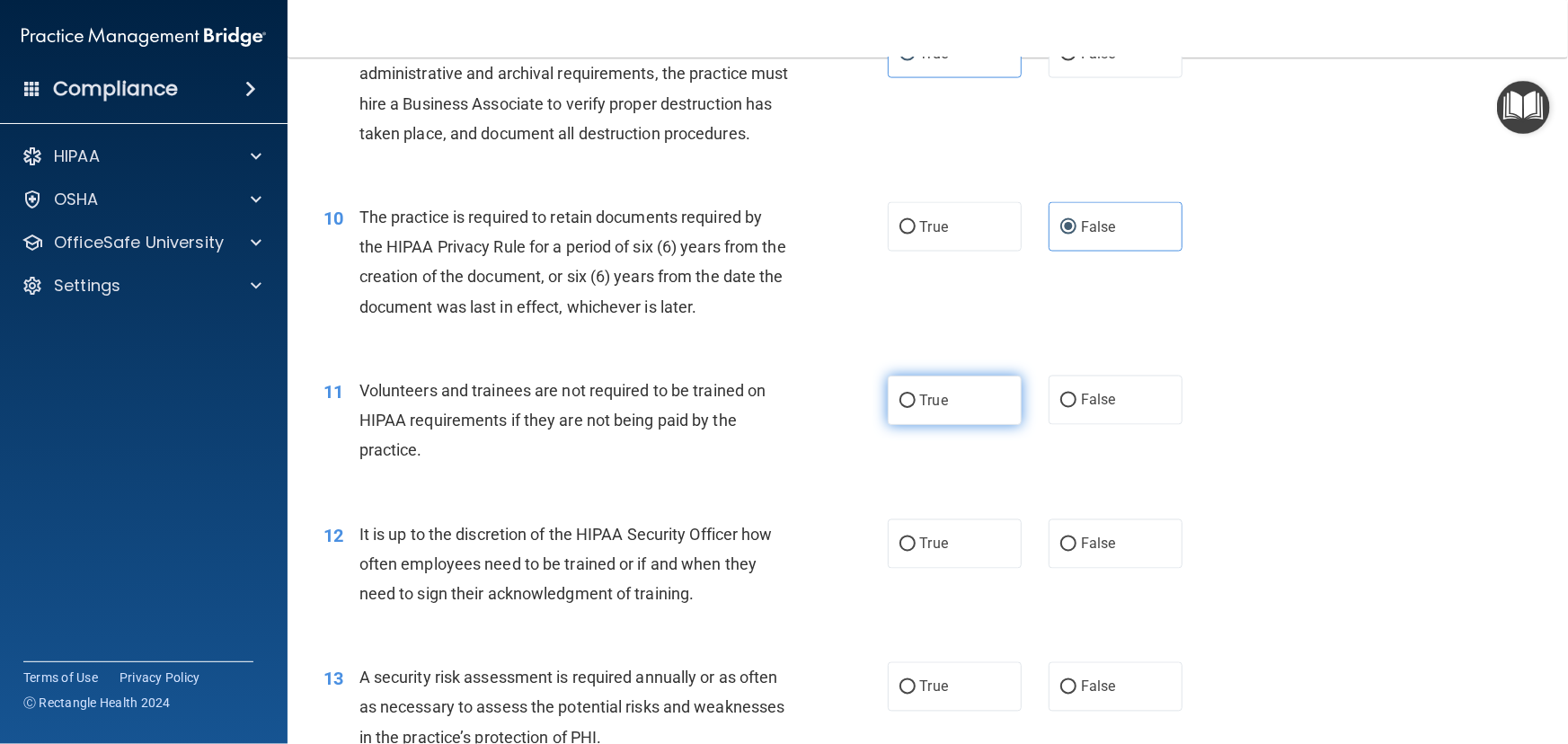
click at [946, 425] on label "True" at bounding box center [955, 400] width 134 height 49
click at [916, 408] on input "True" at bounding box center [907, 401] width 16 height 13
radio input "true"
click at [1113, 569] on label "False" at bounding box center [1116, 543] width 134 height 49
click at [1076, 551] on input "False" at bounding box center [1068, 545] width 16 height 13
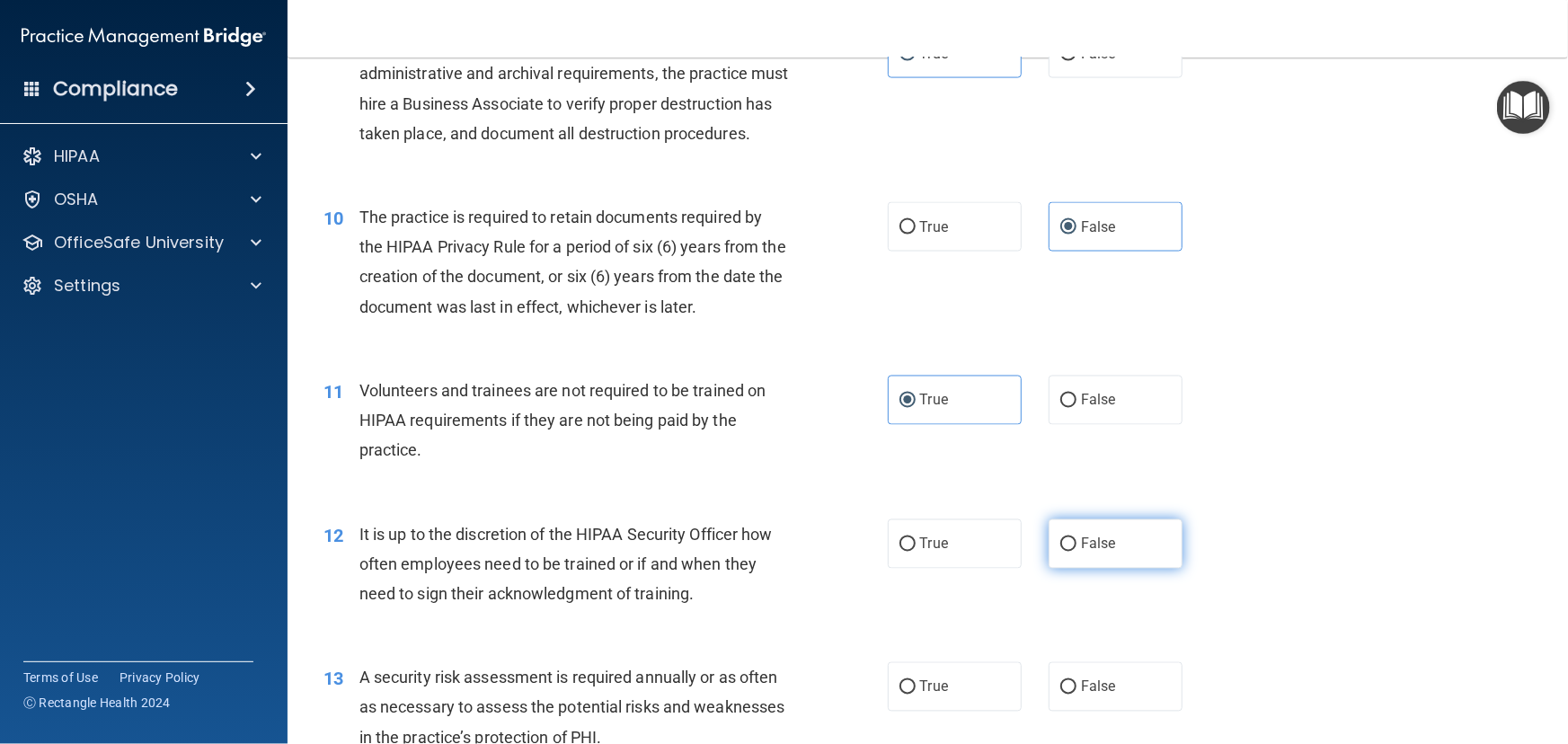
radio input "true"
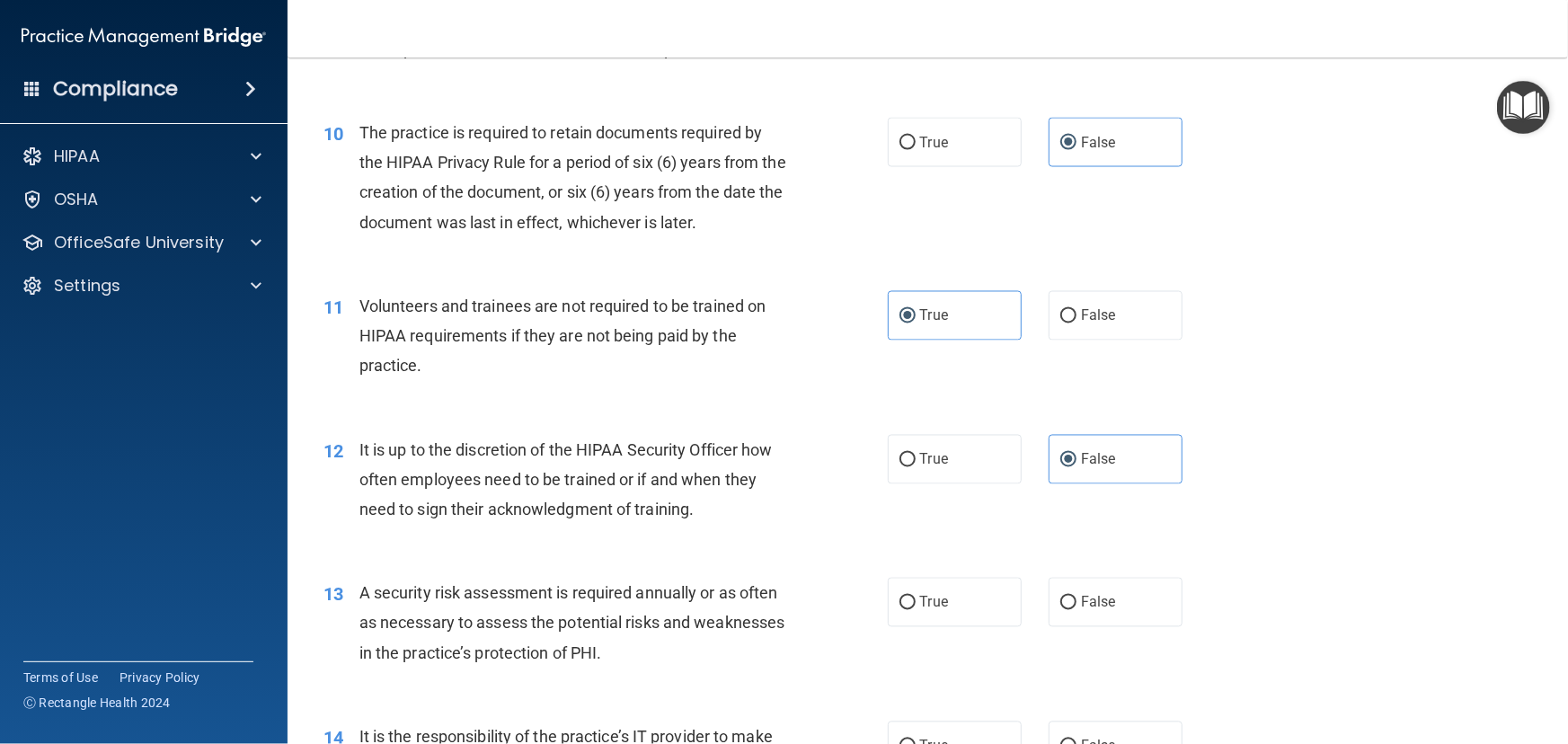
scroll to position [1633, 0]
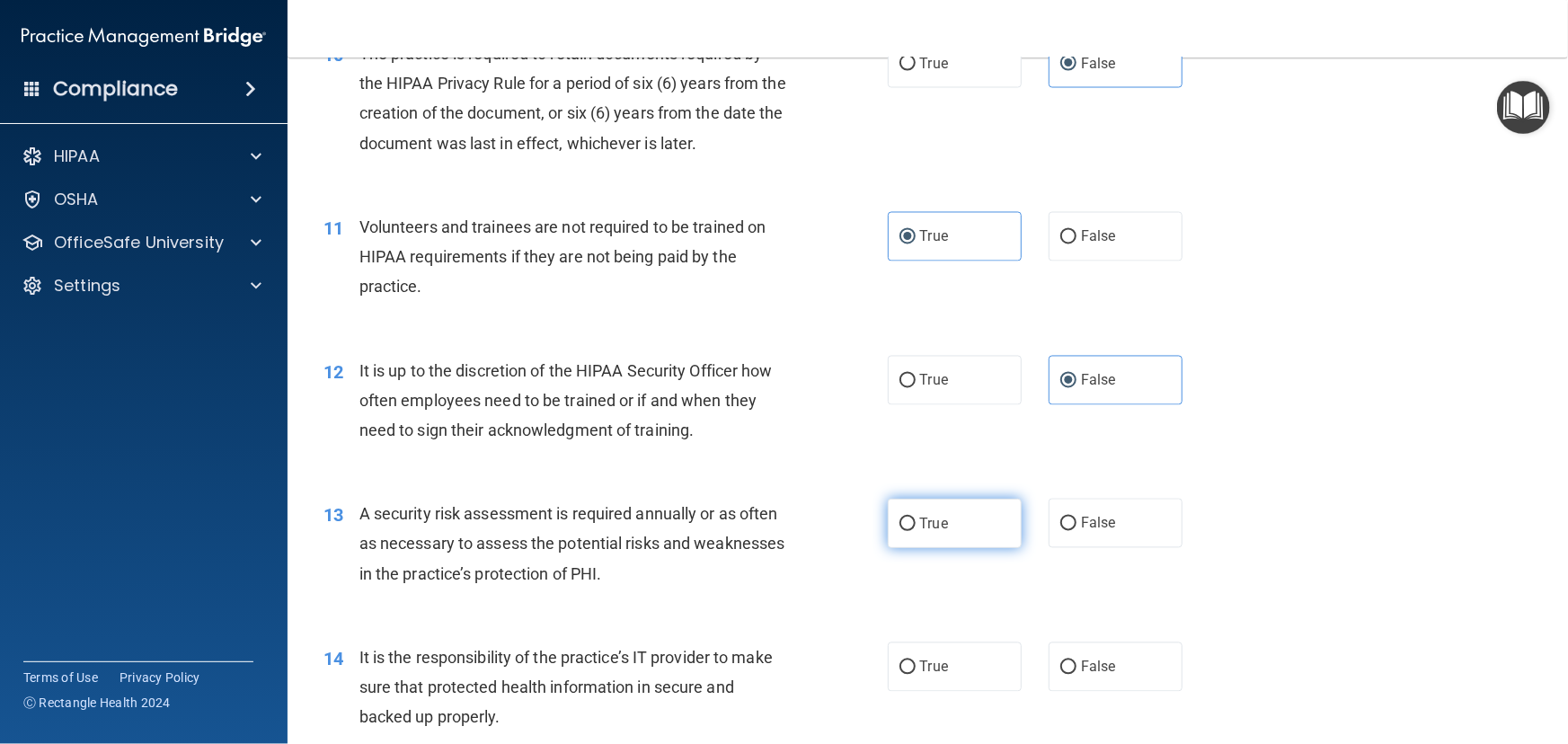
click at [935, 532] on span "True" at bounding box center [934, 524] width 28 height 17
click at [916, 531] on input "True" at bounding box center [907, 525] width 16 height 13
radio input "true"
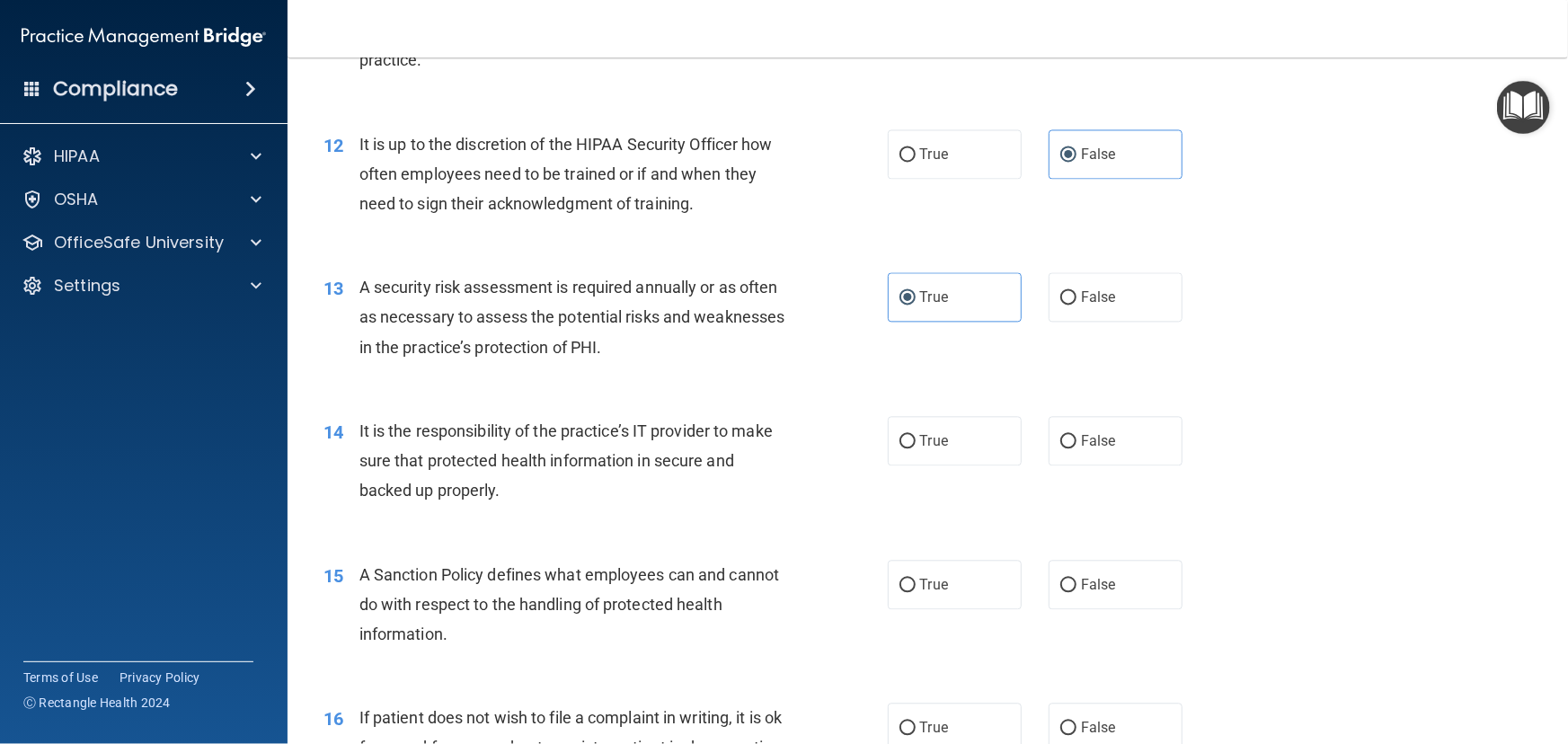
scroll to position [1878, 0]
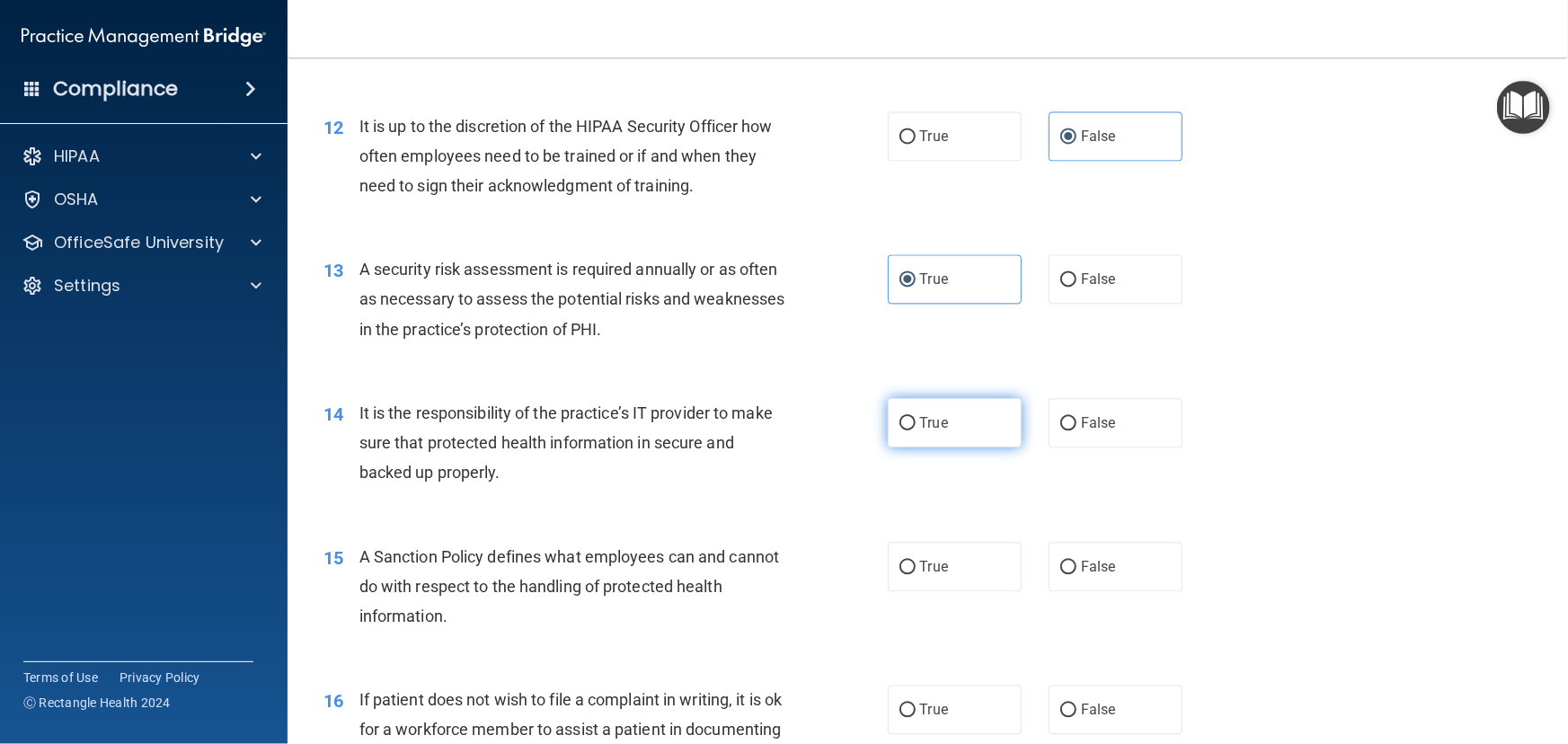
click at [962, 447] on label "True" at bounding box center [955, 422] width 134 height 49
click at [916, 431] on input "True" at bounding box center [907, 423] width 16 height 13
radio input "true"
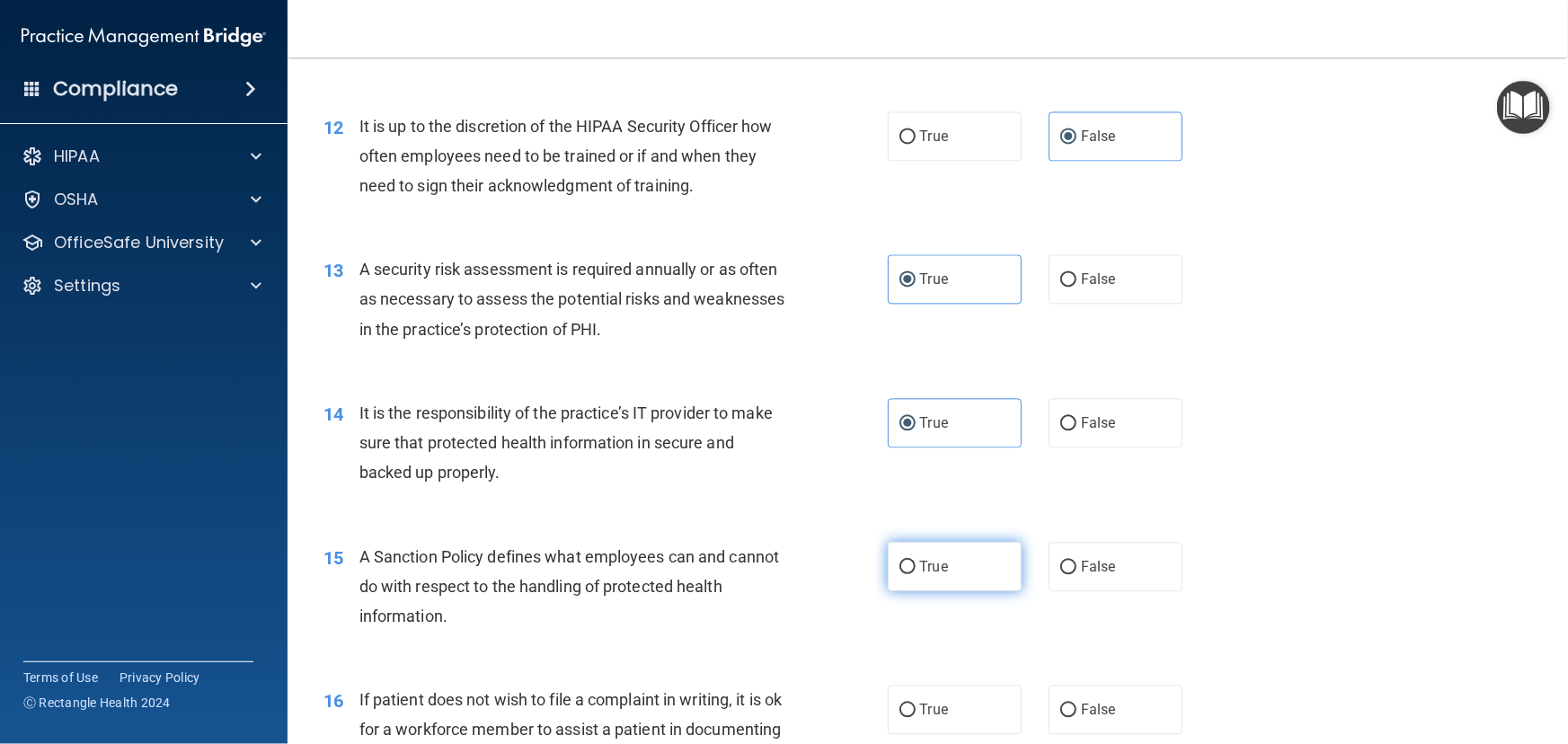
click at [937, 591] on label "True" at bounding box center [955, 566] width 134 height 49
click at [916, 574] on input "True" at bounding box center [907, 567] width 16 height 13
radio input "true"
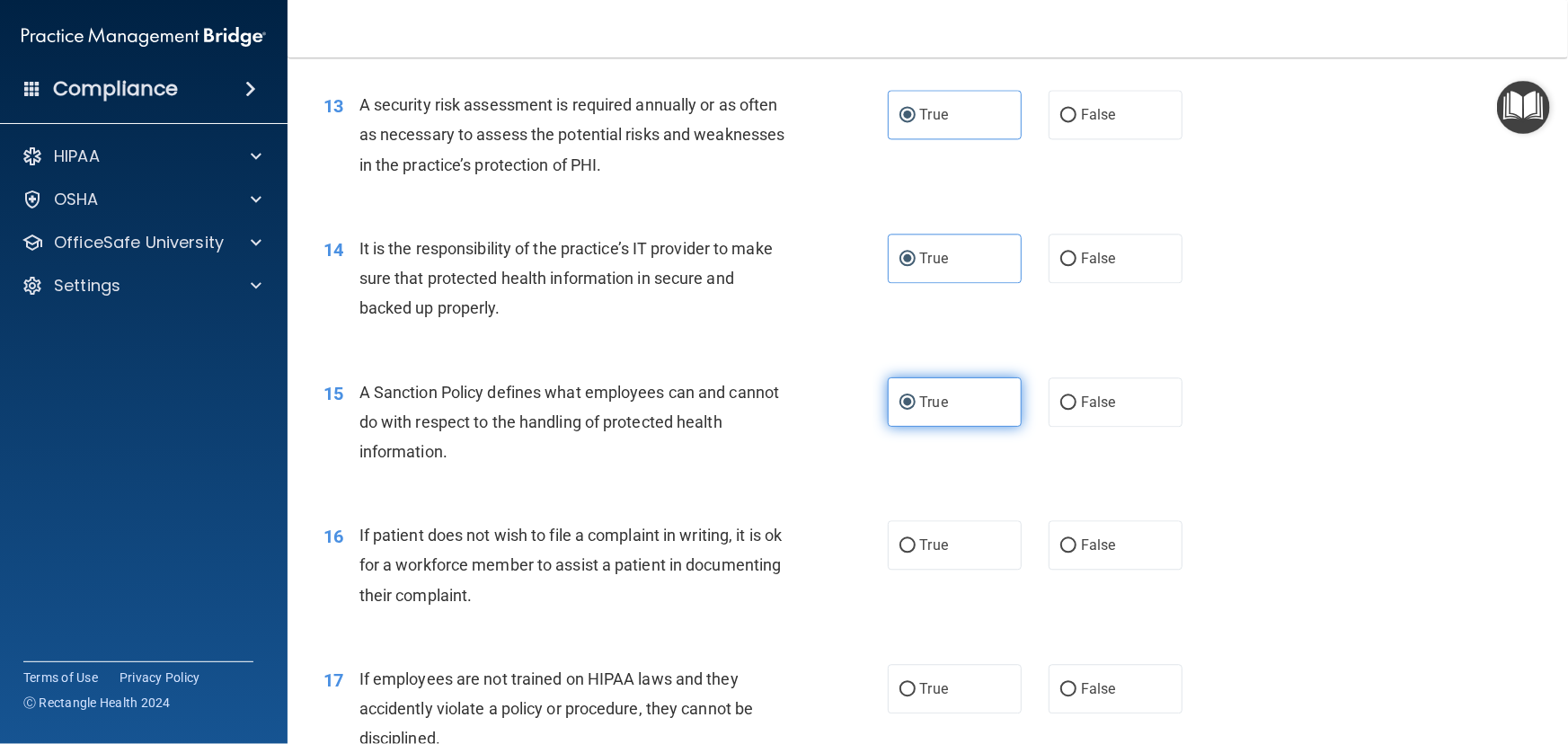
scroll to position [2123, 0]
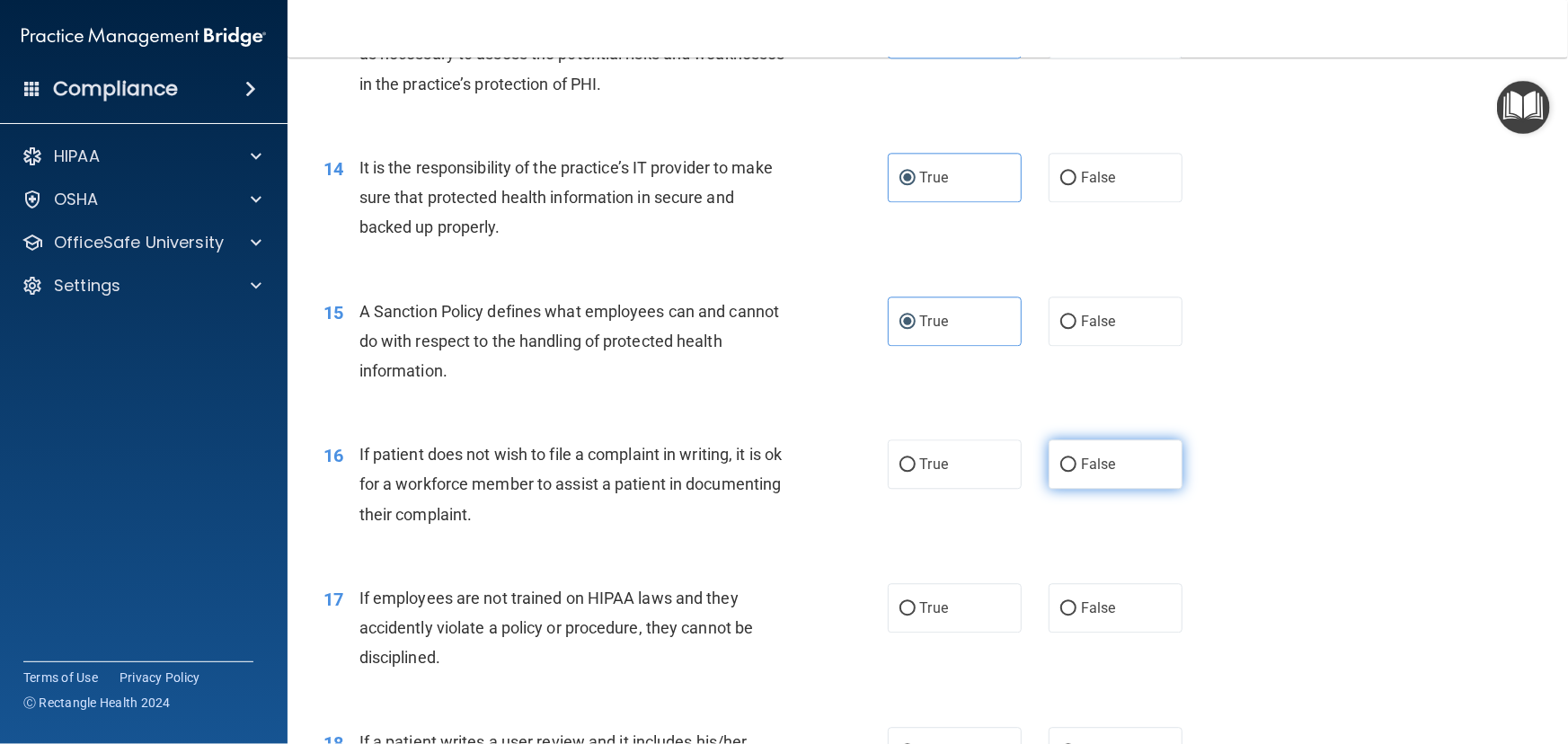
click at [1088, 489] on label "False" at bounding box center [1116, 463] width 134 height 49
click at [1076, 472] on input "False" at bounding box center [1068, 465] width 16 height 13
radio input "true"
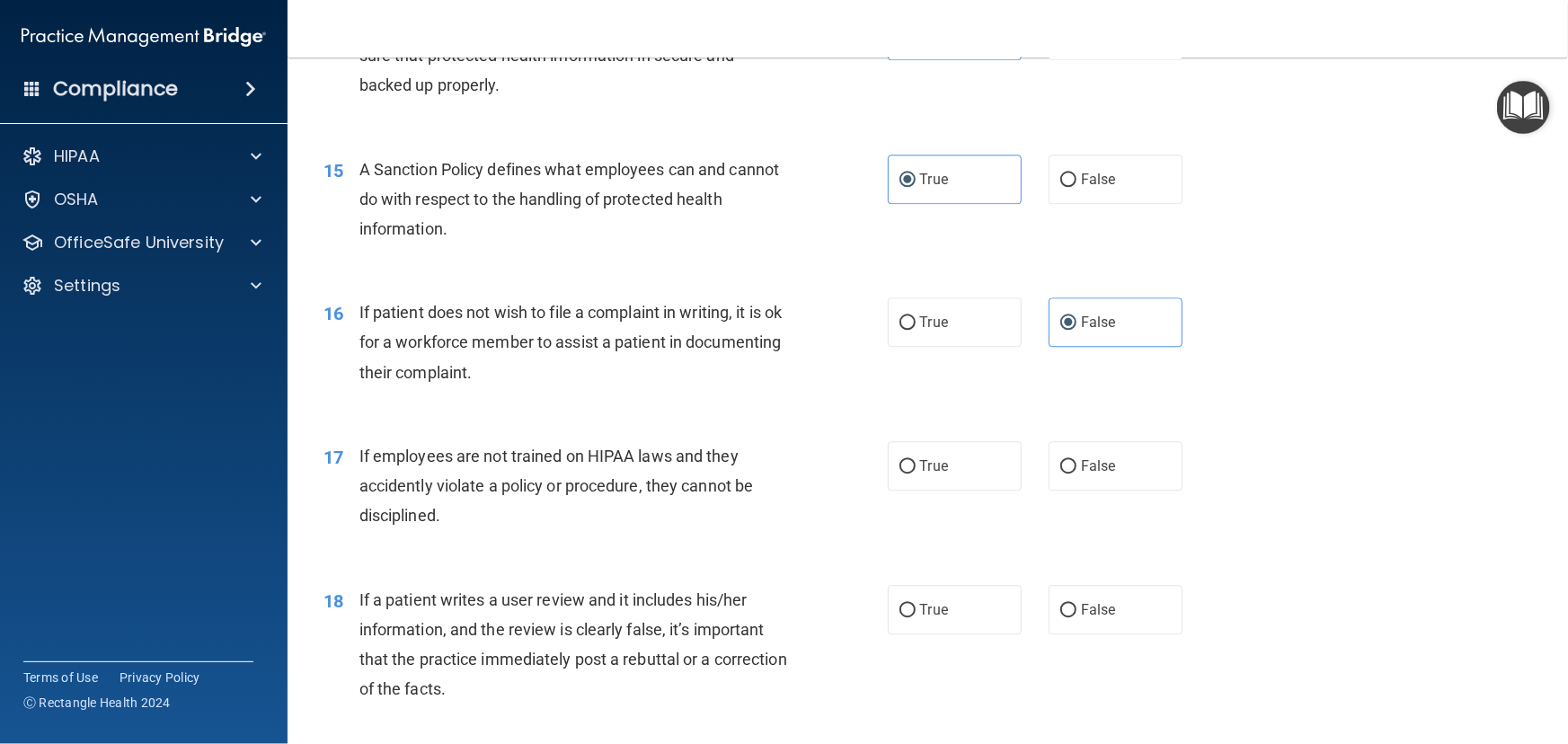
scroll to position [2287, 0]
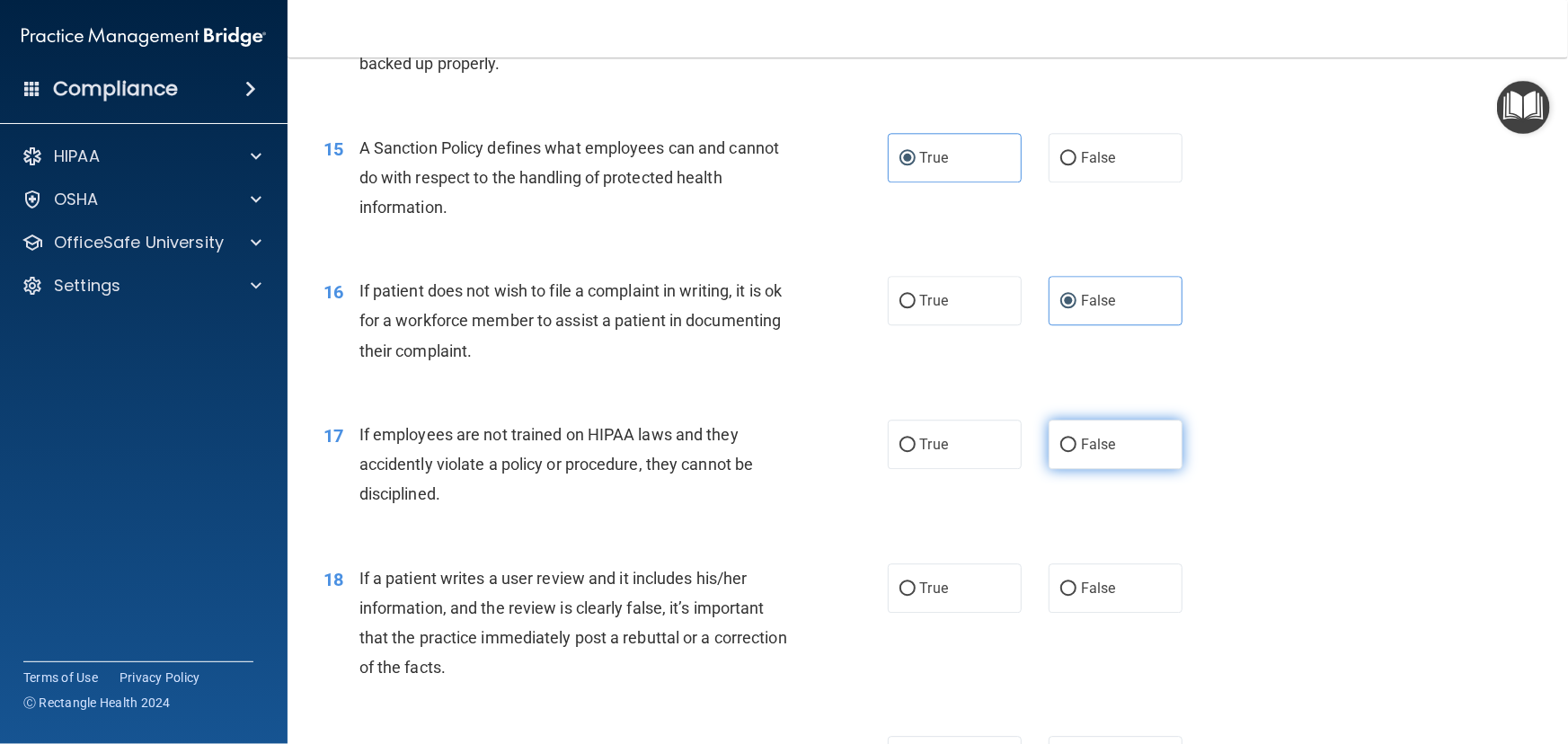
click at [1132, 469] on label "False" at bounding box center [1116, 444] width 134 height 49
click at [1076, 452] on input "False" at bounding box center [1068, 445] width 16 height 13
radio input "true"
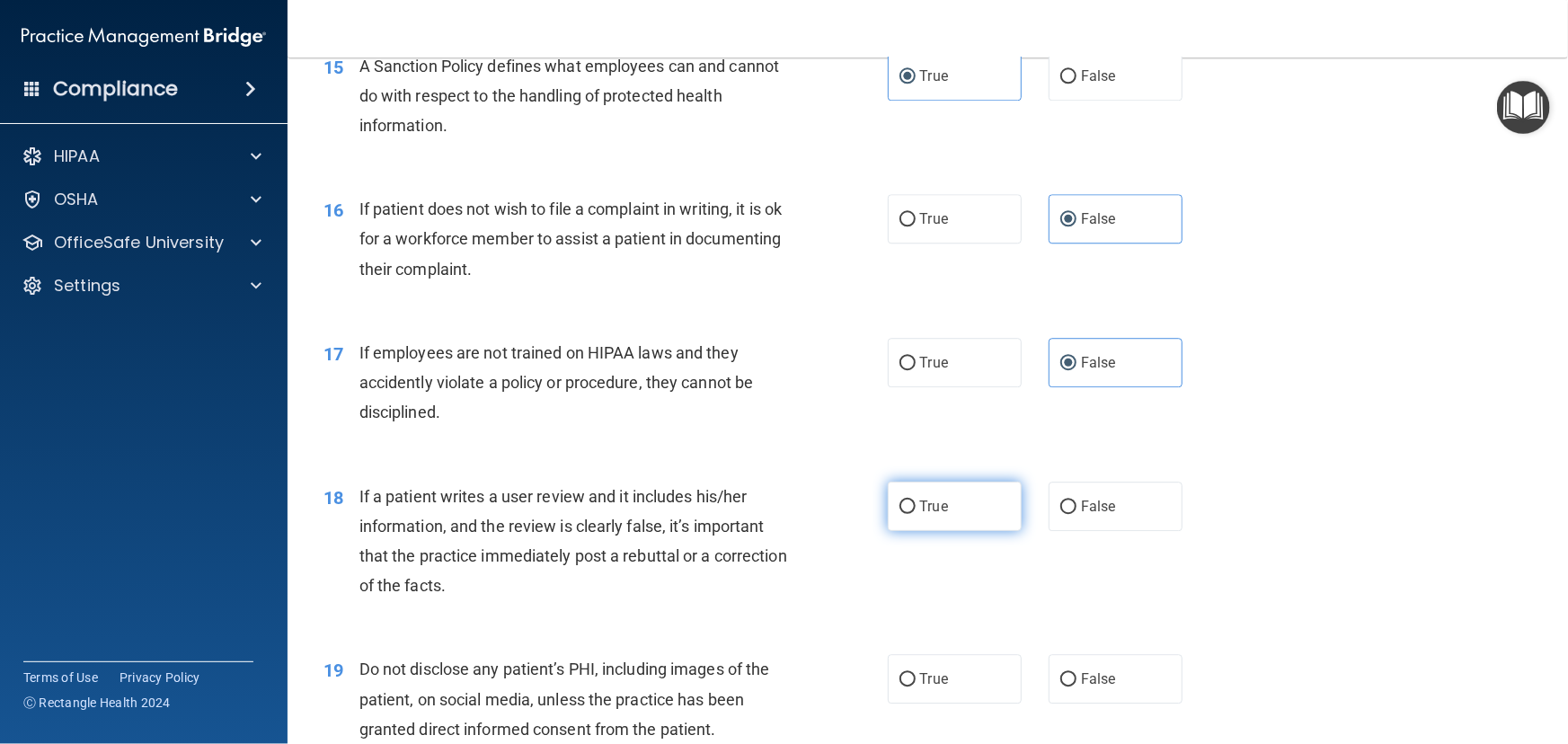
click at [925, 515] on span "True" at bounding box center [934, 506] width 28 height 17
click at [916, 514] on input "True" at bounding box center [907, 507] width 16 height 13
radio input "true"
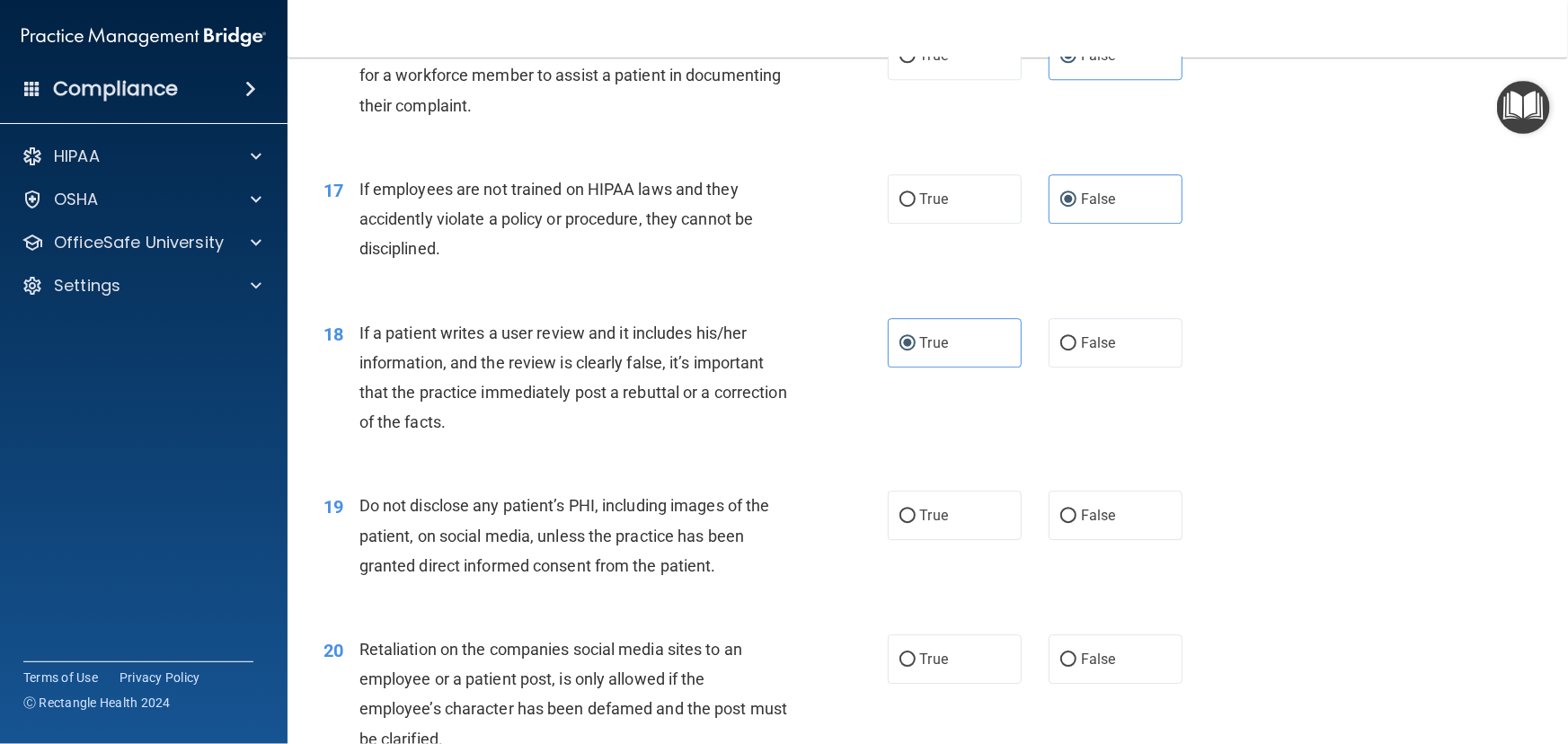
scroll to position [2614, 0]
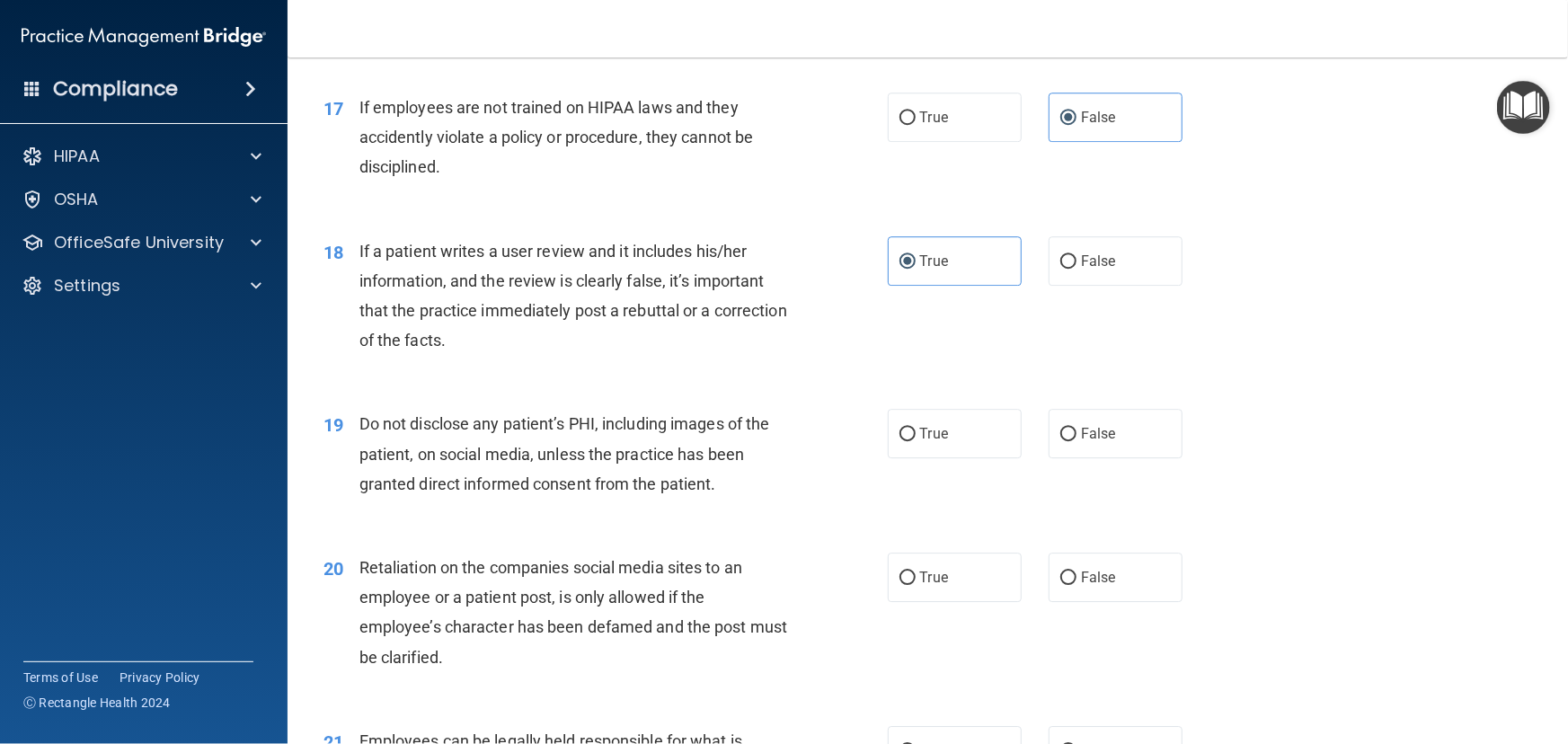
click at [936, 524] on div "19 Do not disclose any patient’s PHI, including images of the patient, on socia…" at bounding box center [927, 458] width 1235 height 144
click at [933, 458] on label "True" at bounding box center [955, 433] width 134 height 49
click at [916, 441] on input "True" at bounding box center [907, 434] width 16 height 13
radio input "true"
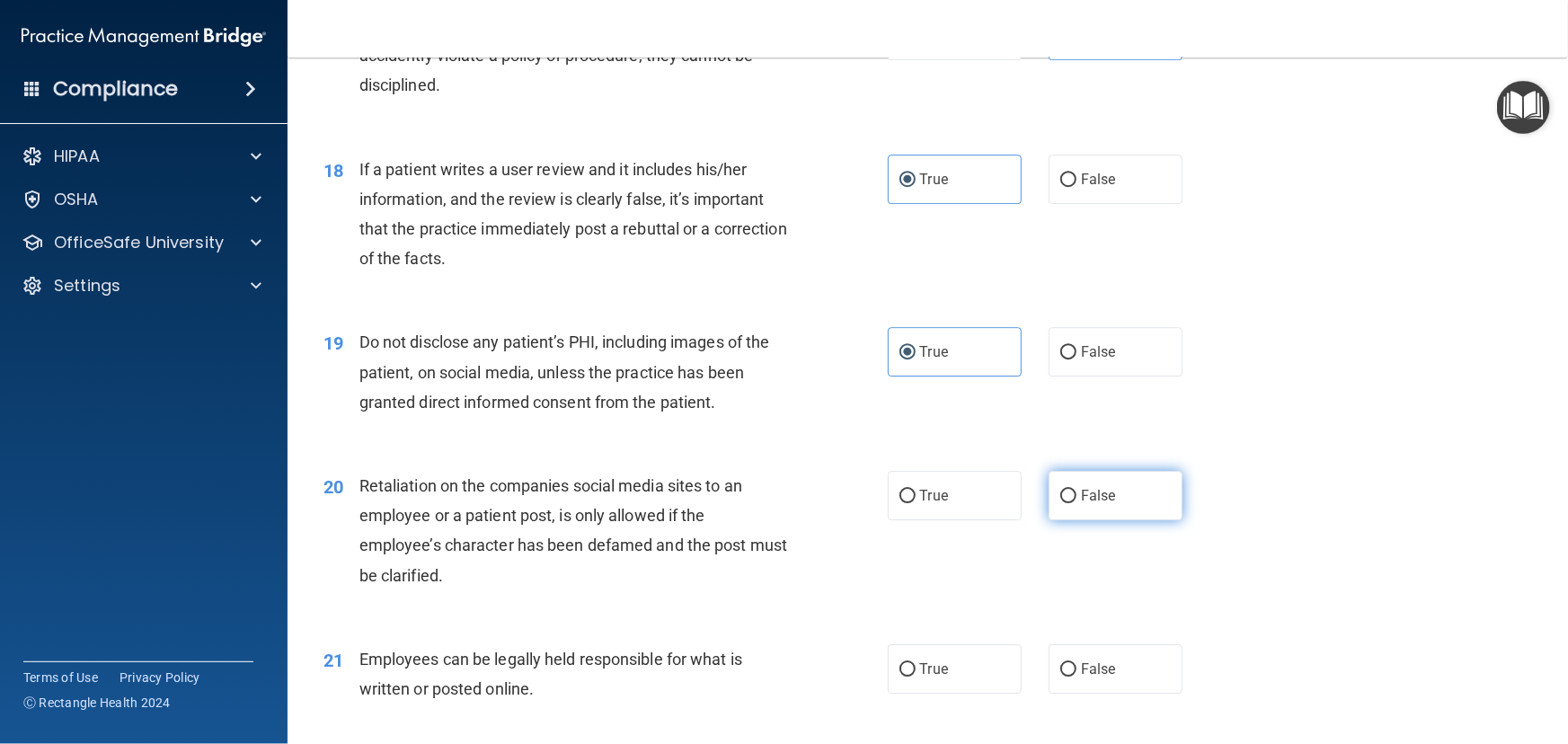
click at [1100, 504] on span "False" at bounding box center [1098, 496] width 35 height 17
click at [1076, 503] on input "False" at bounding box center [1068, 497] width 16 height 13
radio input "true"
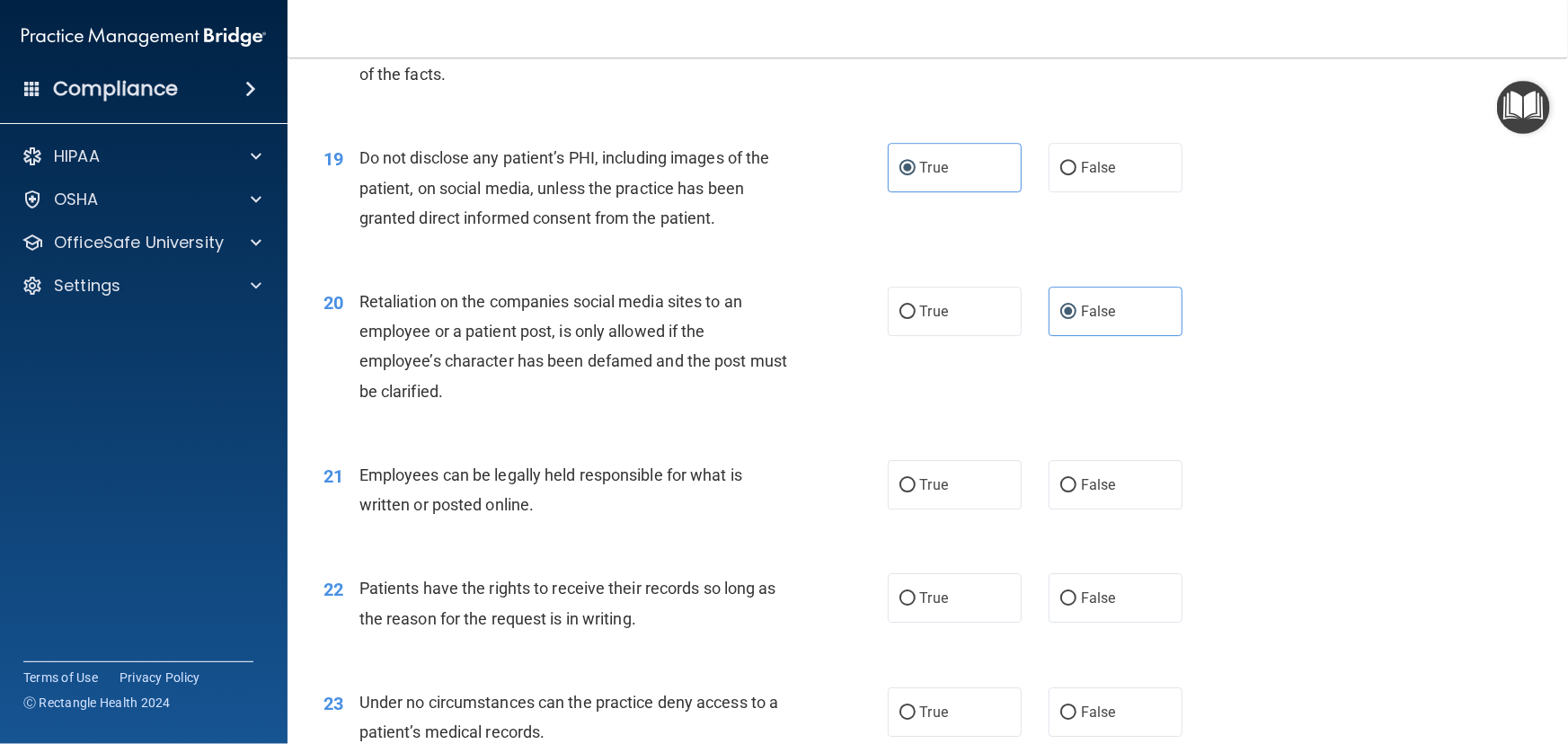
scroll to position [2940, 0]
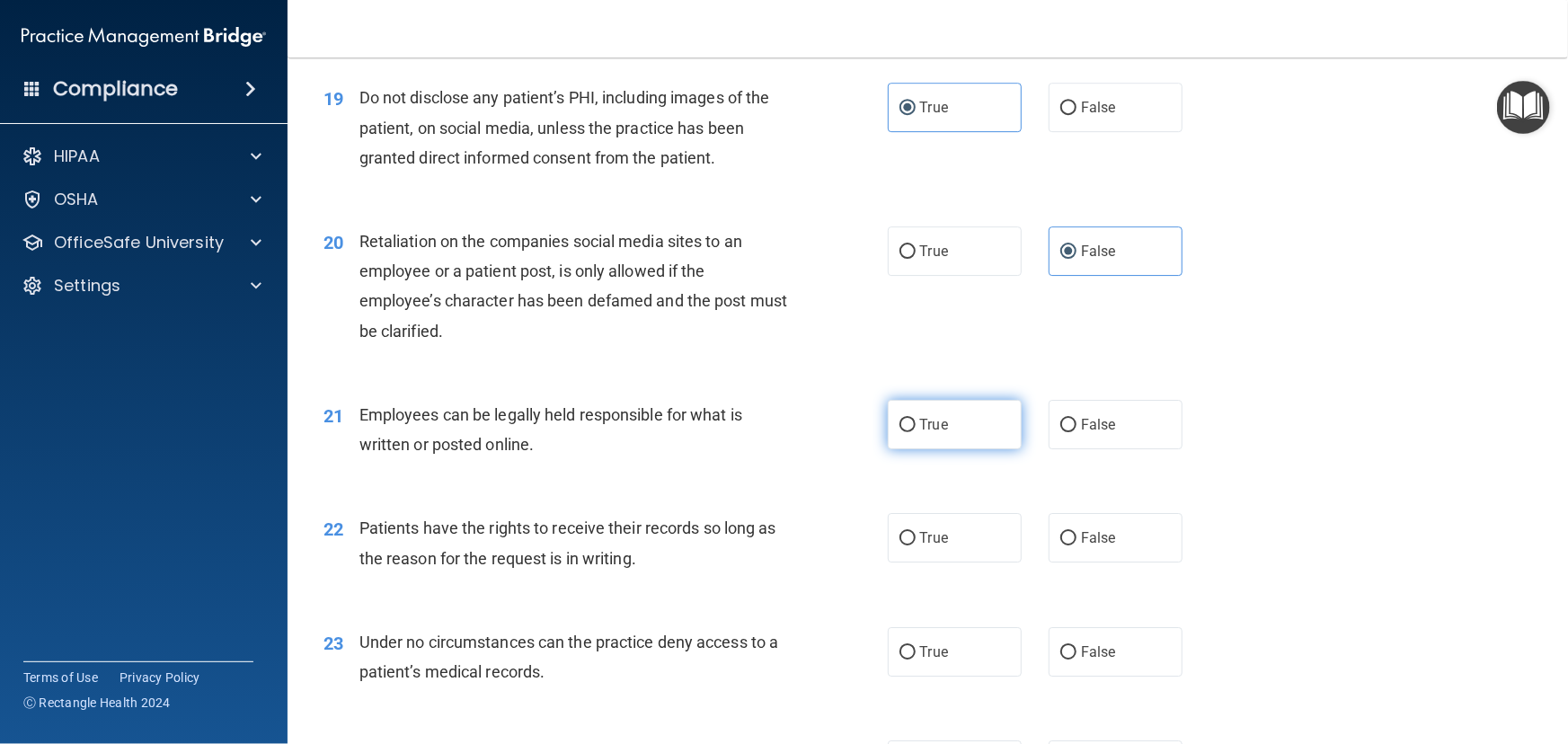
click at [894, 449] on label "True" at bounding box center [955, 424] width 134 height 49
click at [899, 432] on input "True" at bounding box center [907, 425] width 16 height 13
radio input "true"
click at [1099, 563] on label "False" at bounding box center [1116, 538] width 134 height 49
click at [1076, 545] on input "False" at bounding box center [1068, 538] width 16 height 13
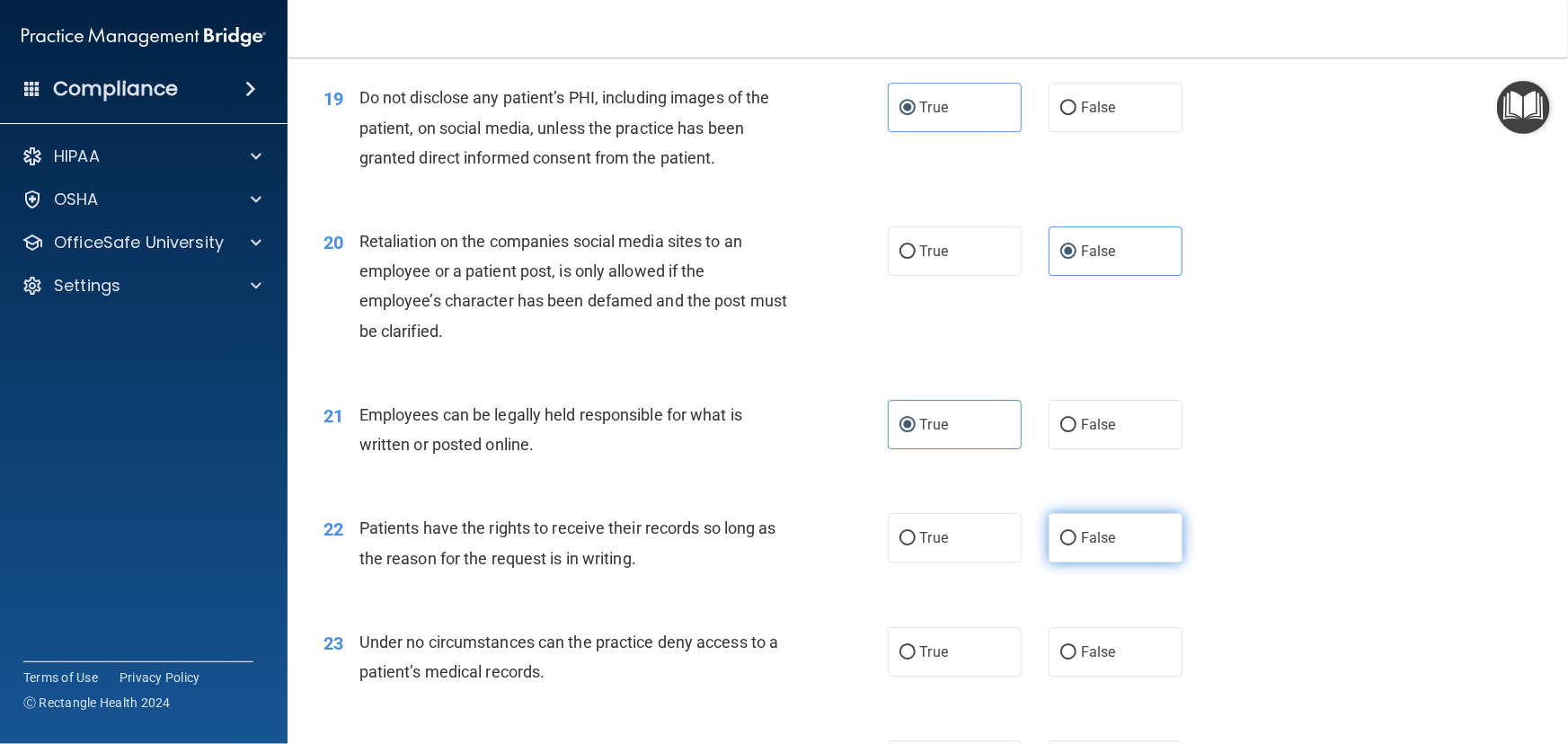
radio input "true"
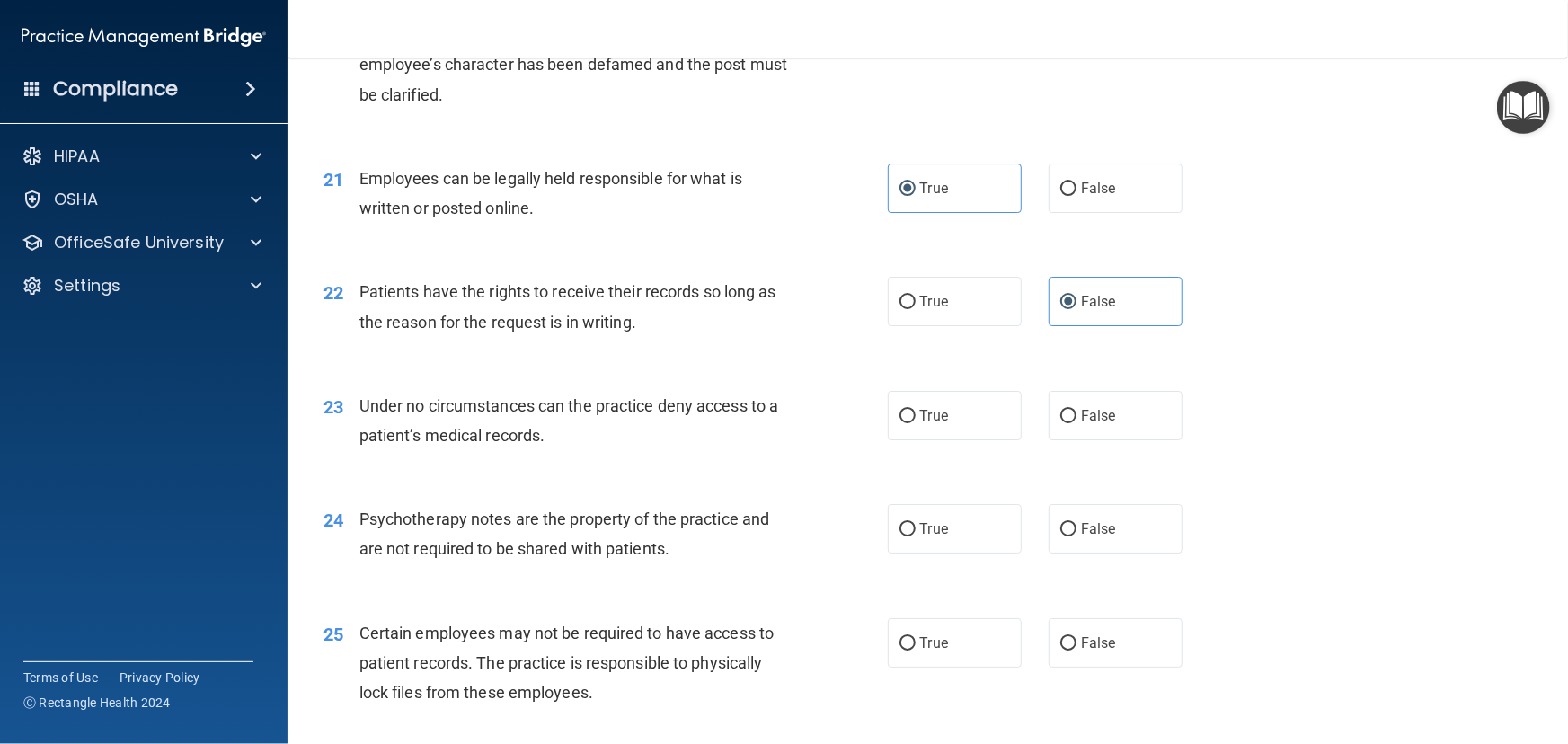
scroll to position [3185, 0]
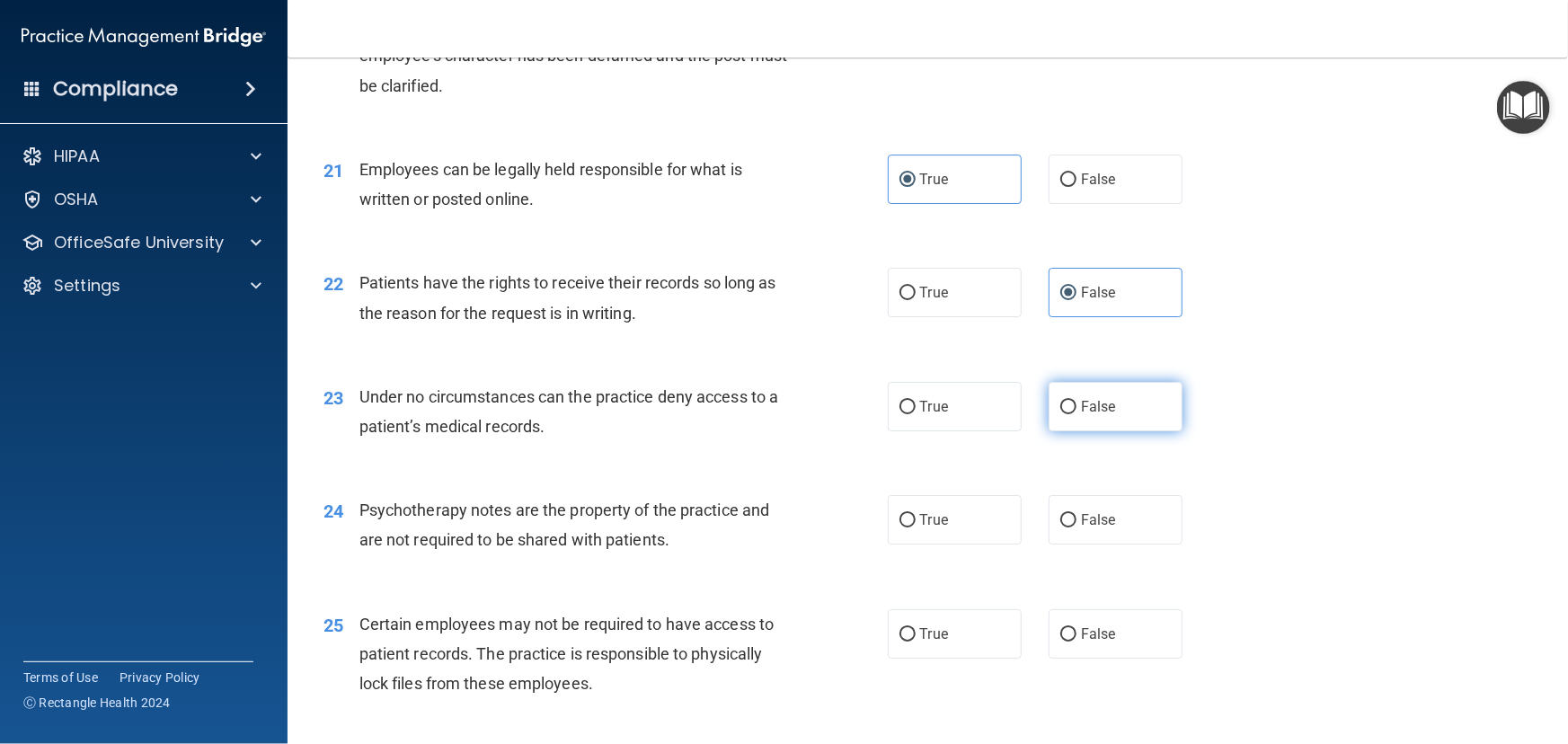
click at [1090, 432] on label "False" at bounding box center [1116, 406] width 134 height 49
click at [1076, 414] on input "False" at bounding box center [1068, 407] width 16 height 13
radio input "true"
click at [1155, 586] on div "24 Psychotherapy notes are the property of the practice and are not required to…" at bounding box center [927, 529] width 1235 height 113
click at [1122, 544] on label "False" at bounding box center [1116, 519] width 134 height 49
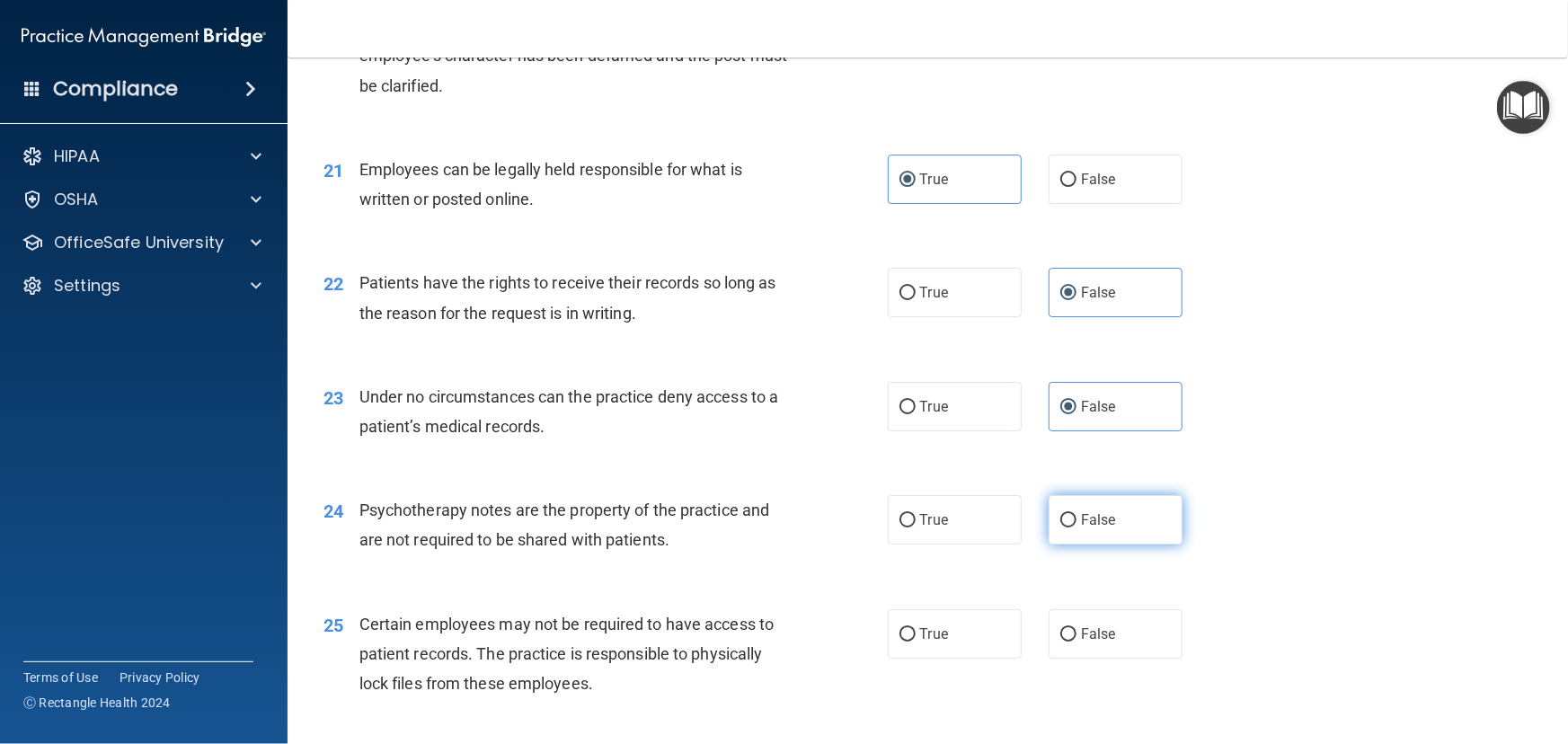
click at [1076, 527] on input "False" at bounding box center [1068, 521] width 16 height 13
radio input "true"
click at [1084, 658] on label "False" at bounding box center [1116, 633] width 134 height 49
click at [1076, 642] on input "False" at bounding box center [1068, 634] width 16 height 13
radio input "true"
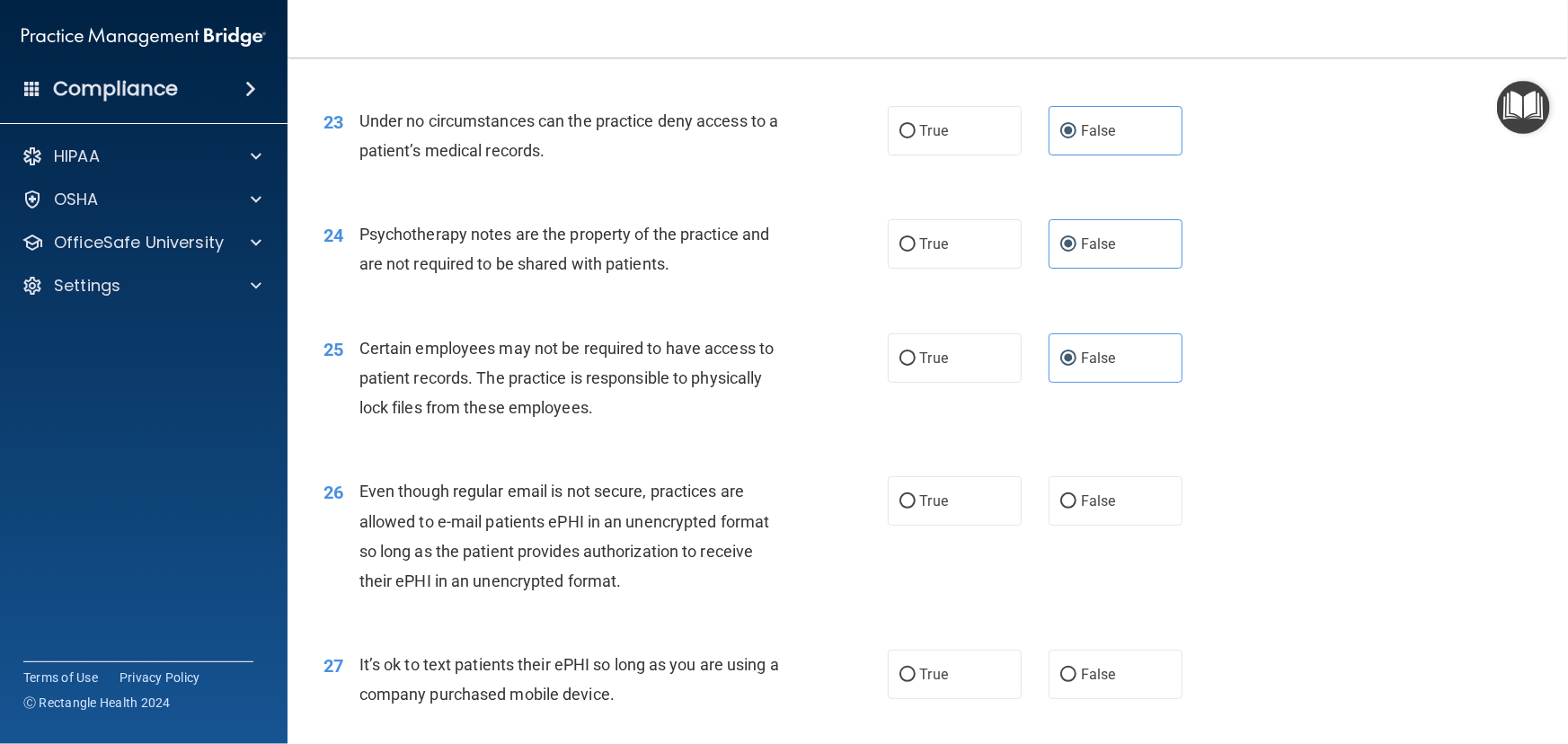
scroll to position [3513, 0]
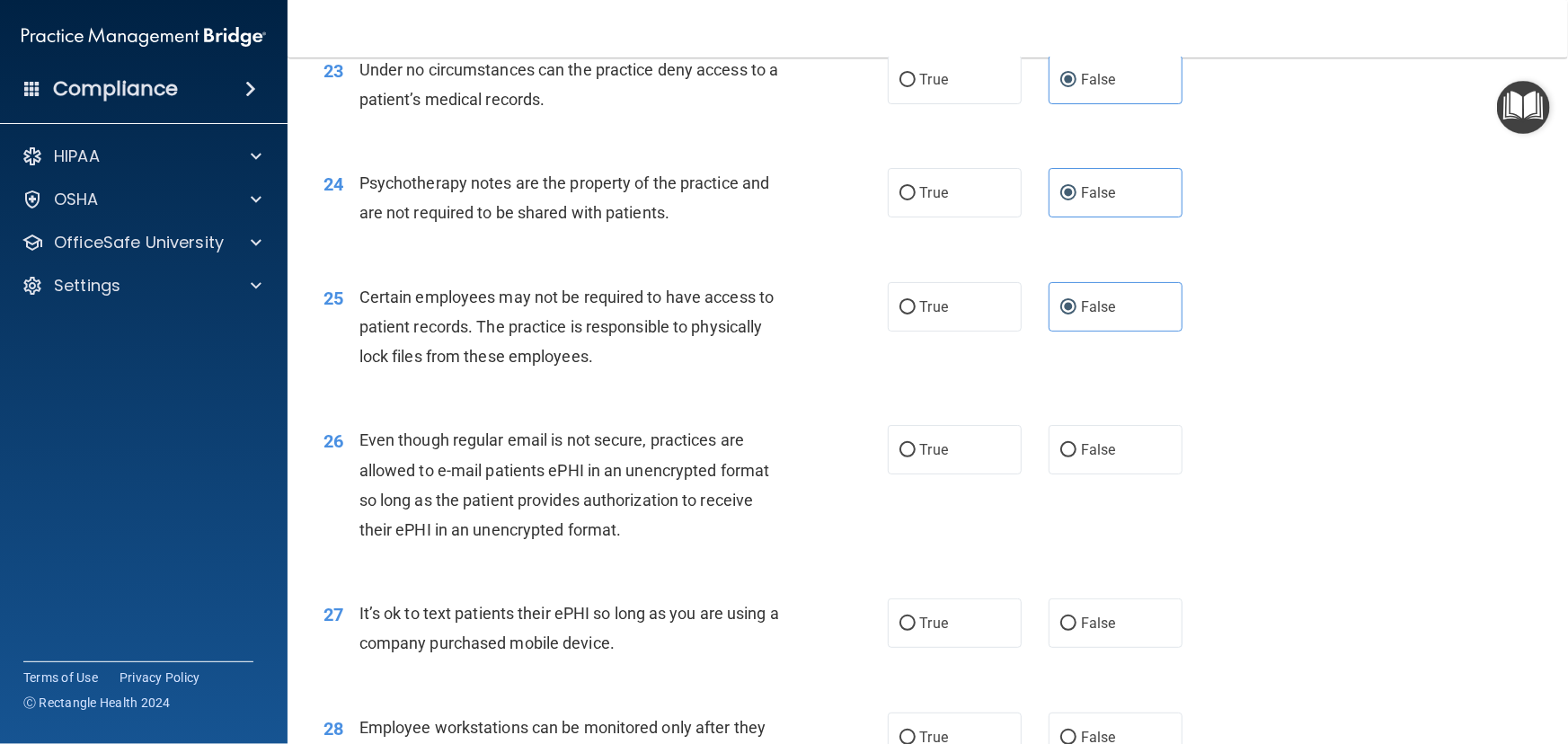
click at [1087, 534] on div "26 Even though regular email is not secure, practices are allowed to e-mail pat…" at bounding box center [927, 489] width 1235 height 173
click at [1088, 474] on label "False" at bounding box center [1116, 449] width 134 height 49
click at [1076, 458] on input "False" at bounding box center [1068, 450] width 16 height 13
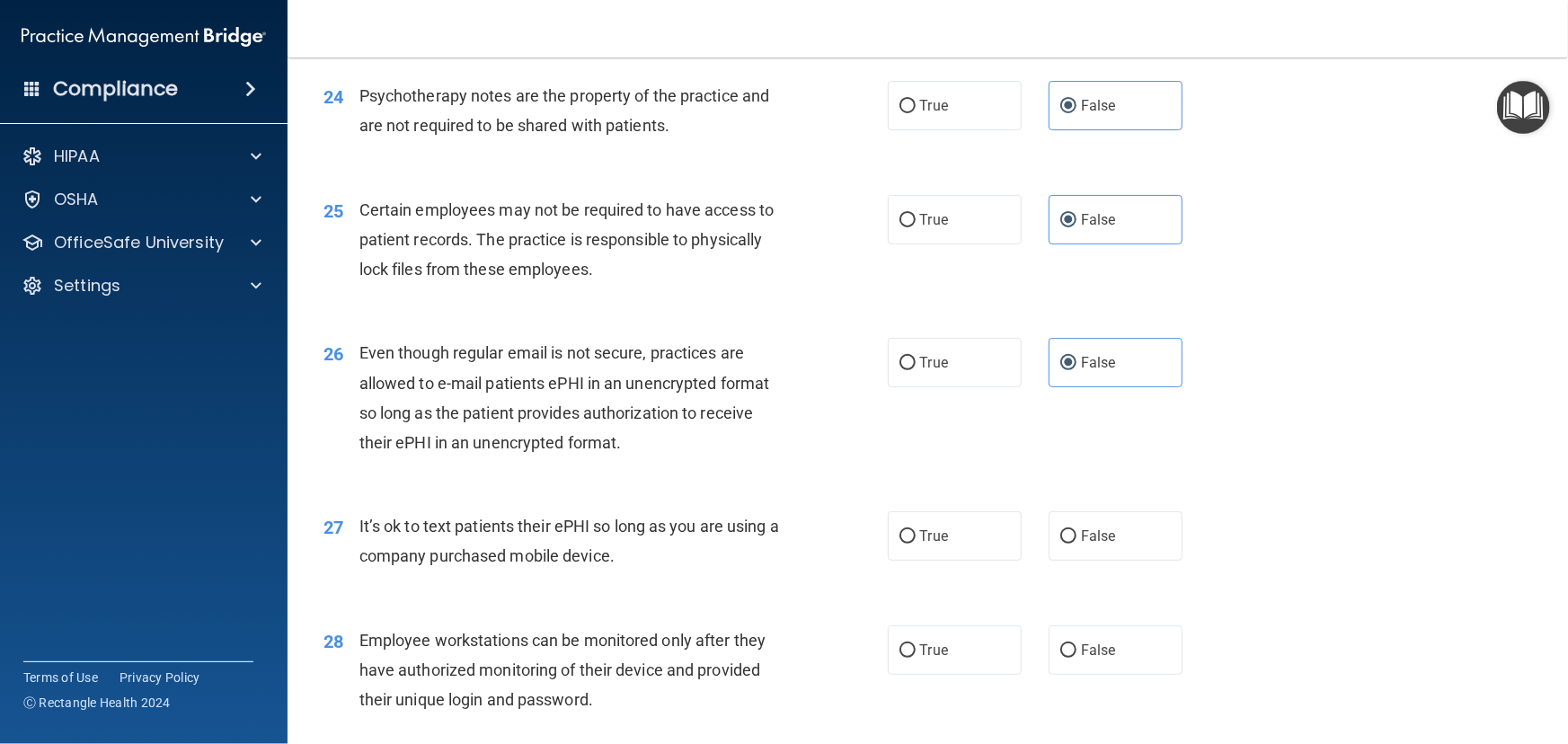
scroll to position [3675, 0]
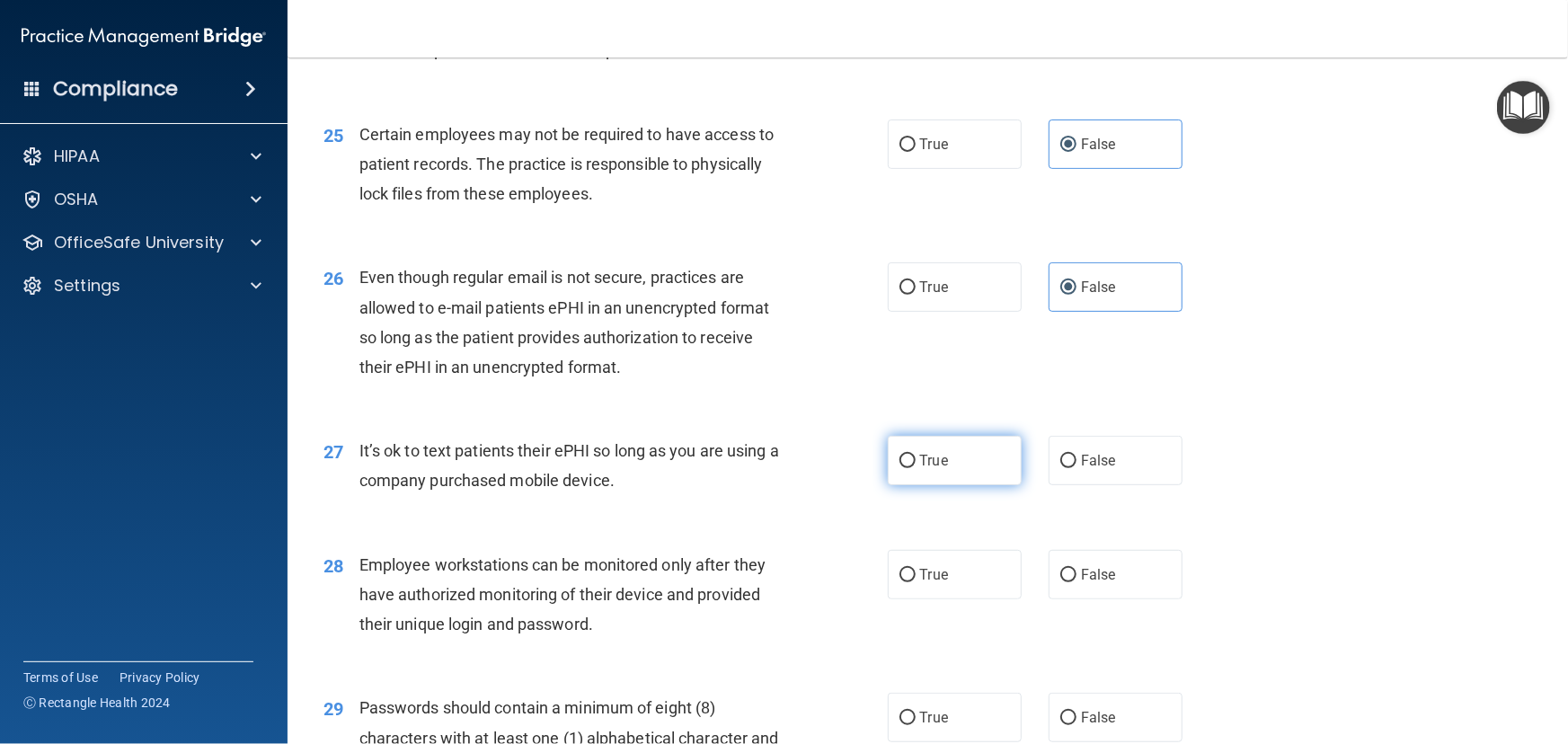
click at [907, 468] on input "True" at bounding box center [907, 461] width 16 height 13
click at [1126, 599] on label "False" at bounding box center [1116, 574] width 134 height 49
click at [1076, 582] on input "False" at bounding box center [1068, 576] width 16 height 13
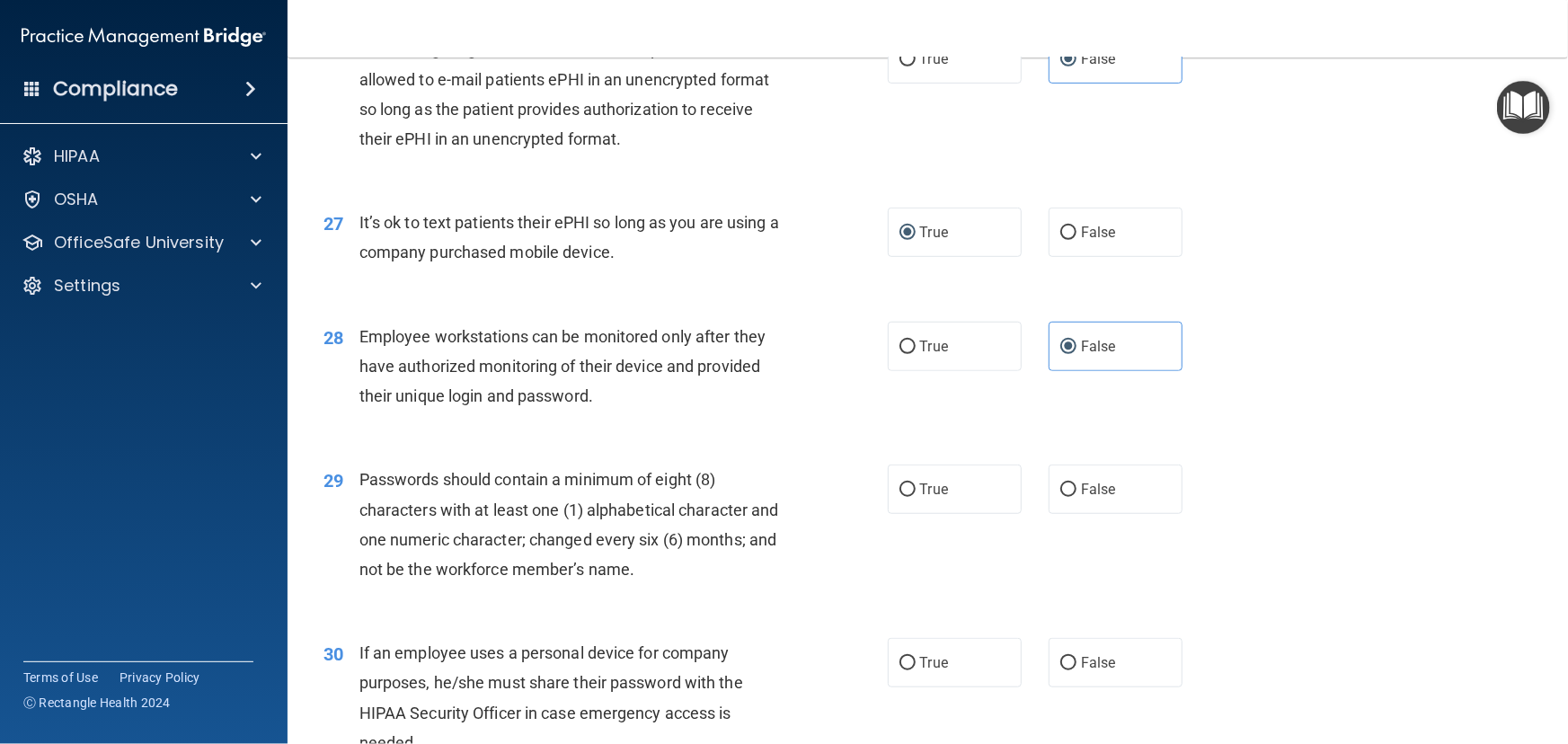
scroll to position [4002, 0]
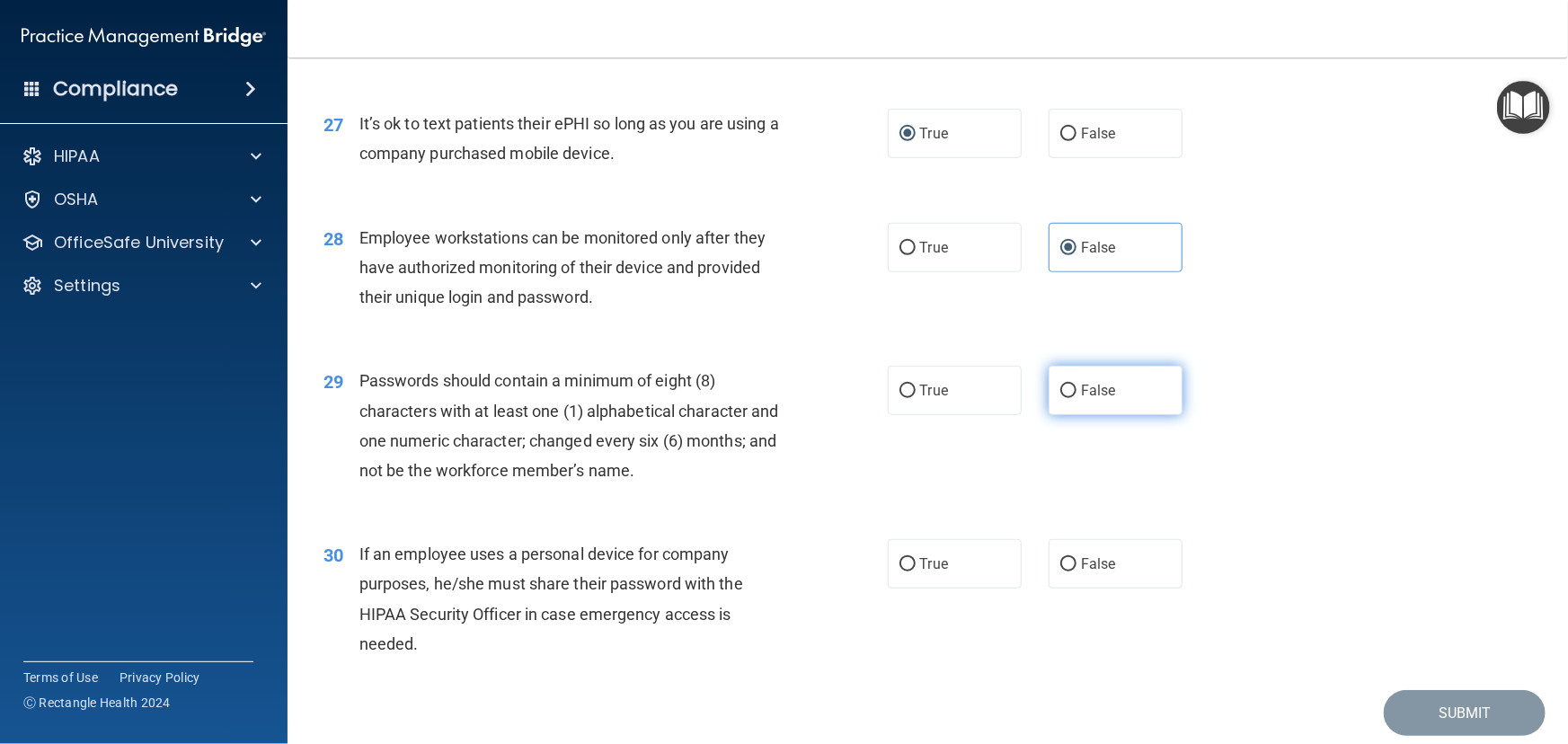
click at [1114, 415] on label "False" at bounding box center [1116, 390] width 134 height 49
click at [1076, 398] on input "False" at bounding box center [1068, 392] width 16 height 13
click at [888, 589] on label "True" at bounding box center [955, 564] width 134 height 49
click at [899, 571] on input "True" at bounding box center [907, 565] width 16 height 13
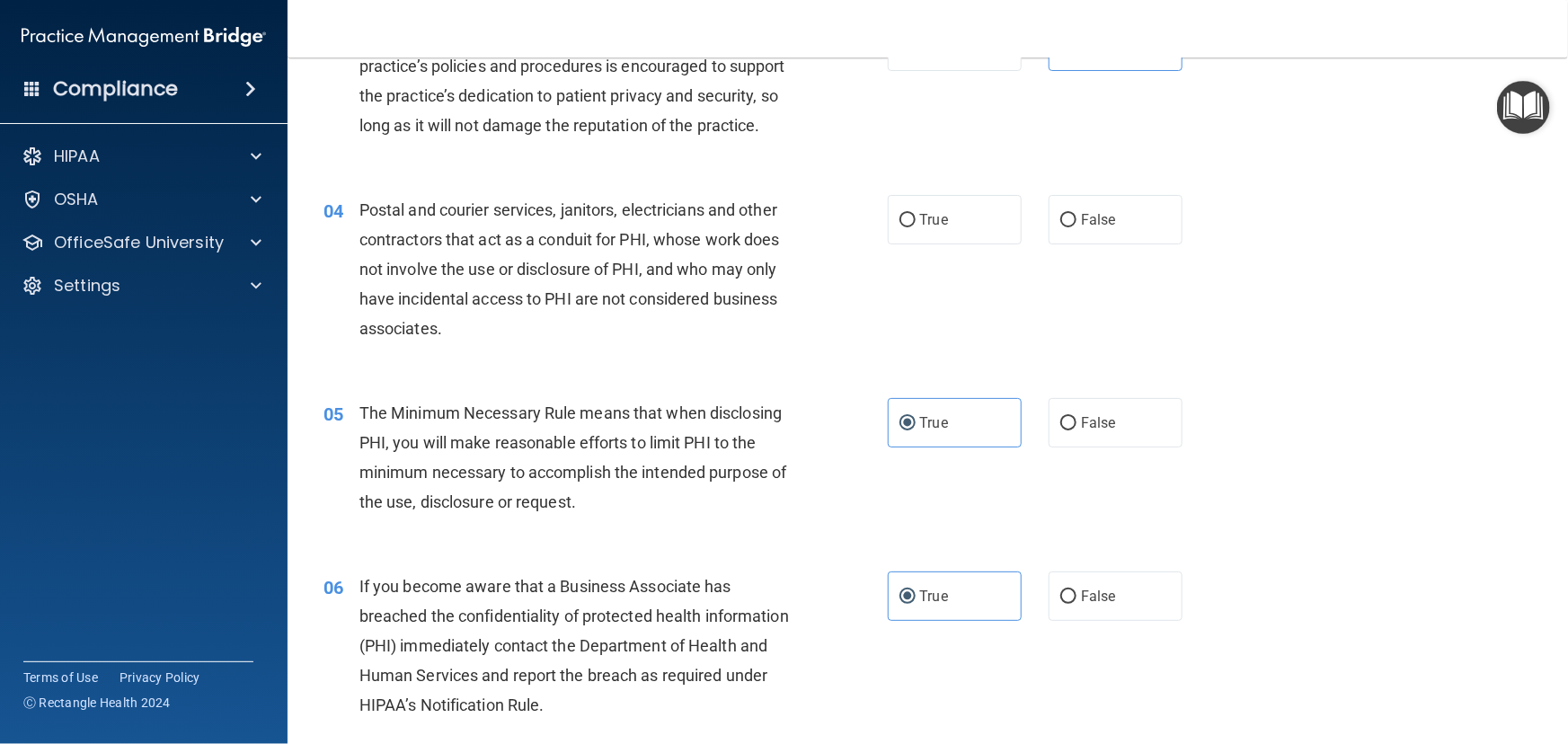
scroll to position [285, 0]
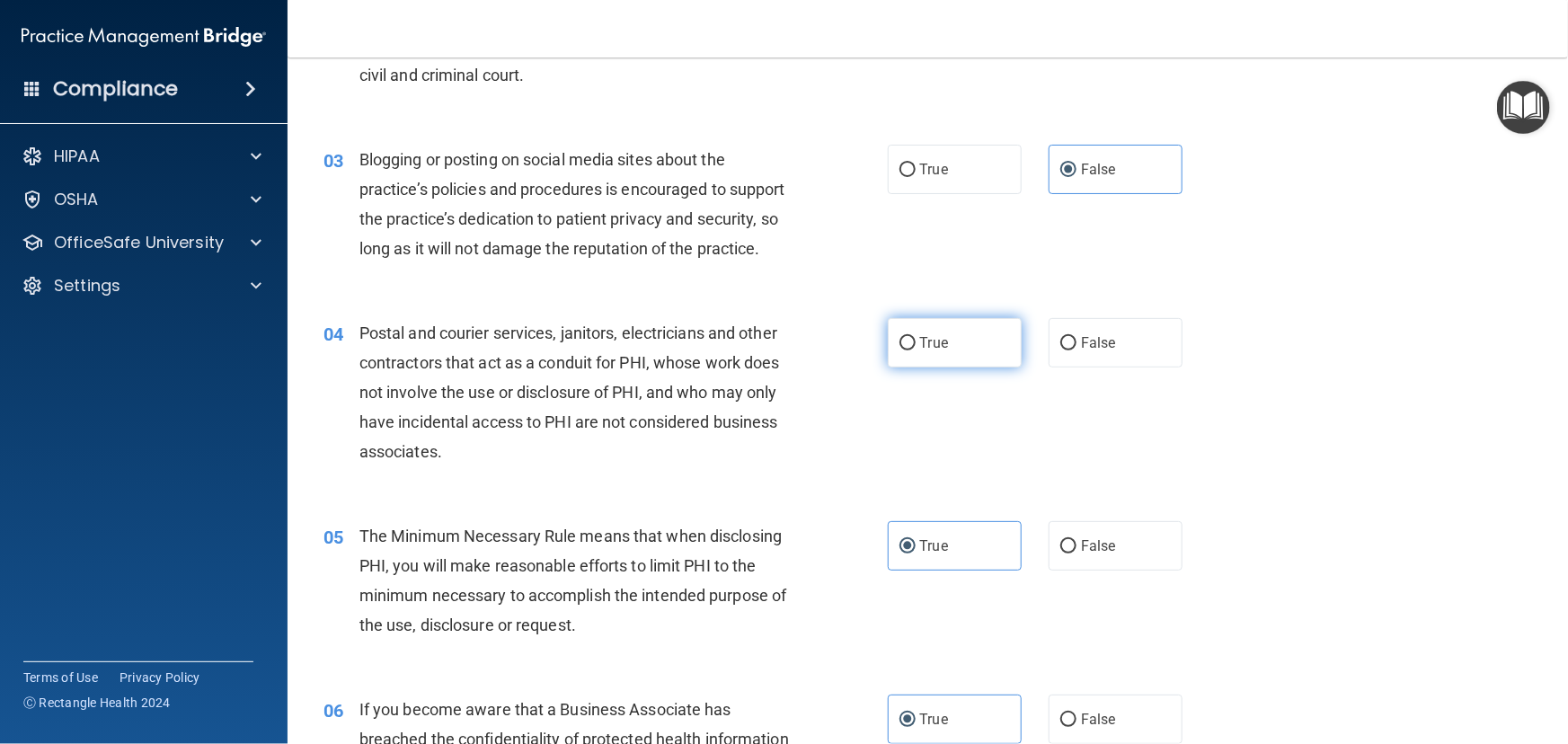
click at [922, 367] on label "True" at bounding box center [955, 342] width 134 height 49
click at [916, 351] on input "True" at bounding box center [907, 343] width 16 height 13
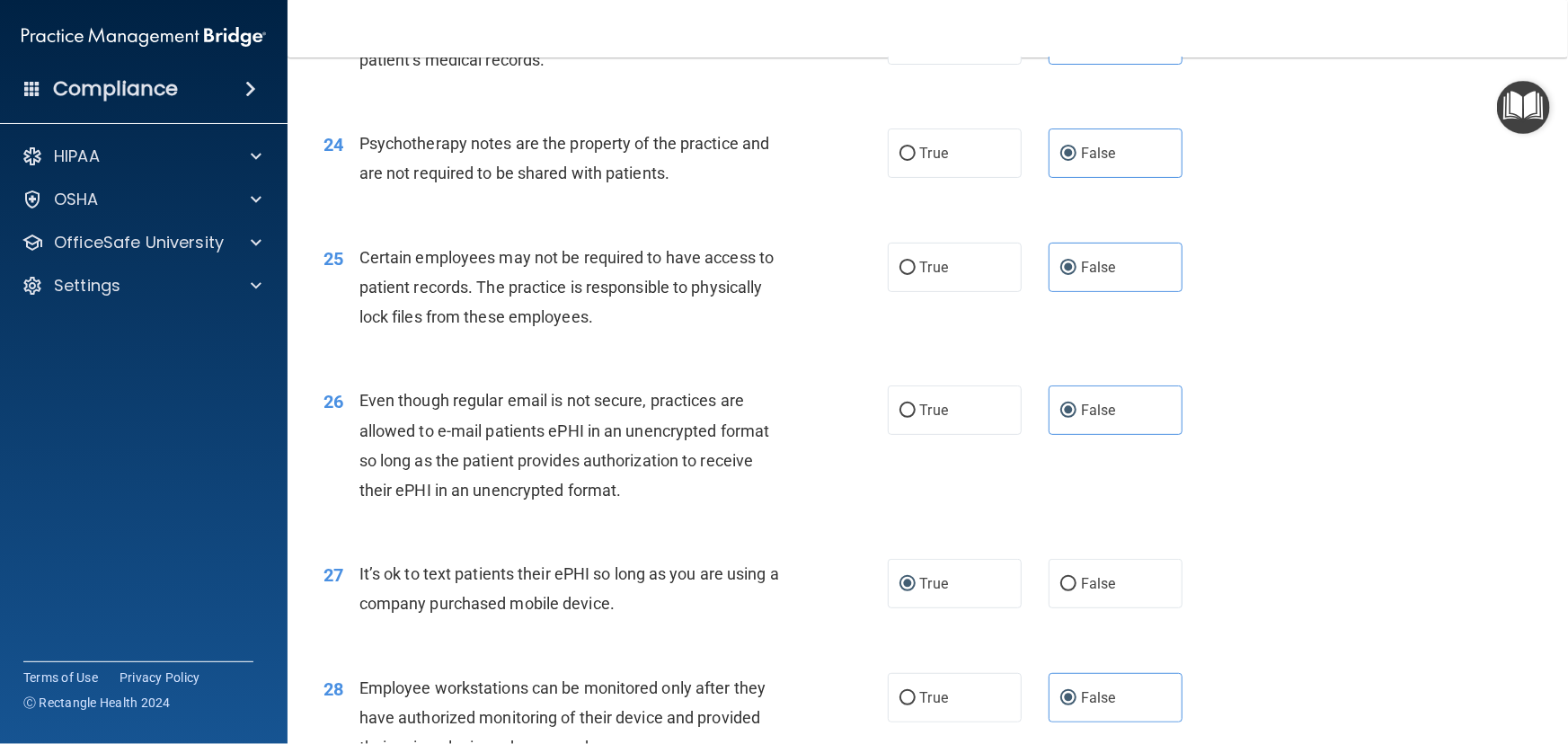
scroll to position [4124, 0]
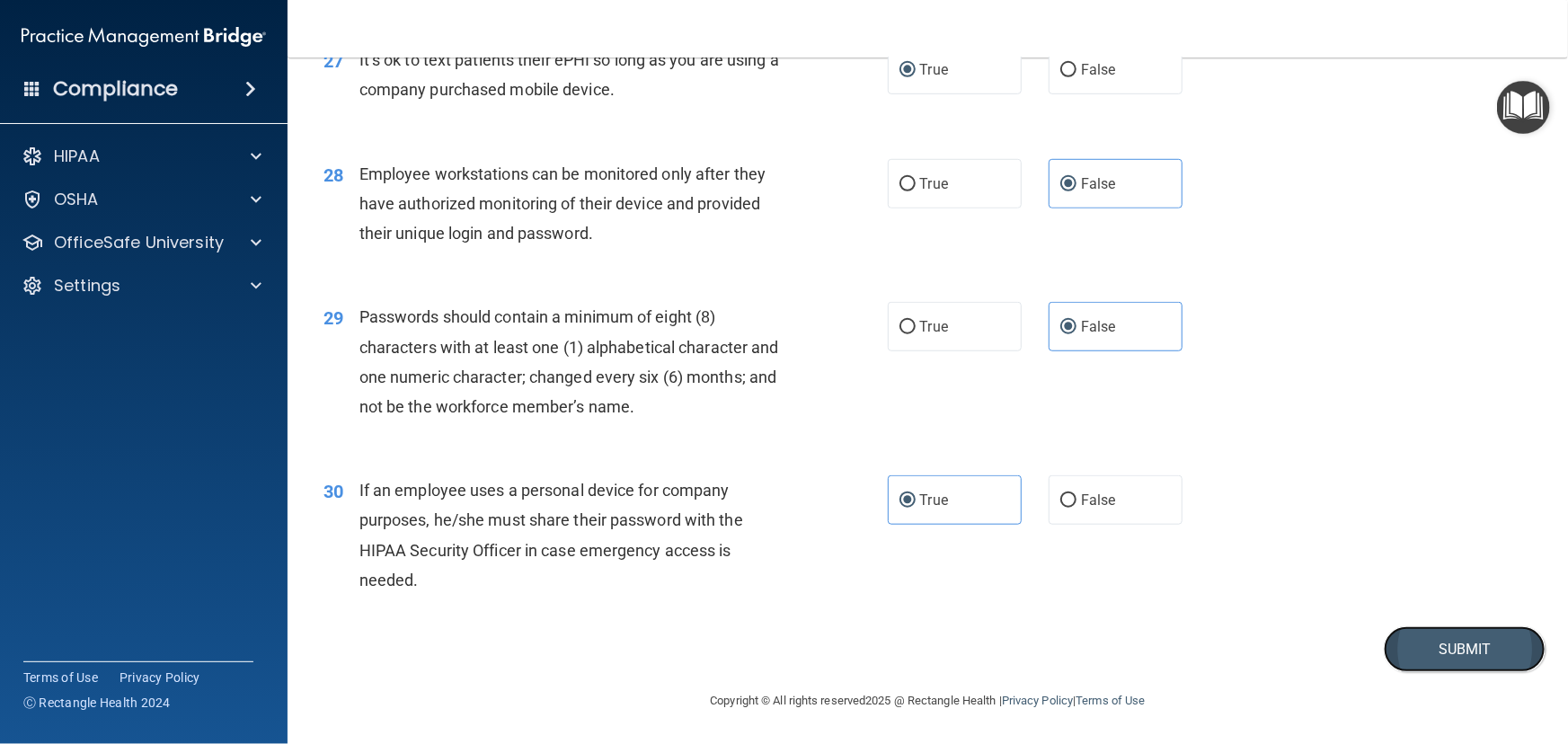
click at [1397, 640] on button "Submit" at bounding box center [1465, 648] width 162 height 46
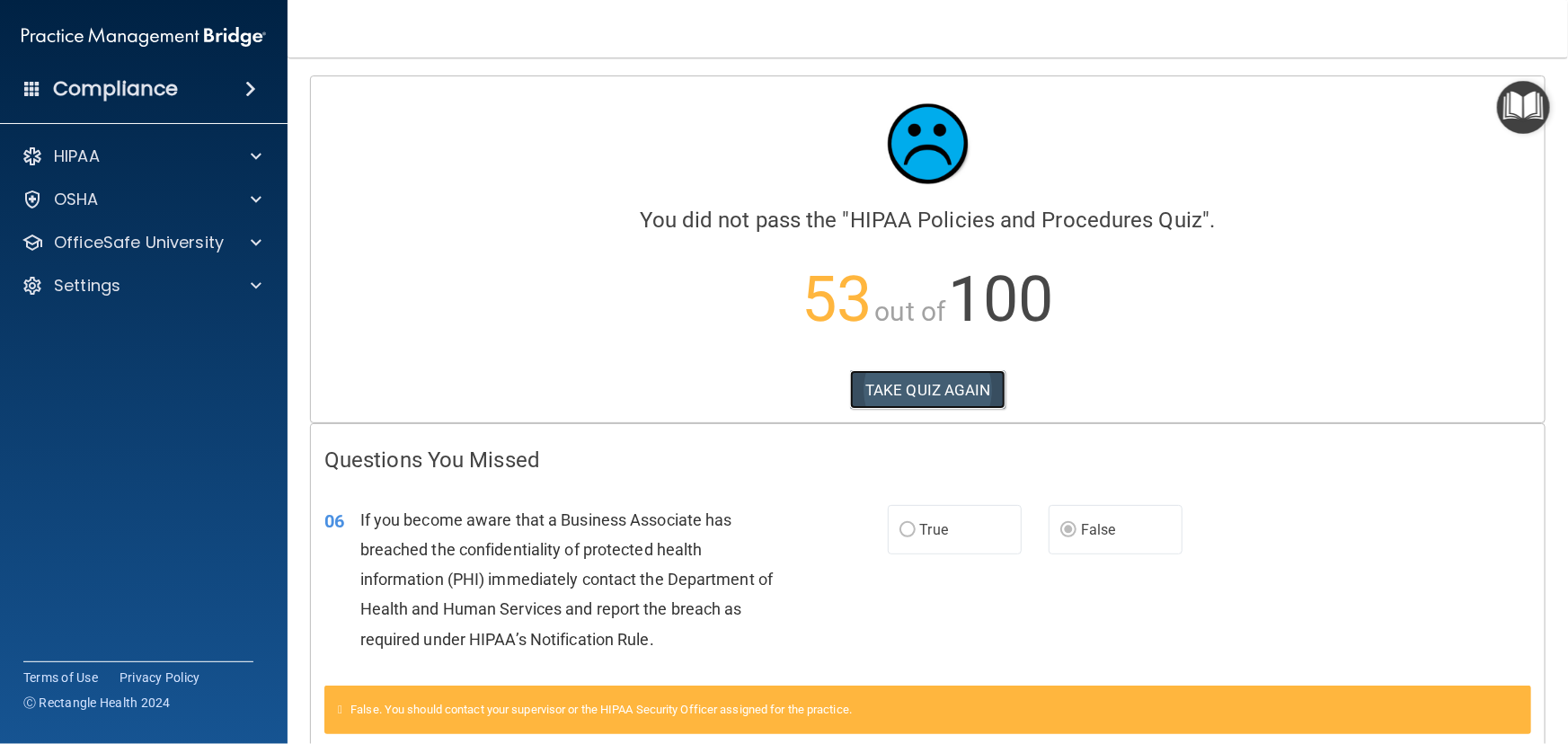
click at [993, 391] on button "TAKE QUIZ AGAIN" at bounding box center [927, 390] width 155 height 40
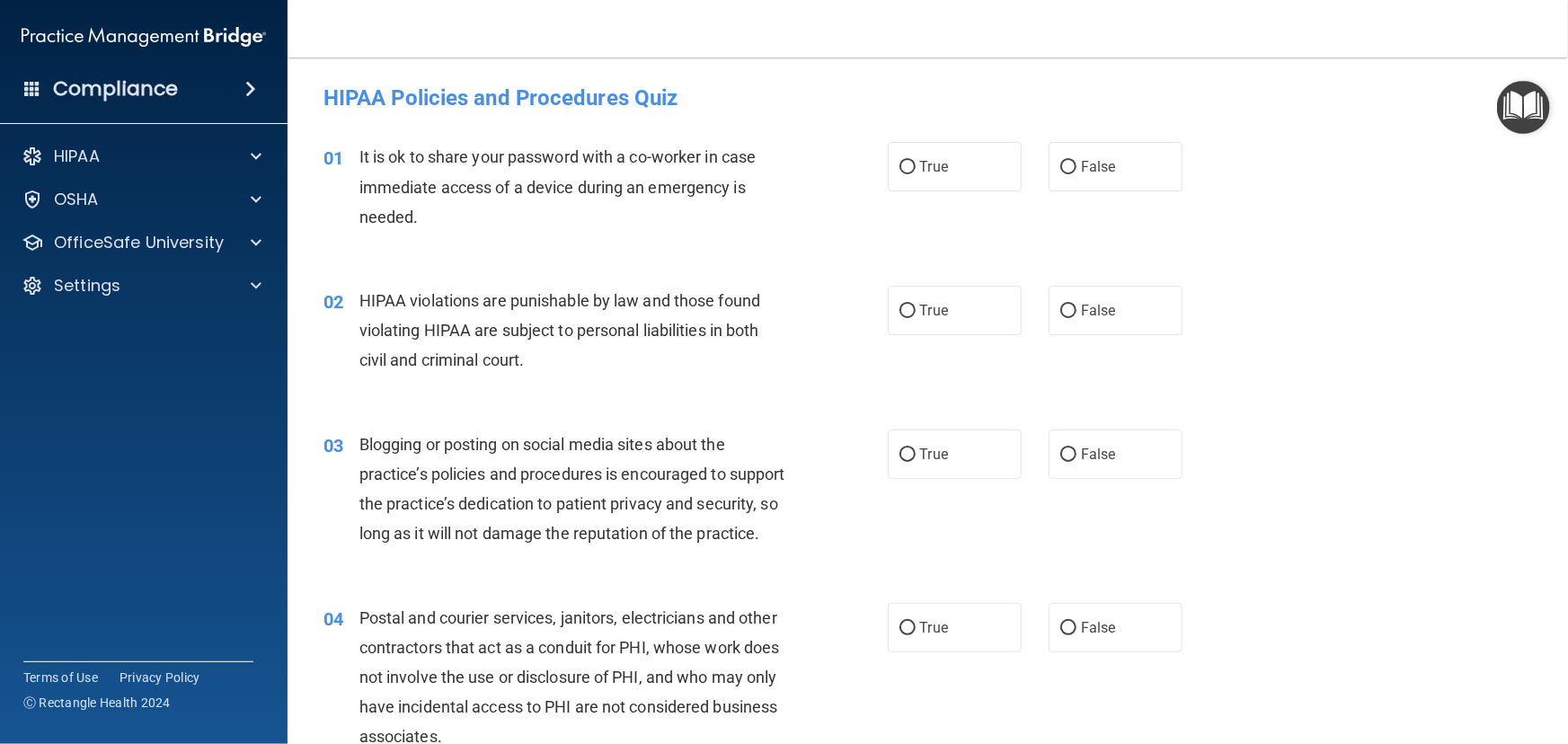
click at [1109, 207] on div "01 It is ok to share your password with a co-worker in case immediate access of…" at bounding box center [927, 191] width 1235 height 144
click at [1096, 171] on span "False" at bounding box center [1098, 166] width 35 height 17
click at [1076, 171] on input "False" at bounding box center [1068, 167] width 16 height 13
click at [924, 283] on div "02 HIPAA violations are punishable by law and those found violating HIPAA are s…" at bounding box center [927, 335] width 1235 height 144
click at [957, 322] on label "True" at bounding box center [955, 310] width 134 height 49
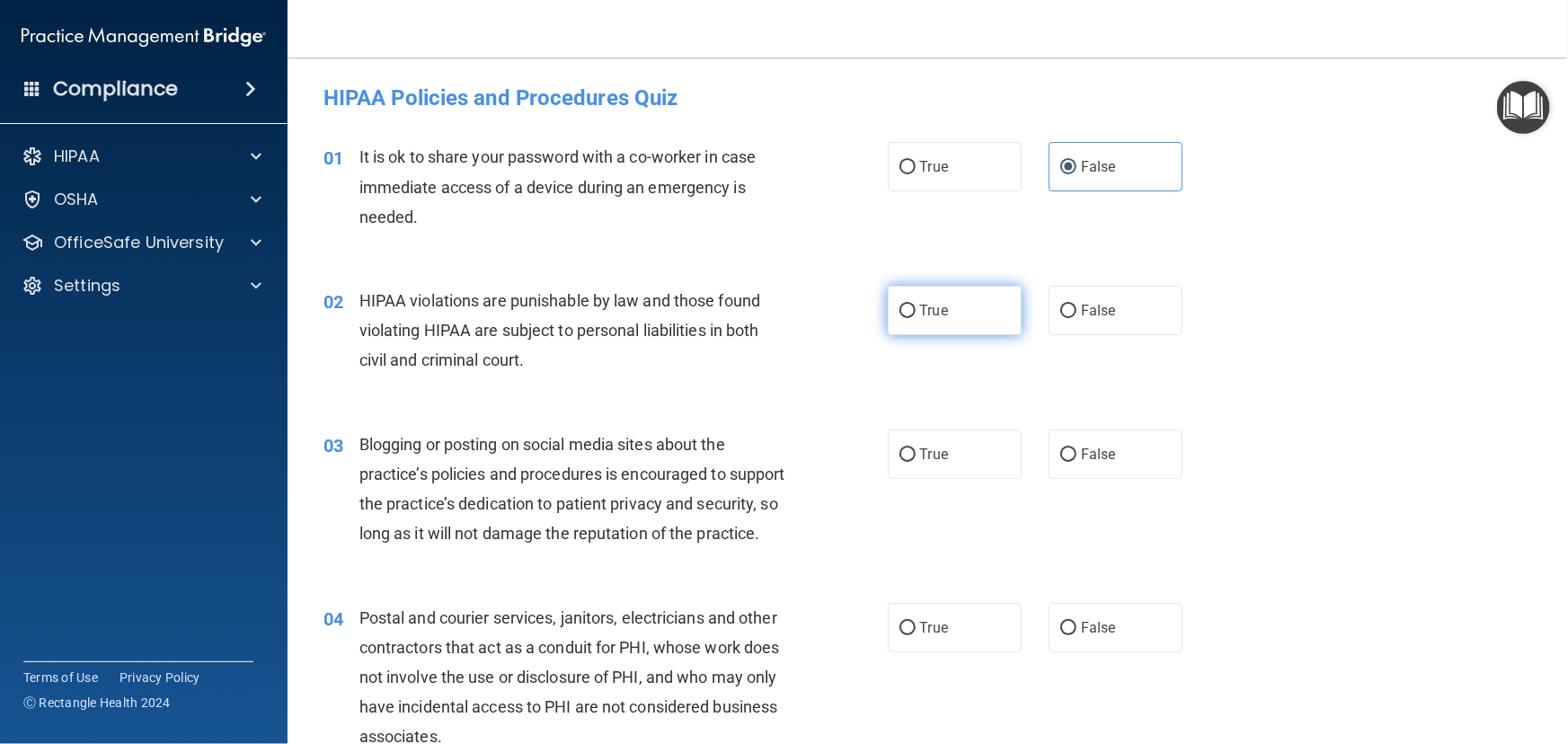
click at [916, 318] on input "True" at bounding box center [907, 312] width 16 height 13
click at [1096, 460] on span "False" at bounding box center [1098, 454] width 35 height 17
click at [1076, 460] on input "False" at bounding box center [1068, 455] width 16 height 13
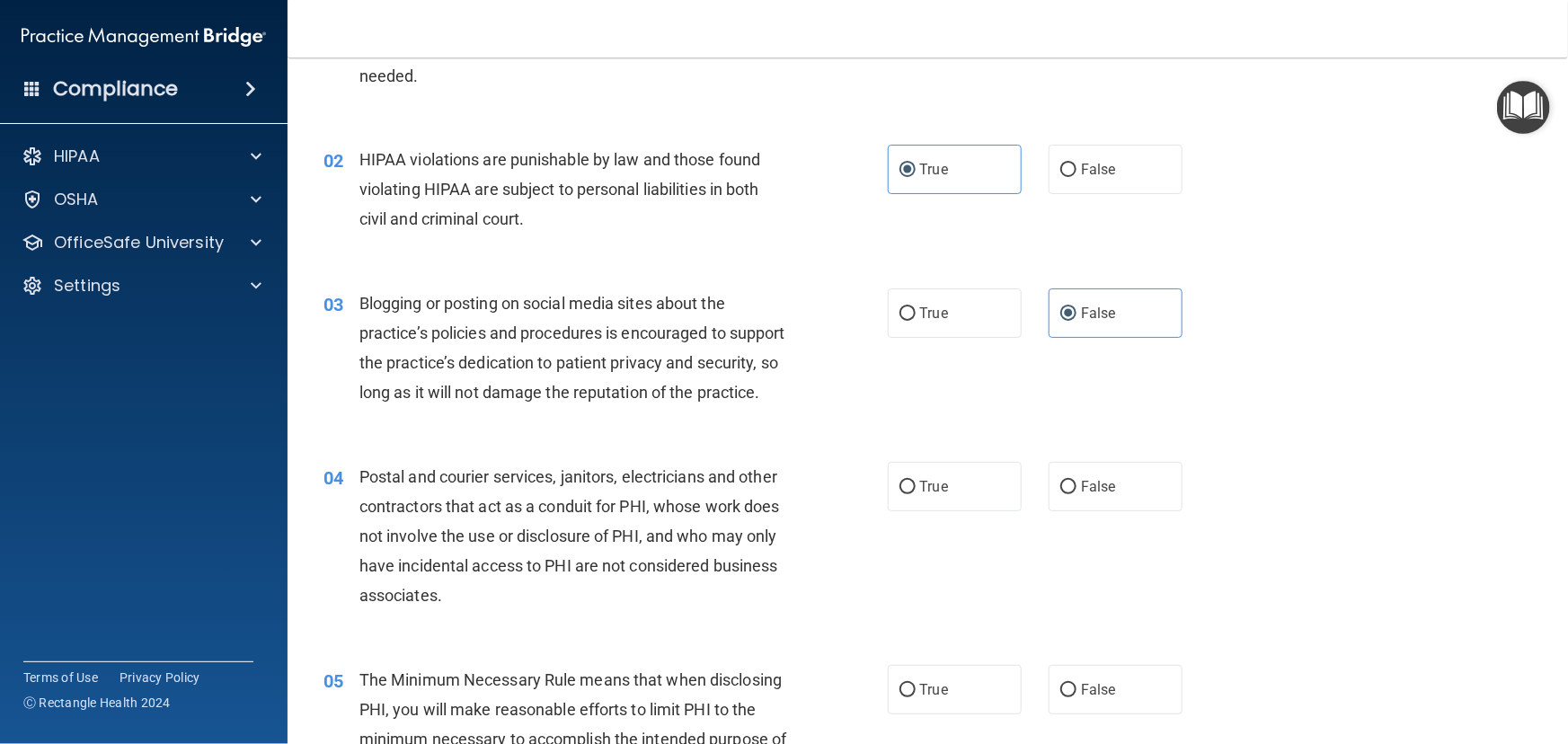
scroll to position [163, 0]
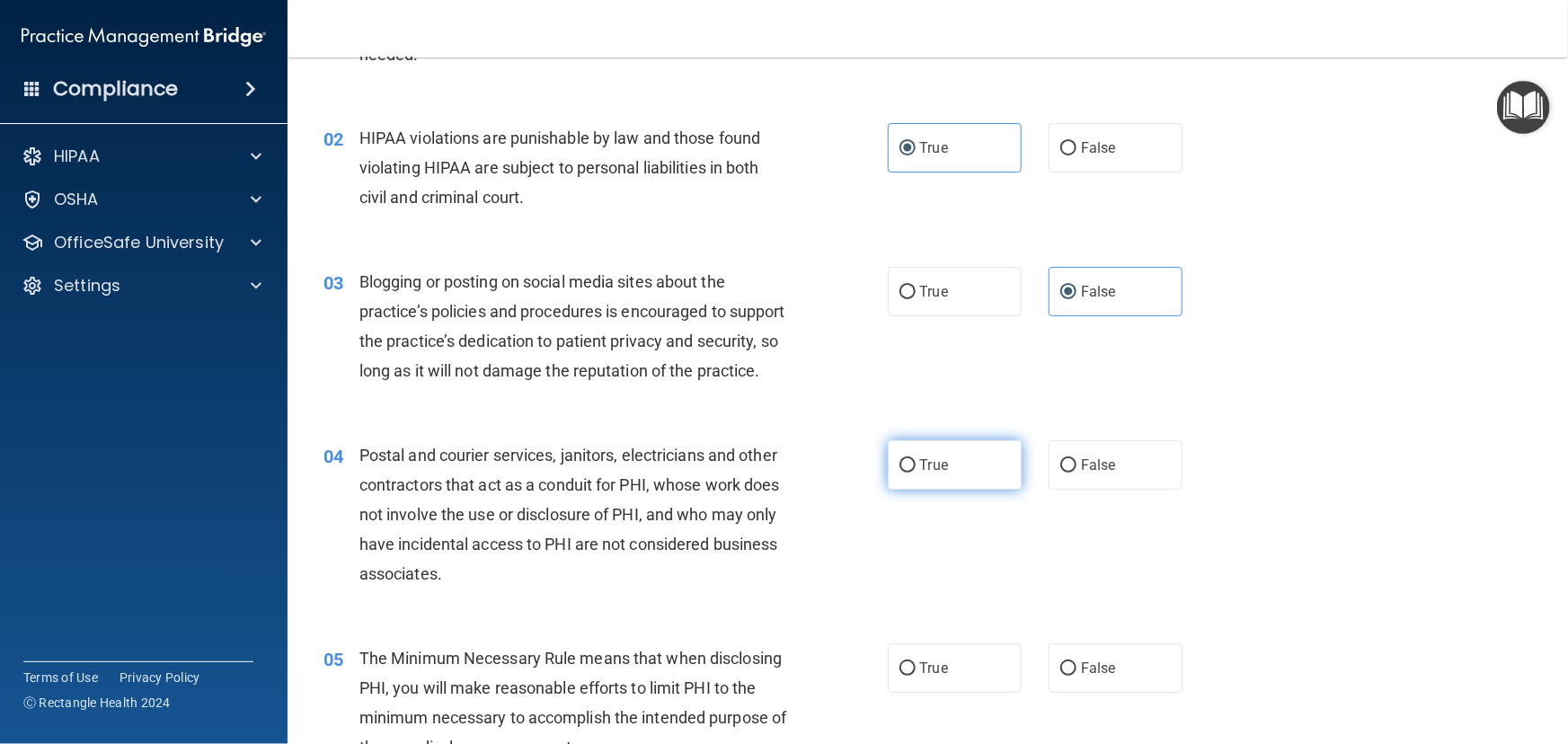
click at [966, 476] on label "True" at bounding box center [955, 464] width 134 height 49
click at [916, 472] on input "True" at bounding box center [907, 466] width 16 height 13
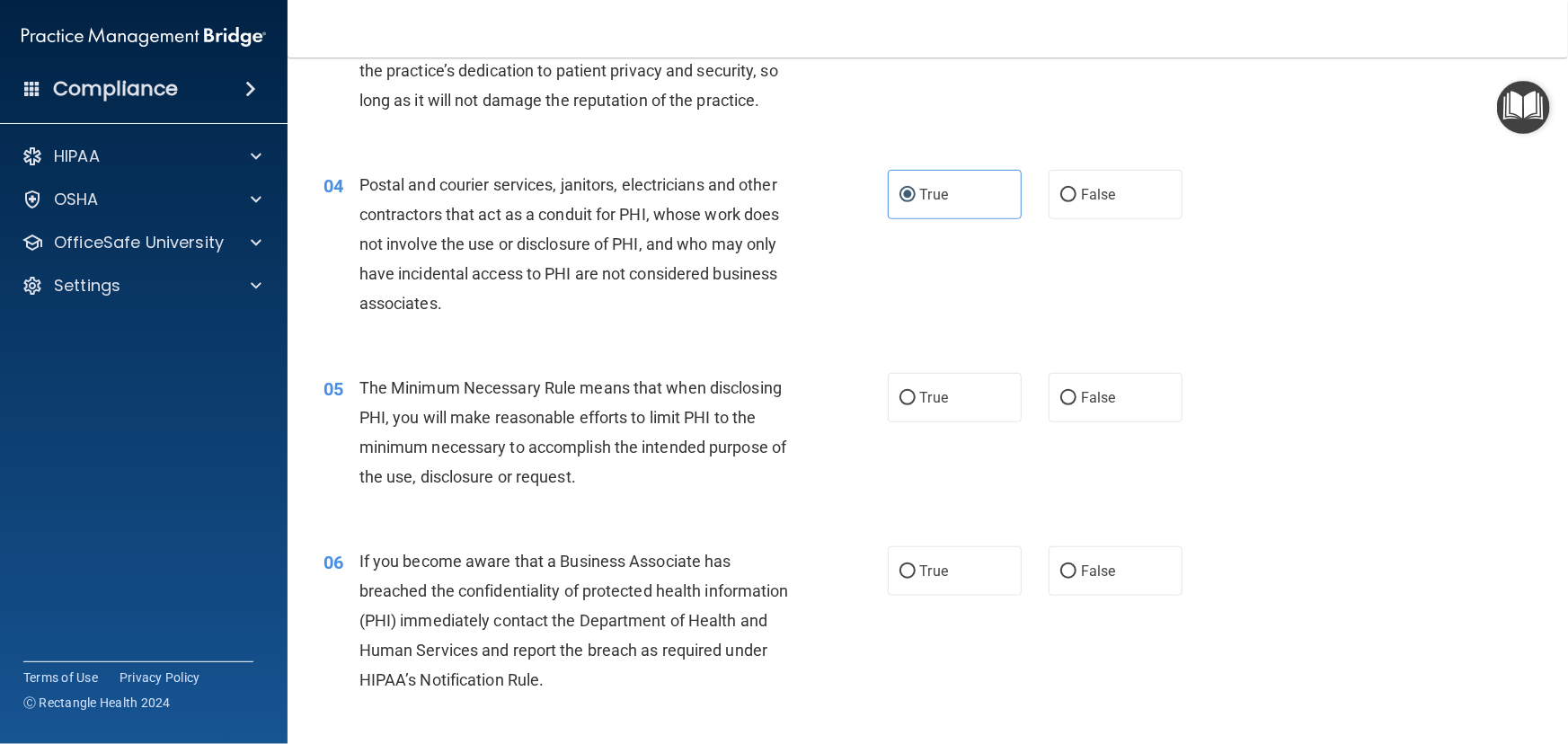
scroll to position [490, 0]
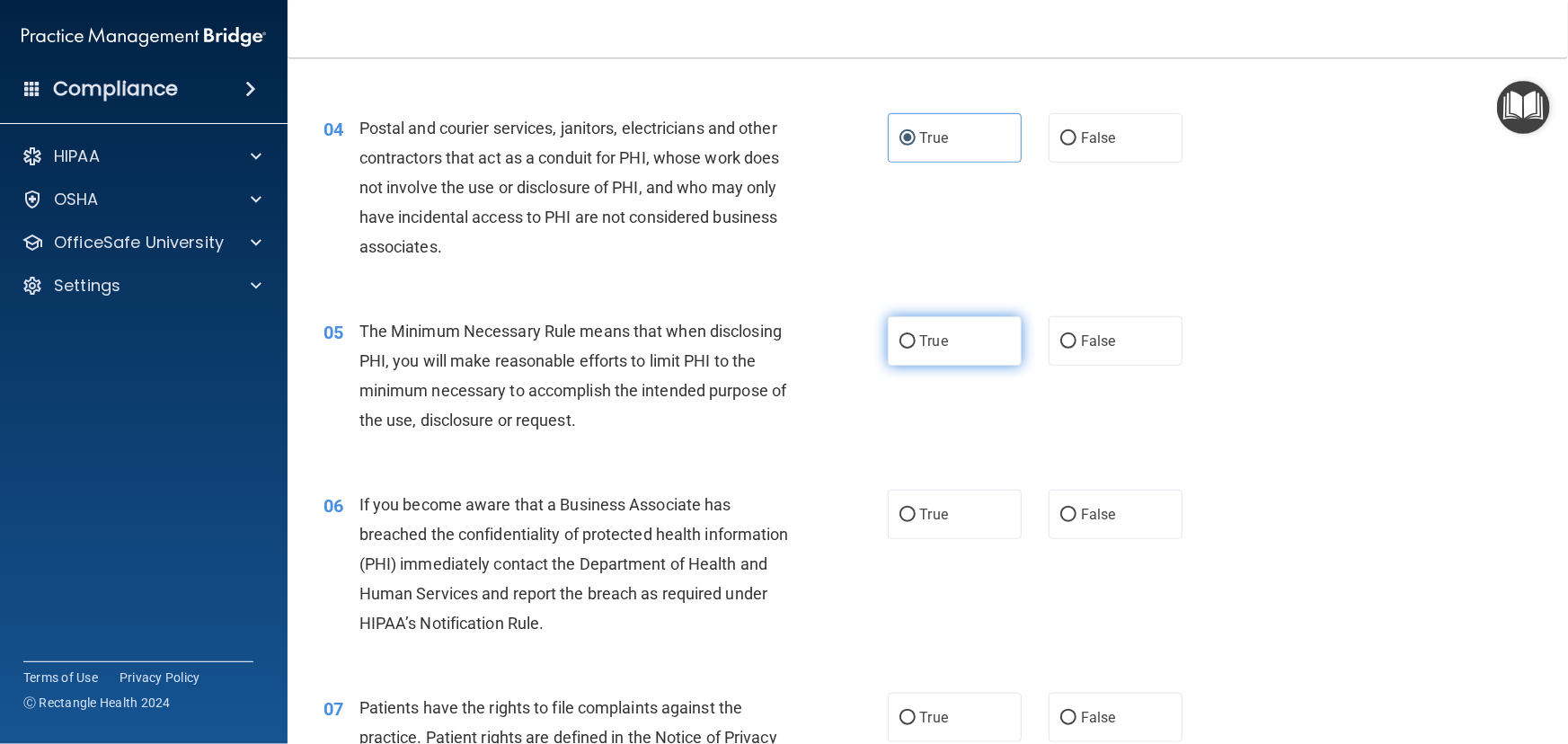
click at [929, 350] on span "True" at bounding box center [934, 340] width 28 height 17
click at [916, 349] on input "True" at bounding box center [907, 341] width 16 height 13
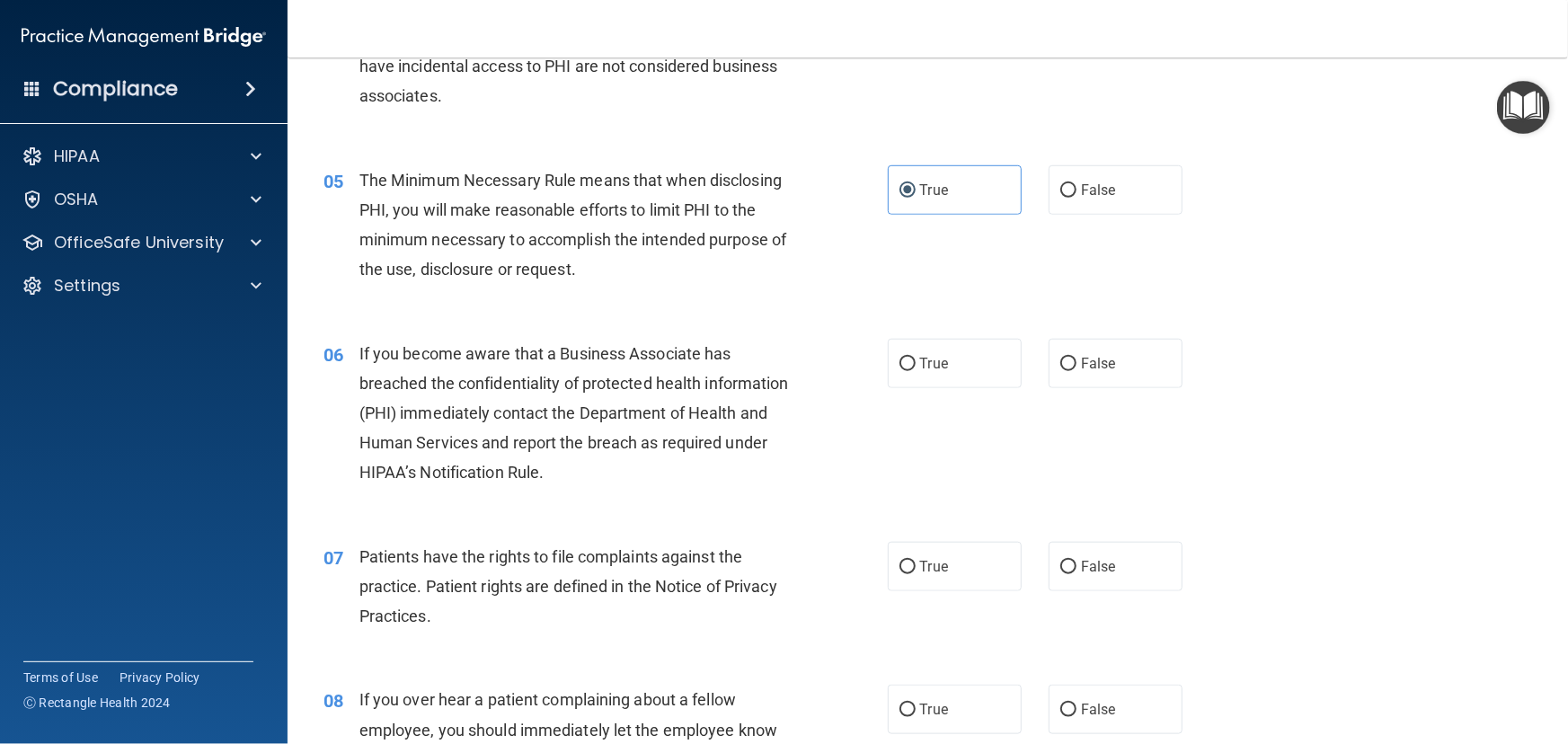
scroll to position [653, 0]
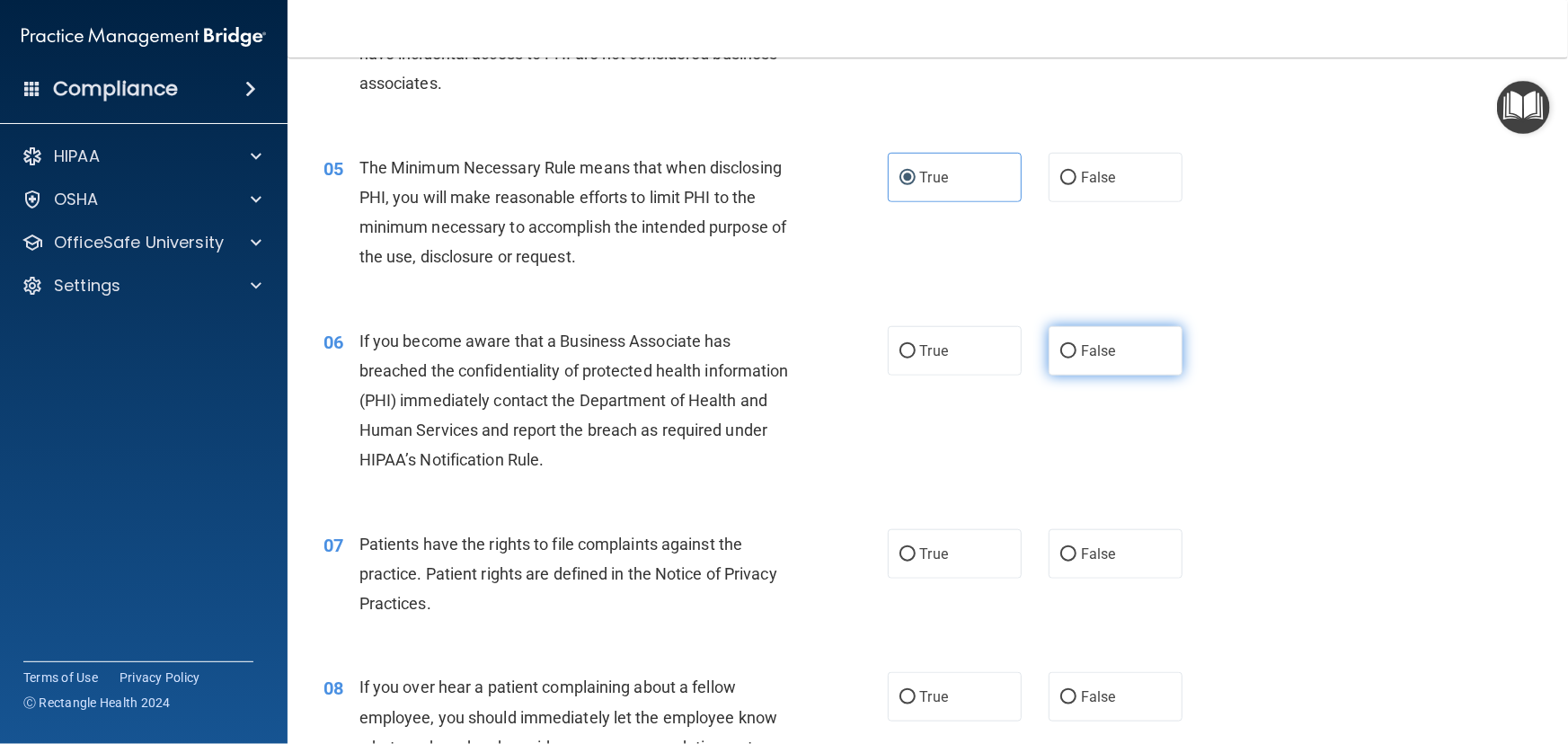
click at [1105, 359] on span "False" at bounding box center [1098, 351] width 35 height 17
click at [1076, 358] on input "False" at bounding box center [1068, 352] width 16 height 13
click at [938, 578] on label "True" at bounding box center [955, 553] width 134 height 49
click at [916, 562] on input "True" at bounding box center [907, 554] width 16 height 13
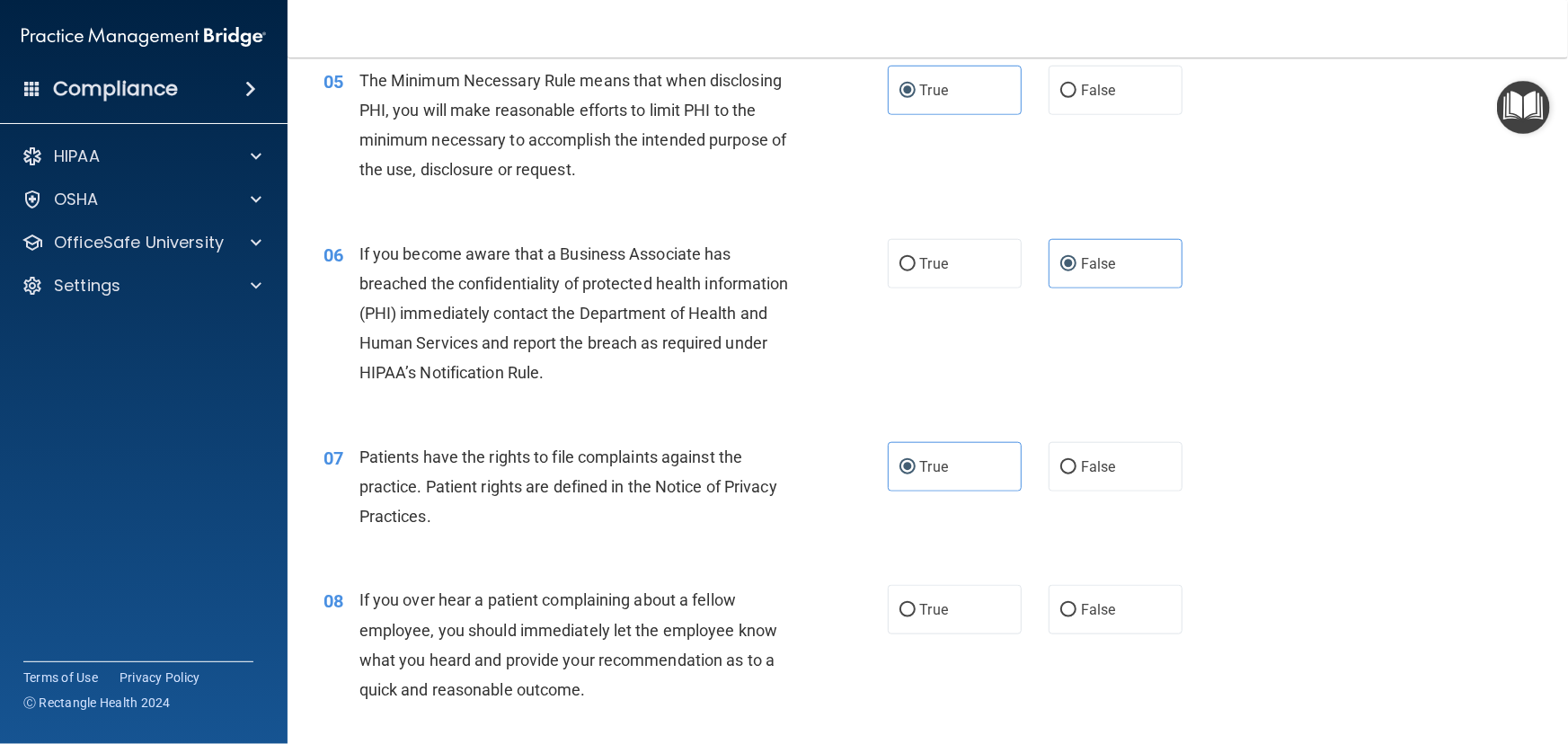
scroll to position [817, 0]
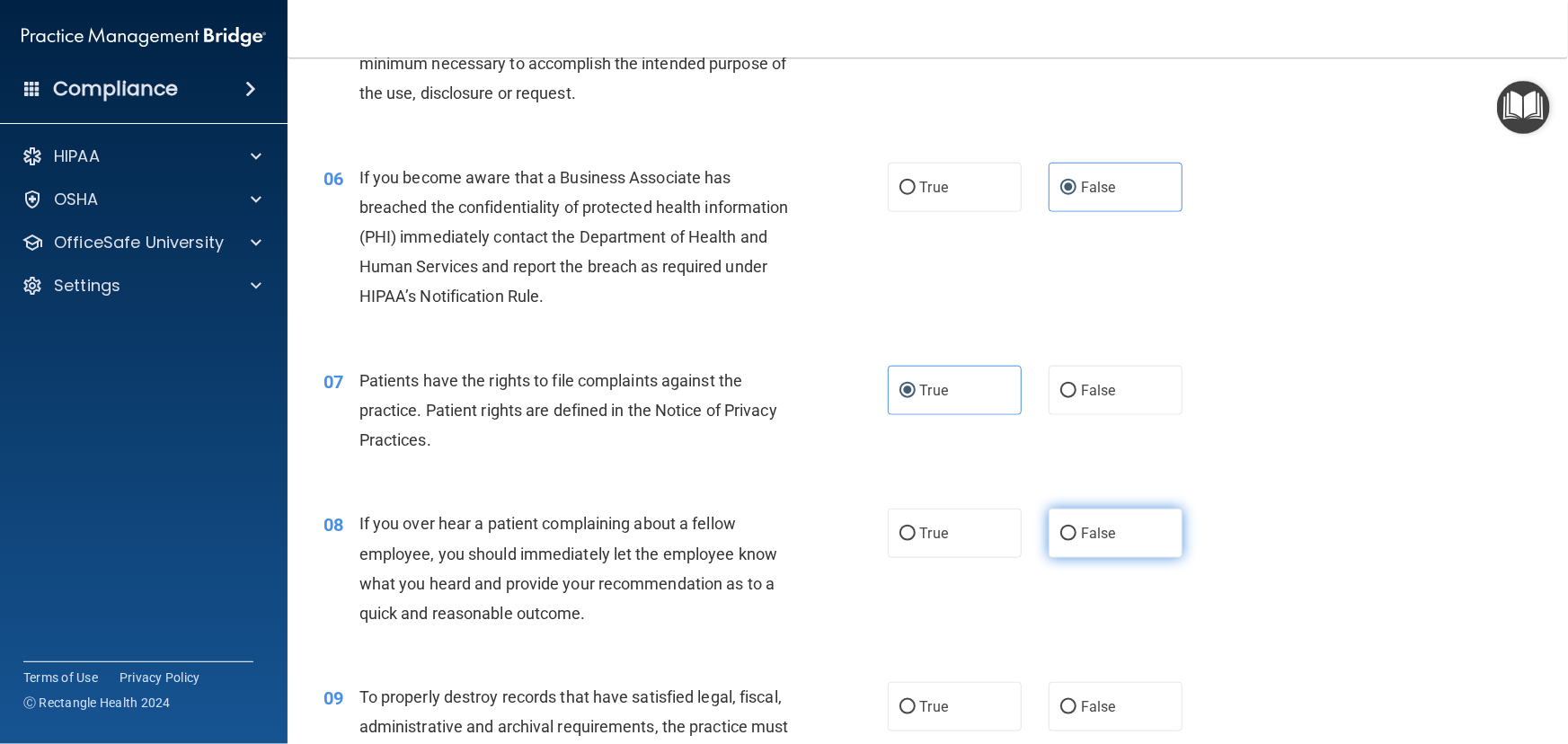
click at [1105, 558] on label "False" at bounding box center [1116, 533] width 134 height 49
click at [1076, 541] on input "False" at bounding box center [1068, 534] width 16 height 13
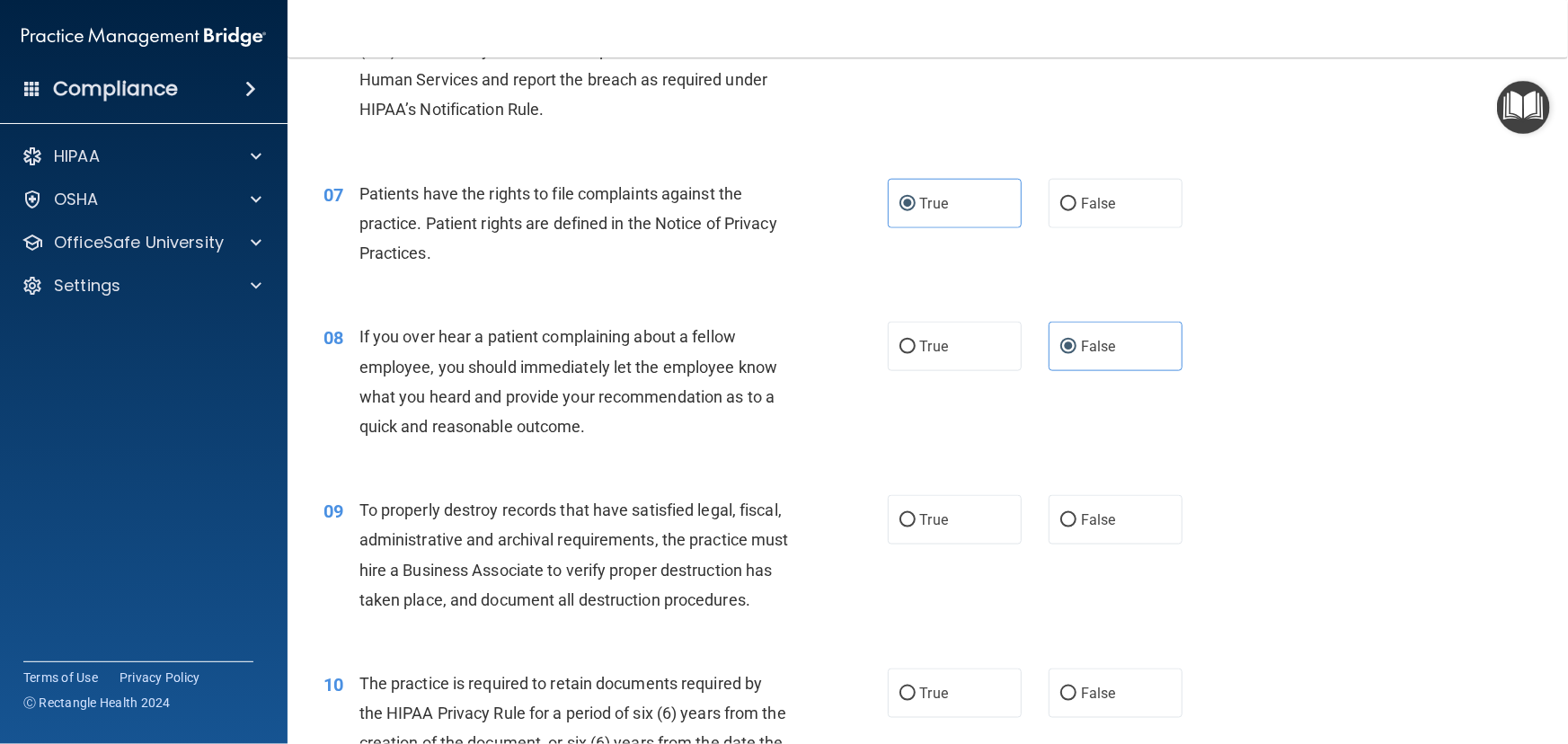
scroll to position [1061, 0]
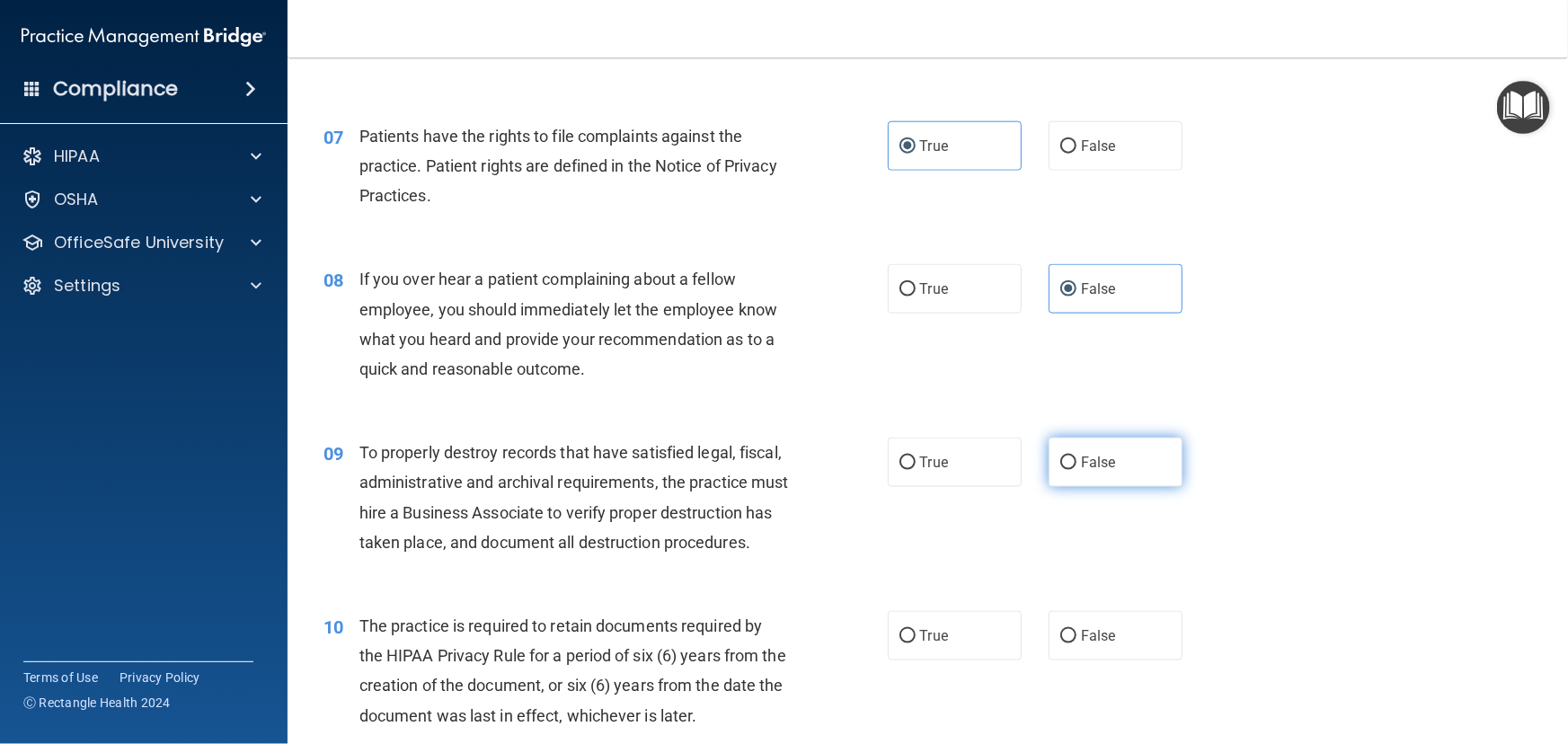
click at [1097, 471] on span "False" at bounding box center [1098, 462] width 35 height 17
click at [1076, 470] on input "False" at bounding box center [1068, 463] width 16 height 13
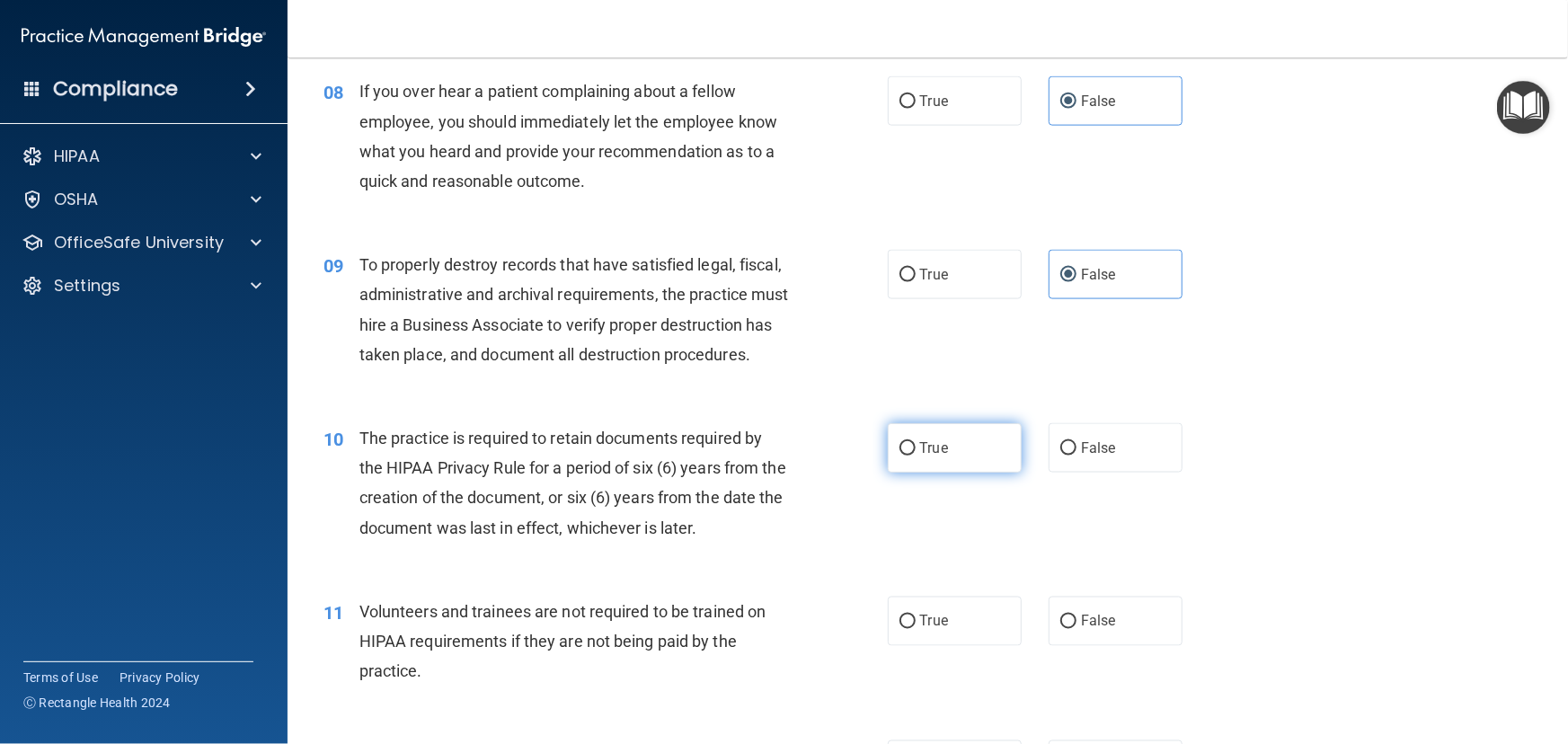
scroll to position [1307, 0]
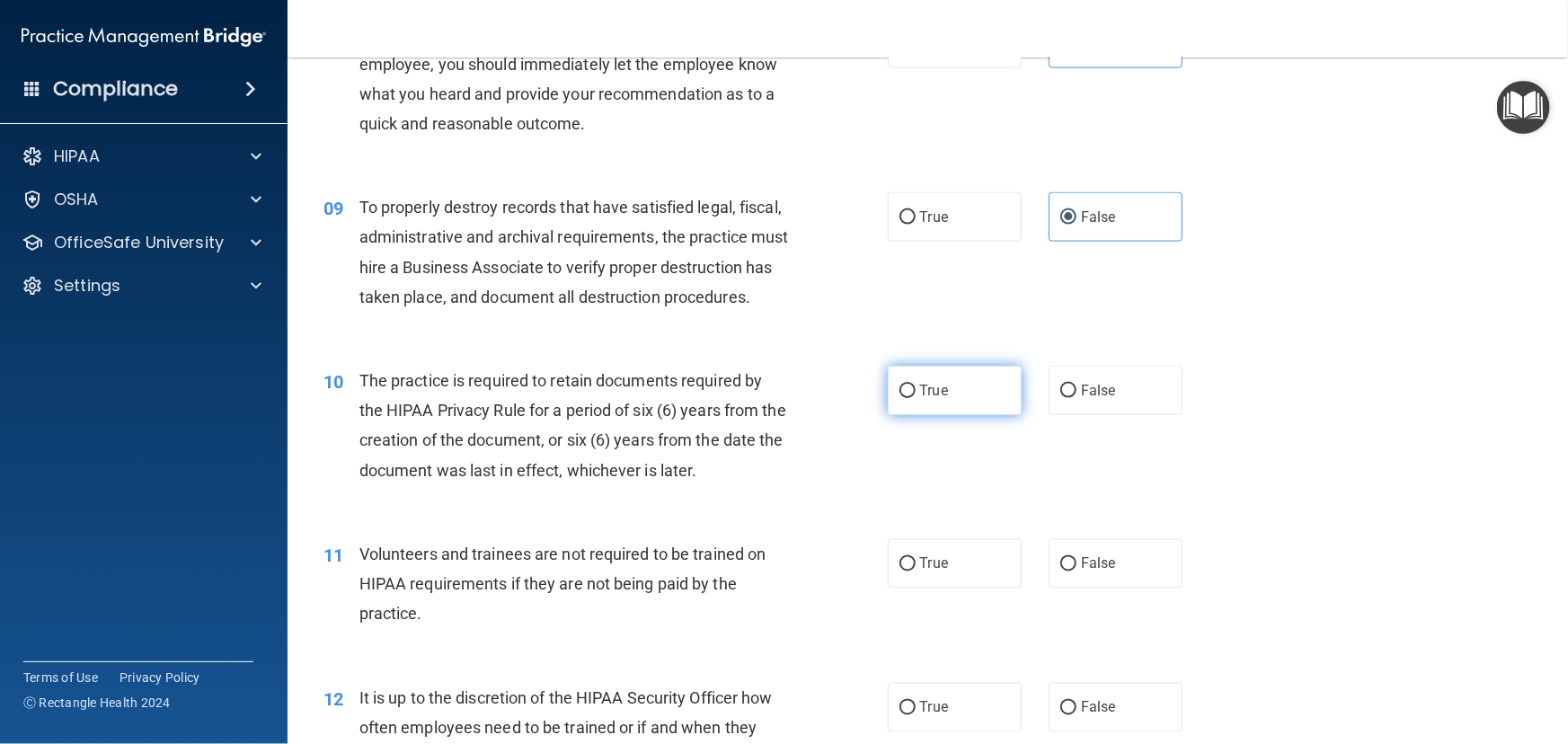
click at [890, 415] on label "True" at bounding box center [955, 390] width 134 height 49
click at [899, 398] on input "True" at bounding box center [907, 392] width 16 height 13
click at [1105, 589] on label "False" at bounding box center [1116, 564] width 134 height 49
click at [1076, 571] on input "False" at bounding box center [1068, 565] width 16 height 13
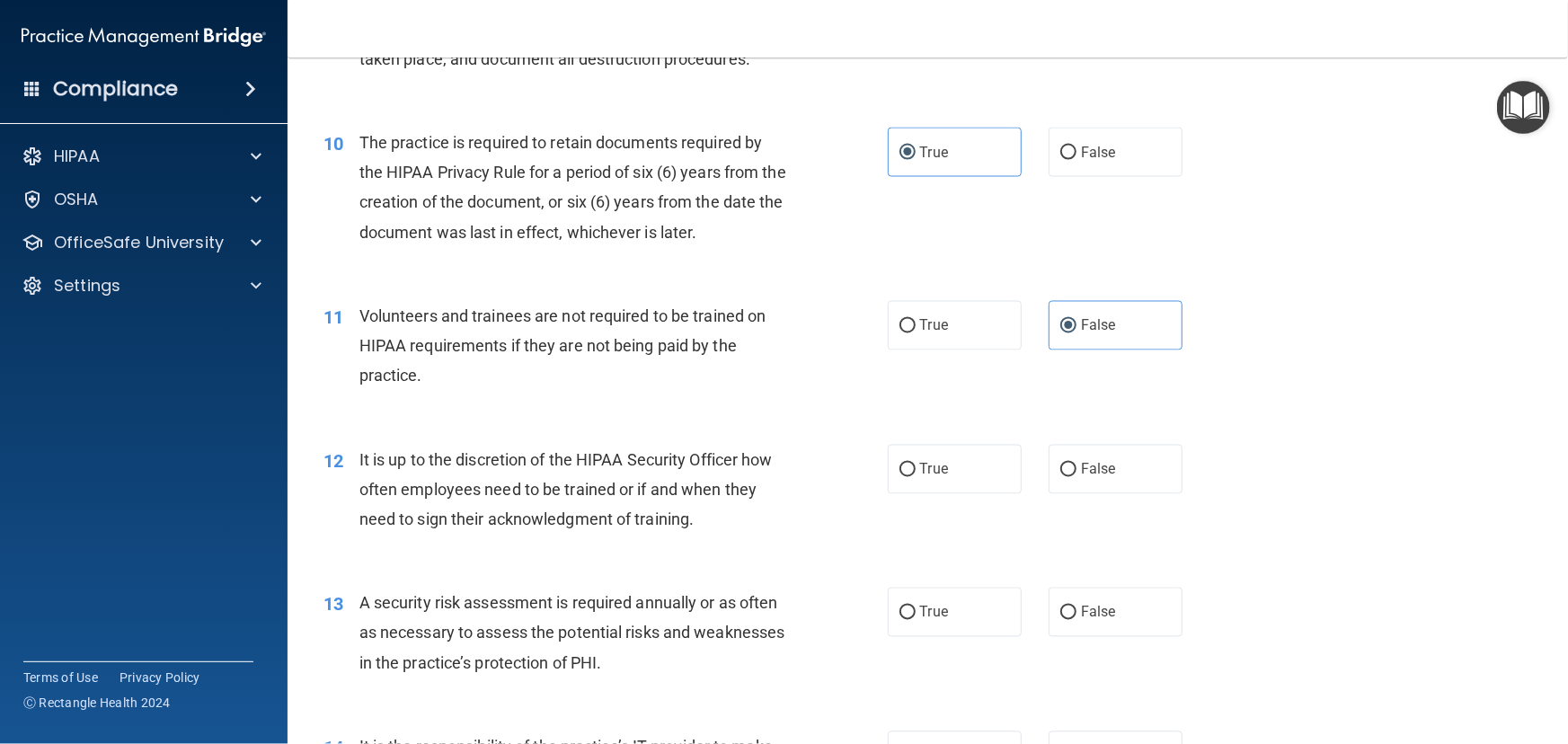
scroll to position [1552, 0]
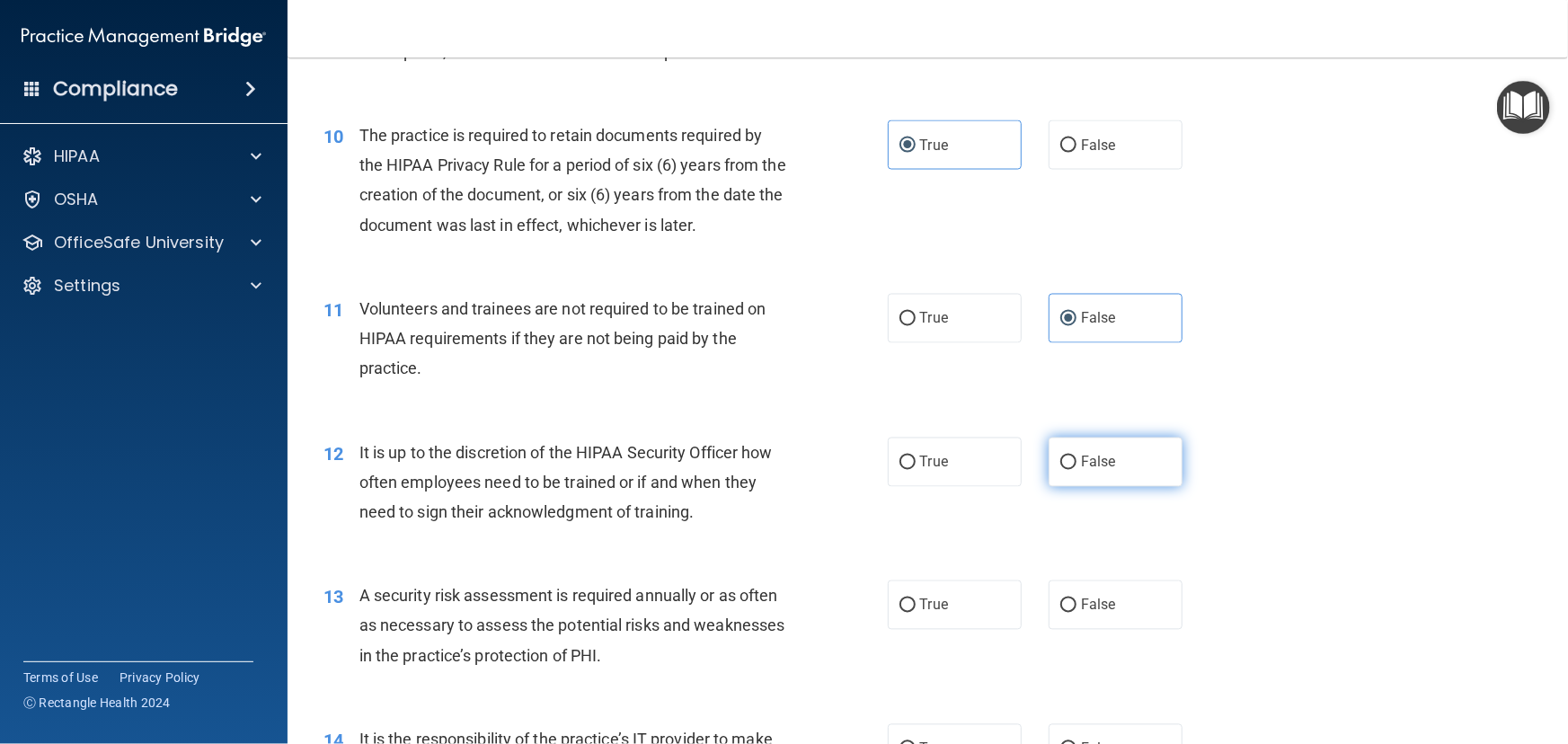
click at [1075, 487] on label "False" at bounding box center [1116, 462] width 134 height 49
click at [1075, 470] on input "False" at bounding box center [1068, 463] width 16 height 13
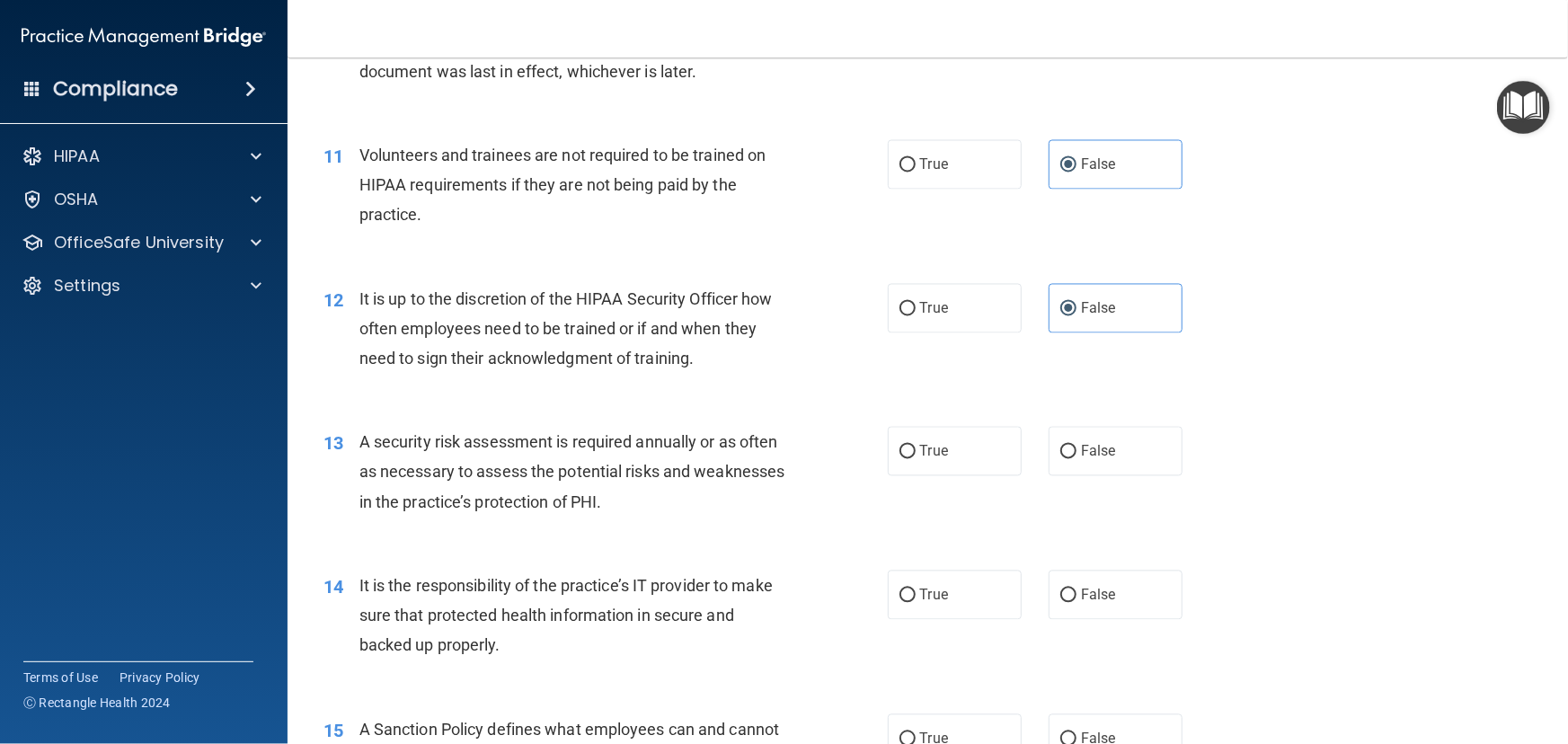
scroll to position [1715, 0]
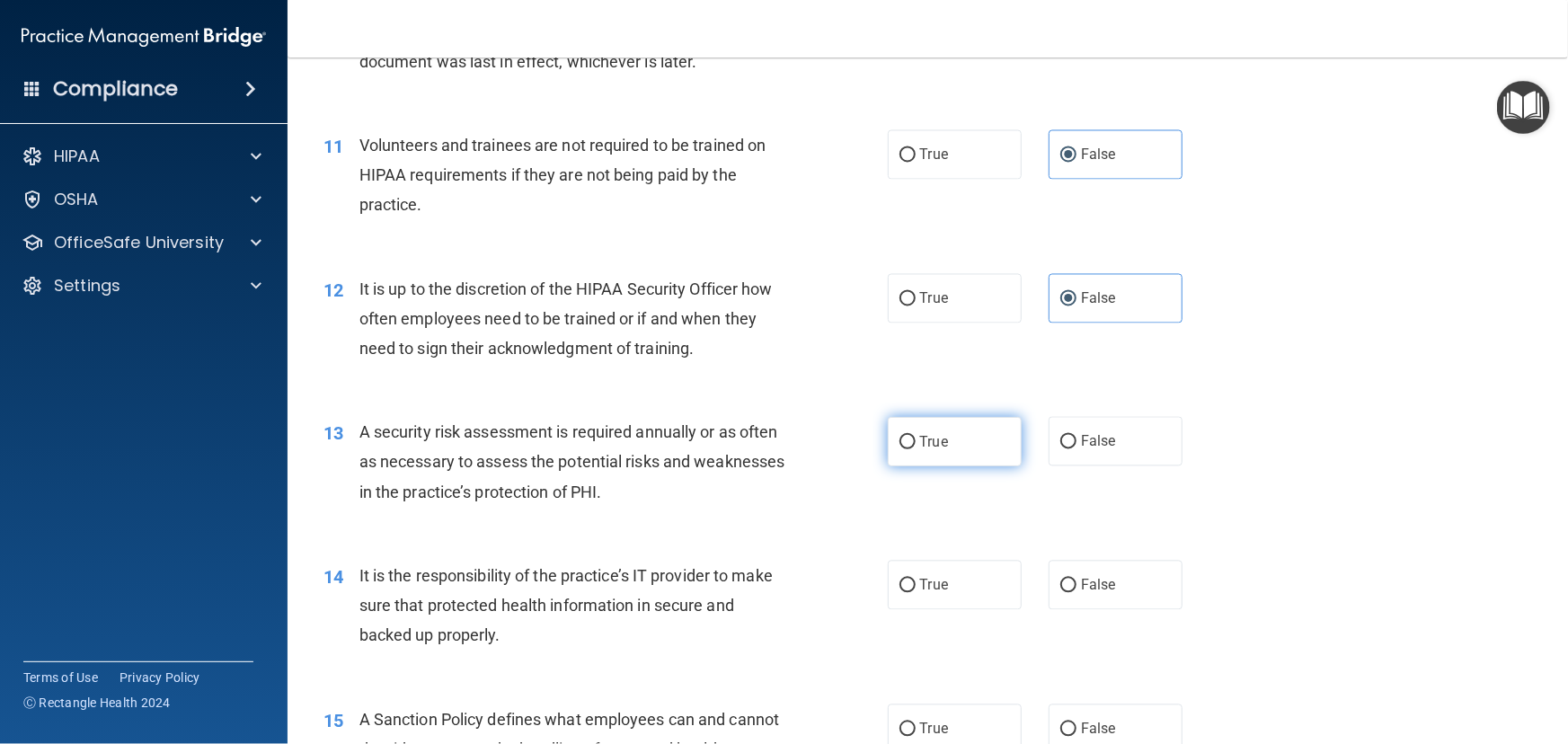
click at [948, 466] on label "True" at bounding box center [955, 441] width 134 height 49
click at [916, 449] on input "True" at bounding box center [907, 443] width 16 height 13
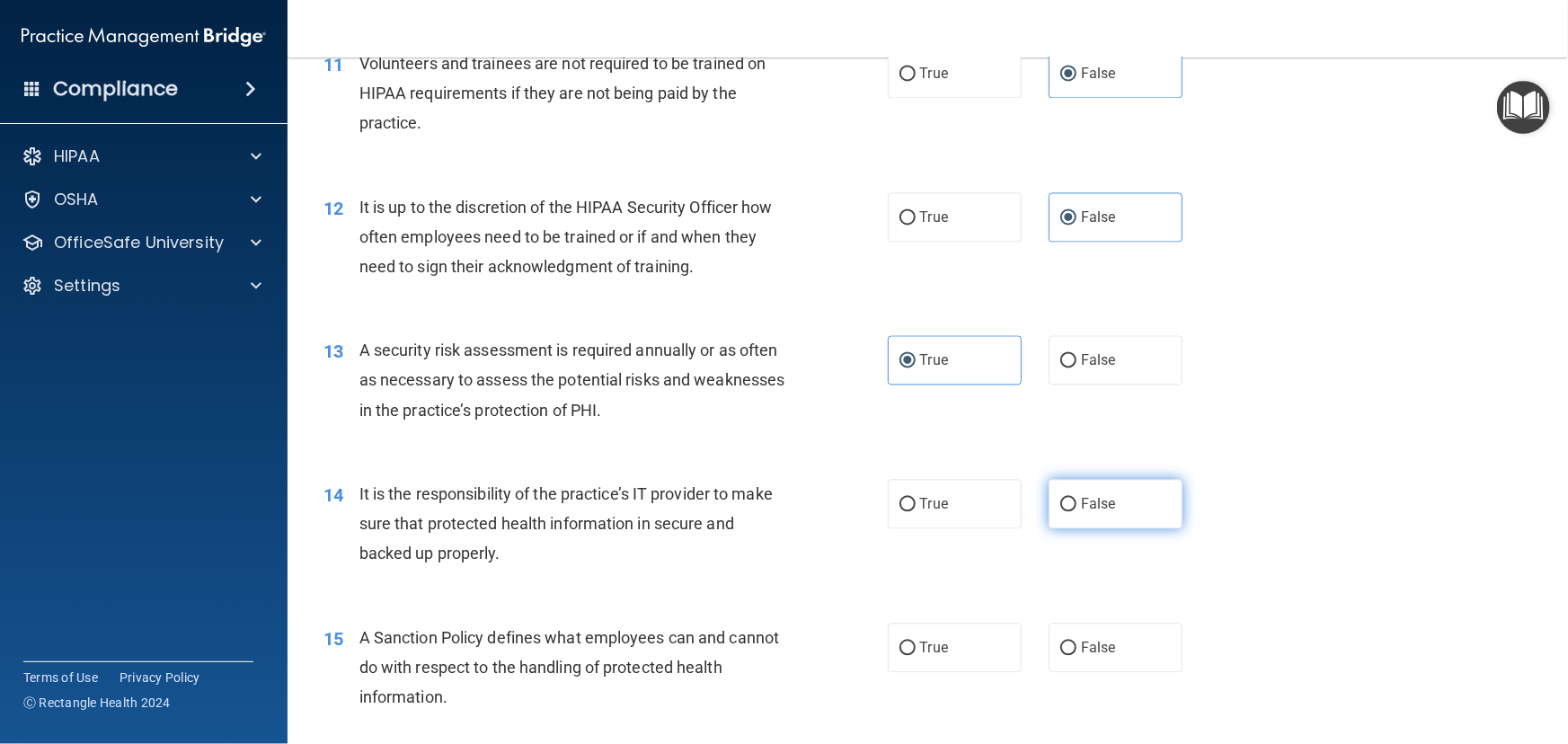
click at [1090, 512] on span "False" at bounding box center [1098, 503] width 35 height 17
click at [1076, 512] on input "False" at bounding box center [1068, 504] width 16 height 13
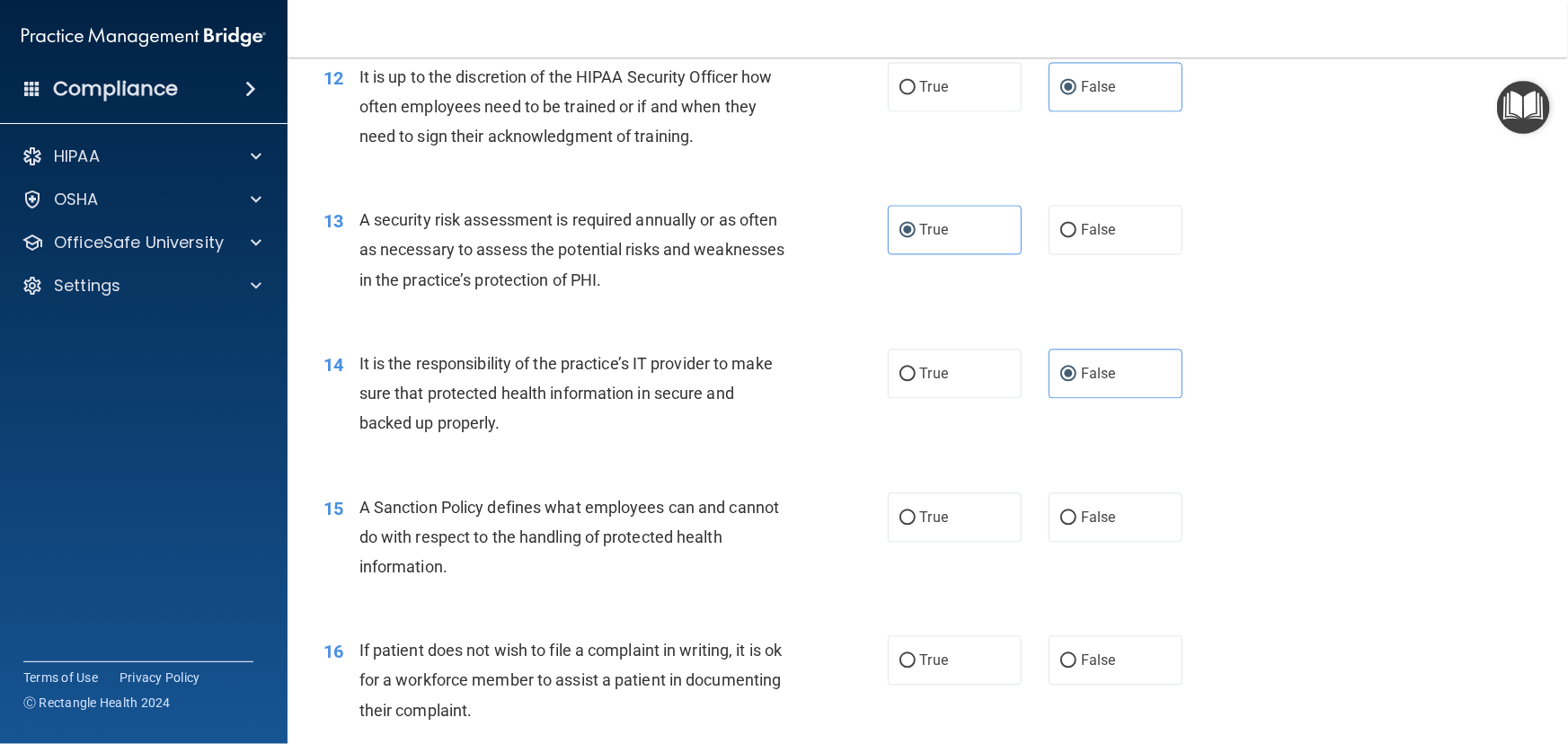
scroll to position [1960, 0]
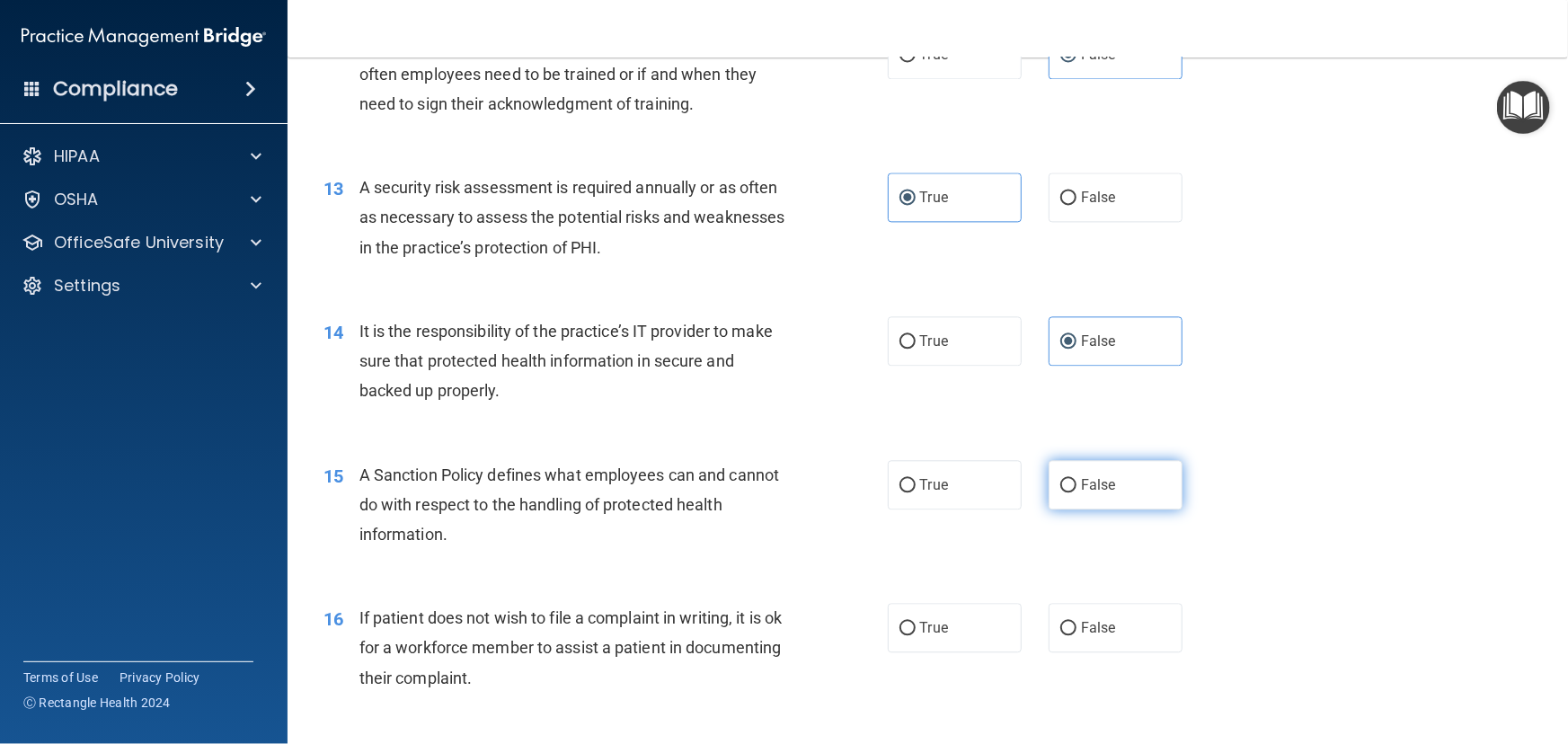
click at [1049, 510] on label "False" at bounding box center [1116, 485] width 134 height 49
click at [1060, 492] on input "False" at bounding box center [1068, 485] width 16 height 13
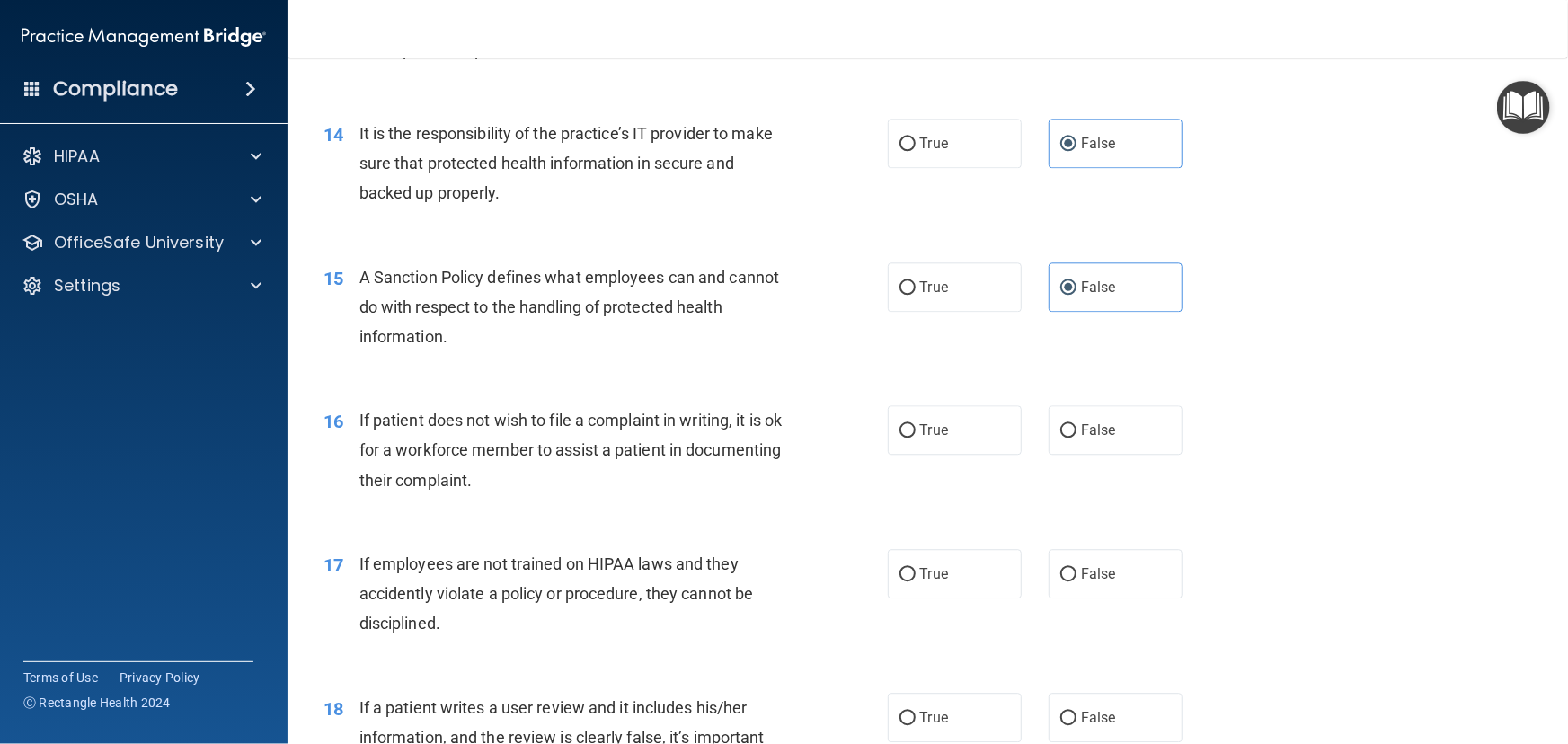
scroll to position [2205, 0]
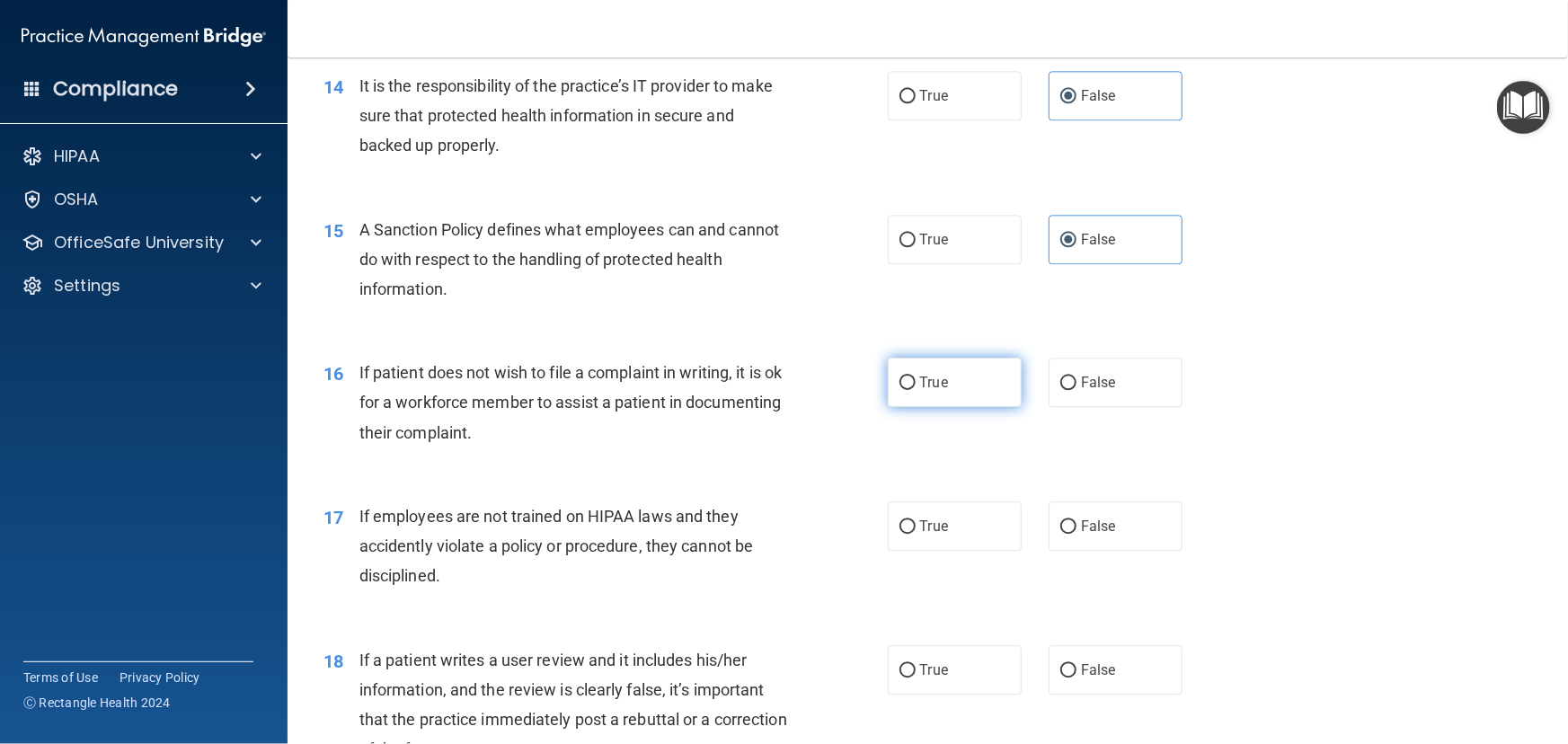
click at [933, 391] on span "True" at bounding box center [934, 382] width 28 height 17
click at [916, 390] on input "True" at bounding box center [907, 383] width 16 height 13
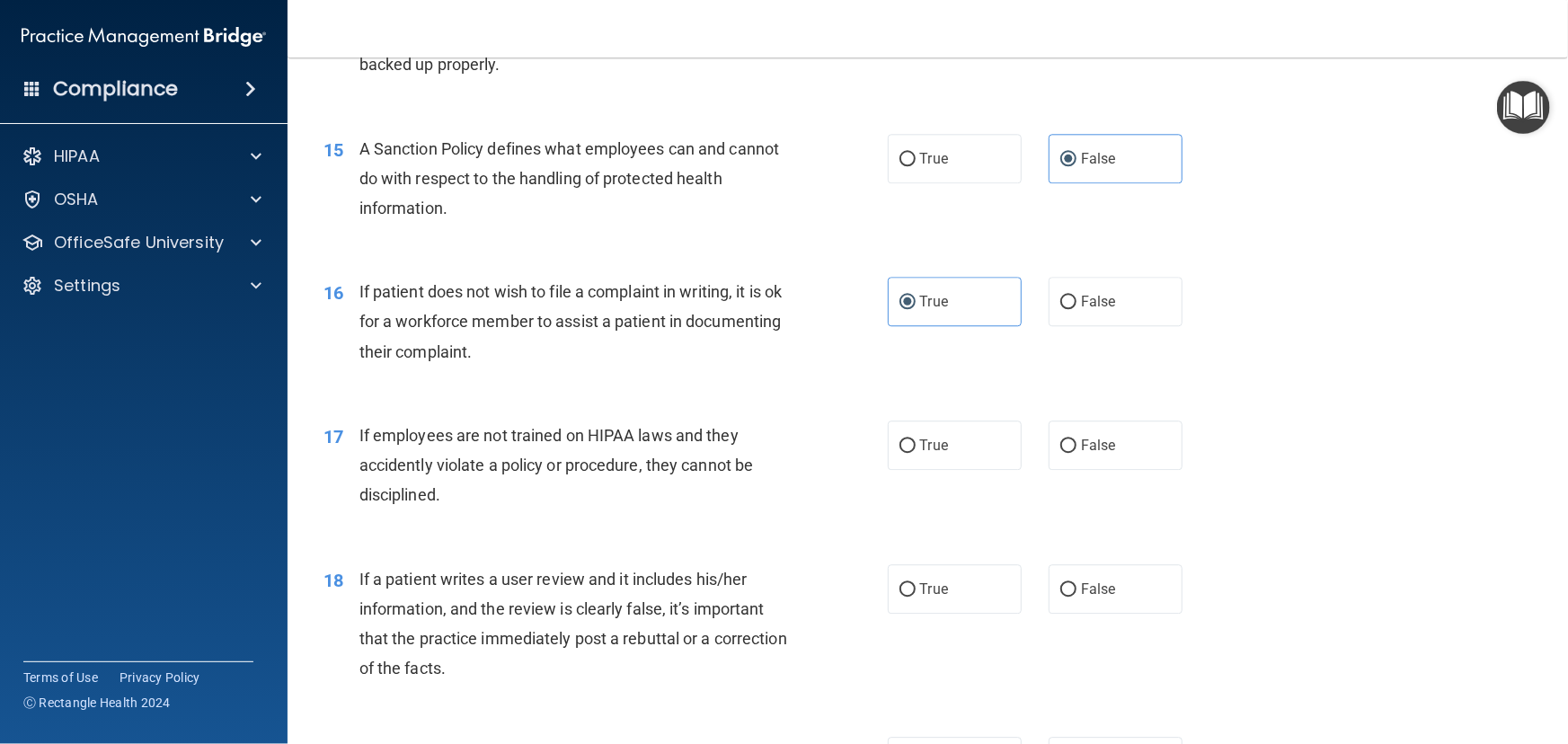
scroll to position [2287, 0]
click at [1107, 453] on span "False" at bounding box center [1098, 445] width 35 height 17
click at [1076, 452] on input "False" at bounding box center [1068, 445] width 16 height 13
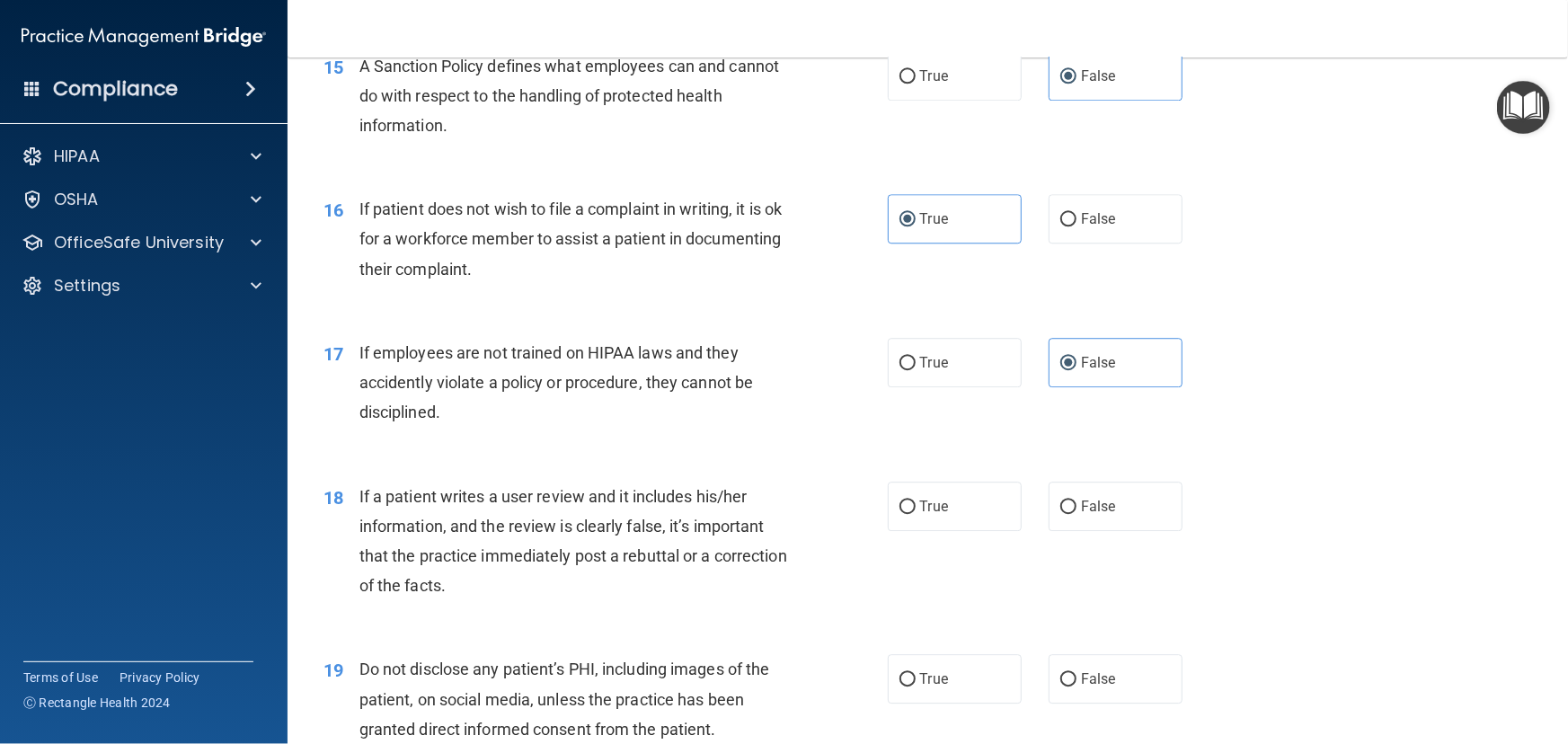
scroll to position [2451, 0]
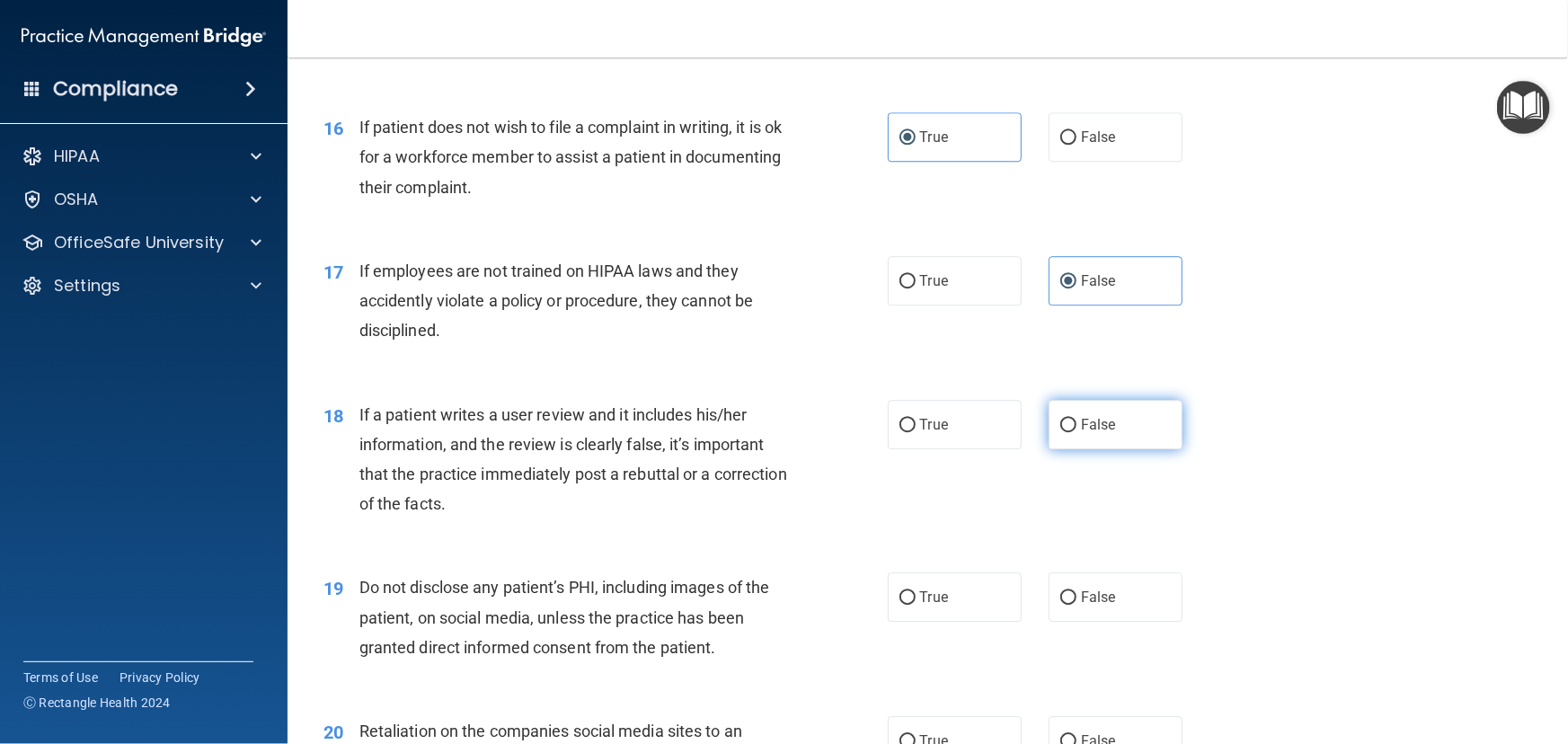
click at [1100, 449] on label "False" at bounding box center [1116, 424] width 134 height 49
click at [1076, 432] on input "False" at bounding box center [1068, 425] width 16 height 13
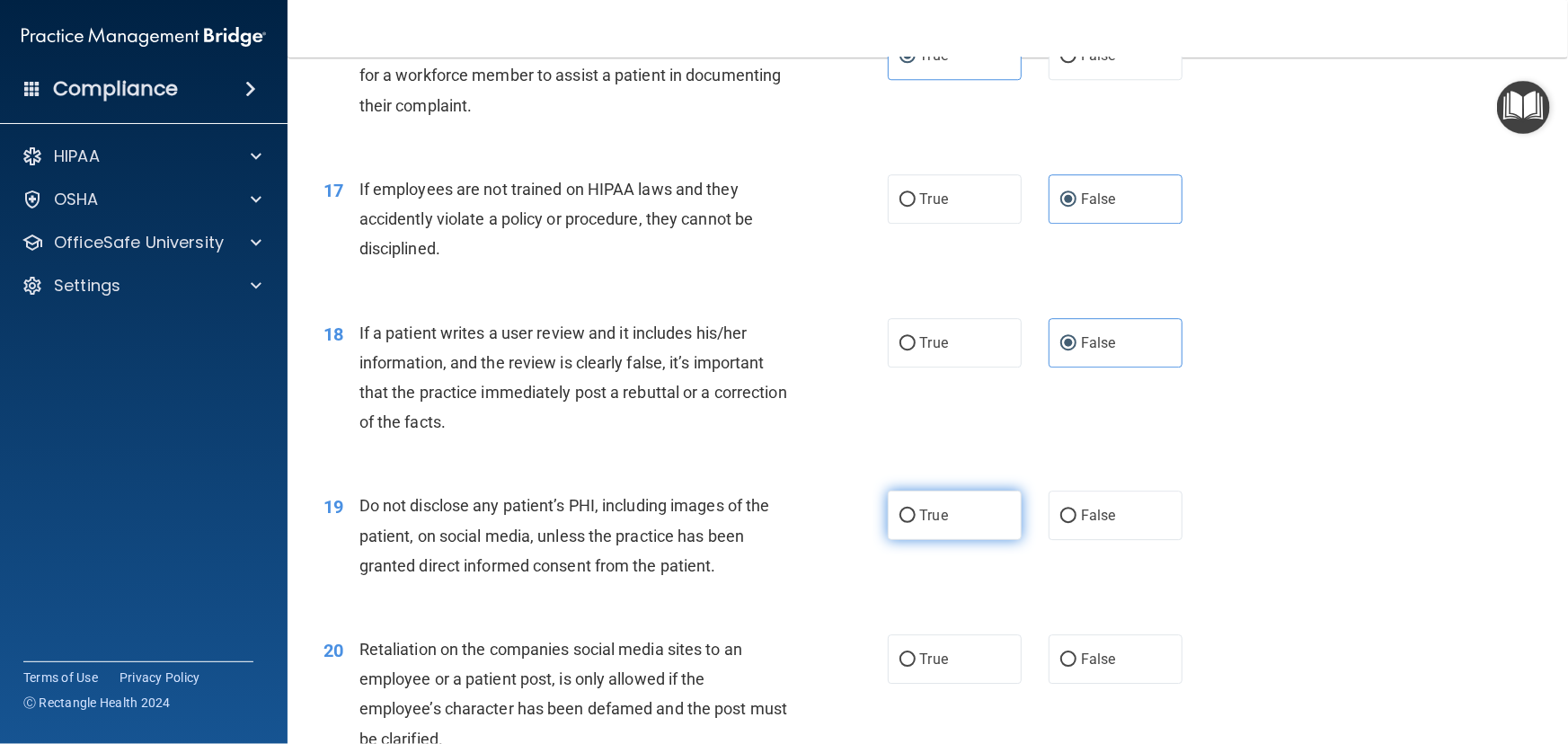
click at [910, 540] on label "True" at bounding box center [955, 515] width 134 height 49
click at [910, 523] on input "True" at bounding box center [907, 516] width 16 height 13
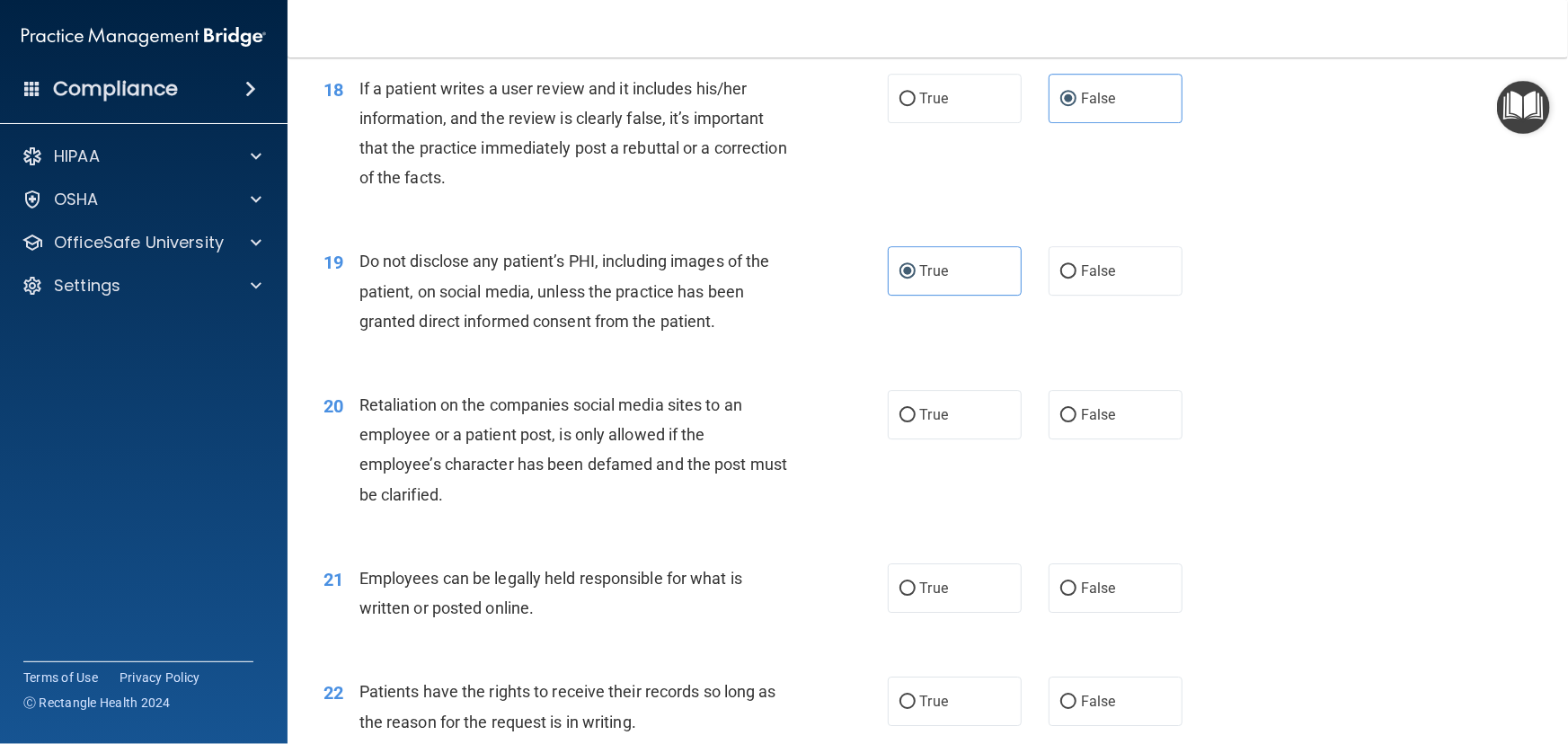
scroll to position [2776, 0]
click at [1072, 439] on label "False" at bounding box center [1116, 414] width 134 height 49
click at [1072, 422] on input "False" at bounding box center [1068, 416] width 16 height 13
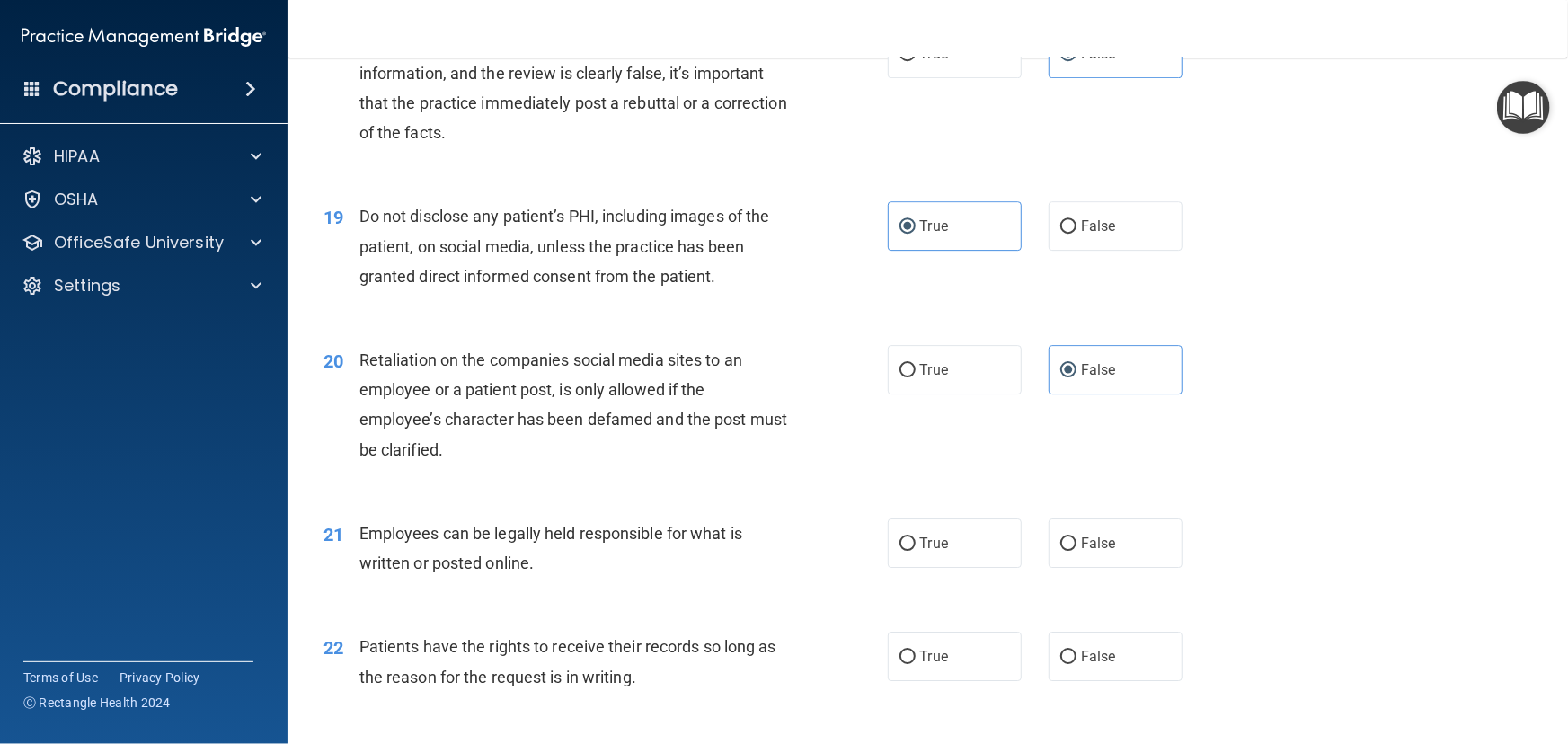
scroll to position [2858, 0]
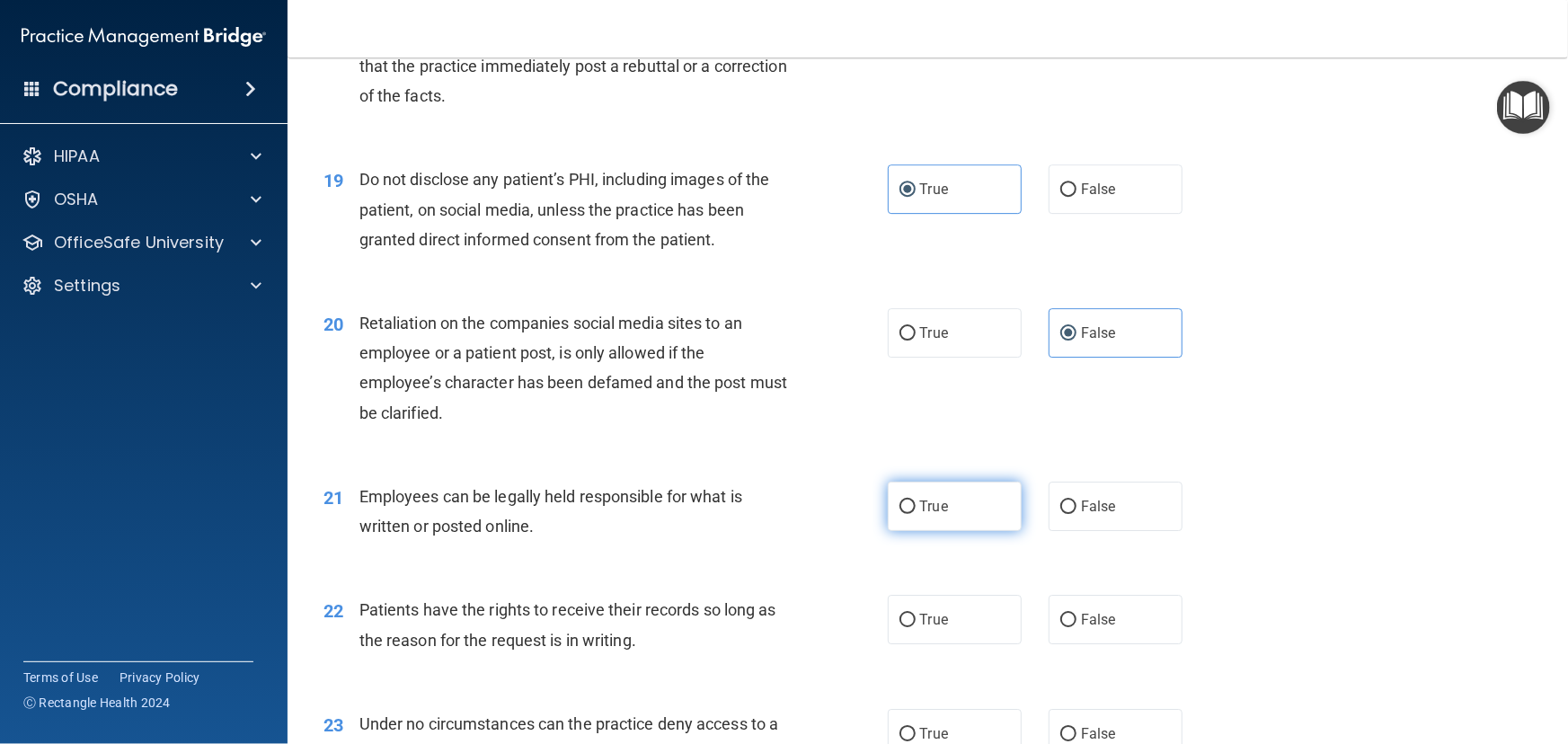
click at [925, 531] on label "True" at bounding box center [955, 506] width 134 height 49
click at [916, 514] on input "True" at bounding box center [907, 507] width 16 height 13
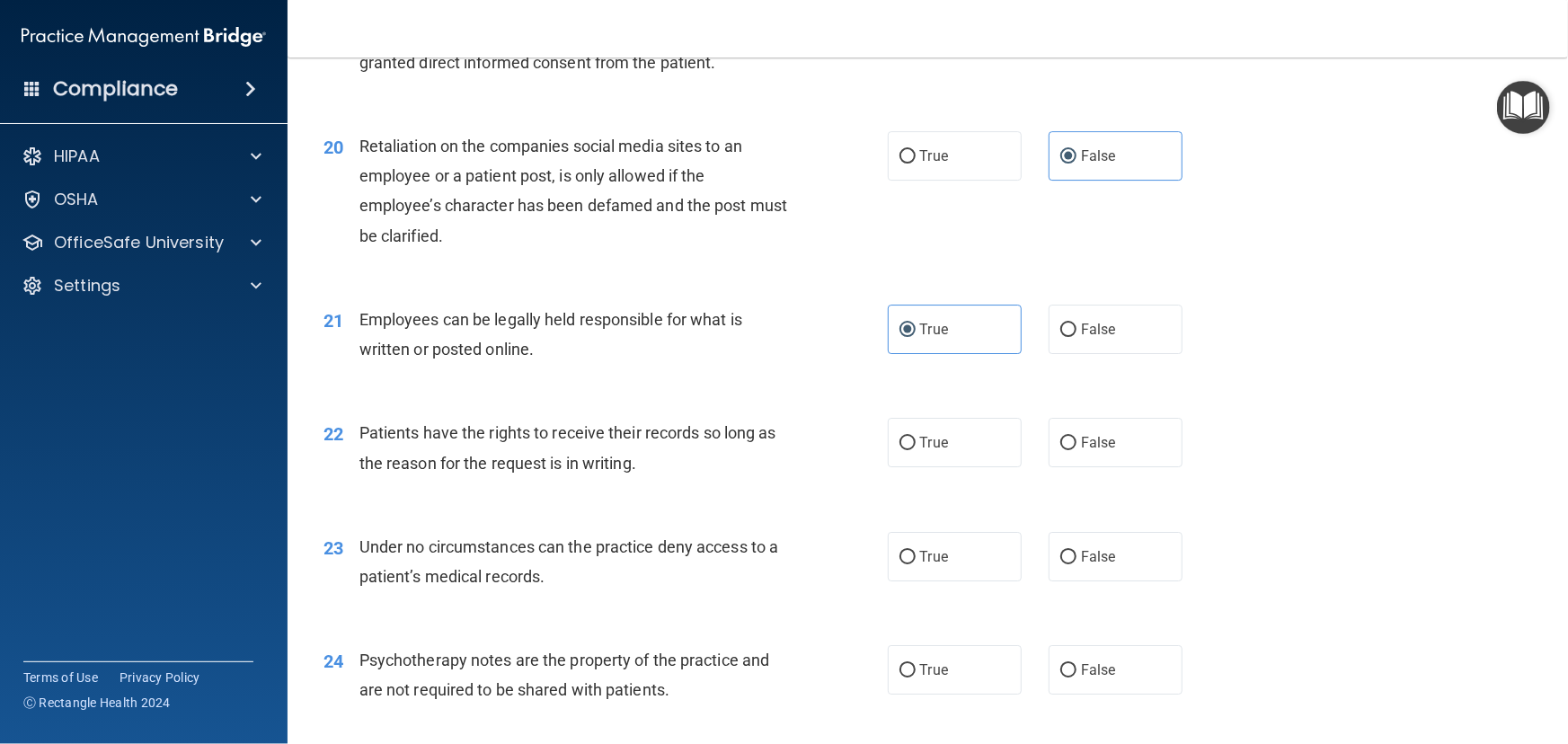
scroll to position [3103, 0]
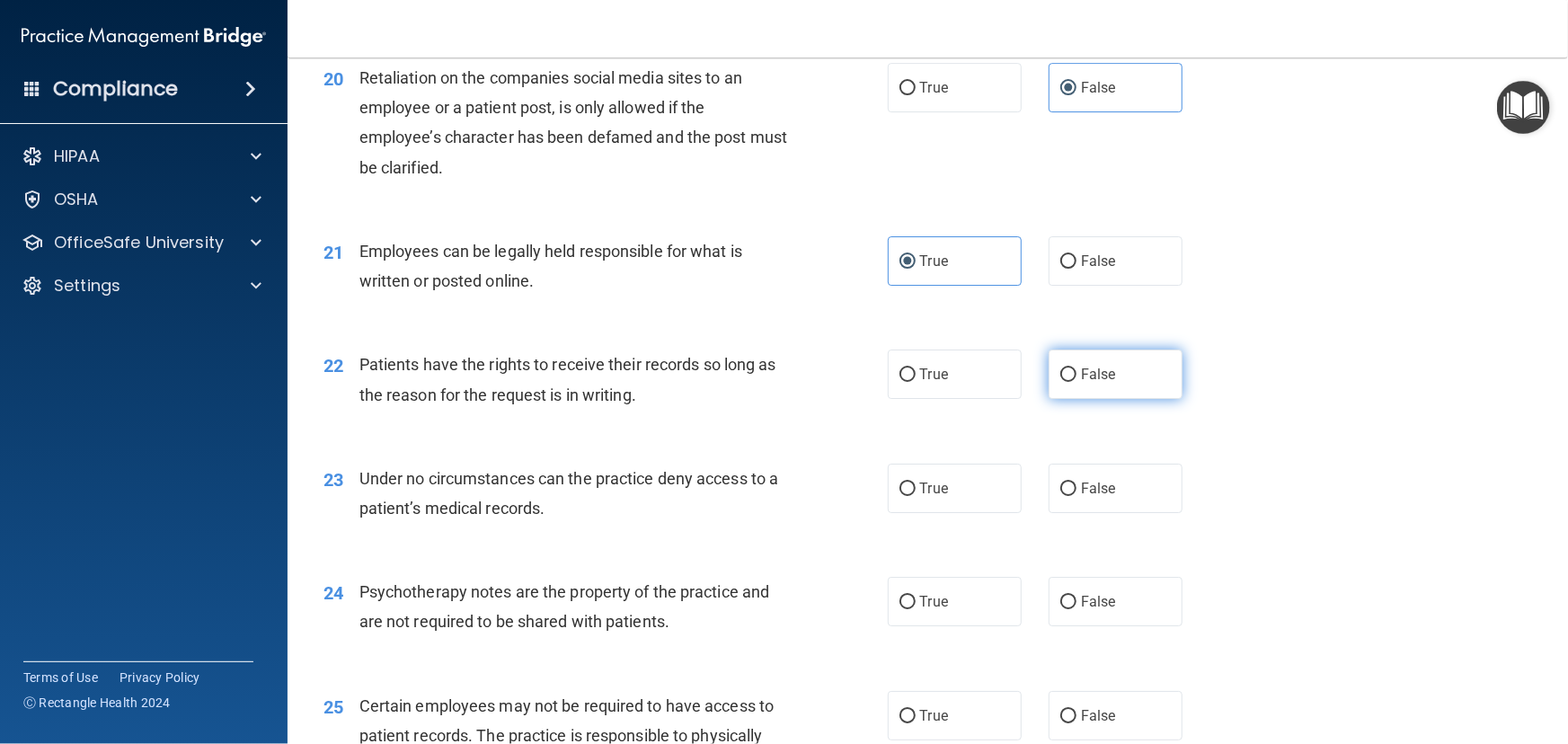
click at [1129, 399] on label "False" at bounding box center [1116, 374] width 134 height 49
click at [1076, 382] on input "False" at bounding box center [1068, 375] width 16 height 13
click at [1121, 513] on label "False" at bounding box center [1116, 488] width 134 height 49
click at [1076, 496] on input "False" at bounding box center [1068, 489] width 16 height 13
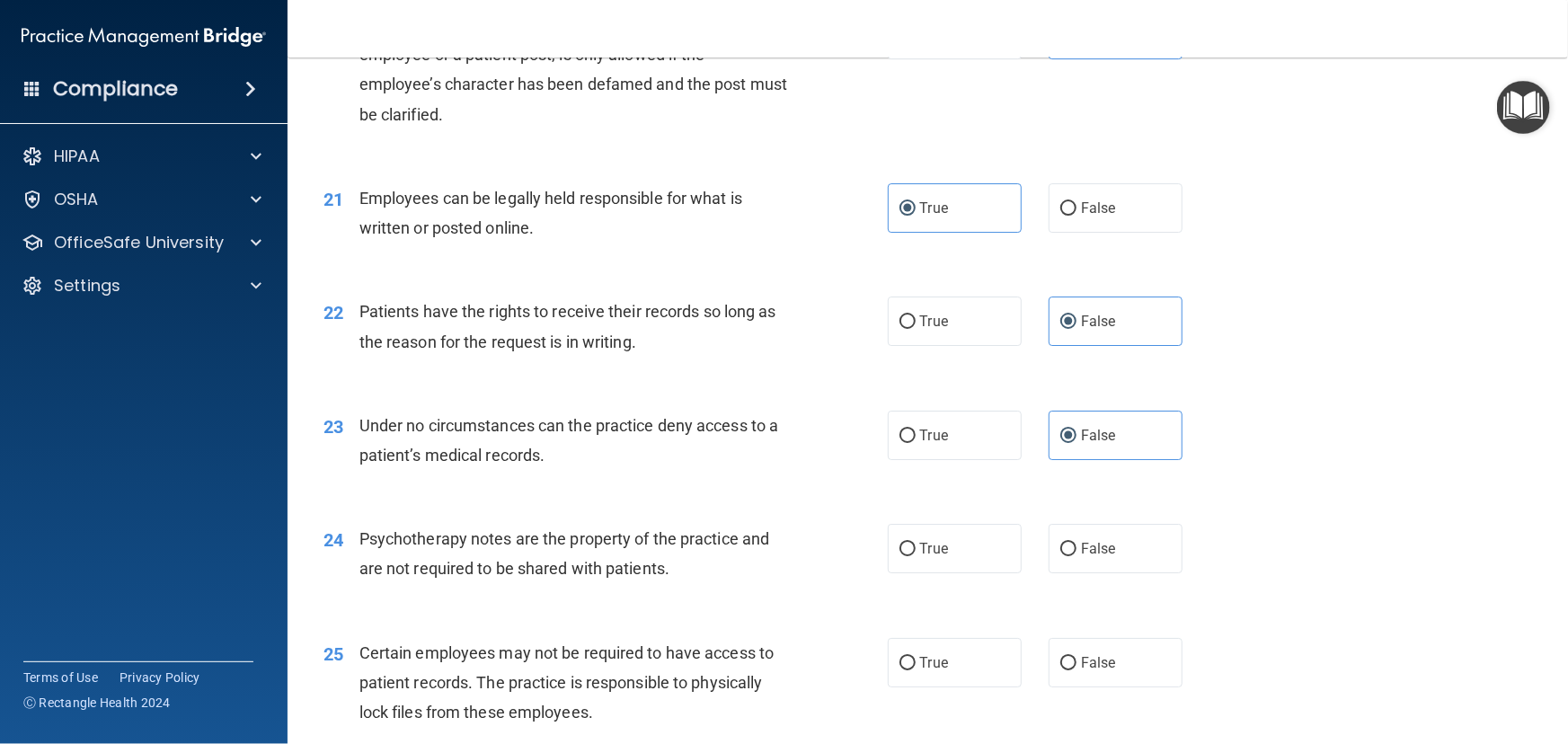
scroll to position [3185, 0]
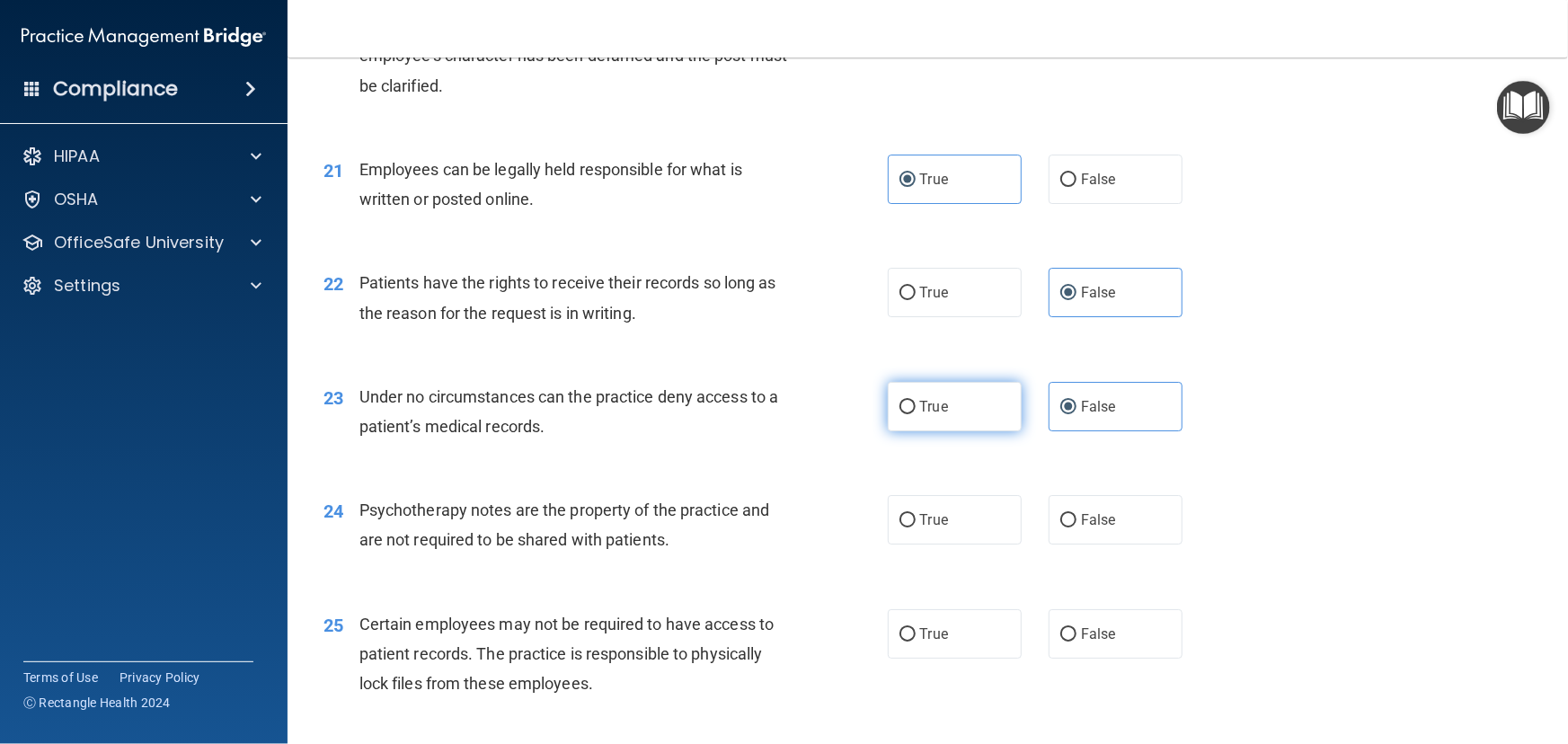
click at [935, 415] on span "True" at bounding box center [934, 406] width 28 height 17
click at [916, 414] on input "True" at bounding box center [907, 407] width 16 height 13
click at [1096, 415] on span "False" at bounding box center [1098, 406] width 35 height 17
click at [1076, 414] on input "False" at bounding box center [1068, 407] width 16 height 13
click at [955, 544] on label "True" at bounding box center [955, 519] width 134 height 49
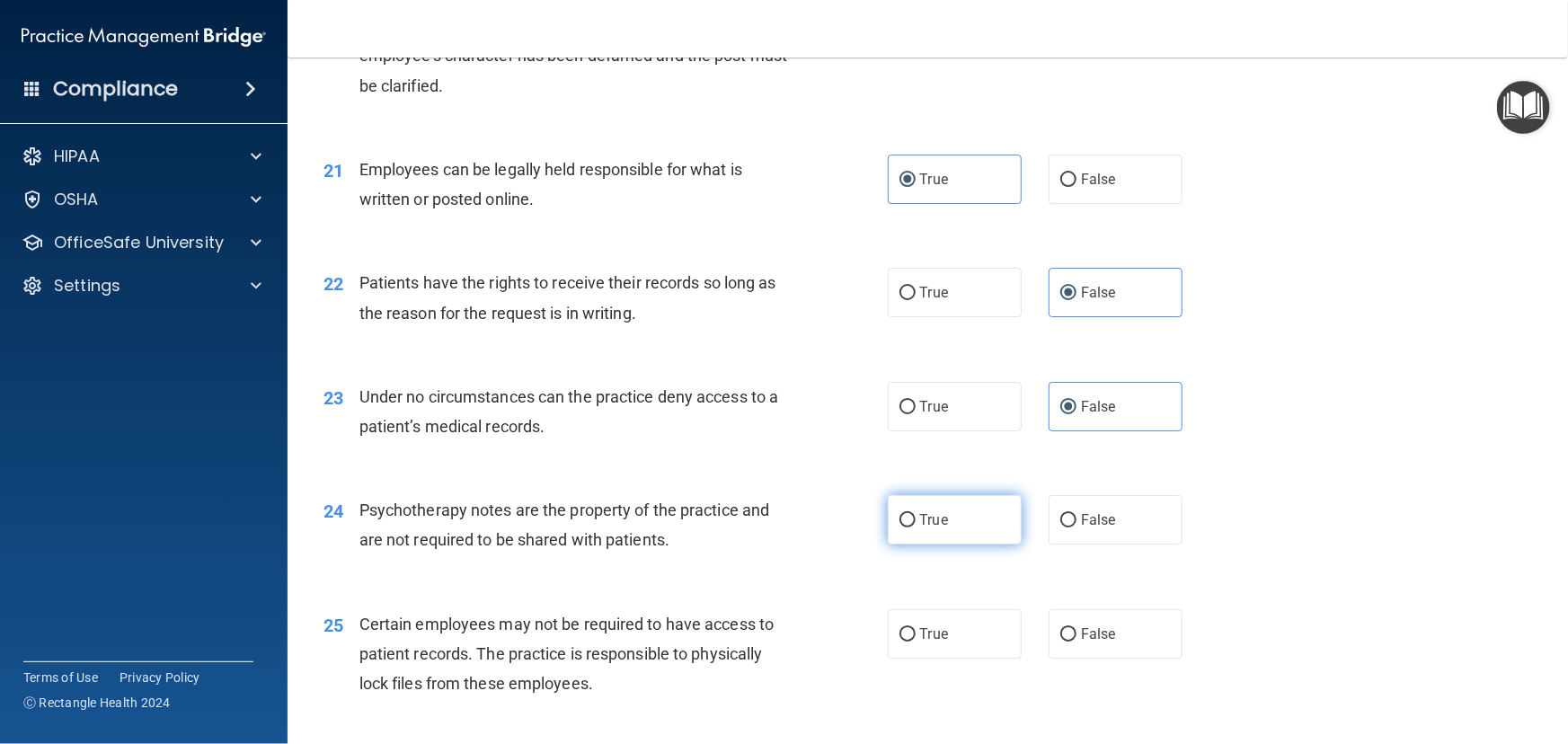
click at [916, 527] on input "True" at bounding box center [907, 521] width 16 height 13
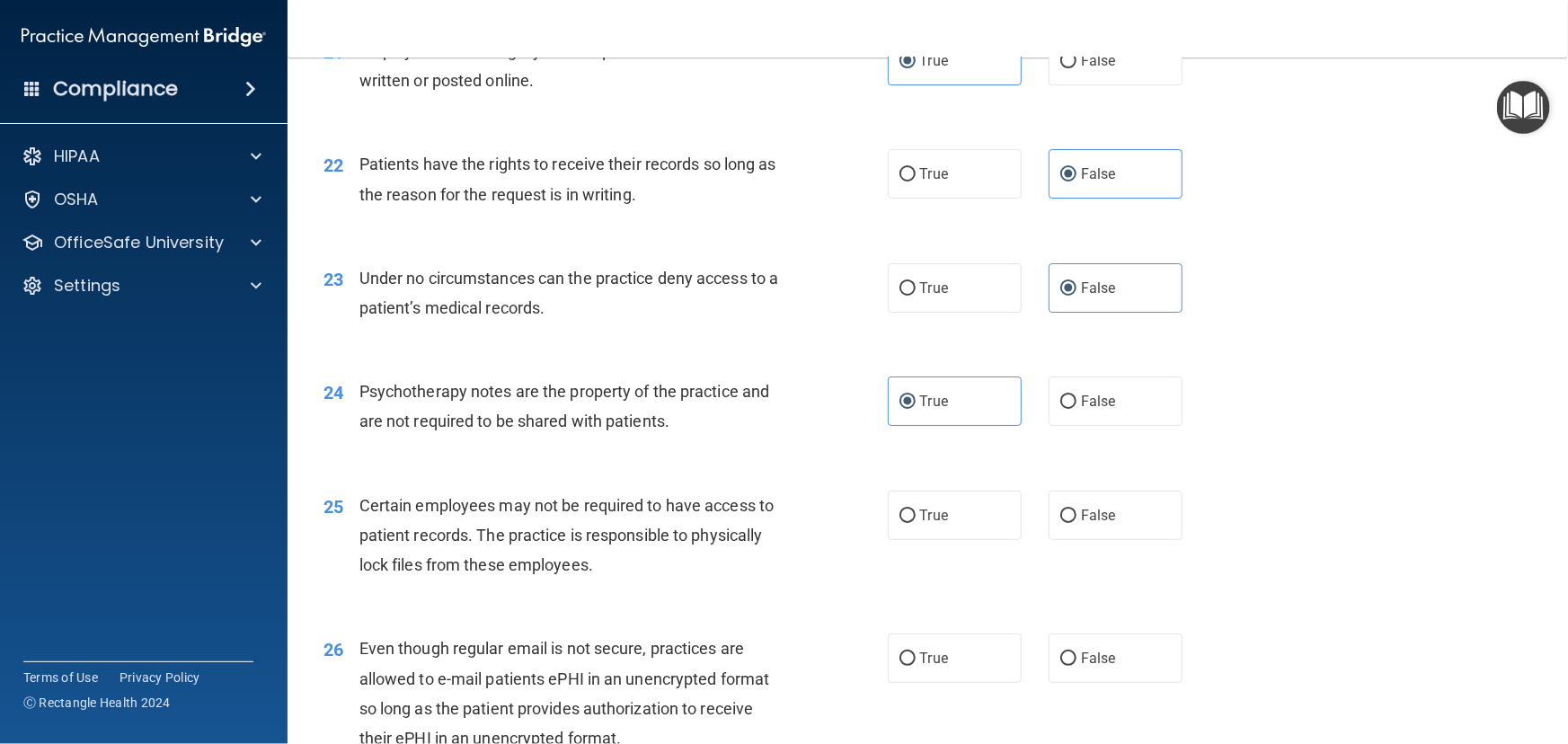
scroll to position [3349, 0]
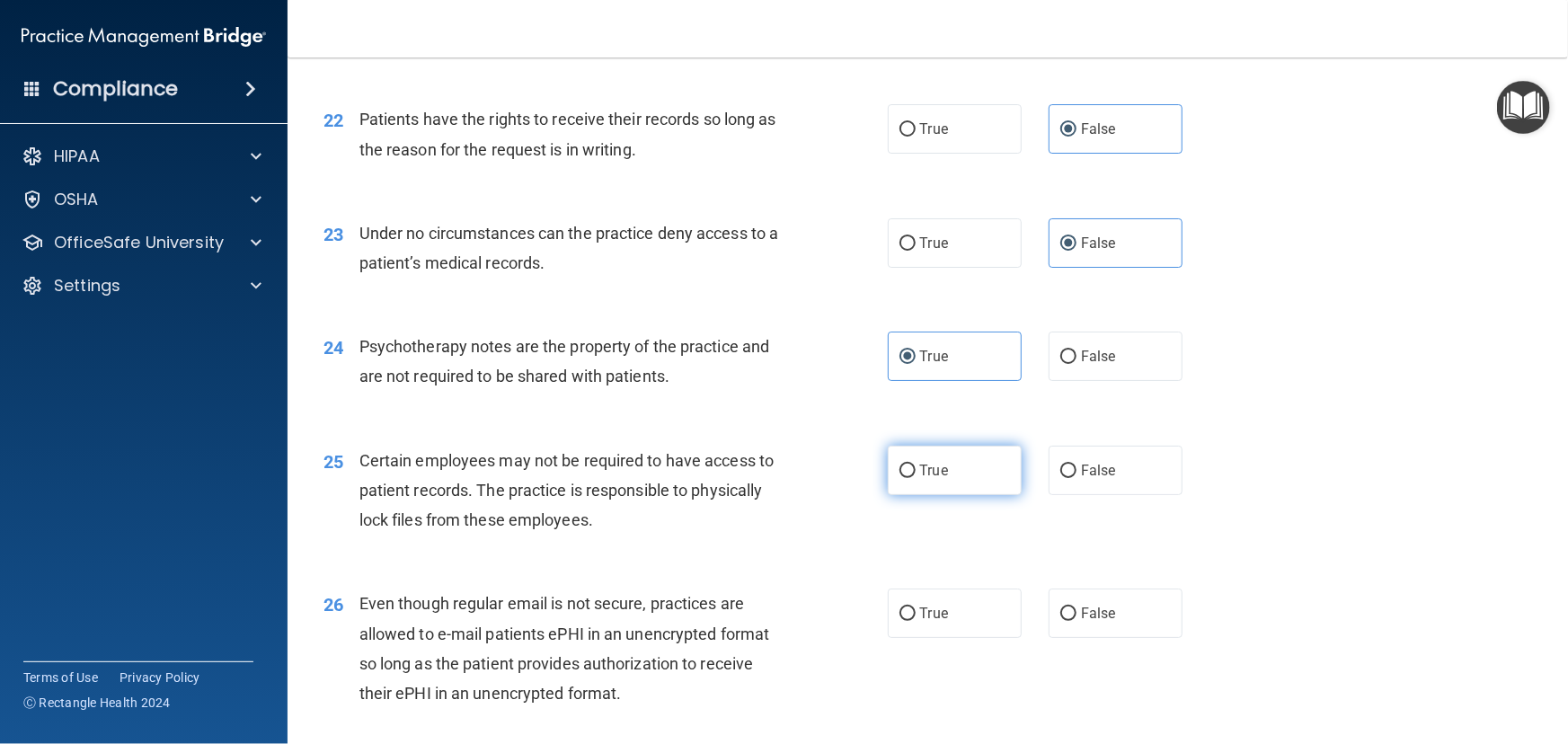
click at [936, 495] on label "True" at bounding box center [955, 470] width 134 height 49
click at [916, 478] on input "True" at bounding box center [907, 472] width 16 height 13
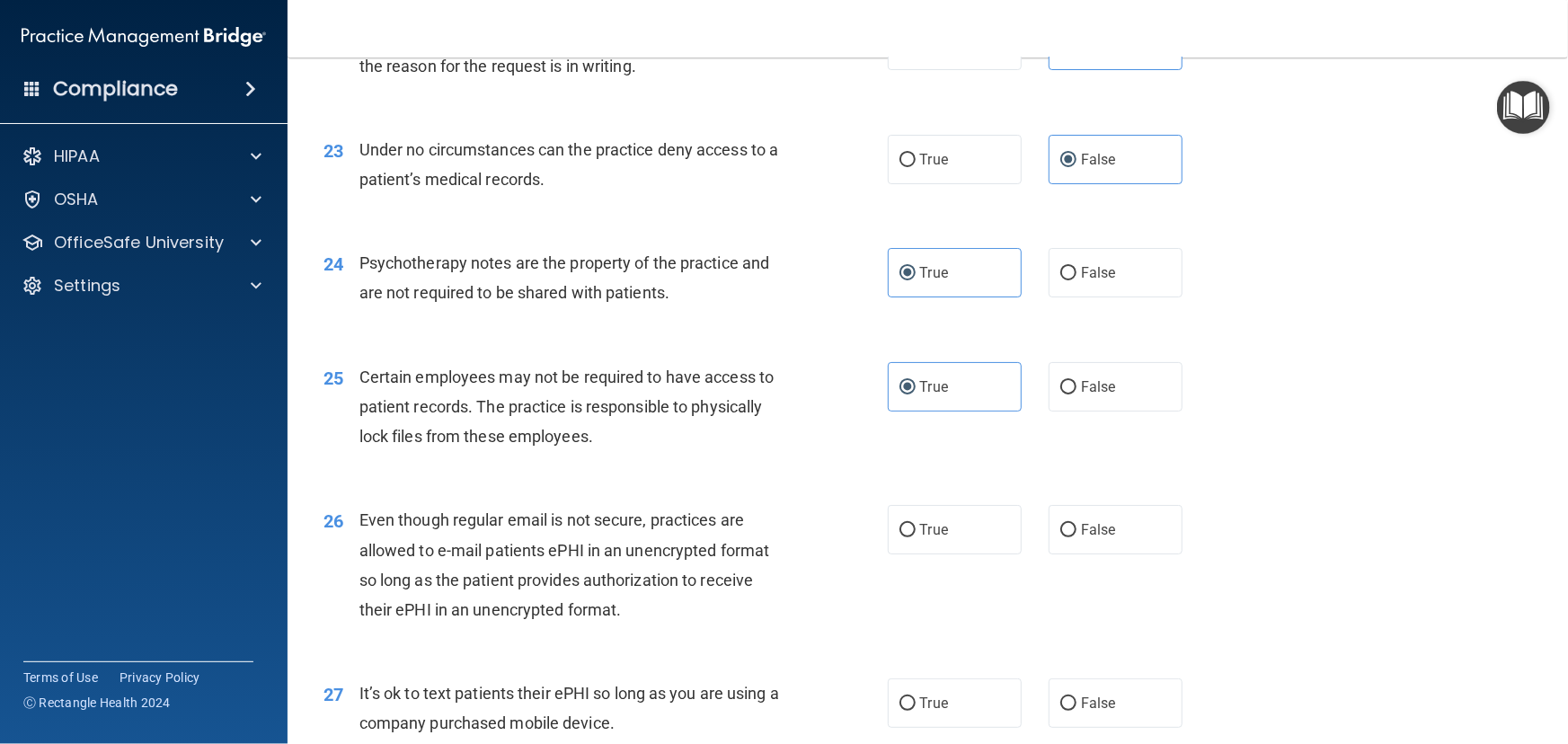
scroll to position [3513, 0]
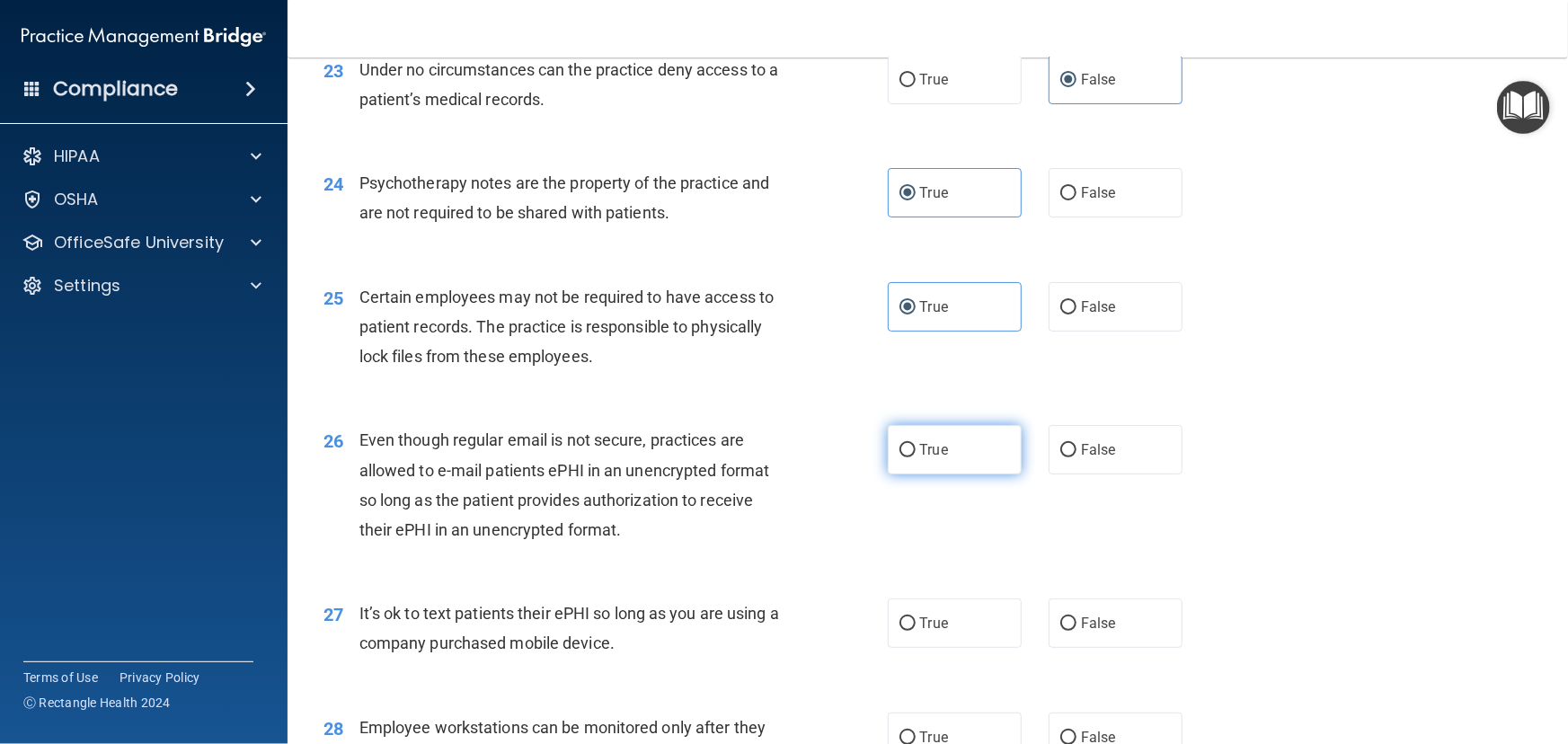
click at [994, 474] on label "True" at bounding box center [955, 449] width 134 height 49
click at [916, 458] on input "True" at bounding box center [907, 450] width 16 height 13
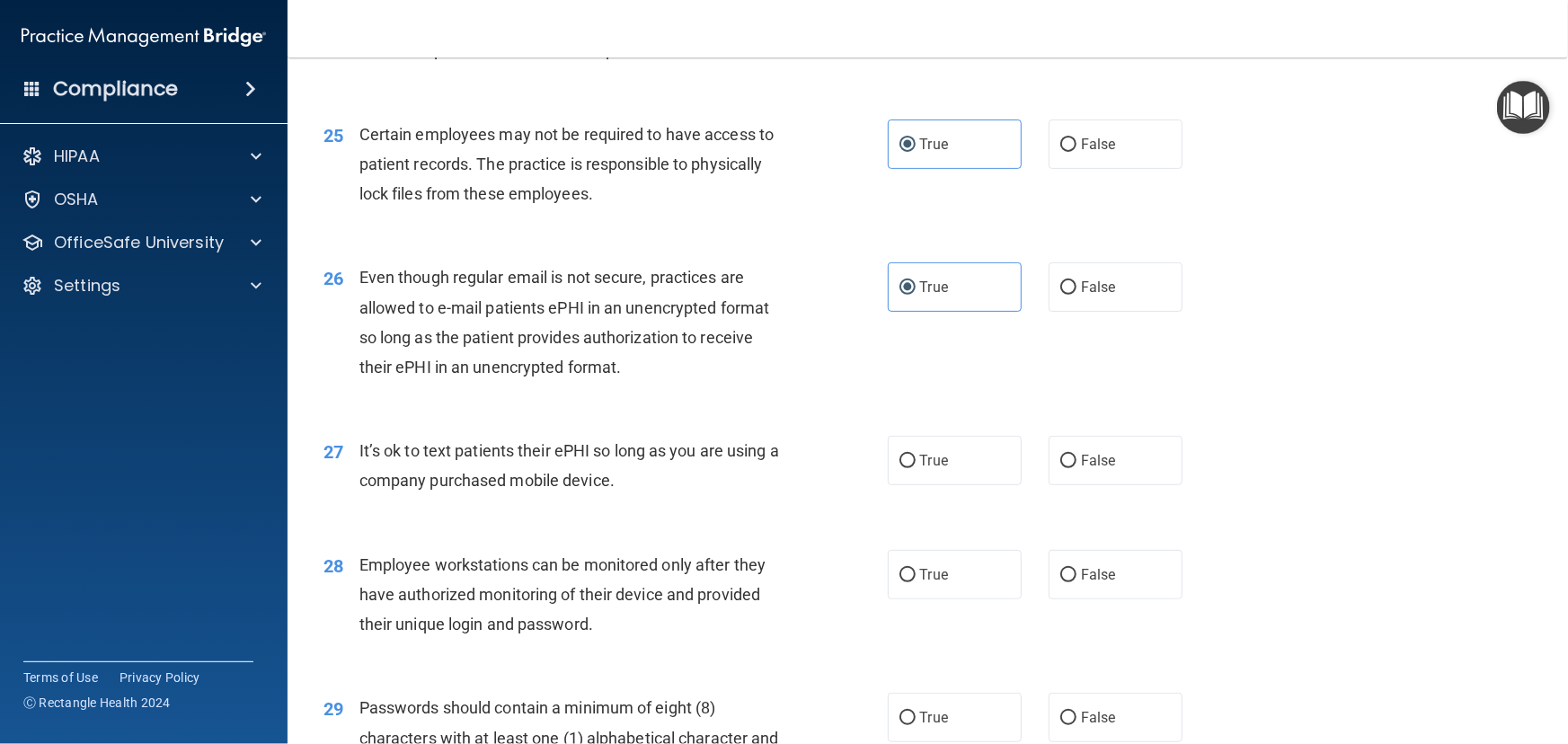
scroll to position [3675, 0]
click at [1121, 485] on label "False" at bounding box center [1116, 460] width 134 height 49
click at [1076, 468] on input "False" at bounding box center [1068, 461] width 16 height 13
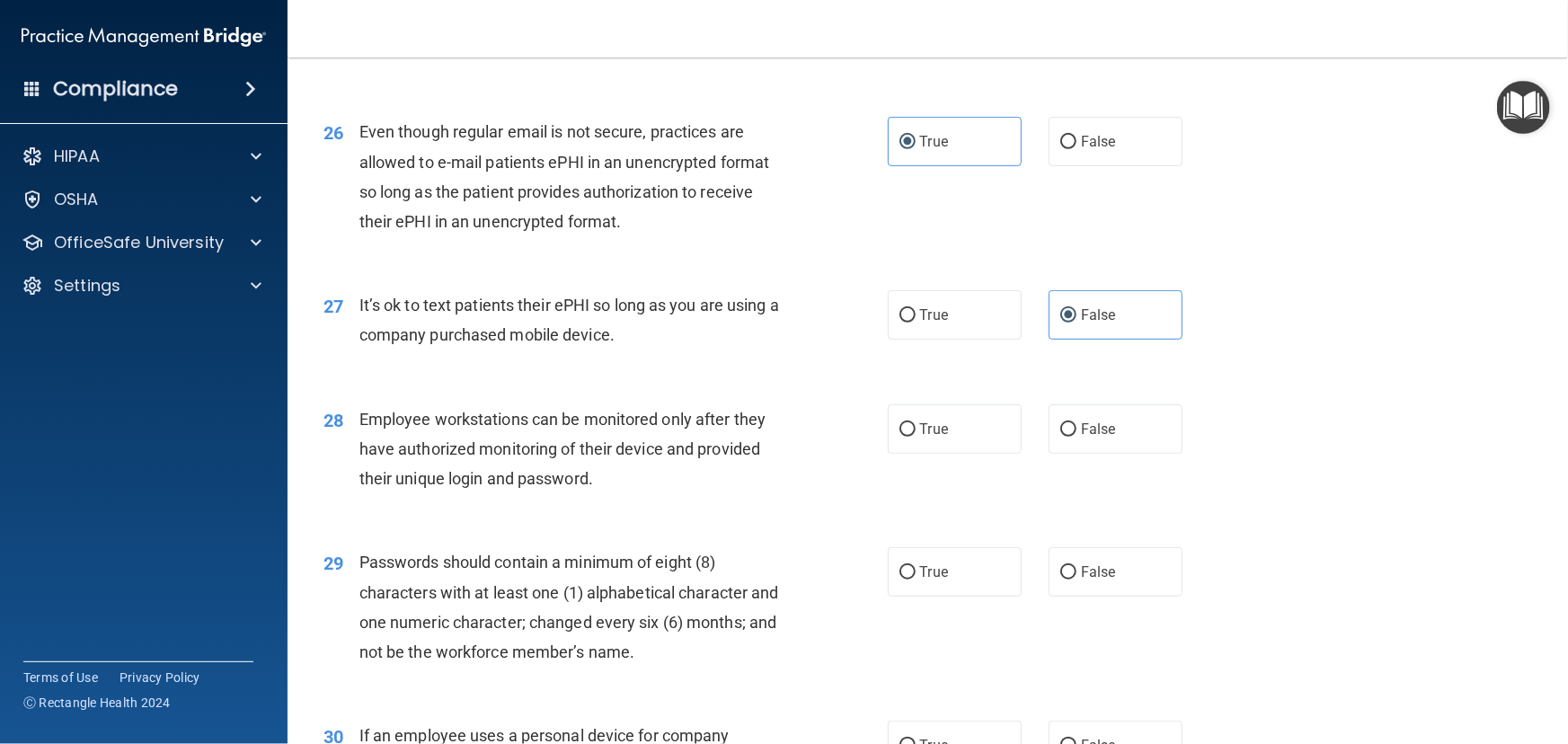
scroll to position [3838, 0]
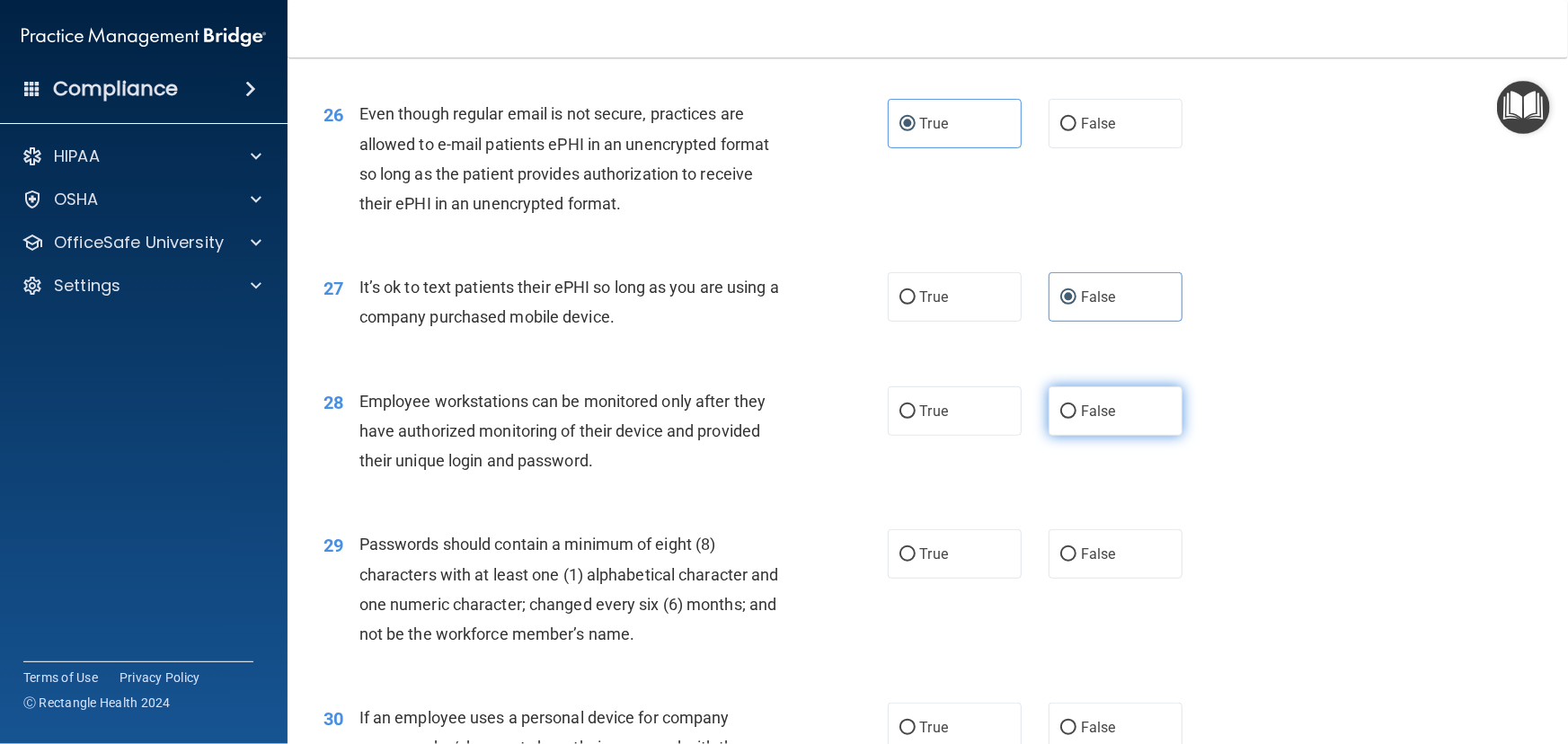
click at [1088, 436] on label "False" at bounding box center [1116, 410] width 134 height 49
click at [1076, 418] on input "False" at bounding box center [1068, 412] width 16 height 13
click at [946, 578] on label "True" at bounding box center [955, 553] width 134 height 49
click at [916, 562] on input "True" at bounding box center [907, 554] width 16 height 13
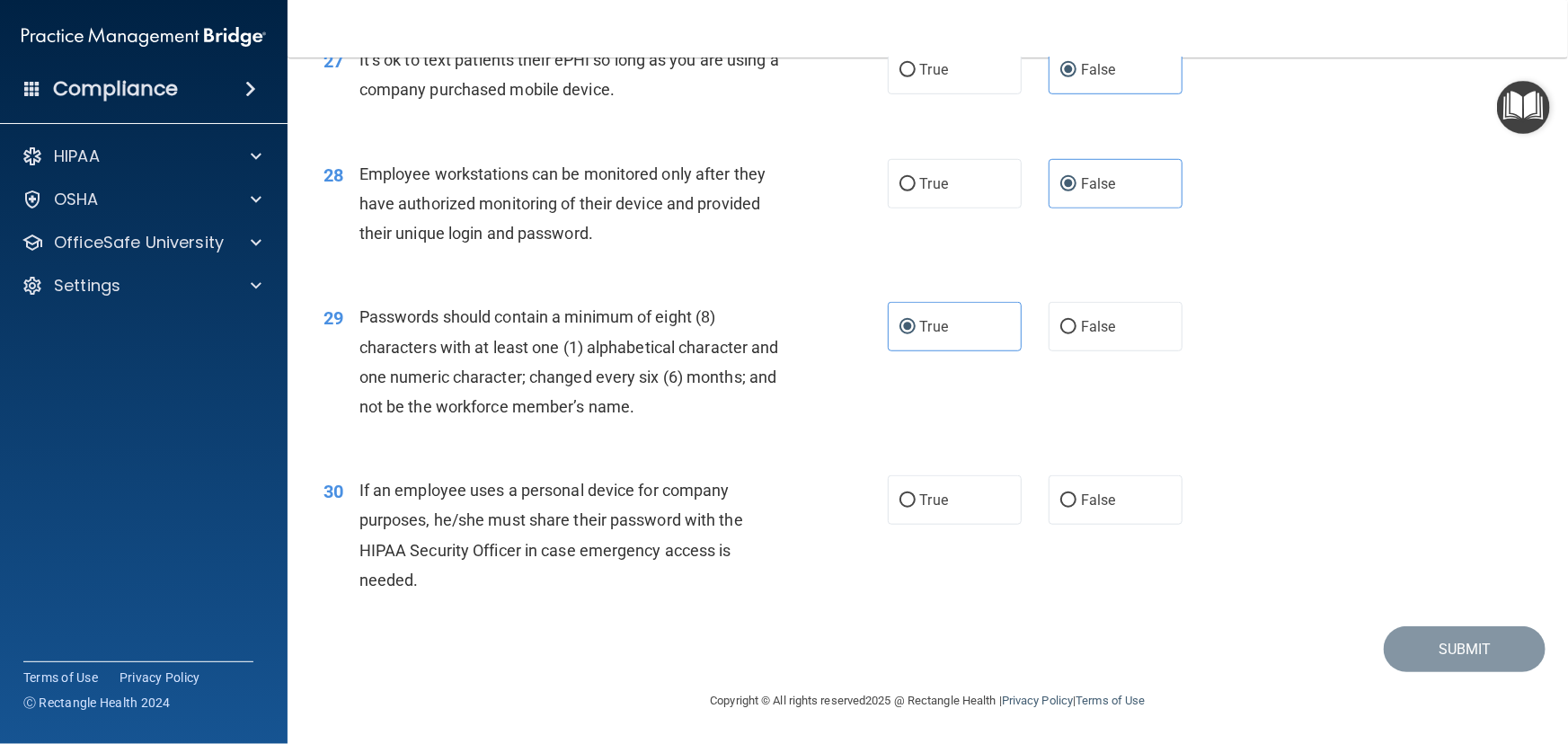
scroll to position [4084, 0]
click at [1072, 525] on label "False" at bounding box center [1116, 499] width 134 height 49
click at [1072, 508] on input "False" at bounding box center [1068, 500] width 16 height 13
click at [1386, 672] on button "Submit" at bounding box center [1465, 648] width 162 height 46
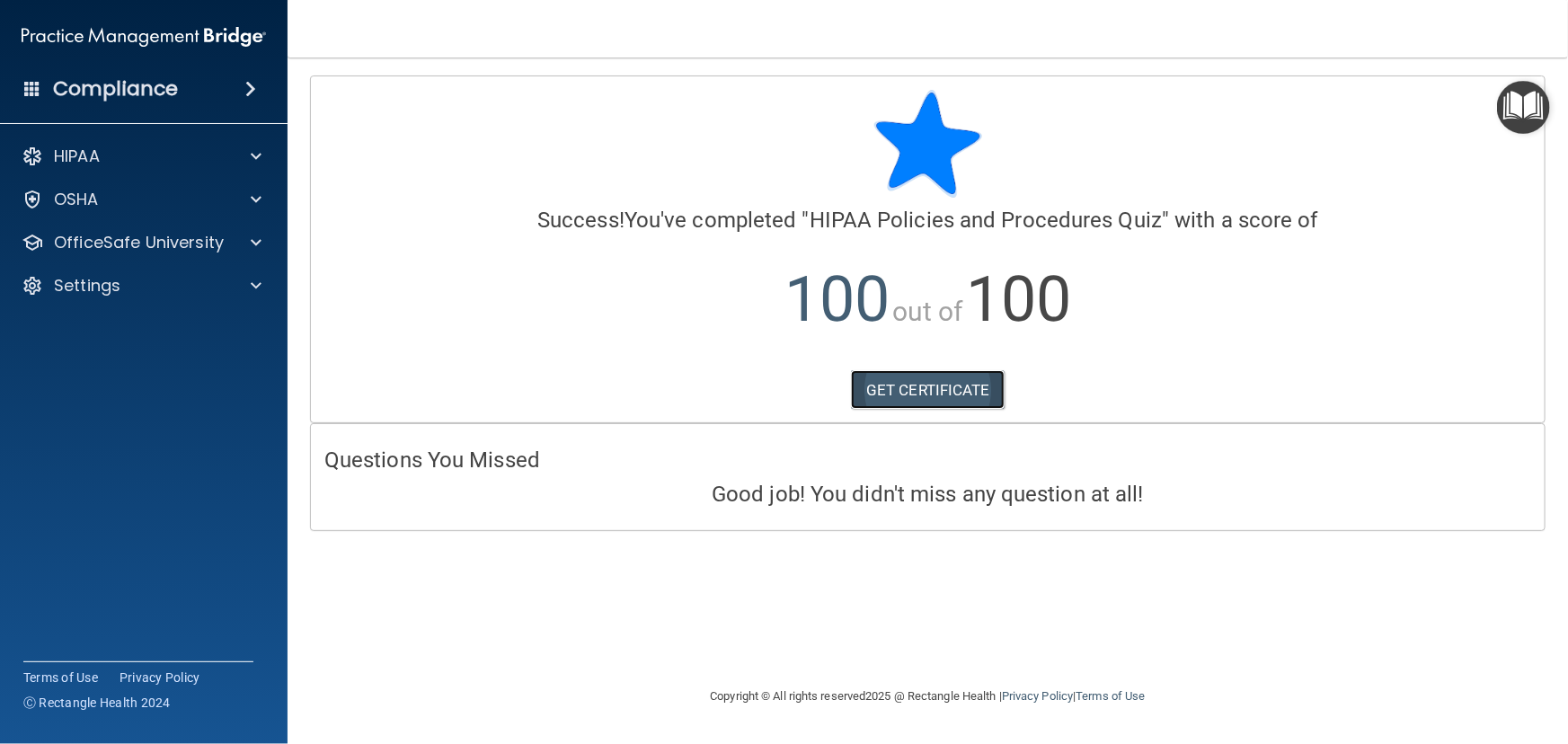
click at [930, 381] on link "GET CERTIFICATE" at bounding box center [927, 390] width 153 height 40
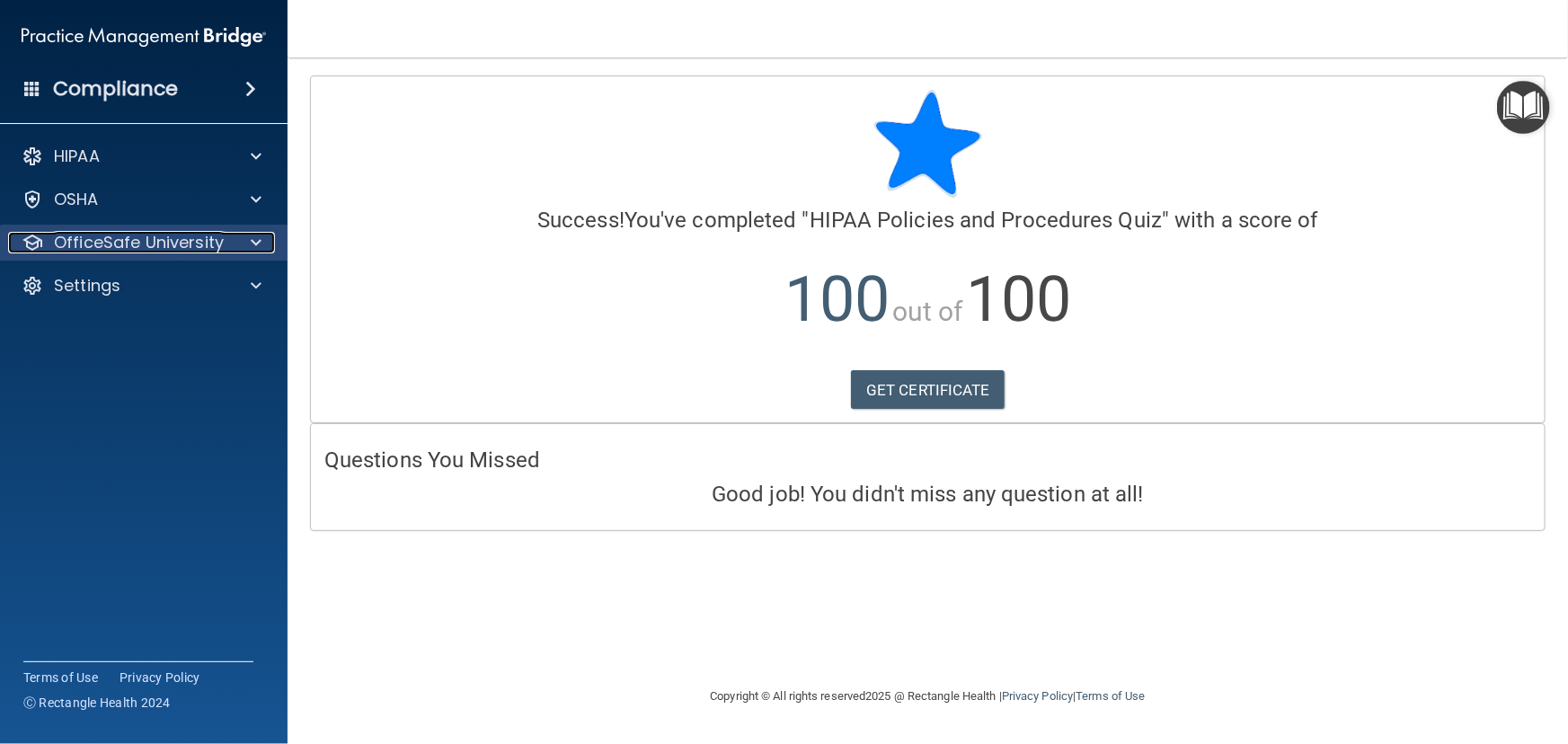
click at [91, 240] on p "OfficeSafe University" at bounding box center [139, 242] width 170 height 21
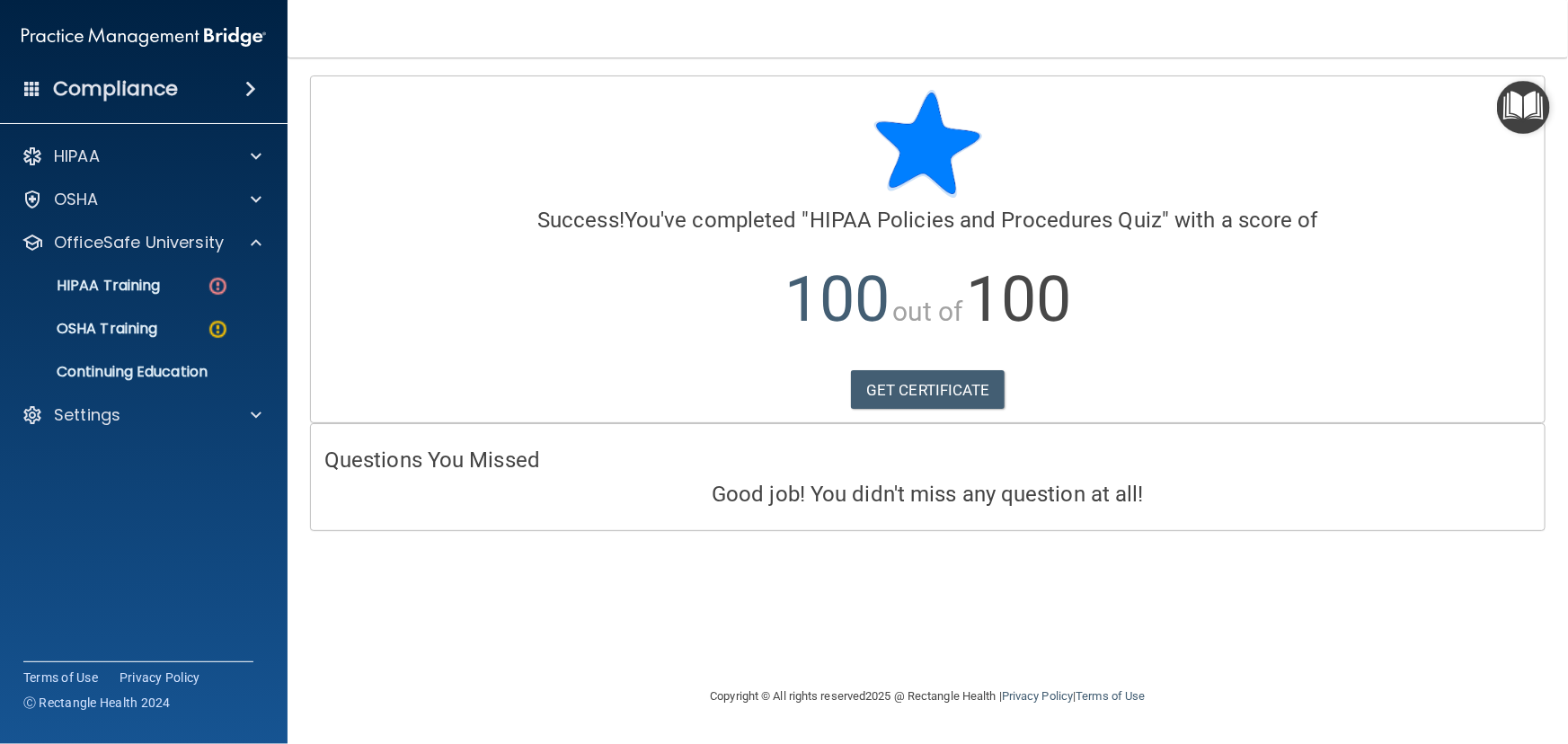
click at [119, 309] on ul "HIPAA Training OSHA Training Continuing Education" at bounding box center [145, 325] width 326 height 129
click at [135, 299] on link "HIPAA Training" at bounding box center [124, 286] width 283 height 36
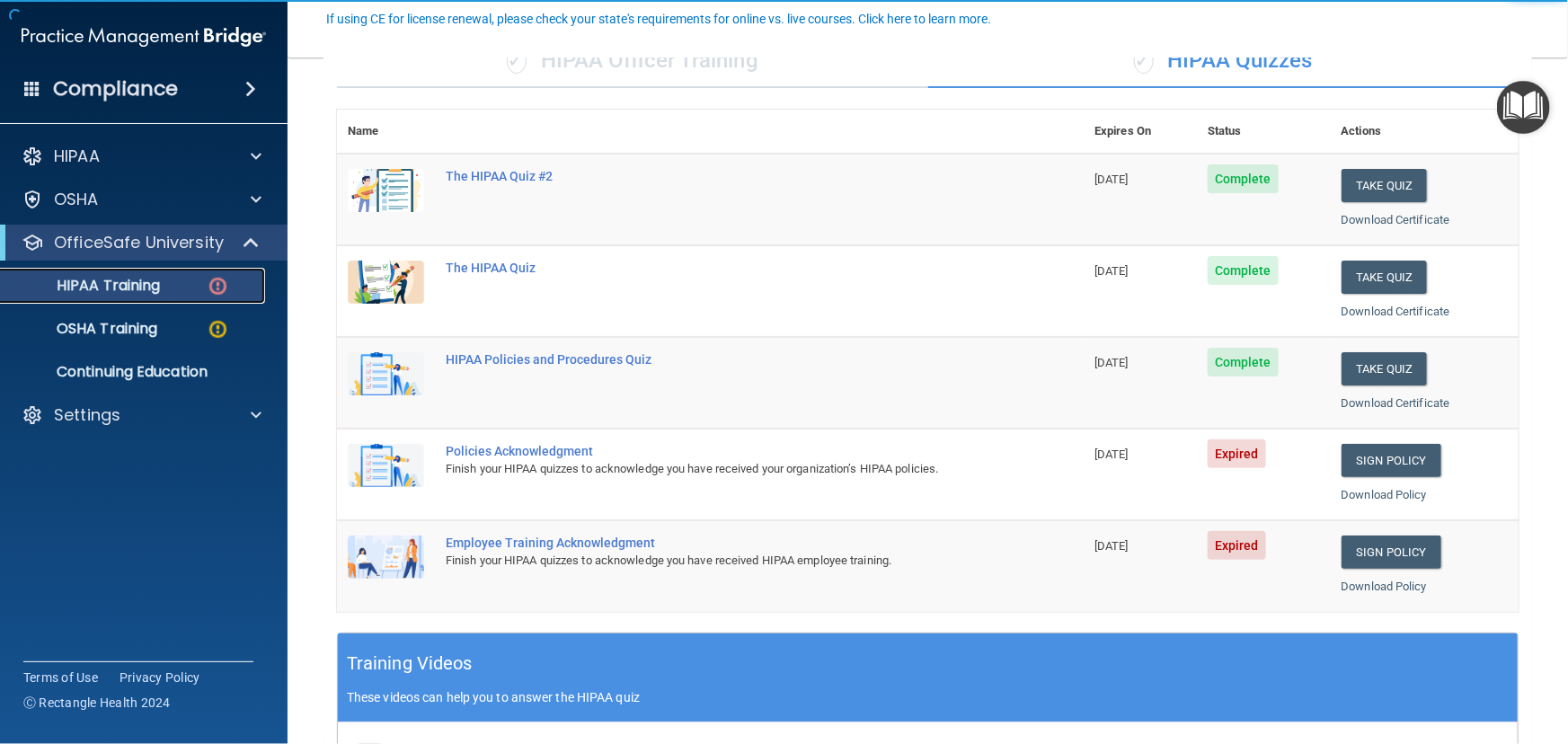
scroll to position [326, 0]
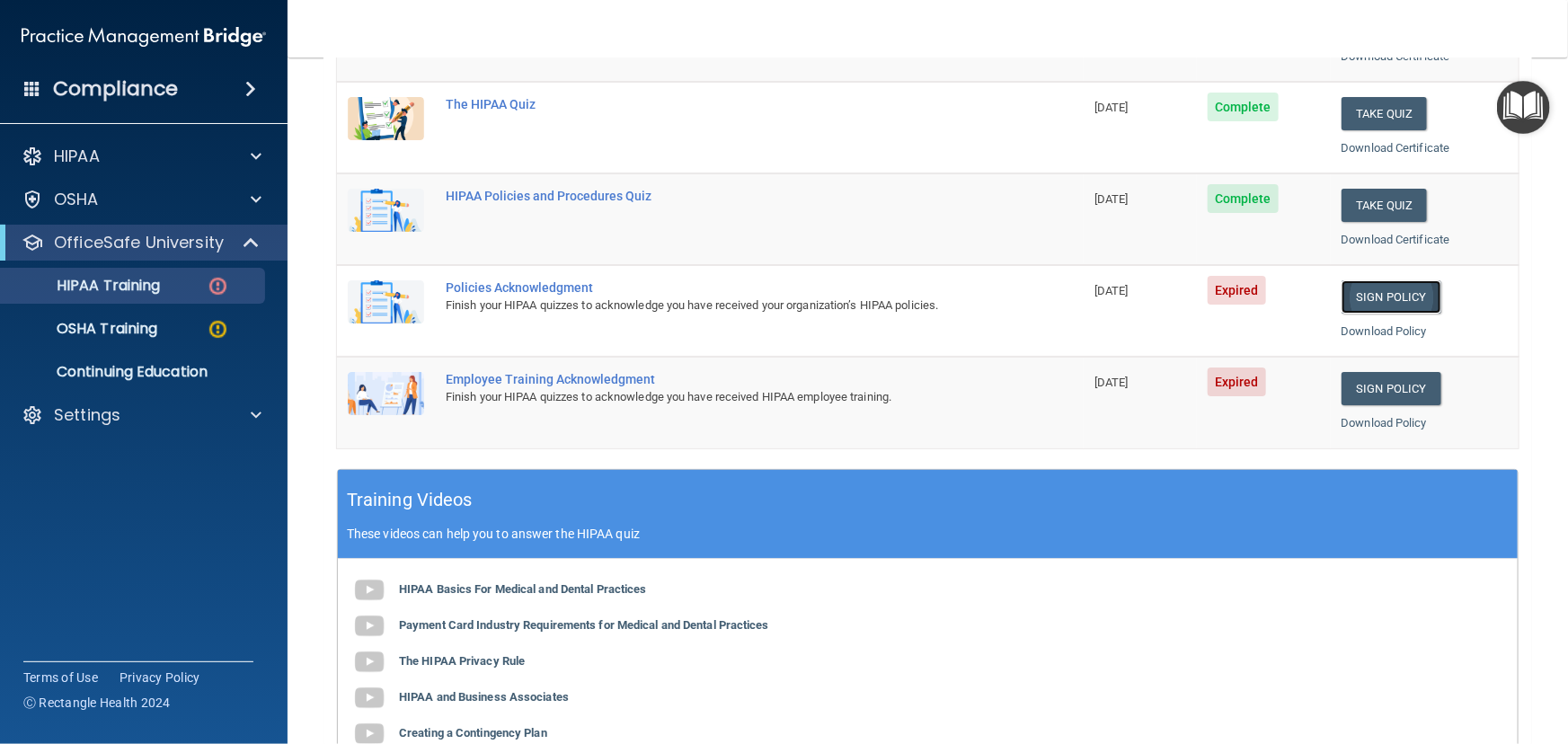
click at [1388, 280] on link "Sign Policy" at bounding box center [1390, 297] width 100 height 33
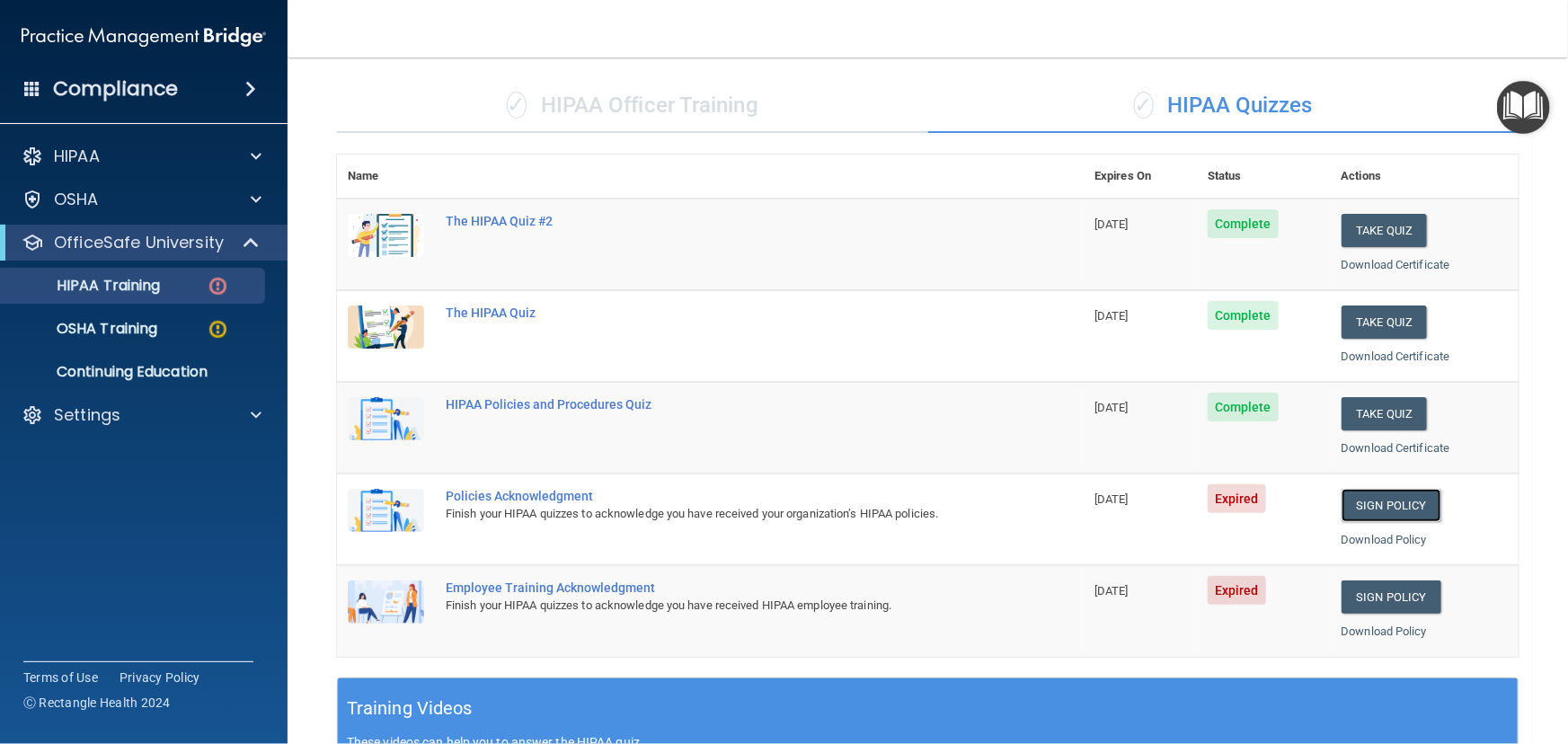
scroll to position [0, 0]
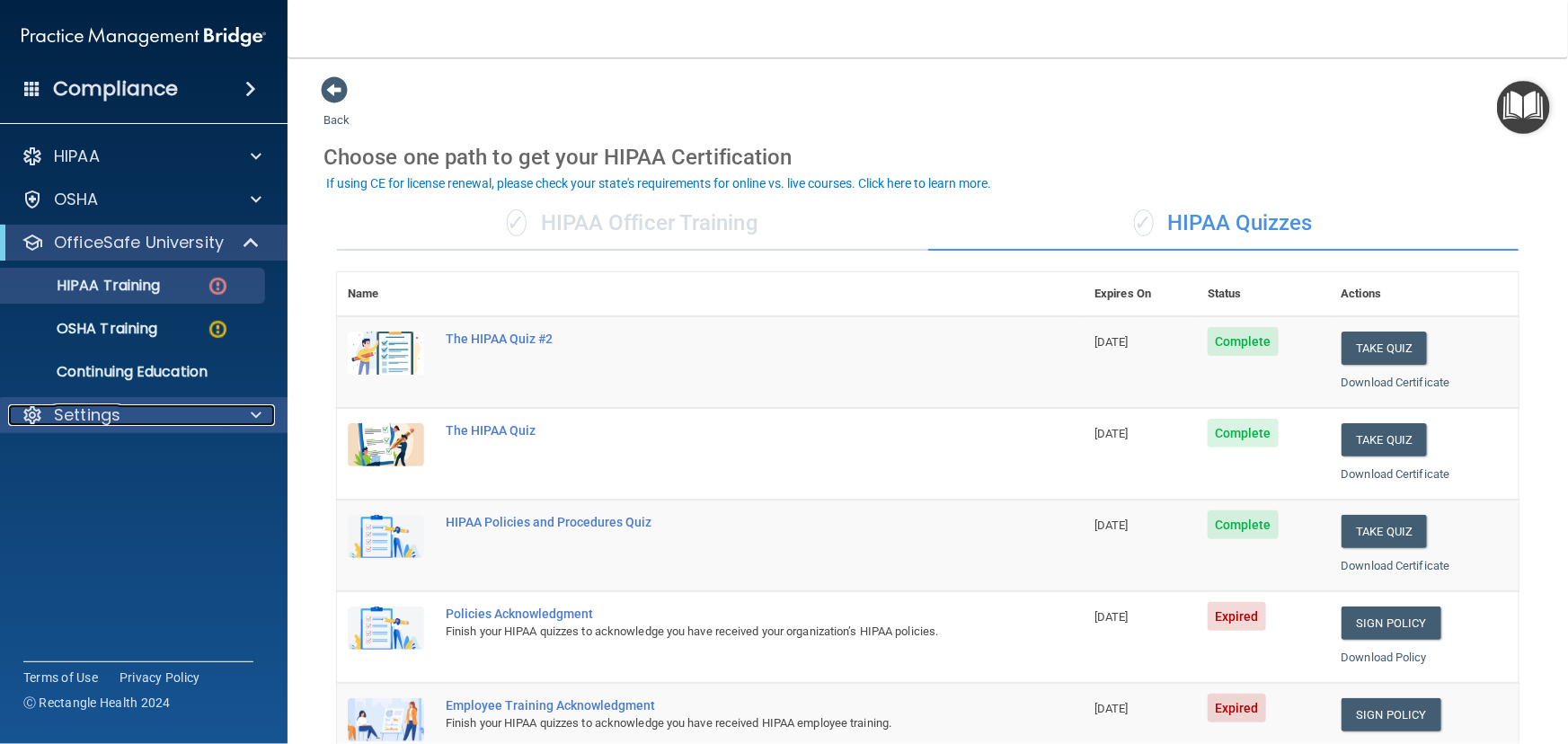
click at [129, 418] on div "Settings" at bounding box center [120, 415] width 223 height 21
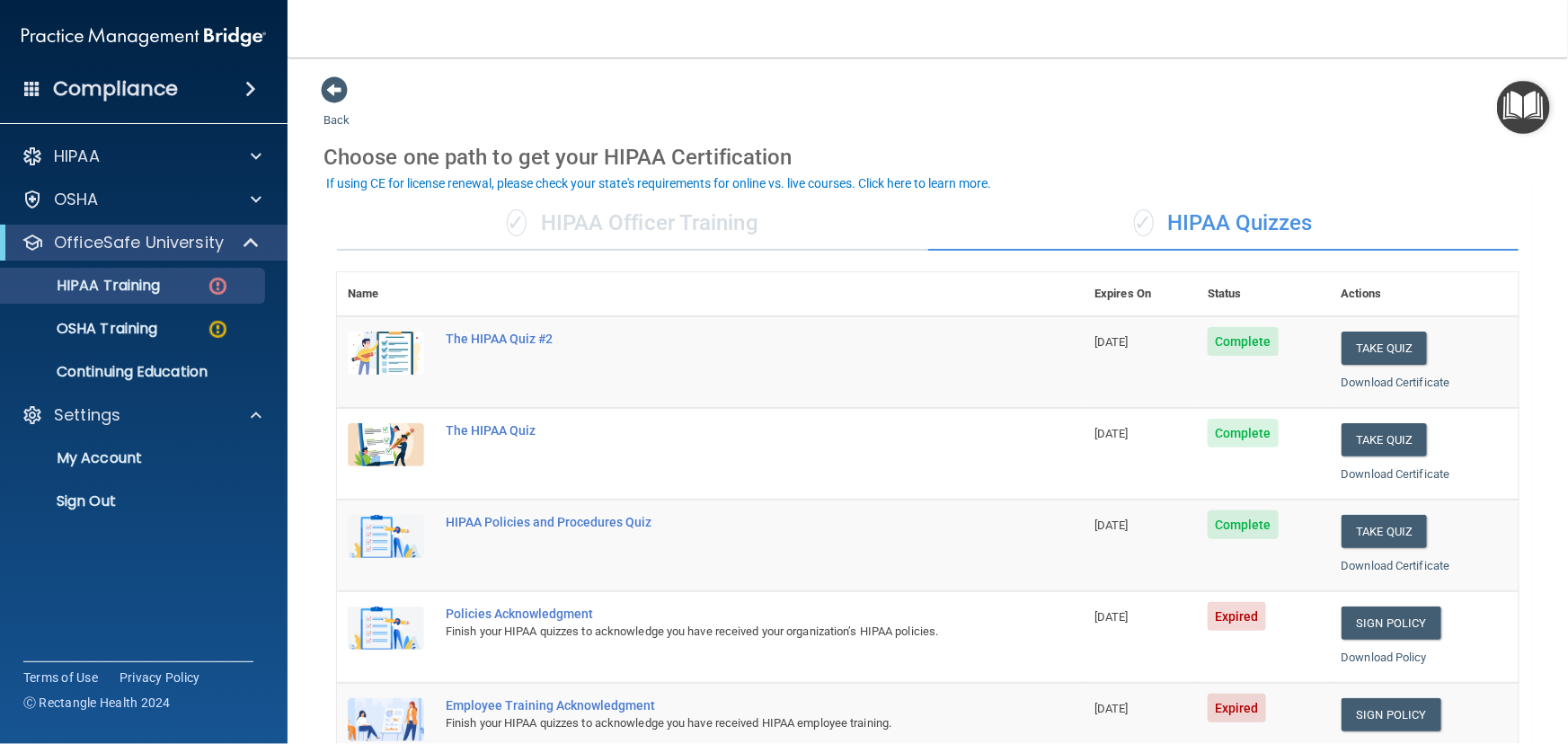
click at [98, 476] on ul "My Account My Users Services Sign Out" at bounding box center [145, 476] width 326 height 86
click at [100, 497] on p "Sign Out" at bounding box center [135, 500] width 246 height 18
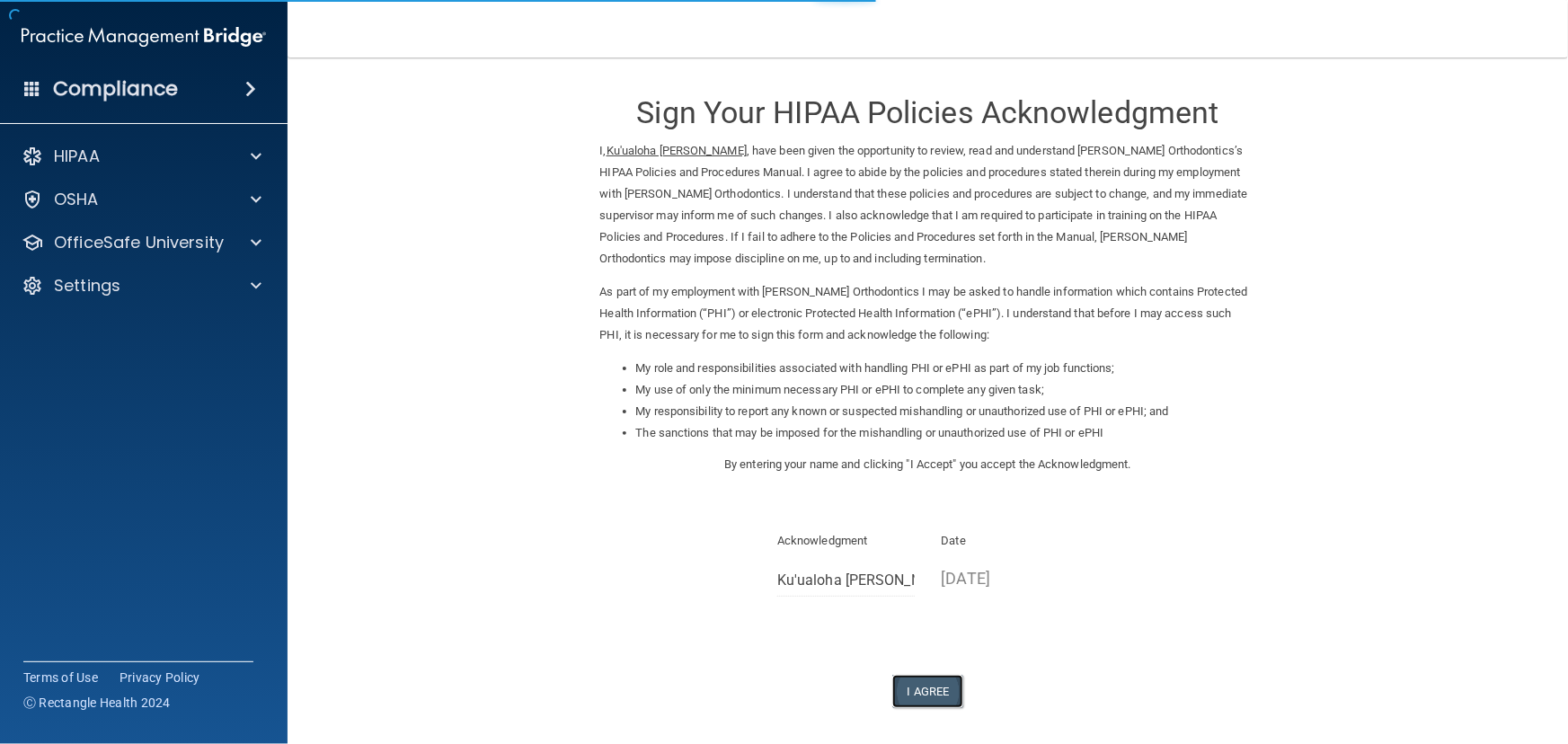
click at [927, 694] on button "I Agree" at bounding box center [927, 692] width 72 height 33
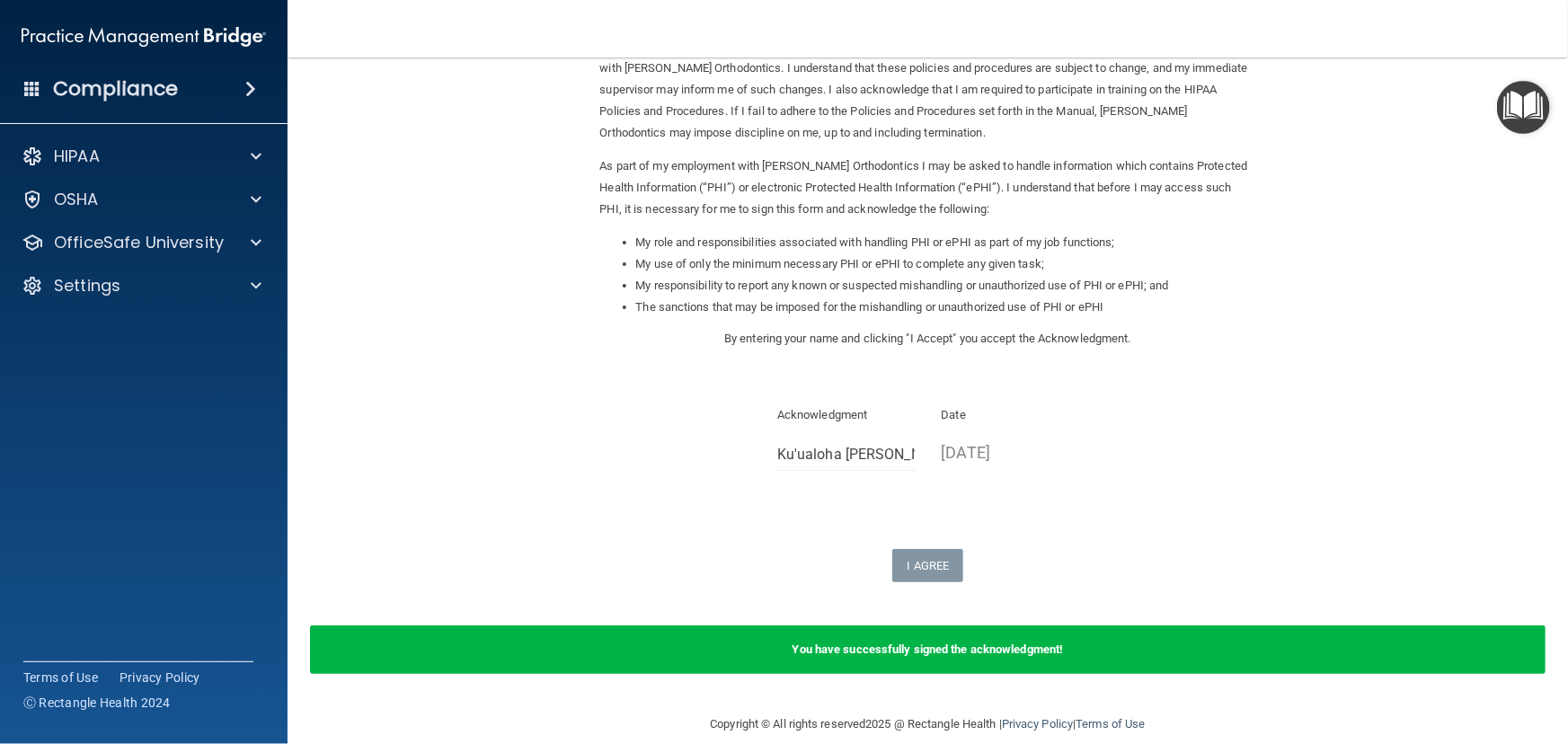
scroll to position [148, 0]
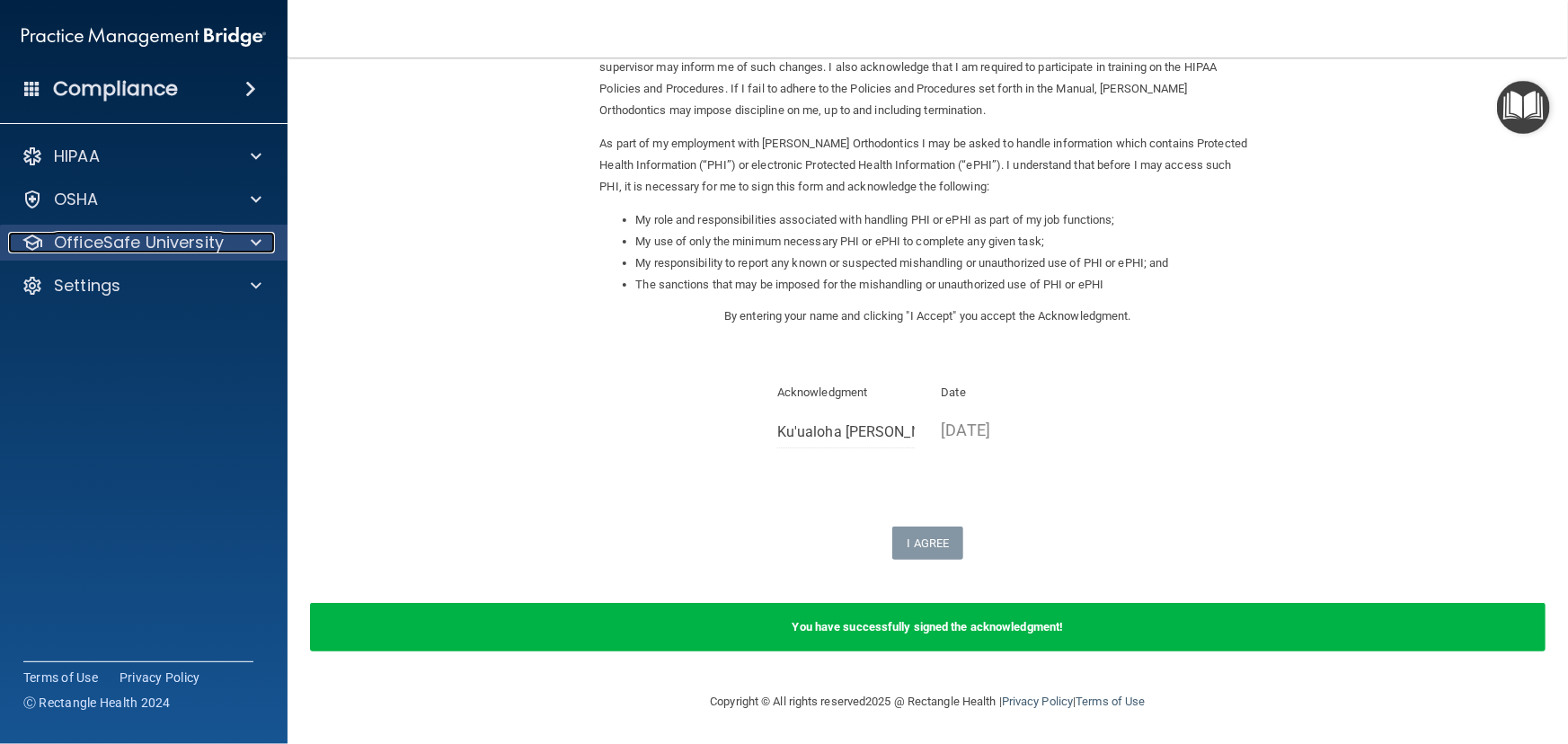
click at [197, 246] on p "OfficeSafe University" at bounding box center [139, 242] width 170 height 21
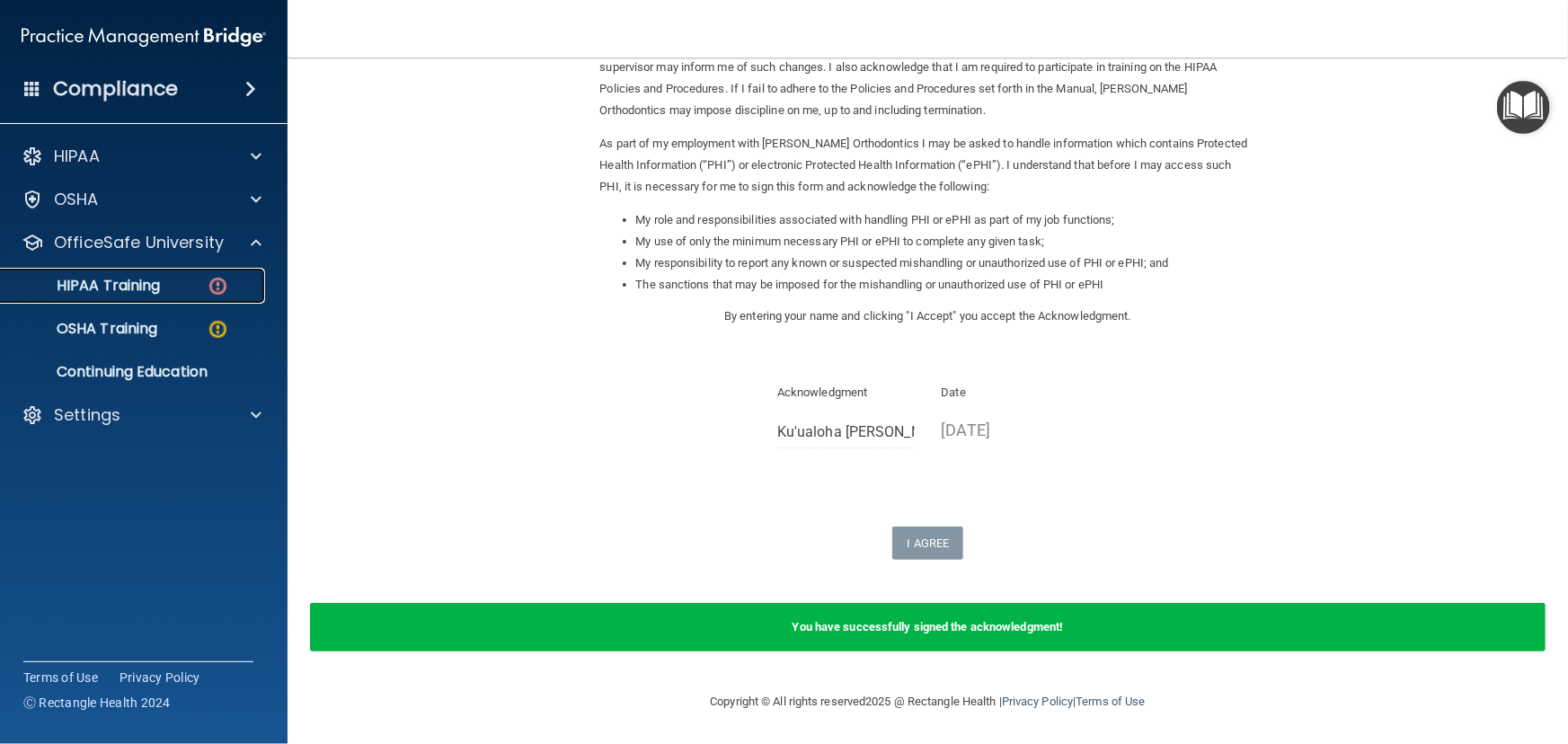
click at [192, 282] on div "HIPAA Training" at bounding box center [135, 286] width 246 height 18
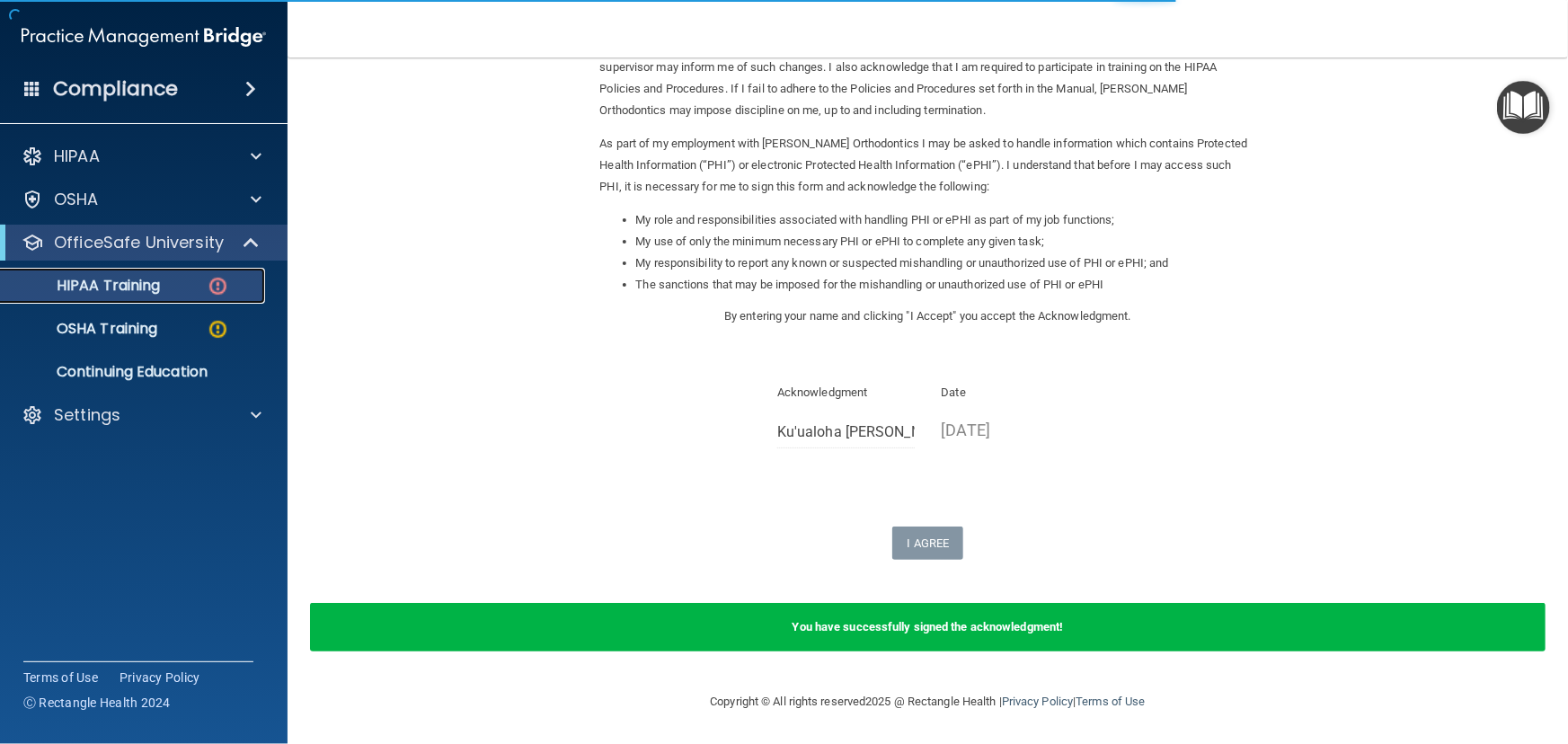
scroll to position [606, 0]
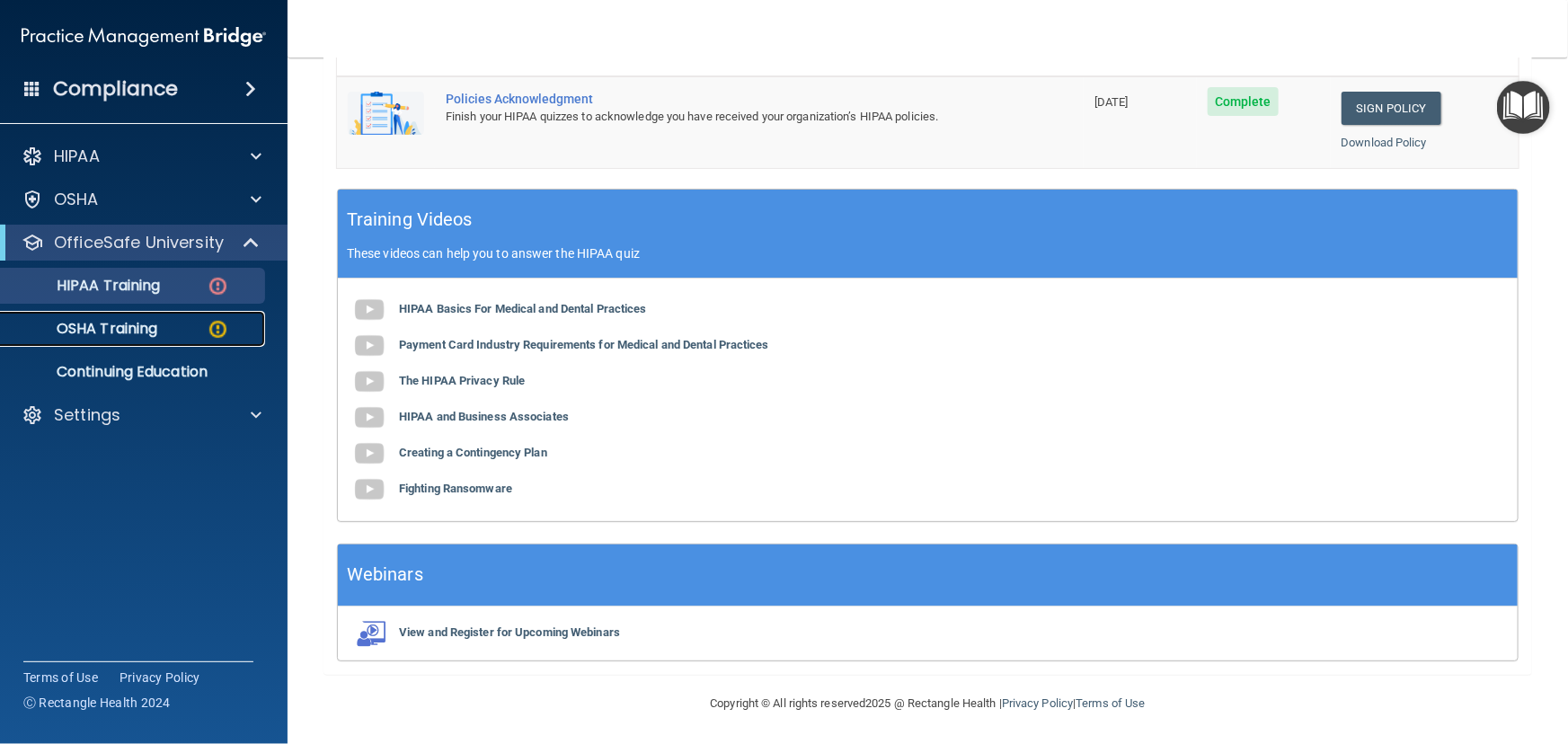
click at [159, 331] on div "OSHA Training" at bounding box center [135, 328] width 246 height 18
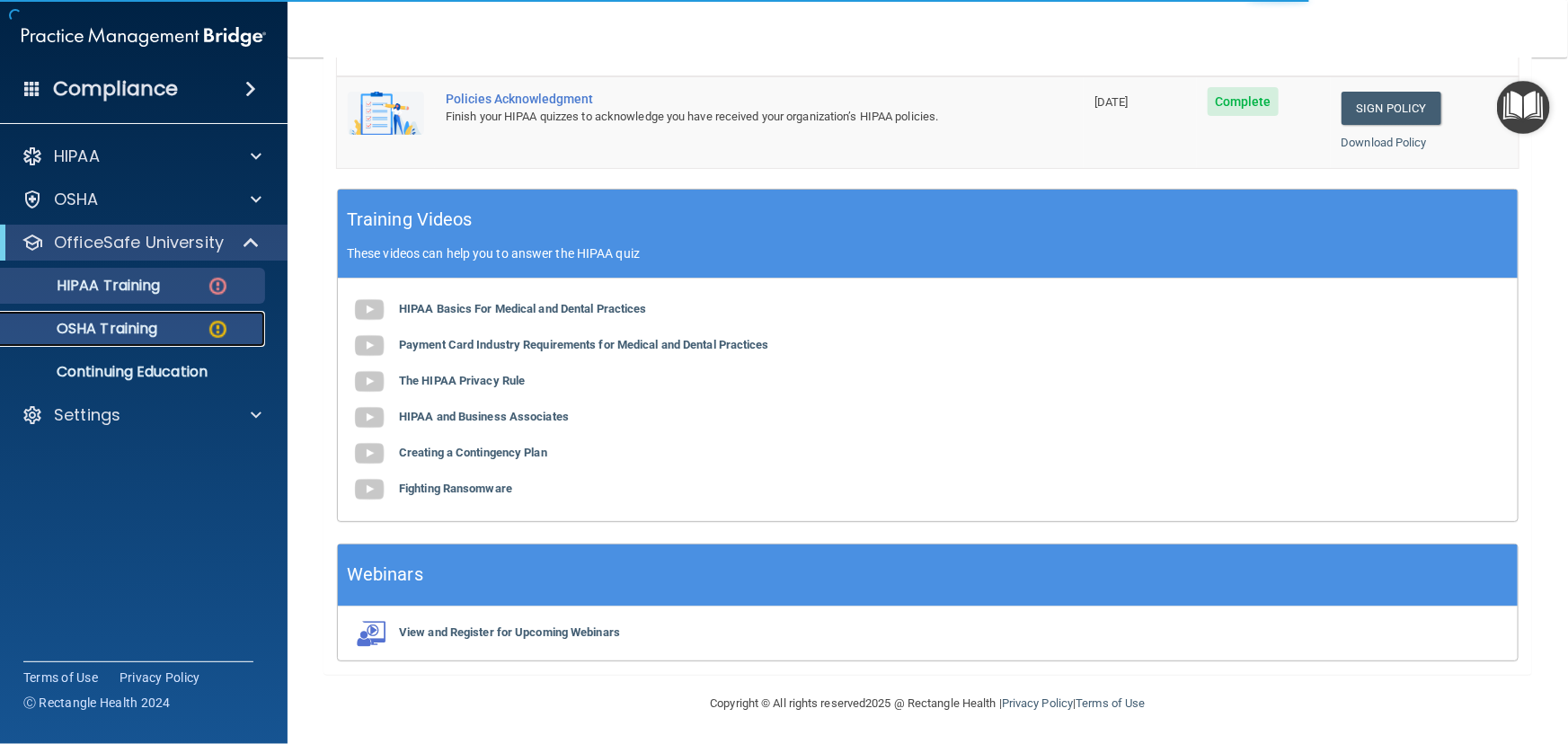
scroll to position [104, 0]
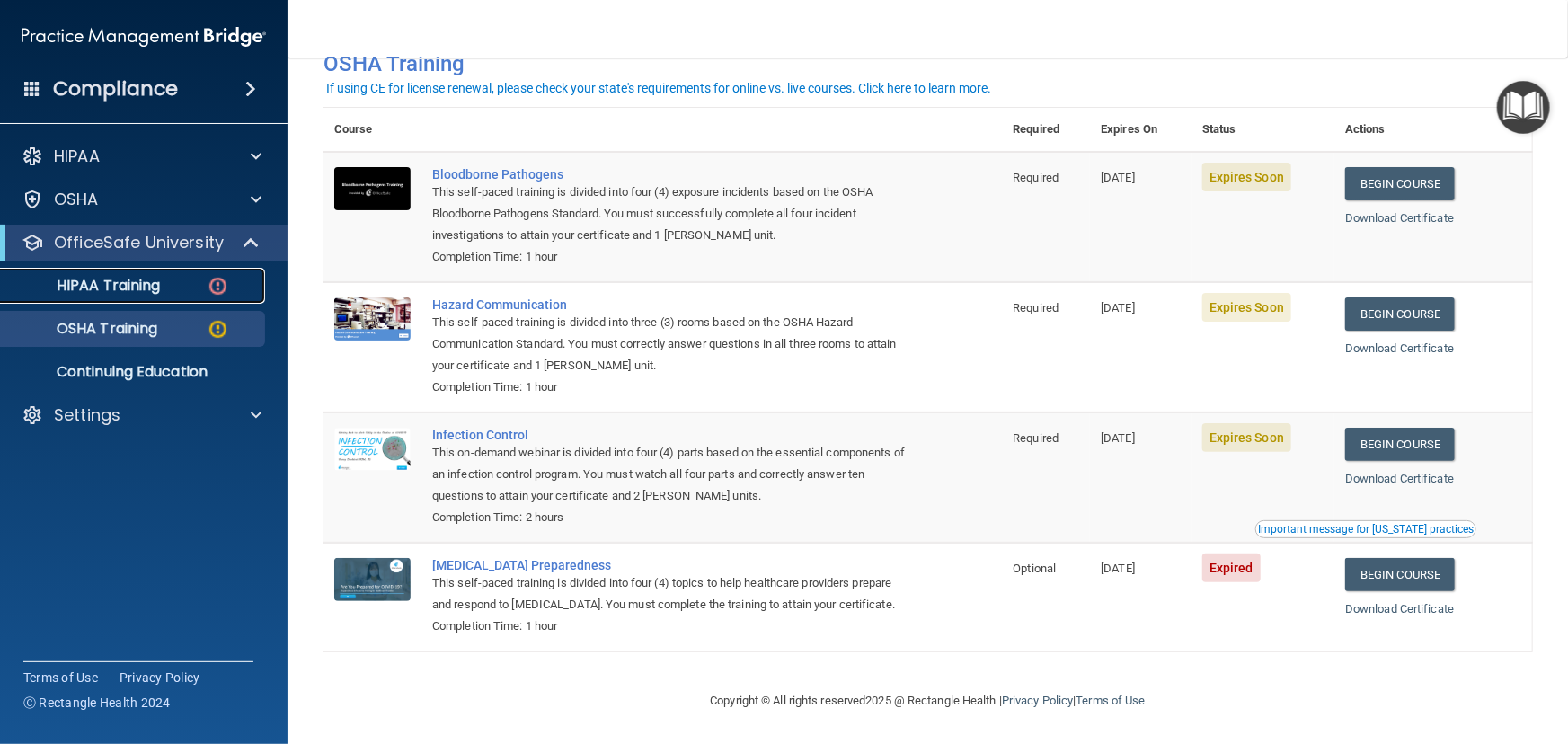
click at [183, 280] on div "HIPAA Training" at bounding box center [135, 286] width 246 height 18
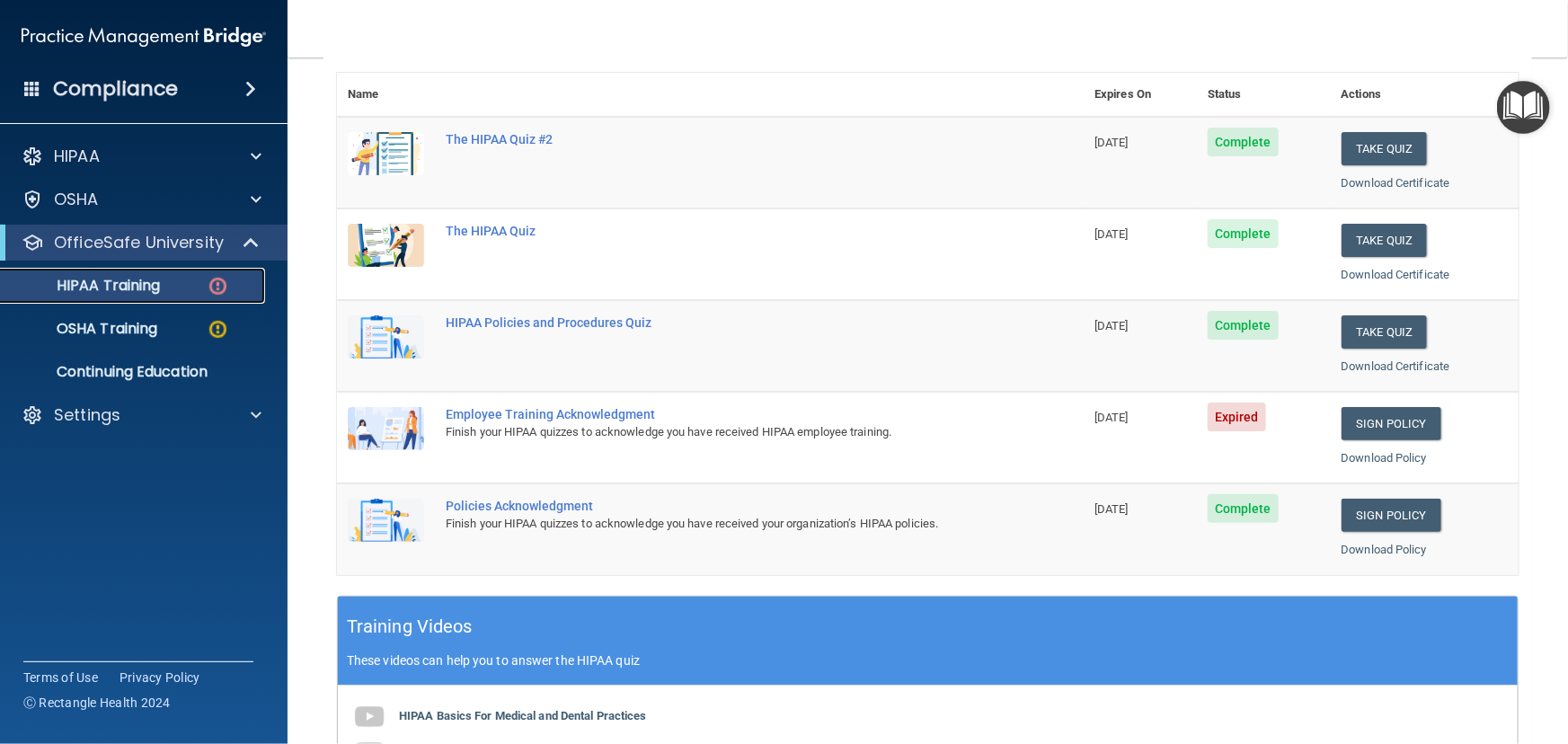
scroll to position [198, 0]
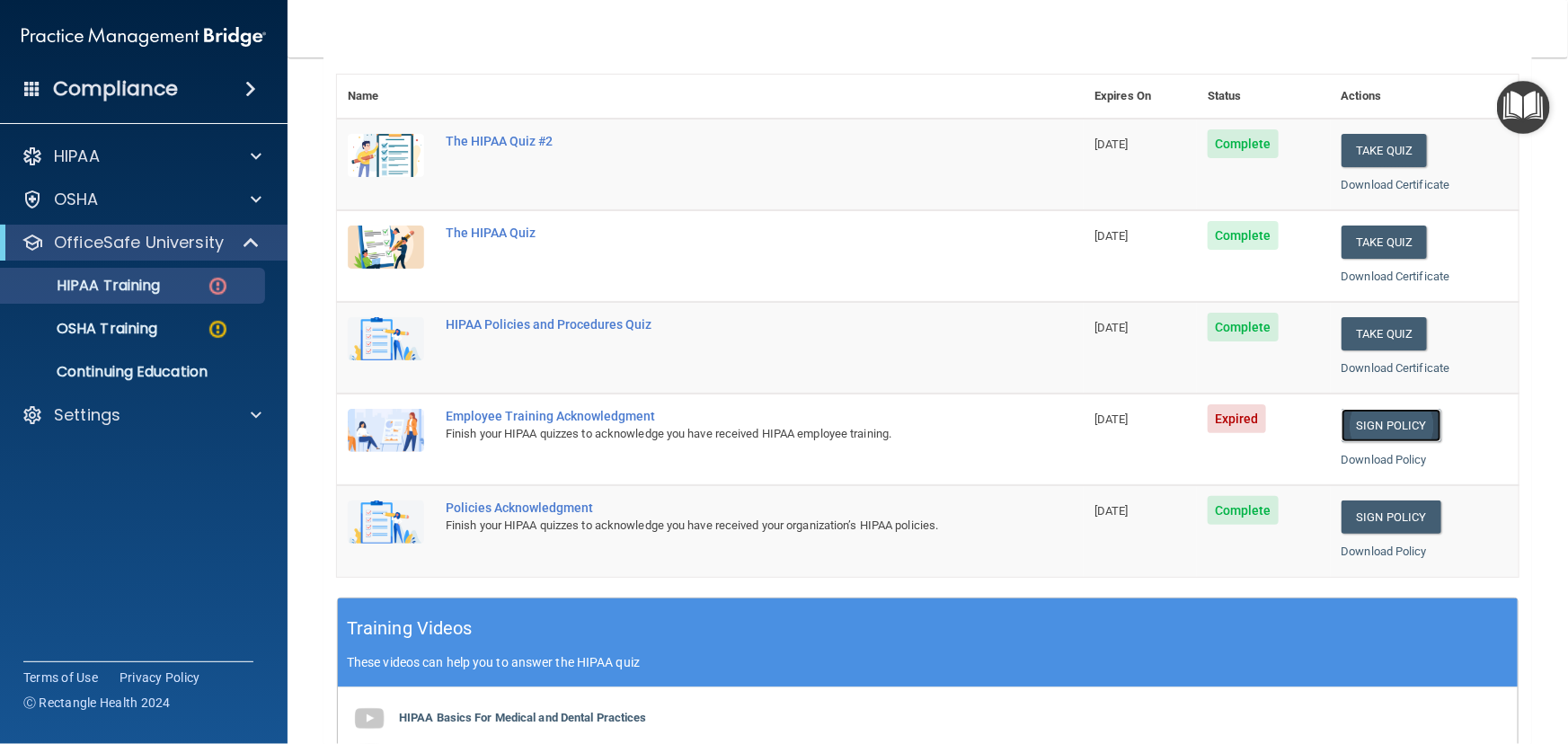
click at [1376, 411] on link "Sign Policy" at bounding box center [1390, 426] width 100 height 33
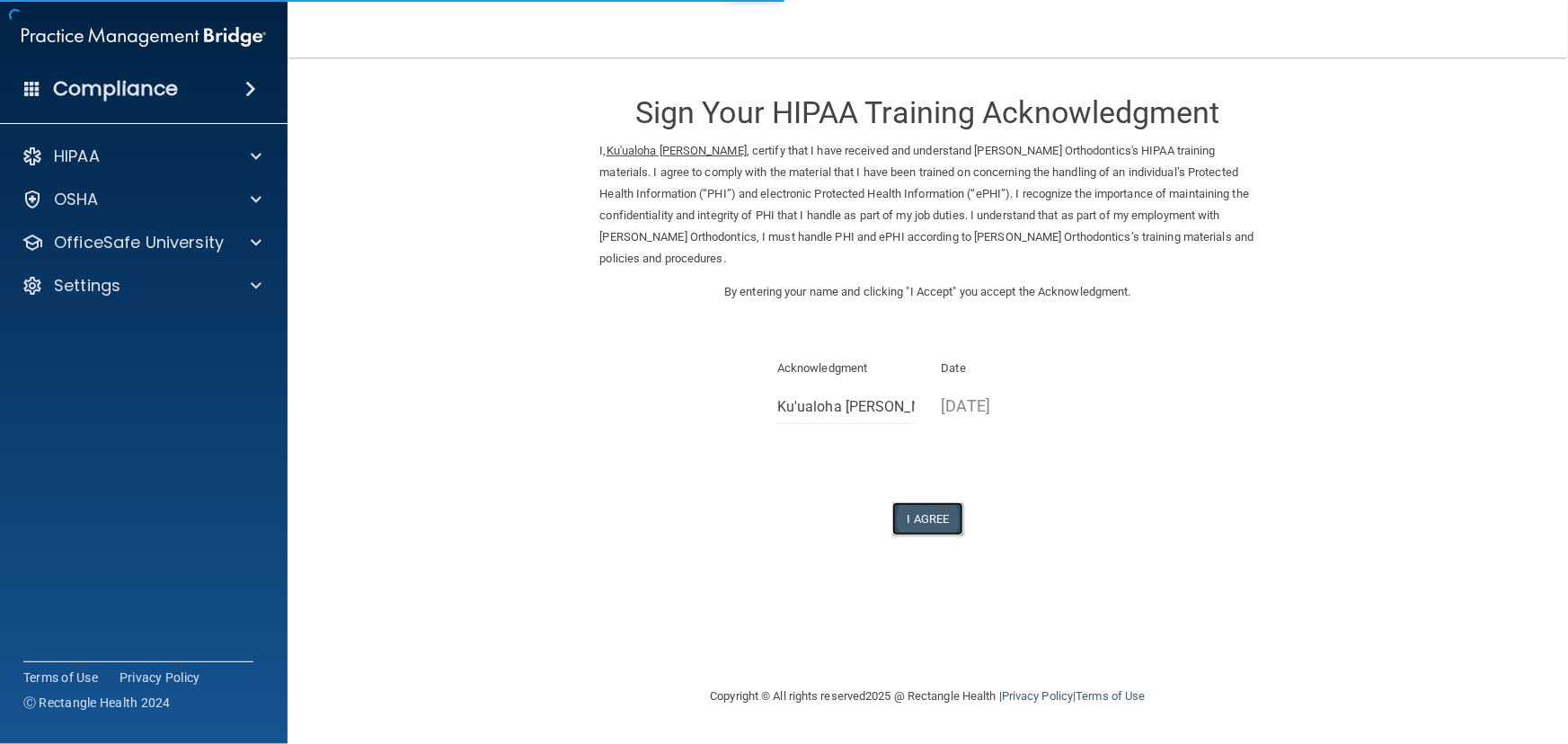
click at [924, 507] on button "I Agree" at bounding box center [927, 519] width 72 height 33
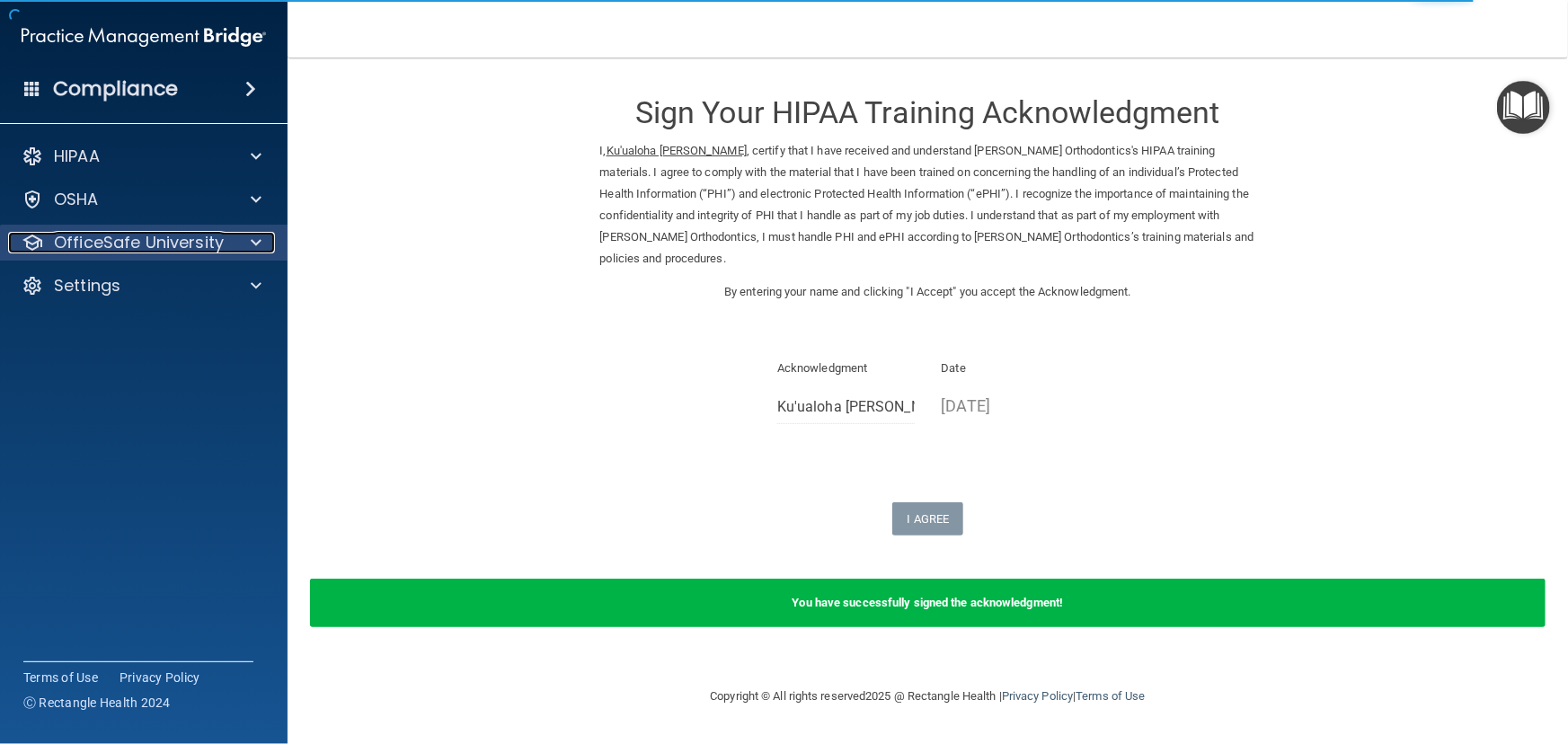
click at [164, 246] on p "OfficeSafe University" at bounding box center [139, 242] width 170 height 21
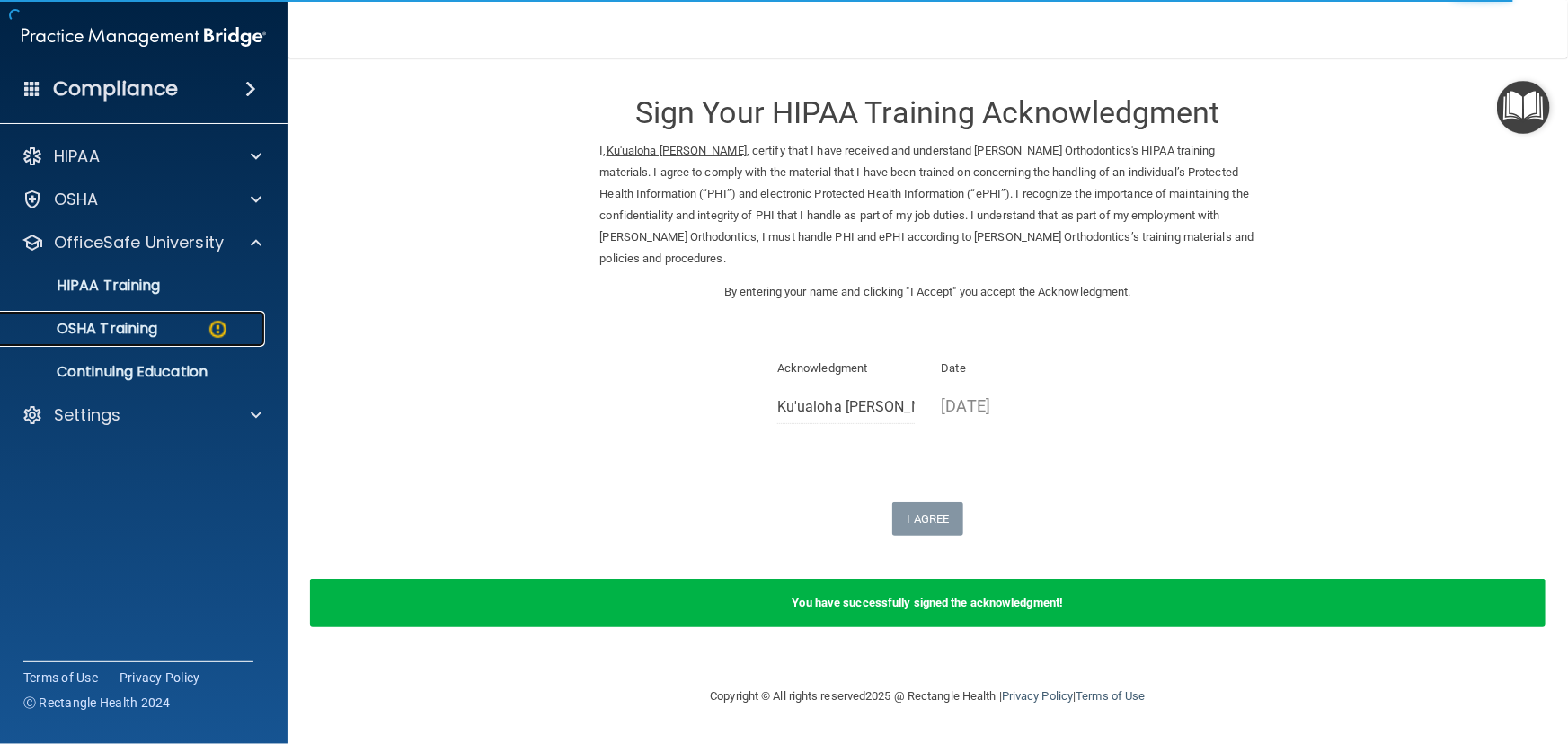
click at [190, 339] on link "OSHA Training" at bounding box center [124, 328] width 283 height 36
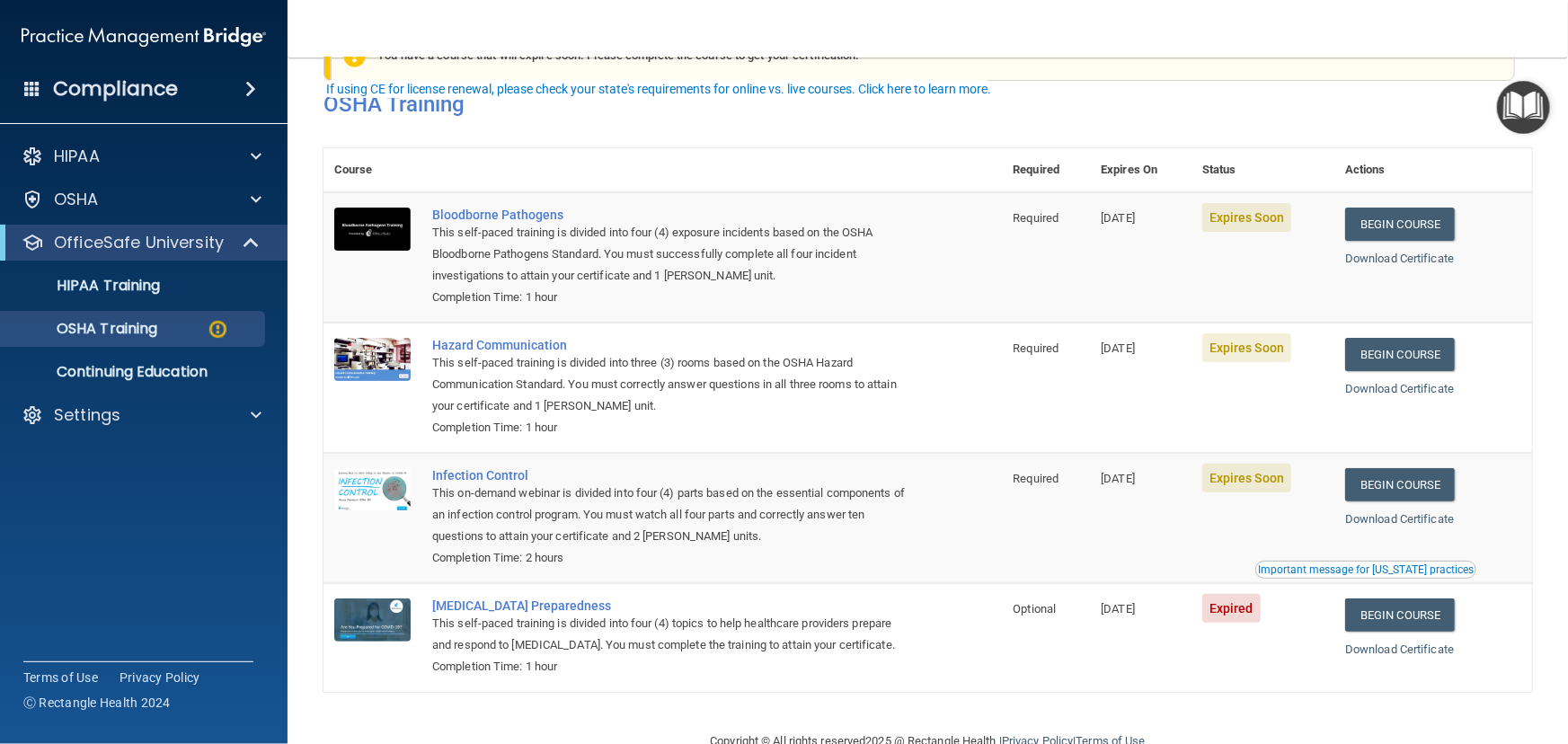
scroll to position [104, 0]
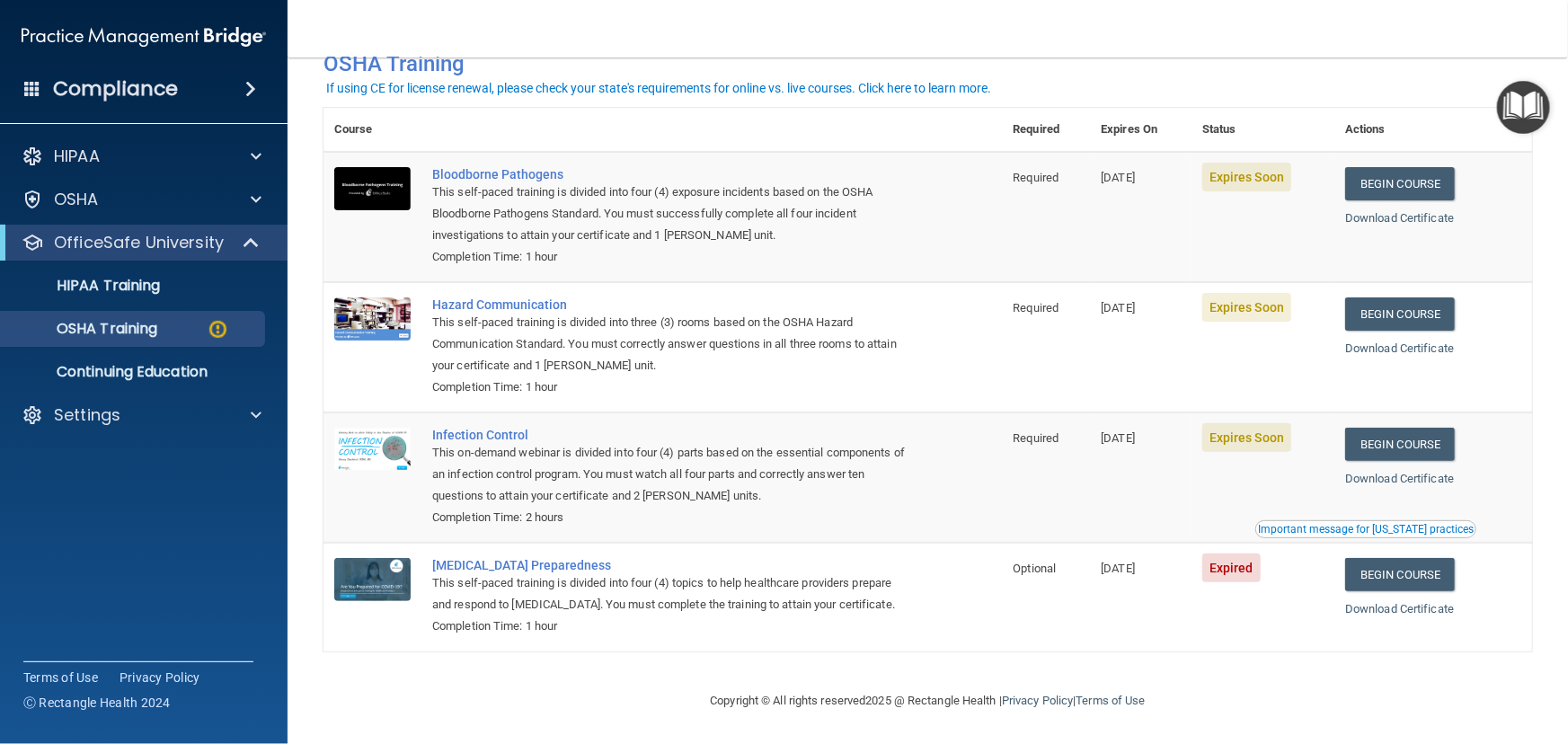
click at [126, 85] on h4 "Compliance" at bounding box center [115, 88] width 125 height 25
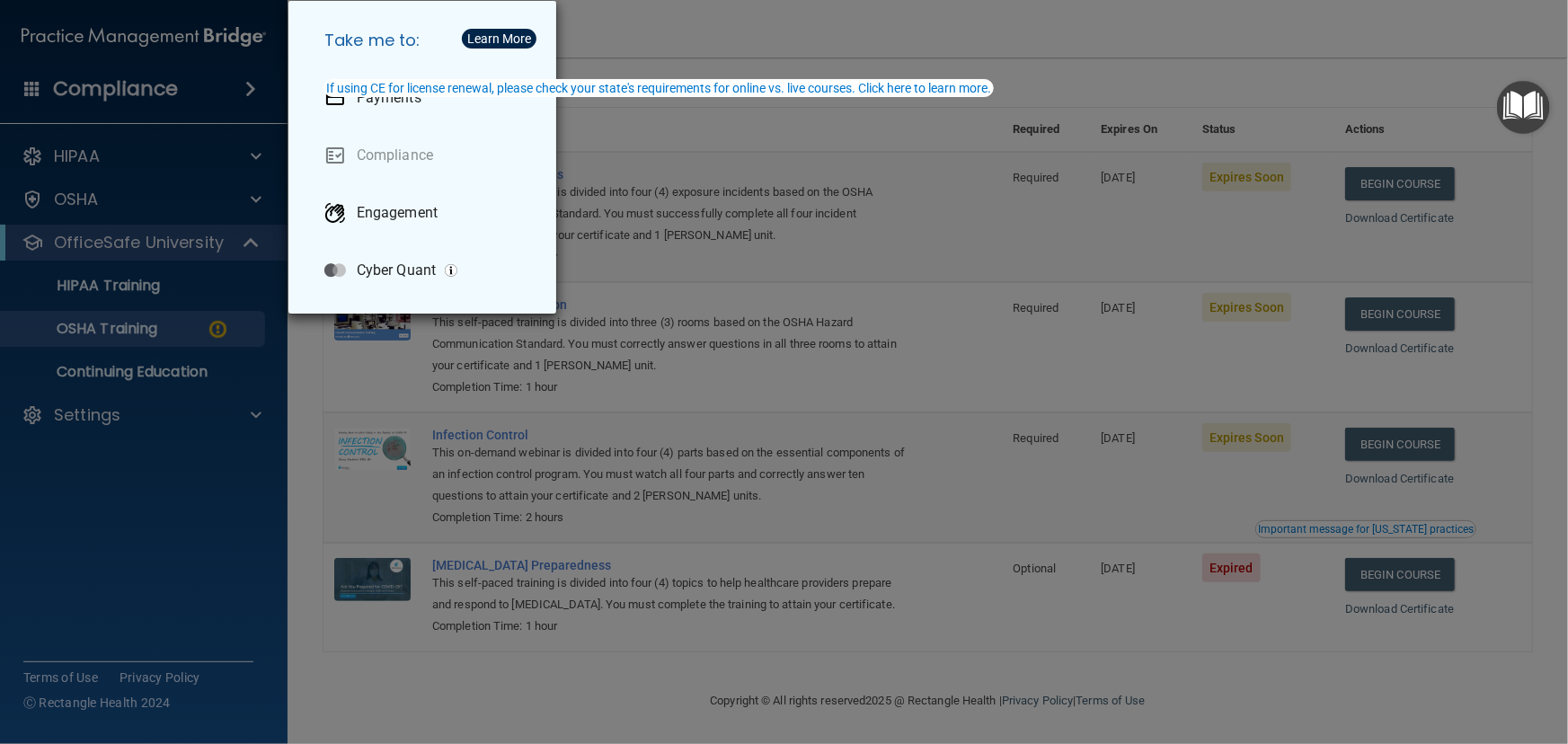
click at [1070, 509] on div "Take me to: Payments Compliance Engagement Cyber Quant" at bounding box center [784, 372] width 1568 height 744
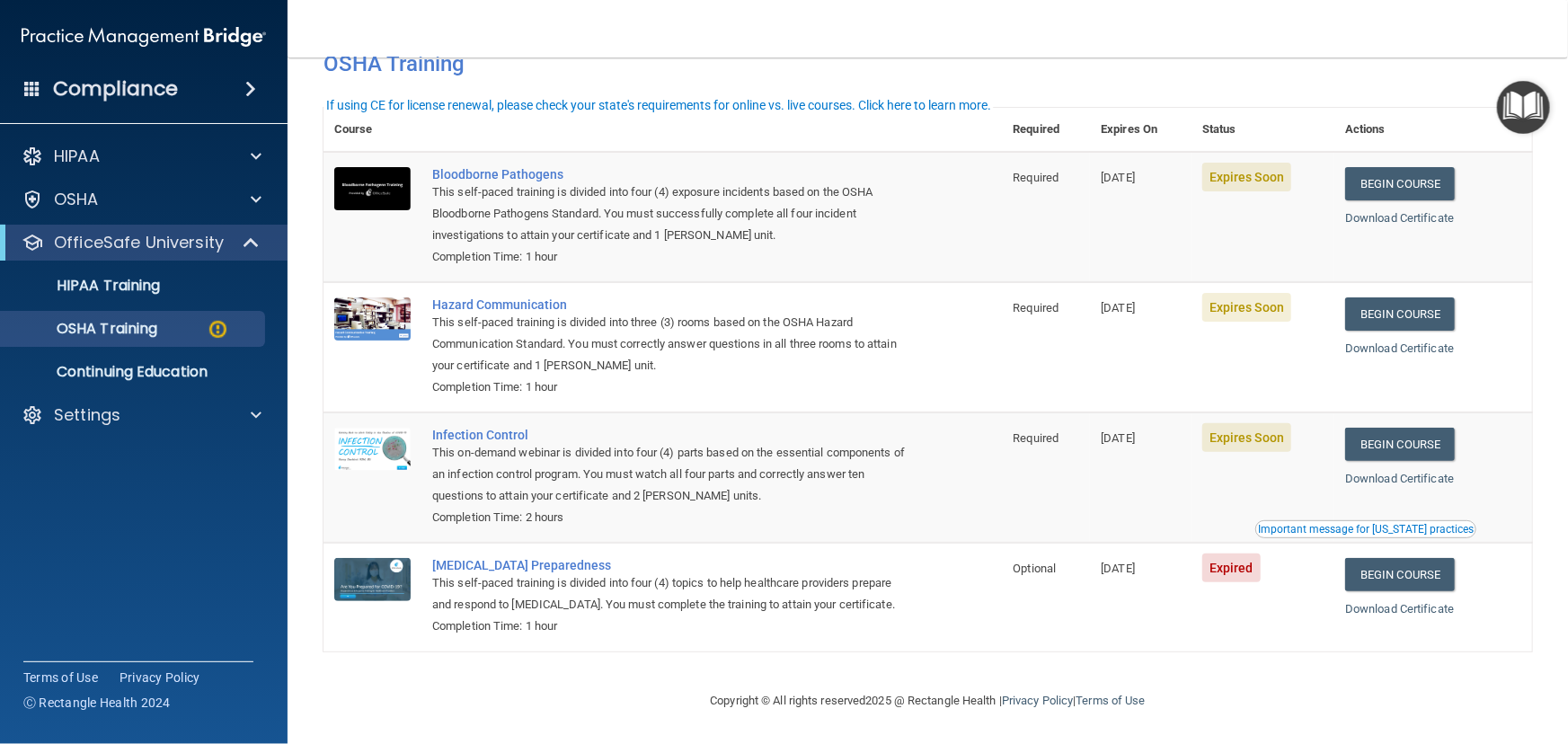
scroll to position [0, 0]
